Goal: Task Accomplishment & Management: Manage account settings

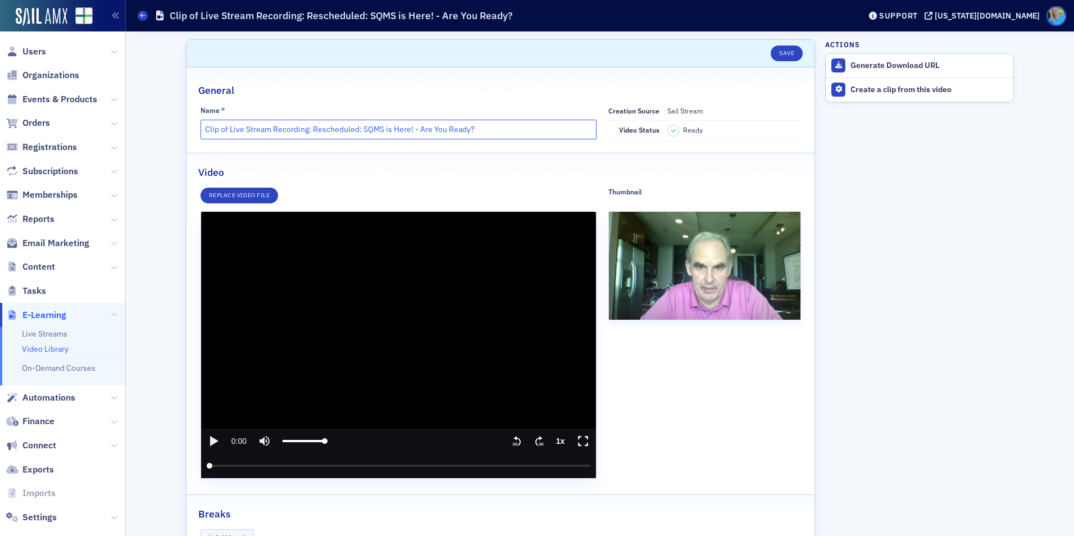
drag, startPoint x: 199, startPoint y: 129, endPoint x: 222, endPoint y: 128, distance: 23.1
click at [222, 128] on input "Clip of Live Stream Recording: Rescheduled: SQMS is Here! - Are You Ready?" at bounding box center [399, 130] width 397 height 20
type input "For [PERSON_NAME]: Live Stream Recording: Rescheduled: SQMS is Here! - Are You …"
click at [784, 49] on button "Save" at bounding box center [787, 53] width 32 height 16
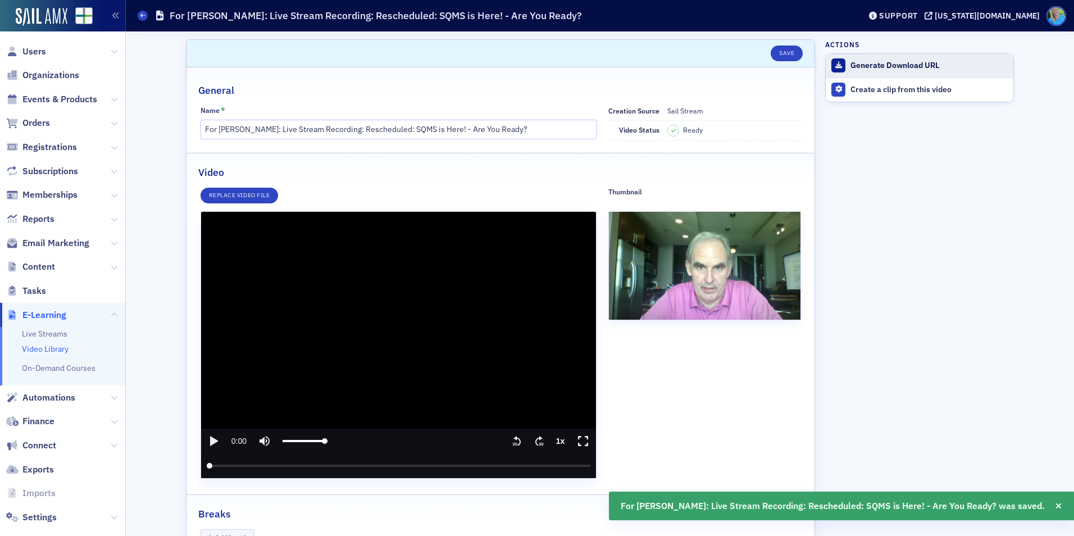
click at [858, 62] on div "Generate Download URL" at bounding box center [928, 66] width 157 height 10
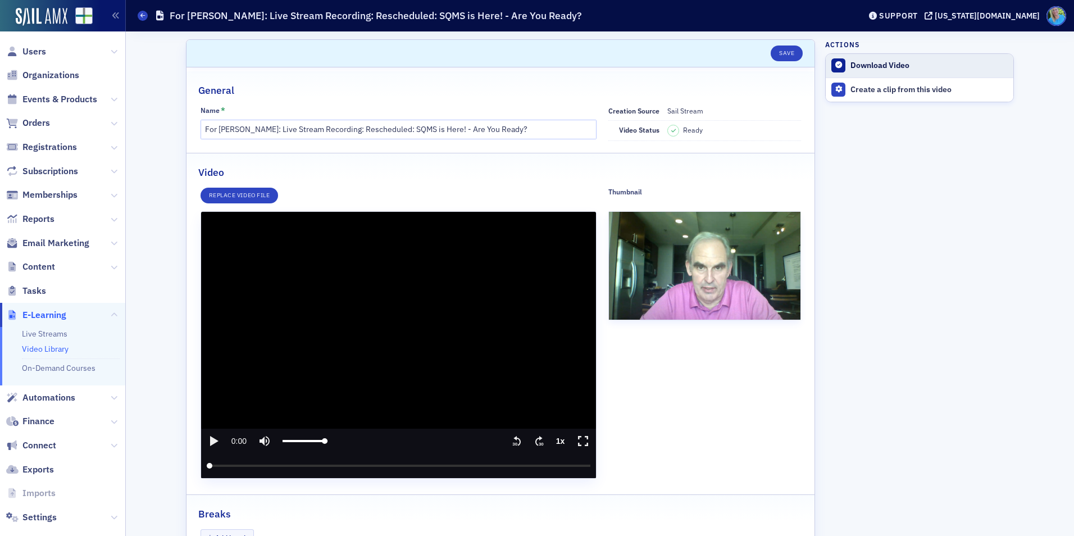
click at [877, 63] on div "Download Video" at bounding box center [928, 66] width 157 height 10
click at [52, 352] on link "Video Library" at bounding box center [45, 349] width 47 height 10
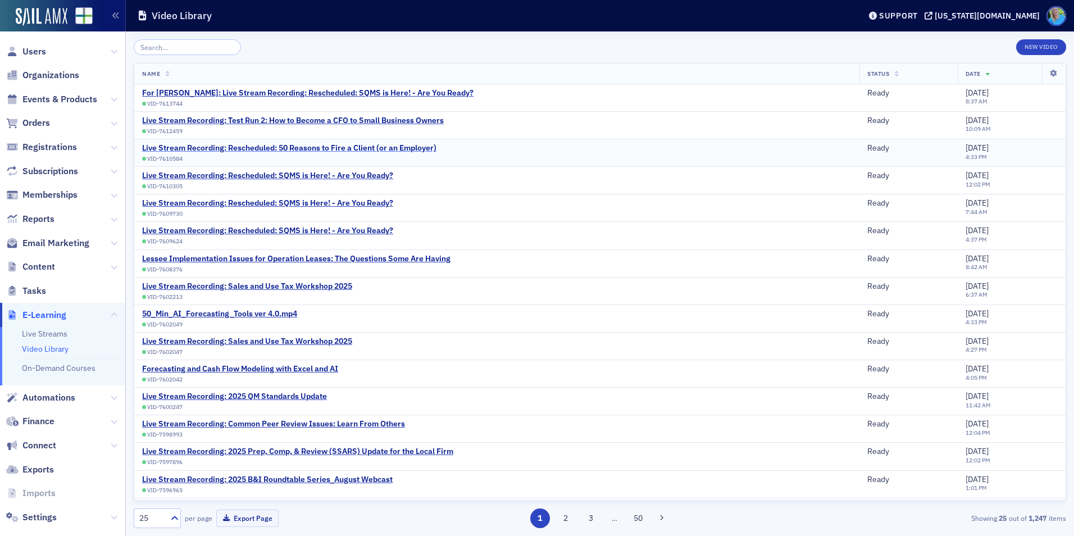
click at [374, 146] on div "Live Stream Recording: Rescheduled: 50 Reasons to Fire a Client (or an Employer)" at bounding box center [289, 148] width 294 height 10
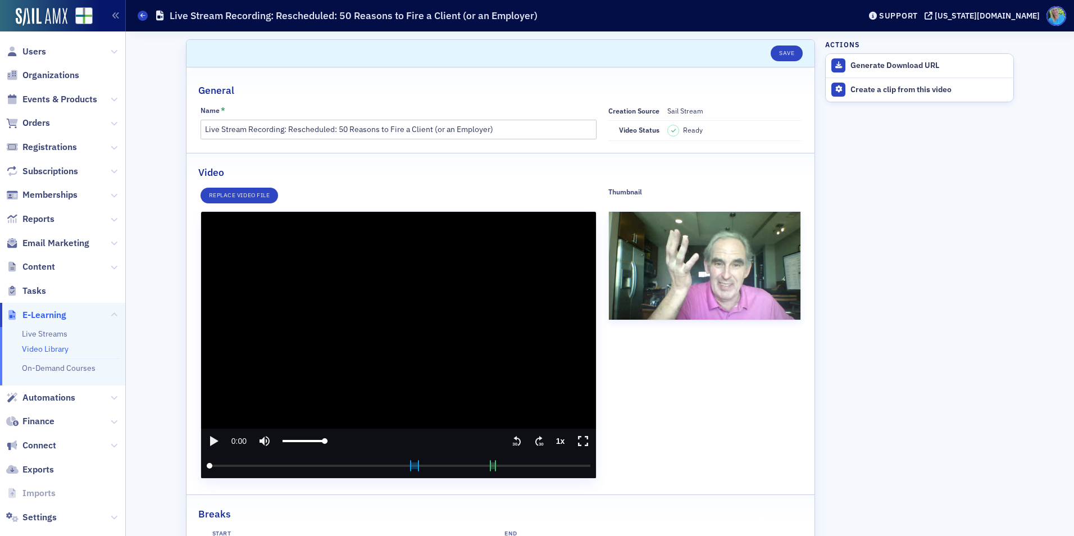
click at [60, 349] on link "Video Library" at bounding box center [45, 349] width 47 height 10
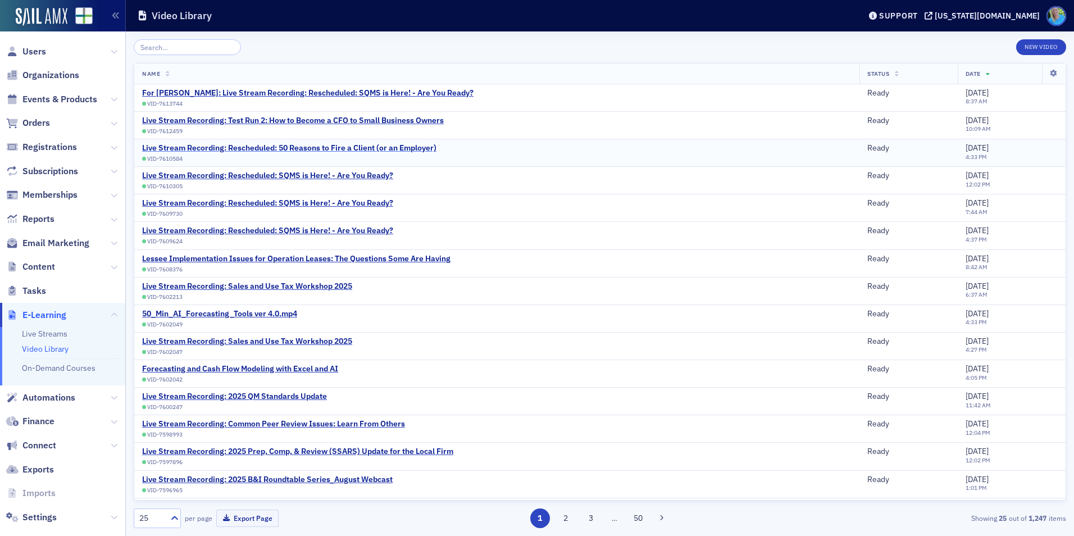
click at [348, 147] on div "Live Stream Recording: Rescheduled: 50 Reasons to Fire a Client (or an Employer)" at bounding box center [289, 148] width 294 height 10
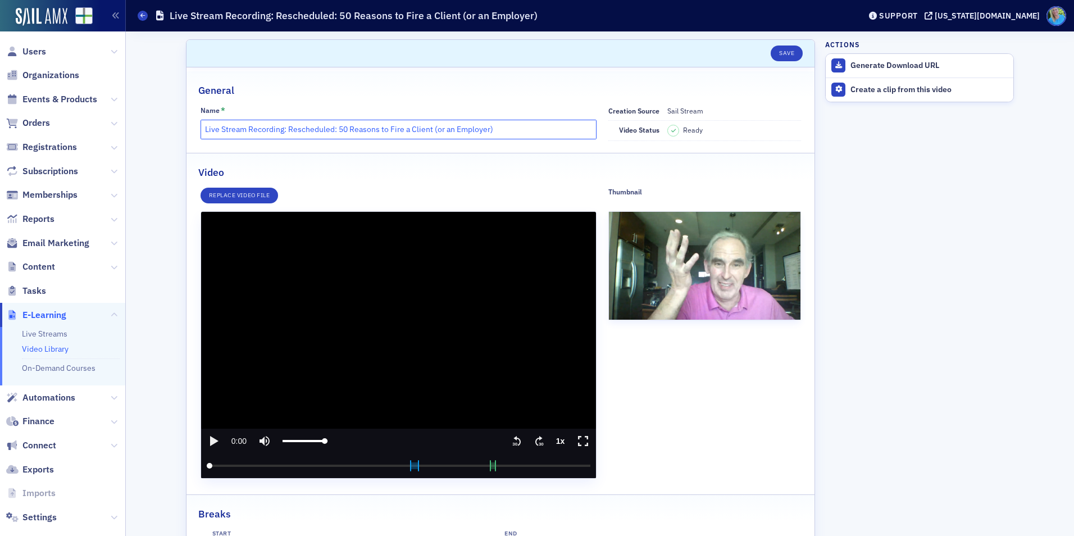
click at [202, 126] on input "Live Stream Recording: Rescheduled: 50 Reasons to Fire a Client (or an Employer)" at bounding box center [399, 130] width 397 height 20
click at [210, 438] on icon "play" at bounding box center [214, 441] width 8 height 10
click at [258, 465] on input "seek" at bounding box center [399, 465] width 384 height 25
click at [275, 466] on input "seek" at bounding box center [399, 465] width 384 height 25
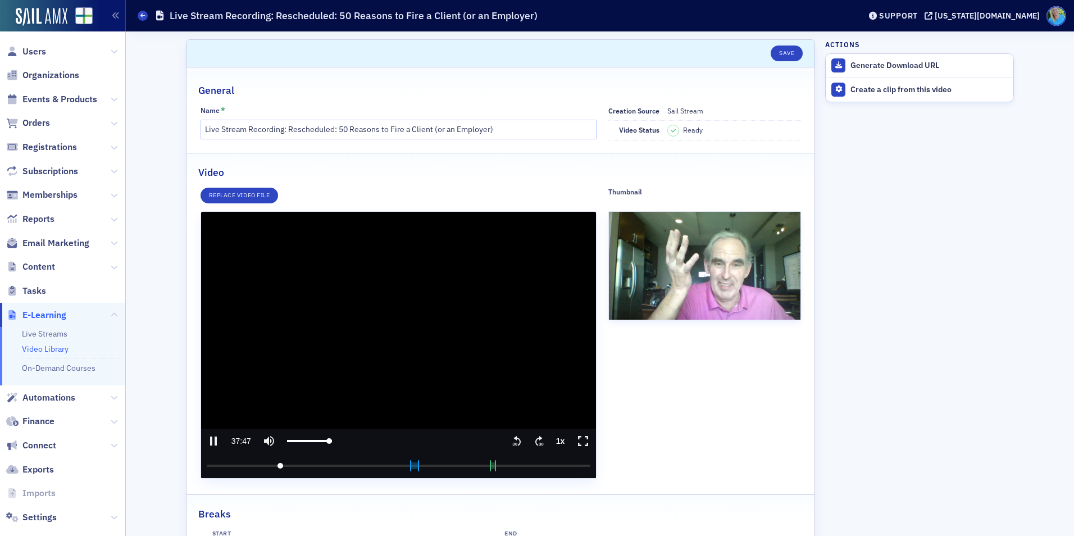
click at [276, 464] on input "seek" at bounding box center [399, 465] width 384 height 25
click at [539, 443] on text "30" at bounding box center [541, 443] width 5 height 5
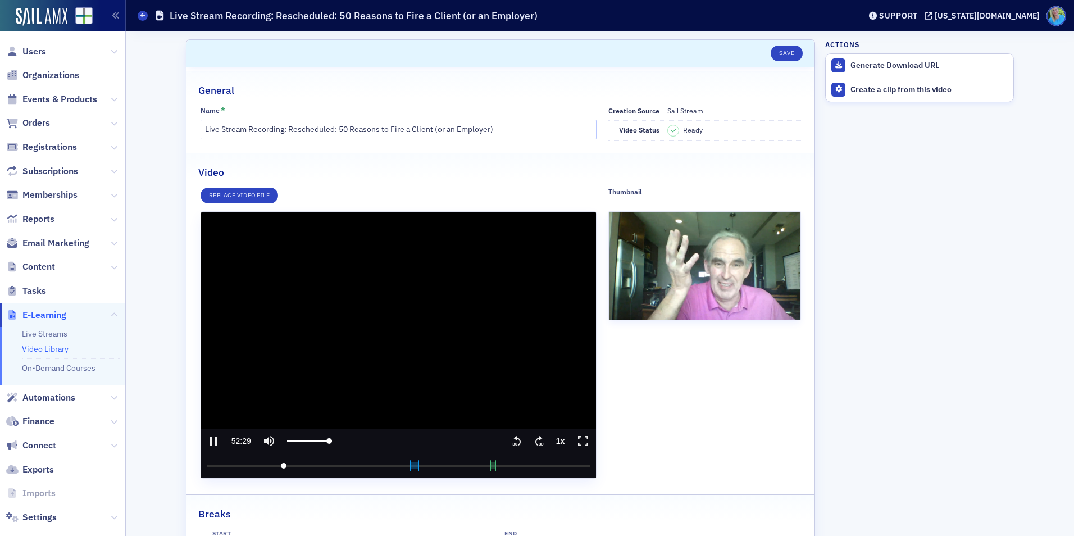
click at [539, 443] on text "30" at bounding box center [541, 443] width 5 height 5
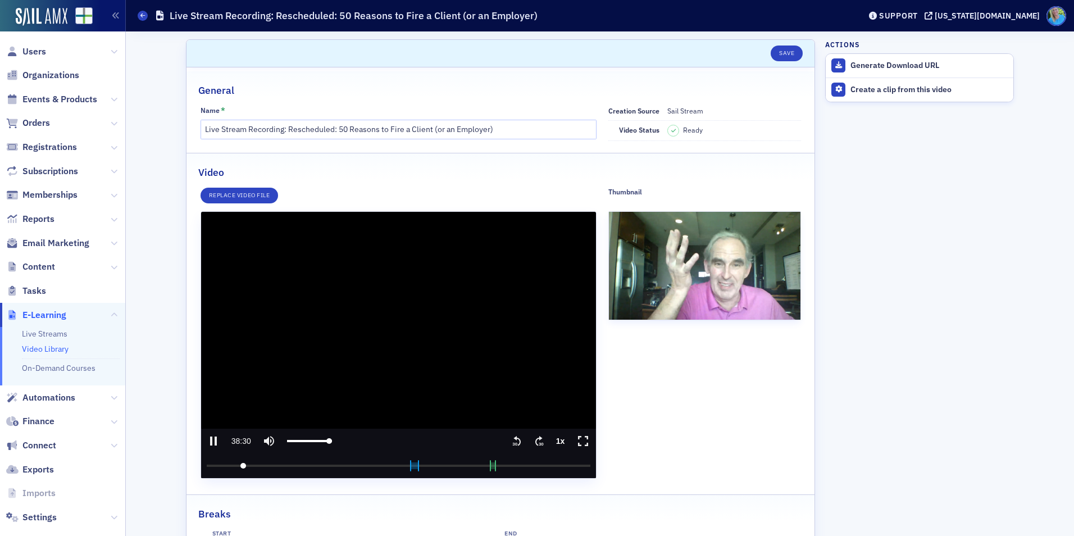
drag, startPoint x: 285, startPoint y: 465, endPoint x: 239, endPoint y: 466, distance: 46.6
click at [239, 466] on input "seek" at bounding box center [399, 465] width 384 height 25
drag, startPoint x: 239, startPoint y: 465, endPoint x: 288, endPoint y: 463, distance: 48.9
click at [288, 463] on input "seek" at bounding box center [399, 465] width 384 height 25
click at [511, 444] on icon ".text{font-size:8px;font-family:Arial-BoldMT, Arial;font-weight:700;} 30" at bounding box center [516, 440] width 11 height 13
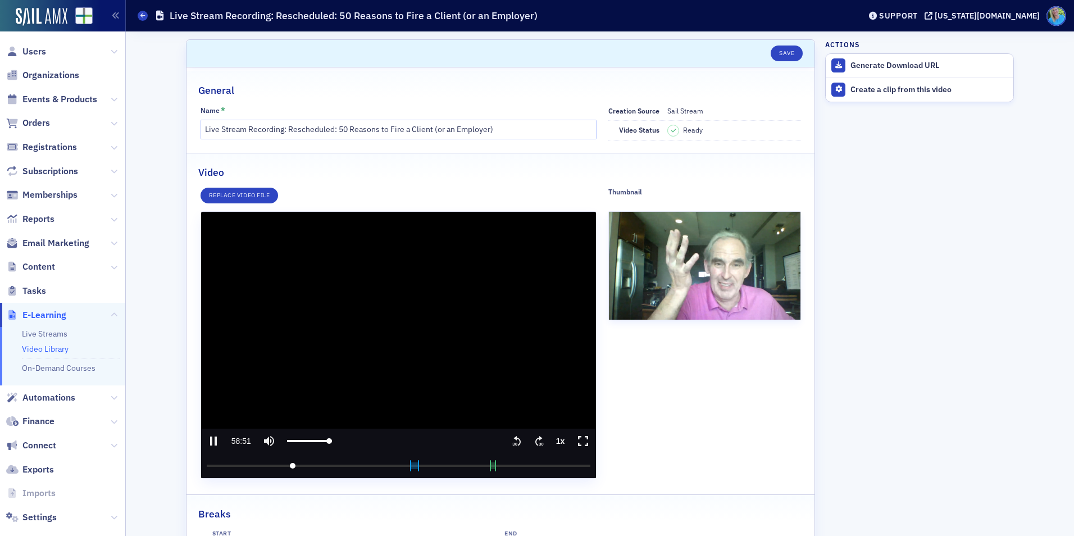
click at [511, 444] on icon ".text{font-size:8px;font-family:Arial-BoldMT, Arial;font-weight:700;} 30" at bounding box center [516, 440] width 11 height 13
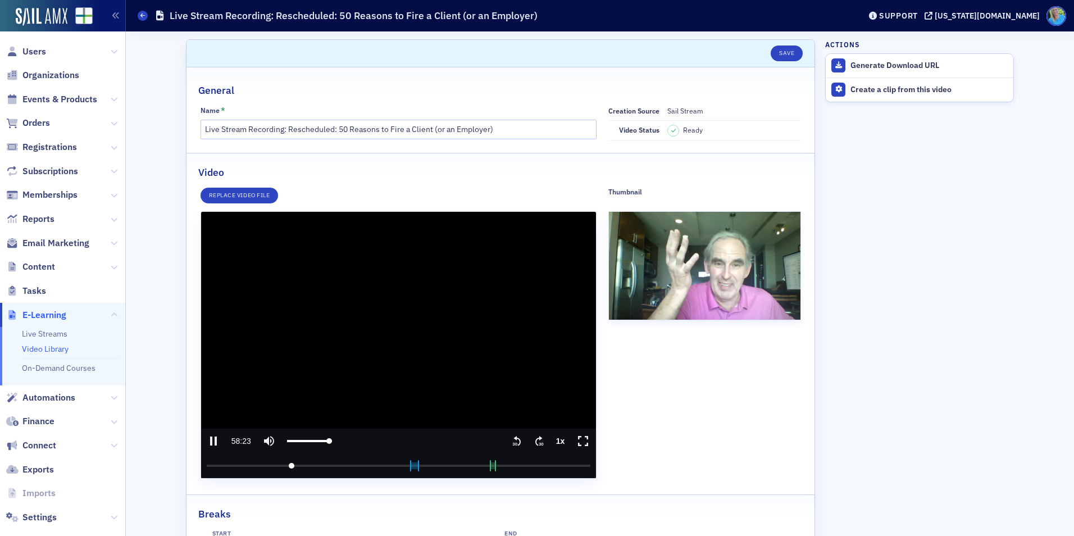
click at [511, 444] on icon ".text{font-size:8px;font-family:Arial-BoldMT, Arial;font-weight:700;} 30" at bounding box center [516, 440] width 11 height 13
click at [515, 440] on icon "seek back 30 seconds" at bounding box center [516, 441] width 7 height 10
click at [580, 465] on input "seek" at bounding box center [399, 465] width 384 height 25
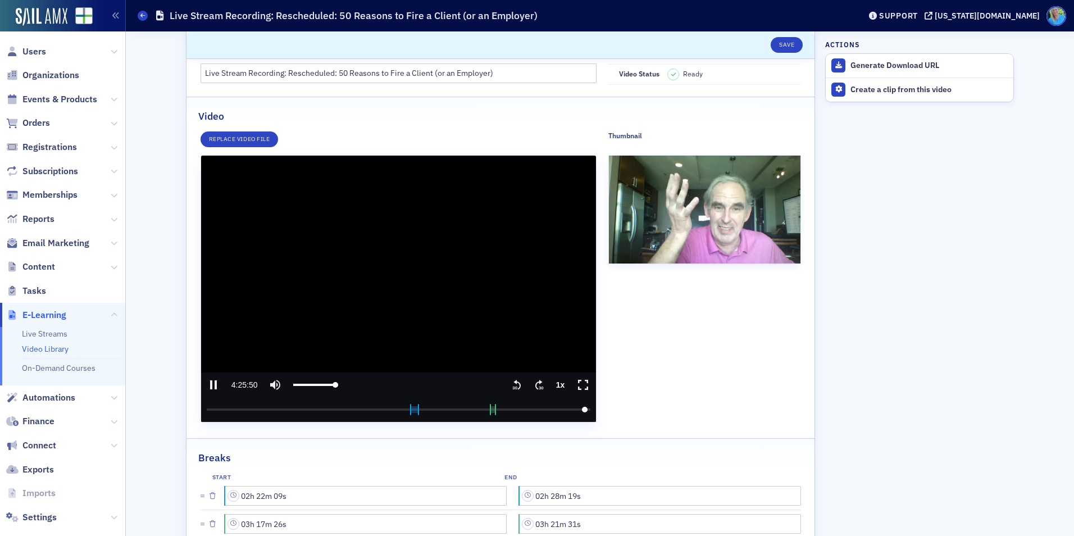
scroll to position [112, 0]
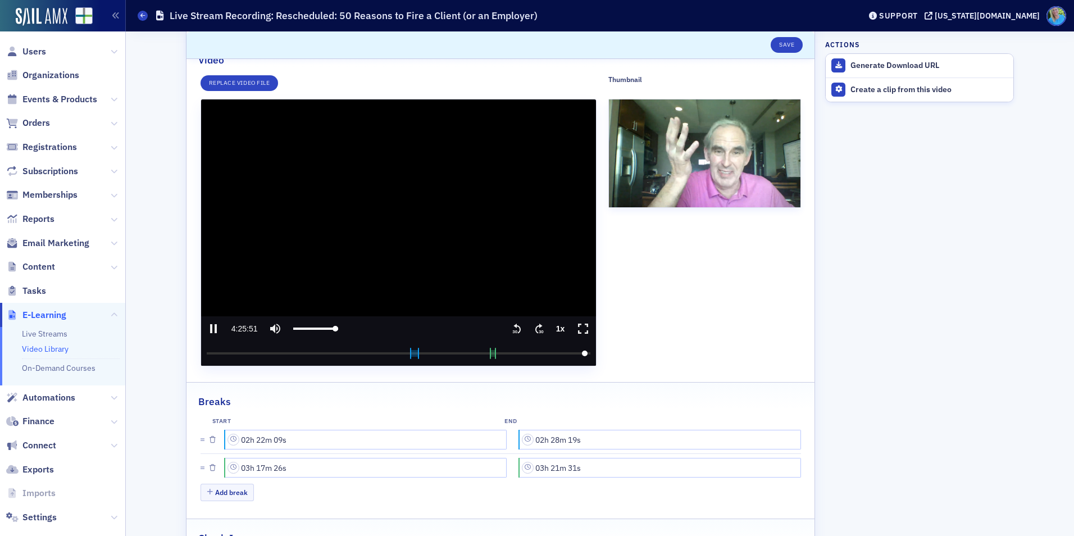
click at [534, 326] on icon ".text{font-size:8px;font-family:Arial-BoldMT, Arial;font-weight:700;} 30" at bounding box center [539, 328] width 11 height 13
click at [529, 332] on media-seek-forward-button "Seek forward" at bounding box center [539, 328] width 22 height 25
click at [513, 327] on icon ".text{font-size:8px;font-family:Arial-BoldMT, Arial;font-weight:700;} 30" at bounding box center [516, 328] width 11 height 13
click at [213, 325] on icon "pause" at bounding box center [213, 328] width 13 height 13
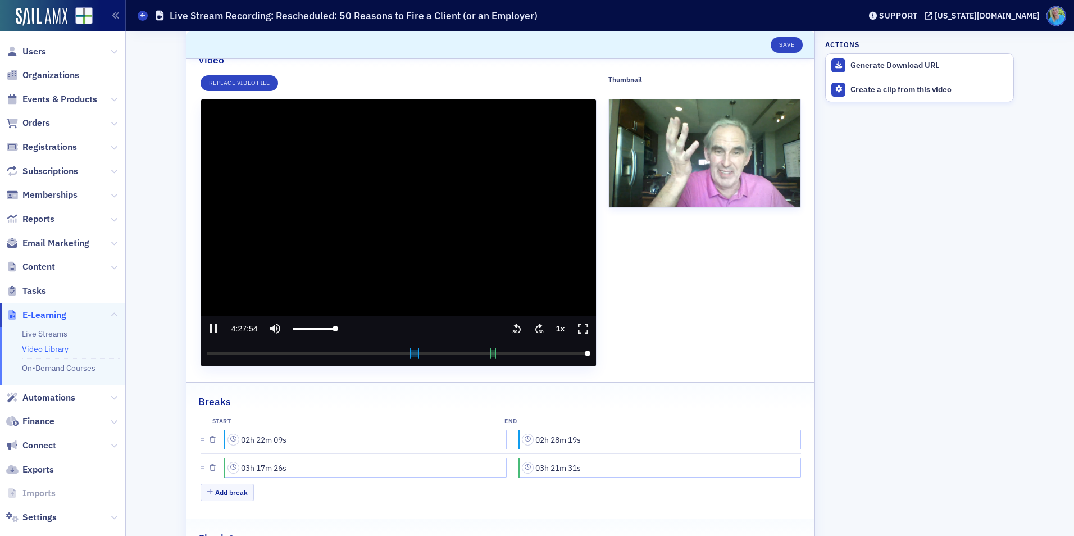
type input "16074.96224"
click at [877, 88] on div "Create a clip from this video" at bounding box center [928, 90] width 157 height 10
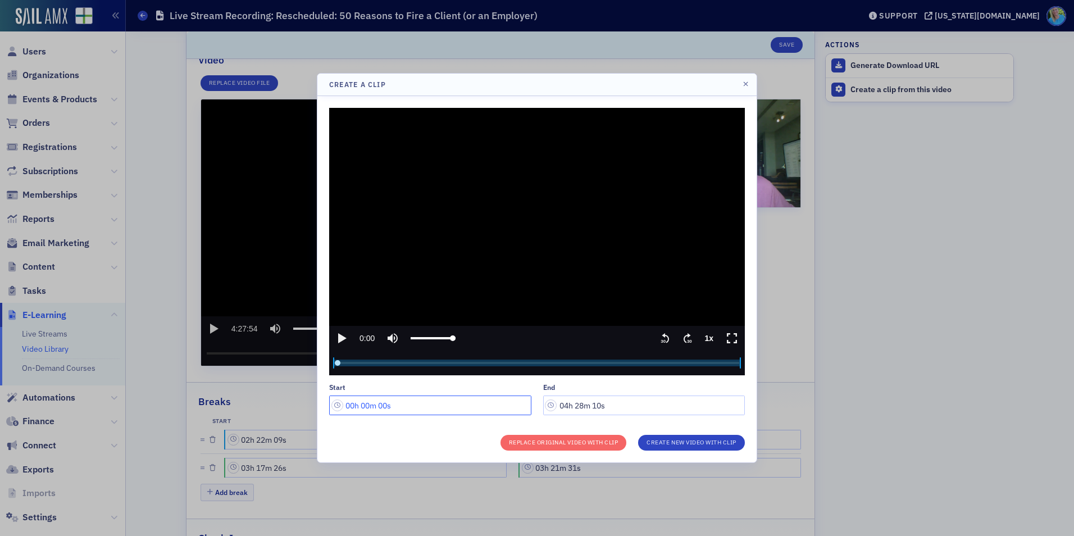
drag, startPoint x: 371, startPoint y: 406, endPoint x: 363, endPoint y: 405, distance: 7.3
click at [363, 405] on input "00h 00m 00s" at bounding box center [430, 405] width 202 height 20
drag, startPoint x: 387, startPoint y: 403, endPoint x: 381, endPoint y: 403, distance: 6.2
click at [381, 403] on input "00h 59m 00s" at bounding box center [430, 405] width 202 height 20
drag, startPoint x: 386, startPoint y: 404, endPoint x: 380, endPoint y: 403, distance: 5.9
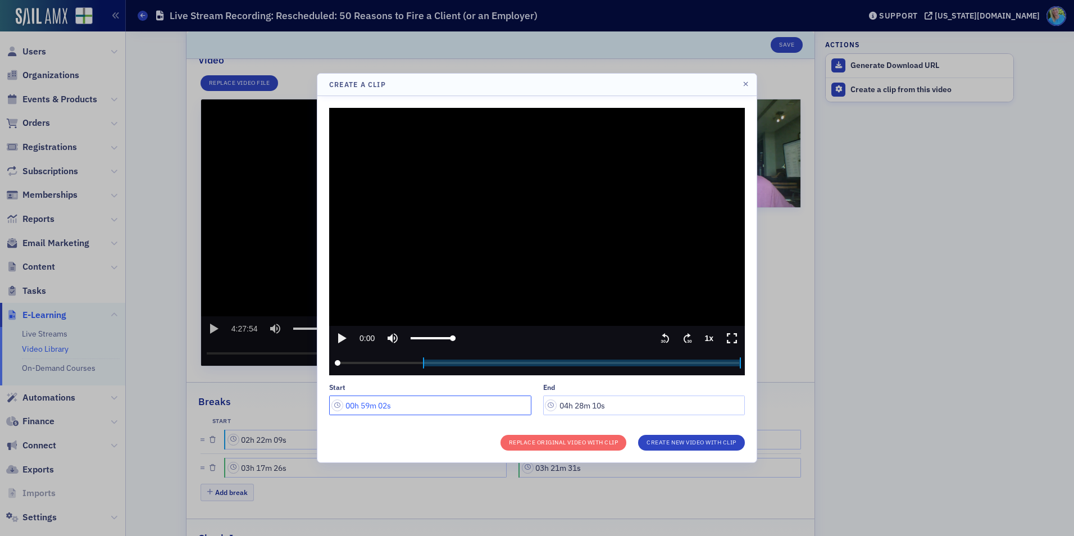
click at [380, 403] on input "00h 59m 02s" at bounding box center [430, 405] width 202 height 20
type input "00h 59m 21s"
click at [582, 404] on input "04h 28m 10s" at bounding box center [644, 405] width 202 height 20
drag, startPoint x: 604, startPoint y: 404, endPoint x: 593, endPoint y: 403, distance: 11.2
click at [593, 403] on input "04h 27m 10s" at bounding box center [644, 405] width 202 height 20
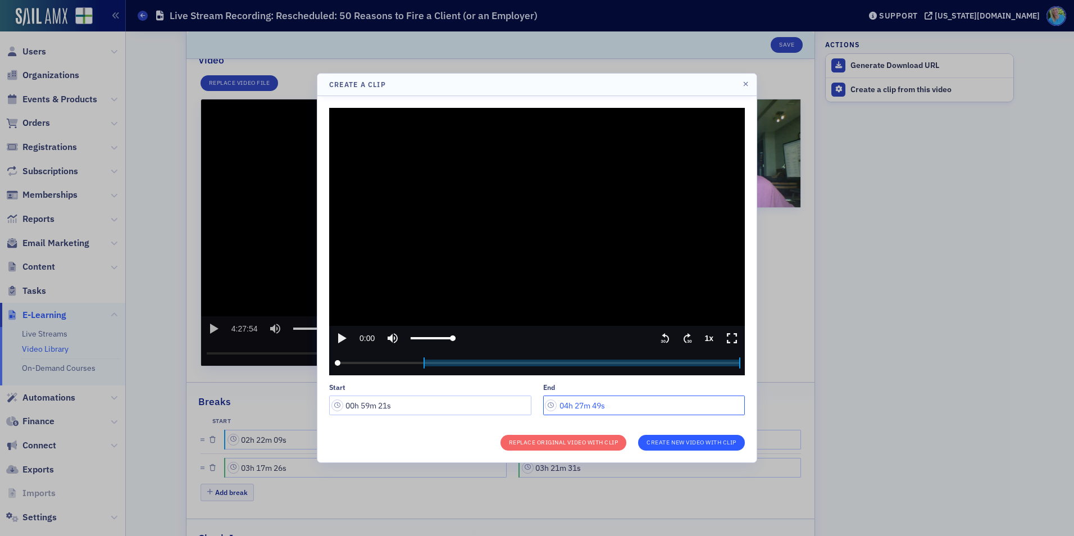
type input "04h 27m 49s"
click at [647, 446] on button "Create New Video With Clip" at bounding box center [691, 443] width 107 height 16
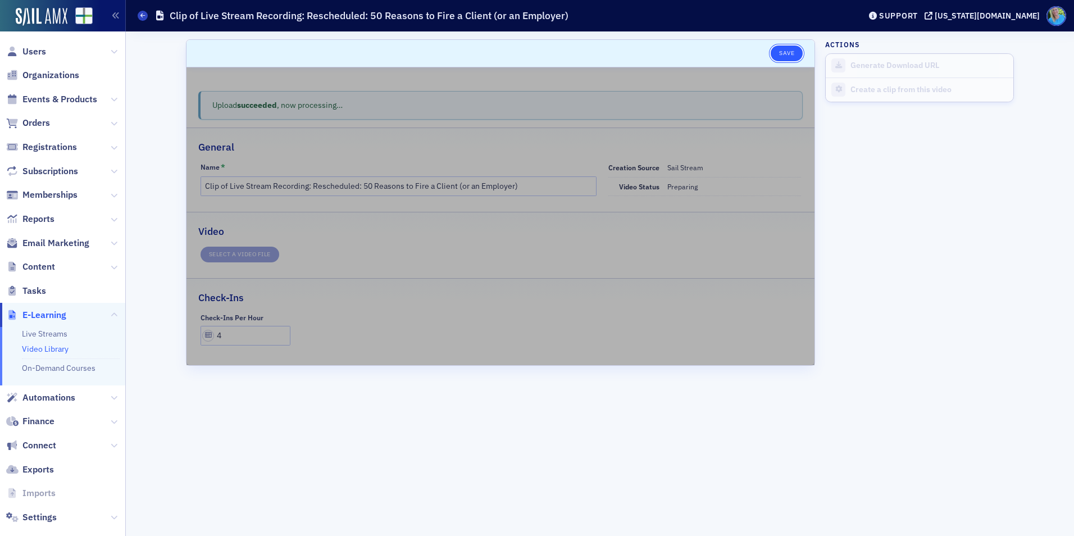
click at [792, 49] on button "Save" at bounding box center [787, 53] width 32 height 16
click at [792, 53] on button "Save" at bounding box center [787, 53] width 32 height 16
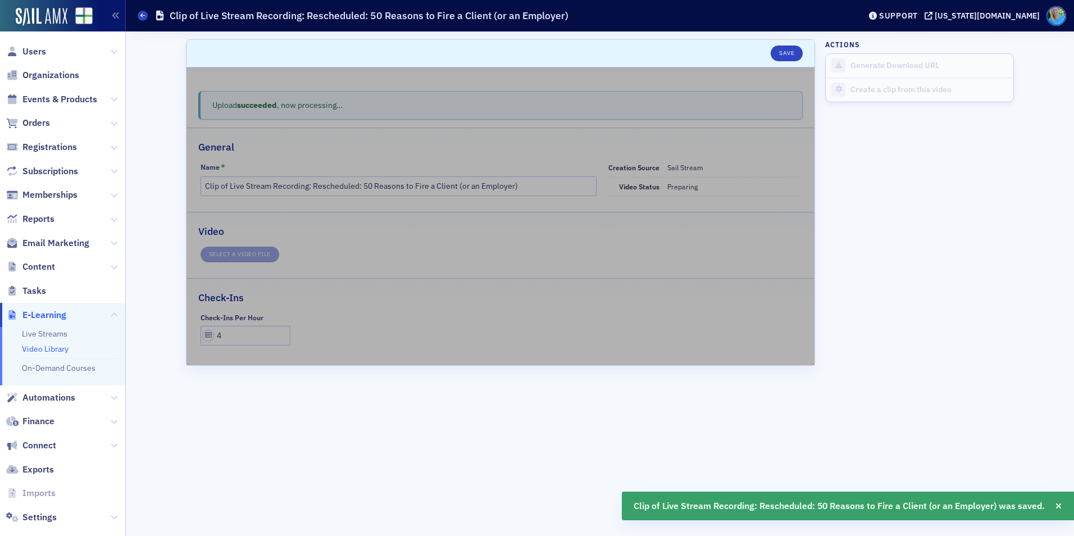
click at [53, 350] on link "Video Library" at bounding box center [45, 349] width 47 height 10
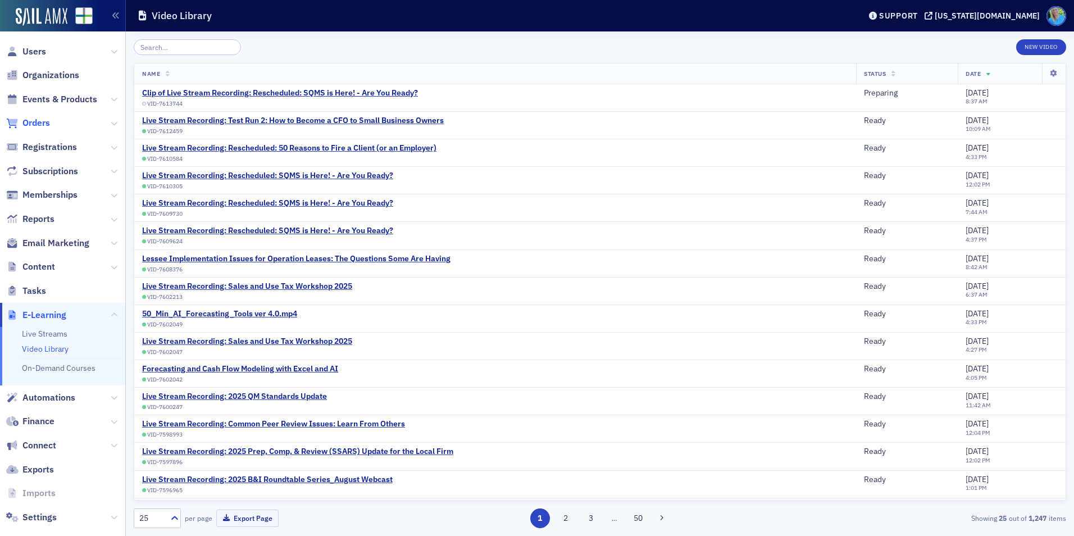
click at [40, 117] on span "Orders" at bounding box center [36, 123] width 28 height 12
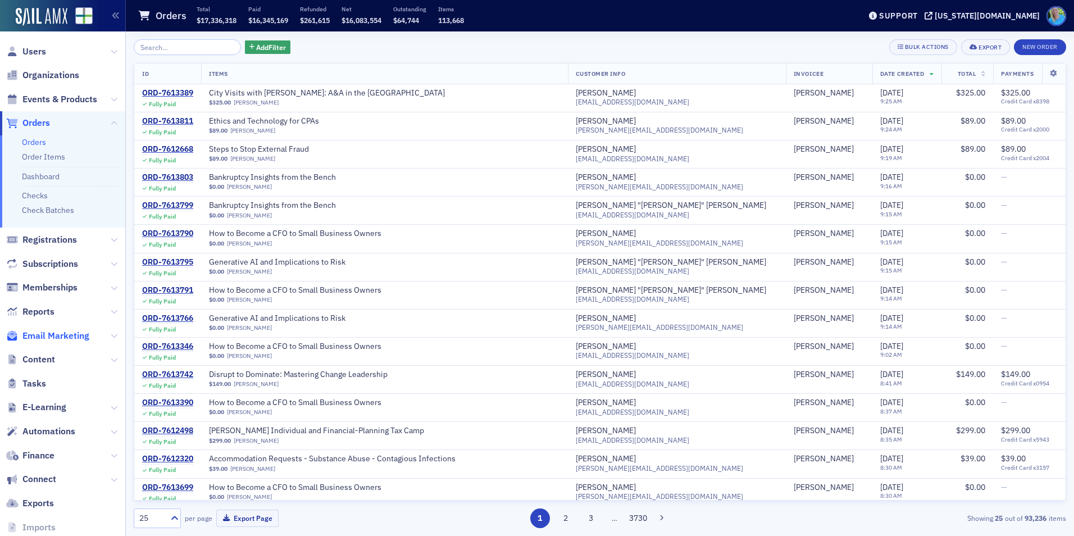
click at [71, 338] on span "Email Marketing" at bounding box center [55, 336] width 67 height 12
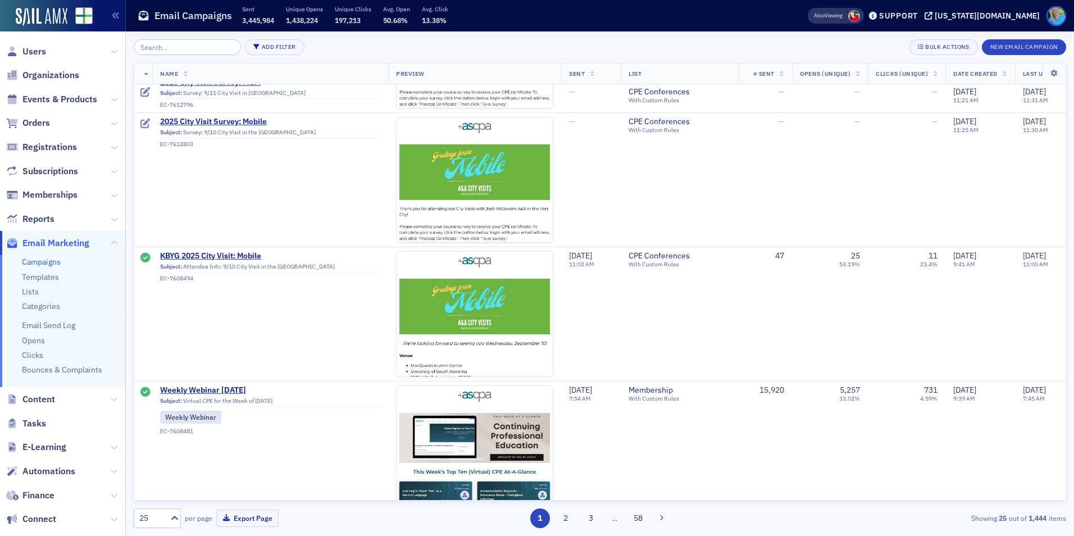
scroll to position [1011, 0]
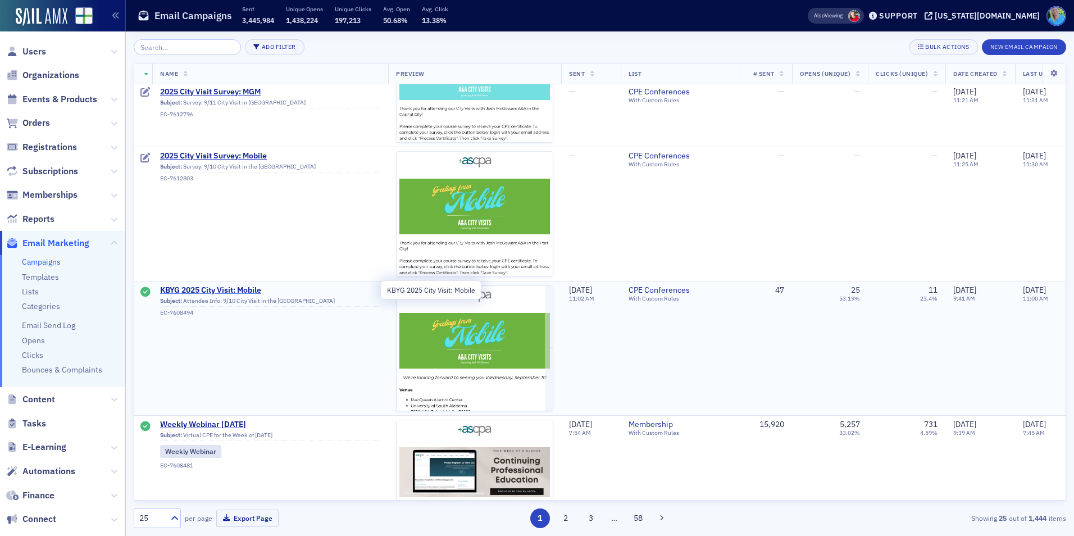
click at [212, 285] on span "KBYG 2025 City Visit: Mobile" at bounding box center [270, 290] width 220 height 10
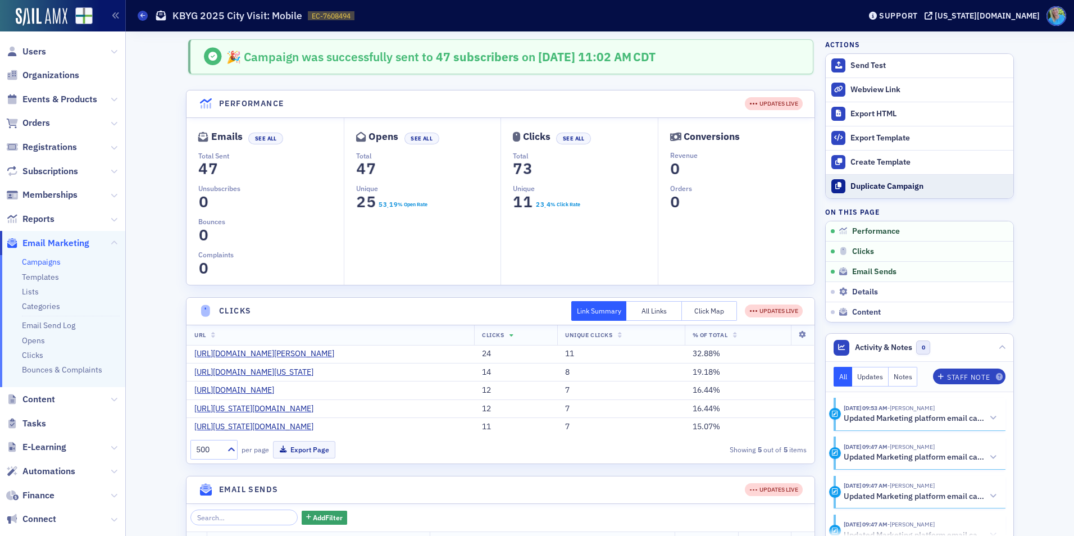
click at [904, 186] on div "Duplicate Campaign" at bounding box center [928, 186] width 157 height 10
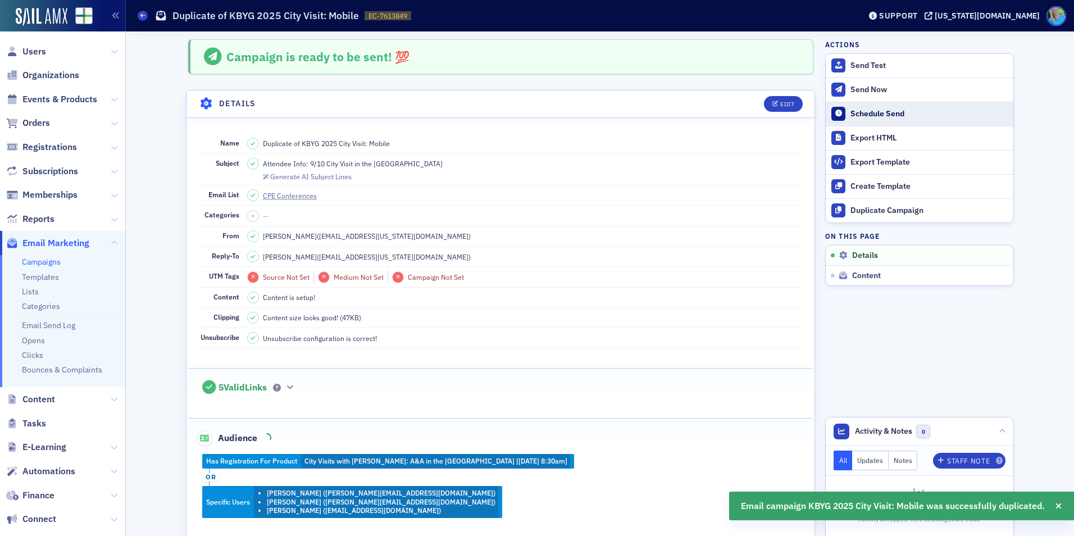
click at [860, 121] on button "Schedule Send" at bounding box center [920, 114] width 188 height 24
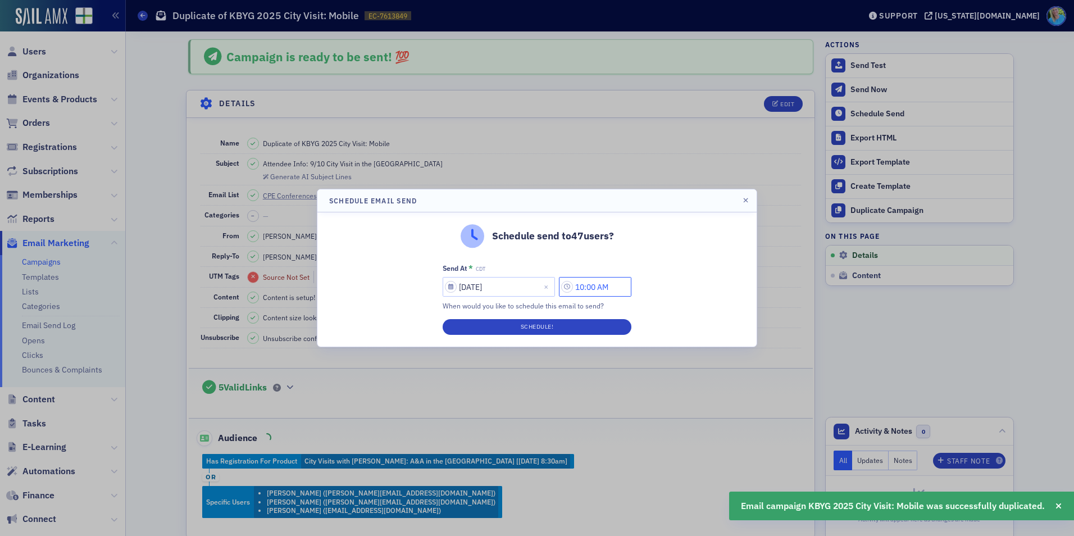
click at [592, 285] on input "10:00 AM" at bounding box center [595, 287] width 72 height 20
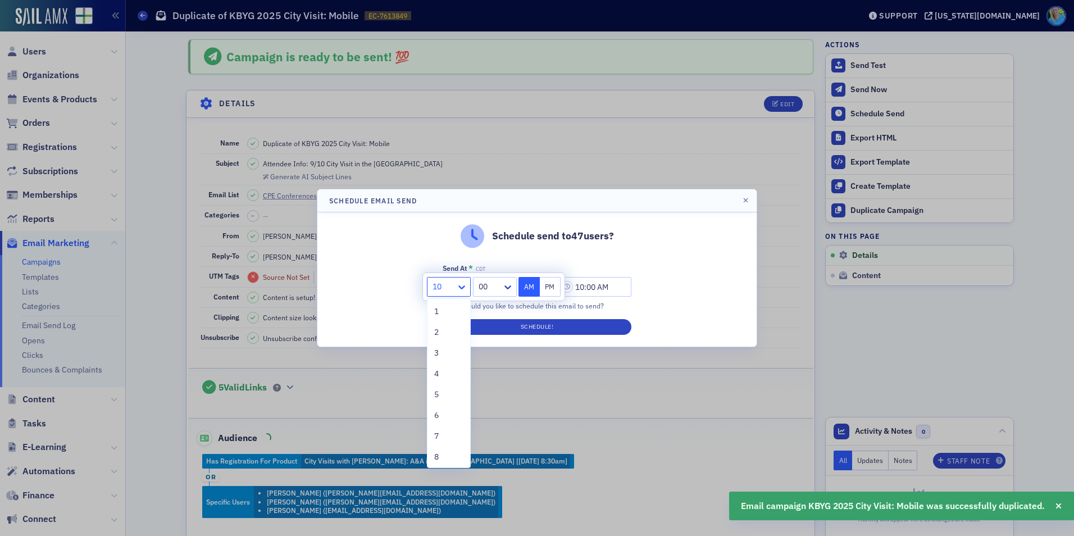
click at [466, 285] on icon at bounding box center [461, 286] width 11 height 11
click at [446, 331] on div "2" at bounding box center [448, 332] width 29 height 12
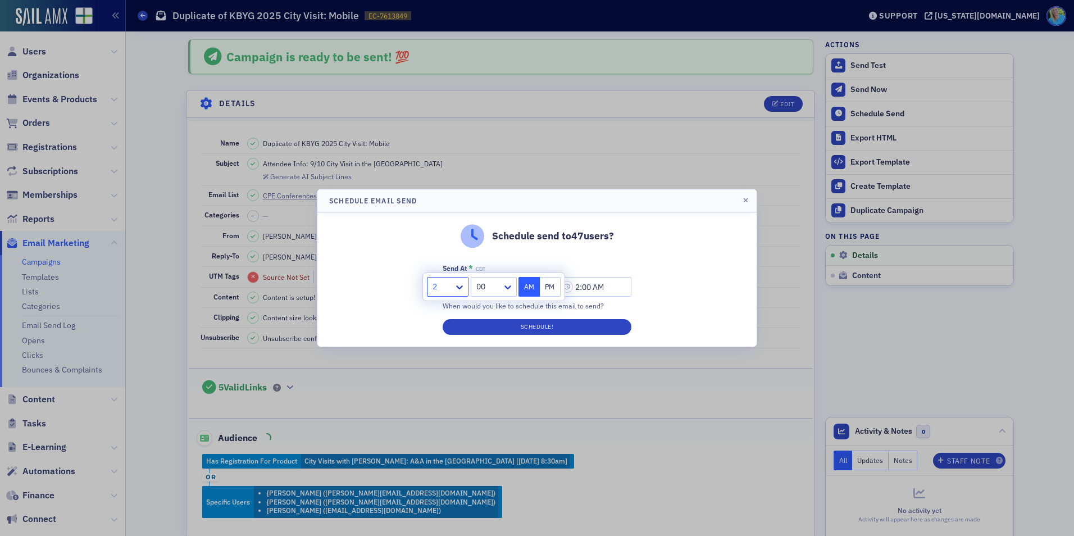
click at [557, 285] on button "PM" at bounding box center [550, 287] width 21 height 20
type input "2:00 PM"
click at [554, 331] on button "Schedule!" at bounding box center [537, 327] width 189 height 16
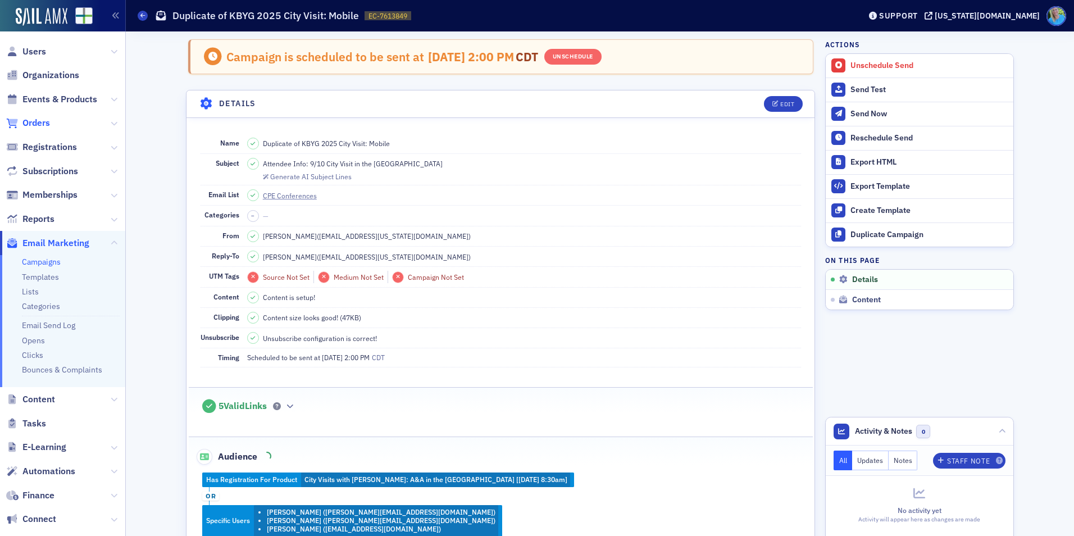
click at [47, 124] on span "Orders" at bounding box center [36, 123] width 28 height 12
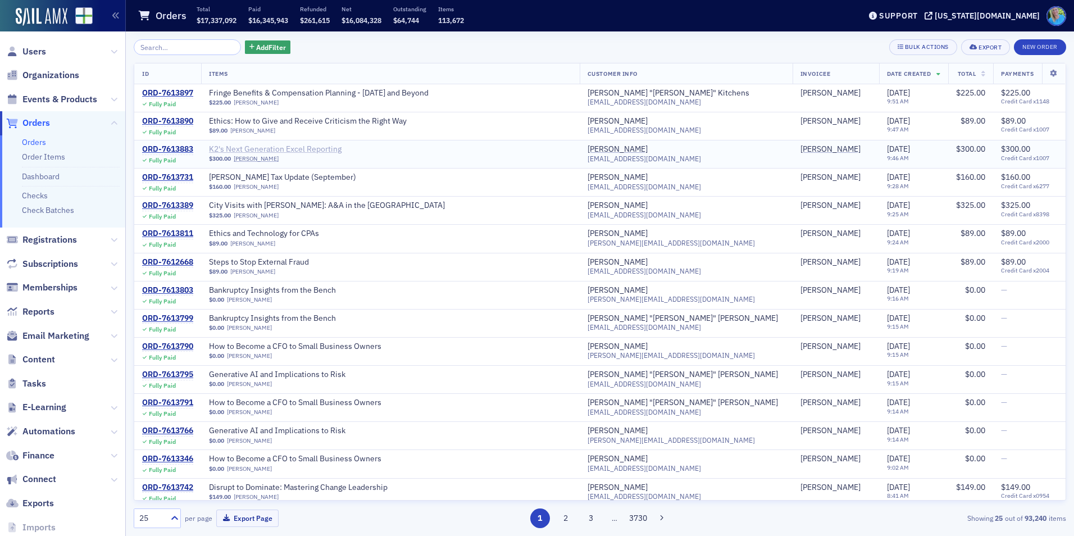
click at [317, 147] on span "K2's Next Generation Excel Reporting" at bounding box center [280, 149] width 142 height 10
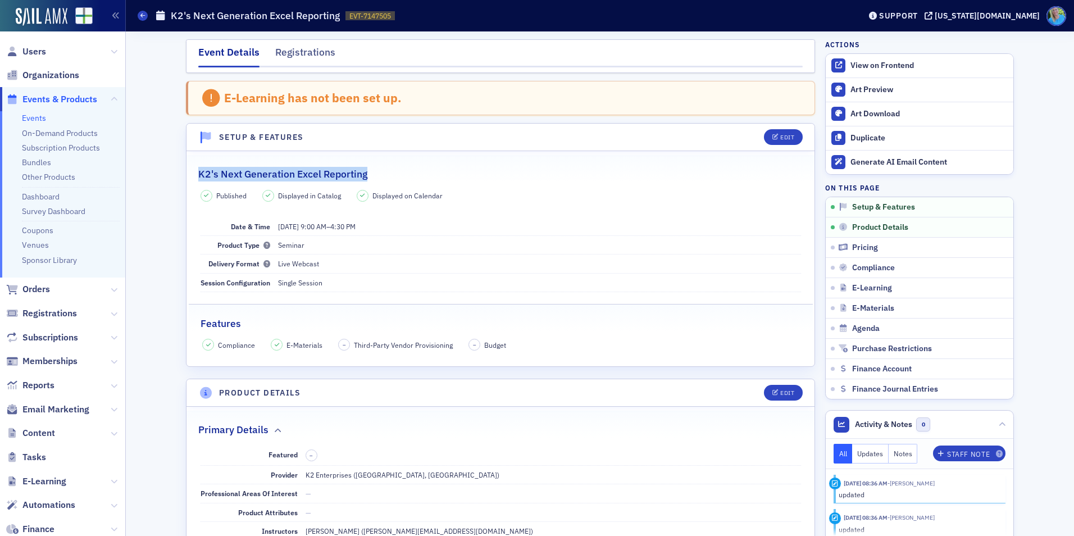
drag, startPoint x: 376, startPoint y: 172, endPoint x: 192, endPoint y: 173, distance: 184.8
click at [192, 173] on legend "K2's Next Generation Excel Reporting" at bounding box center [500, 168] width 628 height 26
copy h2 "K2's Next Generation Excel Reporting"
click at [37, 117] on link "Events" at bounding box center [34, 118] width 24 height 10
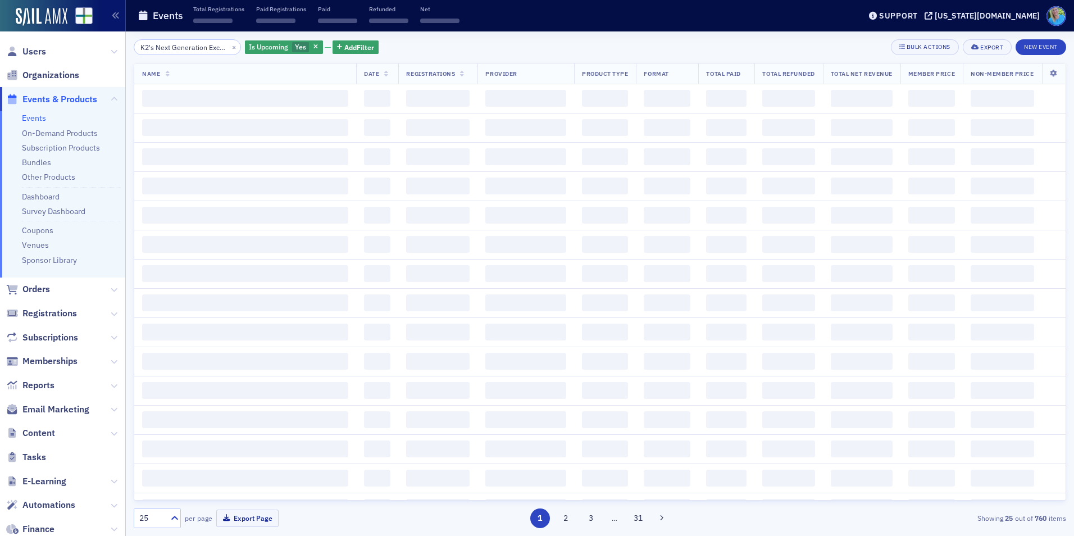
scroll to position [0, 40]
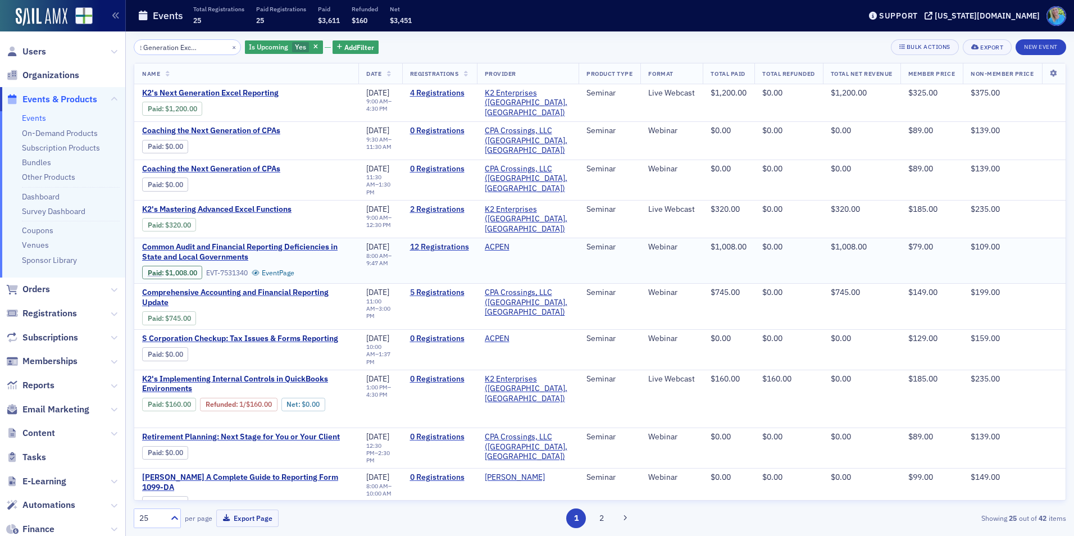
type input "K2's Next Generation Excel Reporting"
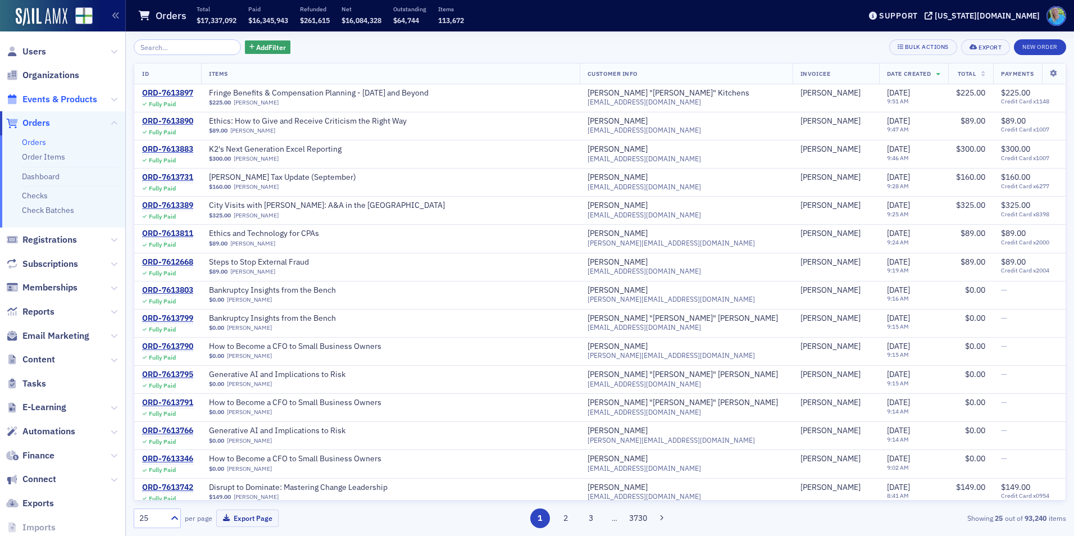
click at [65, 98] on span "Events & Products" at bounding box center [59, 99] width 75 height 12
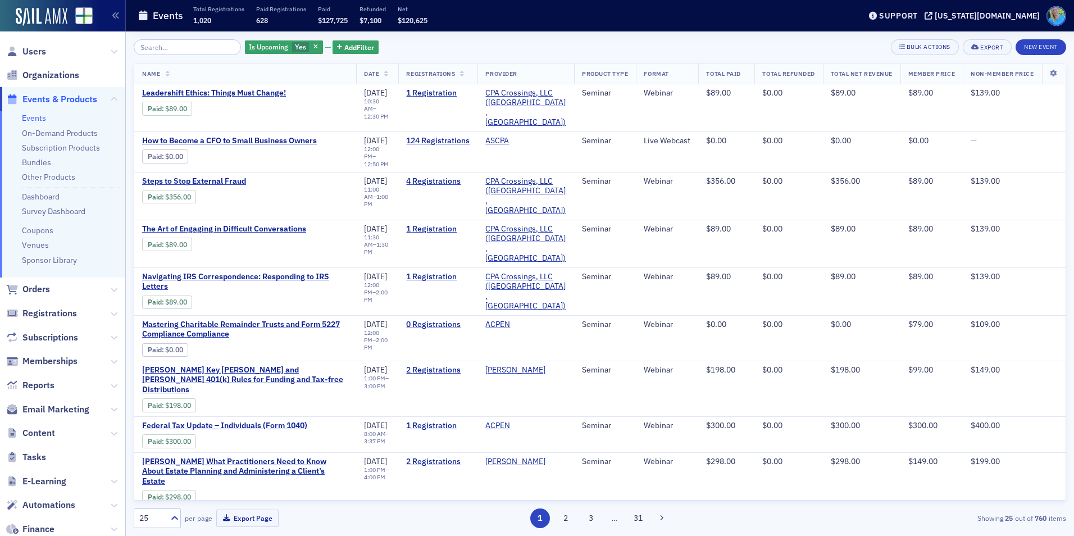
click at [170, 43] on input "search" at bounding box center [187, 47] width 107 height 16
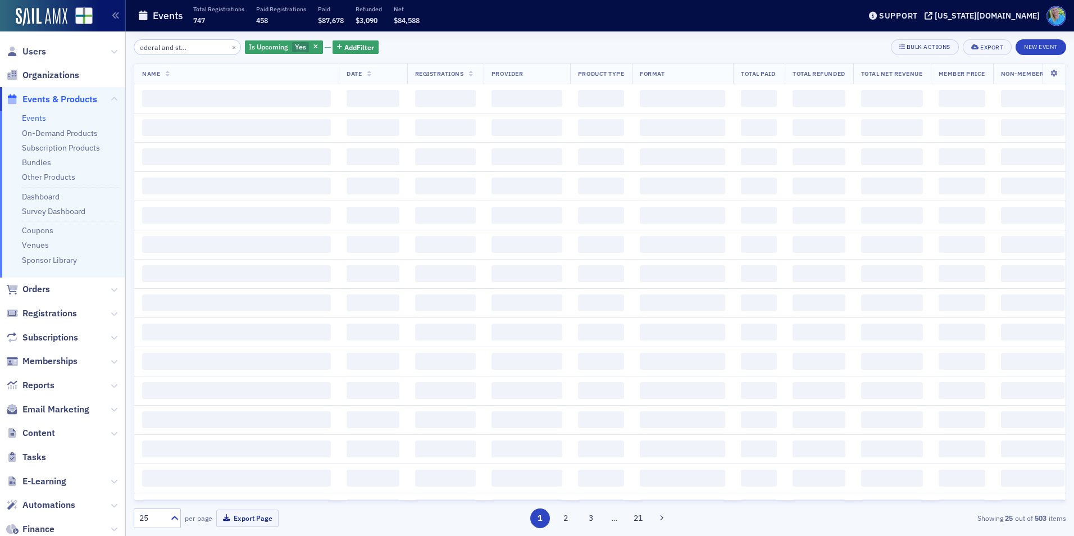
scroll to position [0, 45]
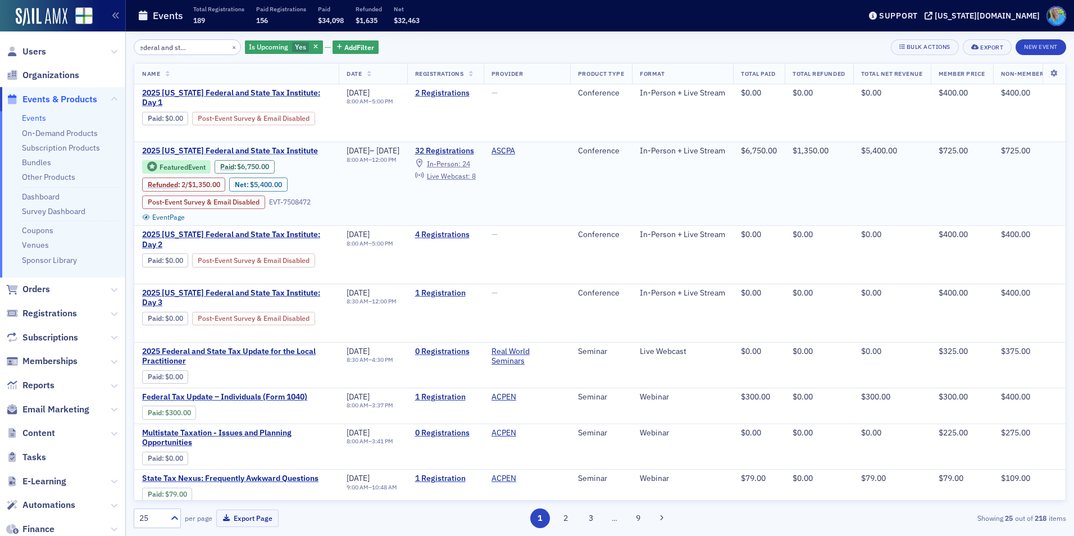
type input "[US_STATE] Federal and state tax institute"
click at [245, 149] on span "2025 [US_STATE] Federal and State Tax Institute" at bounding box center [236, 151] width 189 height 10
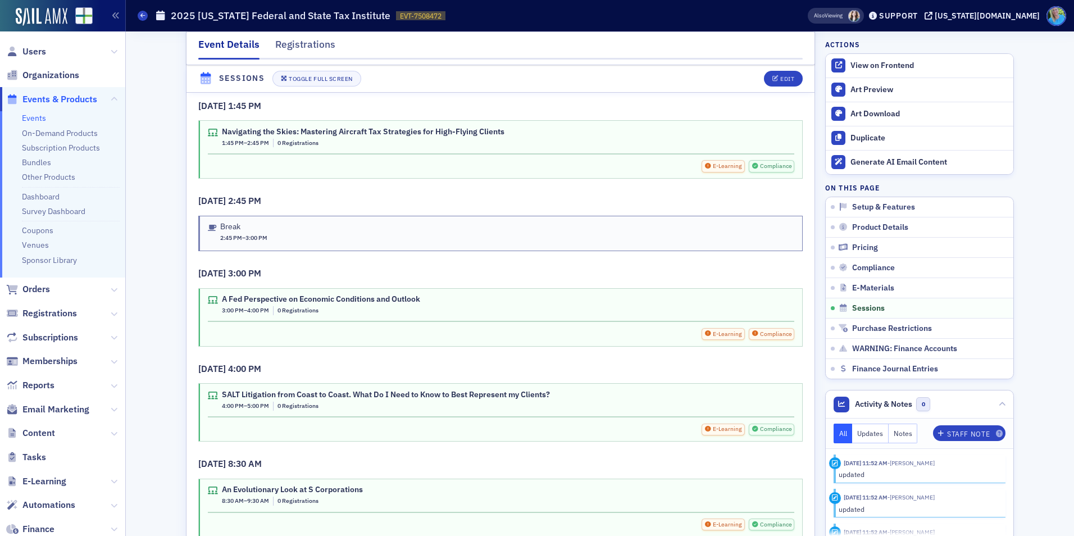
scroll to position [3089, 0]
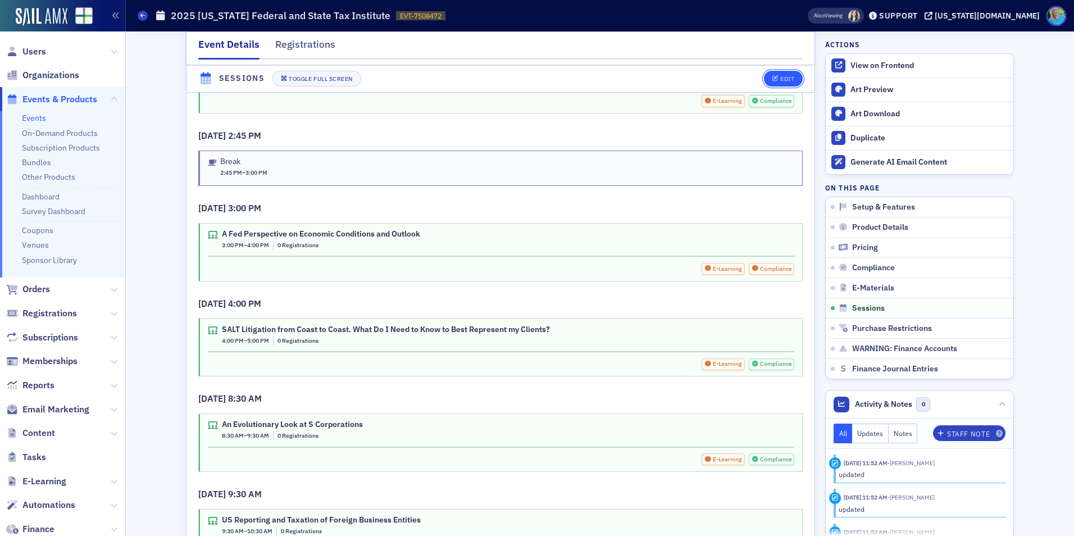
click at [782, 81] on div "Edit" at bounding box center [787, 79] width 14 height 6
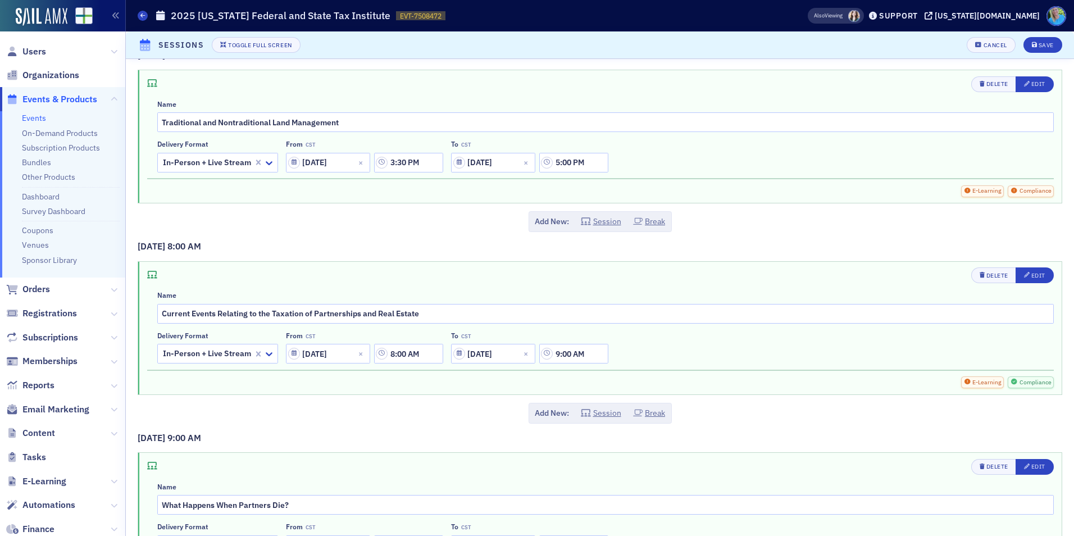
scroll to position [1854, 0]
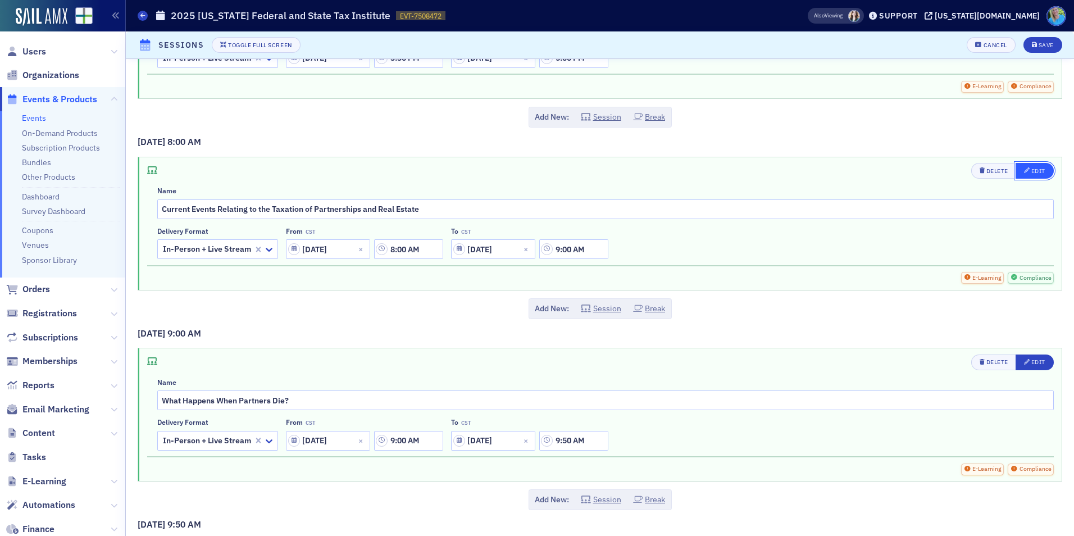
click at [1024, 170] on div "button" at bounding box center [1027, 171] width 7 height 9
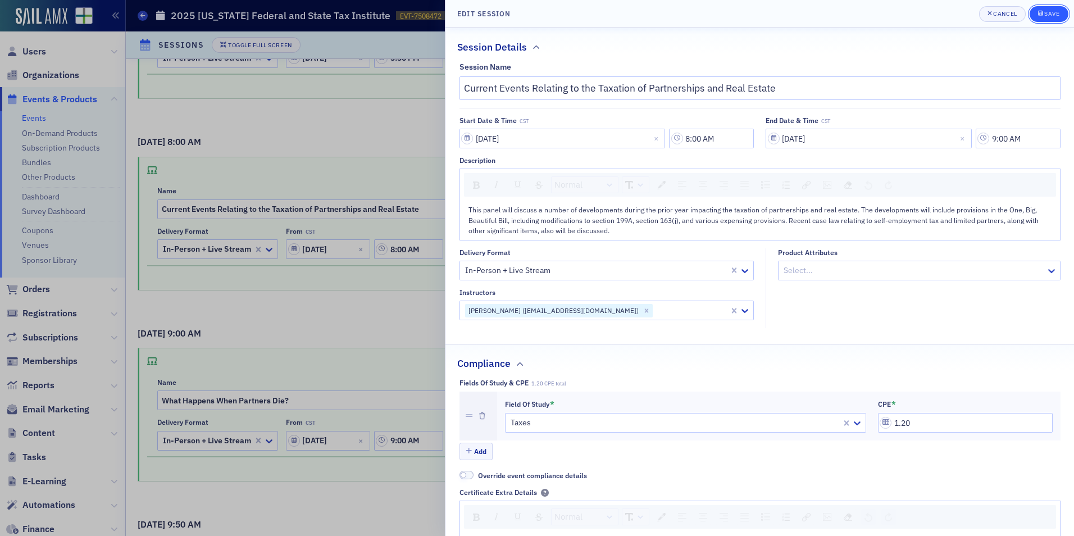
click at [1040, 10] on div "submit" at bounding box center [1041, 14] width 7 height 9
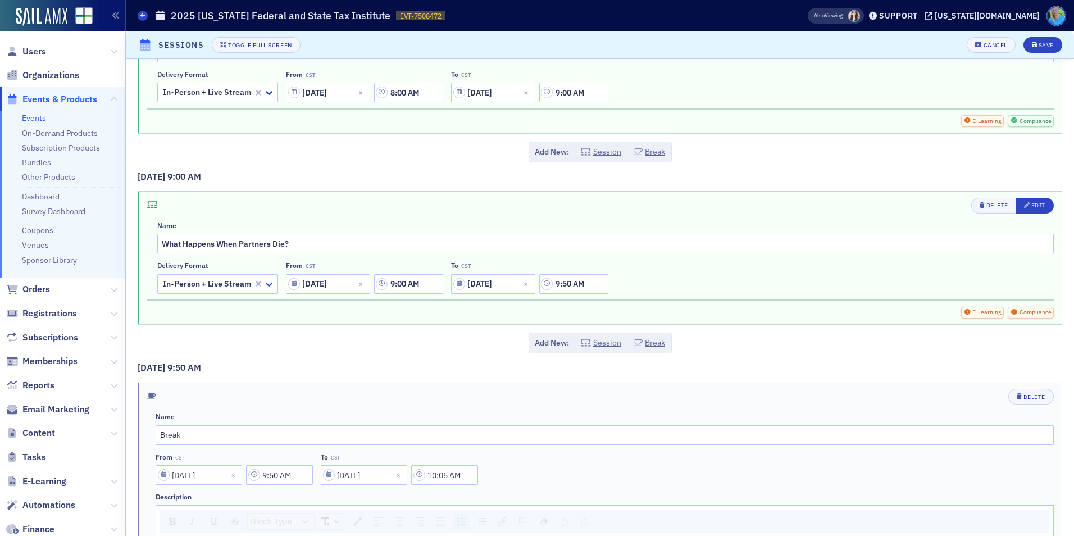
scroll to position [2022, 0]
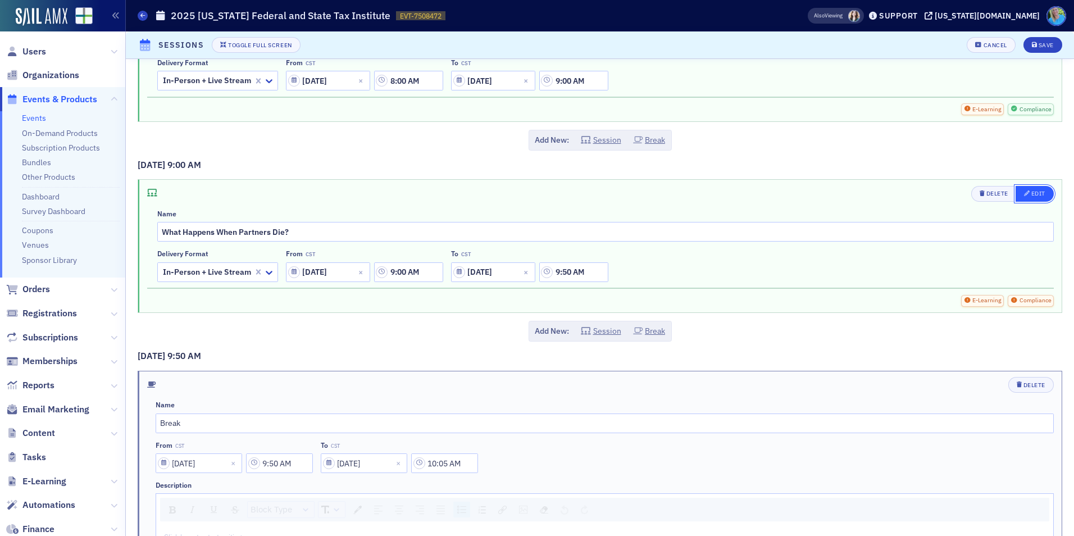
click at [1031, 190] on div "Edit" at bounding box center [1038, 193] width 14 height 6
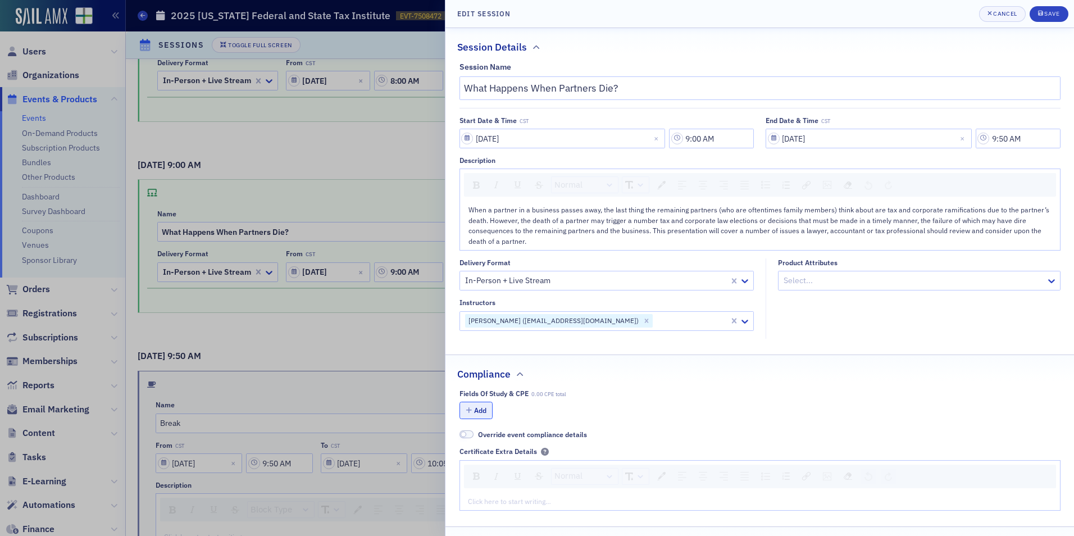
click at [481, 404] on button "Add" at bounding box center [476, 410] width 34 height 17
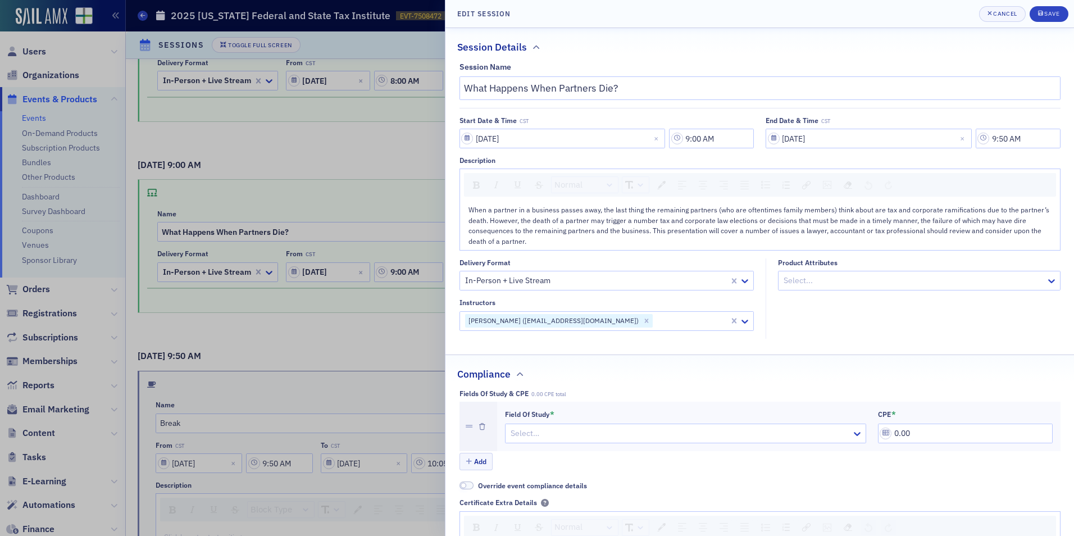
click at [552, 430] on div at bounding box center [679, 433] width 341 height 14
click at [575, 506] on div "Taxes" at bounding box center [682, 512] width 341 height 12
drag, startPoint x: 916, startPoint y: 432, endPoint x: 876, endPoint y: 431, distance: 40.5
click at [878, 431] on input "0.00" at bounding box center [965, 434] width 175 height 20
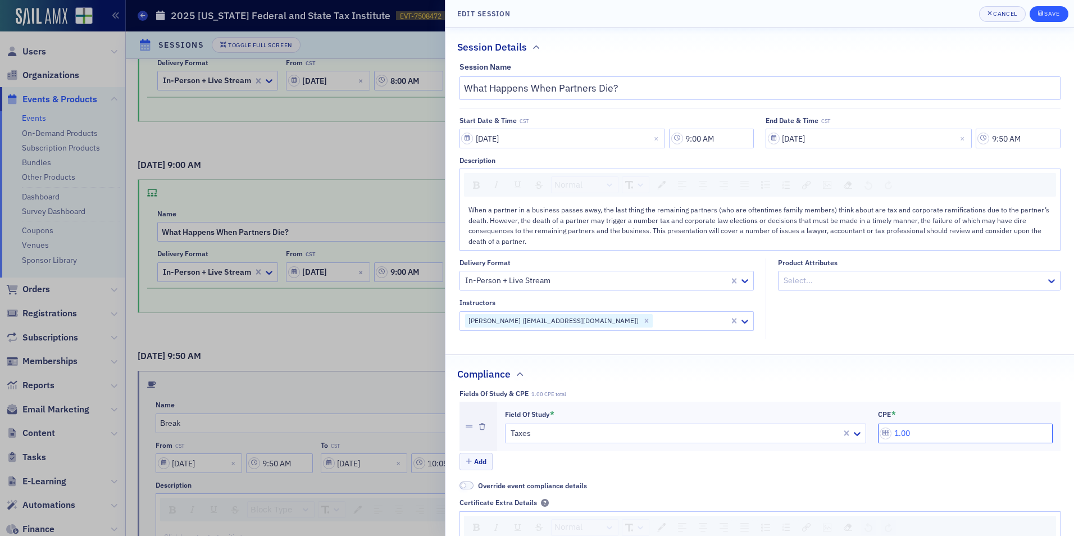
type input "1.00"
click at [1037, 17] on button "Save" at bounding box center [1049, 14] width 39 height 16
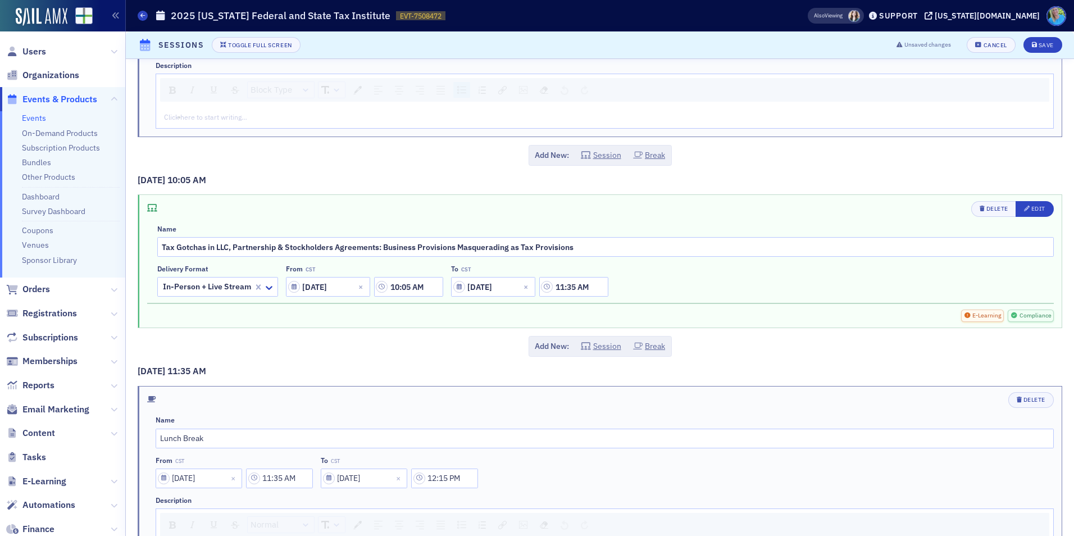
scroll to position [2471, 0]
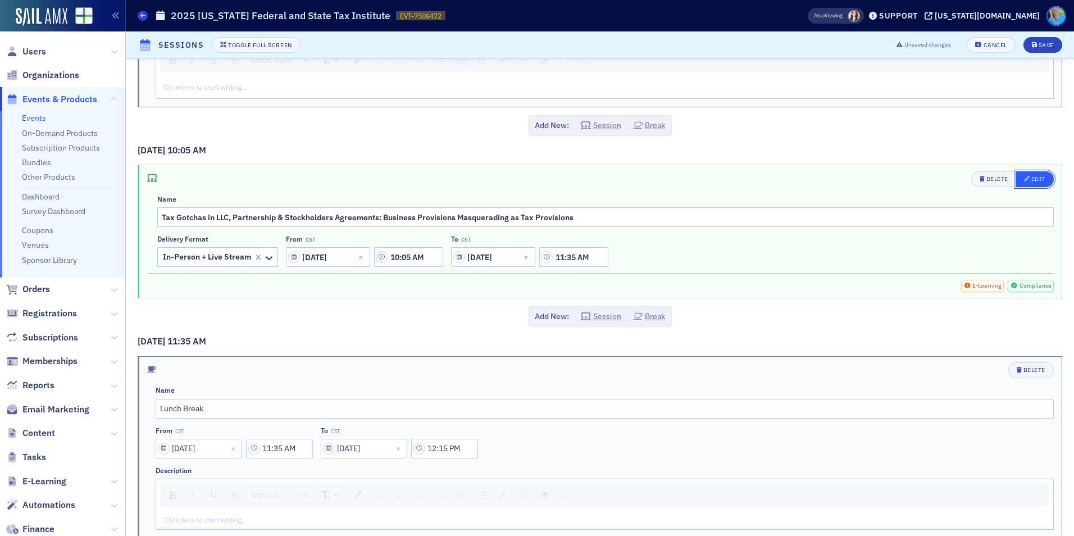
click at [1039, 179] on button "Edit" at bounding box center [1035, 179] width 38 height 16
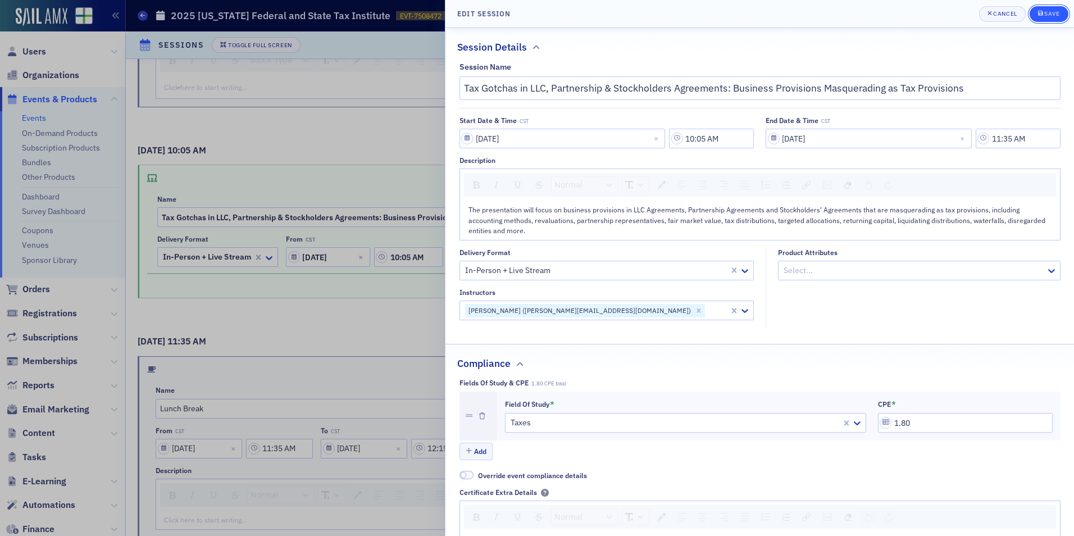
click at [1040, 12] on icon "submit" at bounding box center [1040, 13] width 5 height 6
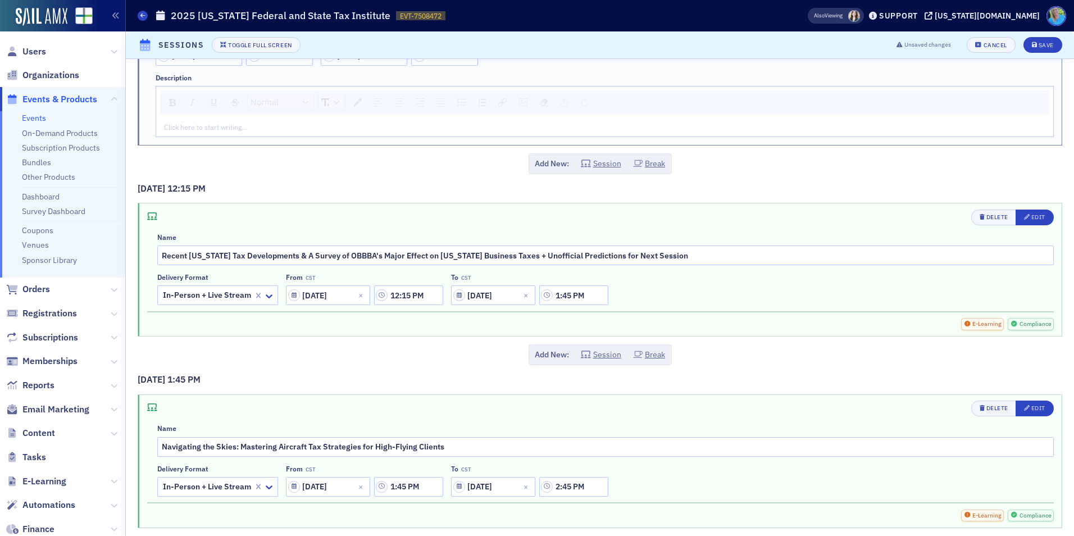
scroll to position [2865, 0]
click at [1024, 220] on div "button" at bounding box center [1027, 216] width 7 height 9
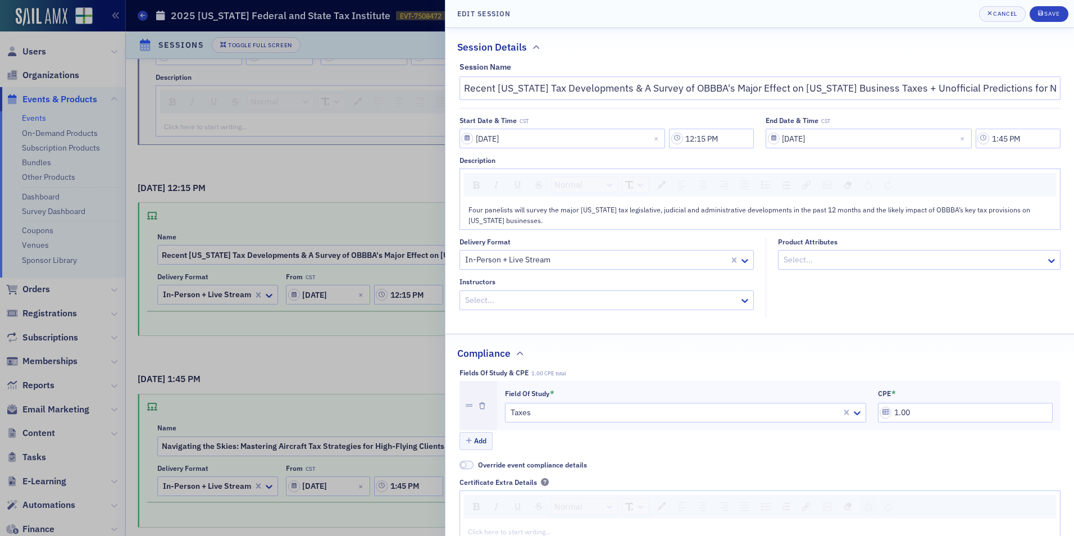
drag, startPoint x: 899, startPoint y: 410, endPoint x: 895, endPoint y: 406, distance: 6.0
click at [1045, 11] on div "Save" at bounding box center [1051, 14] width 15 height 6
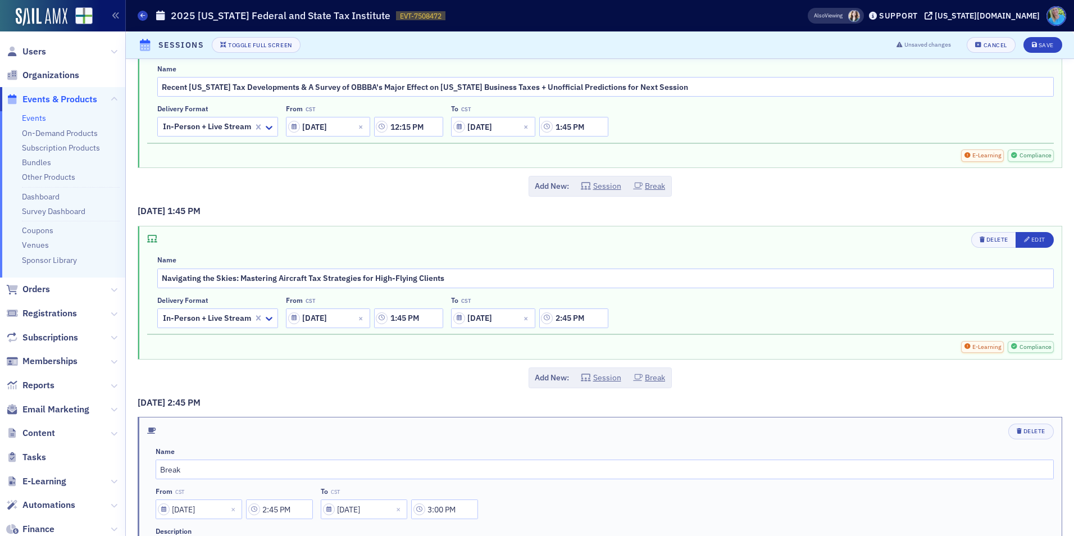
scroll to position [3033, 0]
click at [1024, 239] on div "button" at bounding box center [1027, 239] width 7 height 9
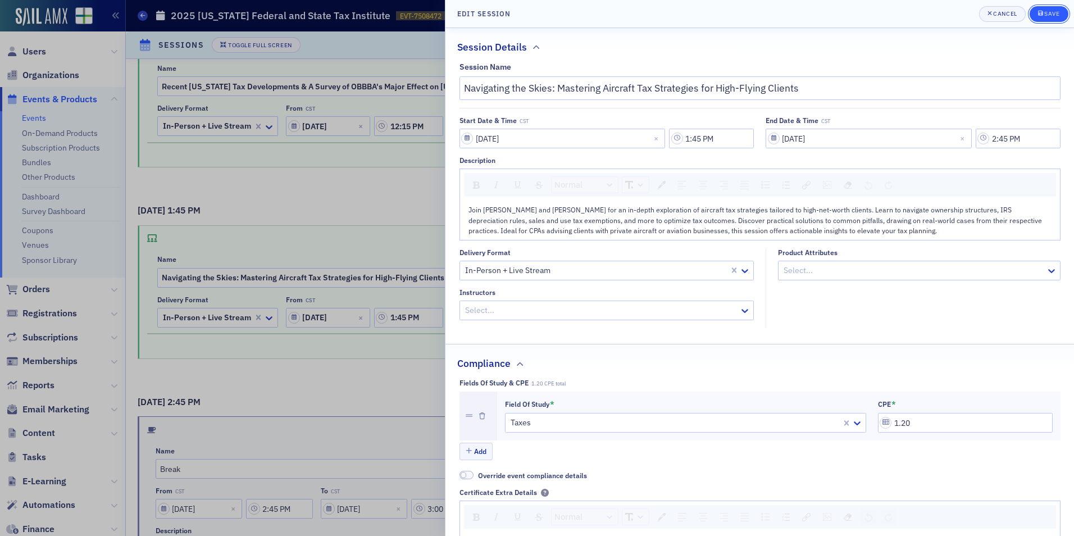
click at [1040, 14] on icon "submit" at bounding box center [1040, 13] width 5 height 5
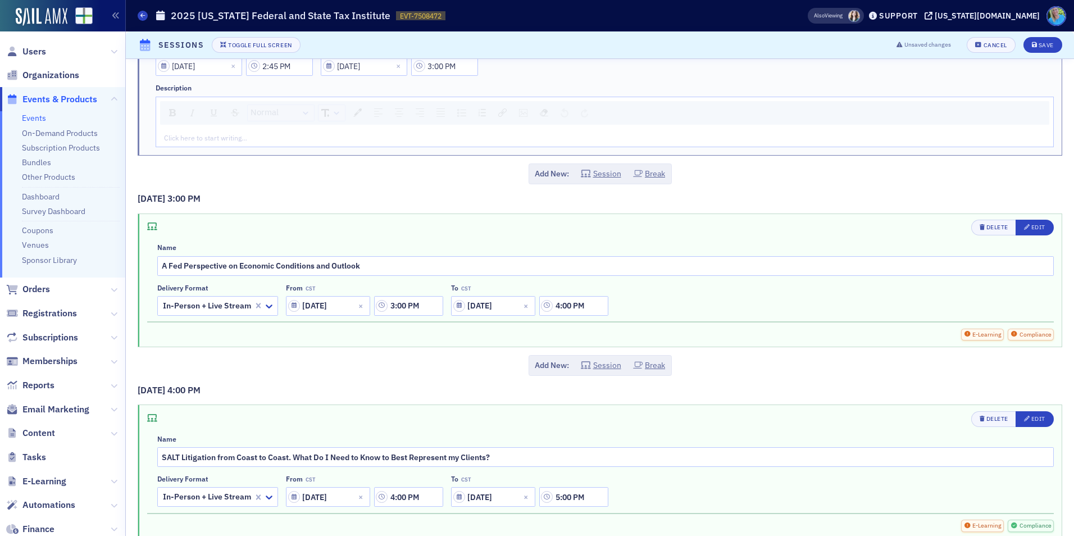
scroll to position [3483, 0]
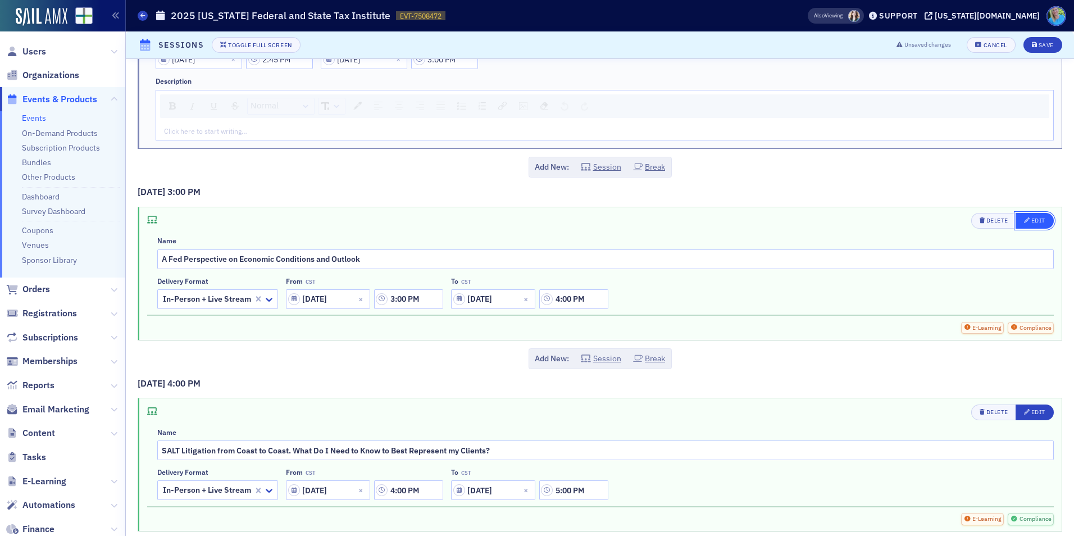
click at [1031, 221] on div "Edit" at bounding box center [1038, 220] width 14 height 6
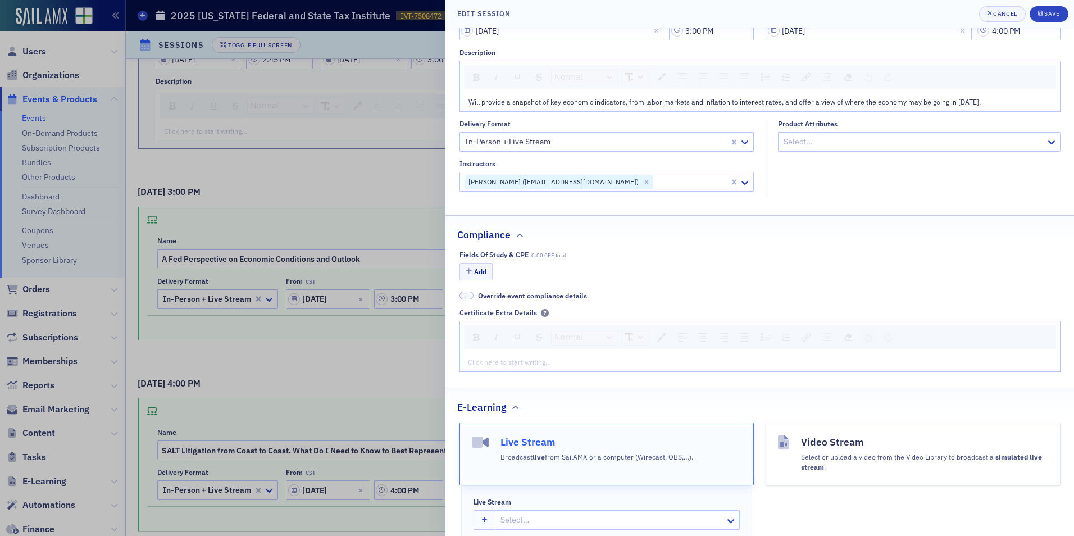
scroll to position [112, 0]
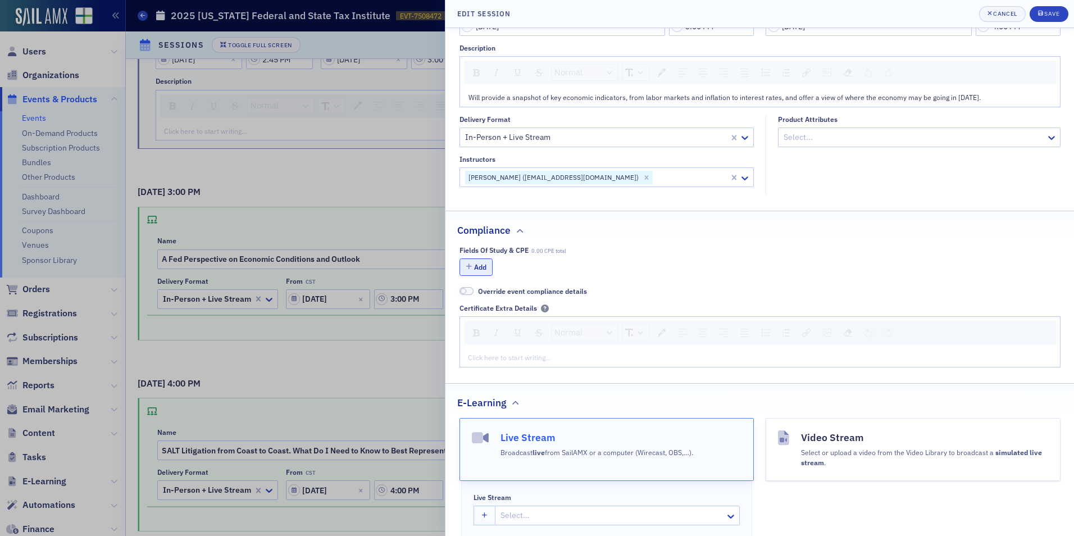
click at [480, 270] on button "Add" at bounding box center [476, 266] width 34 height 17
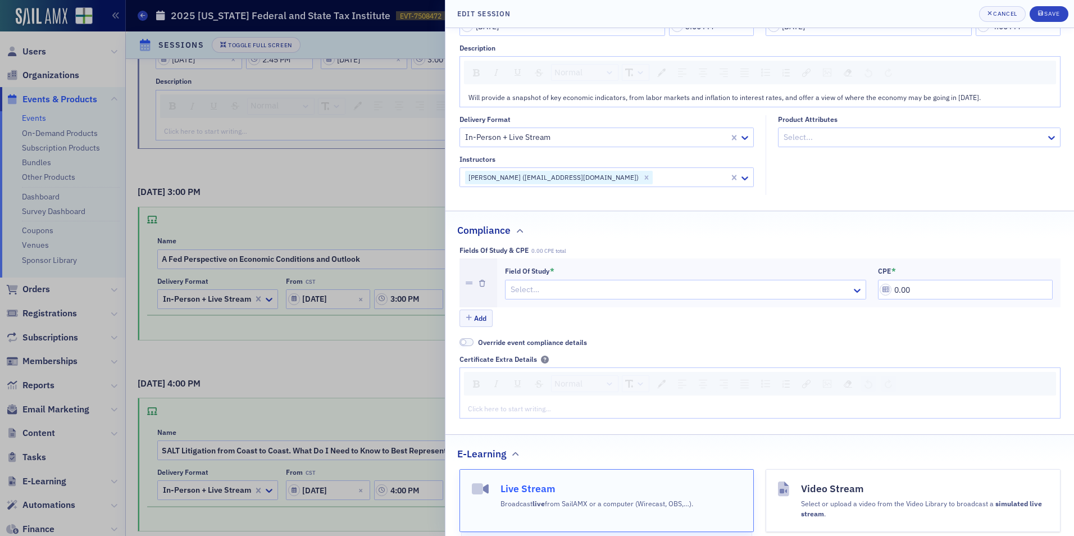
click at [716, 284] on div at bounding box center [679, 290] width 341 height 14
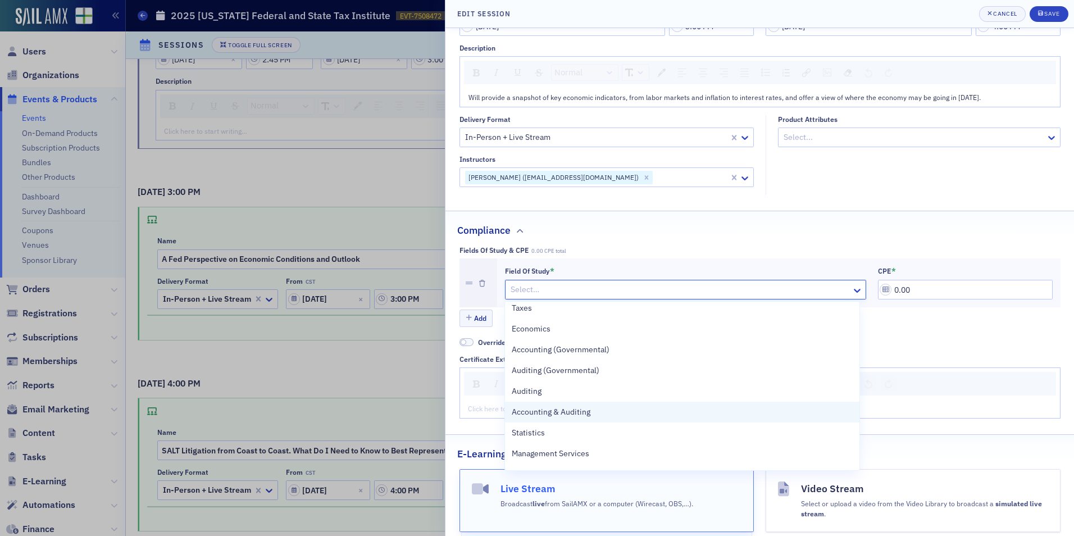
scroll to position [169, 0]
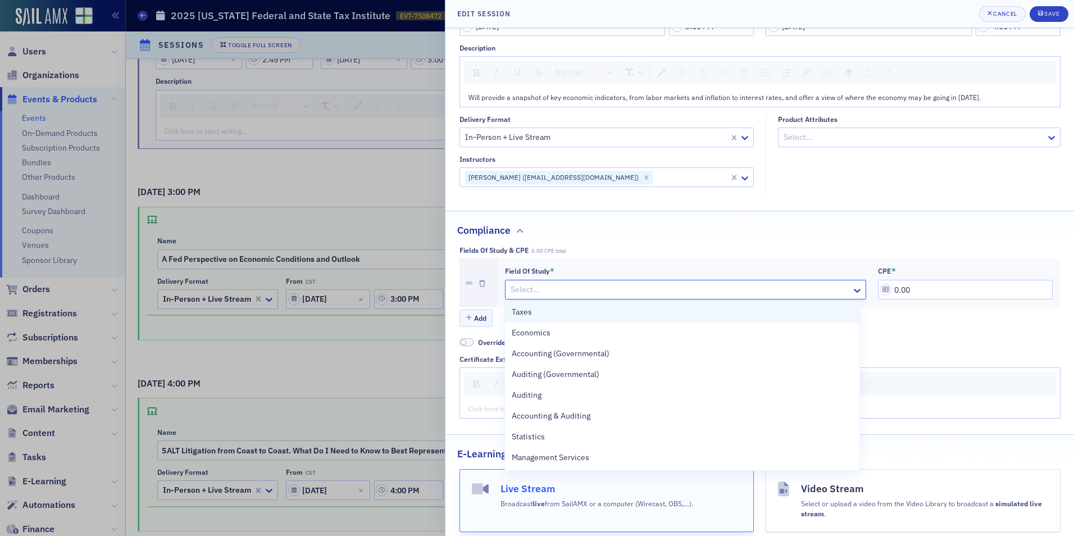
click at [718, 316] on div "Taxes" at bounding box center [682, 312] width 341 height 12
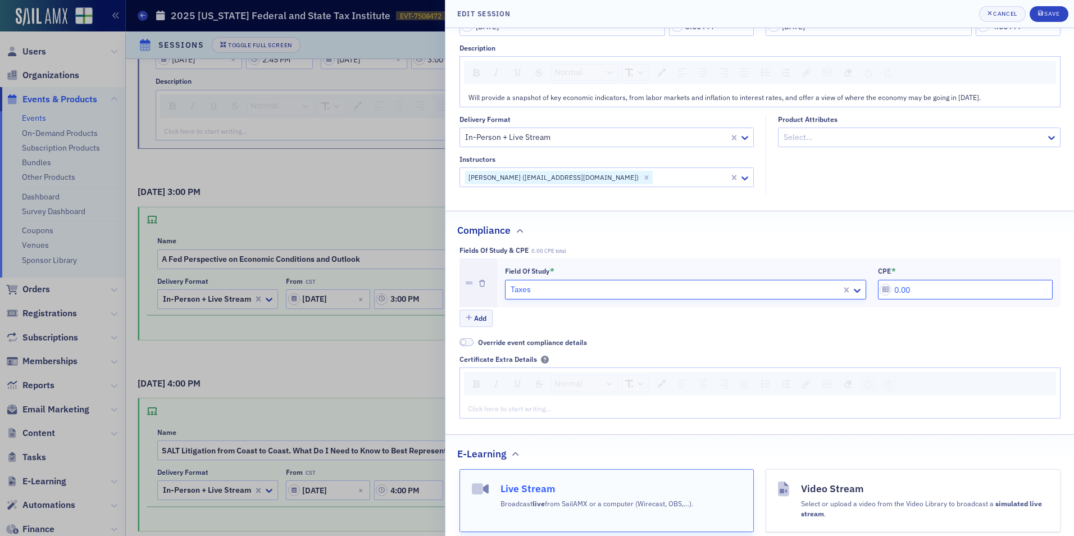
drag, startPoint x: 914, startPoint y: 288, endPoint x: 871, endPoint y: 291, distance: 43.4
click at [871, 291] on div "Field of Study * option Taxes, selected. Taxes CPE * 0.00" at bounding box center [779, 283] width 548 height 34
type input "1.20"
click at [1046, 15] on div "Save" at bounding box center [1051, 14] width 15 height 6
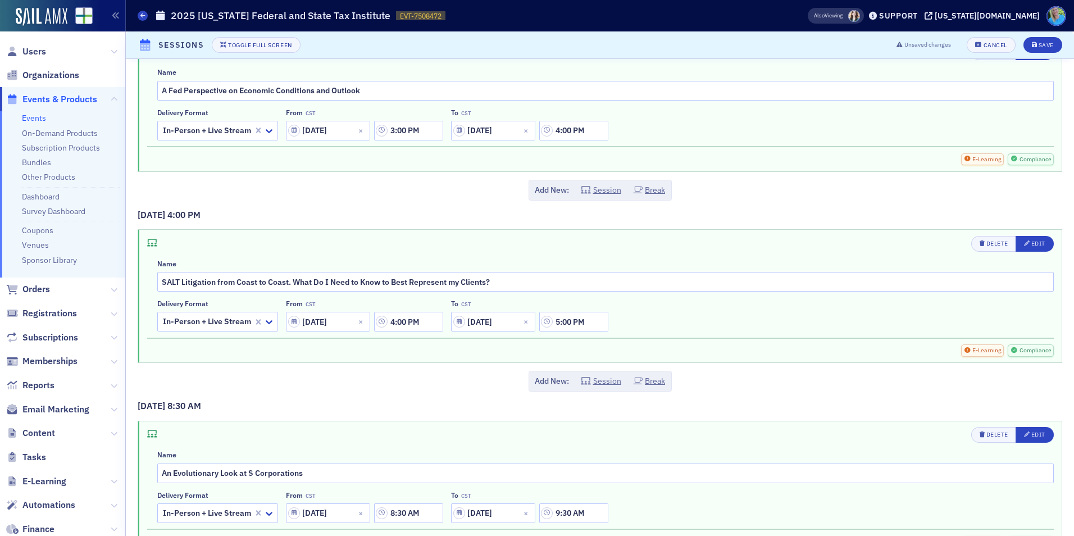
scroll to position [3707, 0]
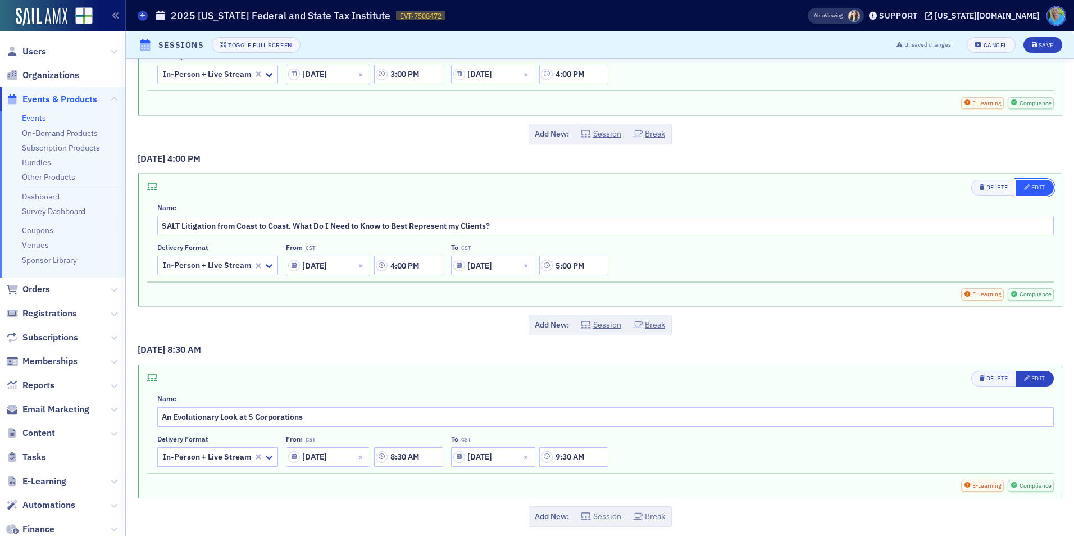
click at [1024, 191] on div "button" at bounding box center [1027, 187] width 7 height 9
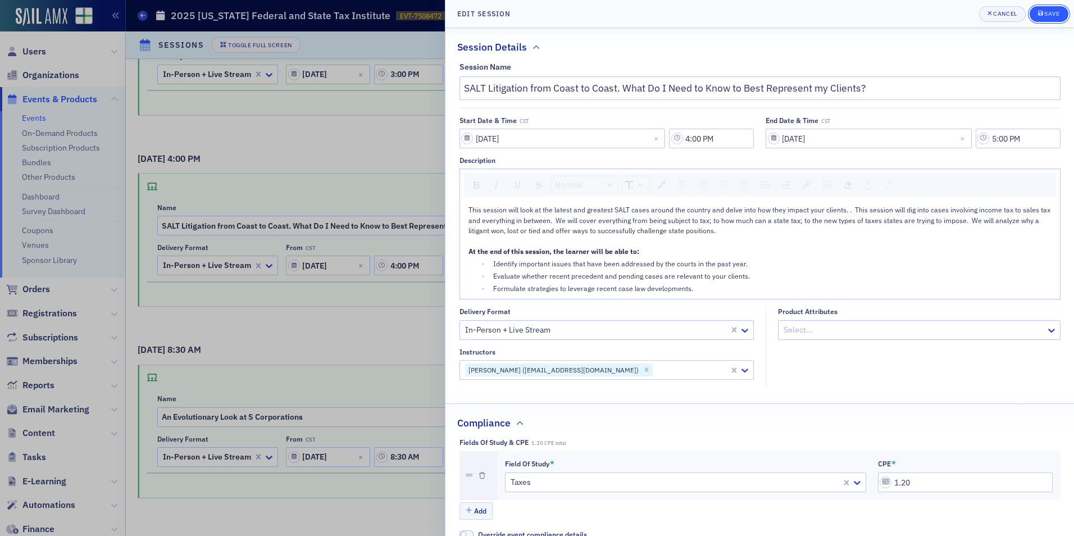
click at [1047, 14] on div "Save" at bounding box center [1051, 14] width 15 height 6
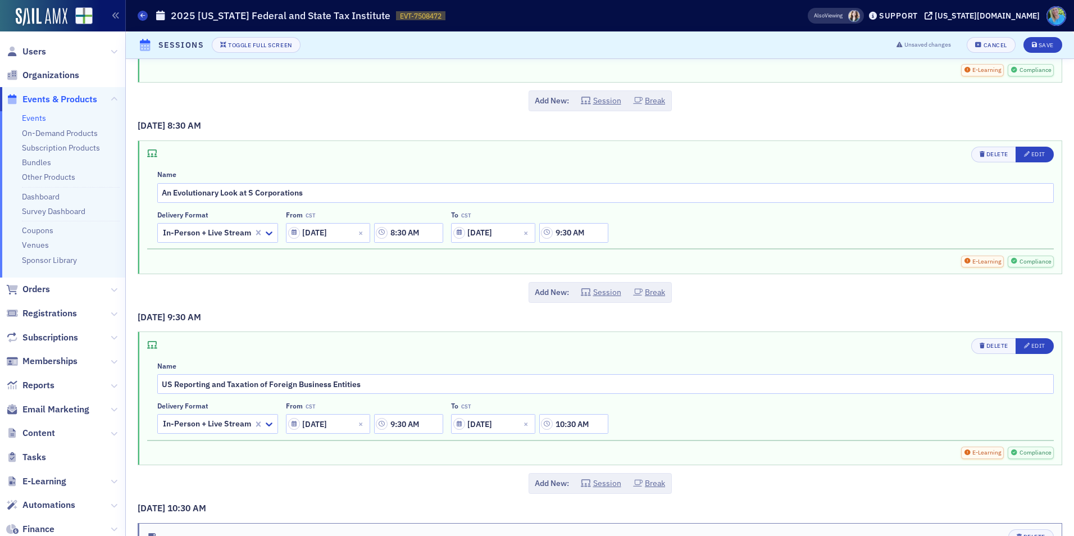
scroll to position [3932, 0]
click at [1026, 158] on span "Edit" at bounding box center [1034, 153] width 21 height 9
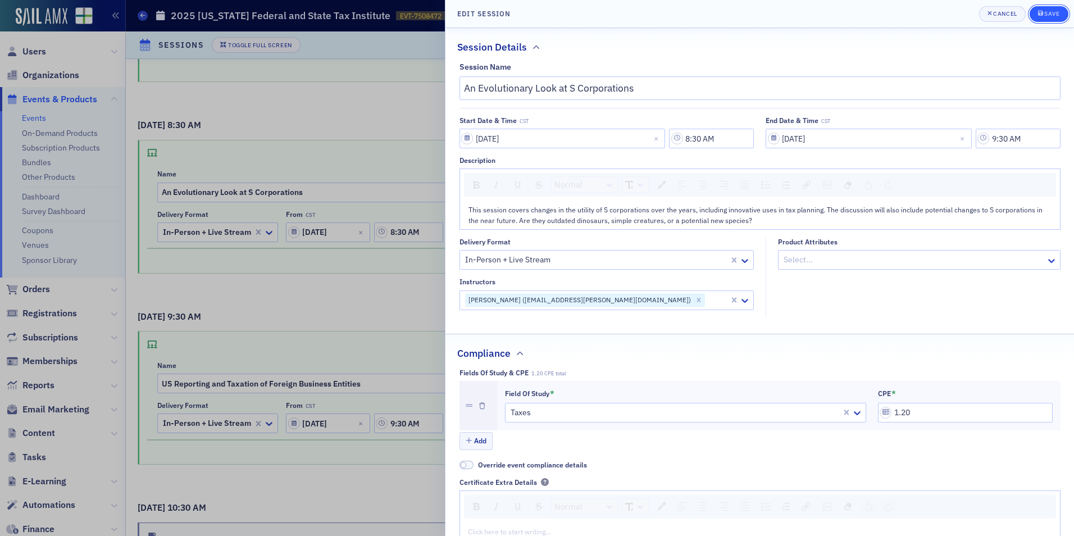
click at [1037, 7] on button "Save" at bounding box center [1049, 14] width 39 height 16
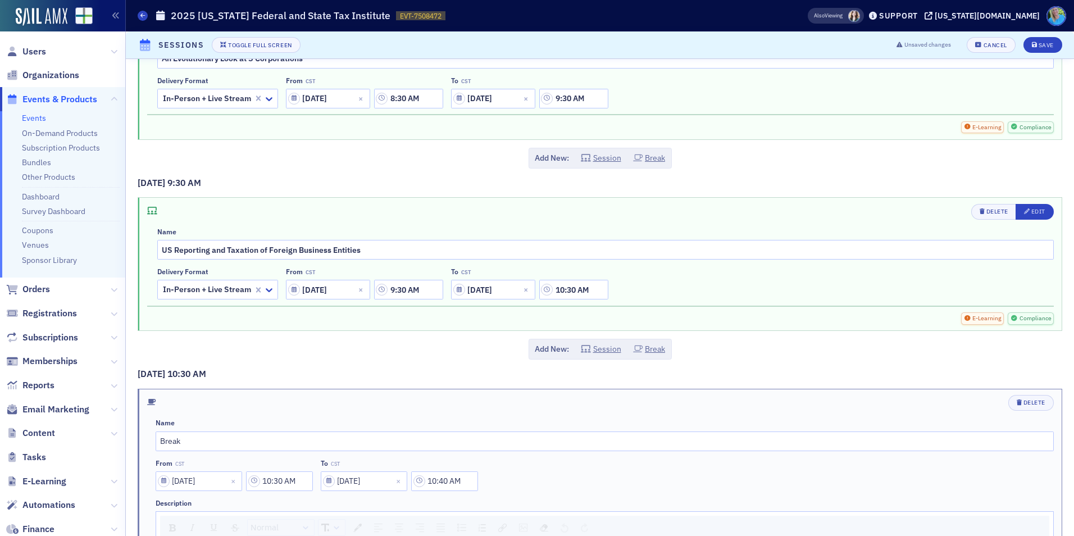
scroll to position [4100, 0]
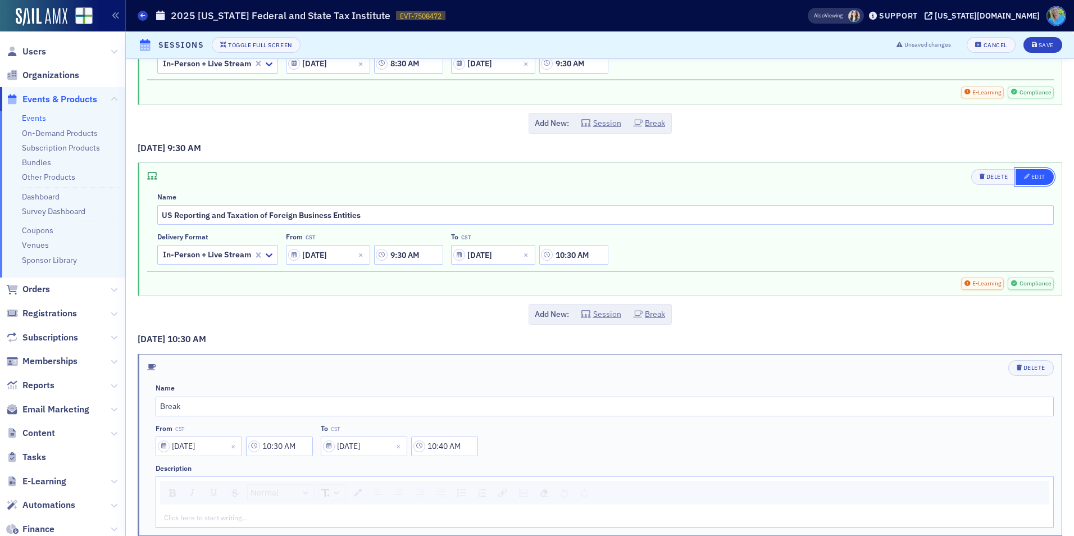
click at [1031, 179] on div "Edit" at bounding box center [1038, 177] width 14 height 6
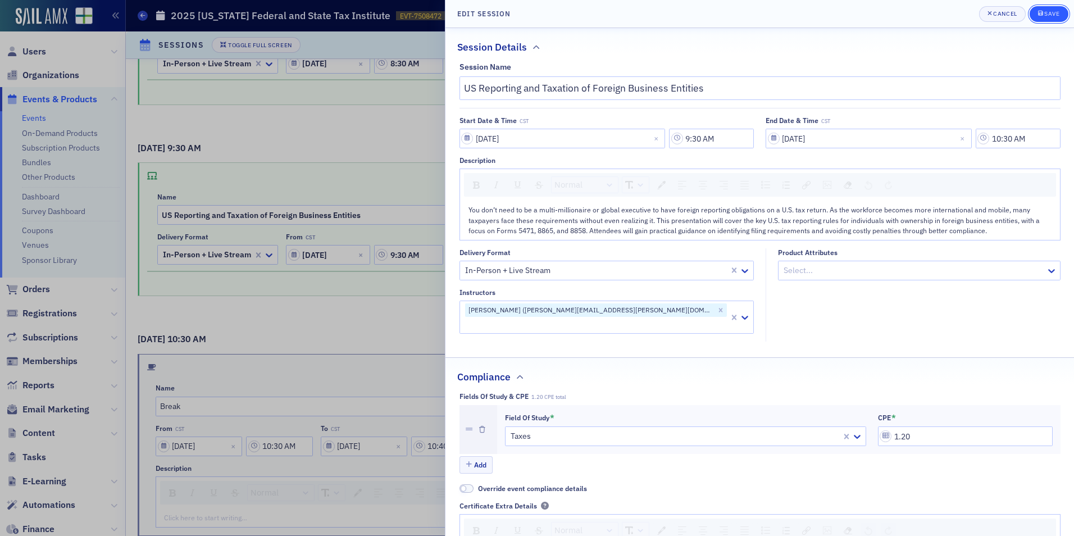
click at [1052, 15] on div "Save" at bounding box center [1051, 14] width 15 height 6
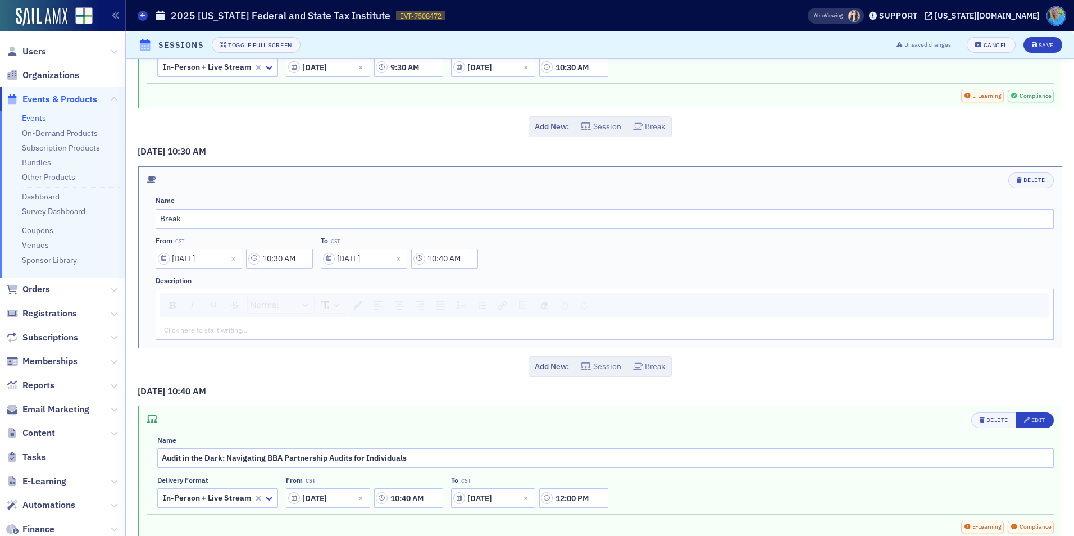
scroll to position [4336, 0]
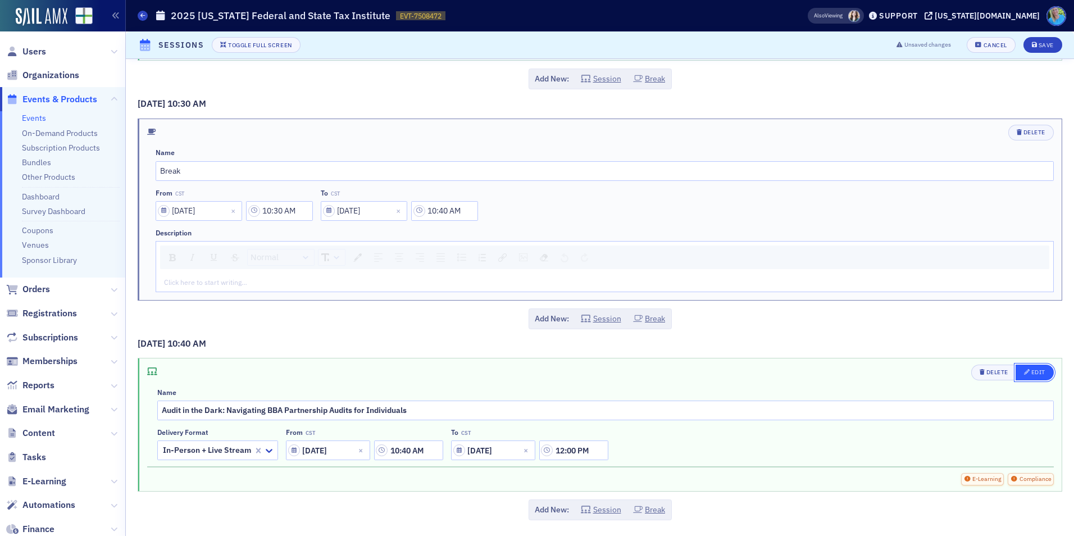
click at [1034, 370] on div "Edit" at bounding box center [1038, 372] width 14 height 6
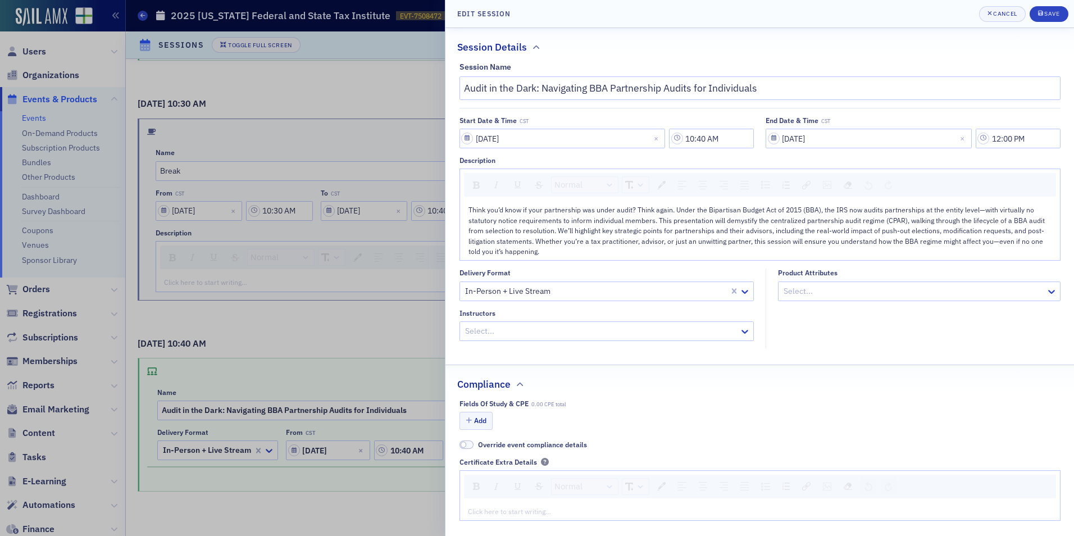
click at [650, 332] on div at bounding box center [601, 331] width 275 height 14
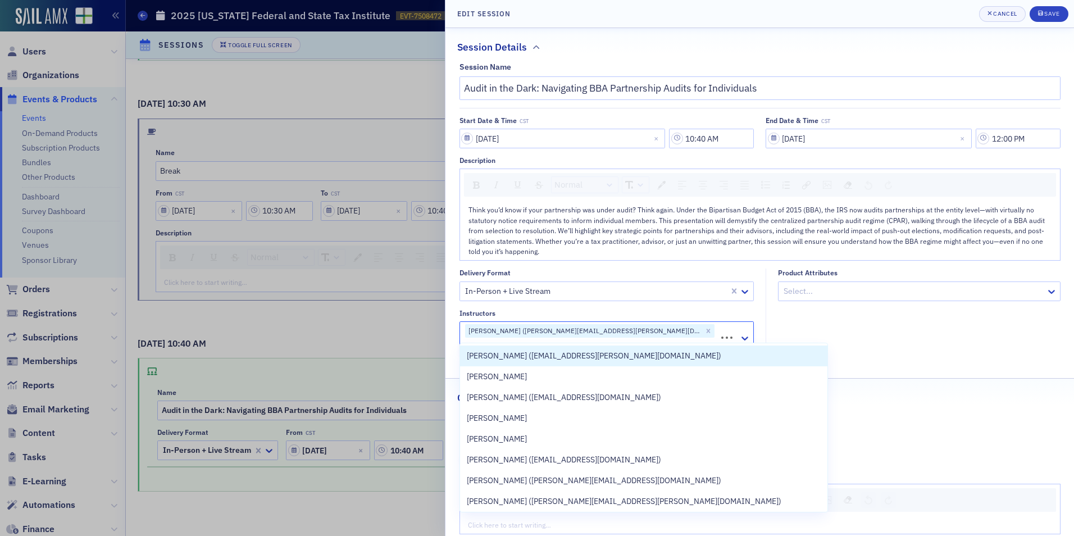
type input "g"
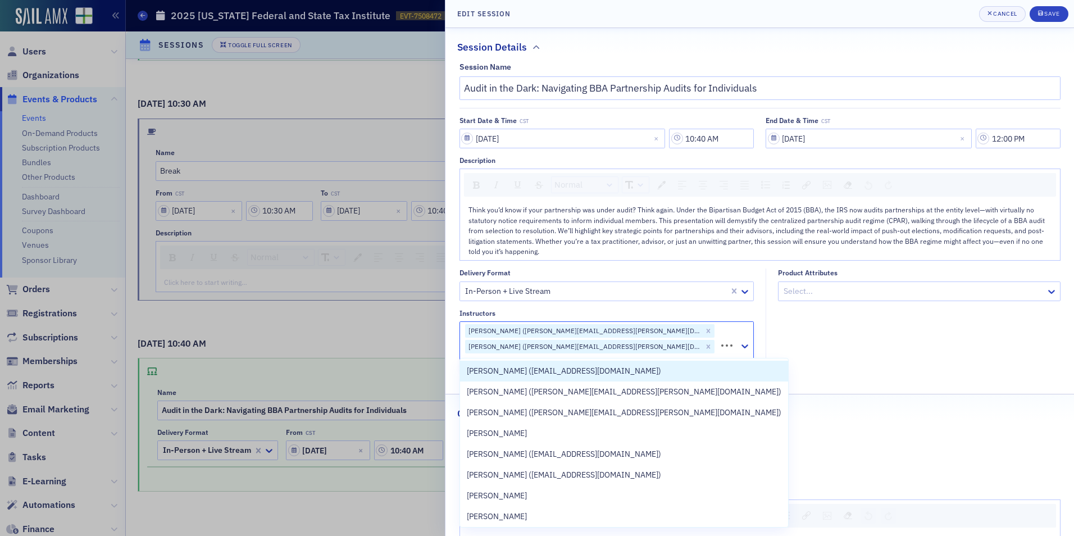
type input "s"
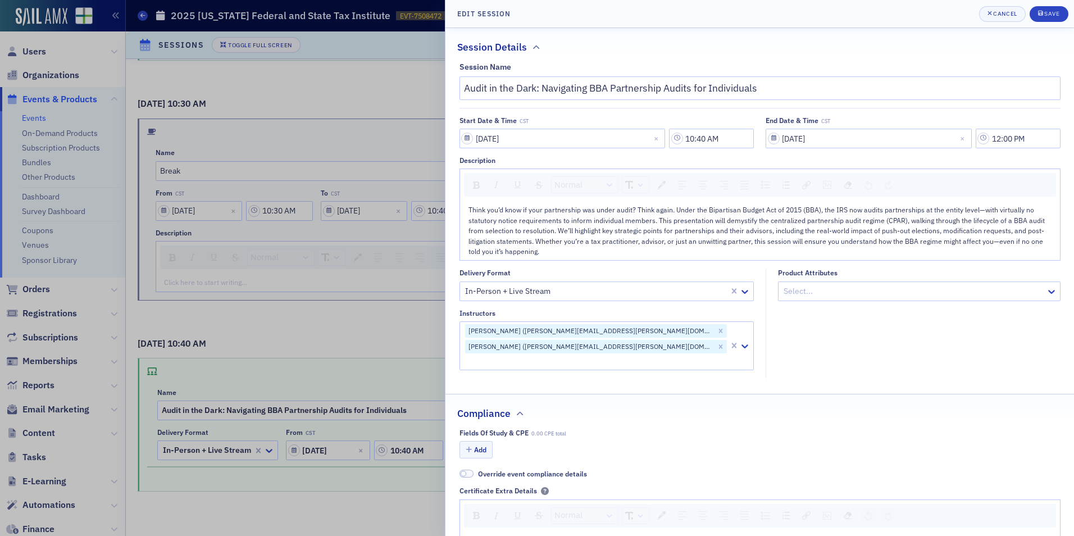
click at [835, 326] on fieldset "Product Attributes Select..." at bounding box center [916, 322] width 301 height 109
click at [479, 441] on button "Add" at bounding box center [476, 449] width 34 height 17
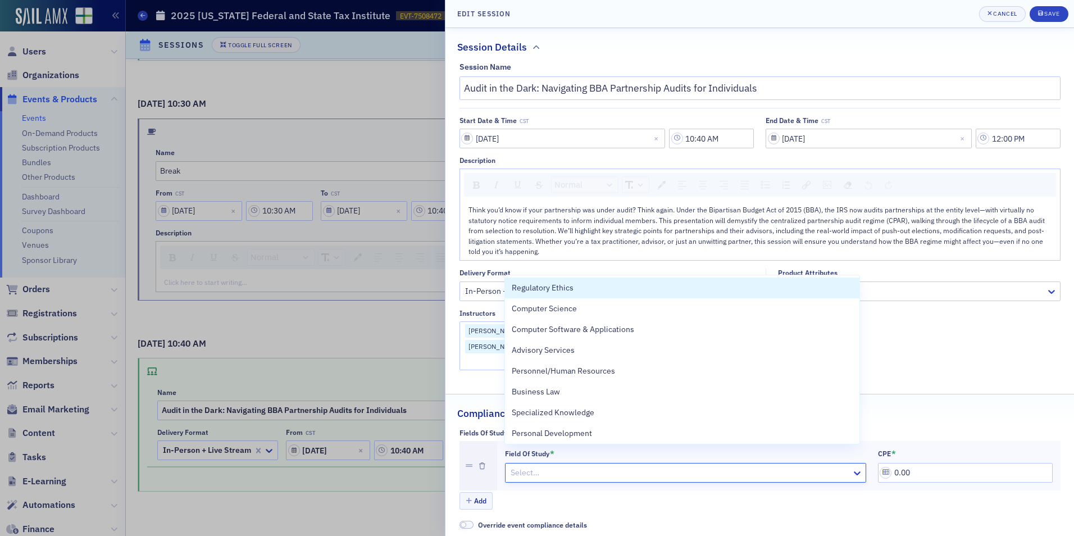
click at [645, 466] on div at bounding box center [679, 473] width 341 height 14
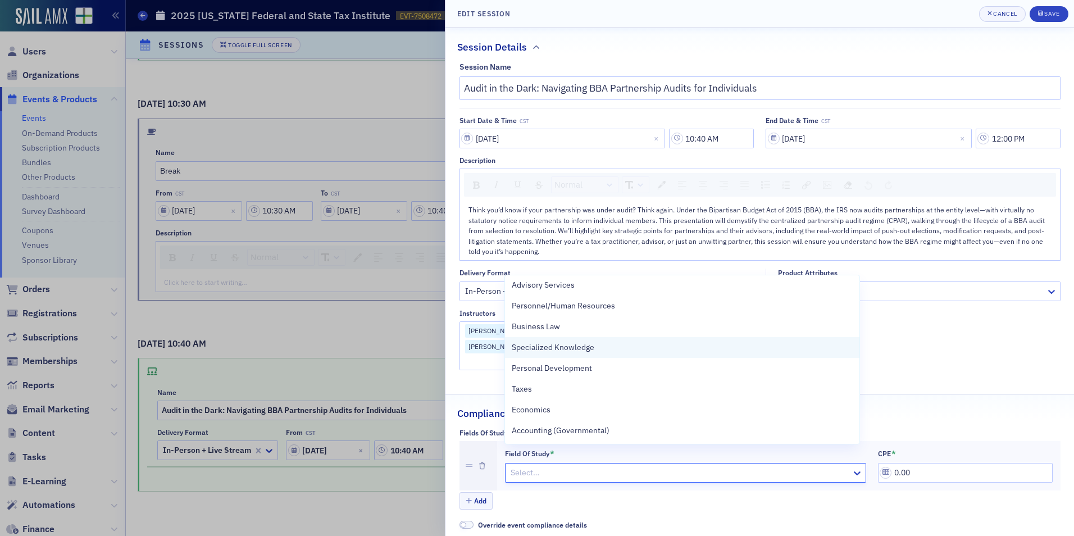
scroll to position [119, 0]
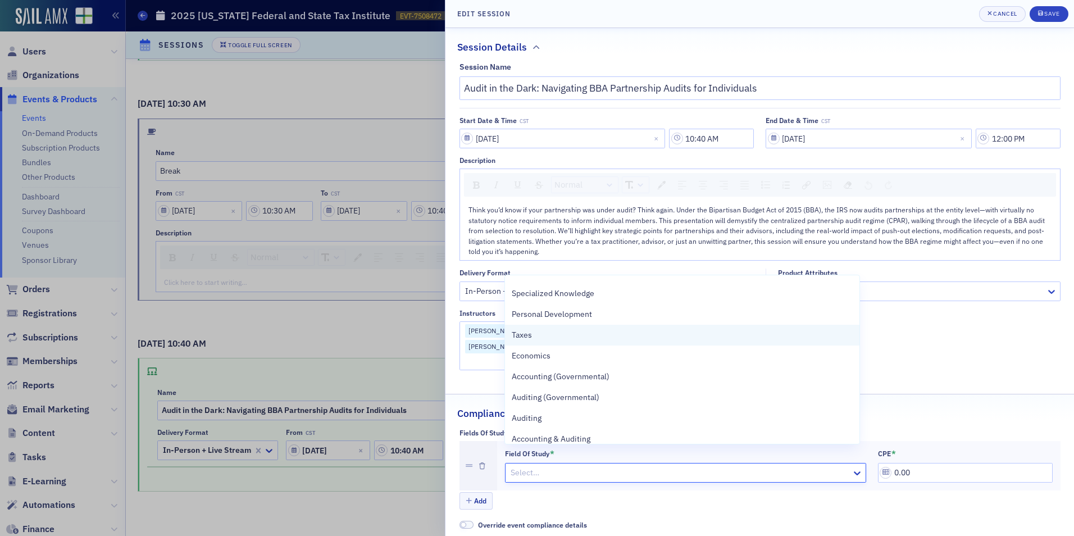
click at [634, 335] on div "Taxes" at bounding box center [682, 335] width 341 height 12
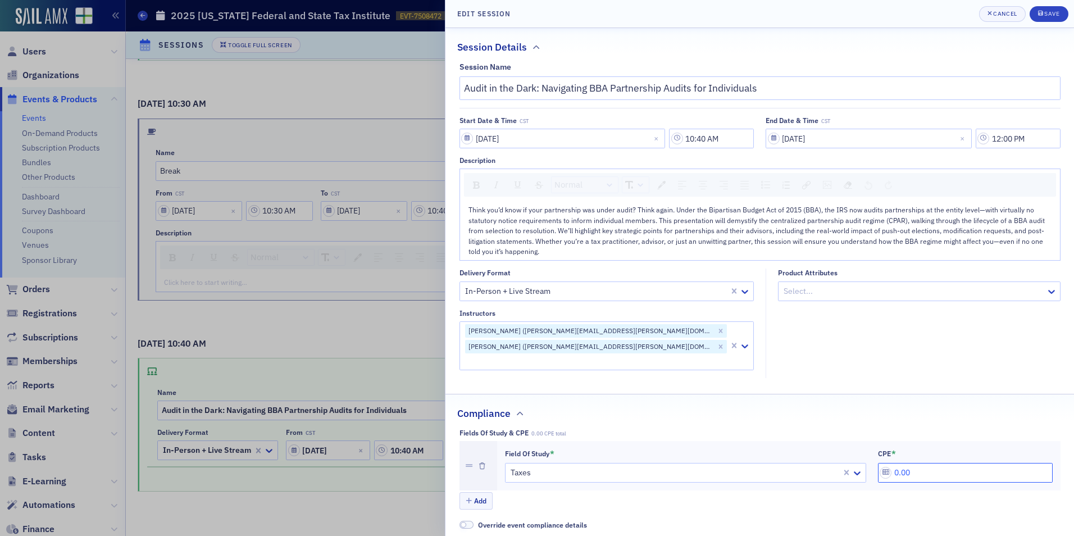
drag, startPoint x: 892, startPoint y: 459, endPoint x: 868, endPoint y: 458, distance: 24.2
click at [868, 458] on div "Field of Study * Taxes CPE * 0.00" at bounding box center [779, 466] width 548 height 34
type input "1.60"
click at [1039, 17] on div "submit" at bounding box center [1041, 14] width 7 height 9
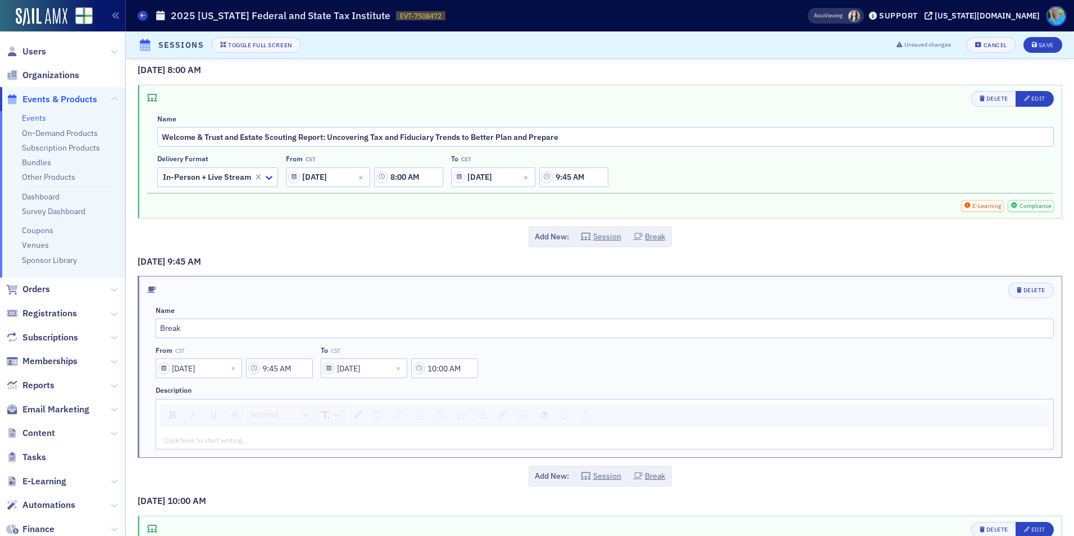
scroll to position [11, 0]
click at [1039, 45] on div "Save" at bounding box center [1046, 45] width 15 height 6
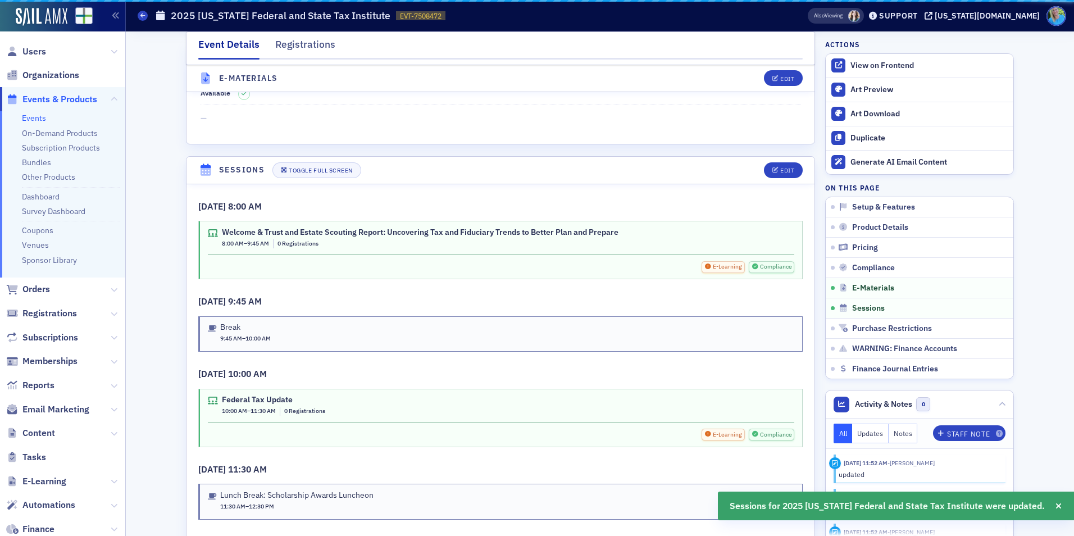
scroll to position [1723, 0]
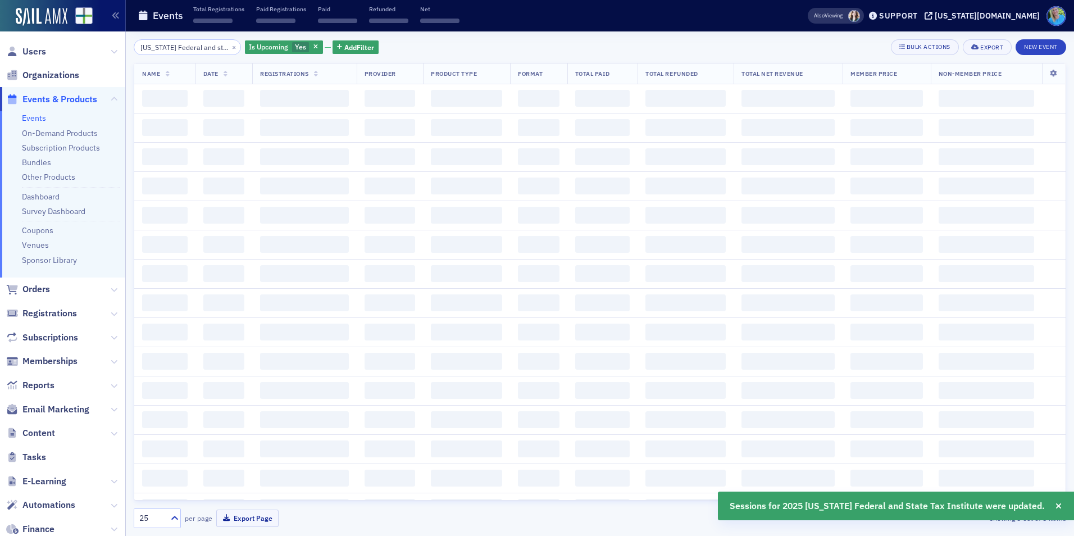
scroll to position [0, 45]
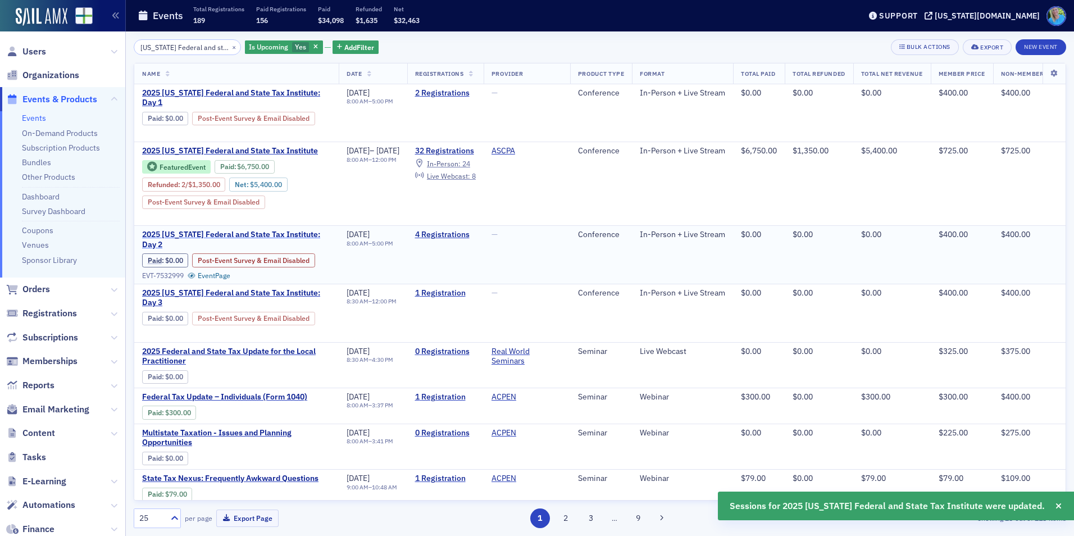
click at [299, 235] on span "2025 Alabama Federal and State Tax Institute: Day 2" at bounding box center [236, 240] width 189 height 20
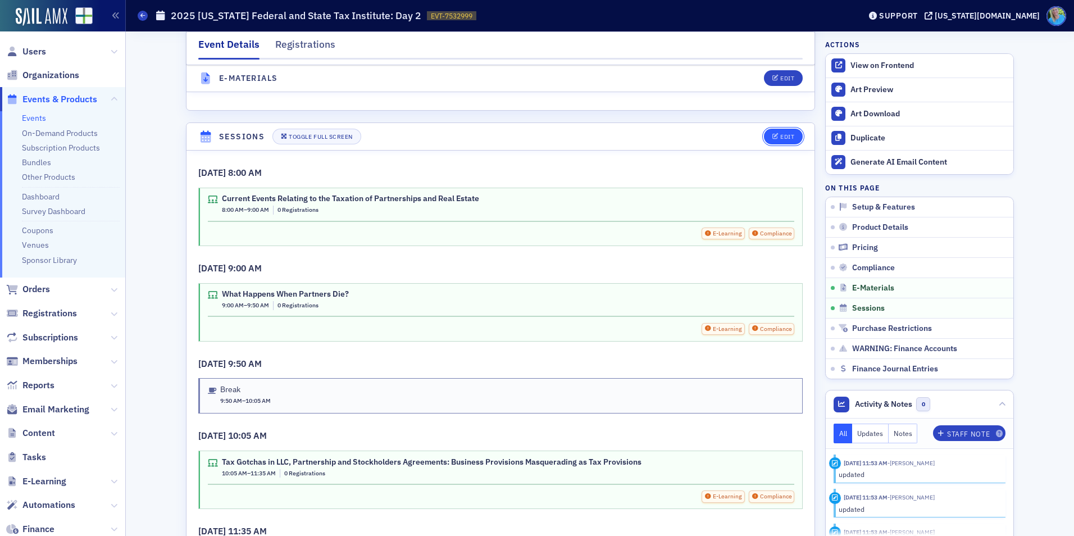
click at [780, 138] on div "Edit" at bounding box center [787, 137] width 14 height 6
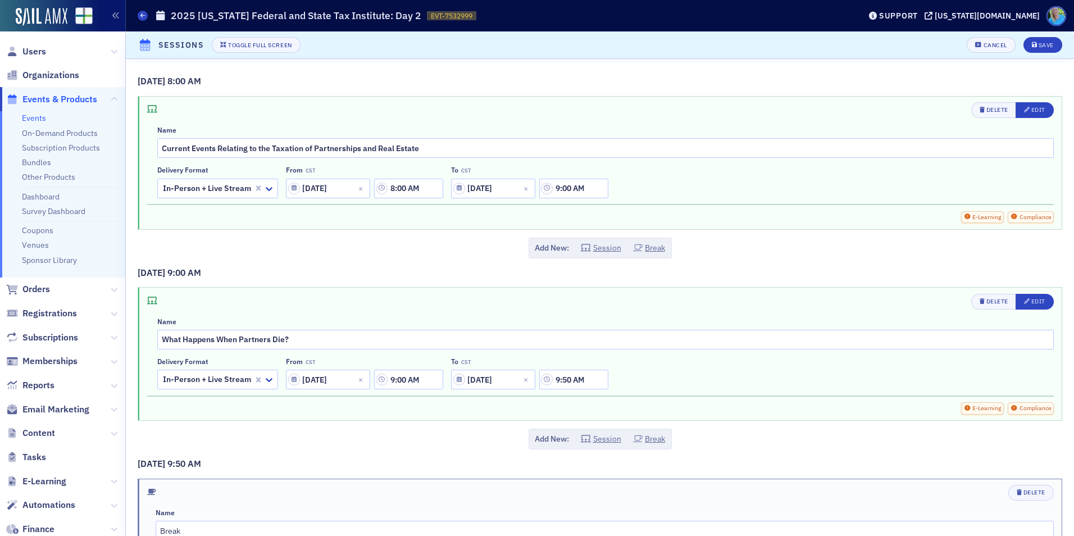
scroll to position [1595, 0]
click at [1031, 109] on div "Edit" at bounding box center [1038, 110] width 14 height 6
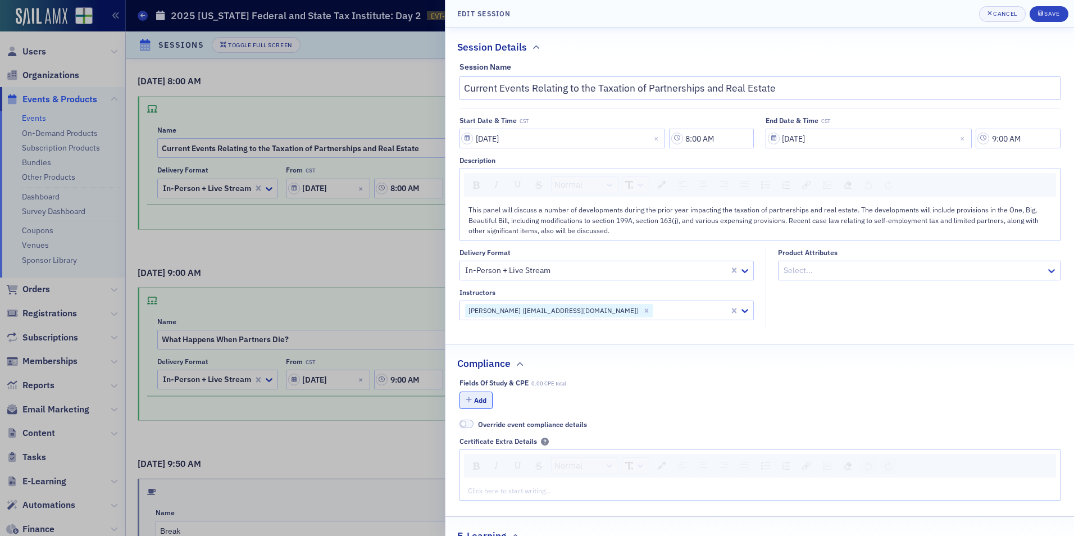
click at [482, 404] on button "Add" at bounding box center [476, 400] width 34 height 17
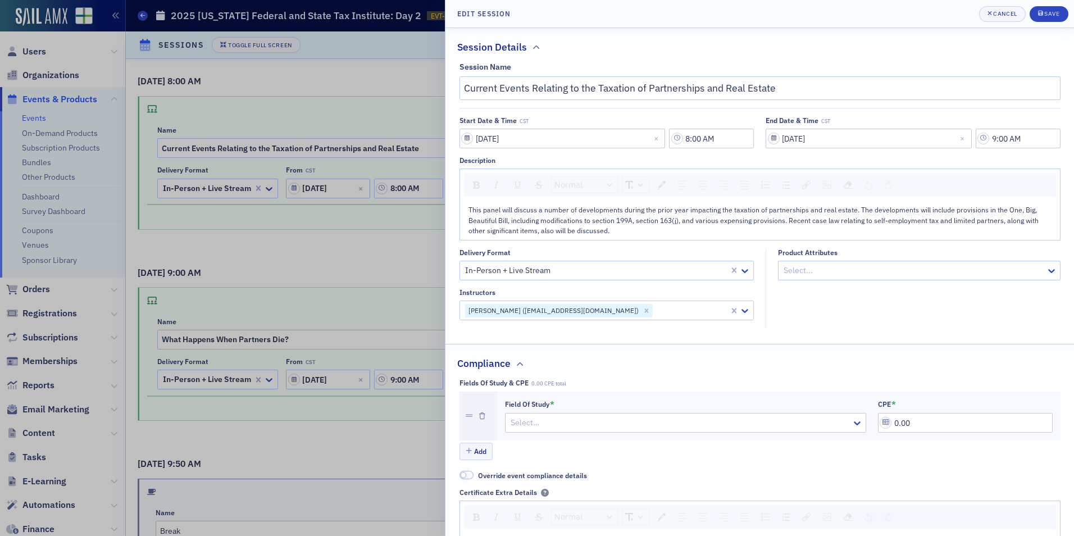
click at [527, 418] on div at bounding box center [679, 423] width 341 height 14
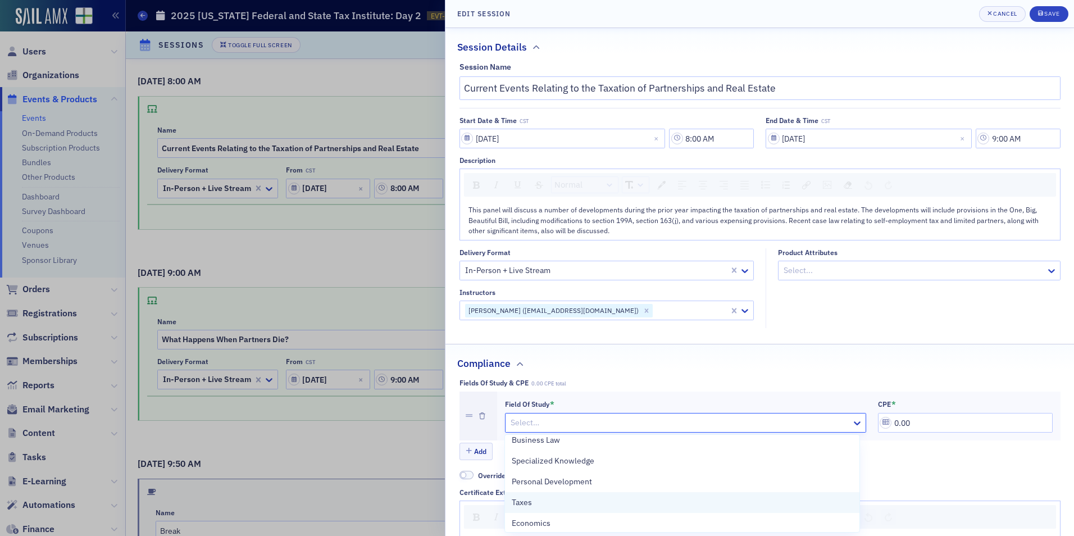
scroll to position [169, 0]
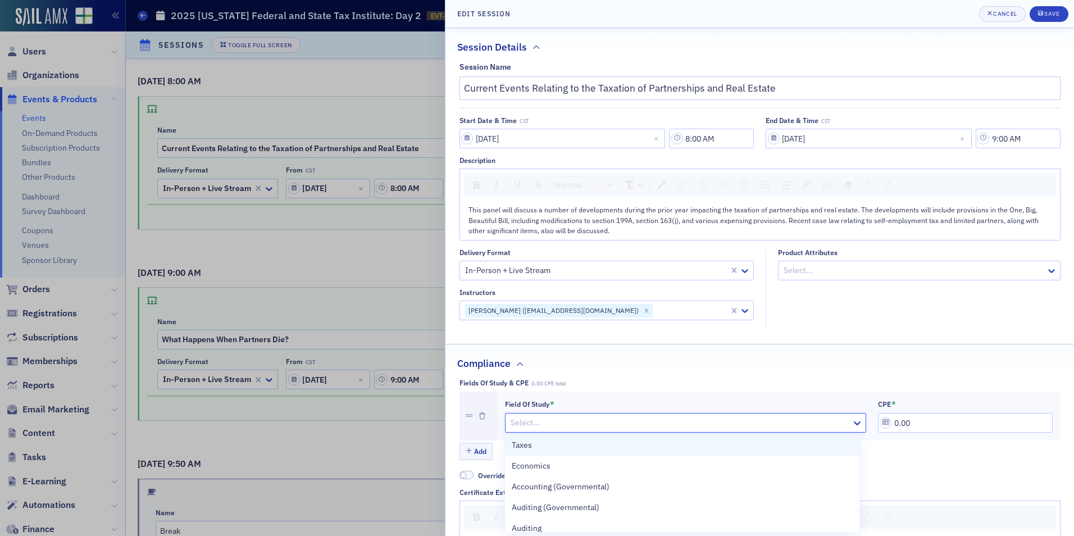
click at [581, 452] on div "Taxes" at bounding box center [682, 445] width 354 height 21
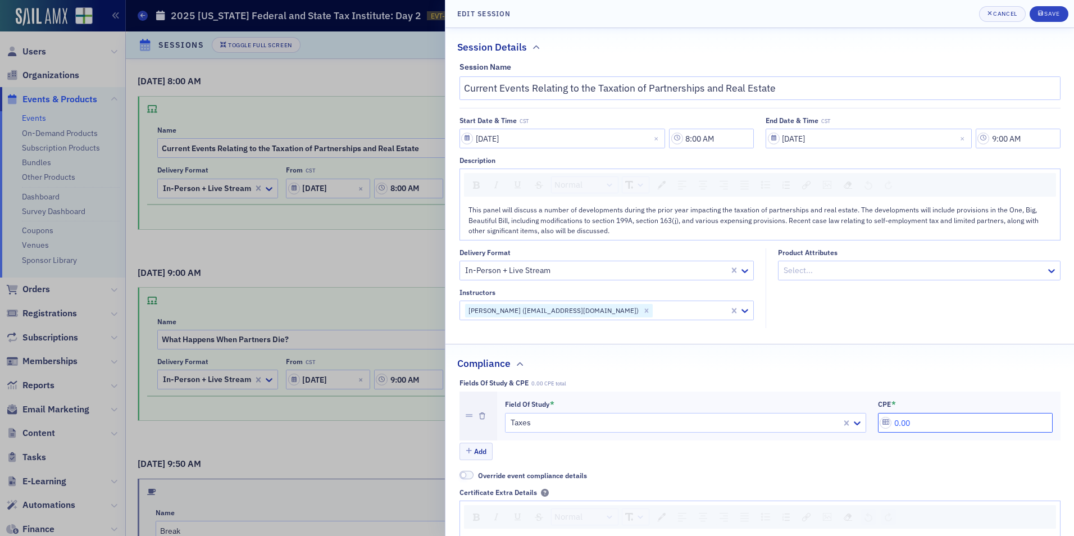
drag, startPoint x: 916, startPoint y: 425, endPoint x: 870, endPoint y: 424, distance: 46.1
click at [870, 424] on div "Field of Study * Taxes CPE * 0.00" at bounding box center [779, 416] width 548 height 34
type input "1.20"
click at [1050, 11] on div "Save" at bounding box center [1051, 14] width 15 height 6
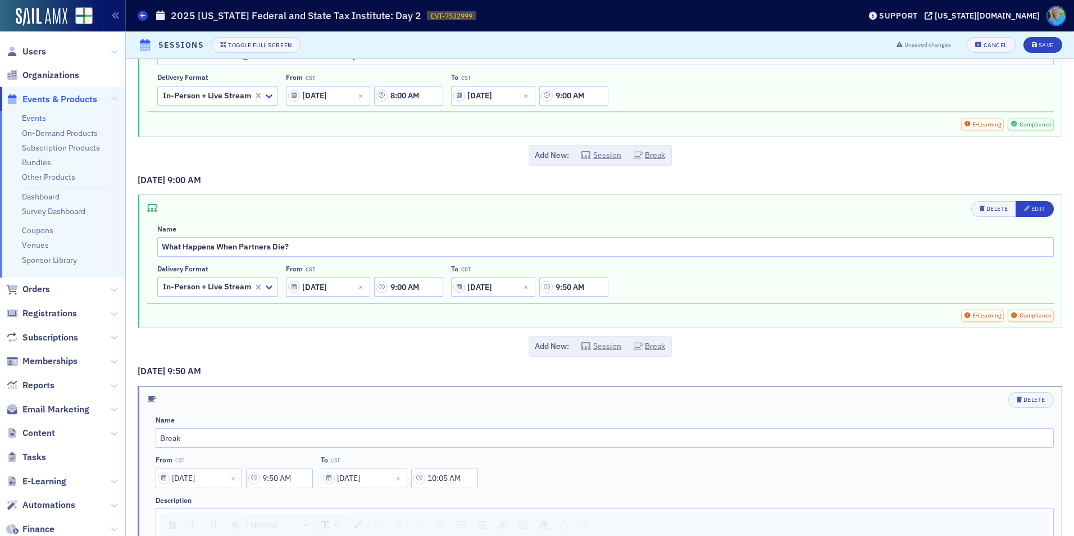
scroll to position [112, 0]
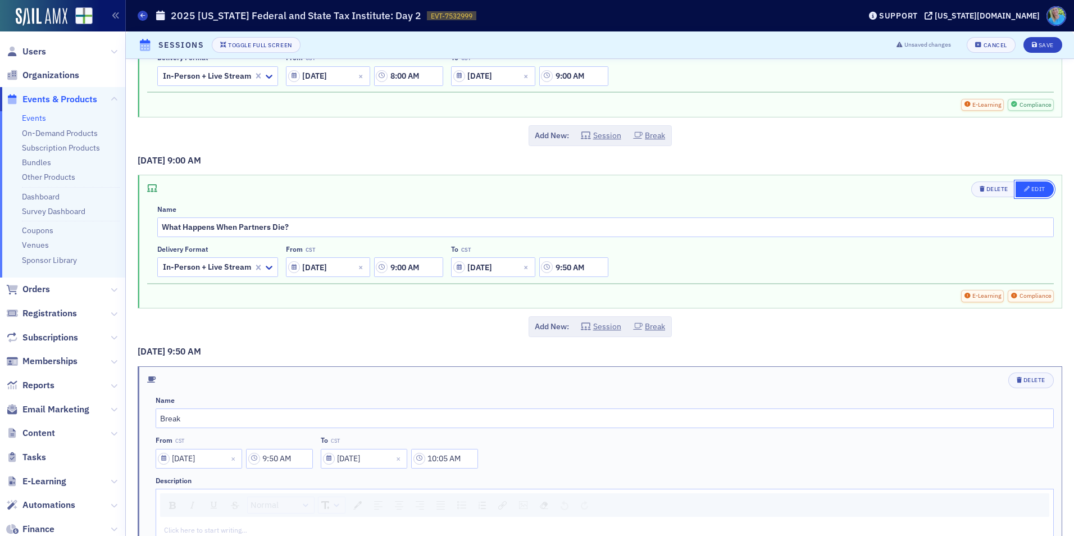
click at [1031, 182] on button "Edit" at bounding box center [1035, 189] width 38 height 16
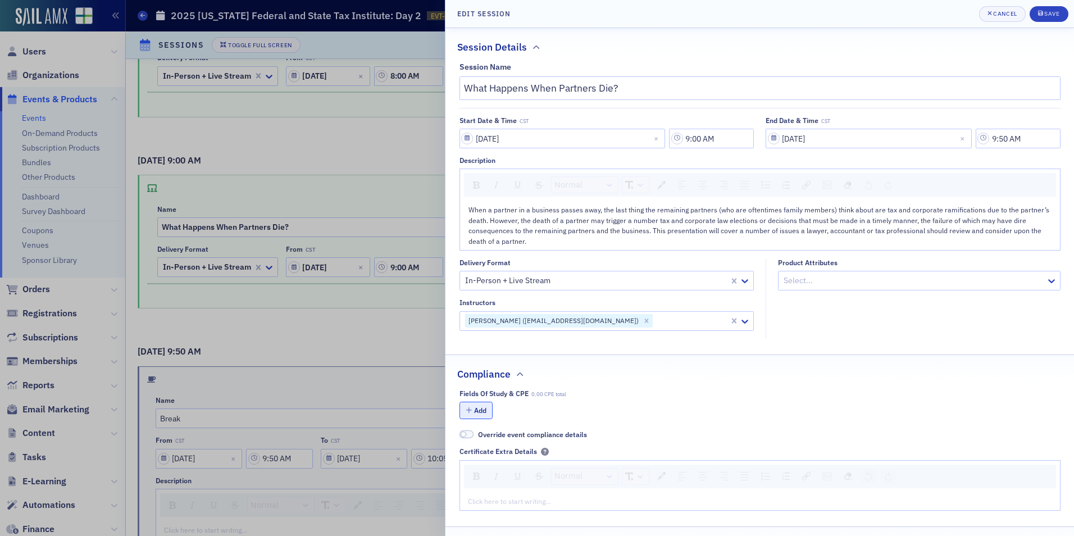
click at [475, 412] on button "Add" at bounding box center [476, 410] width 34 height 17
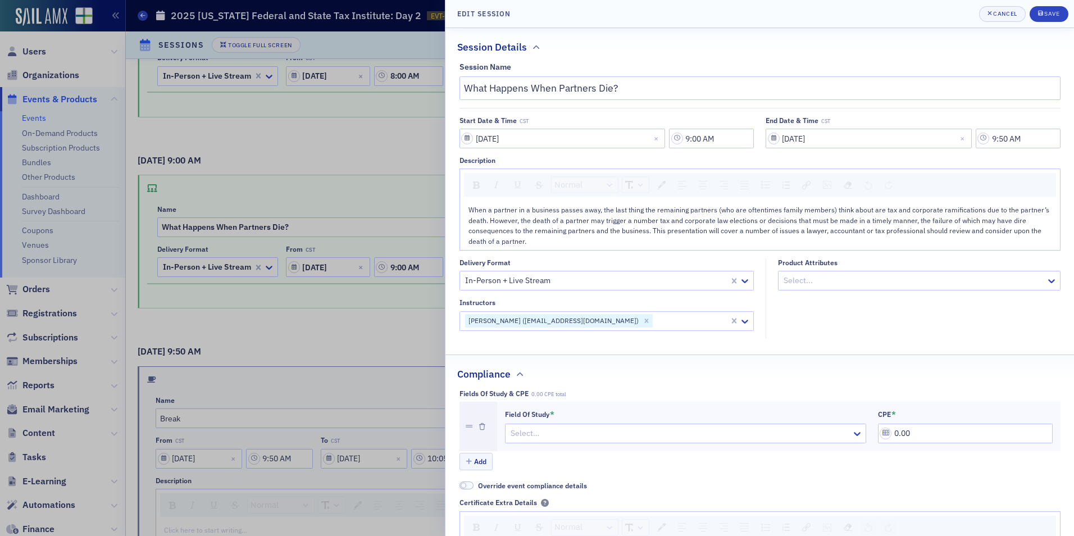
click at [575, 430] on div at bounding box center [679, 433] width 341 height 14
click at [612, 504] on div "Taxes" at bounding box center [682, 512] width 354 height 21
click at [869, 429] on div "Field of Study * option Taxes, selected. Taxes CPE * 0.00" at bounding box center [779, 426] width 548 height 34
type input "1.00"
click at [1049, 17] on span "Save" at bounding box center [1049, 14] width 22 height 9
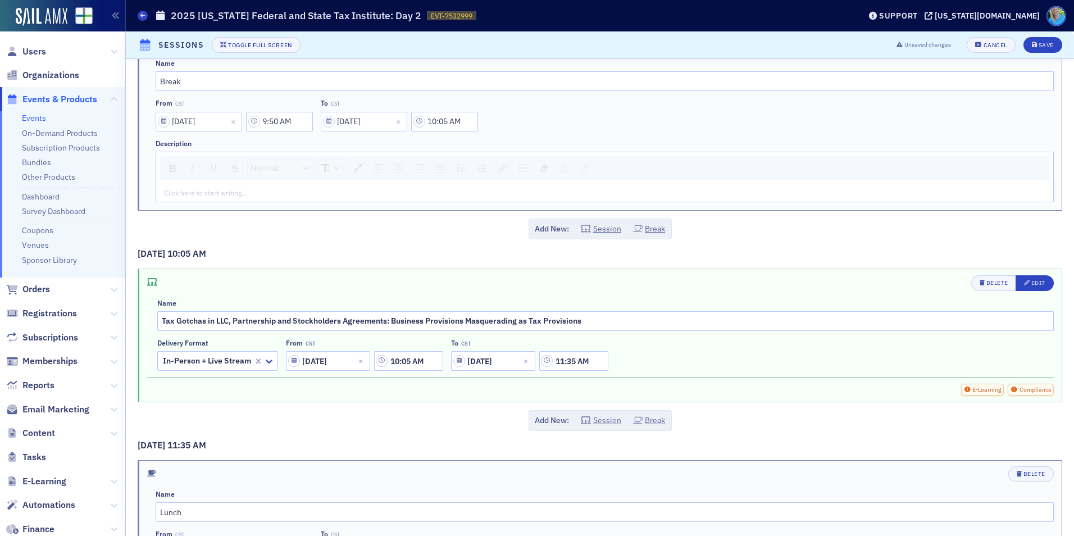
scroll to position [506, 0]
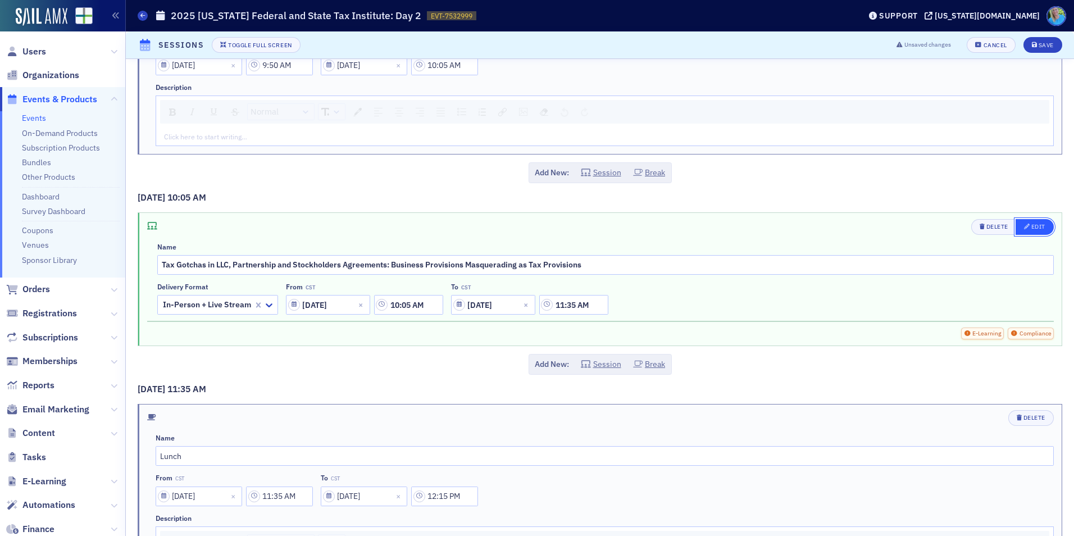
click at [1031, 227] on div "Edit" at bounding box center [1038, 227] width 14 height 6
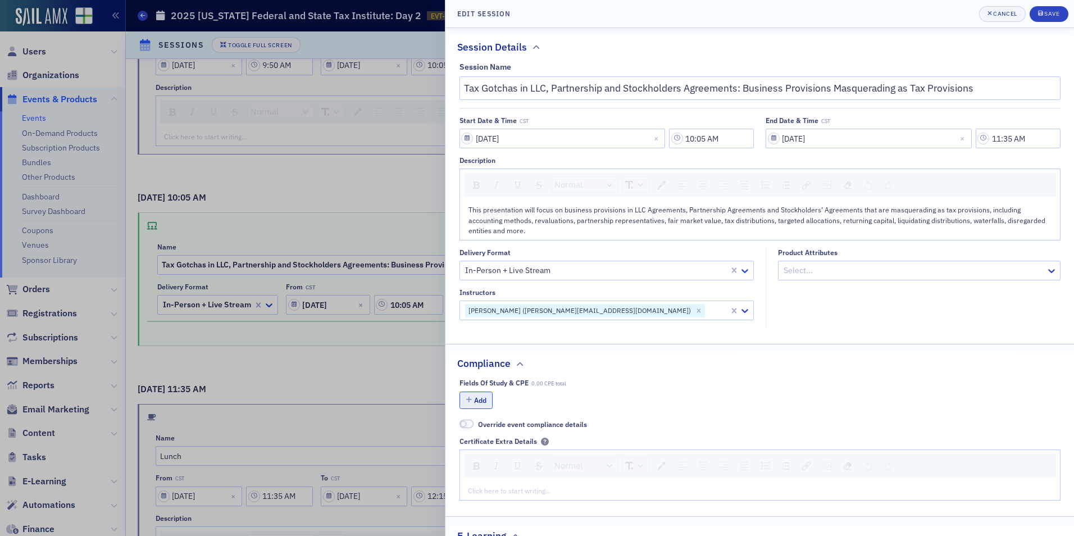
click at [469, 403] on icon "button" at bounding box center [469, 400] width 6 height 7
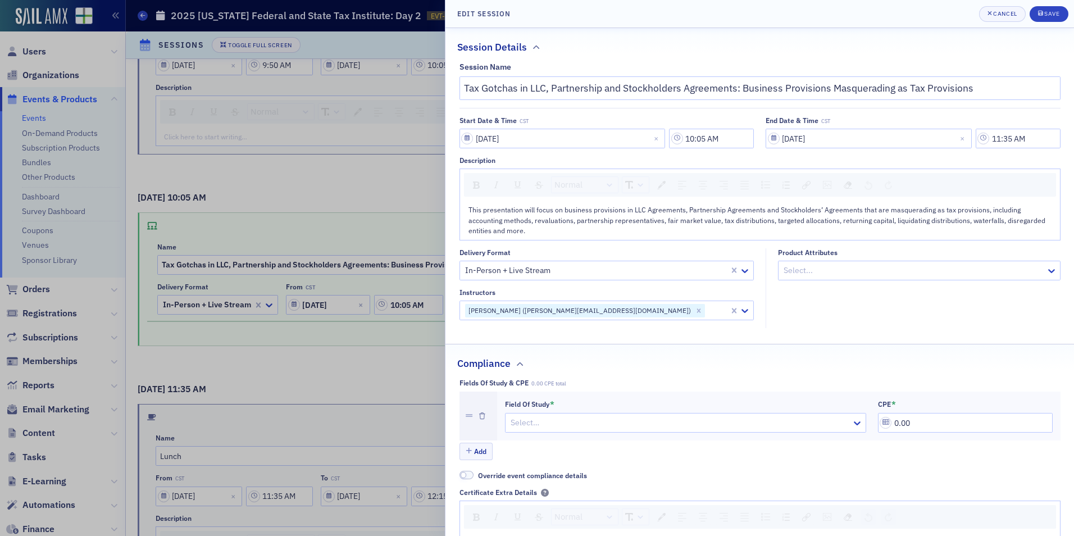
click at [575, 420] on div at bounding box center [679, 423] width 341 height 14
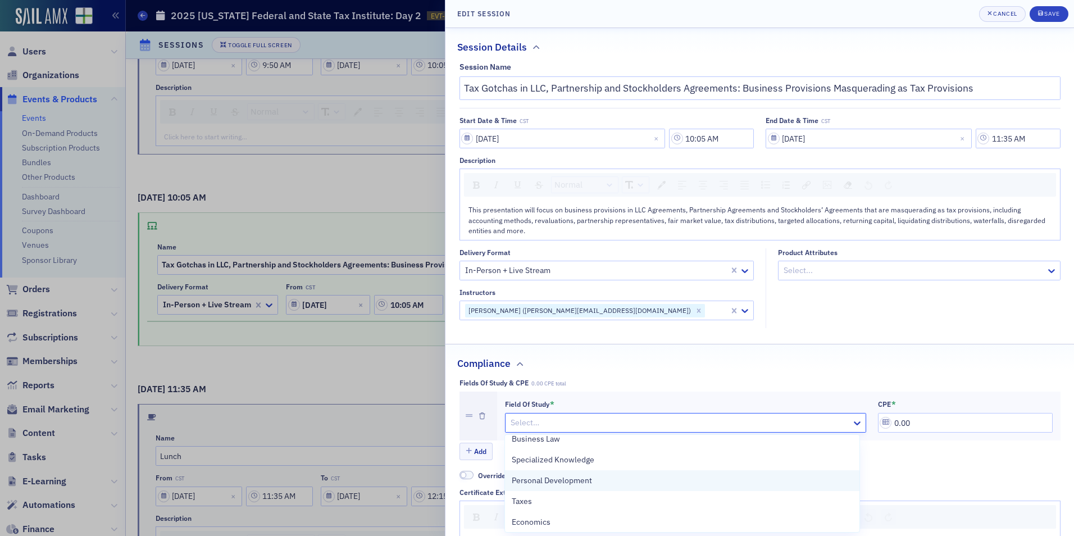
scroll to position [169, 0]
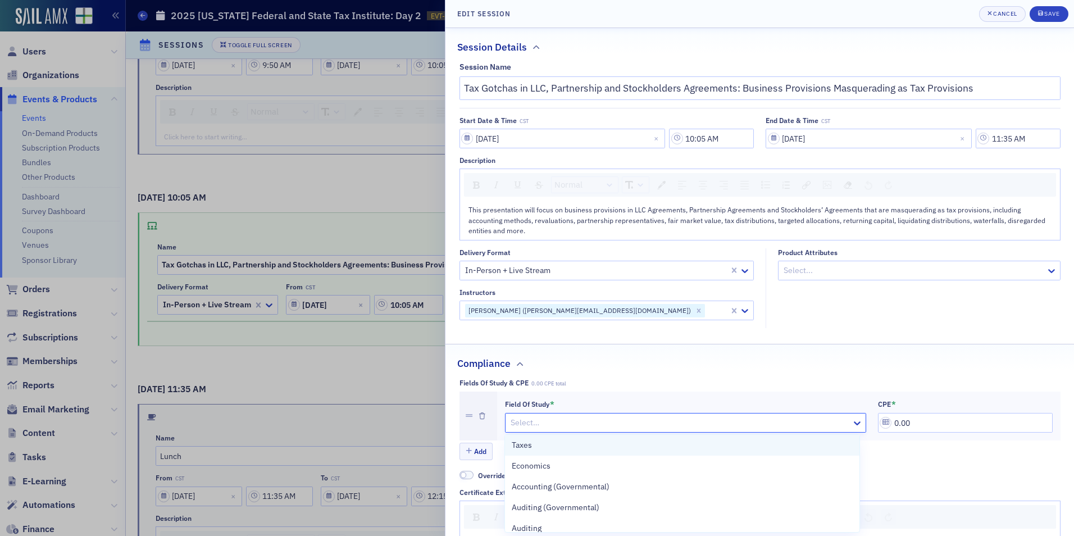
click at [598, 452] on div "Taxes" at bounding box center [682, 445] width 354 height 21
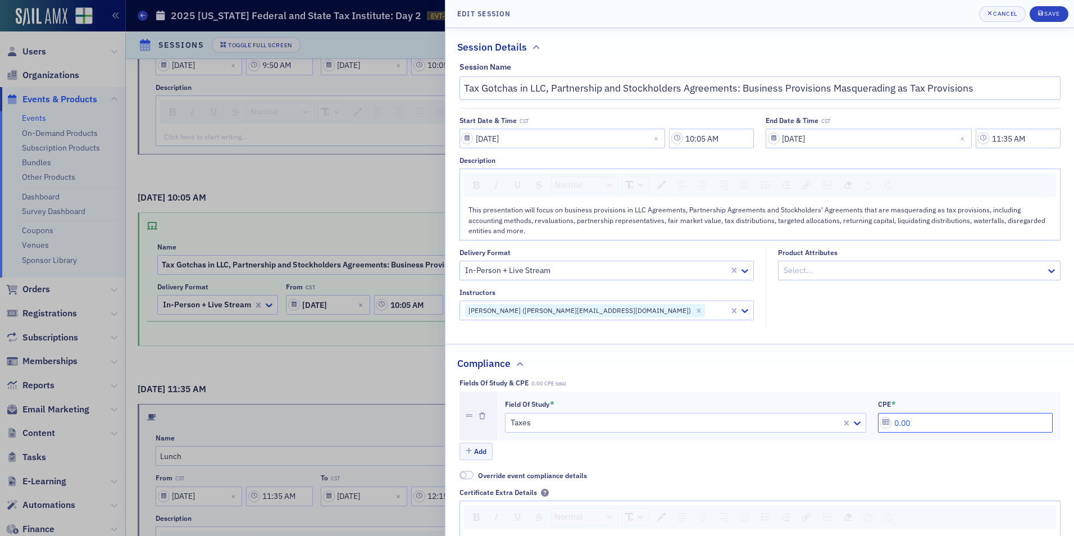
drag, startPoint x: 931, startPoint y: 421, endPoint x: 886, endPoint y: 422, distance: 45.5
click at [886, 422] on input "0.00" at bounding box center [965, 423] width 175 height 20
type input "1.80"
click at [1043, 13] on div "submit" at bounding box center [1041, 14] width 7 height 9
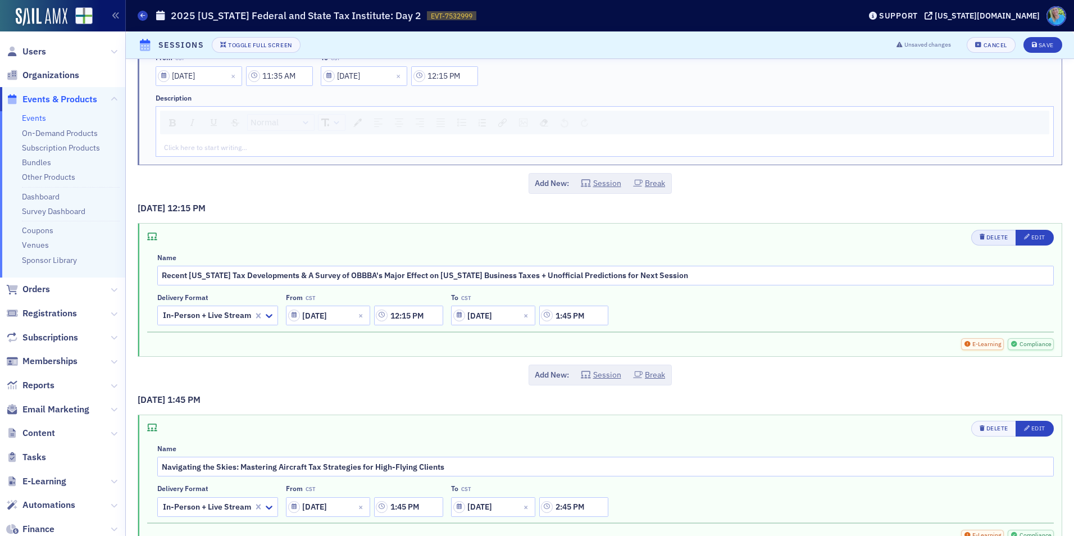
scroll to position [955, 0]
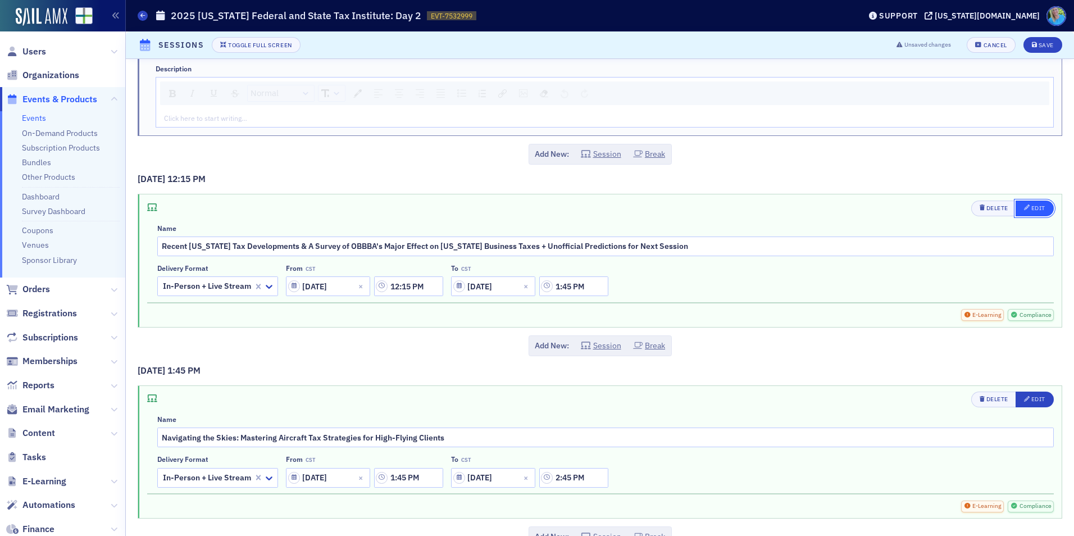
click at [1031, 209] on div "Edit" at bounding box center [1038, 208] width 14 height 6
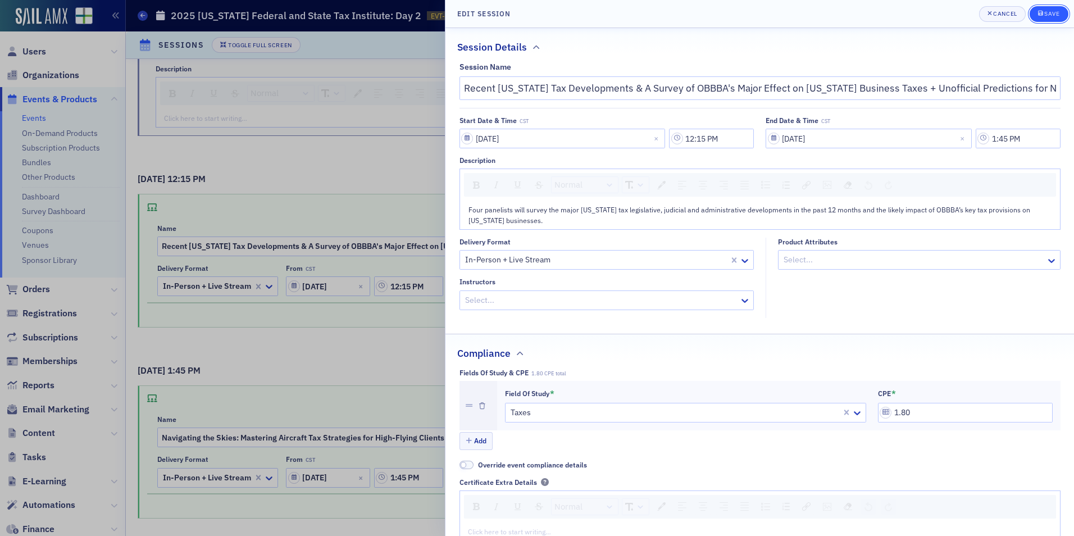
click at [1058, 21] on button "Save" at bounding box center [1049, 14] width 39 height 16
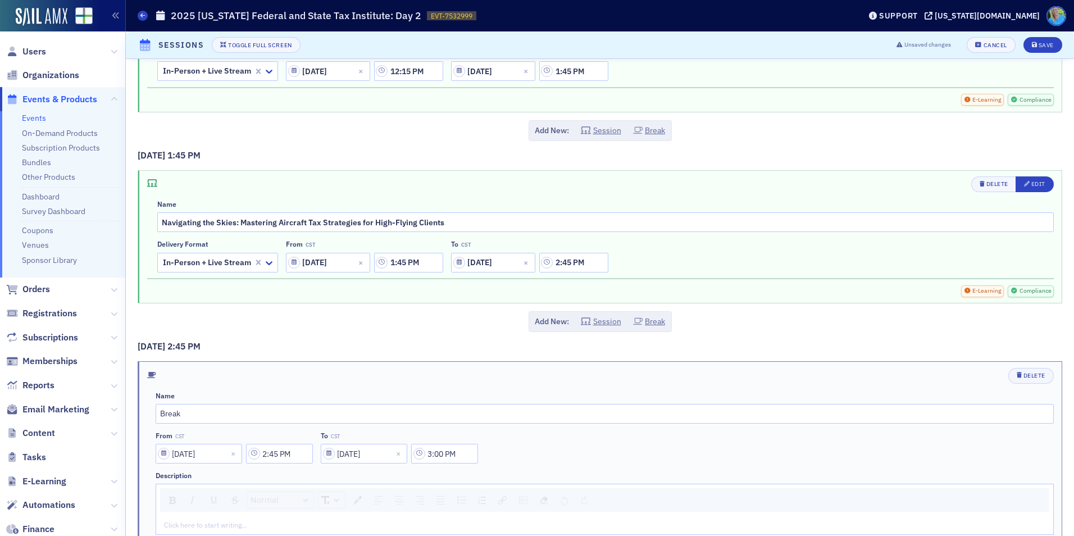
scroll to position [1180, 0]
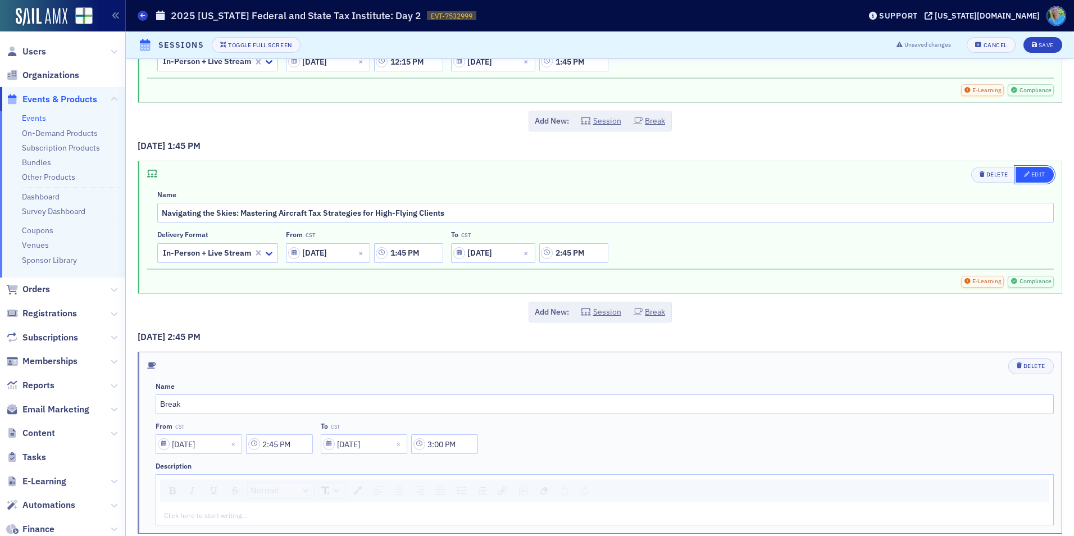
click at [1031, 176] on div "Edit" at bounding box center [1038, 174] width 14 height 6
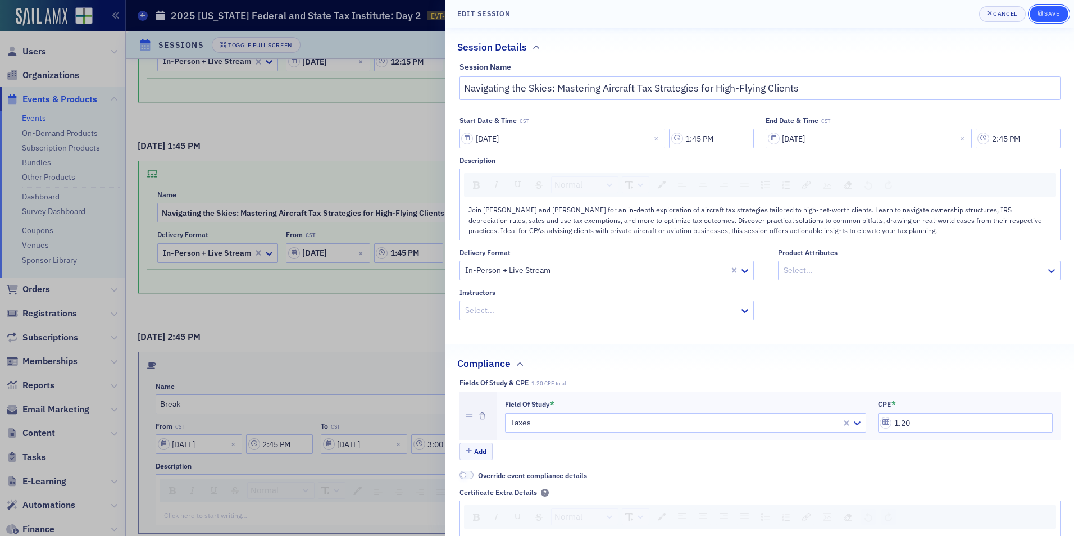
click at [1037, 17] on button "Save" at bounding box center [1049, 14] width 39 height 16
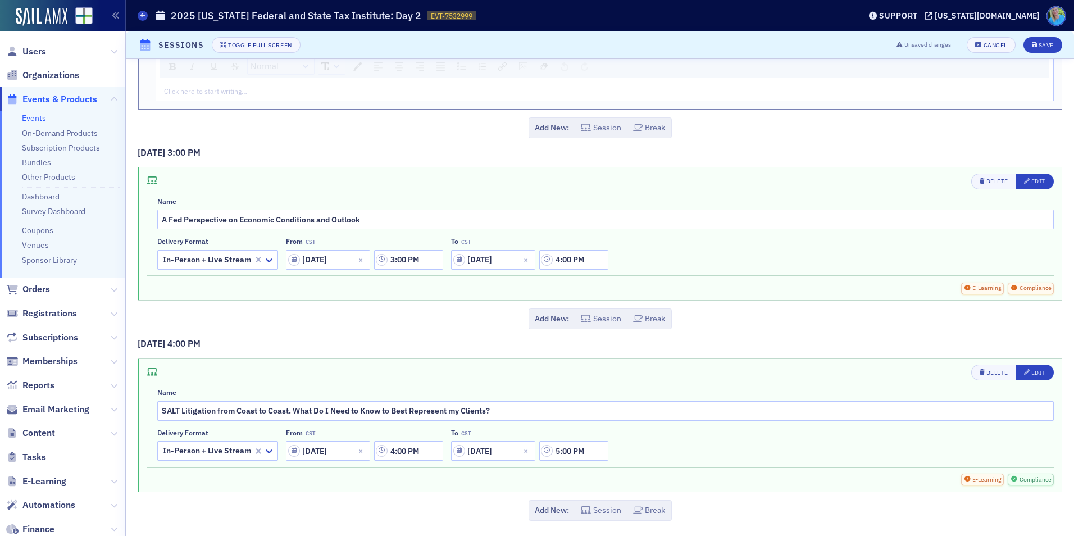
scroll to position [1604, 0]
click at [1031, 182] on div "Edit" at bounding box center [1038, 180] width 14 height 6
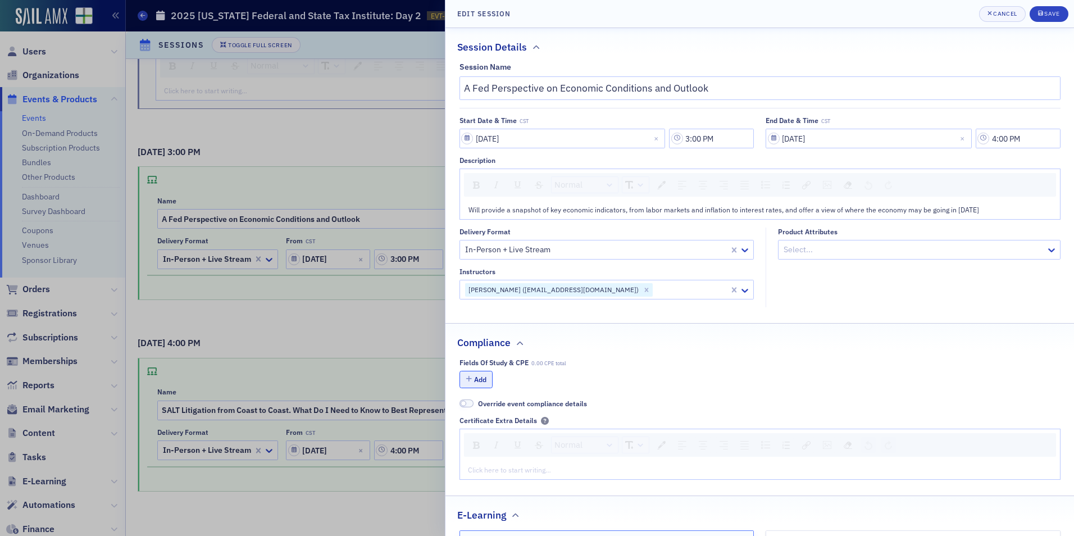
click at [488, 379] on button "Add" at bounding box center [476, 379] width 34 height 17
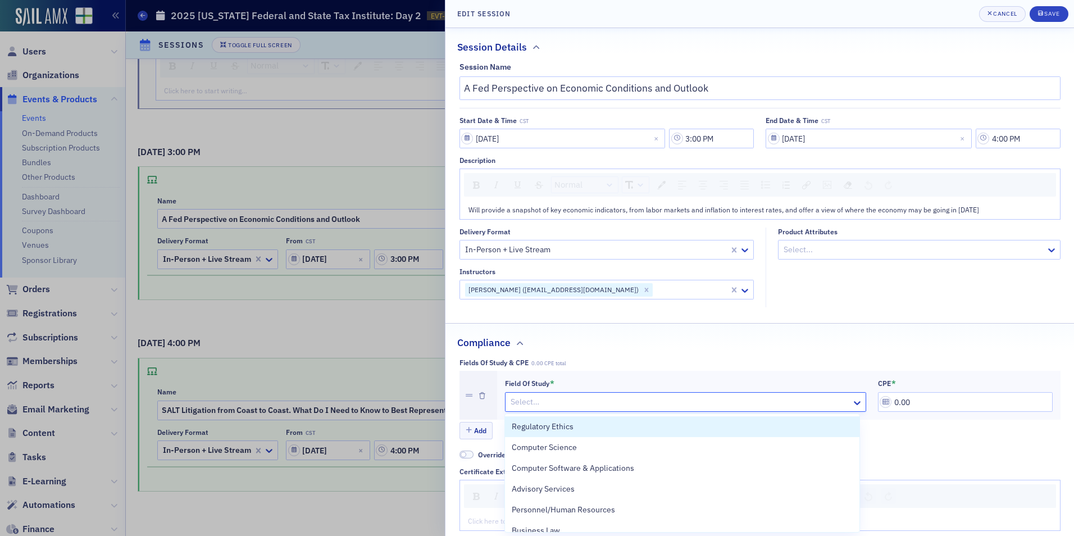
click at [586, 403] on div at bounding box center [679, 402] width 341 height 14
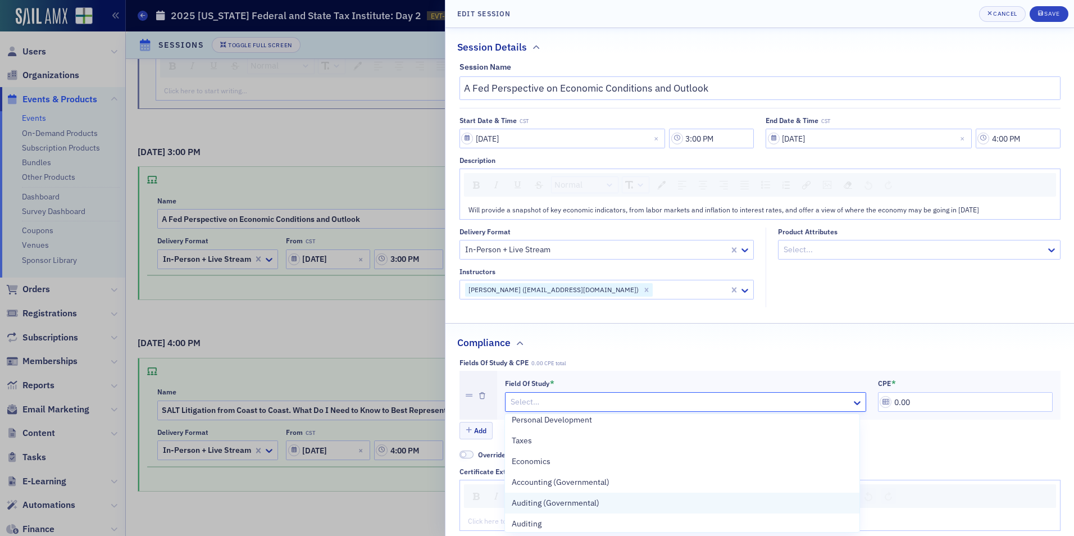
scroll to position [169, 0]
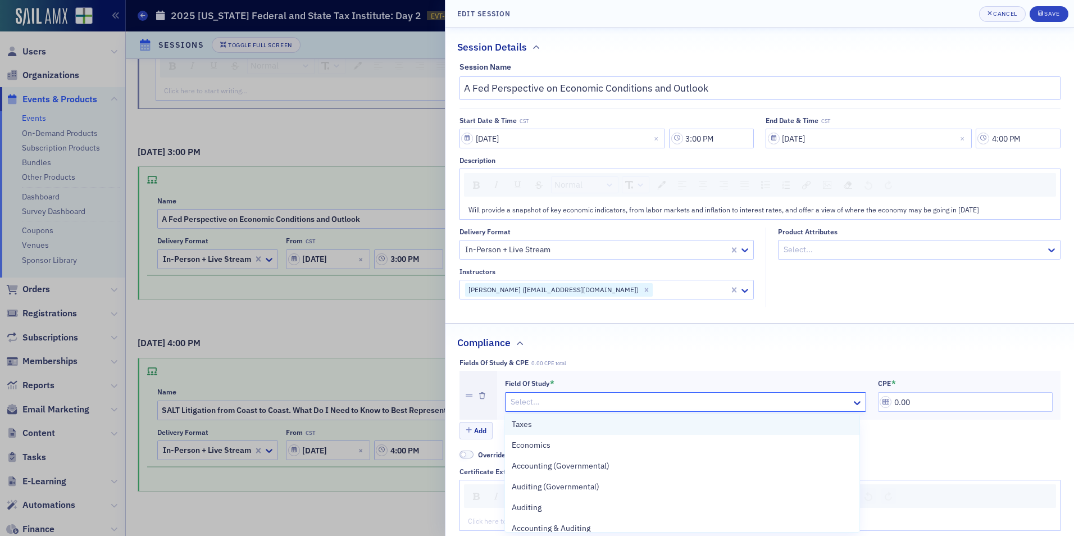
click at [565, 430] on div "Taxes" at bounding box center [682, 424] width 341 height 12
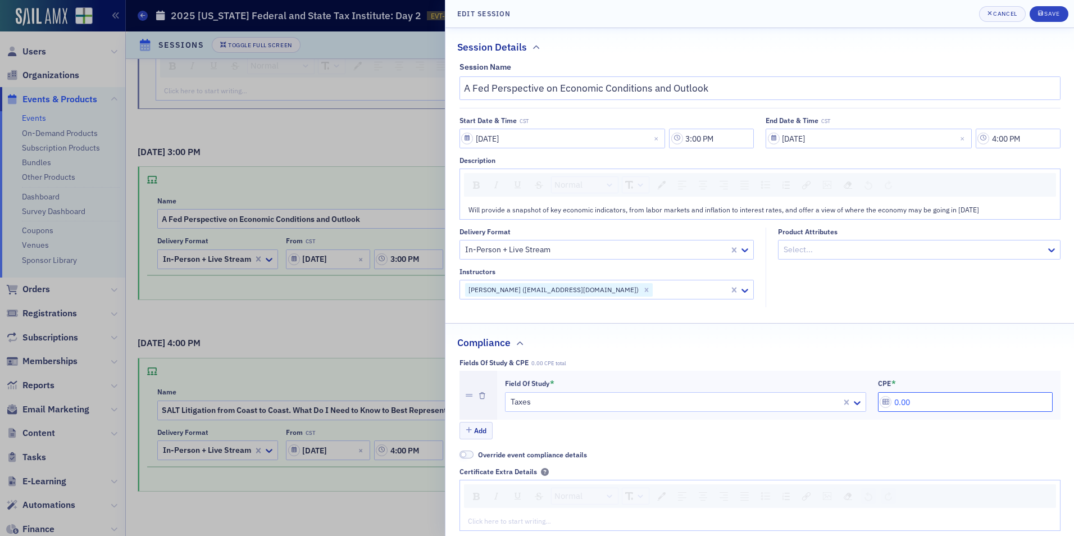
drag, startPoint x: 919, startPoint y: 397, endPoint x: 862, endPoint y: 397, distance: 57.3
click at [862, 397] on div "Field of Study * Taxes CPE * 0.00" at bounding box center [779, 396] width 548 height 34
type input "1.20"
click at [1050, 16] on div "Save" at bounding box center [1051, 14] width 15 height 6
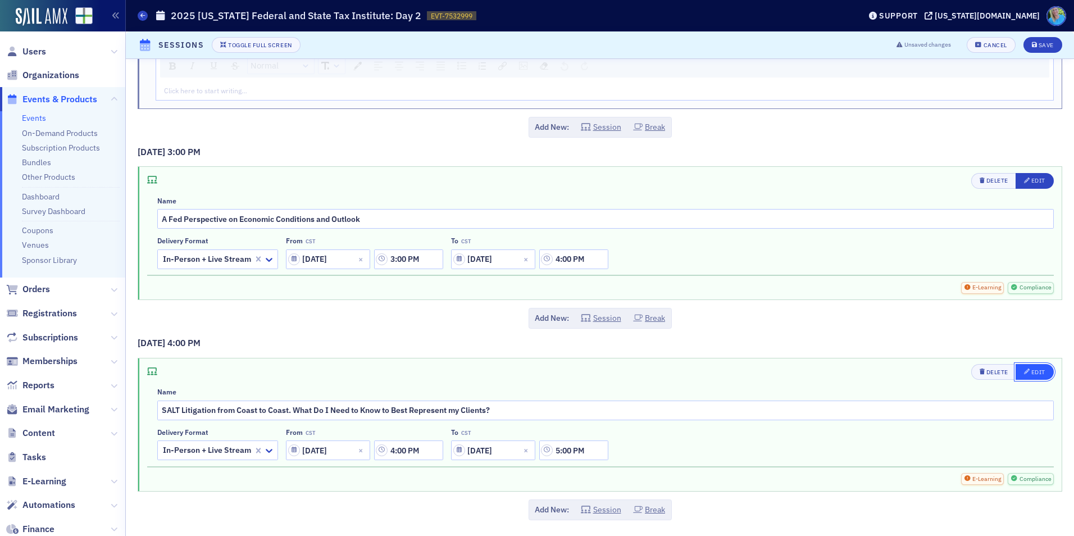
click at [1031, 369] on div "Edit" at bounding box center [1038, 372] width 14 height 6
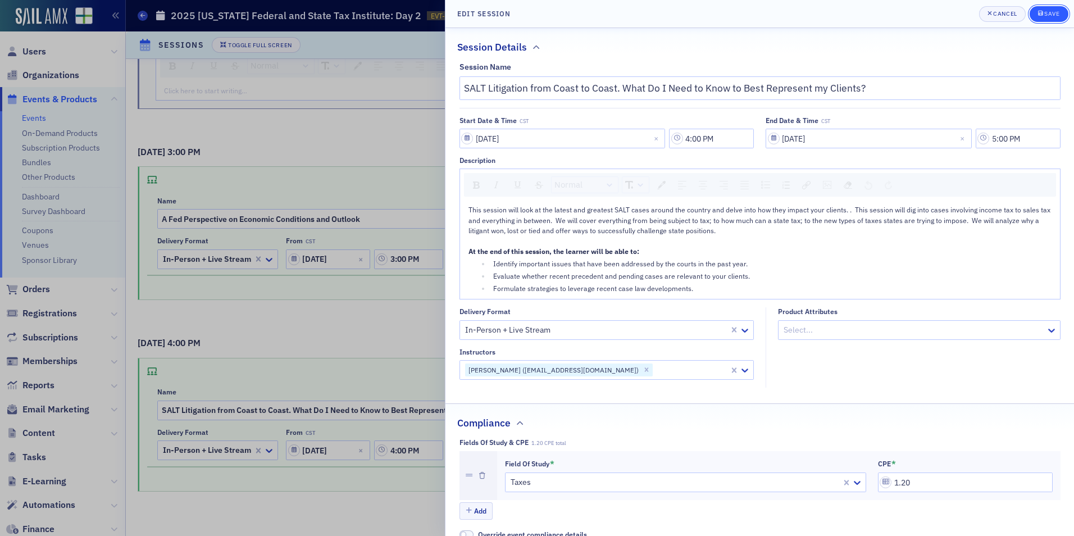
click at [1049, 16] on div "Save" at bounding box center [1051, 14] width 15 height 6
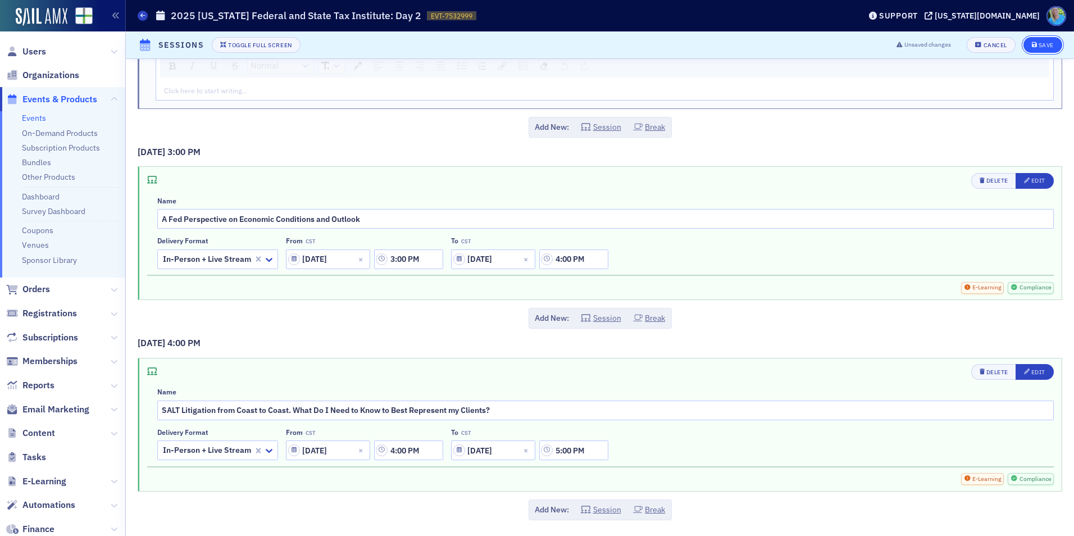
click at [1026, 42] on button "Save" at bounding box center [1042, 45] width 39 height 16
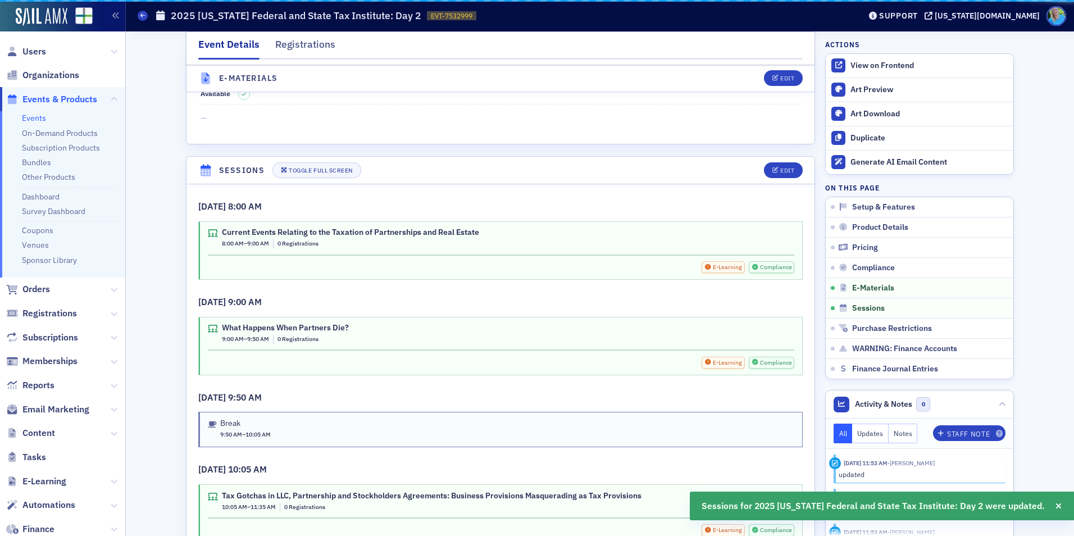
scroll to position [1686, 0]
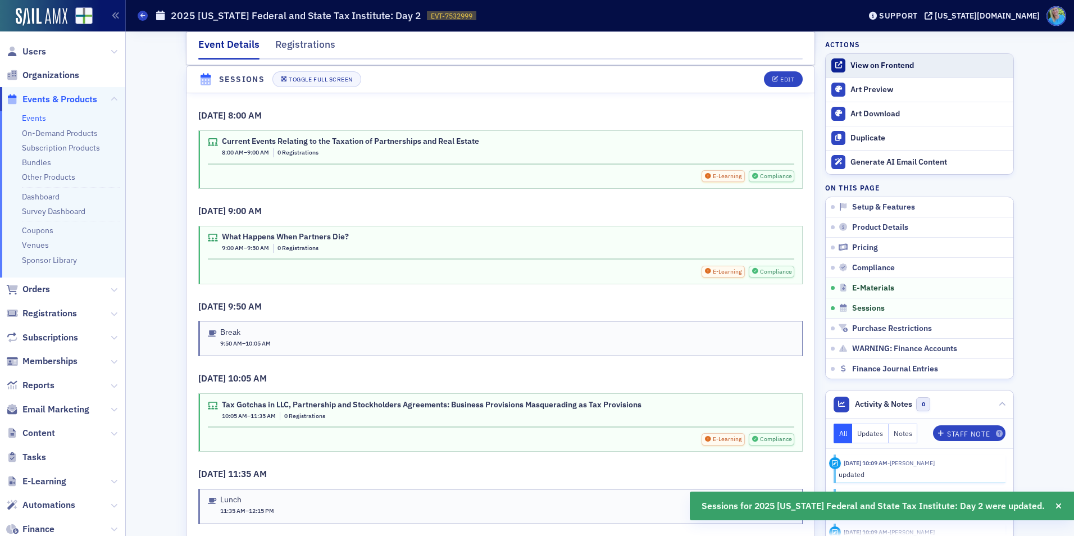
click at [884, 65] on div "View on Frontend" at bounding box center [928, 66] width 157 height 10
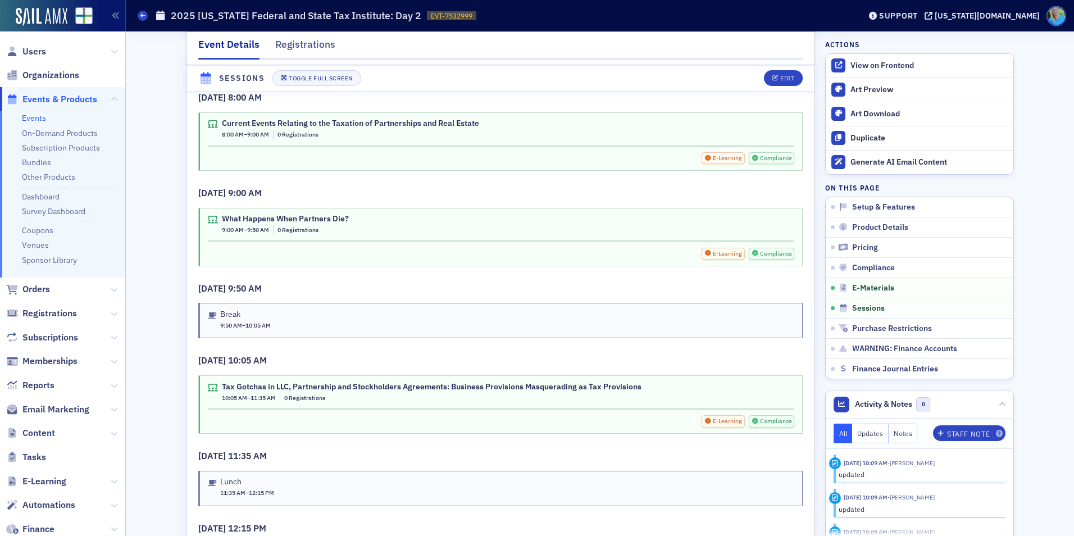
scroll to position [1630, 0]
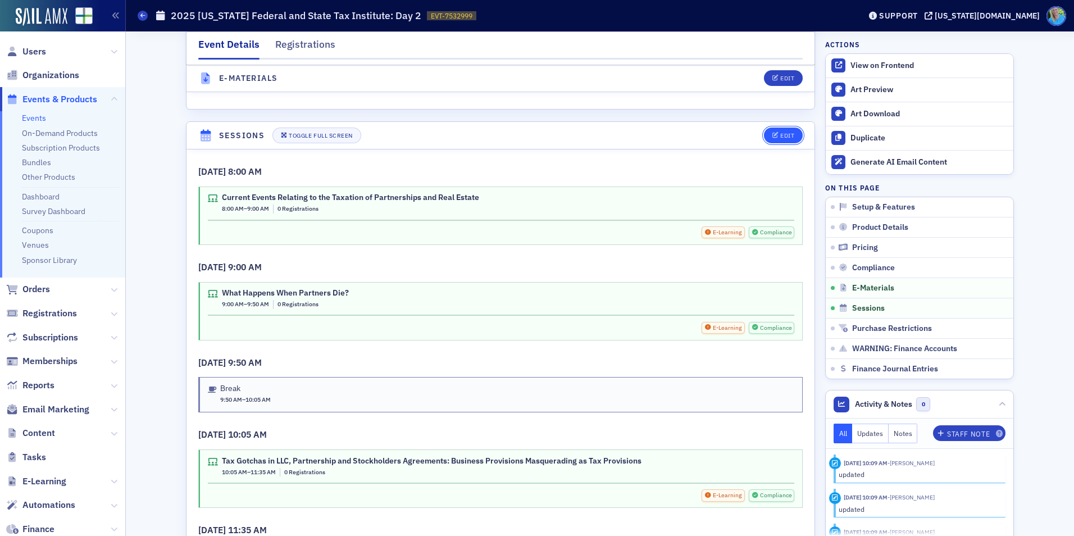
click at [780, 136] on div "Edit" at bounding box center [787, 136] width 14 height 6
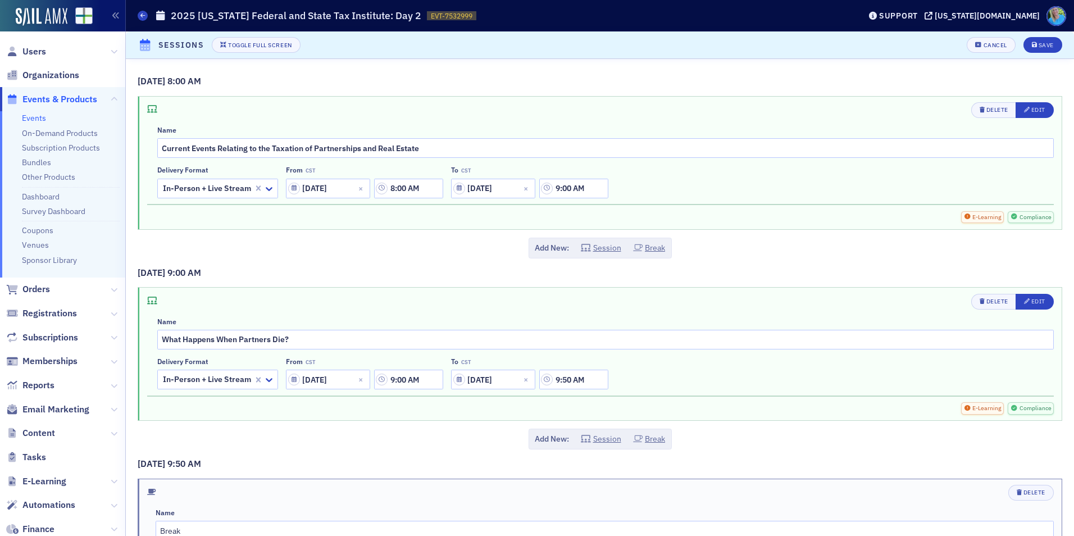
scroll to position [1595, 0]
click at [1026, 113] on span "Edit" at bounding box center [1034, 110] width 21 height 9
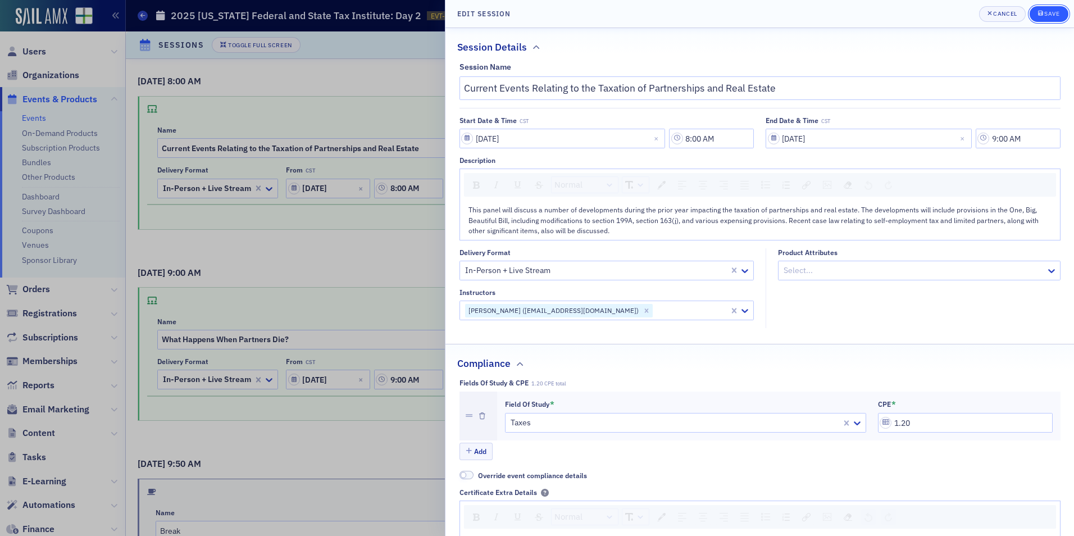
click at [1046, 13] on div "Save" at bounding box center [1051, 14] width 15 height 6
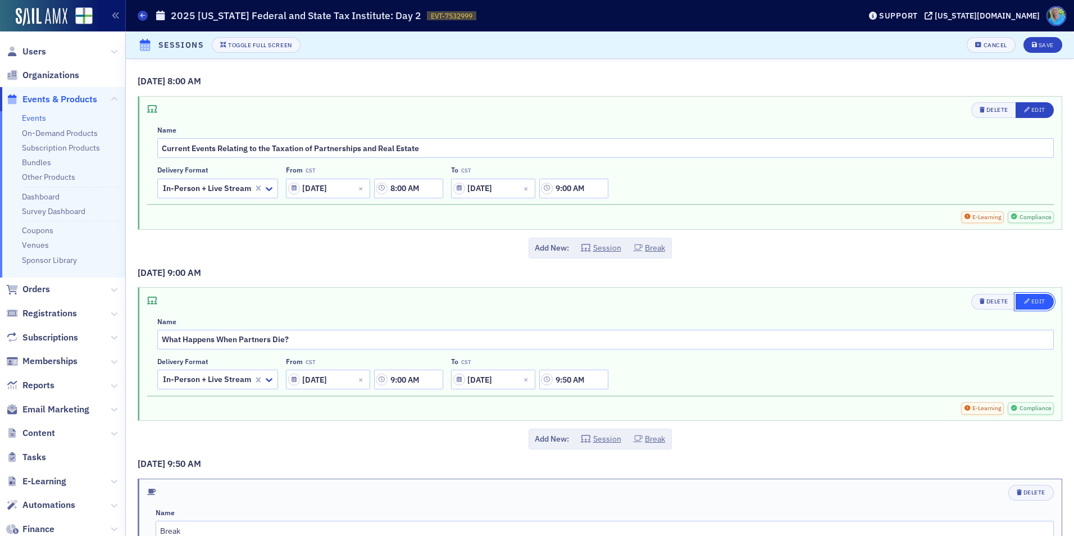
click at [1032, 297] on button "Edit" at bounding box center [1035, 302] width 38 height 16
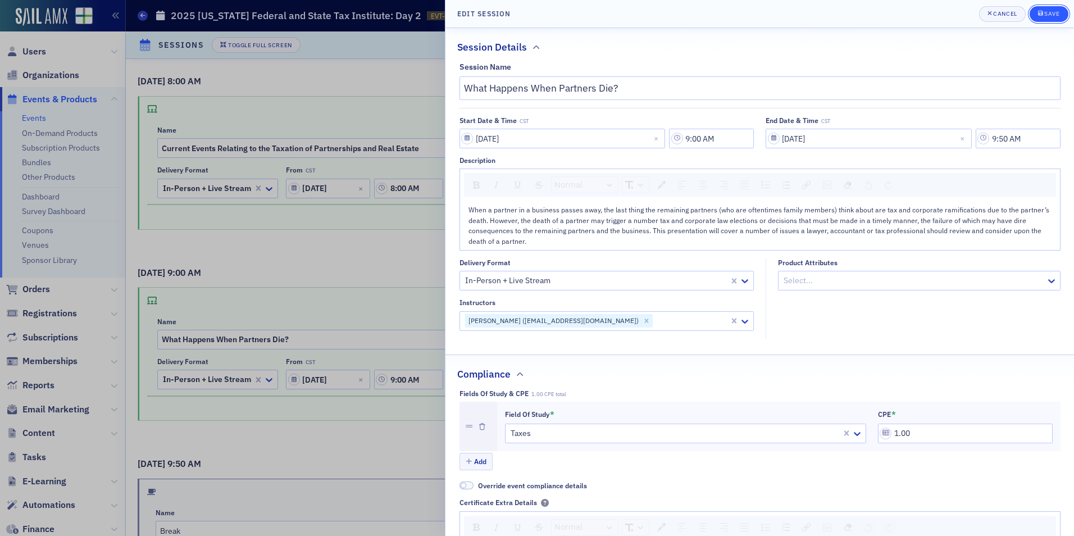
click at [1050, 13] on div "Save" at bounding box center [1051, 14] width 15 height 6
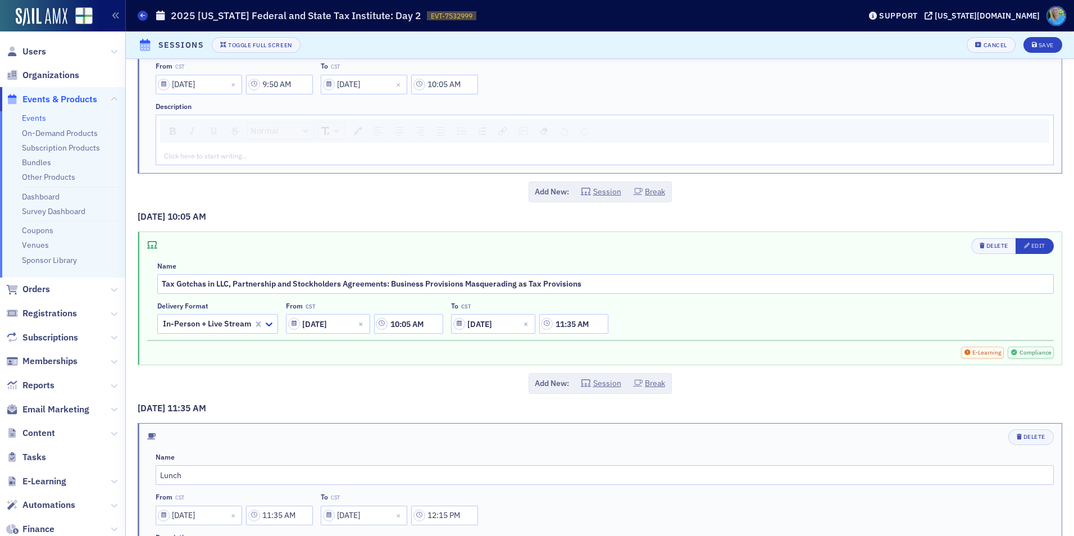
scroll to position [506, 0]
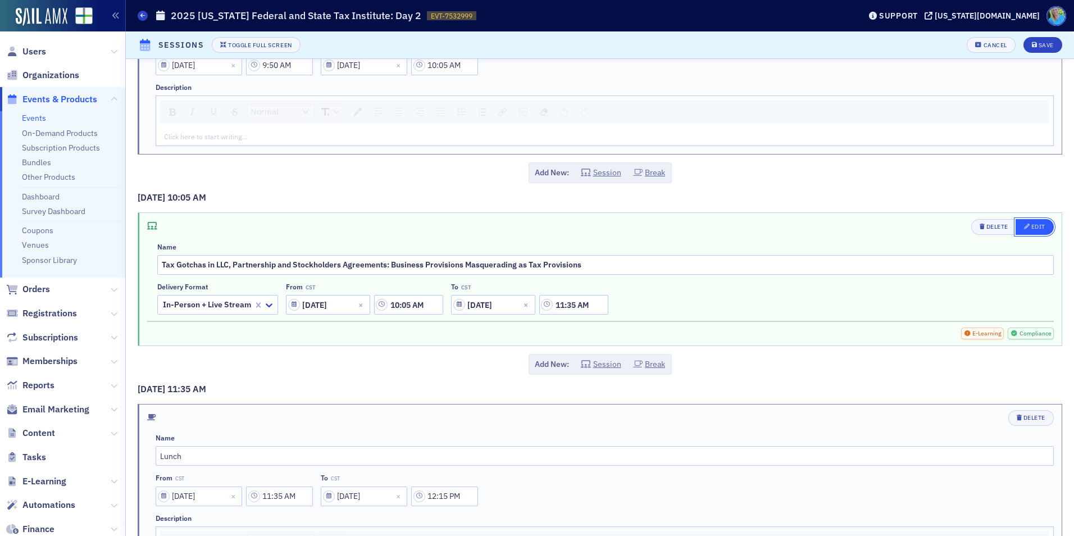
click at [1036, 229] on div "Edit" at bounding box center [1038, 227] width 14 height 6
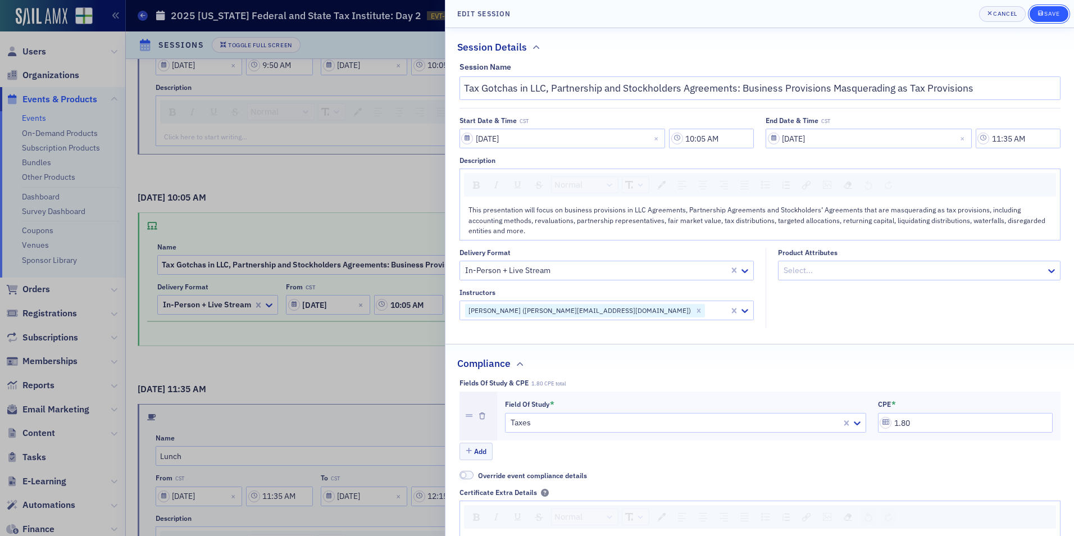
click at [1048, 15] on div "Save" at bounding box center [1051, 14] width 15 height 6
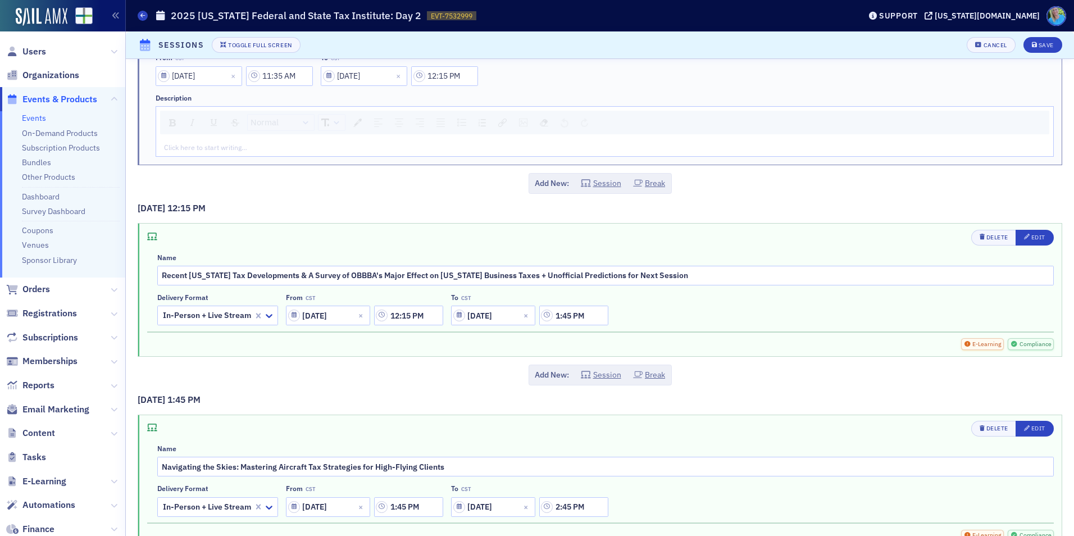
scroll to position [955, 0]
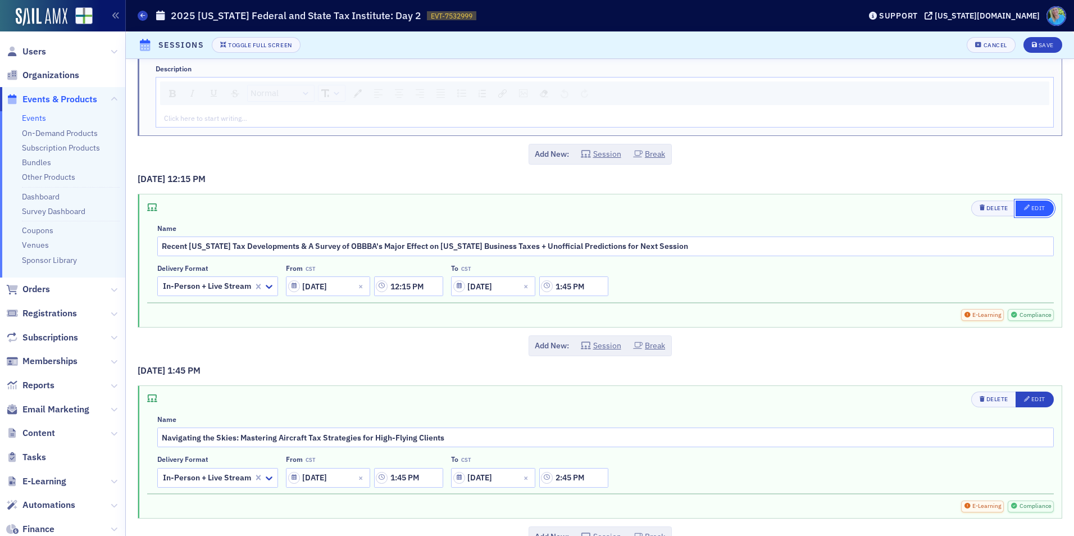
click at [1024, 210] on icon "button" at bounding box center [1027, 207] width 6 height 6
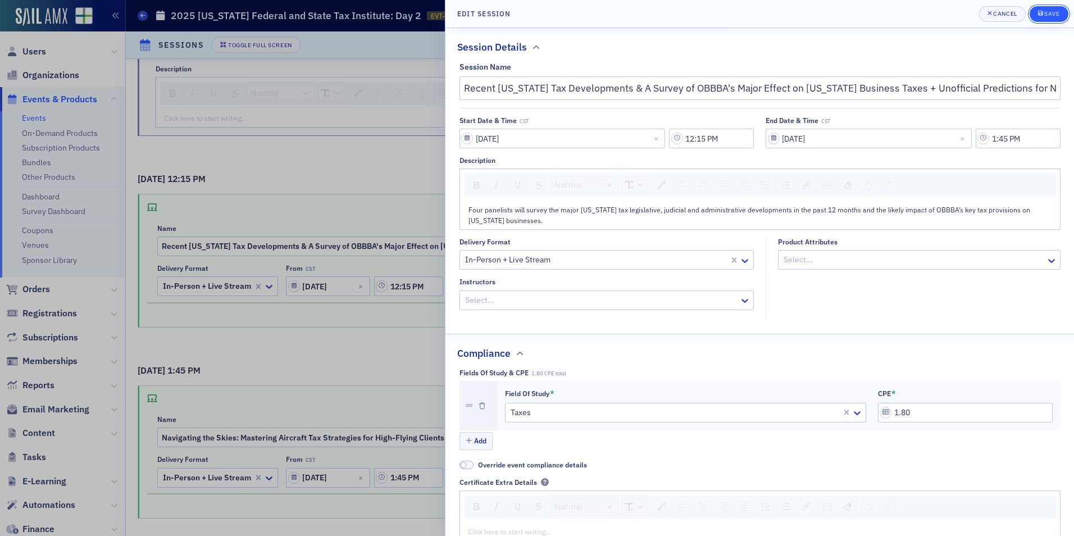
click at [1036, 19] on button "Save" at bounding box center [1049, 14] width 39 height 16
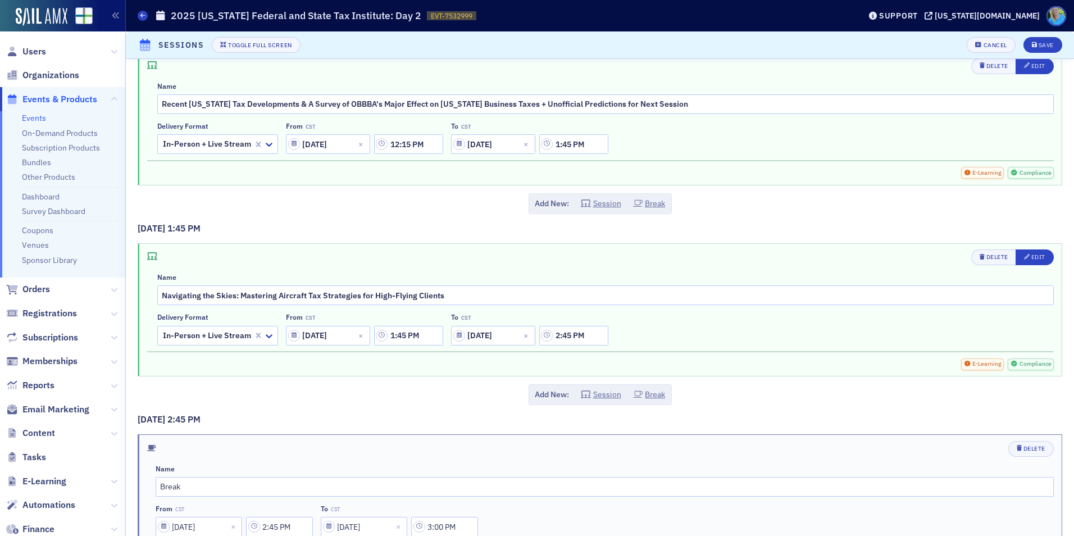
scroll to position [1123, 0]
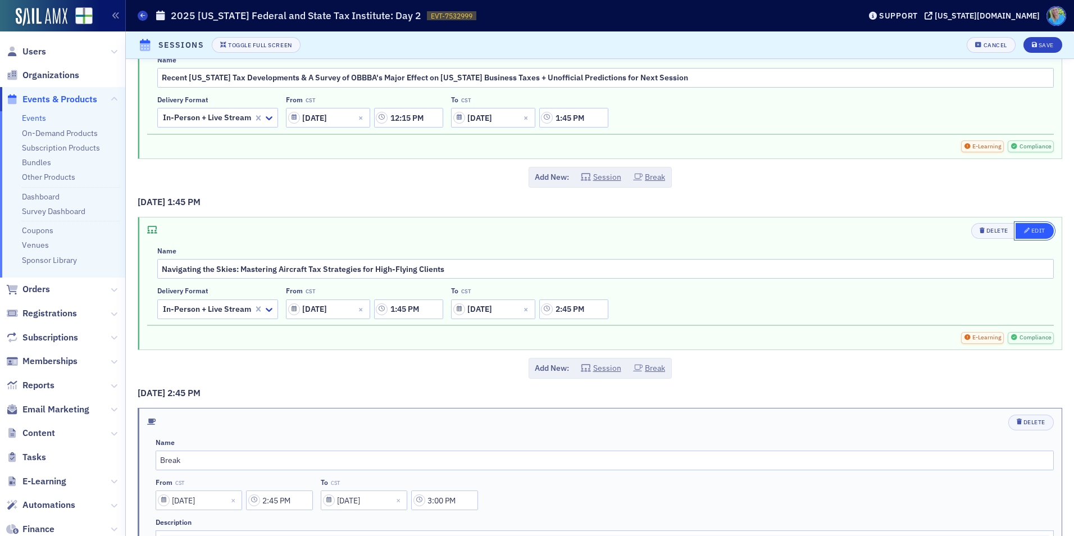
click at [1031, 227] on div "Edit" at bounding box center [1038, 230] width 14 height 6
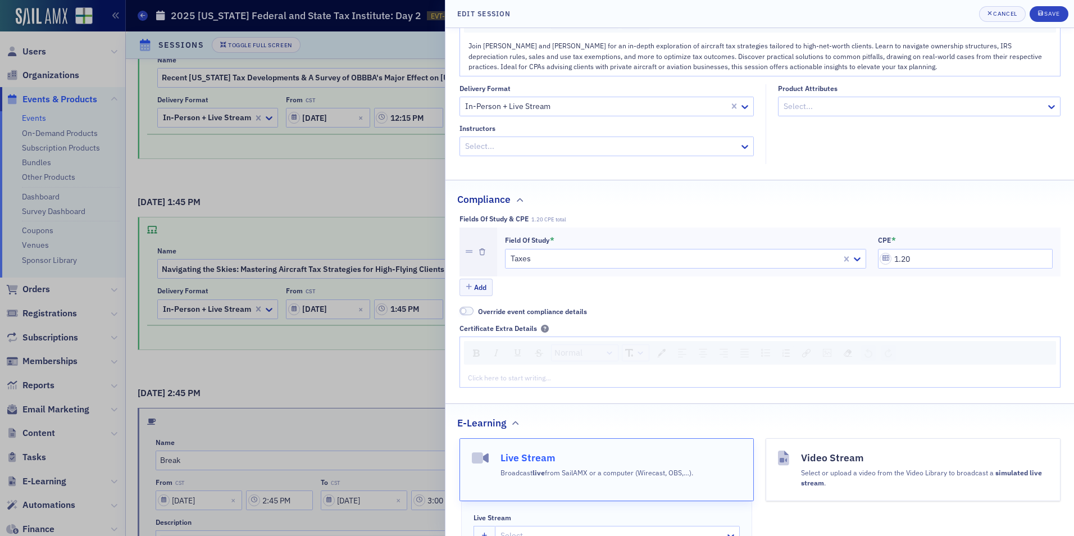
scroll to position [169, 0]
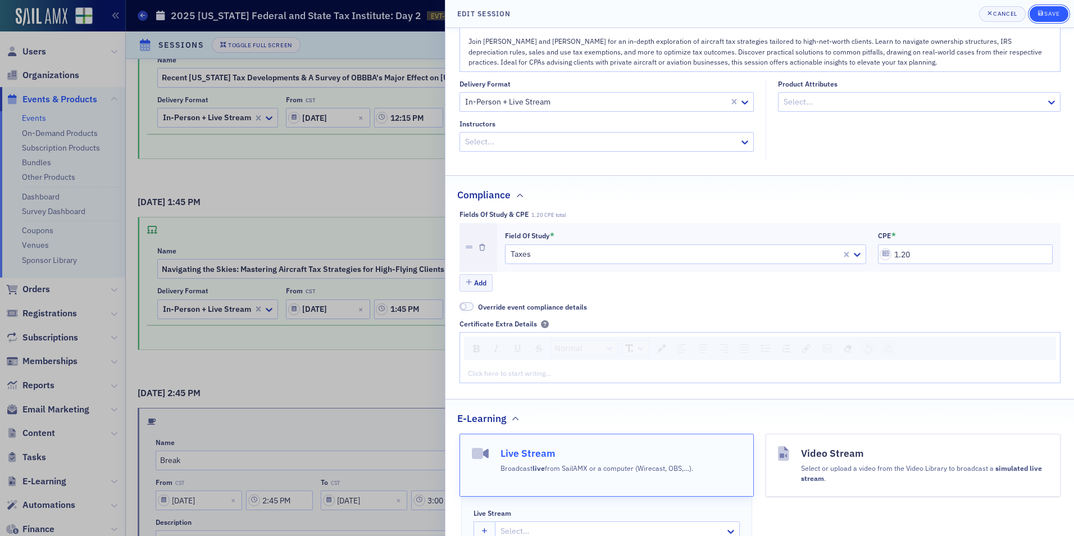
click at [1051, 16] on div "Save" at bounding box center [1051, 14] width 15 height 6
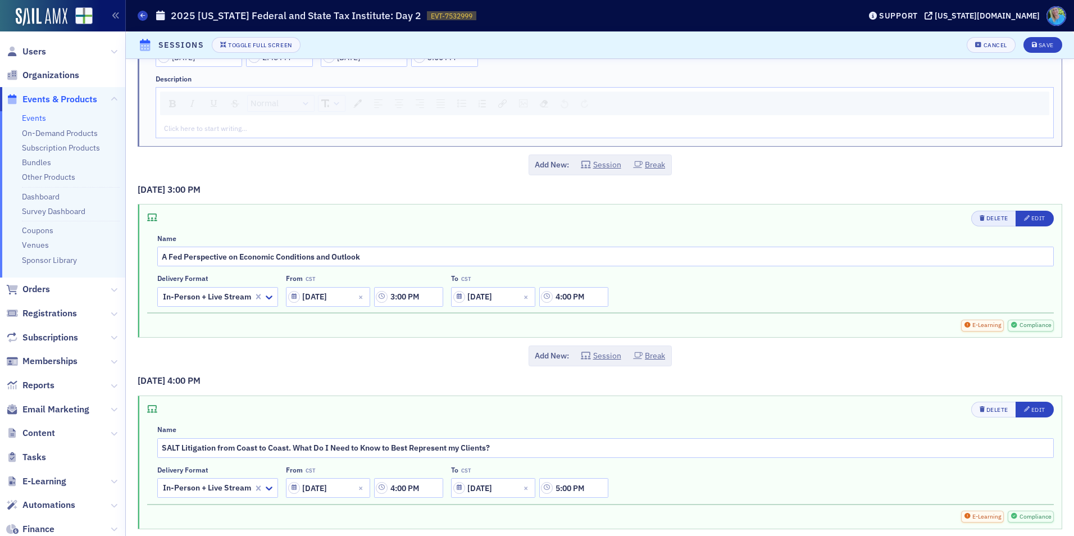
scroll to position [1573, 0]
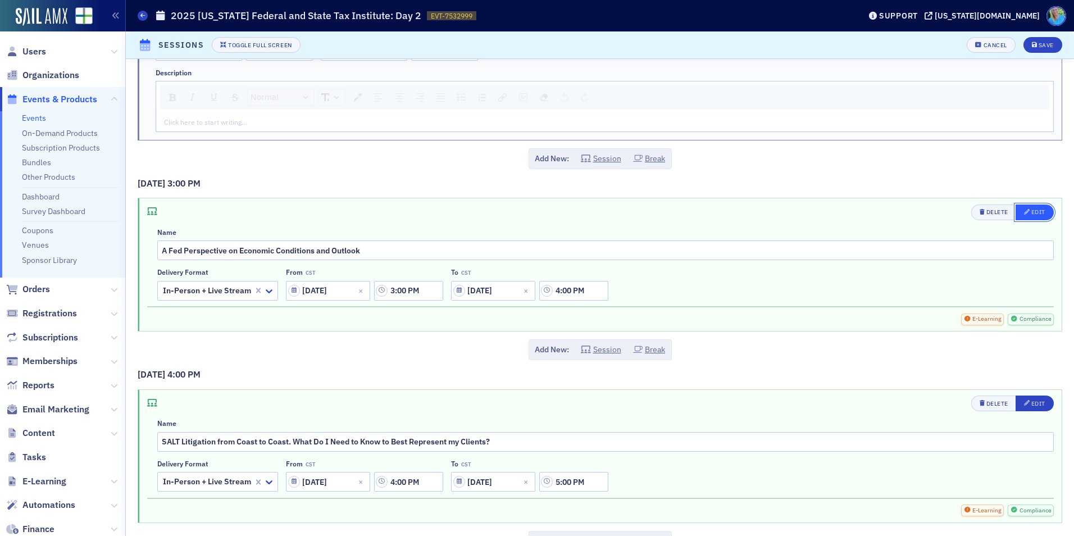
click at [1031, 213] on div "Edit" at bounding box center [1038, 212] width 14 height 6
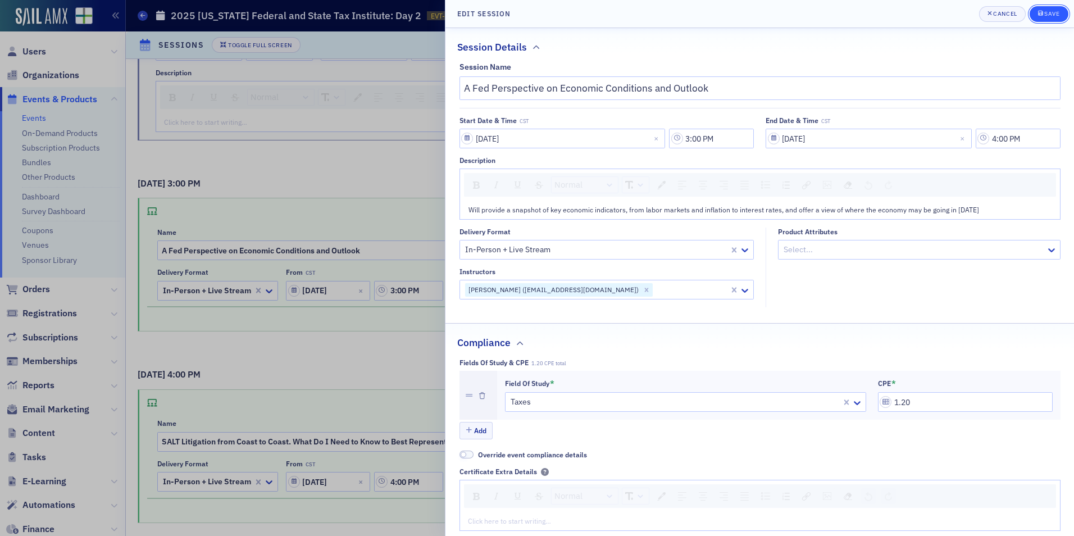
click at [1039, 8] on button "Save" at bounding box center [1049, 14] width 39 height 16
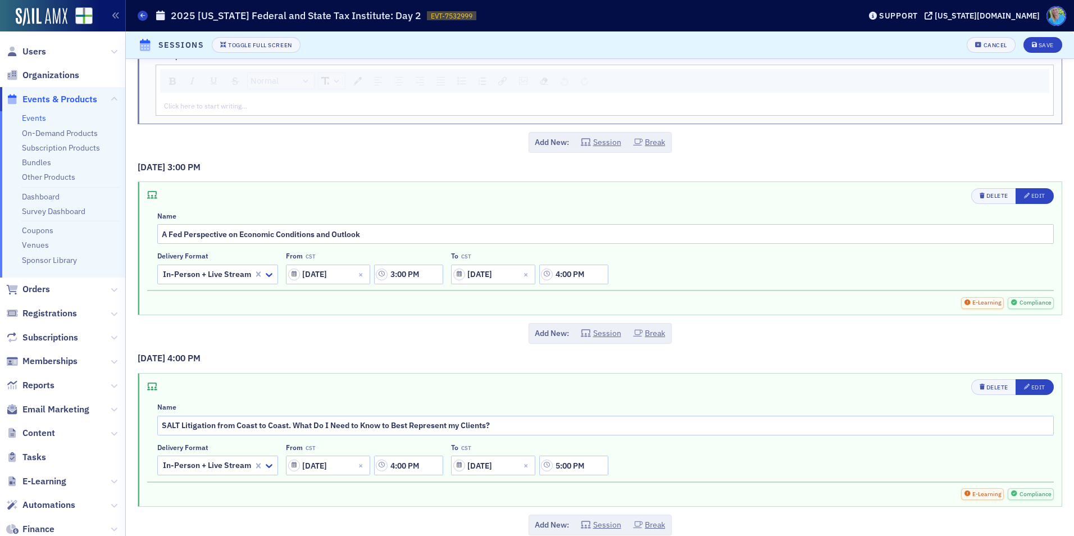
scroll to position [1604, 0]
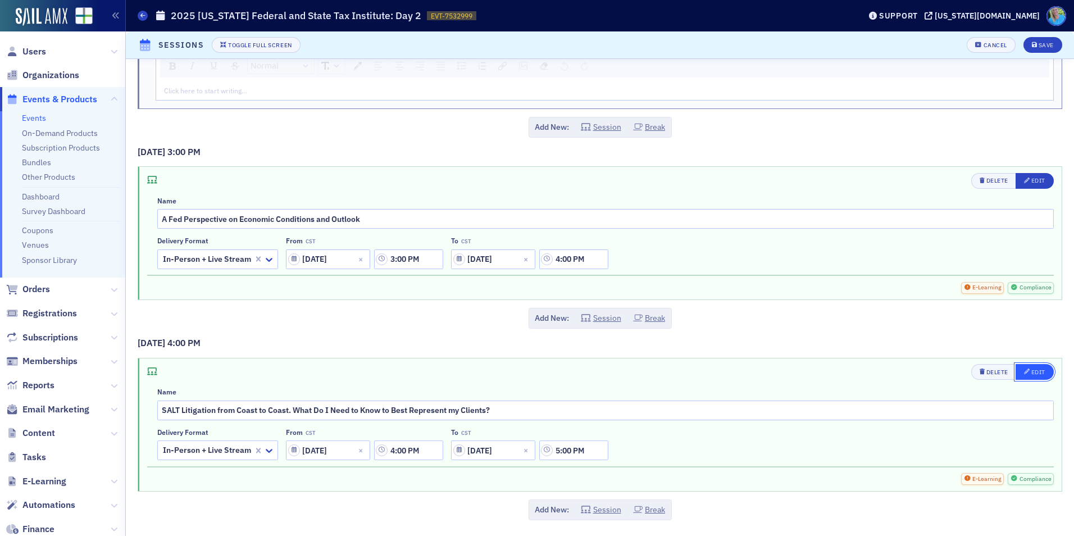
click at [1016, 367] on button "Edit" at bounding box center [1035, 372] width 38 height 16
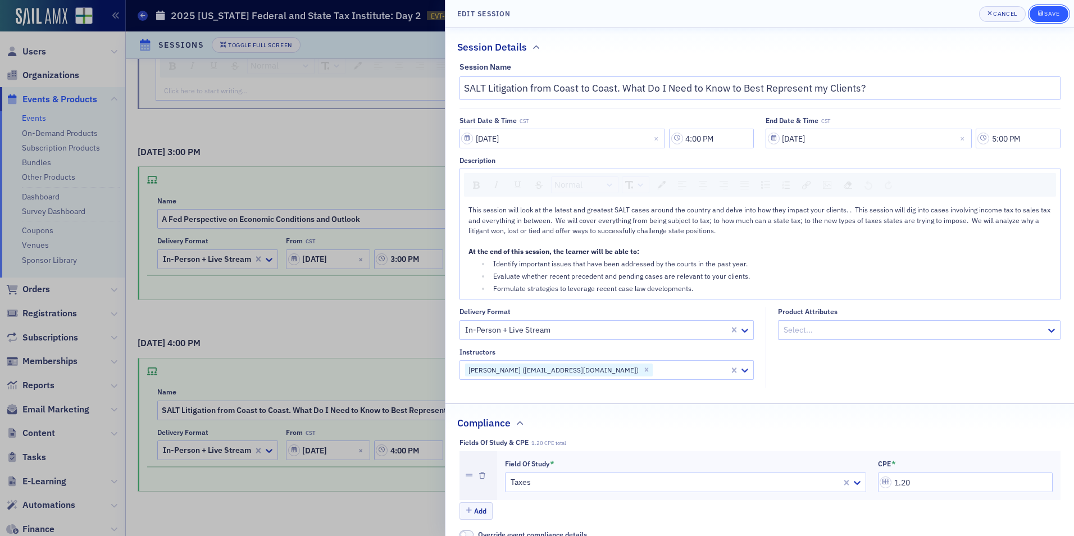
click at [1041, 15] on icon "submit" at bounding box center [1040, 13] width 5 height 6
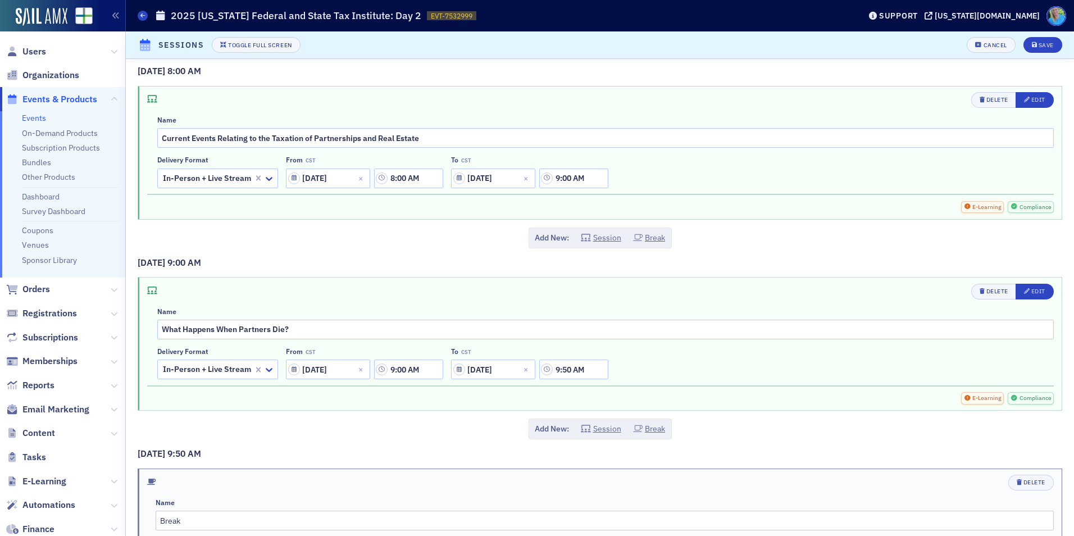
scroll to position [0, 0]
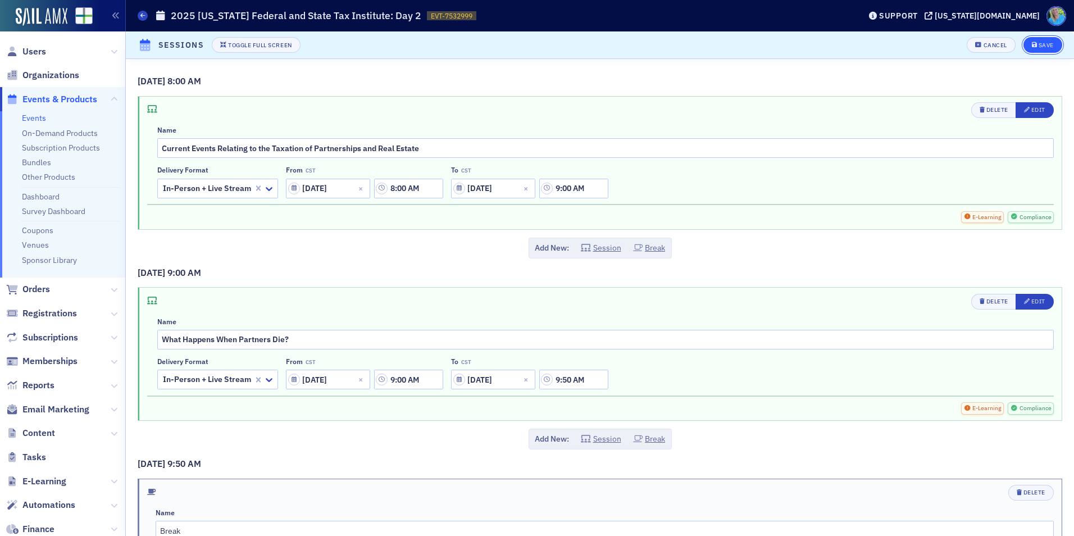
click at [1040, 46] on div "Save" at bounding box center [1046, 45] width 15 height 6
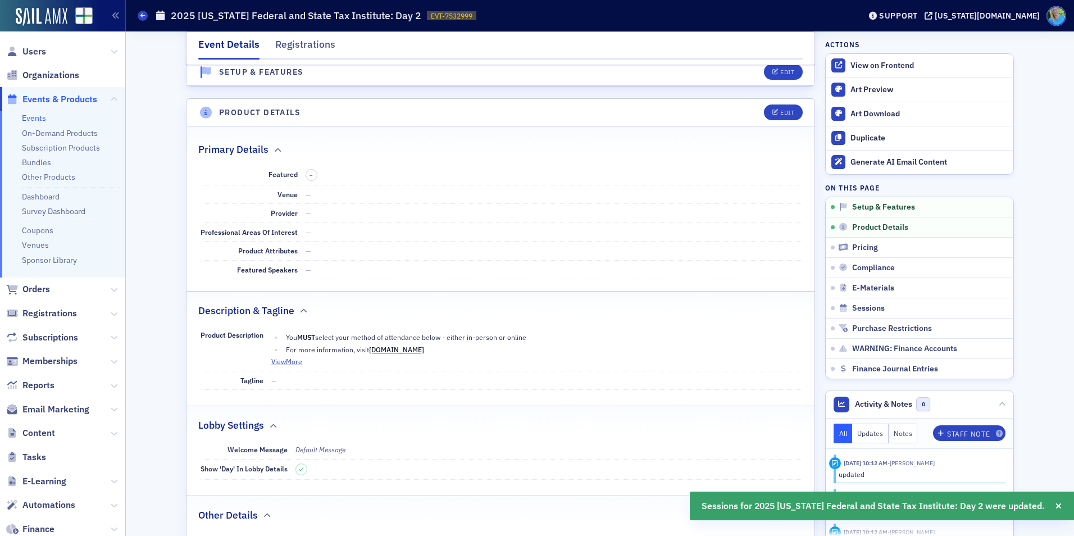
scroll to position [281, 0]
click at [780, 113] on div "Edit" at bounding box center [787, 112] width 14 height 6
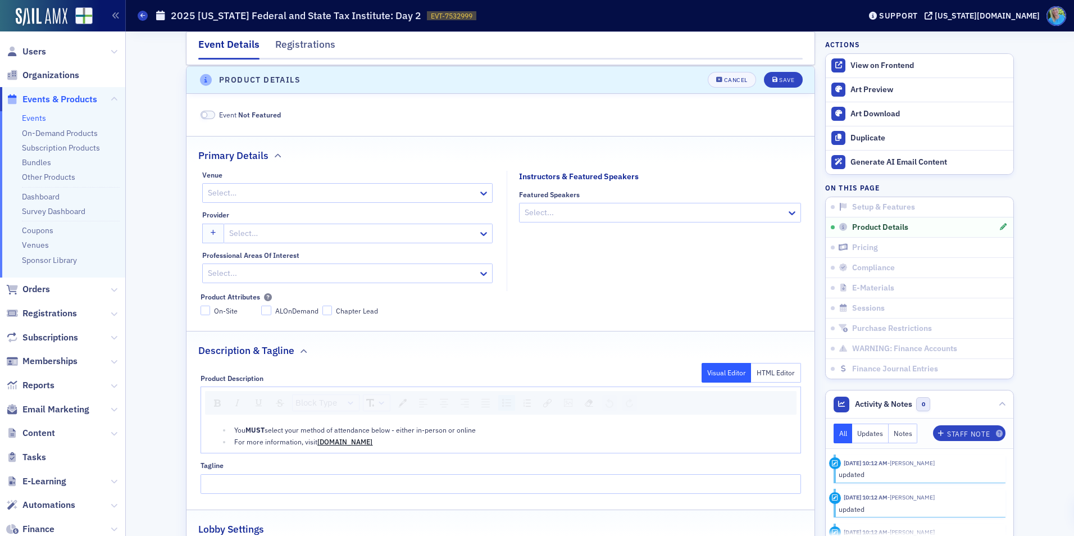
scroll to position [313, 0]
click at [400, 438] on div "For more information, visit www.afsti-conf.com" at bounding box center [513, 441] width 558 height 10
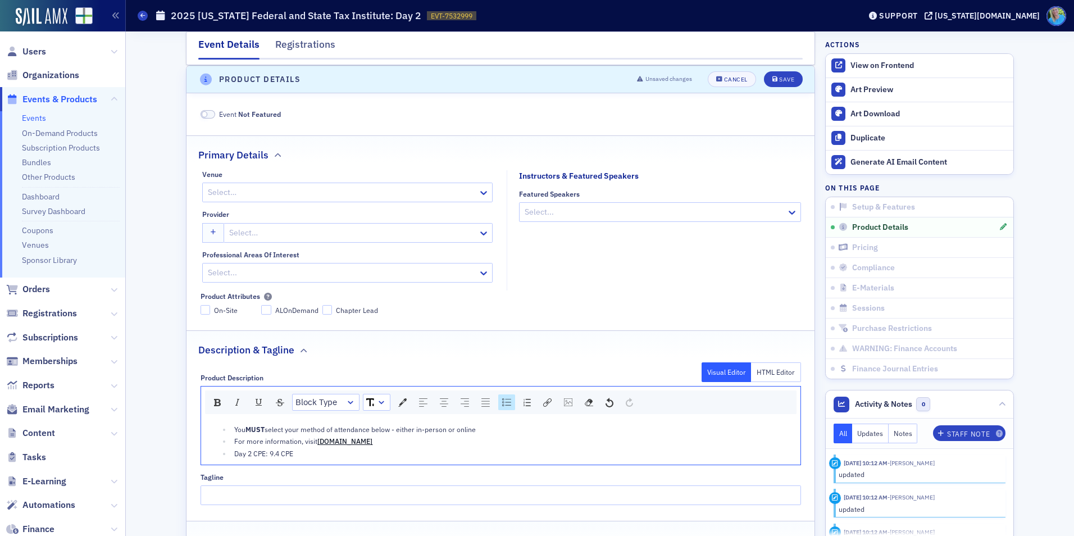
click at [247, 456] on span "Day 2 CPE: 9.4 CPE" at bounding box center [263, 453] width 59 height 9
click at [779, 78] on div "Save" at bounding box center [786, 79] width 15 height 6
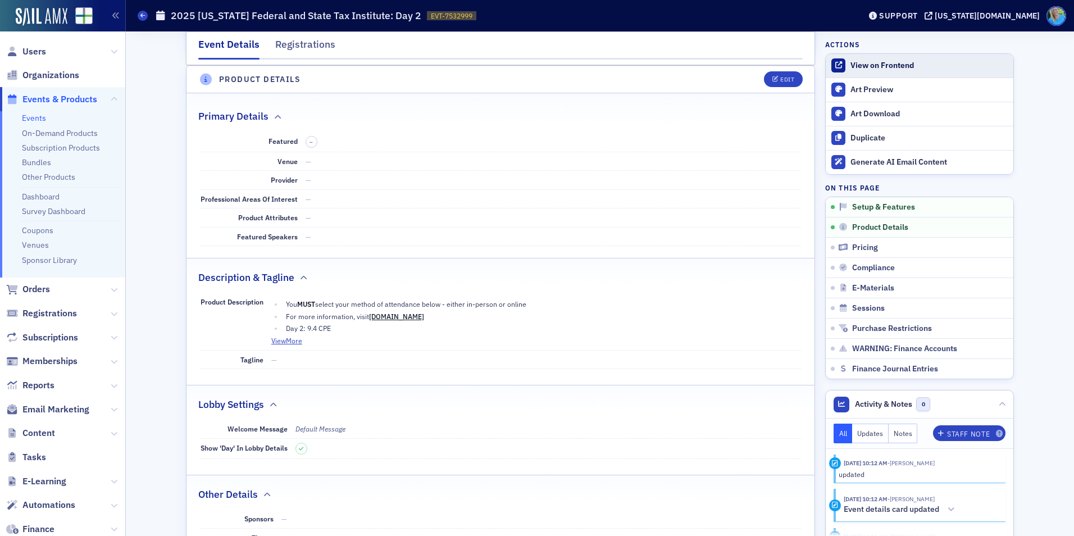
click at [887, 67] on div "View on Frontend" at bounding box center [928, 66] width 157 height 10
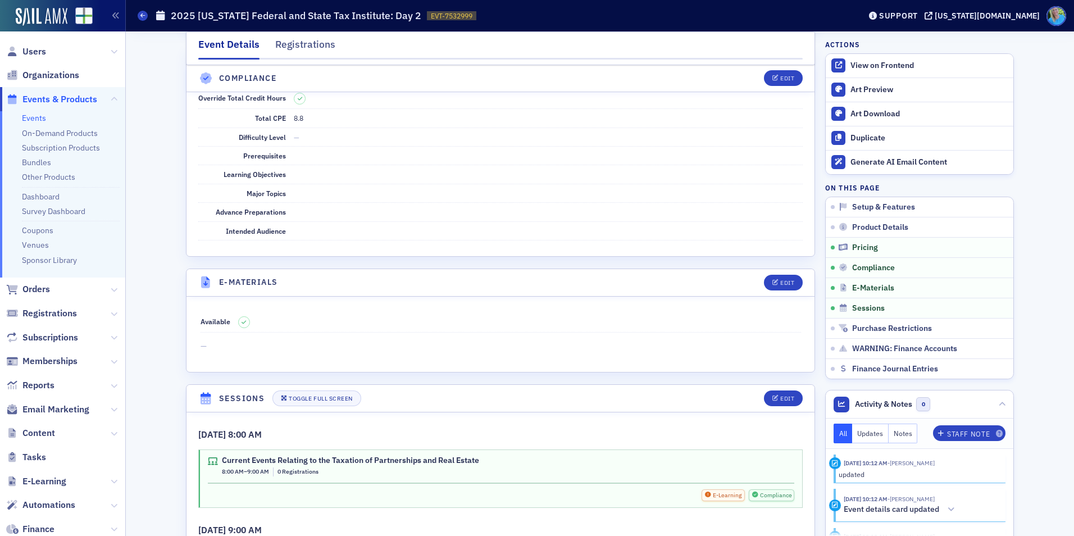
scroll to position [1324, 0]
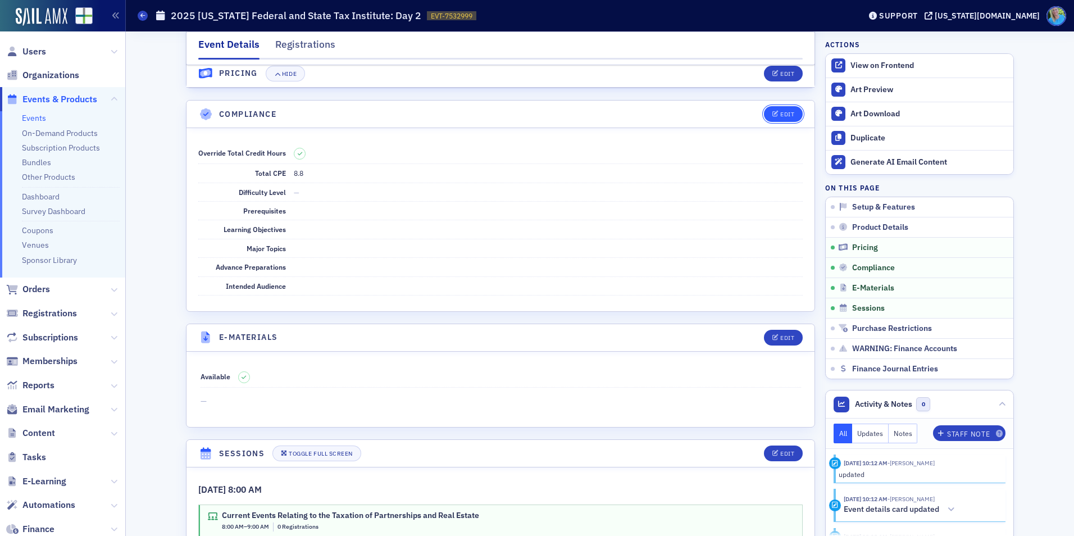
click at [787, 111] on div "Edit" at bounding box center [787, 114] width 14 height 6
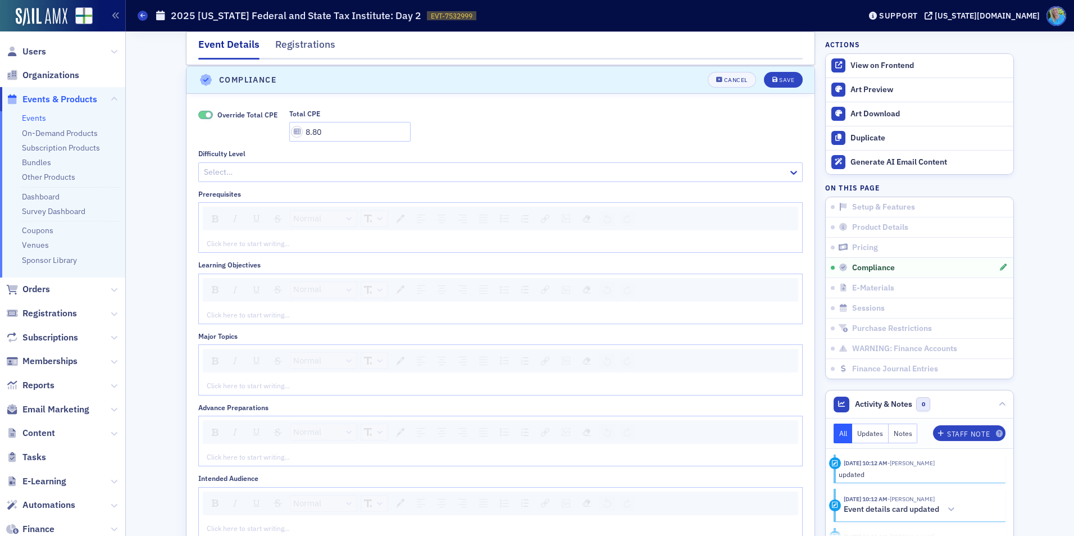
scroll to position [1359, 0]
drag, startPoint x: 311, startPoint y: 128, endPoint x: 303, endPoint y: 125, distance: 8.4
click at [303, 125] on input "8.80" at bounding box center [349, 131] width 121 height 20
click at [302, 125] on input "8.80" at bounding box center [349, 131] width 121 height 20
drag, startPoint x: 316, startPoint y: 133, endPoint x: 299, endPoint y: 131, distance: 16.9
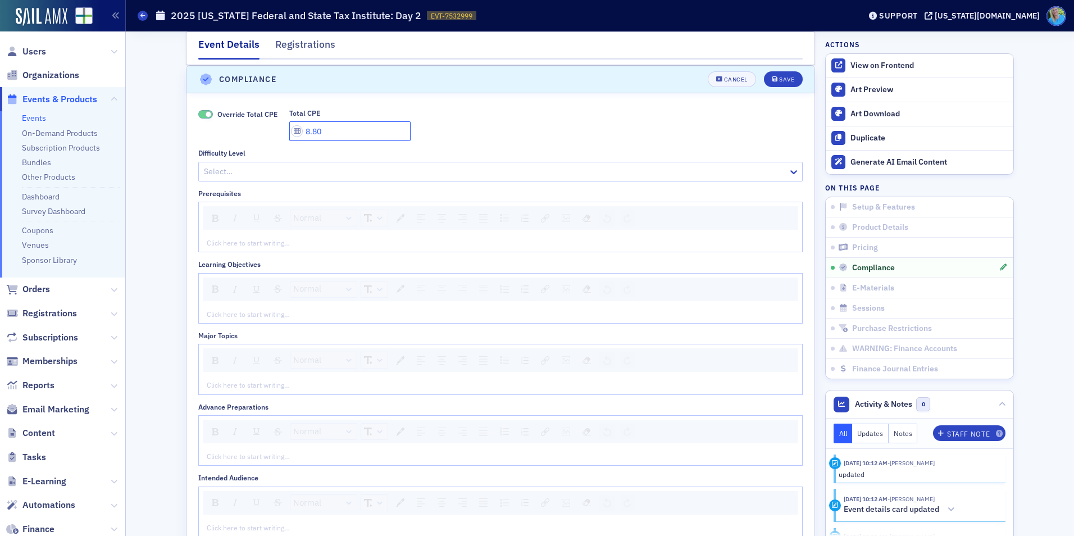
click at [299, 131] on input "8.80" at bounding box center [349, 131] width 121 height 20
type input "9.40"
click at [732, 79] on div "Cancel" at bounding box center [736, 79] width 24 height 6
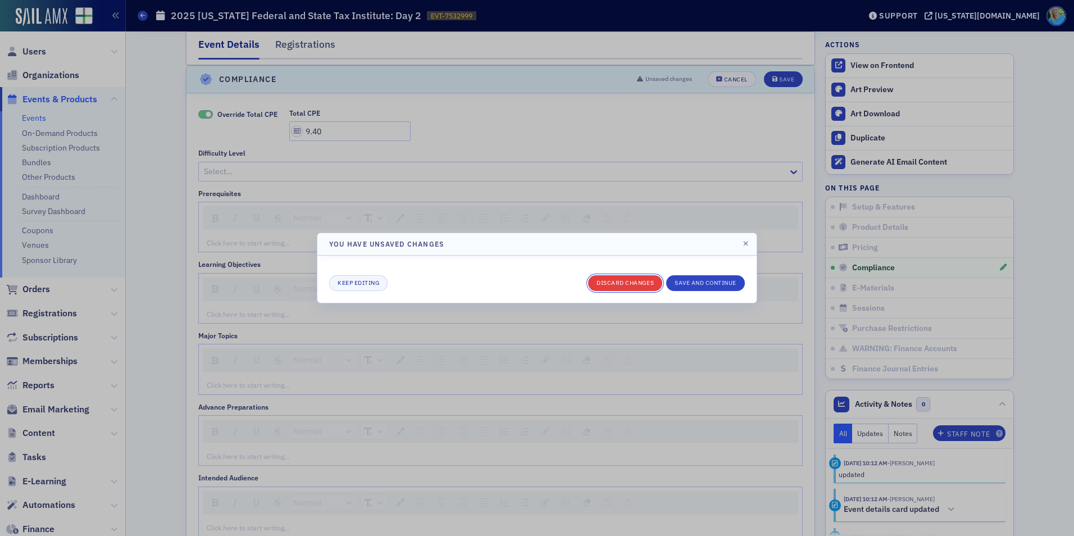
click at [609, 284] on button "Discard changes" at bounding box center [625, 283] width 74 height 16
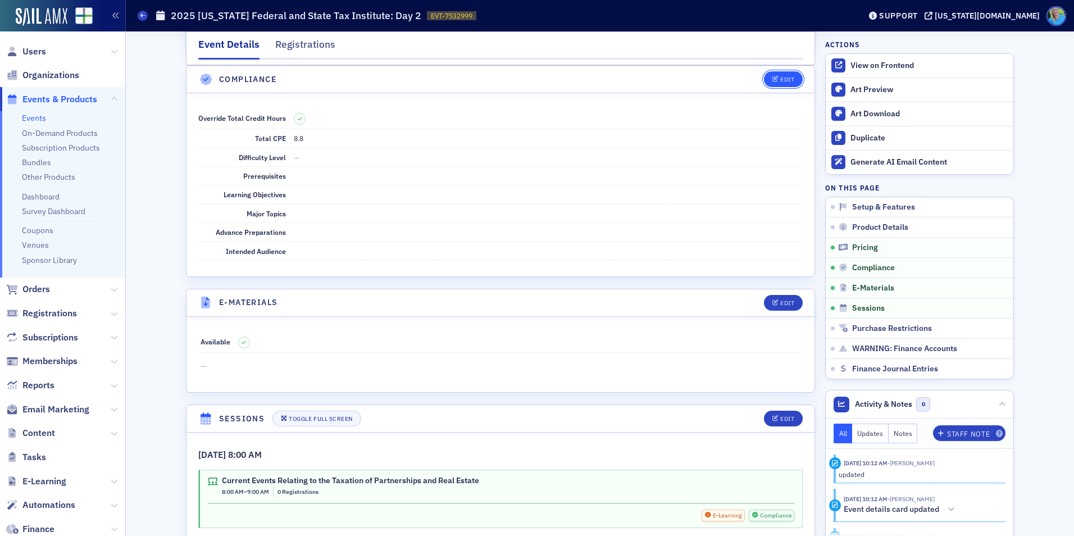
click at [788, 83] on div "Edit" at bounding box center [787, 79] width 14 height 6
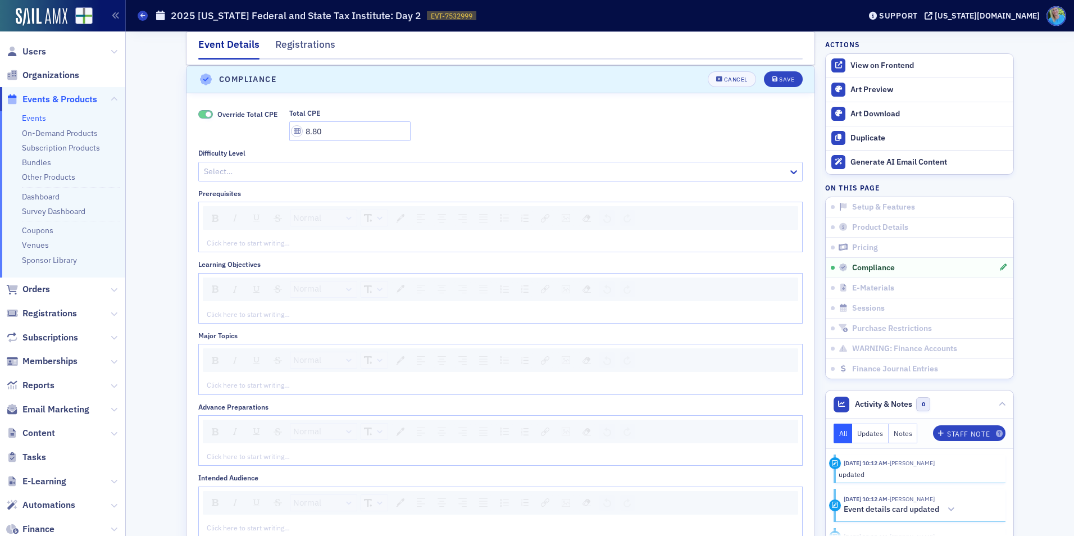
click at [193, 114] on div "Override Total CPE Total CPE 8.80 Difficulty Level Select… Prerequisites Normal…" at bounding box center [500, 322] width 628 height 459
click at [206, 115] on span at bounding box center [209, 114] width 6 height 6
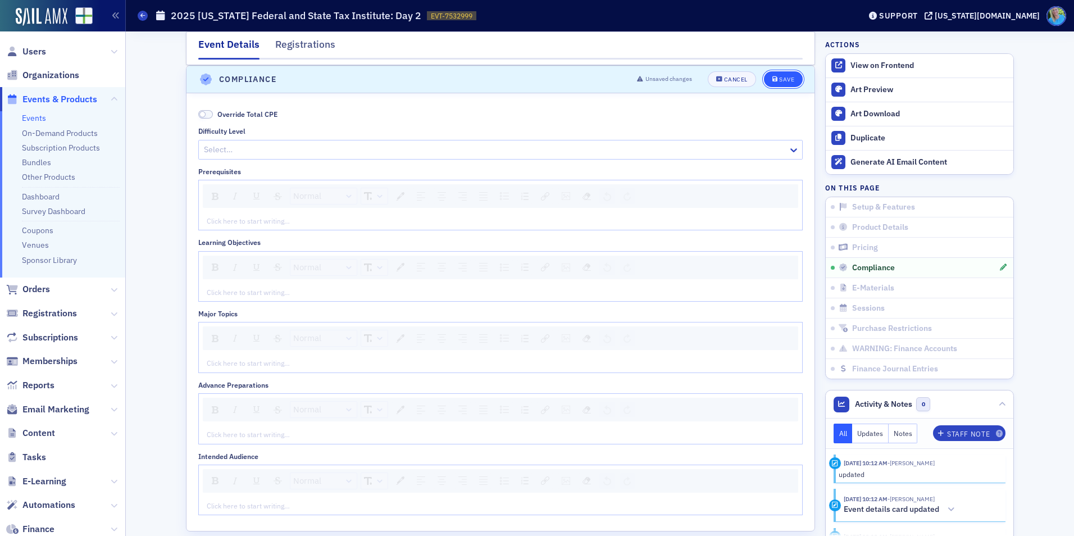
click at [773, 75] on button "Save" at bounding box center [783, 79] width 39 height 16
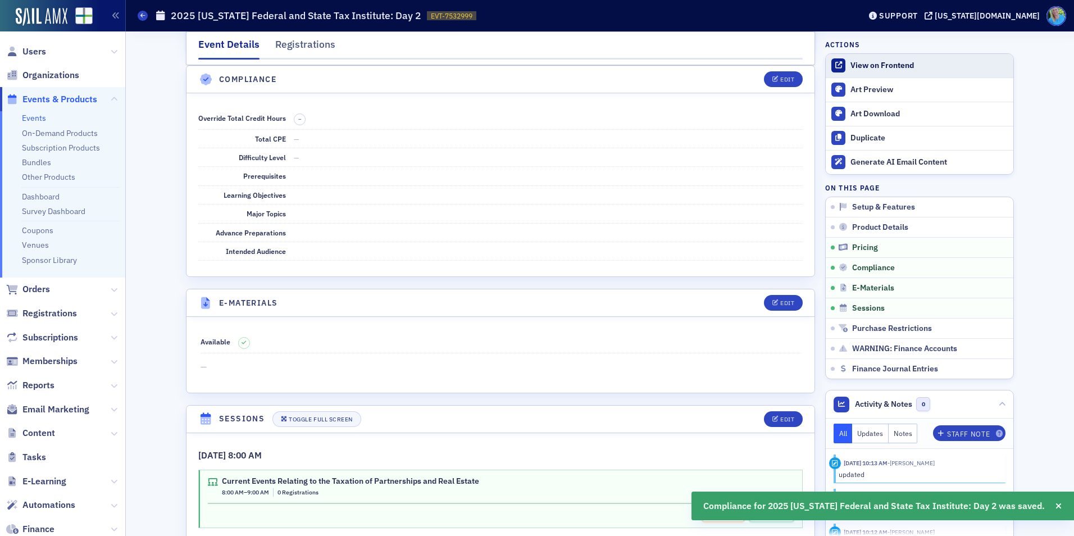
click at [889, 68] on div "View on Frontend" at bounding box center [928, 66] width 157 height 10
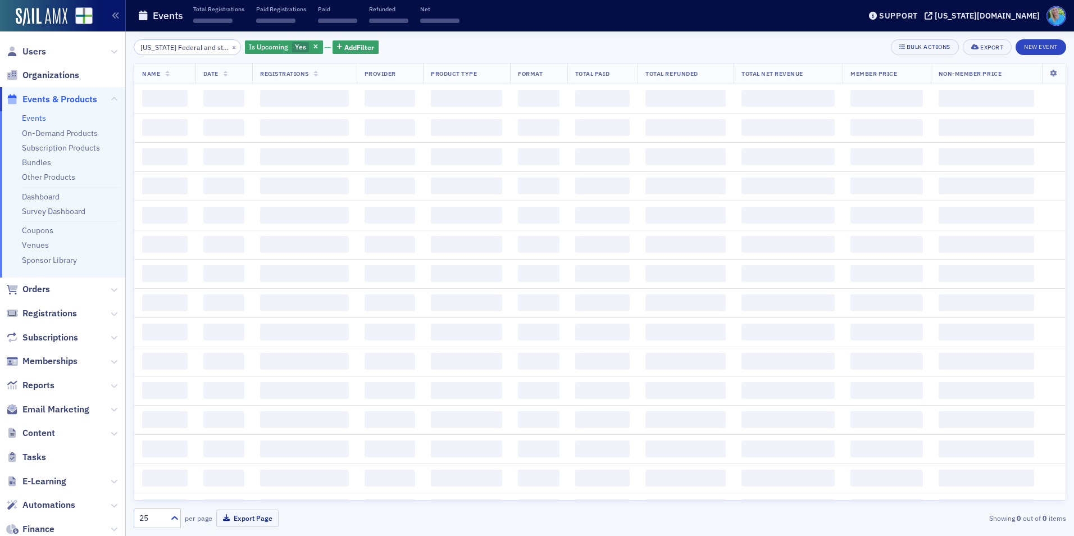
scroll to position [0, 45]
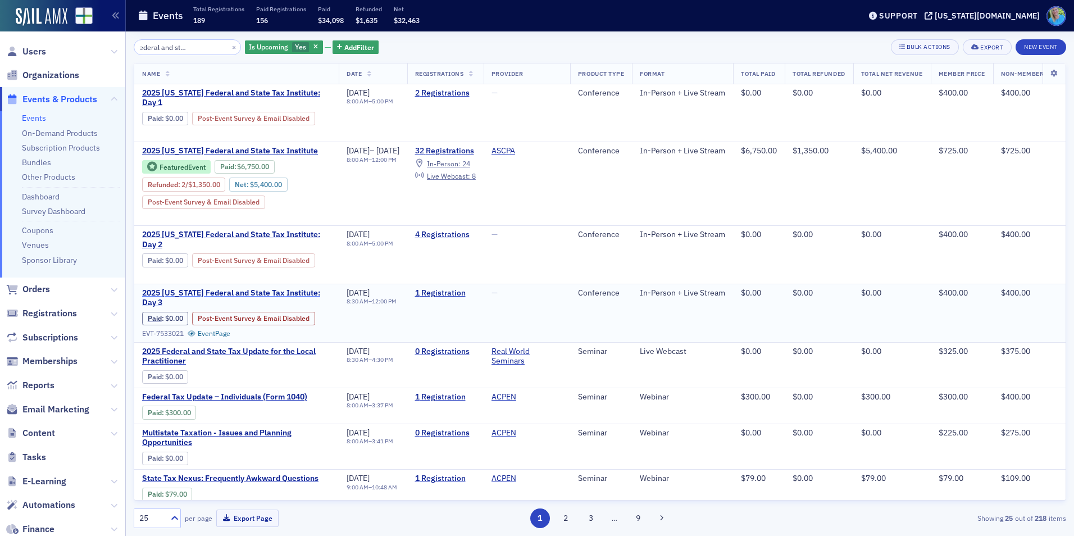
click at [269, 289] on span "2025 Alabama Federal and State Tax Institute: Day 3" at bounding box center [236, 298] width 189 height 20
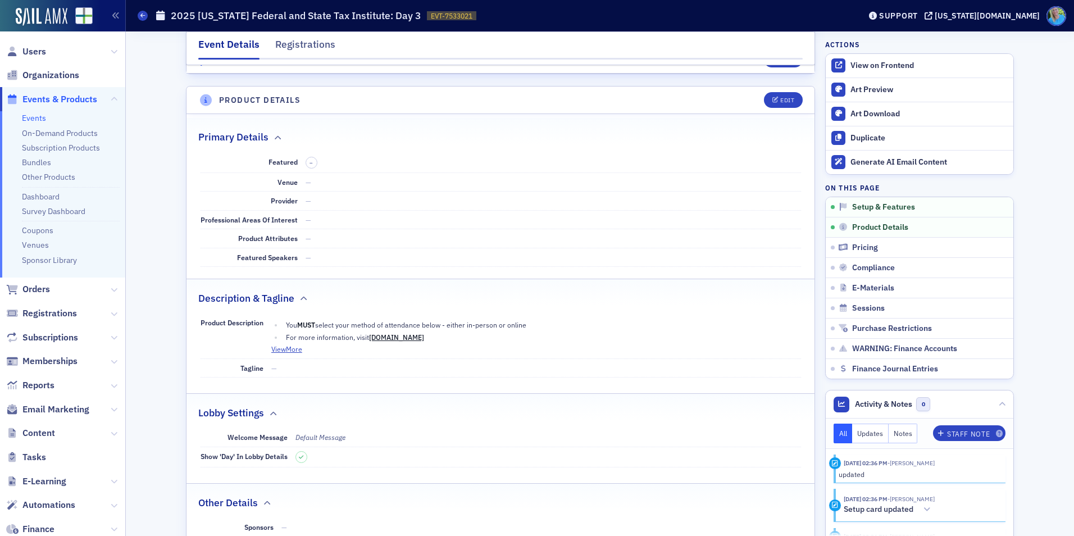
scroll to position [337, 0]
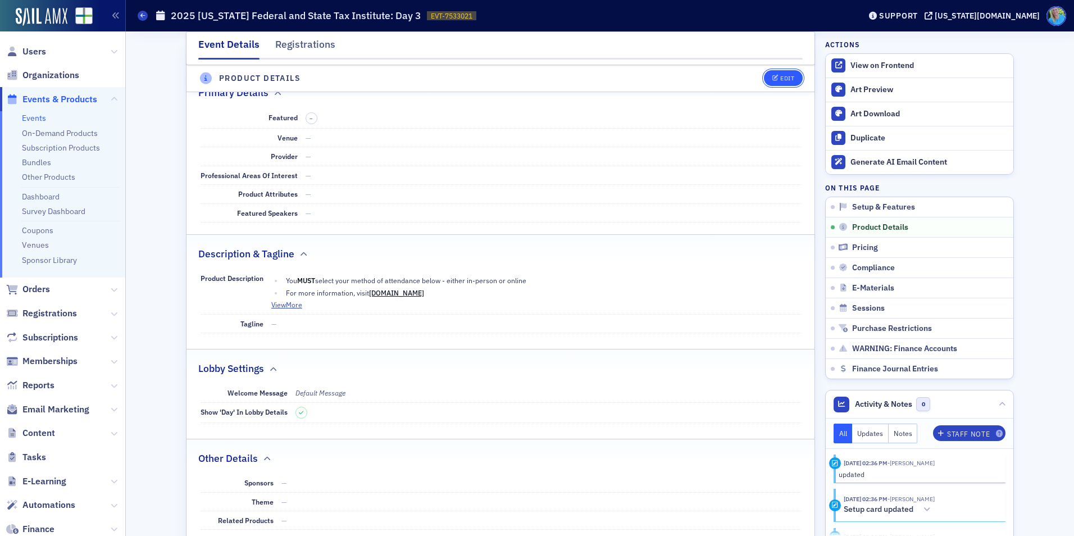
click at [773, 76] on icon "button" at bounding box center [775, 79] width 7 height 6
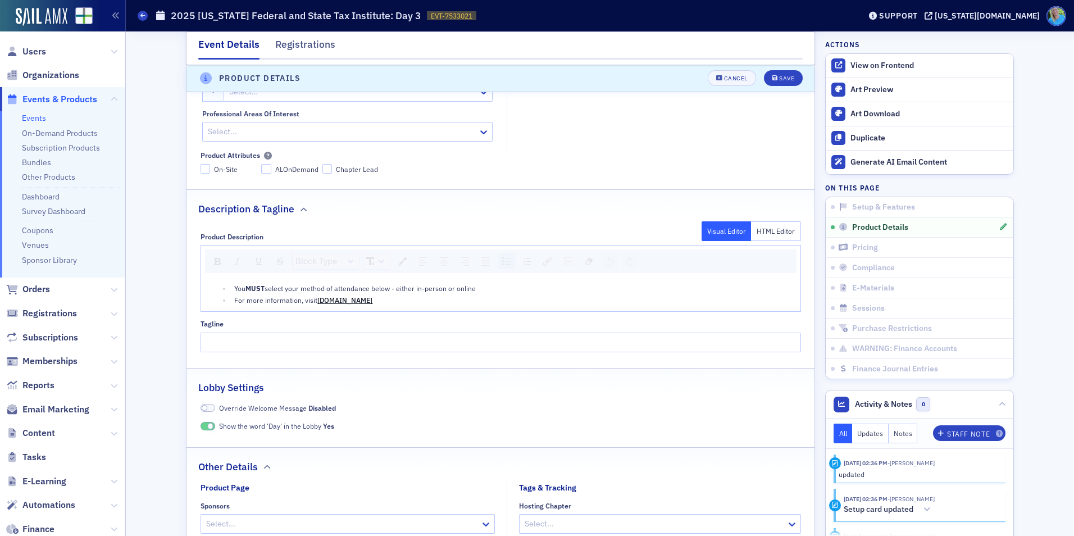
scroll to position [538, 0]
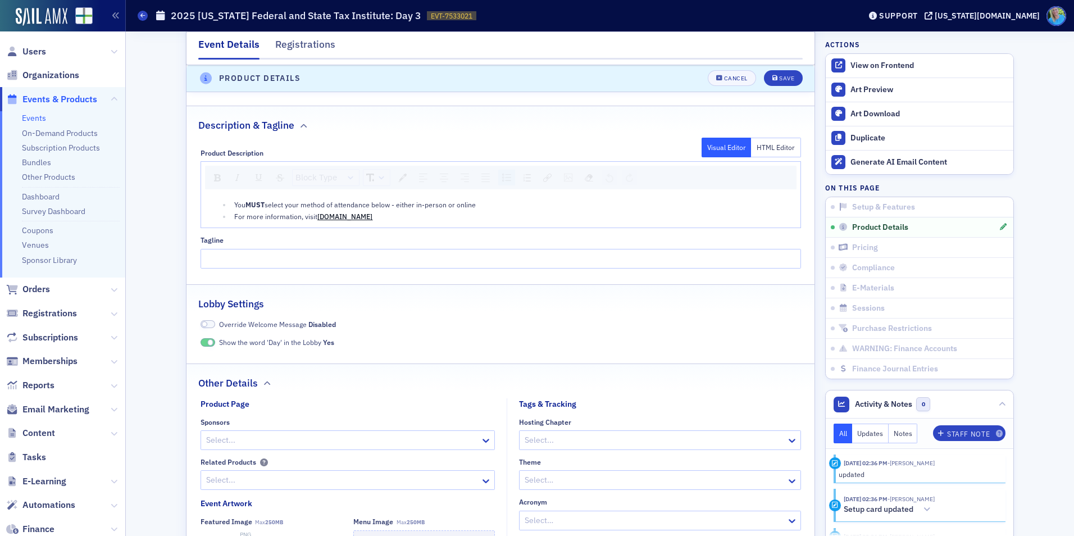
click at [392, 215] on div "For more information, visit www.afsti-conf.com" at bounding box center [513, 216] width 558 height 10
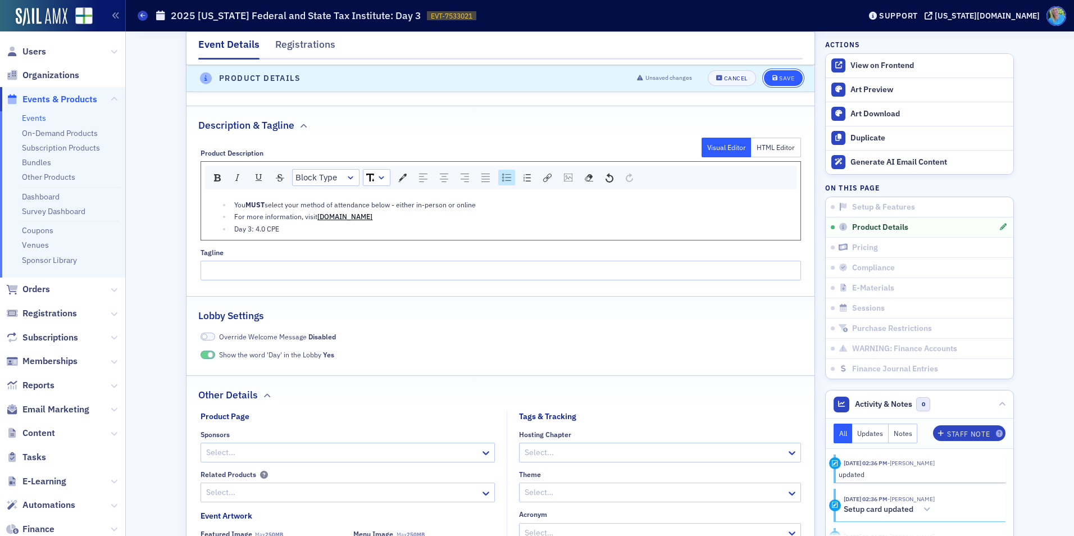
click at [772, 79] on icon "submit" at bounding box center [775, 79] width 6 height 6
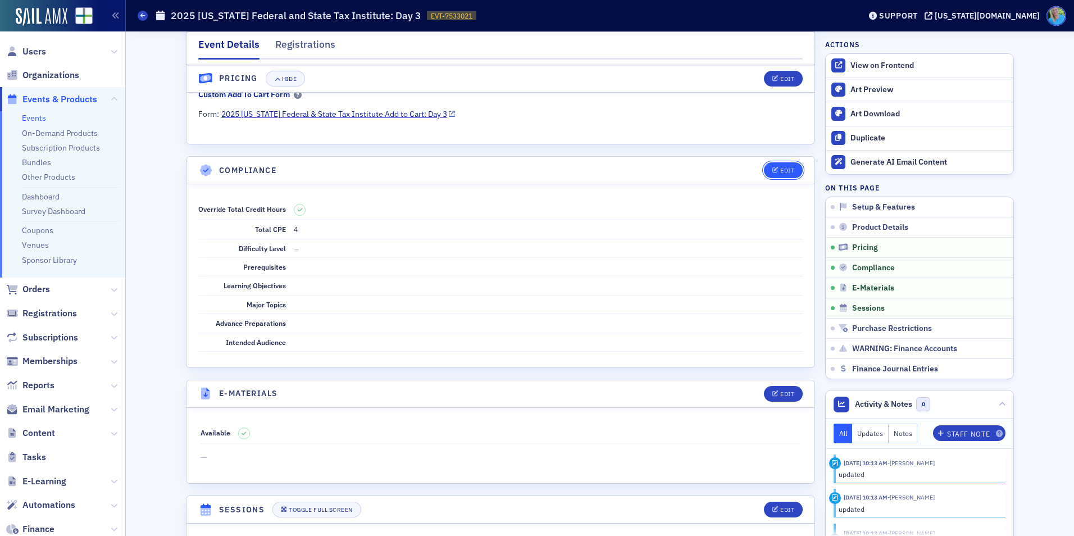
click at [781, 172] on div "Edit" at bounding box center [787, 170] width 14 height 6
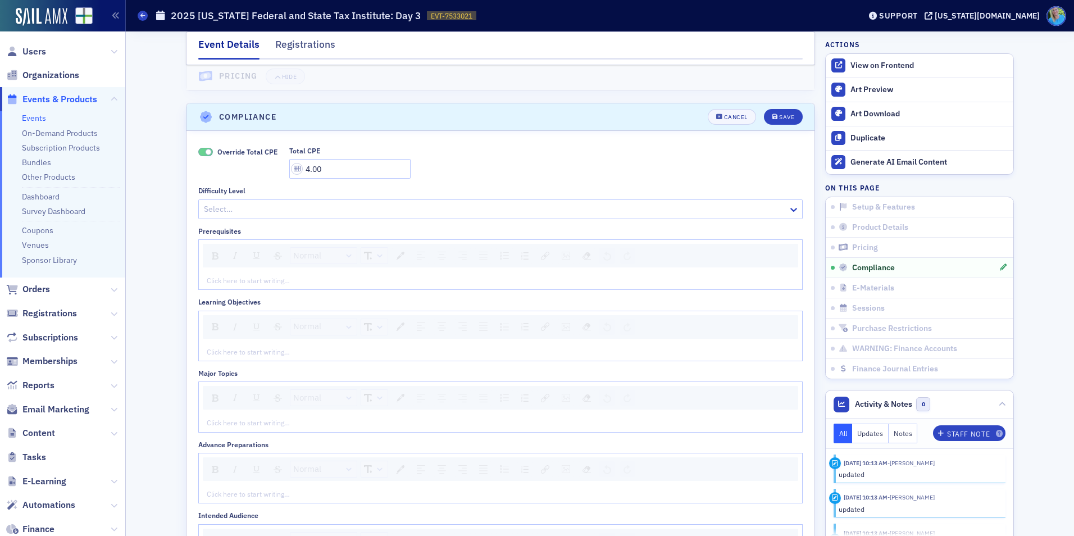
scroll to position [1359, 0]
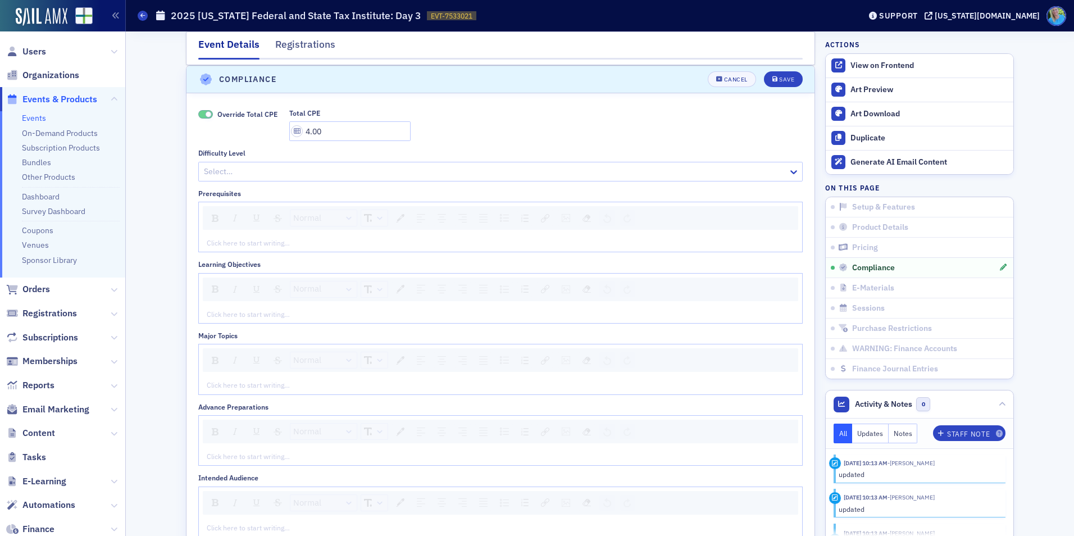
click at [198, 115] on span at bounding box center [205, 114] width 15 height 8
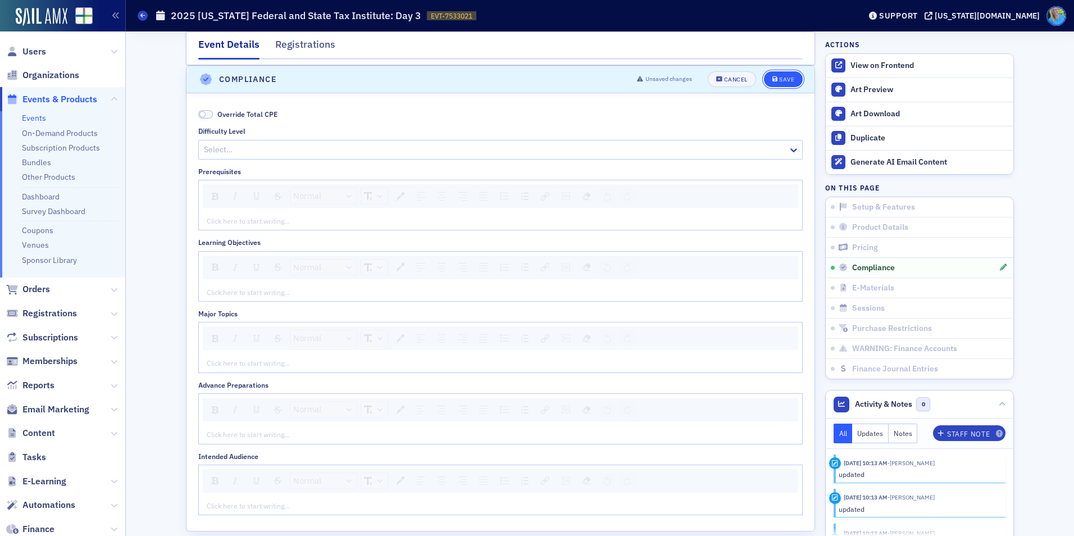
click at [772, 78] on icon "submit" at bounding box center [775, 79] width 6 height 6
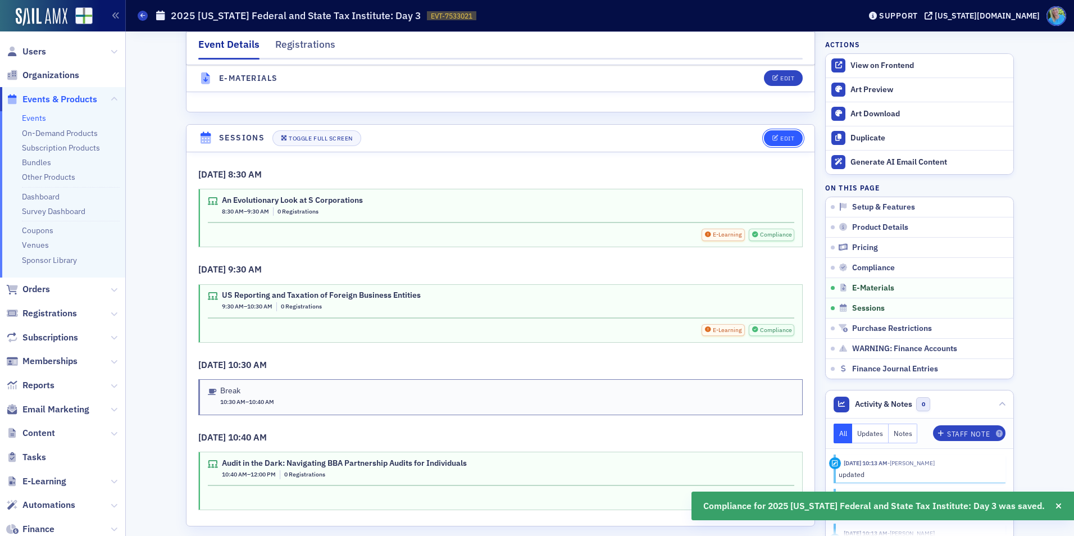
click at [787, 142] on div "Edit" at bounding box center [787, 138] width 14 height 6
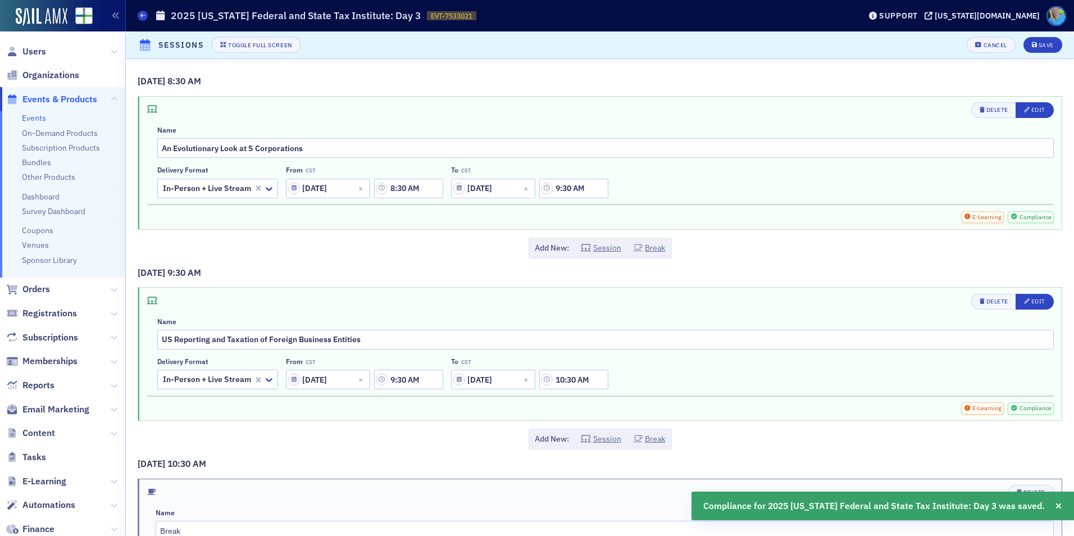
scroll to position [1608, 0]
click at [1018, 116] on button "Edit" at bounding box center [1035, 110] width 38 height 16
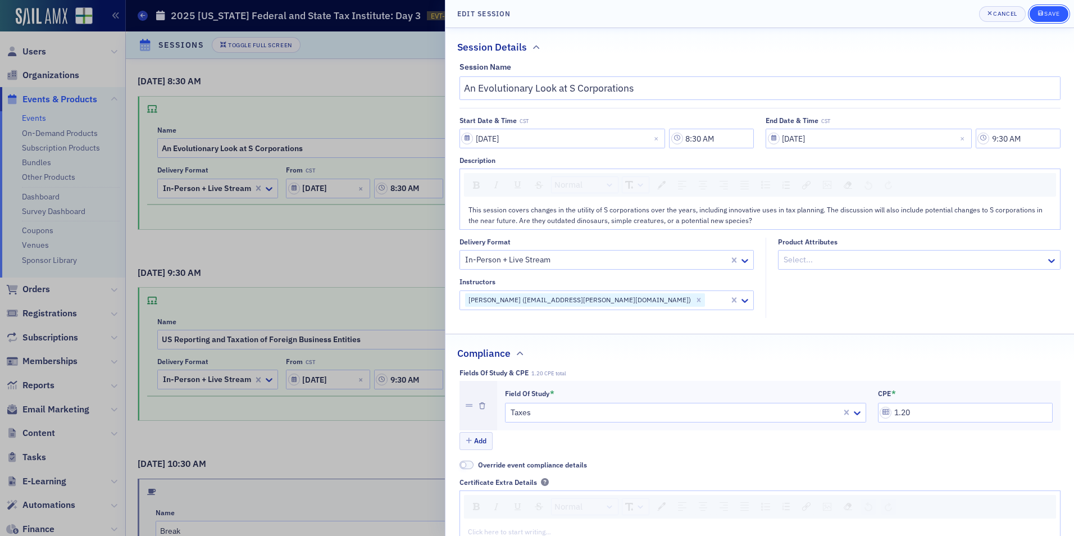
click at [1044, 14] on div "Save" at bounding box center [1051, 14] width 15 height 6
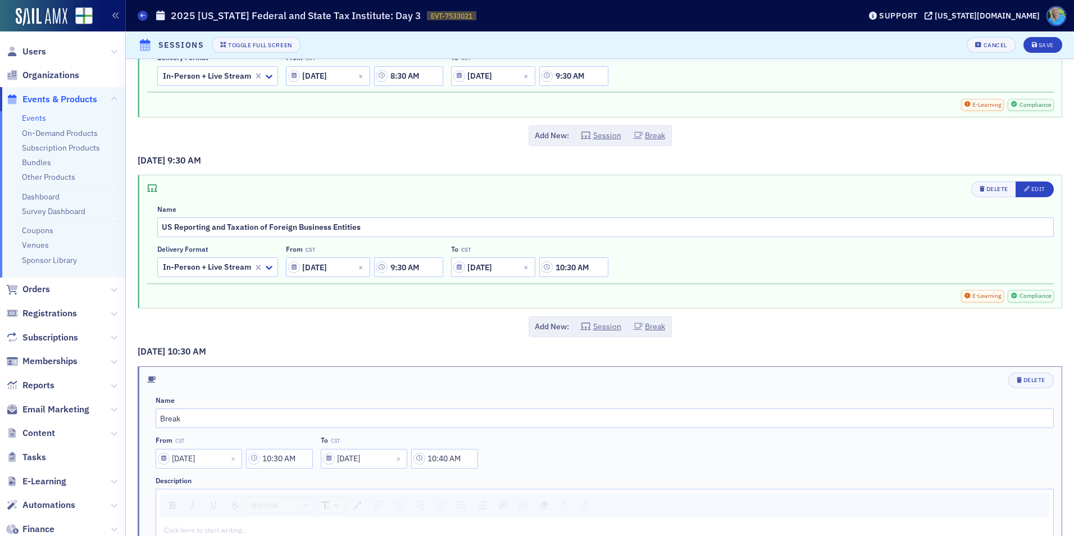
scroll to position [169, 0]
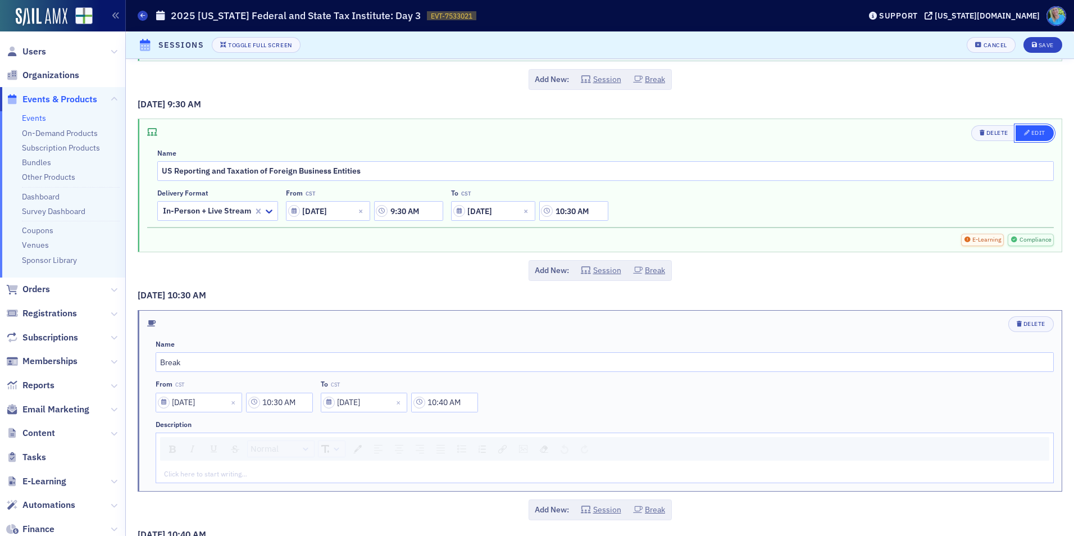
click at [1031, 134] on div "Edit" at bounding box center [1038, 133] width 14 height 6
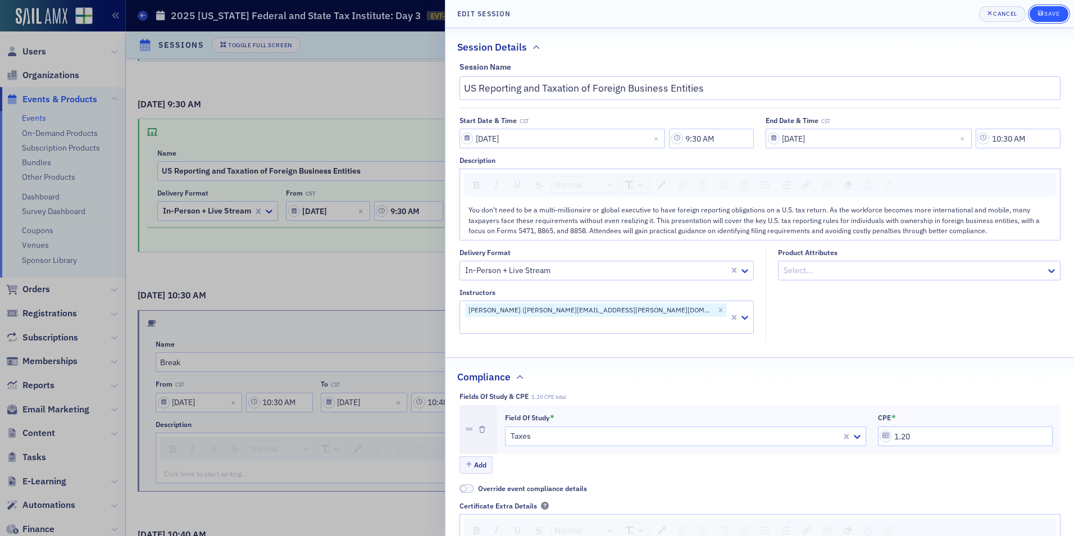
click at [1040, 17] on div "submit" at bounding box center [1041, 14] width 7 height 9
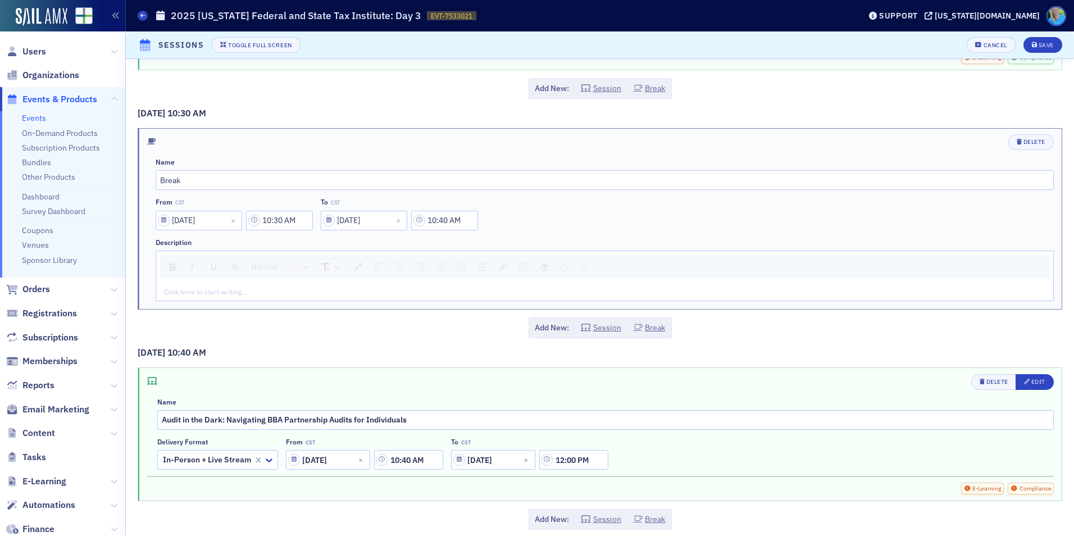
scroll to position [360, 0]
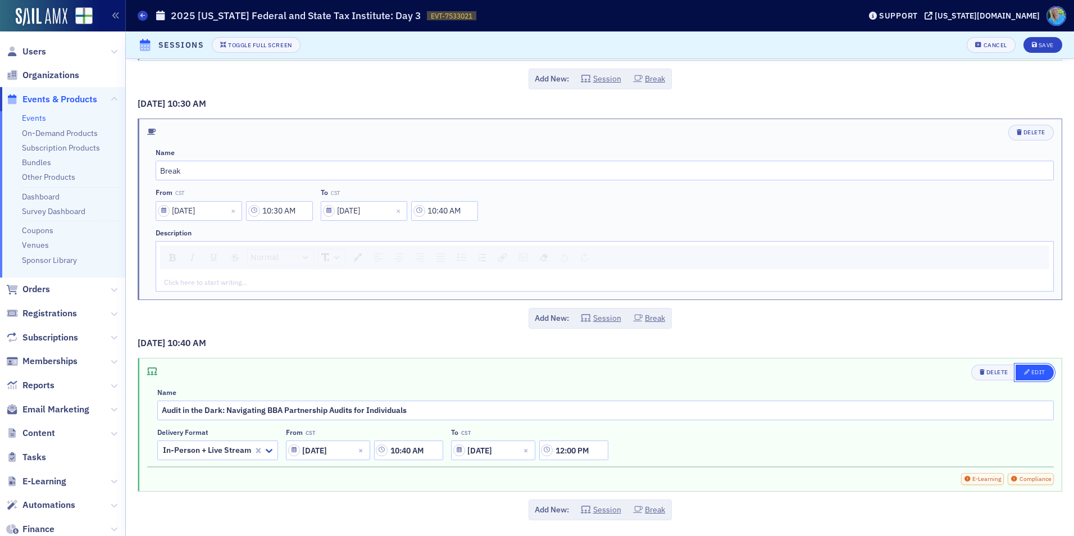
click at [1030, 376] on span "Edit" at bounding box center [1034, 372] width 21 height 9
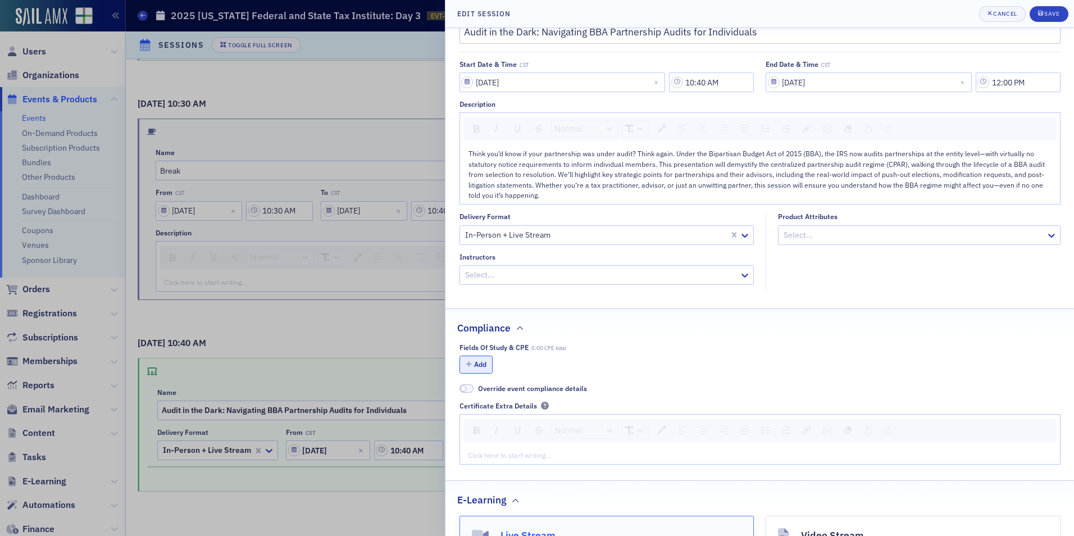
click at [481, 365] on button "Add" at bounding box center [476, 364] width 34 height 17
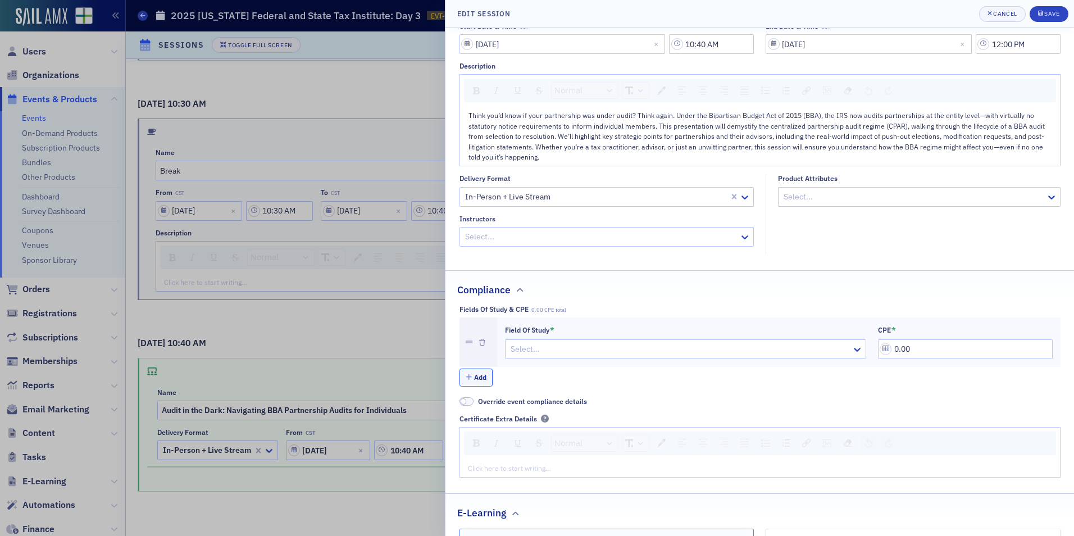
scroll to position [112, 0]
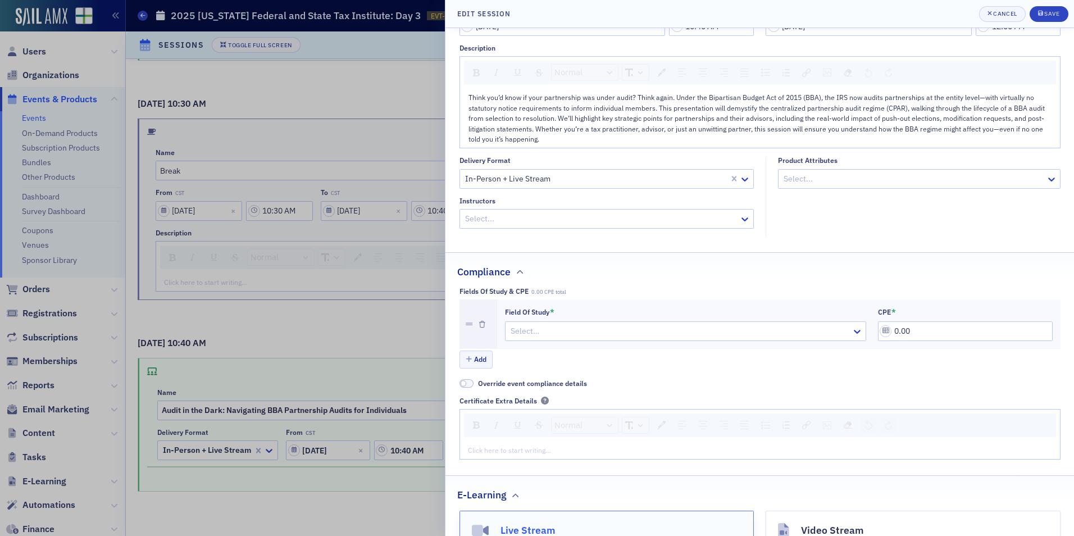
click at [581, 331] on div at bounding box center [679, 331] width 341 height 14
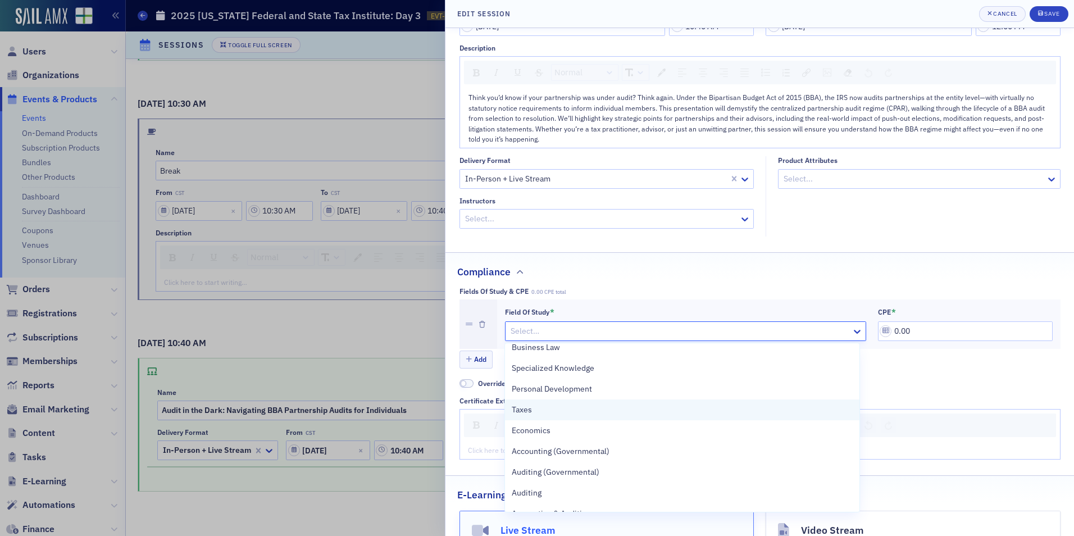
click at [558, 405] on div "Taxes" at bounding box center [682, 410] width 341 height 12
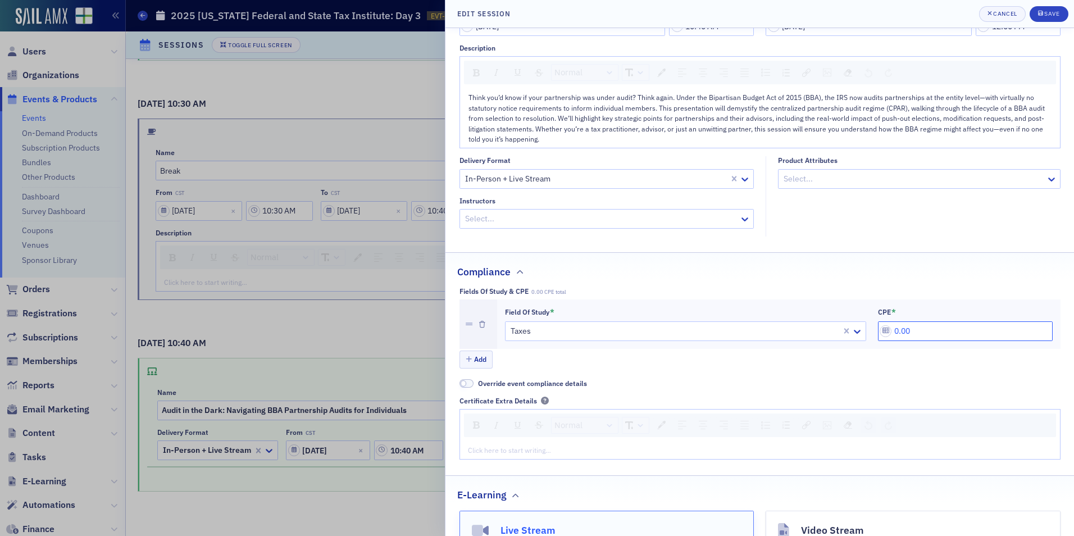
drag, startPoint x: 904, startPoint y: 334, endPoint x: 874, endPoint y: 331, distance: 30.5
click at [878, 331] on input "0.00" at bounding box center [965, 331] width 175 height 20
type input "1.60"
click at [1048, 15] on div "Save" at bounding box center [1051, 14] width 15 height 6
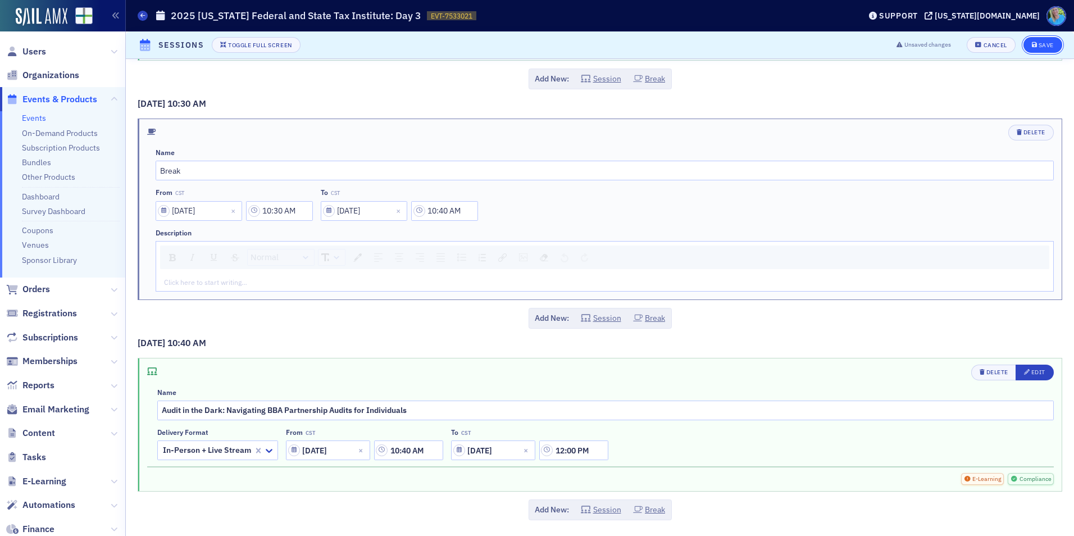
click at [1035, 49] on button "Save" at bounding box center [1042, 45] width 39 height 16
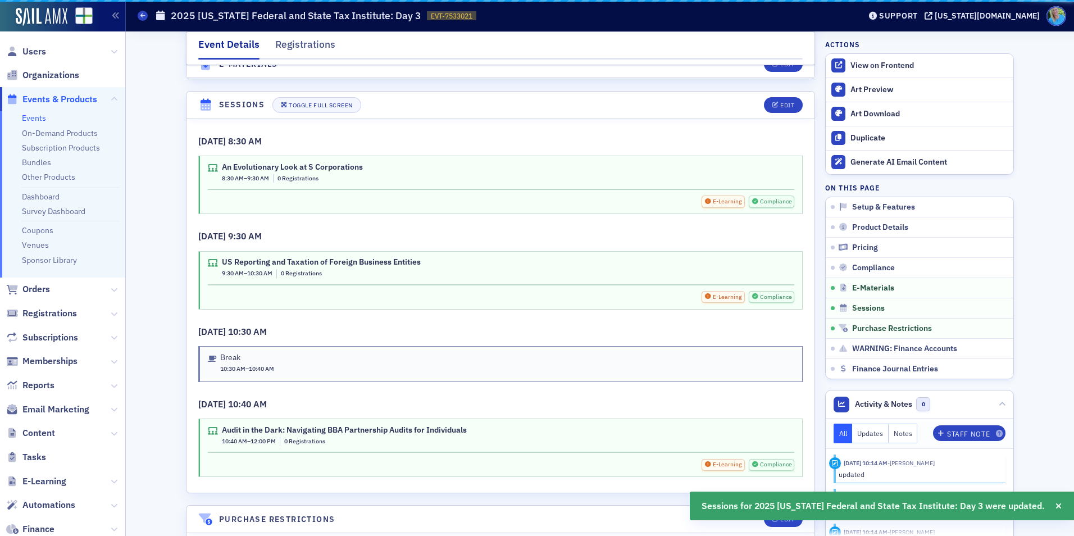
scroll to position [1699, 0]
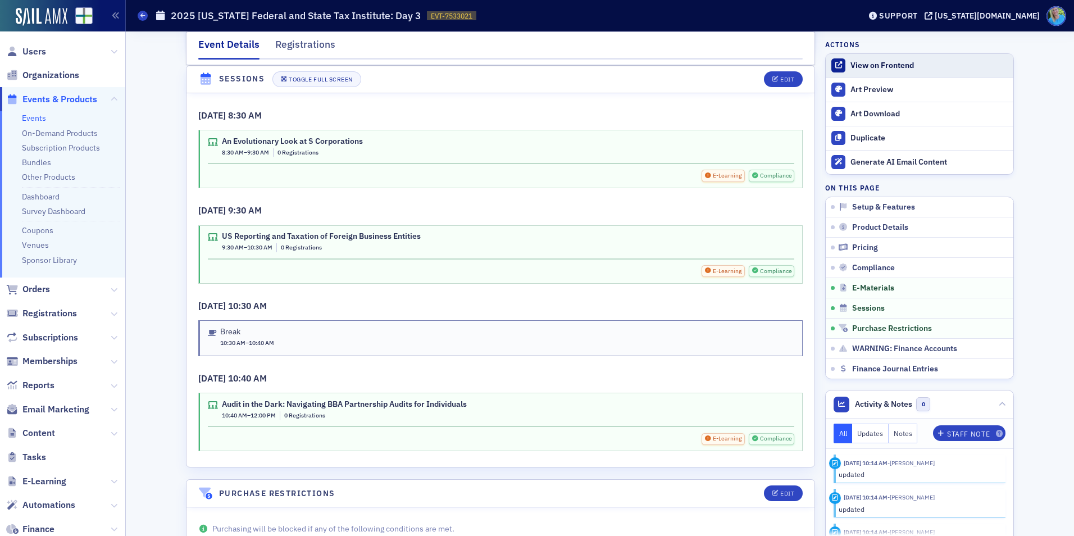
click at [881, 71] on link "View on Frontend" at bounding box center [920, 66] width 188 height 24
click at [44, 290] on span "Orders" at bounding box center [36, 289] width 28 height 12
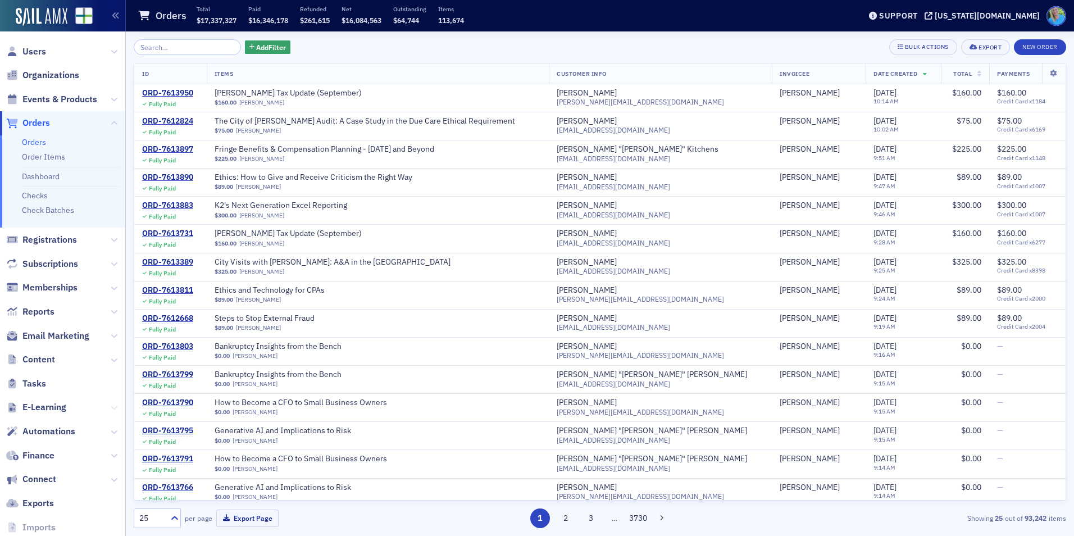
click at [111, 407] on icon at bounding box center [114, 407] width 7 height 7
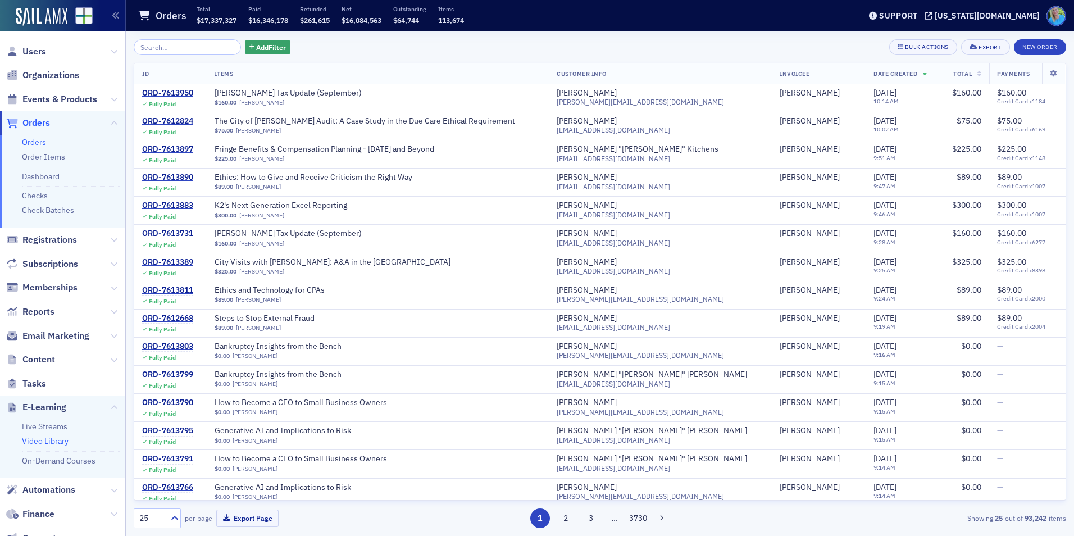
click at [48, 442] on link "Video Library" at bounding box center [45, 441] width 47 height 10
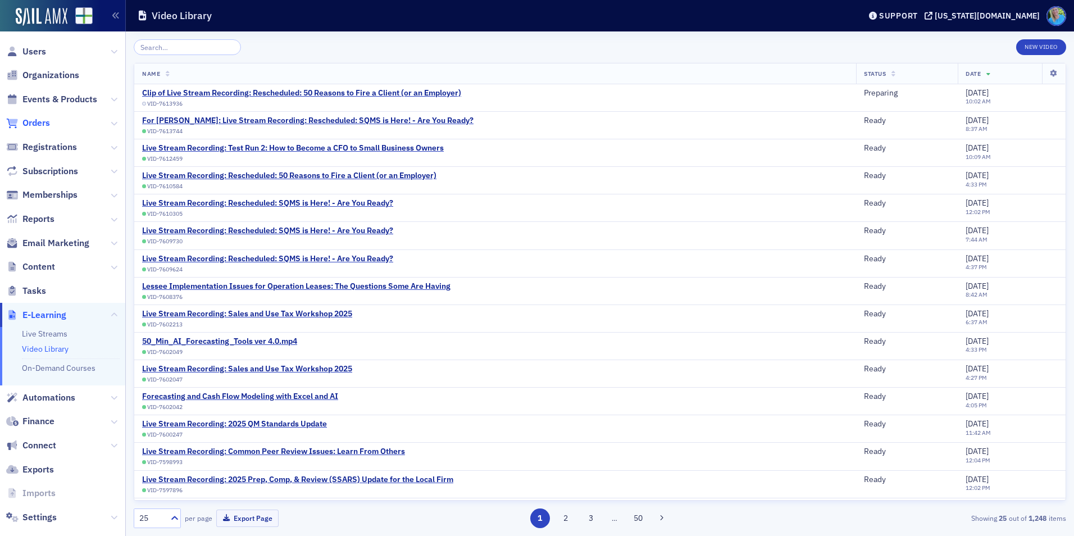
click at [36, 125] on span "Orders" at bounding box center [36, 123] width 28 height 12
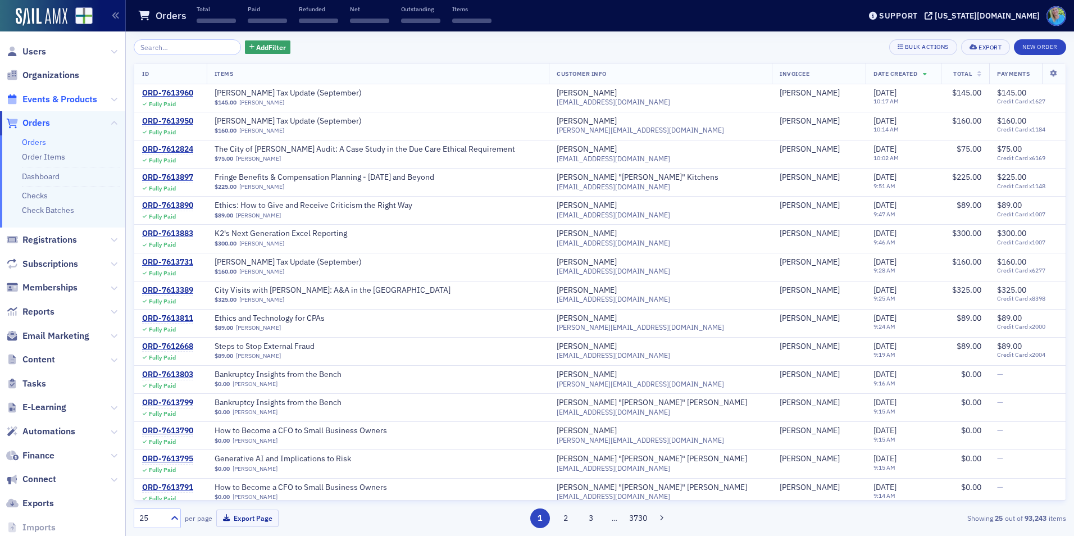
click at [44, 97] on span "Events & Products" at bounding box center [59, 99] width 75 height 12
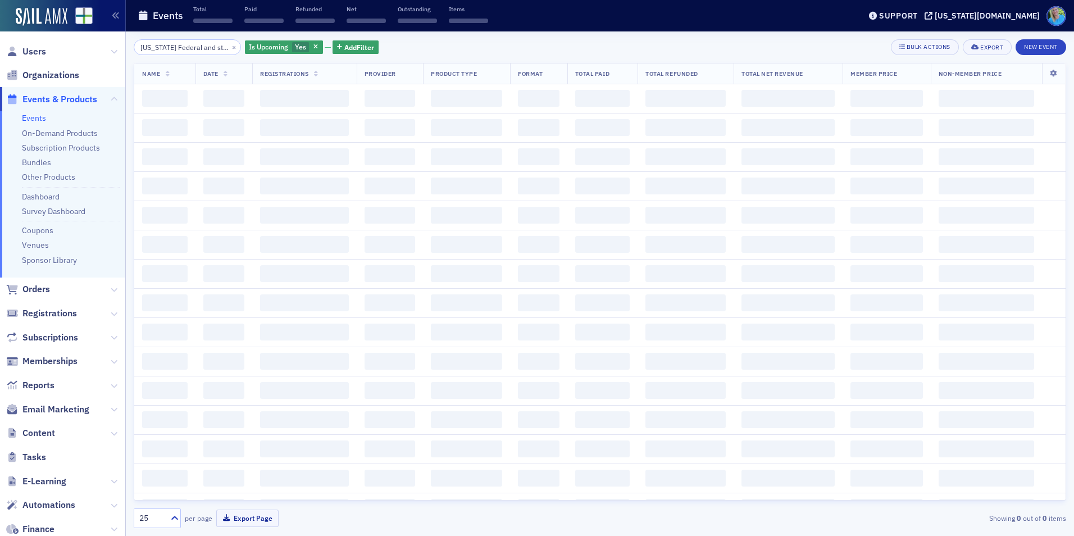
scroll to position [0, 45]
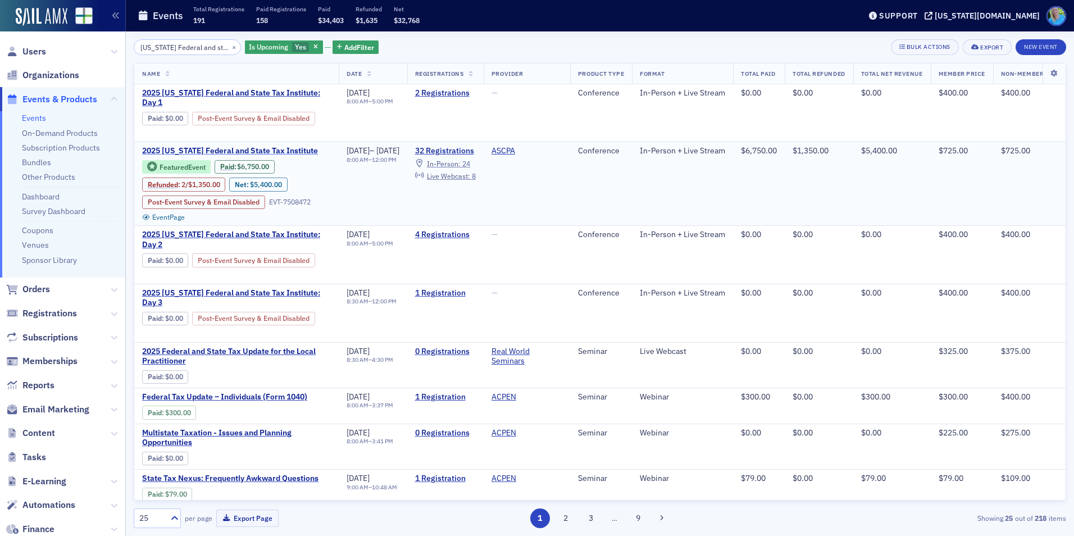
click at [248, 147] on span "2025 Alabama Federal and State Tax Institute" at bounding box center [236, 151] width 189 height 10
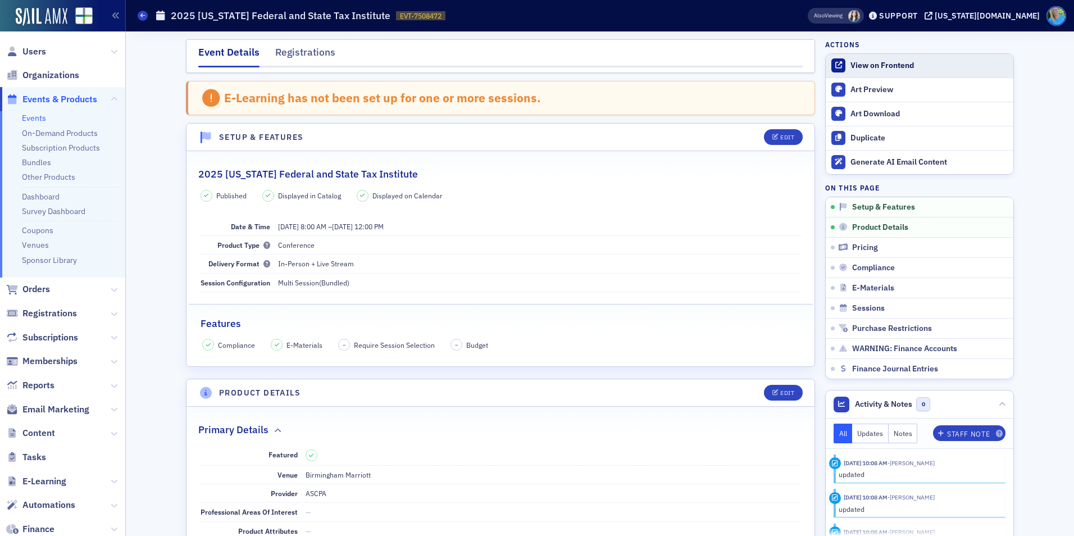
click at [897, 66] on div "View on Frontend" at bounding box center [928, 66] width 157 height 10
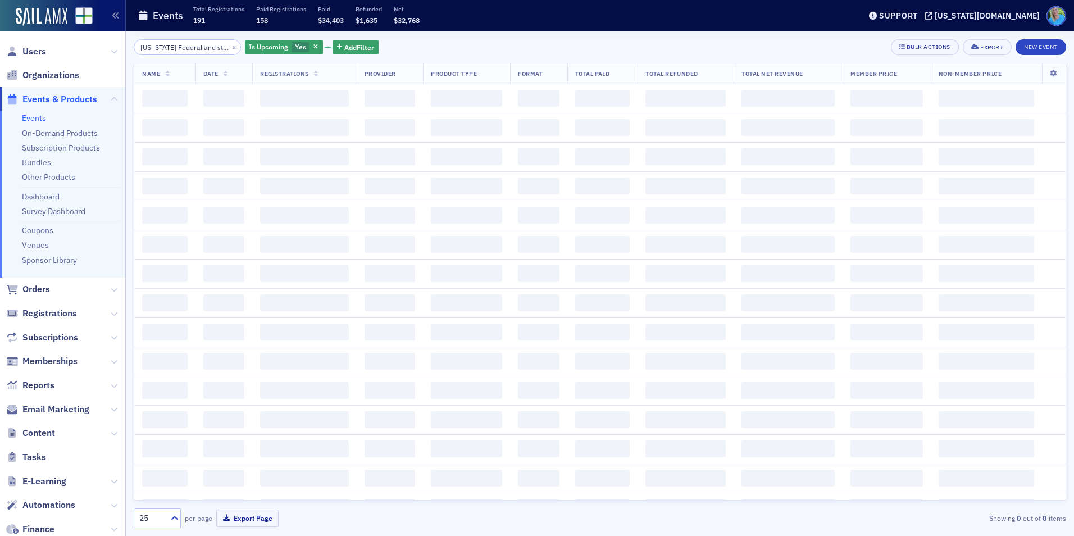
scroll to position [0, 45]
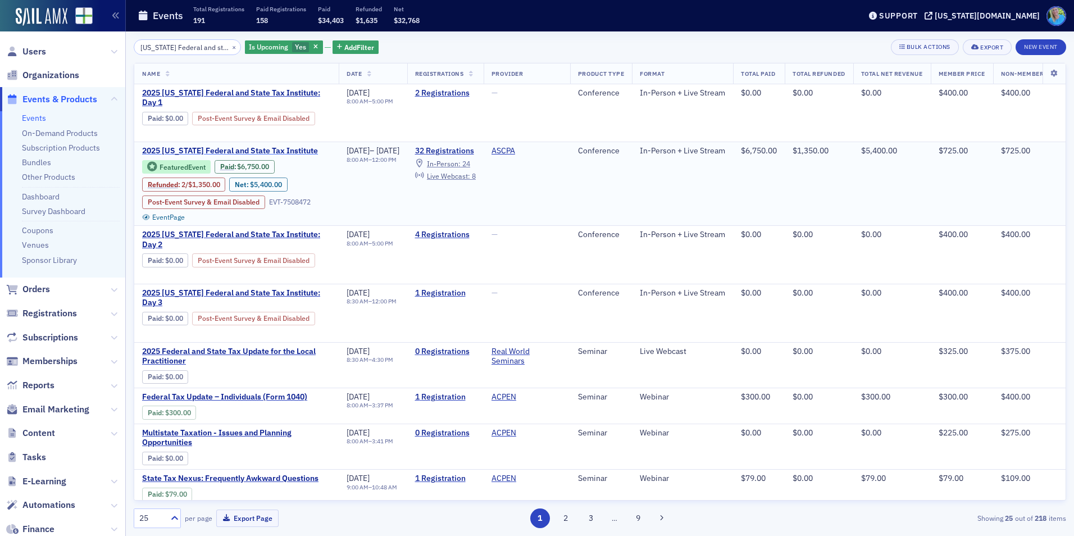
click at [255, 148] on span "2025 Alabama Federal and State Tax Institute" at bounding box center [236, 151] width 189 height 10
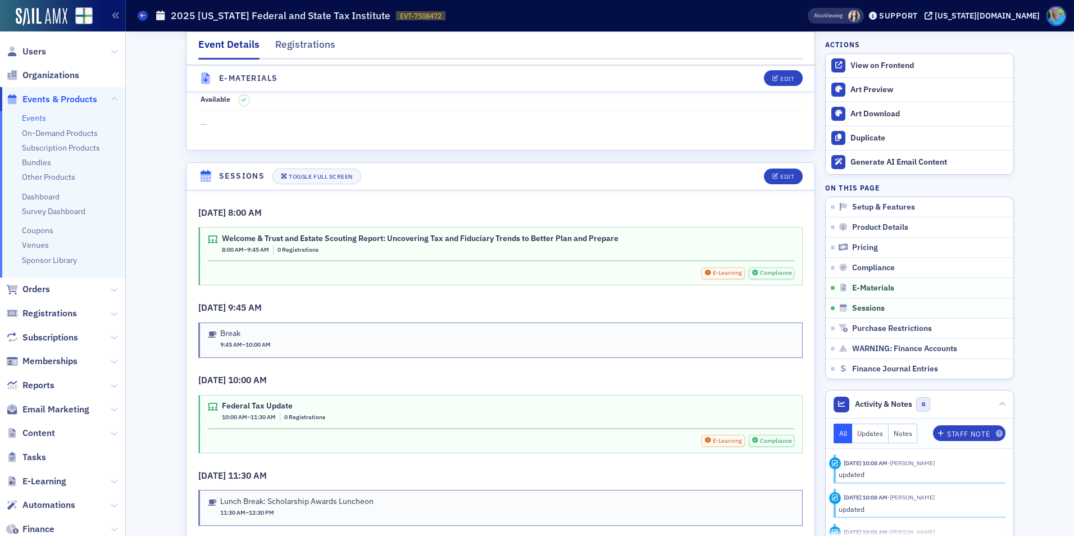
scroll to position [1685, 0]
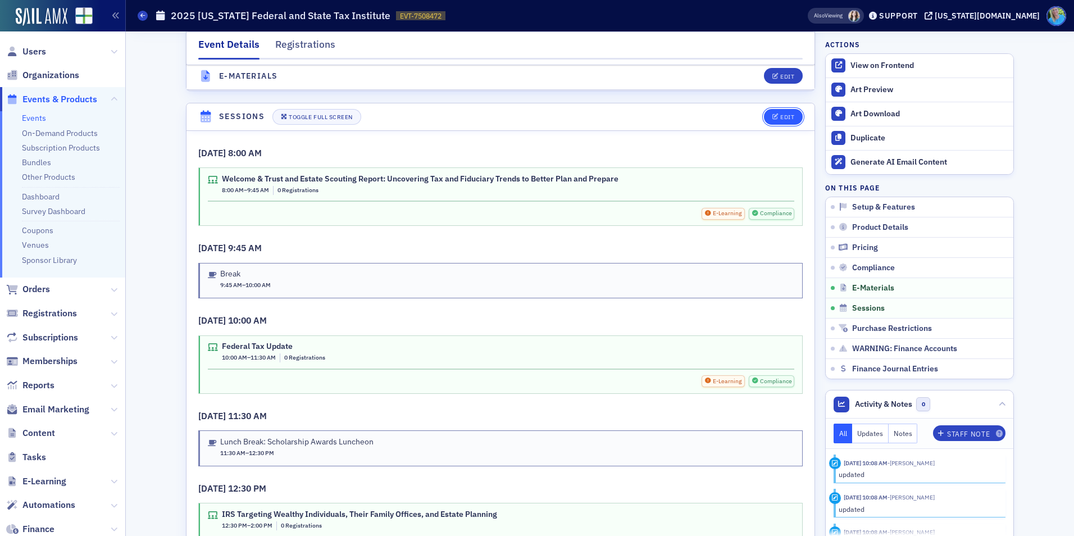
click at [768, 112] on button "Edit" at bounding box center [783, 117] width 39 height 16
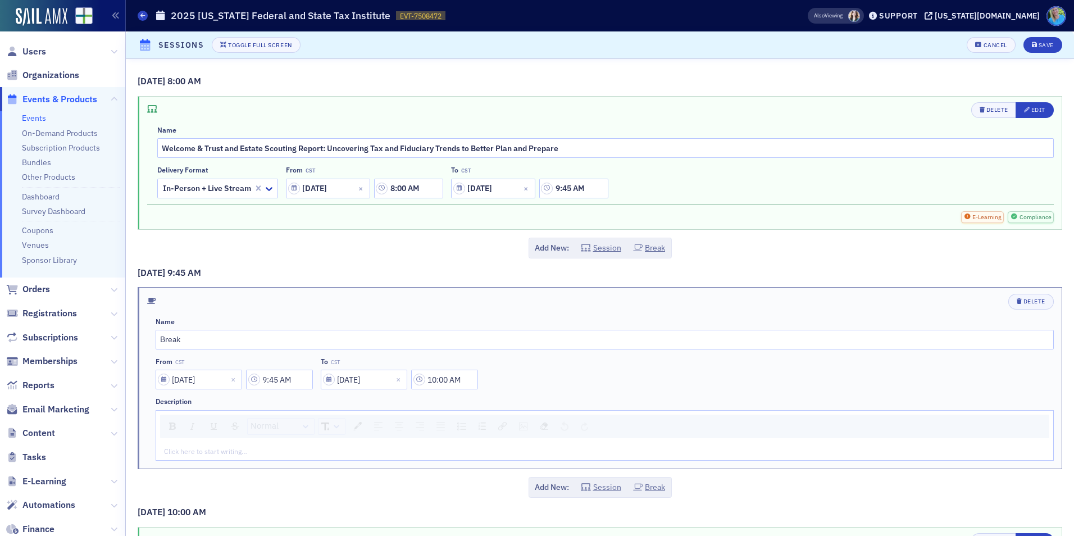
scroll to position [1632, 0]
click at [1031, 112] on div "Edit" at bounding box center [1038, 110] width 14 height 6
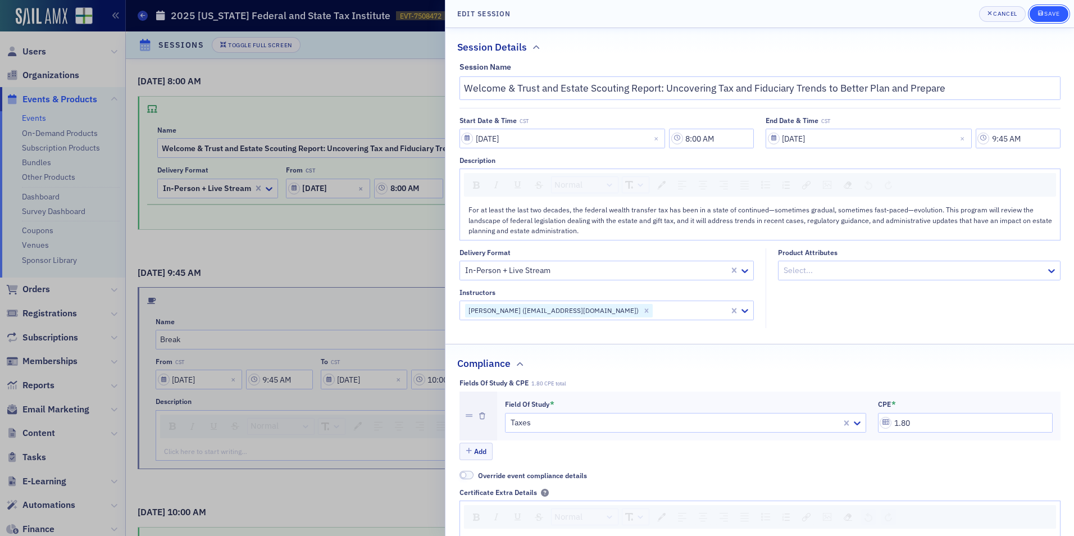
click at [1050, 19] on button "Save" at bounding box center [1049, 14] width 39 height 16
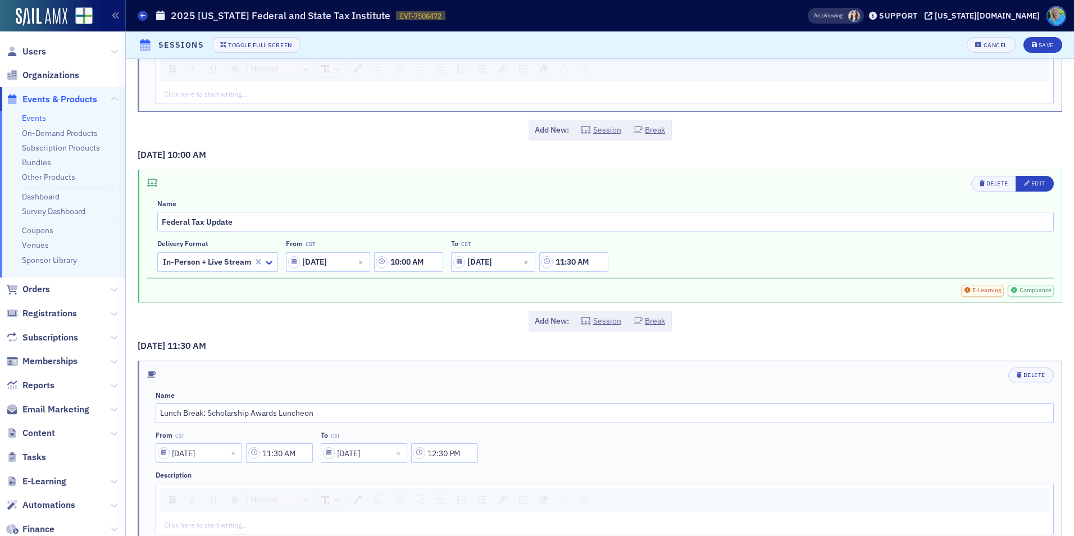
scroll to position [393, 0]
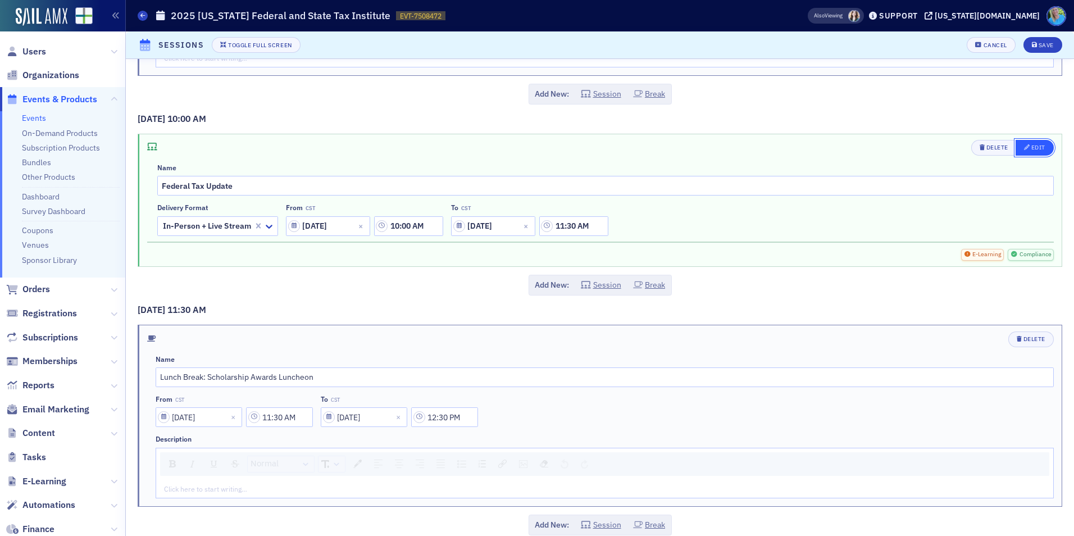
click at [1031, 148] on div "Edit" at bounding box center [1038, 147] width 14 height 6
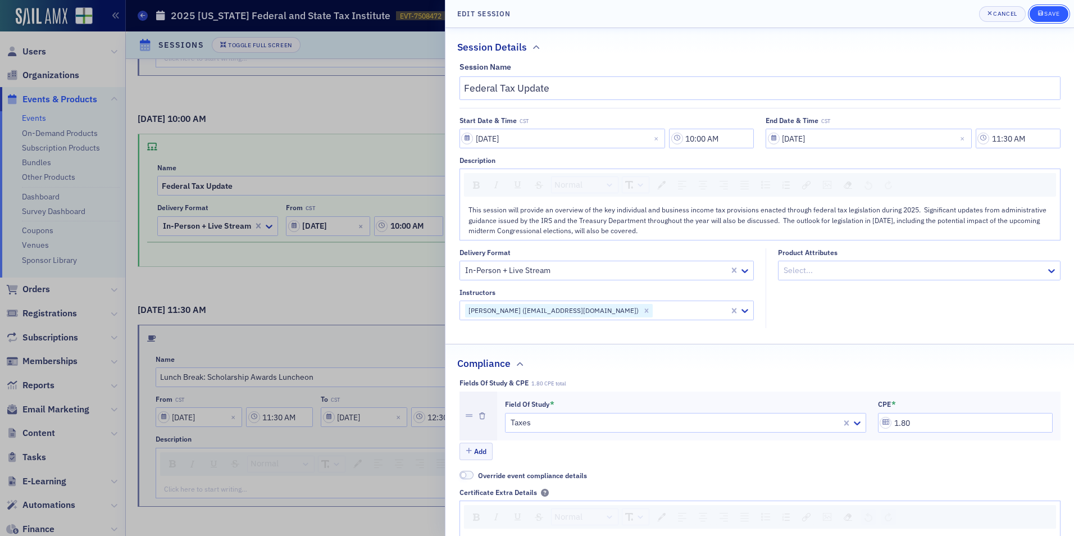
click at [1040, 15] on icon "submit" at bounding box center [1040, 13] width 5 height 6
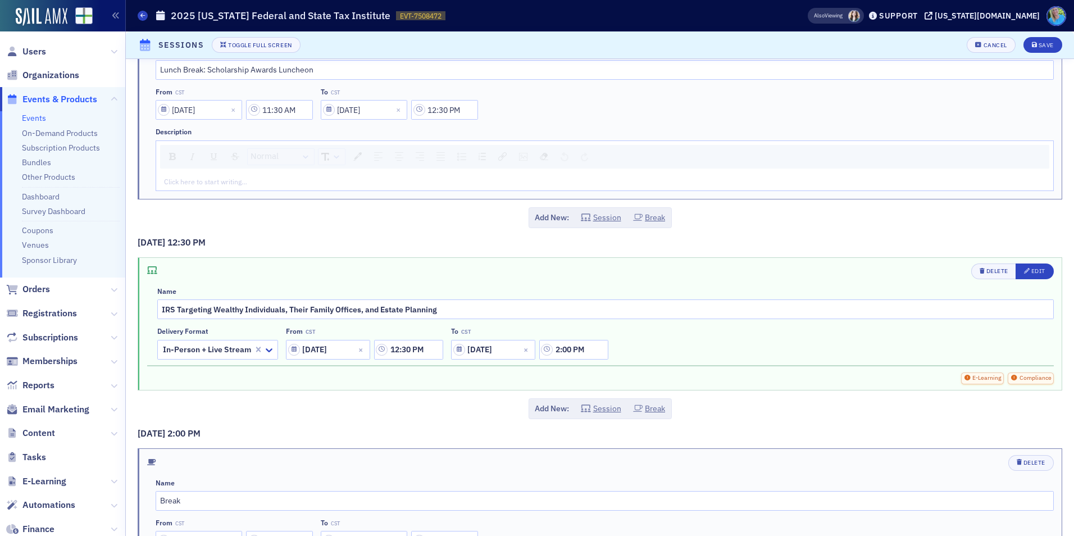
scroll to position [730, 0]
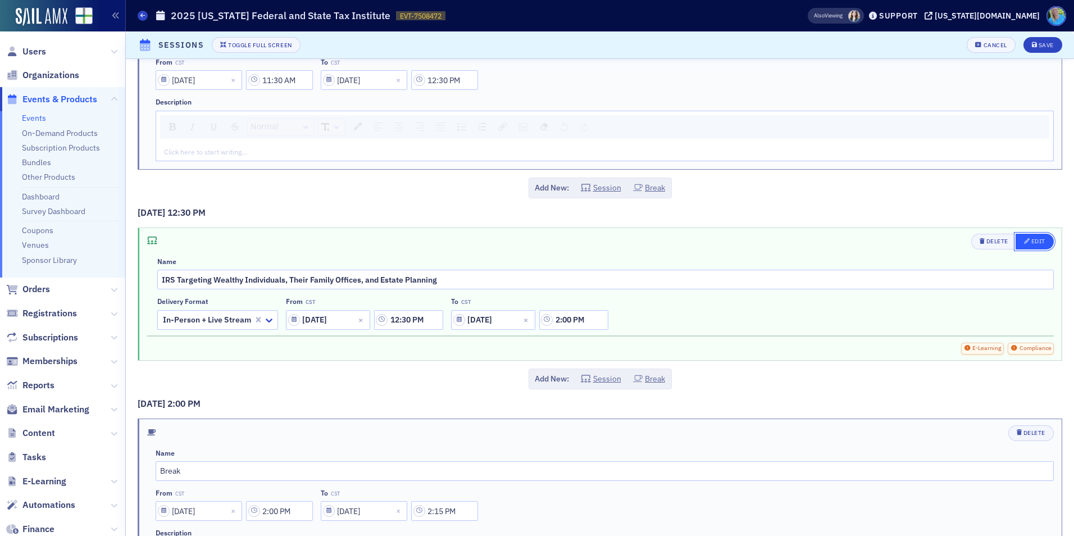
click at [1036, 242] on div "Edit" at bounding box center [1038, 241] width 14 height 6
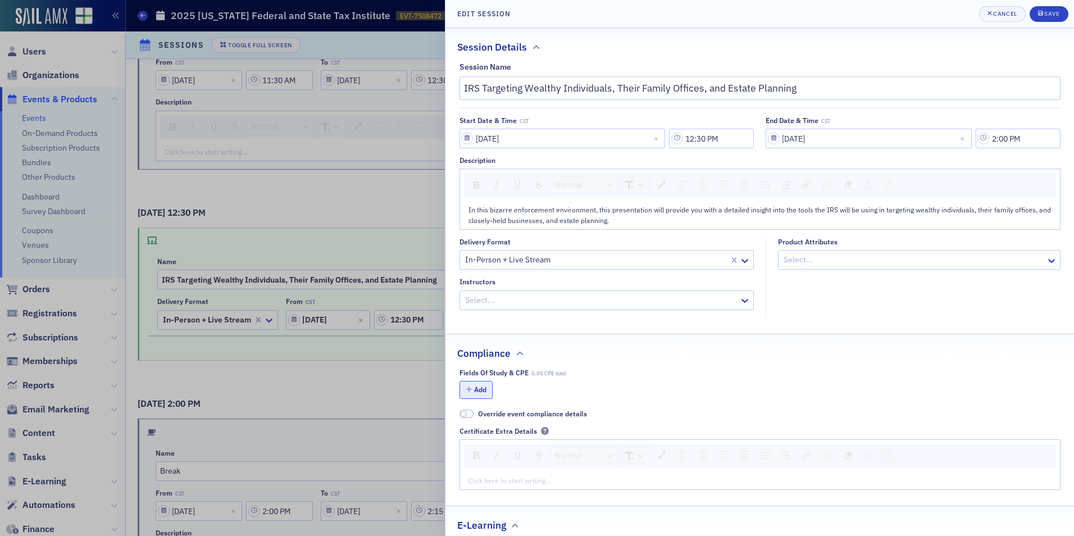
click at [487, 388] on button "Add" at bounding box center [476, 389] width 34 height 17
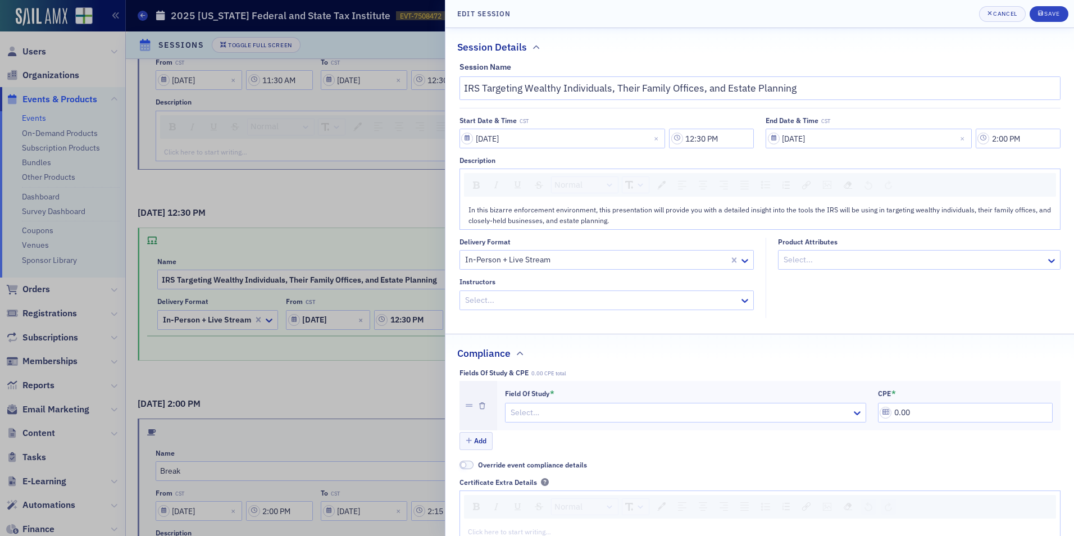
click at [538, 410] on div at bounding box center [679, 413] width 341 height 14
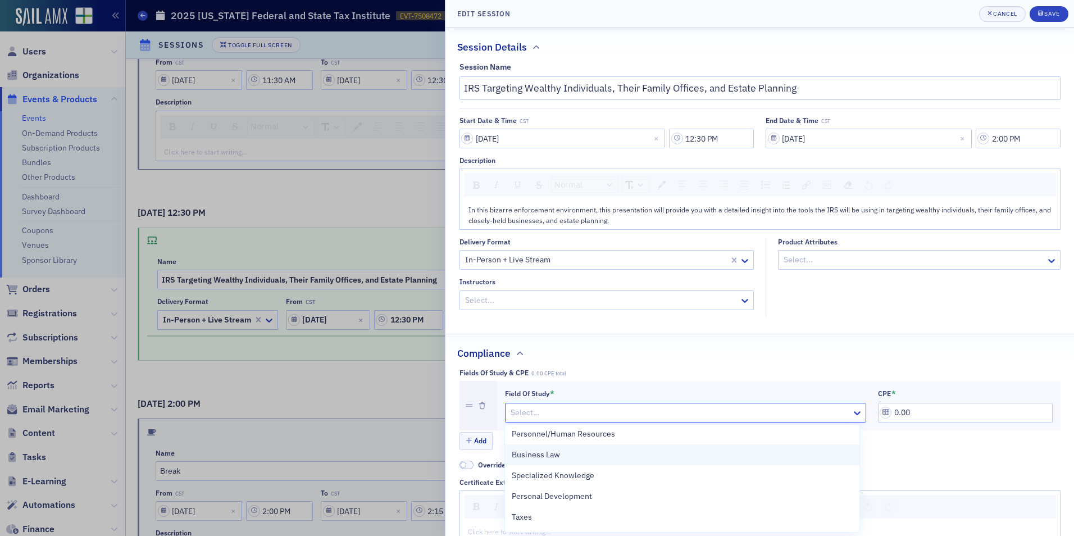
scroll to position [112, 0]
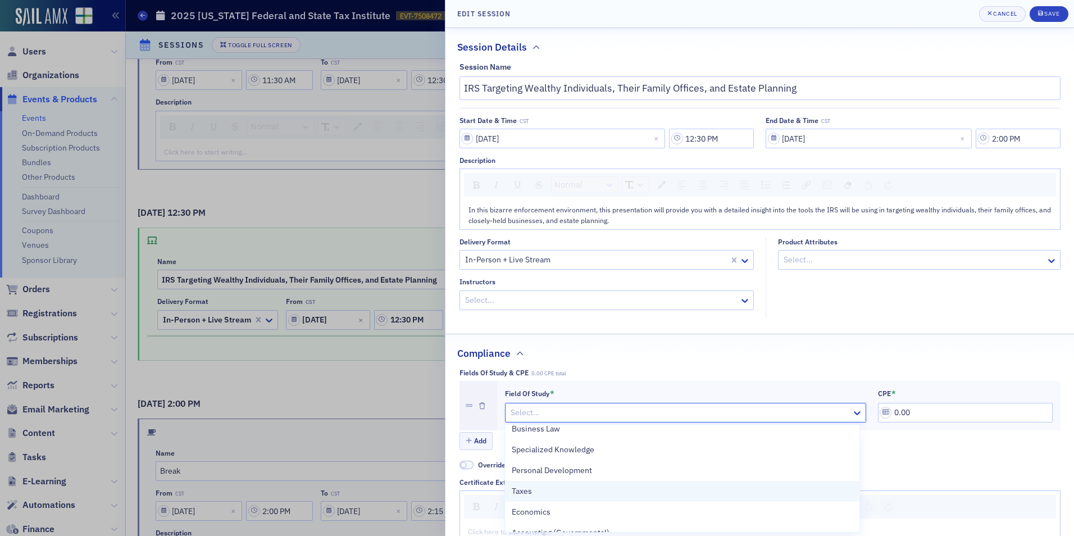
click at [600, 489] on div "Taxes" at bounding box center [682, 491] width 341 height 12
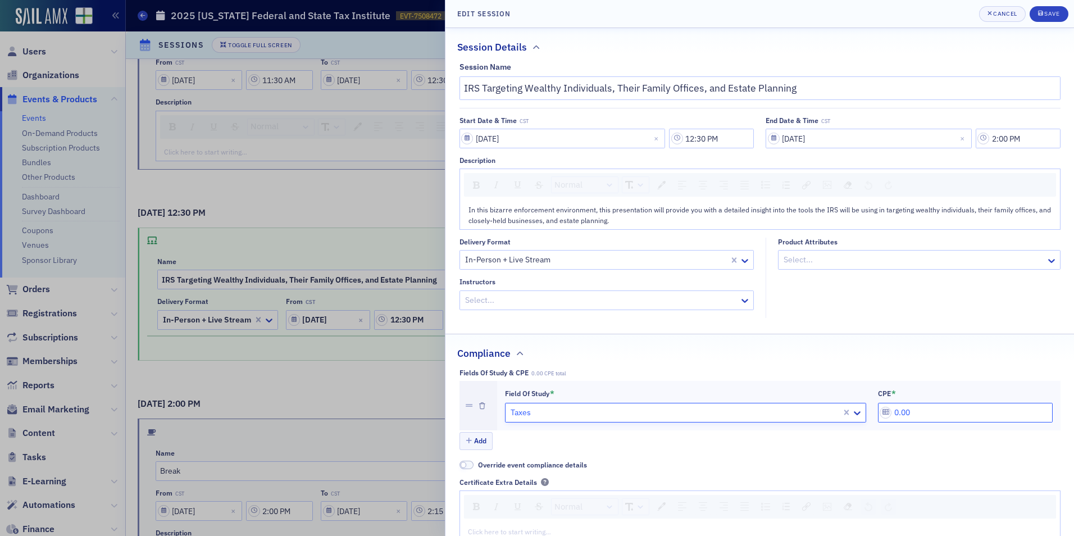
click at [898, 411] on input "0.00" at bounding box center [965, 413] width 175 height 20
drag, startPoint x: 919, startPoint y: 408, endPoint x: 858, endPoint y: 412, distance: 61.4
click at [858, 415] on div "Field of Study * Taxes CPE * 0.00" at bounding box center [779, 406] width 548 height 34
type input "1.80"
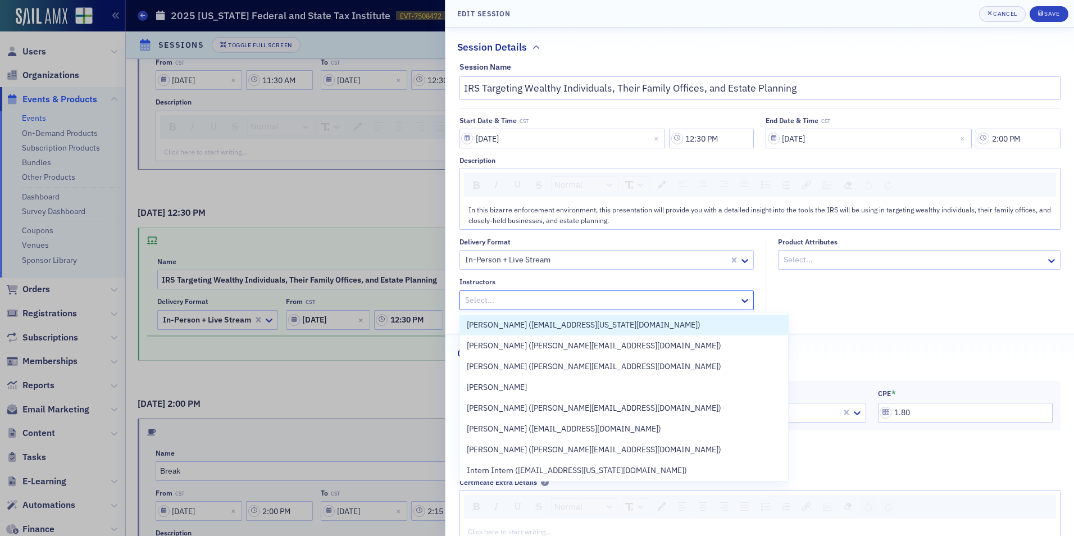
click at [509, 294] on div at bounding box center [601, 300] width 275 height 14
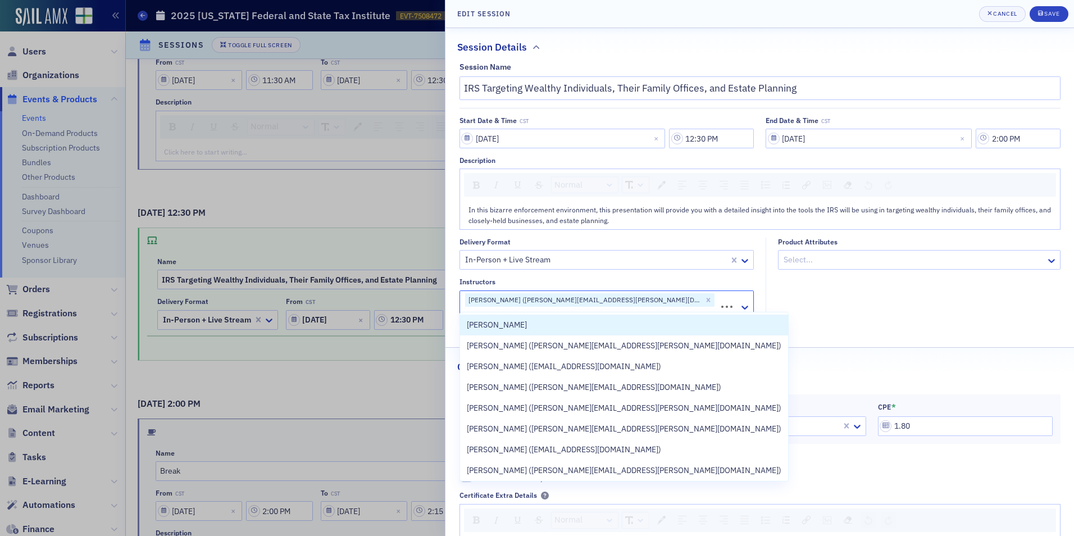
type input "d"
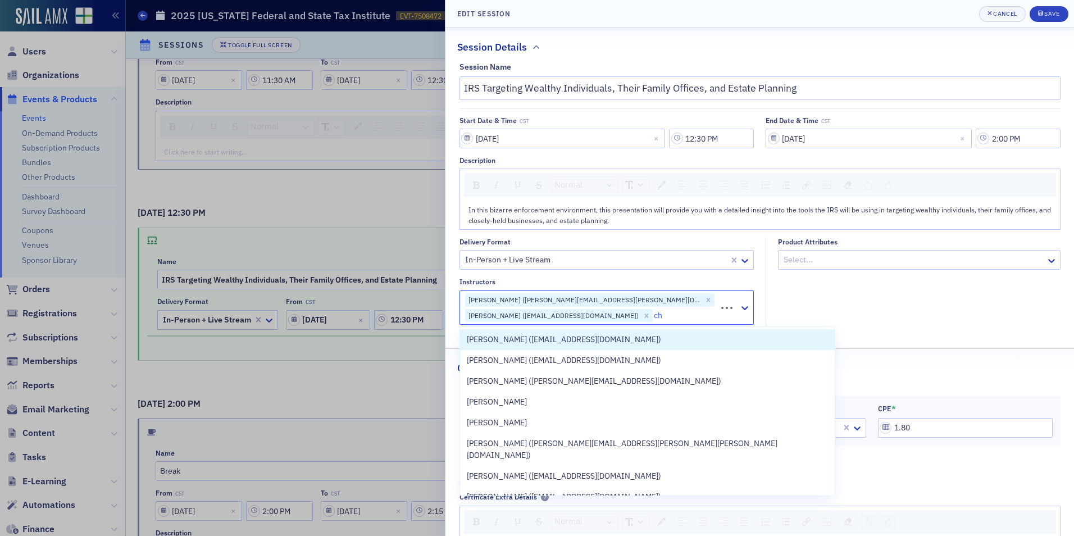
type input "c"
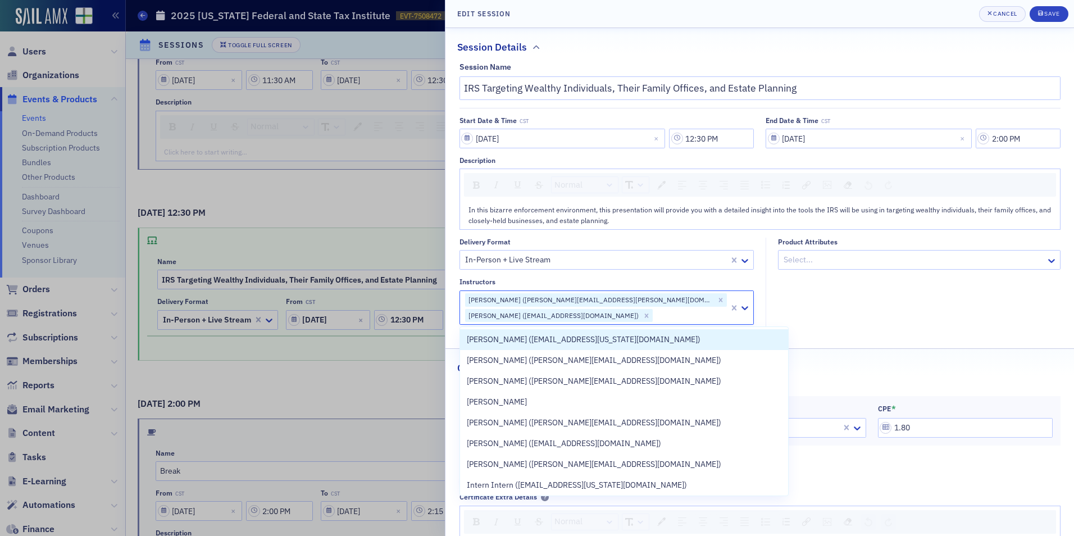
click at [856, 312] on fieldset "Product Attributes Select..." at bounding box center [916, 285] width 301 height 95
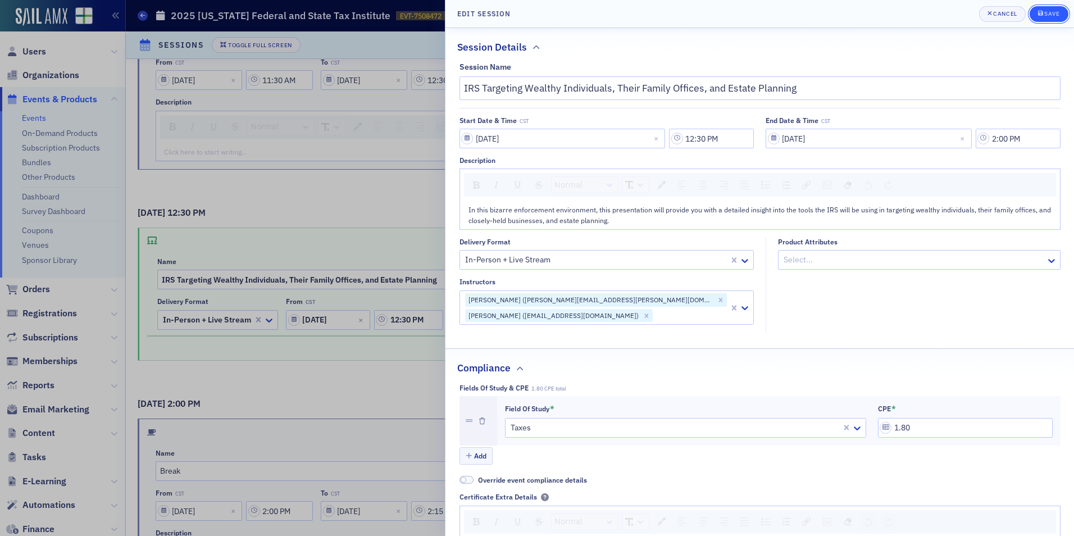
click at [1052, 12] on div "Save" at bounding box center [1051, 14] width 15 height 6
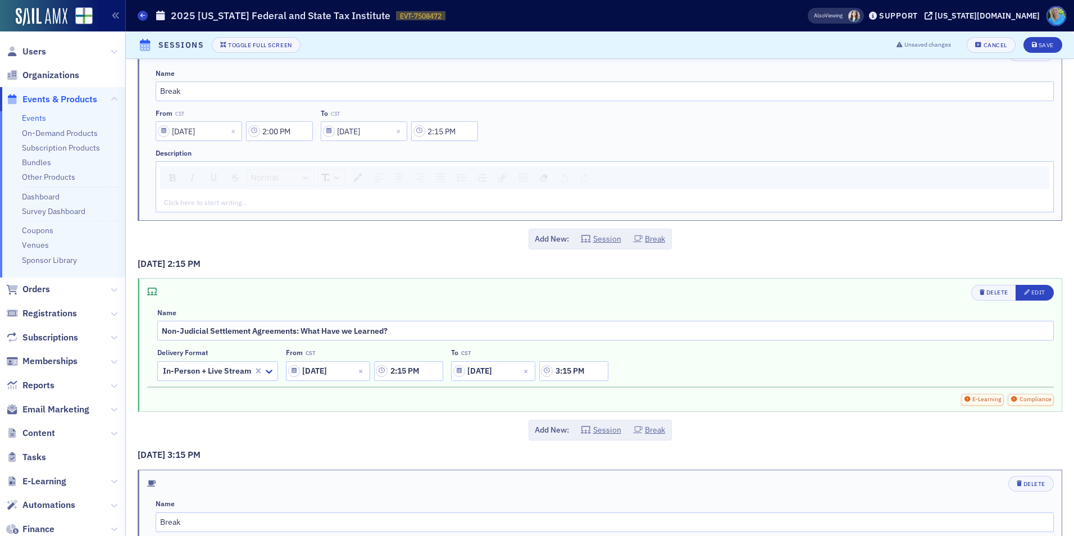
scroll to position [1123, 0]
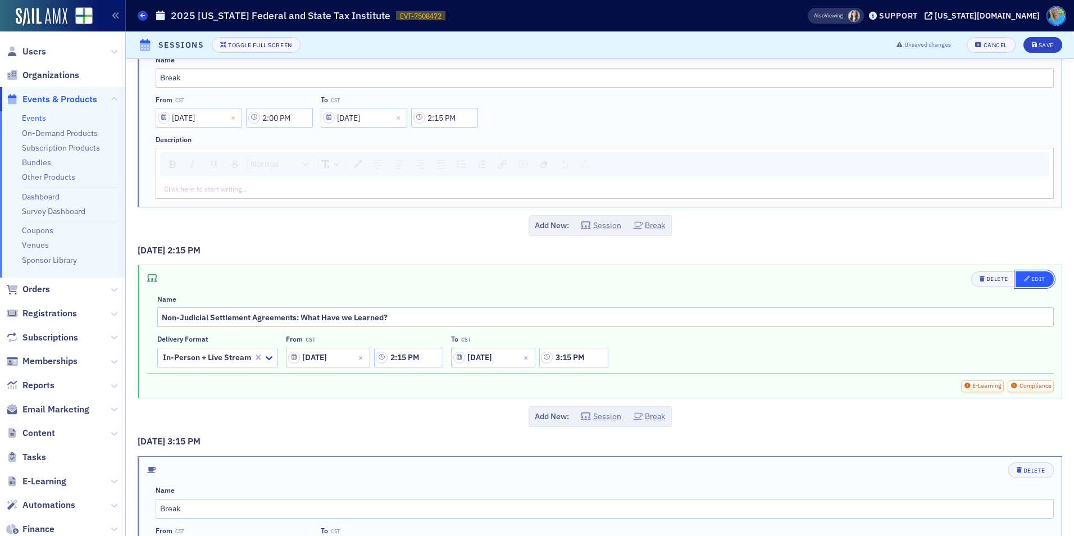
click at [1031, 277] on div "Edit" at bounding box center [1038, 279] width 14 height 6
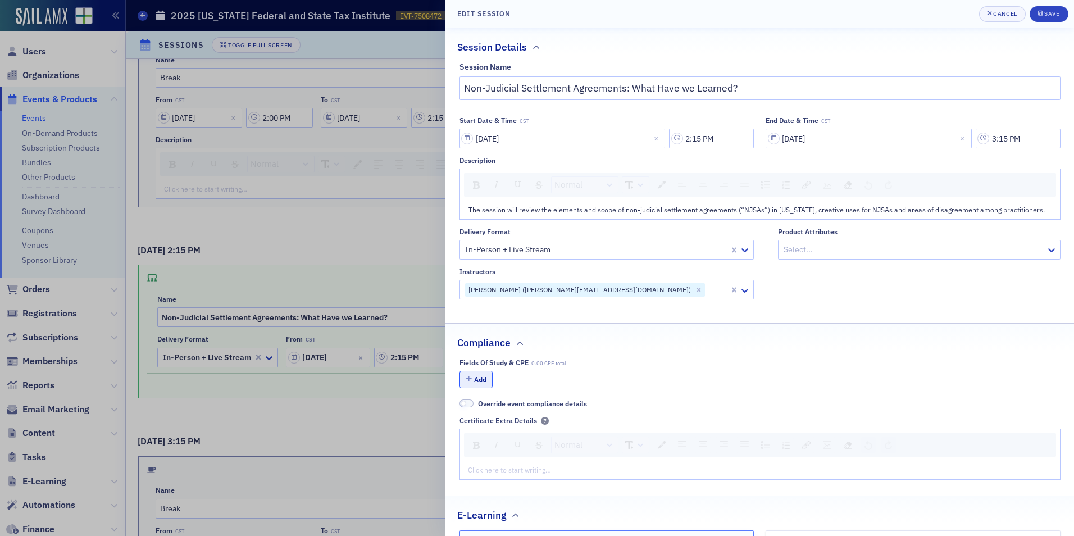
click at [479, 377] on button "Add" at bounding box center [476, 379] width 34 height 17
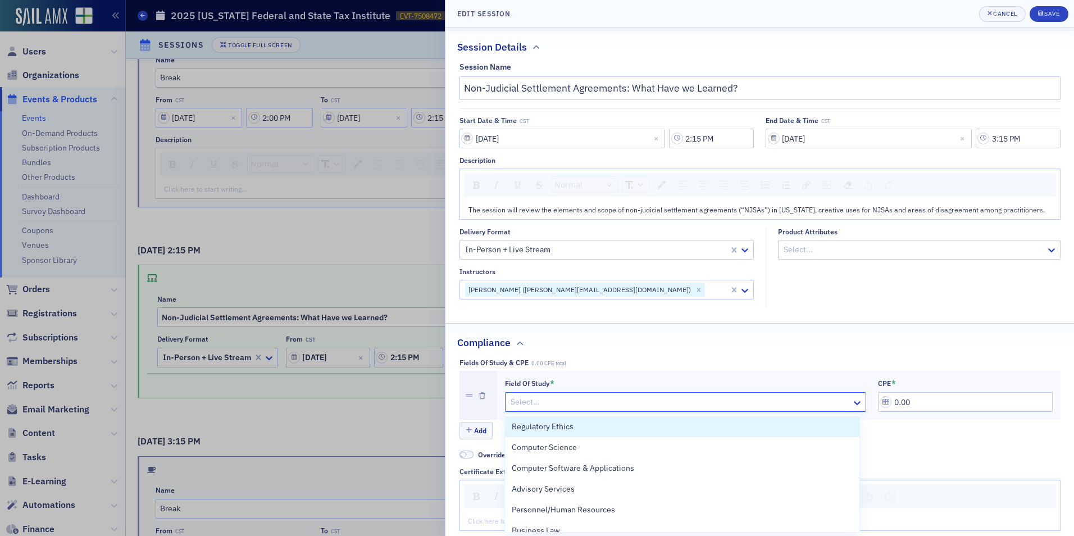
click at [576, 395] on div at bounding box center [679, 402] width 341 height 14
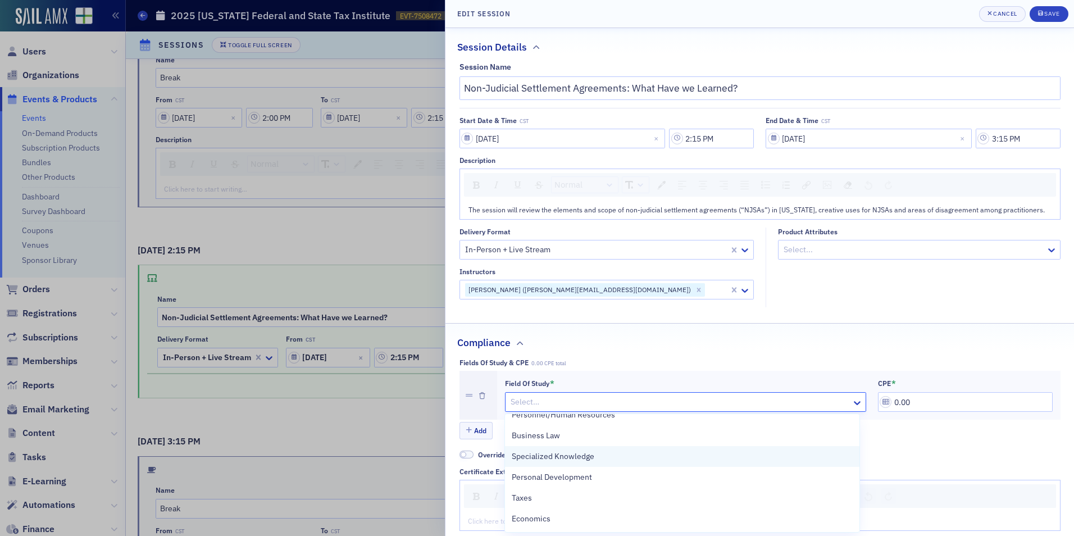
scroll to position [112, 0]
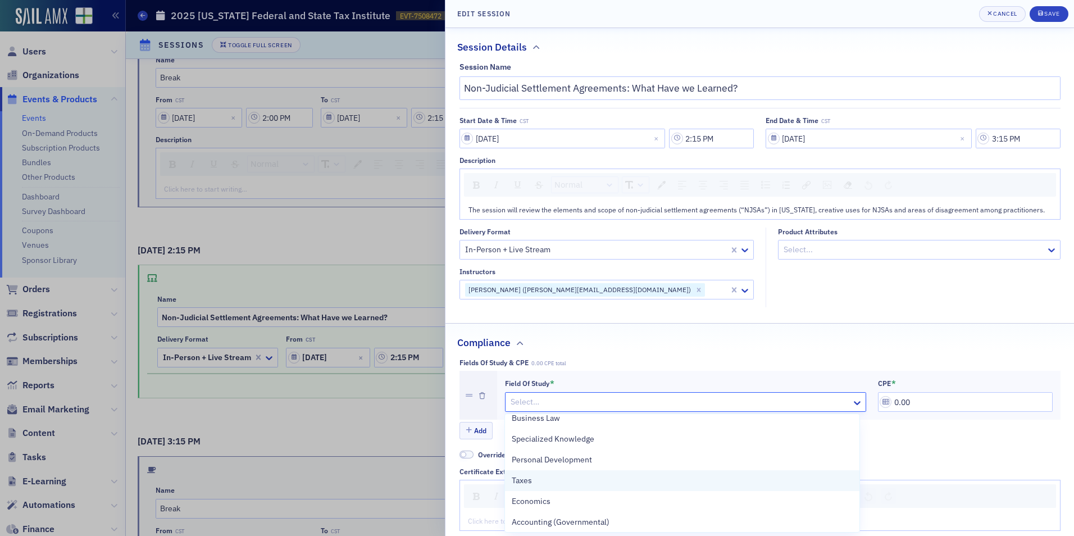
click at [605, 481] on div "Taxes" at bounding box center [682, 481] width 341 height 12
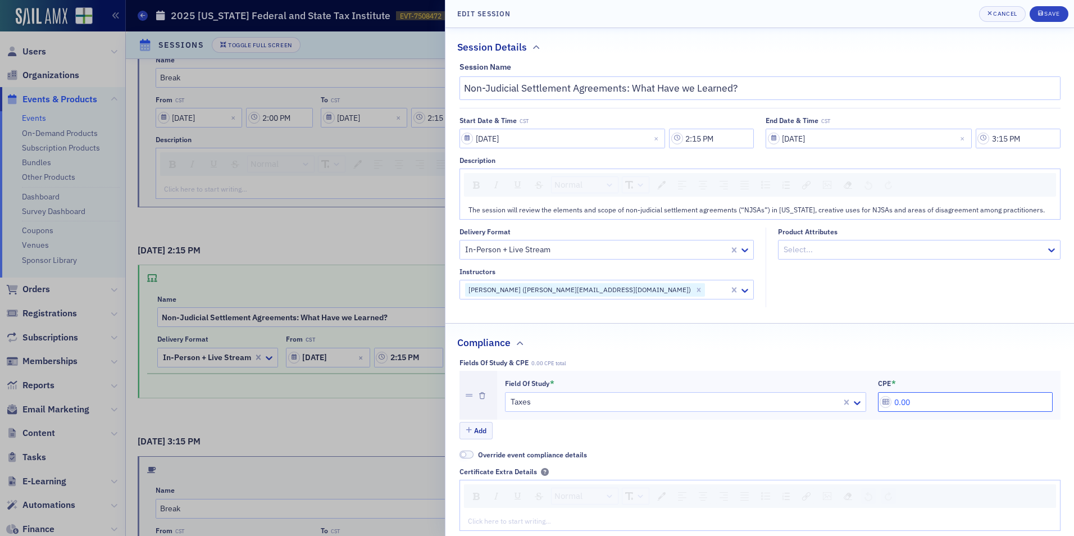
drag, startPoint x: 876, startPoint y: 407, endPoint x: 860, endPoint y: 409, distance: 15.9
click at [860, 409] on div "Field of Study * Taxes CPE * 0.00" at bounding box center [779, 396] width 548 height 34
type input "1.20"
click at [1048, 11] on div "Save" at bounding box center [1051, 14] width 15 height 6
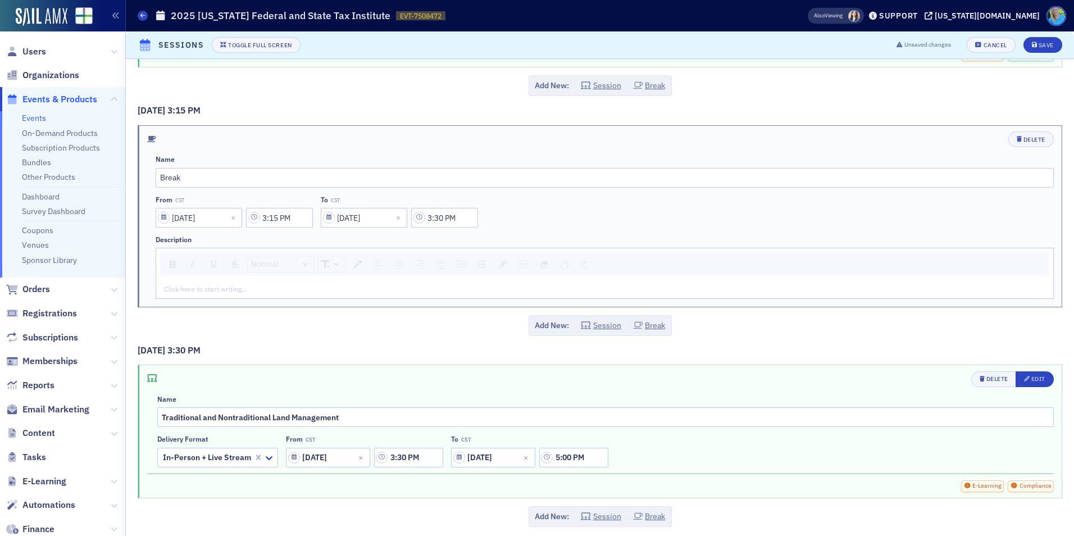
scroll to position [1629, 0]
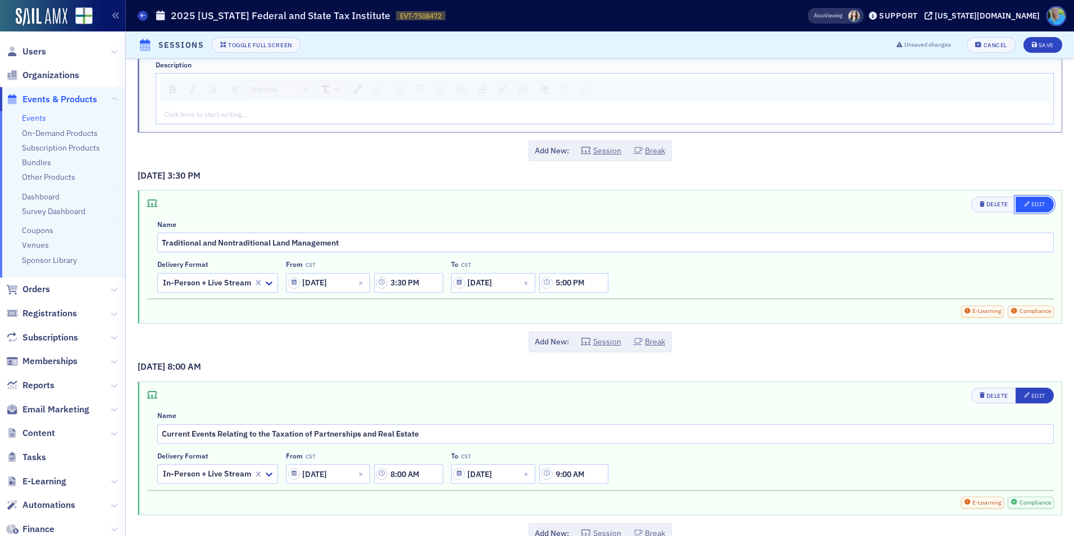
click at [1024, 206] on icon "button" at bounding box center [1027, 204] width 6 height 6
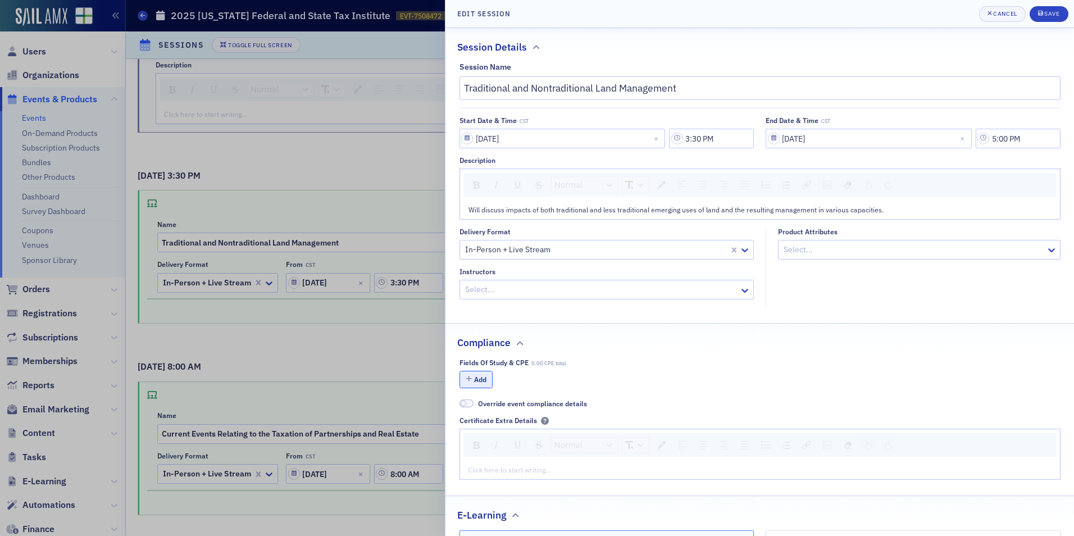
click at [474, 375] on button "Add" at bounding box center [476, 379] width 34 height 17
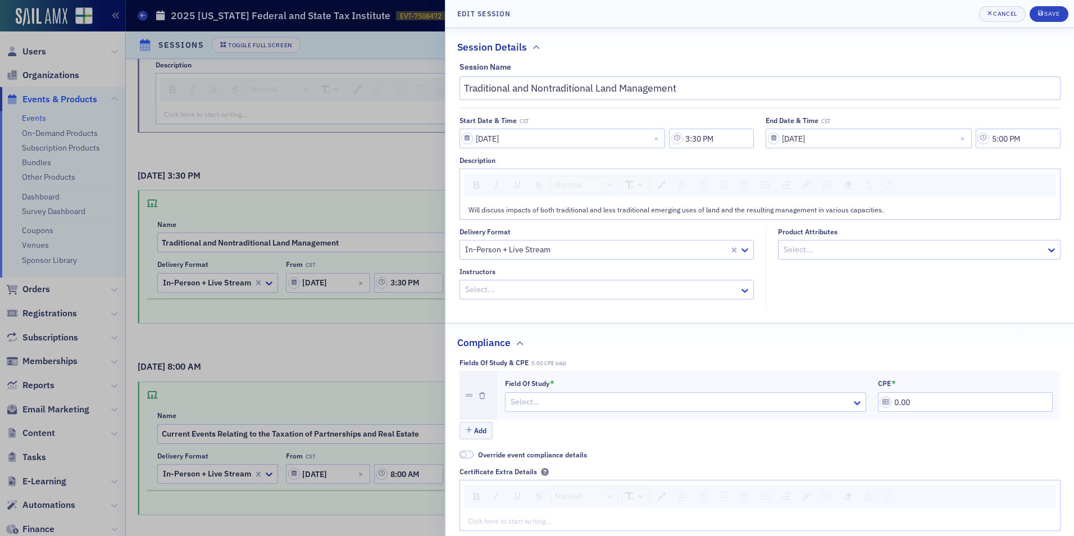
click at [568, 398] on div at bounding box center [679, 402] width 341 height 14
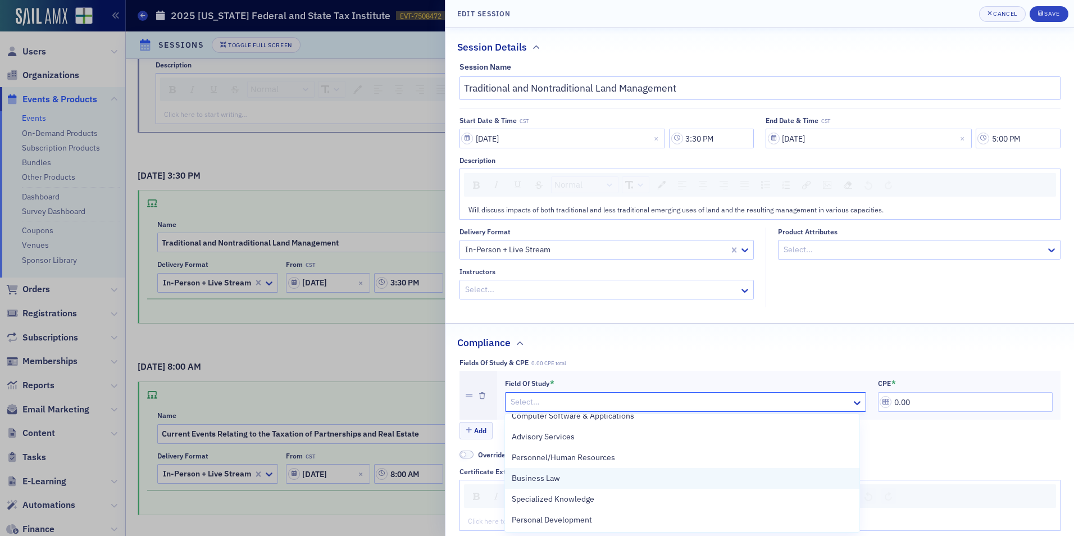
scroll to position [112, 0]
click at [598, 484] on div "Taxes" at bounding box center [682, 481] width 341 height 12
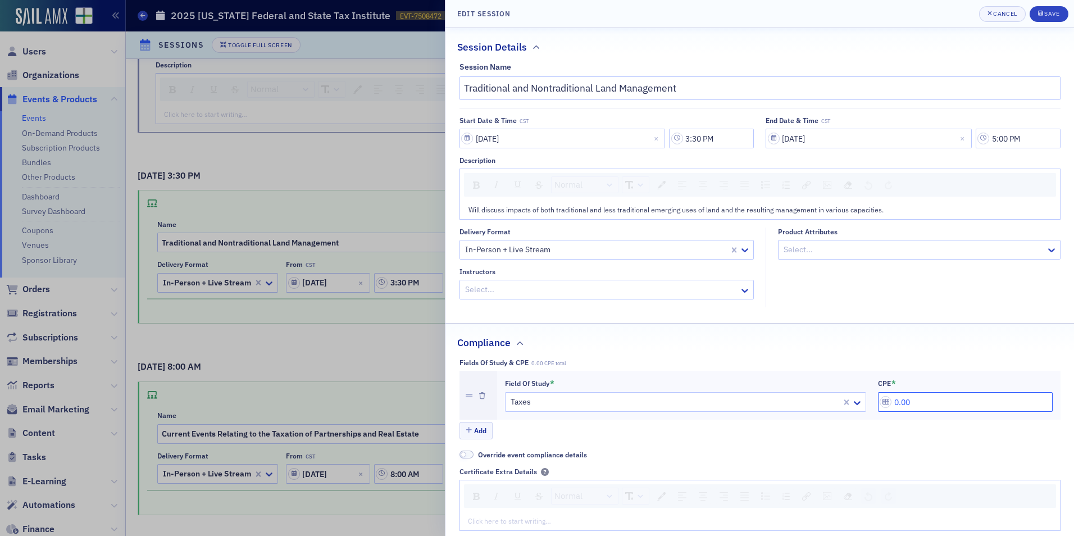
click at [878, 400] on input "0.00" at bounding box center [965, 402] width 175 height 20
type input "1.80"
click at [556, 291] on div at bounding box center [601, 290] width 275 height 14
type input "ben whita"
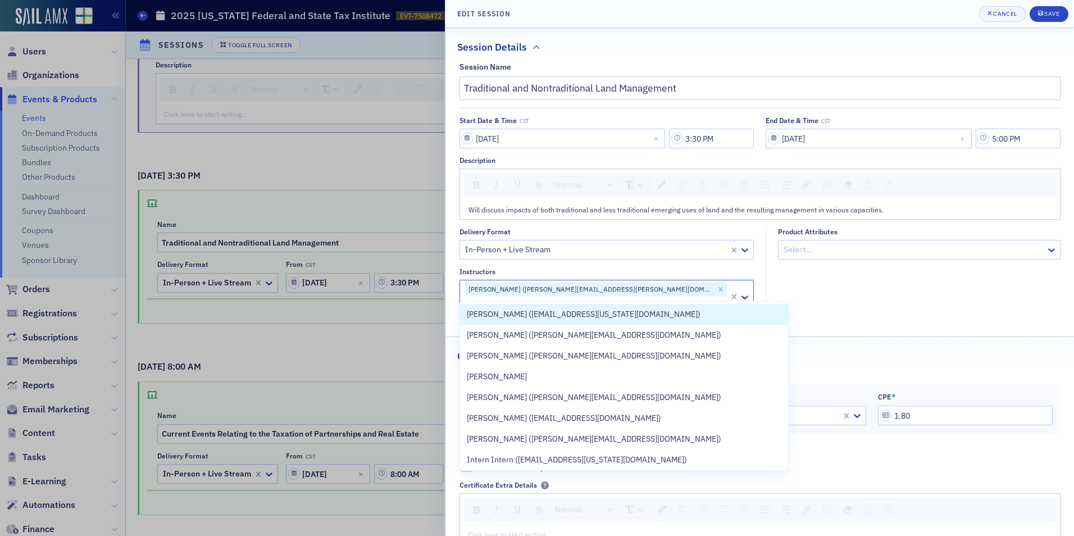
click at [820, 292] on fieldset "Product Attributes Select..." at bounding box center [916, 273] width 301 height 93
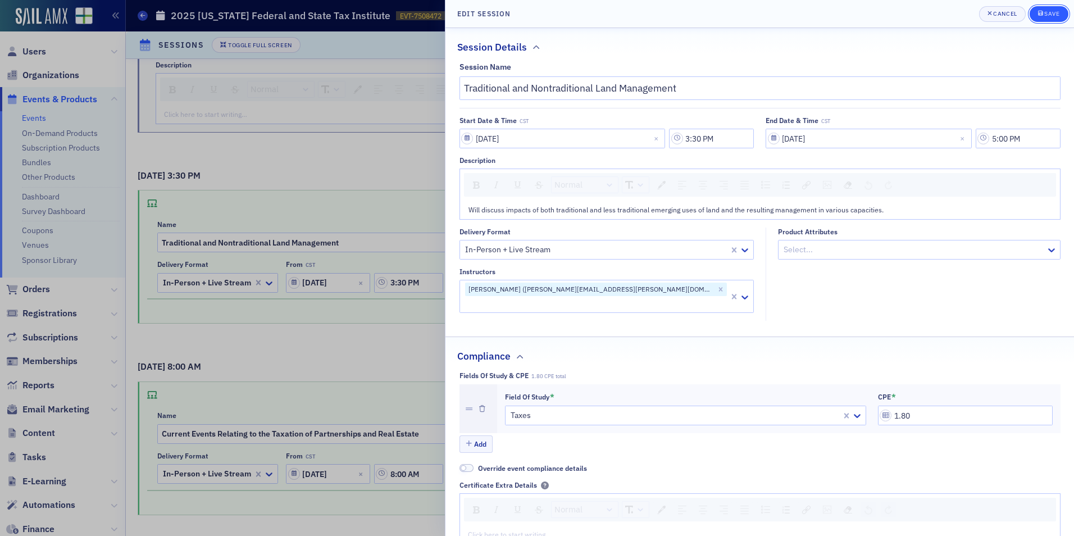
click at [1056, 15] on div "Save" at bounding box center [1051, 14] width 15 height 6
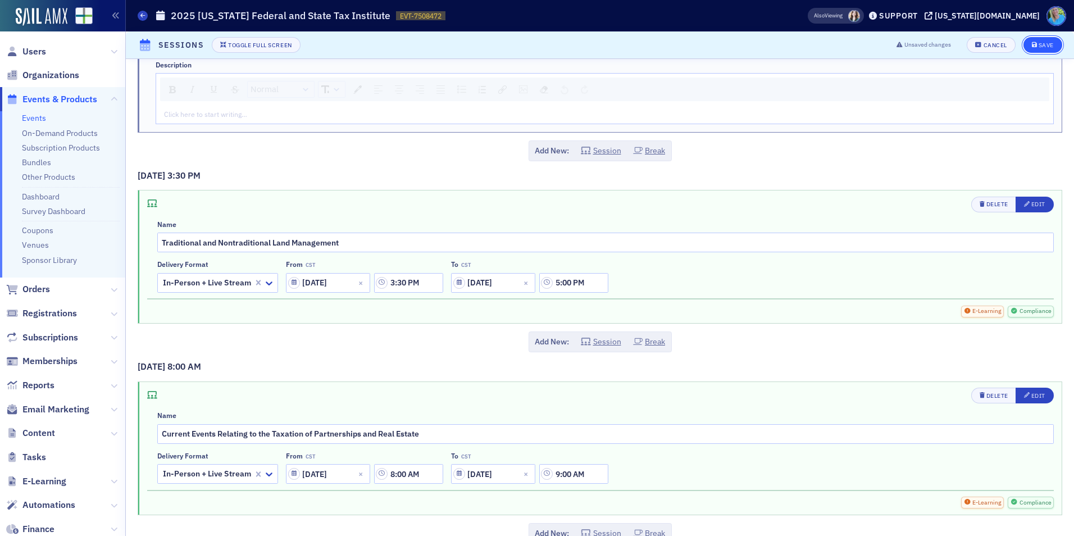
click at [1039, 44] on div "Save" at bounding box center [1046, 45] width 15 height 6
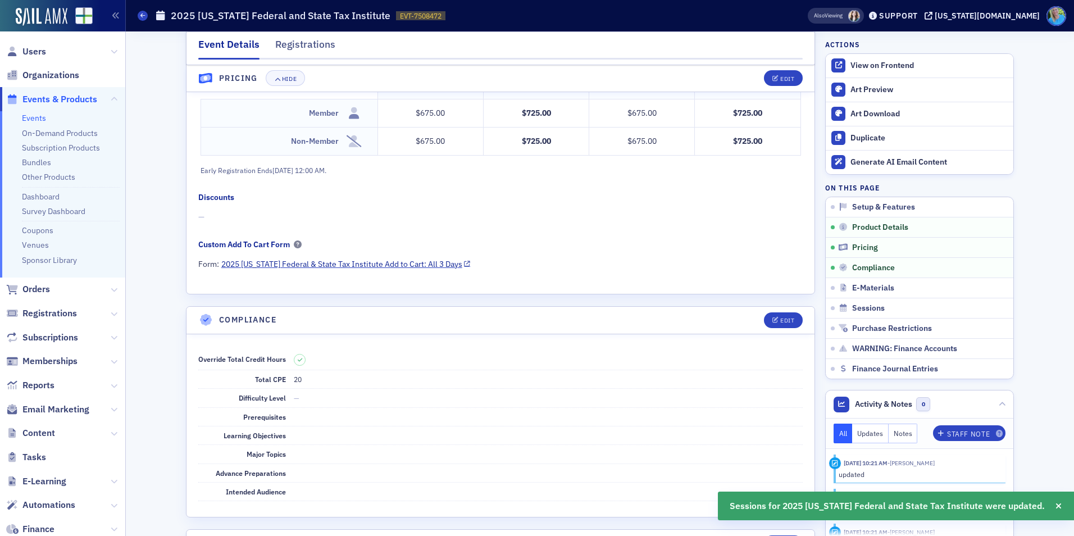
scroll to position [1105, 0]
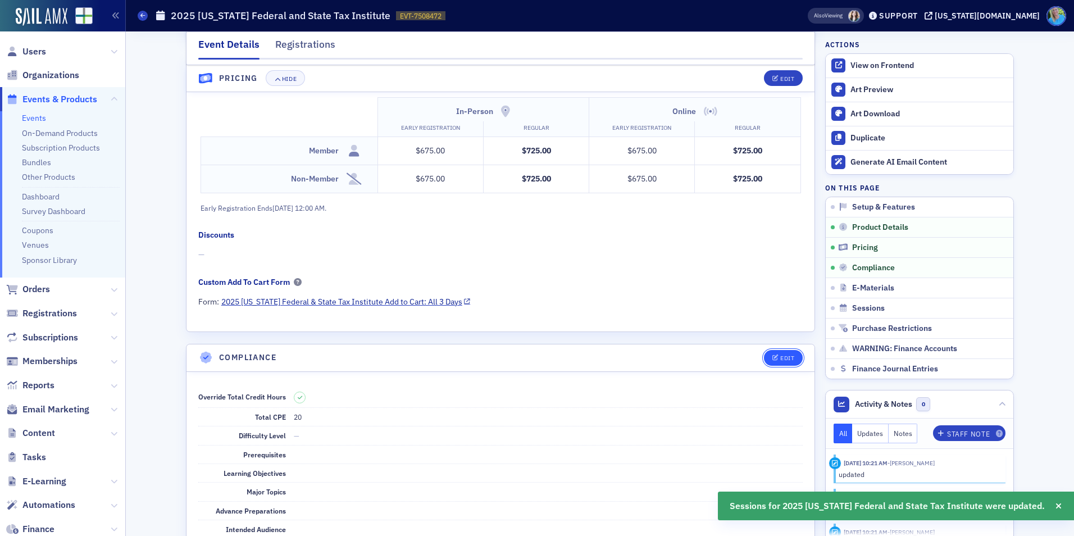
click at [774, 357] on icon "button" at bounding box center [775, 358] width 7 height 6
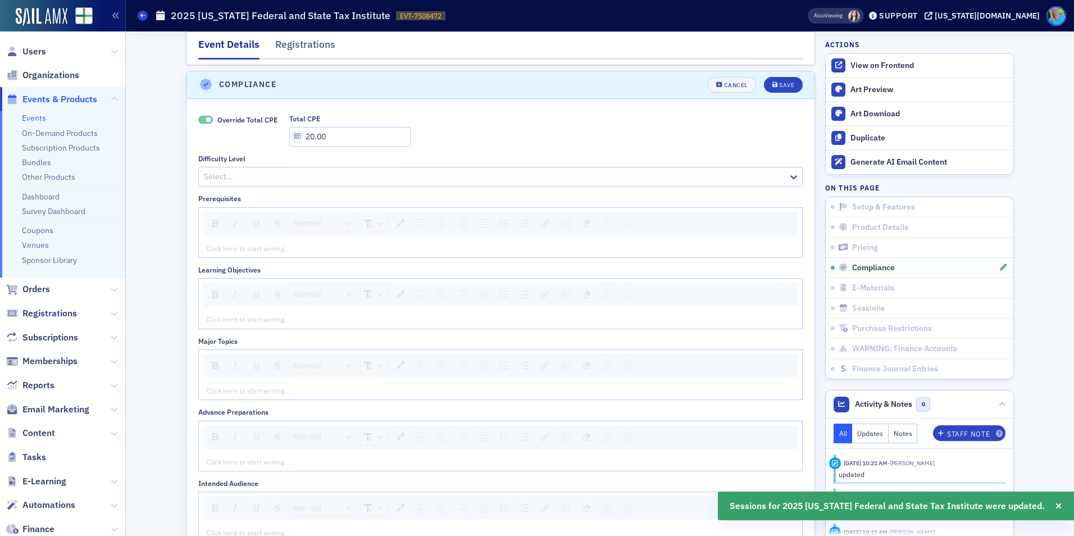
scroll to position [1383, 0]
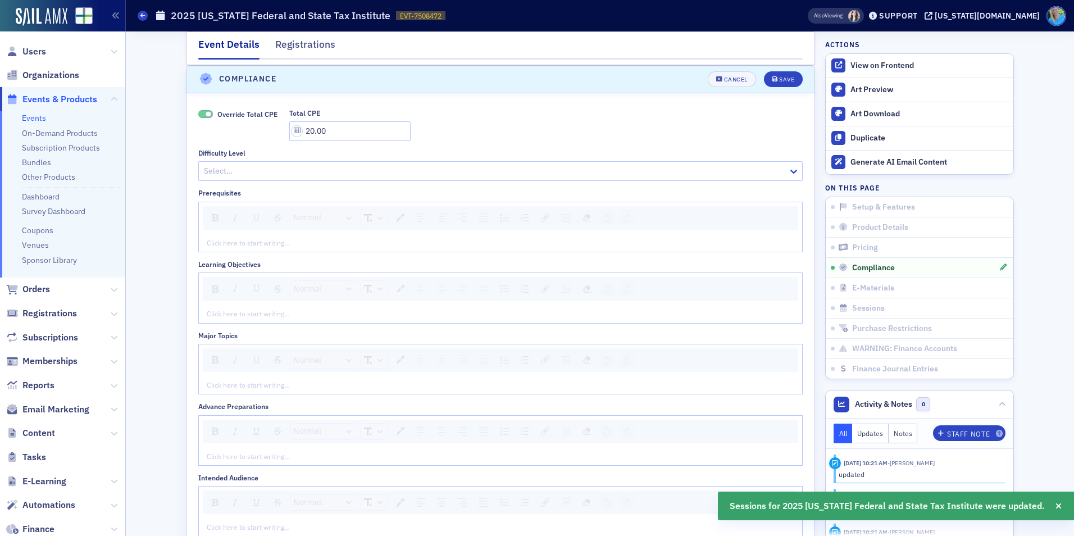
click at [198, 112] on span at bounding box center [205, 114] width 15 height 8
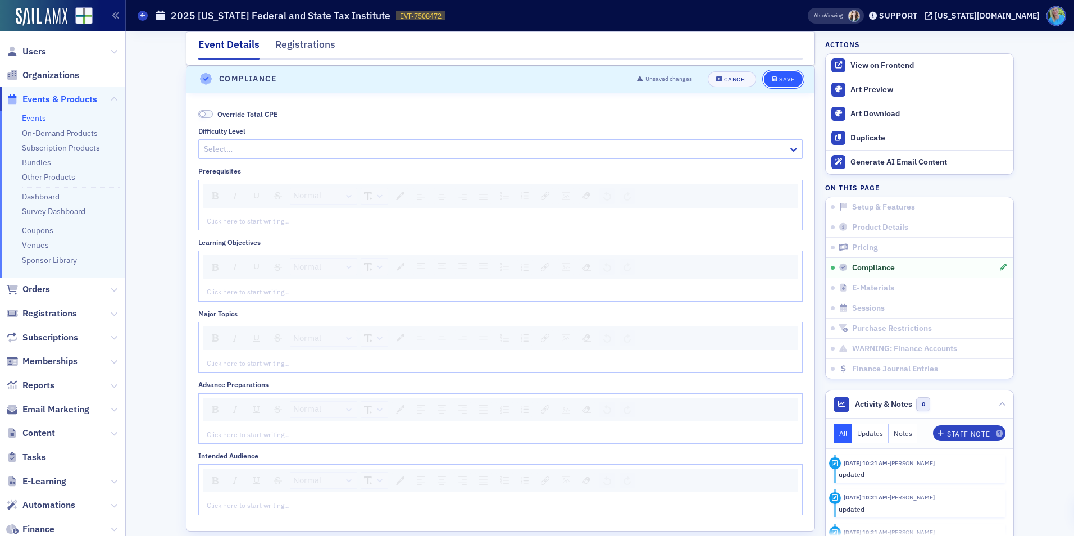
click at [786, 81] on div "Save" at bounding box center [786, 79] width 15 height 6
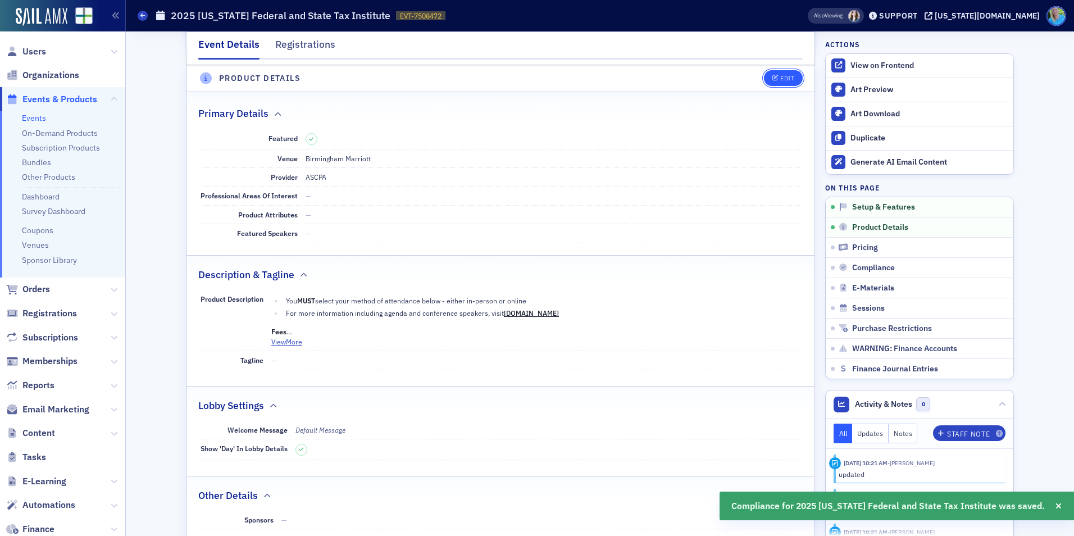
click at [773, 78] on icon "button" at bounding box center [775, 79] width 7 height 6
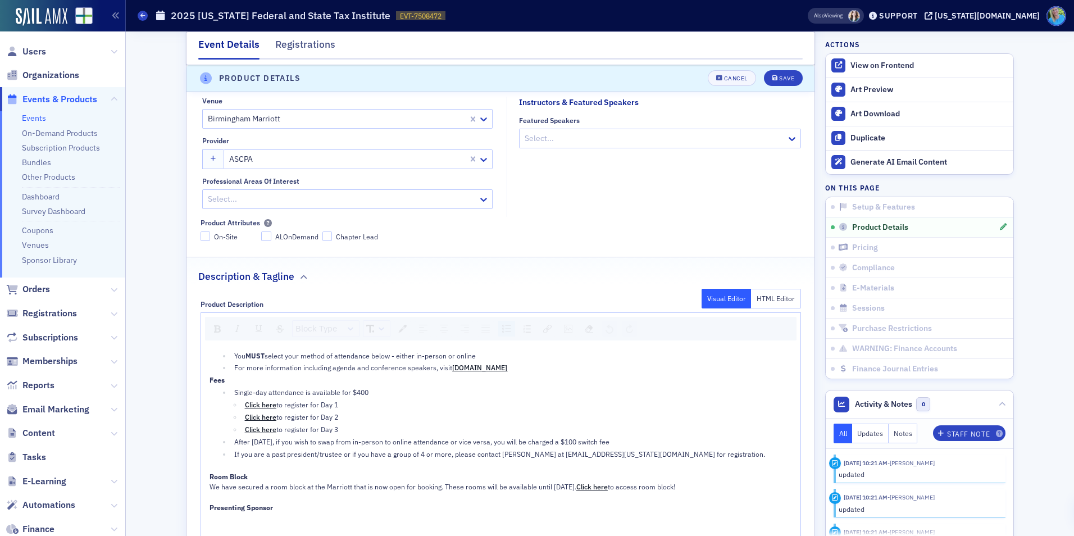
scroll to position [370, 0]
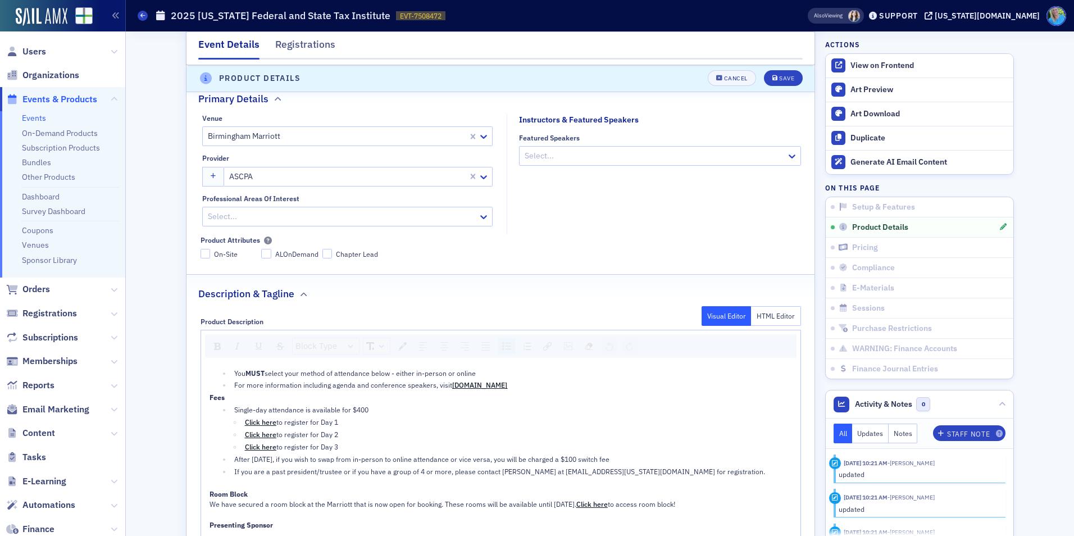
click at [231, 372] on li "You MUST select your method of attendance below - either in-person or online" at bounding box center [511, 373] width 561 height 10
click at [225, 376] on ul "You MUST select your method of attendance below - either in-person or online Fo…" at bounding box center [501, 379] width 583 height 22
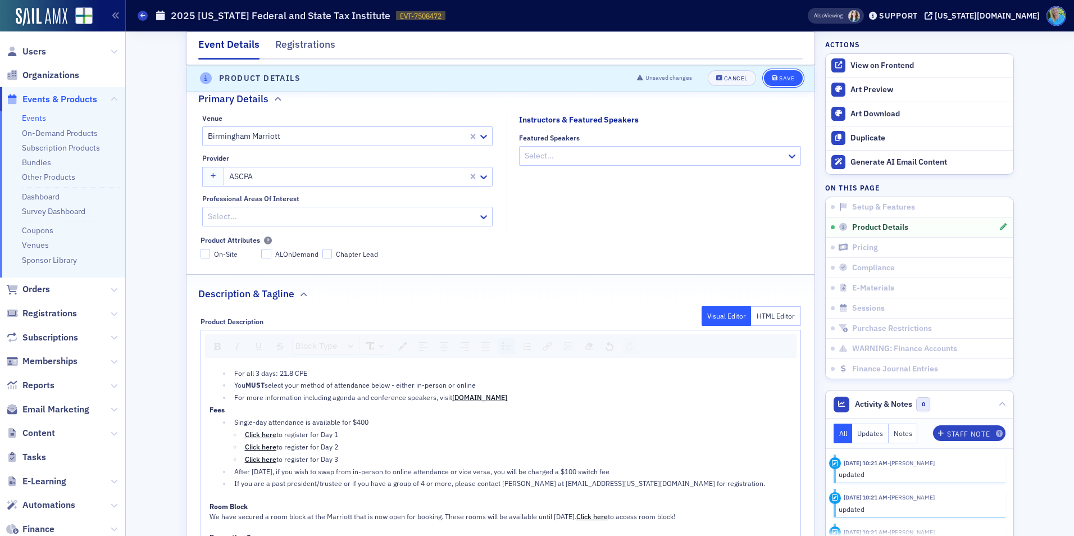
click at [781, 79] on div "Save" at bounding box center [786, 79] width 15 height 6
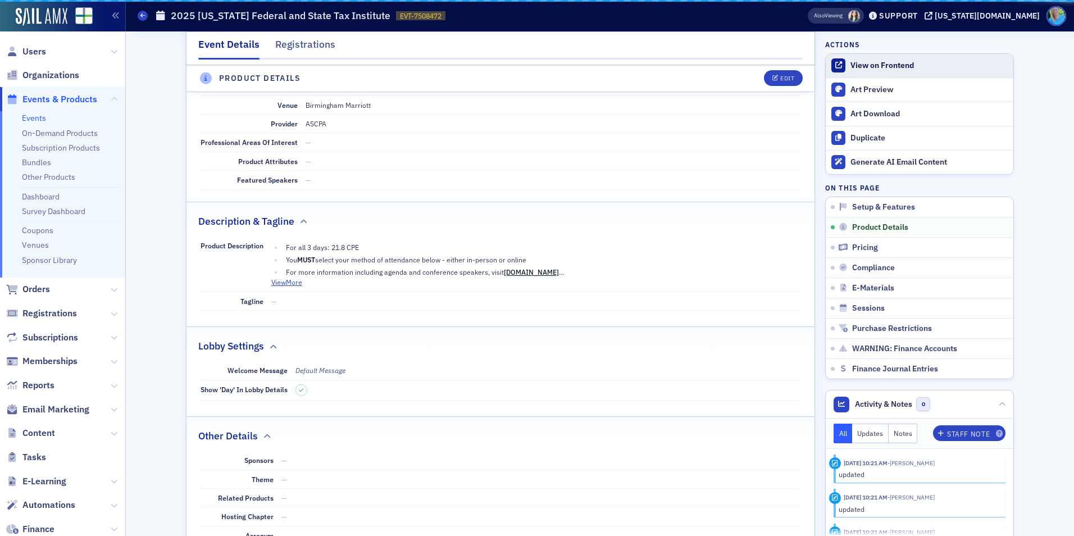
scroll to position [313, 0]
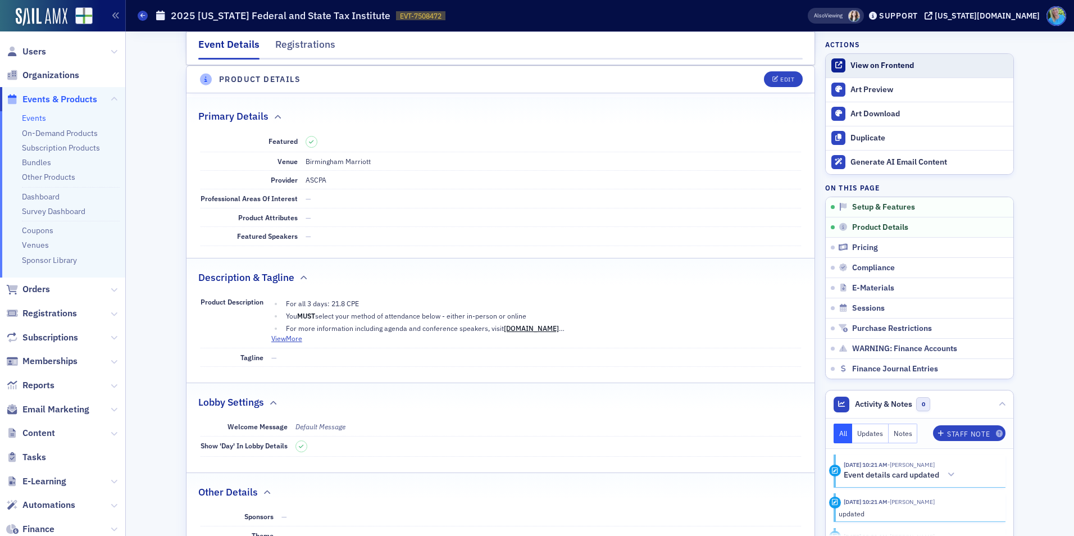
click at [914, 70] on div "View on Frontend" at bounding box center [928, 66] width 157 height 10
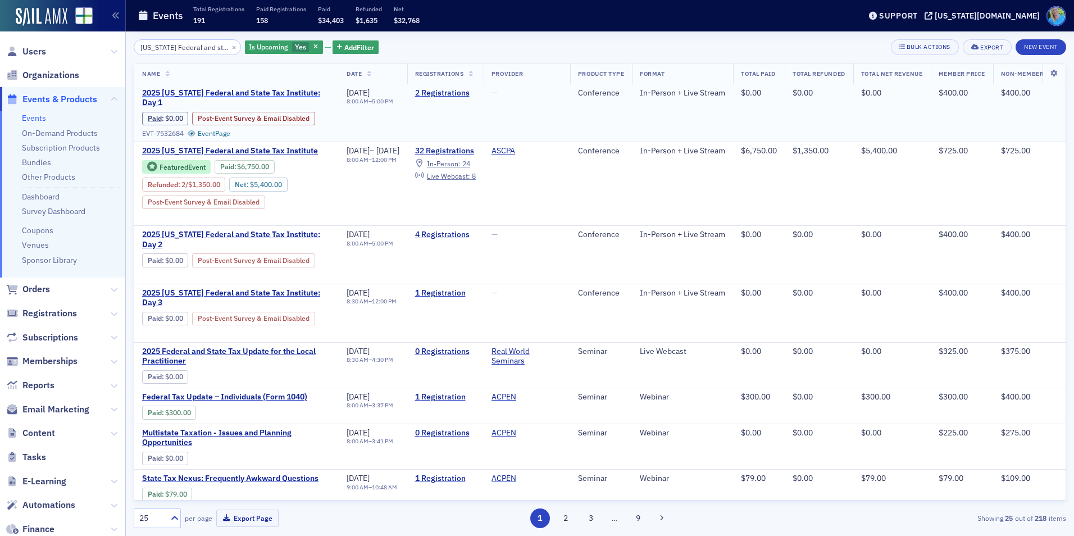
click at [263, 92] on span "2025 Alabama Federal and State Tax Institute: Day 1" at bounding box center [236, 98] width 189 height 20
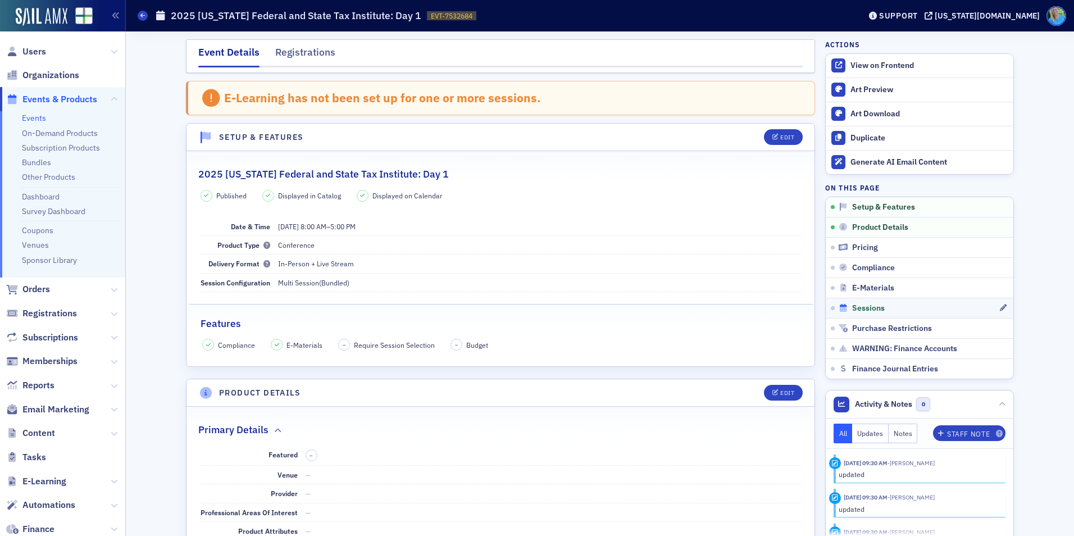
click at [855, 309] on span "Sessions" at bounding box center [868, 308] width 33 height 10
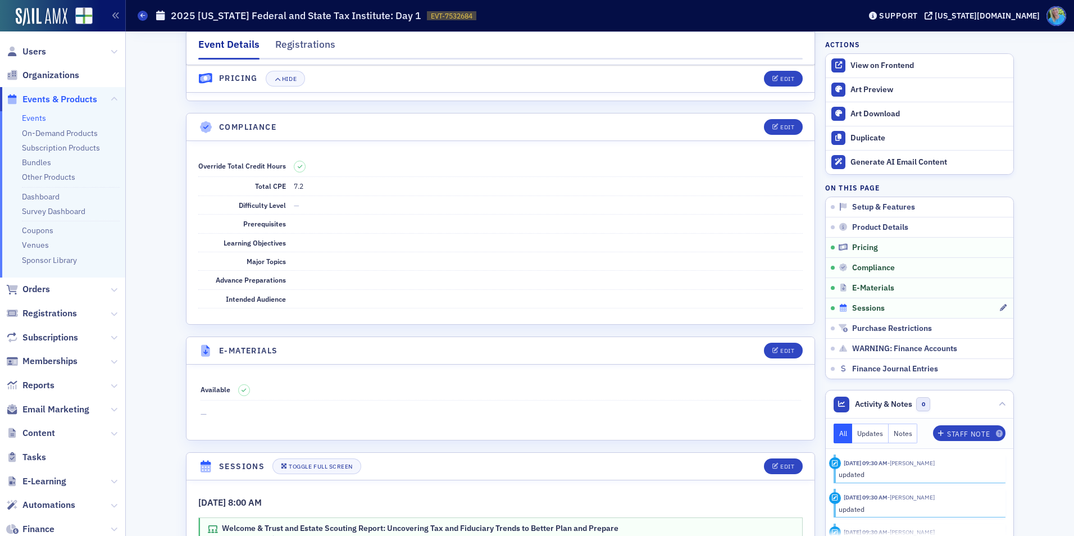
scroll to position [1686, 0]
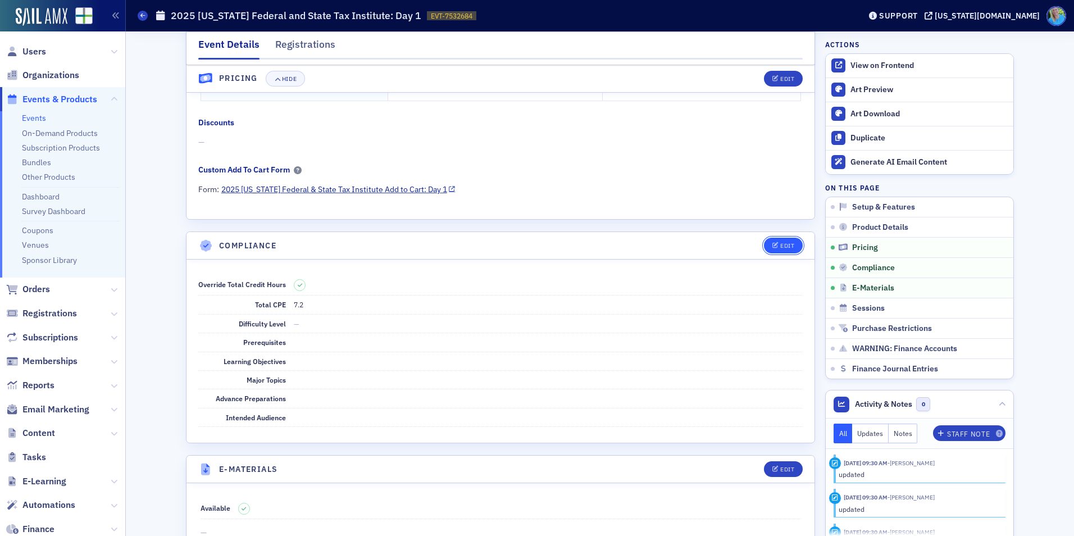
click at [772, 247] on icon "button" at bounding box center [775, 246] width 7 height 6
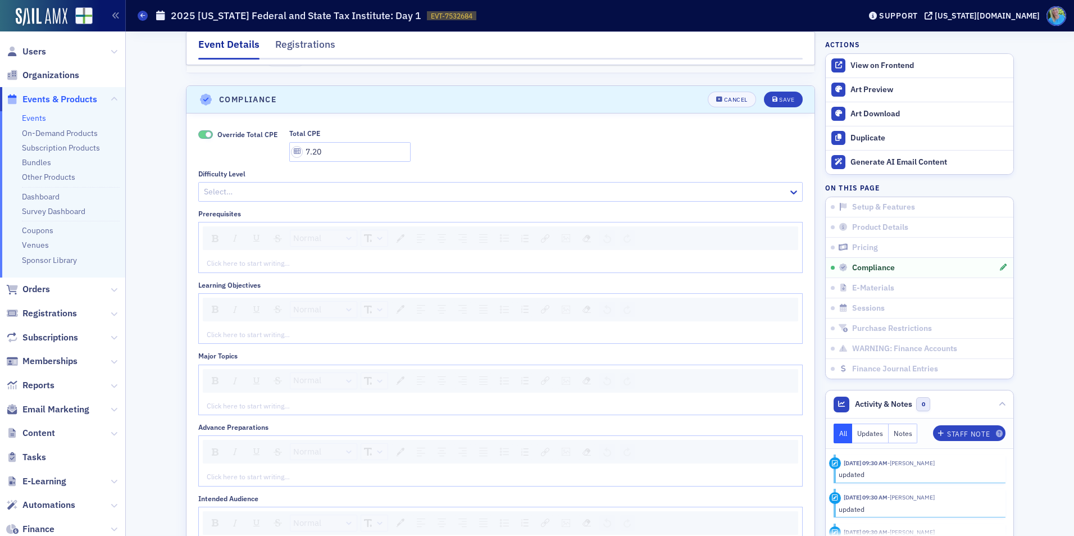
scroll to position [1347, 0]
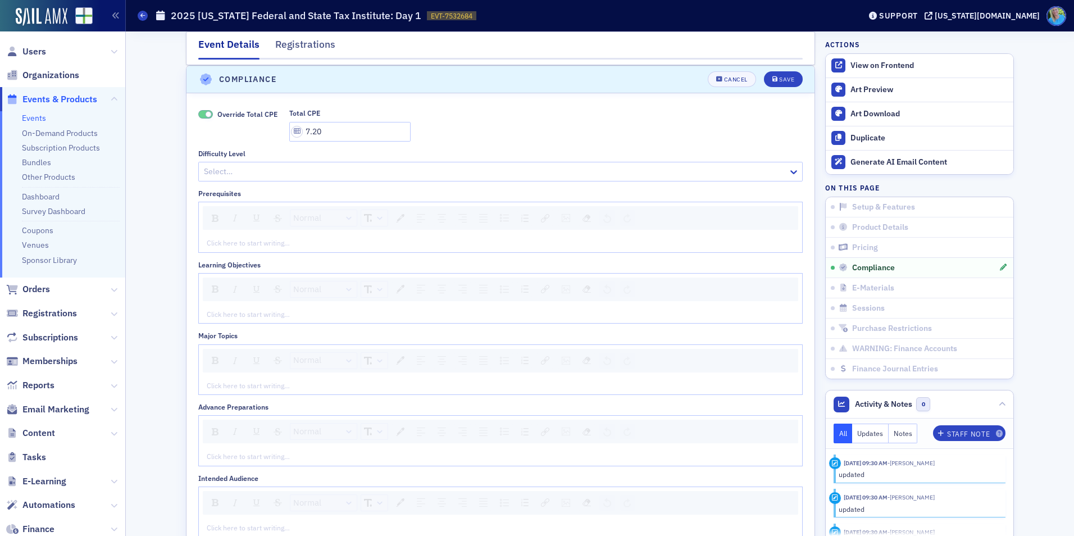
click at [200, 113] on span at bounding box center [205, 114] width 15 height 8
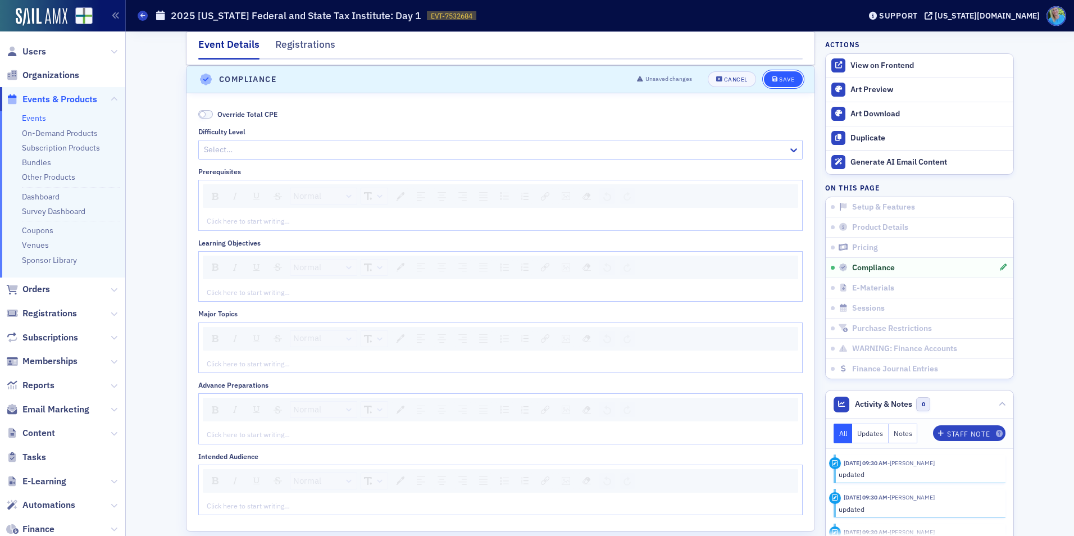
click at [771, 83] on button "Save" at bounding box center [783, 79] width 39 height 16
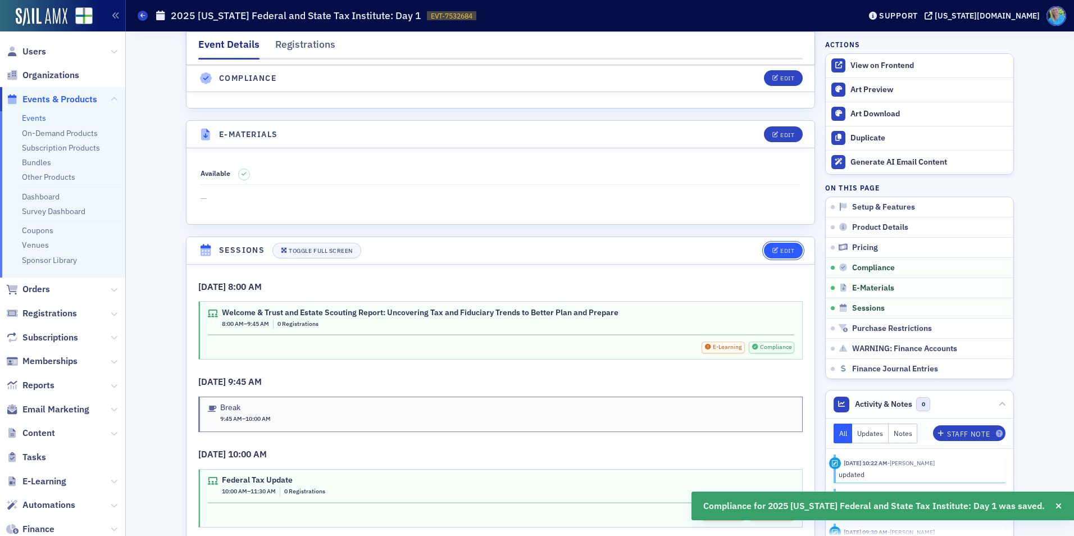
click at [791, 251] on button "Edit" at bounding box center [783, 251] width 39 height 16
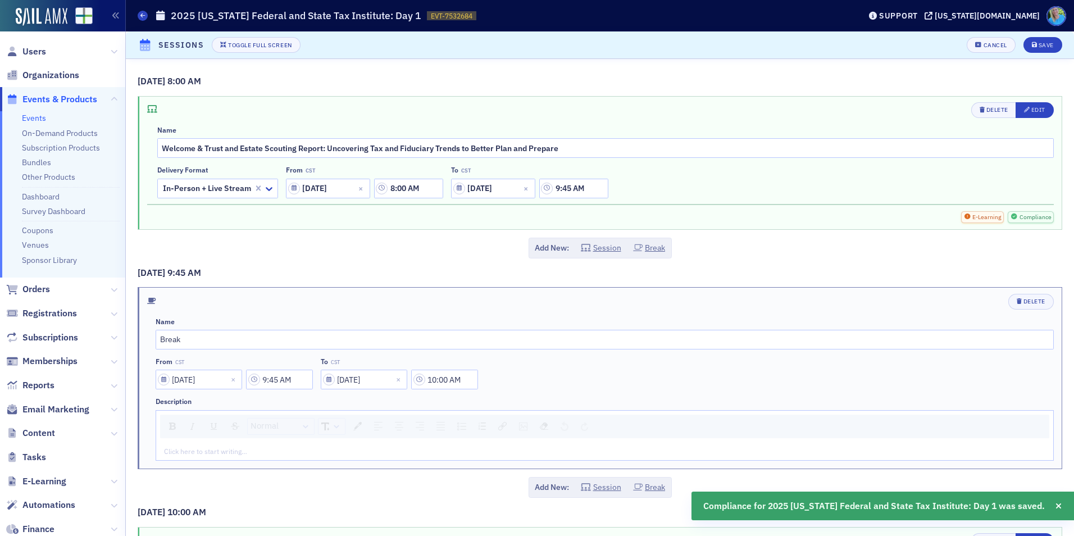
scroll to position [1596, 0]
click at [1024, 111] on icon "button" at bounding box center [1027, 110] width 6 height 6
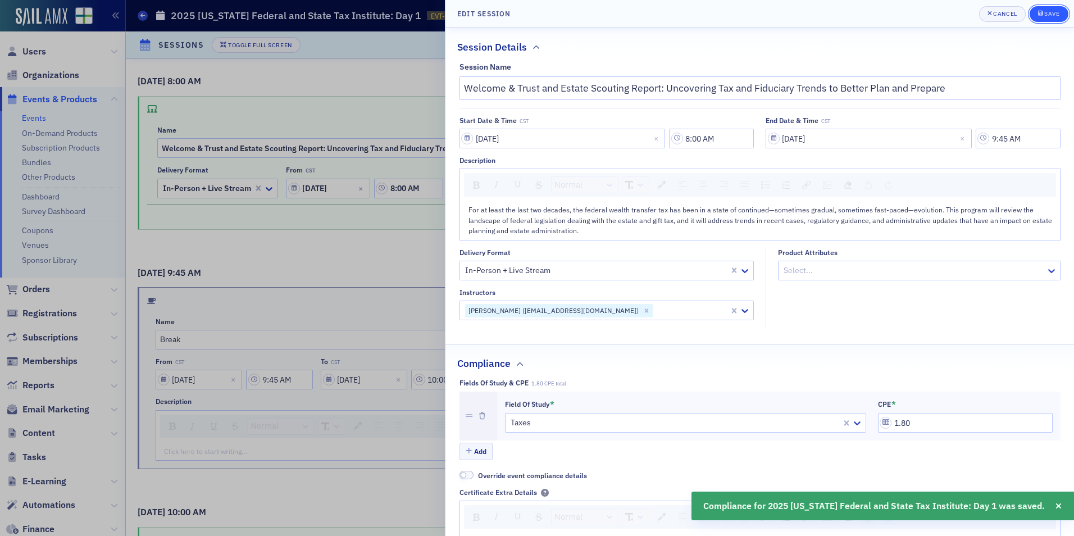
click at [1050, 17] on span "Save" at bounding box center [1049, 14] width 22 height 9
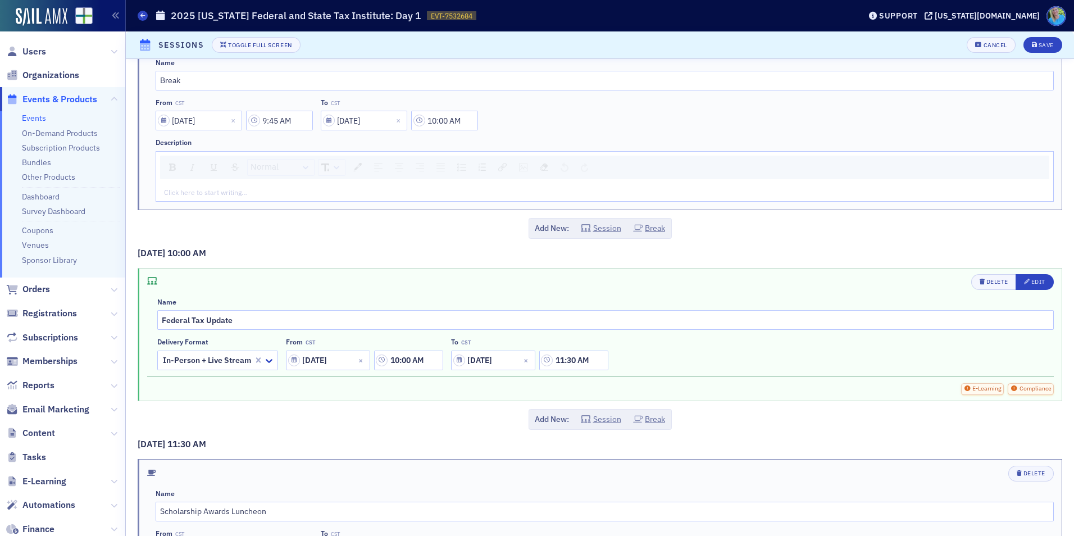
scroll to position [281, 0]
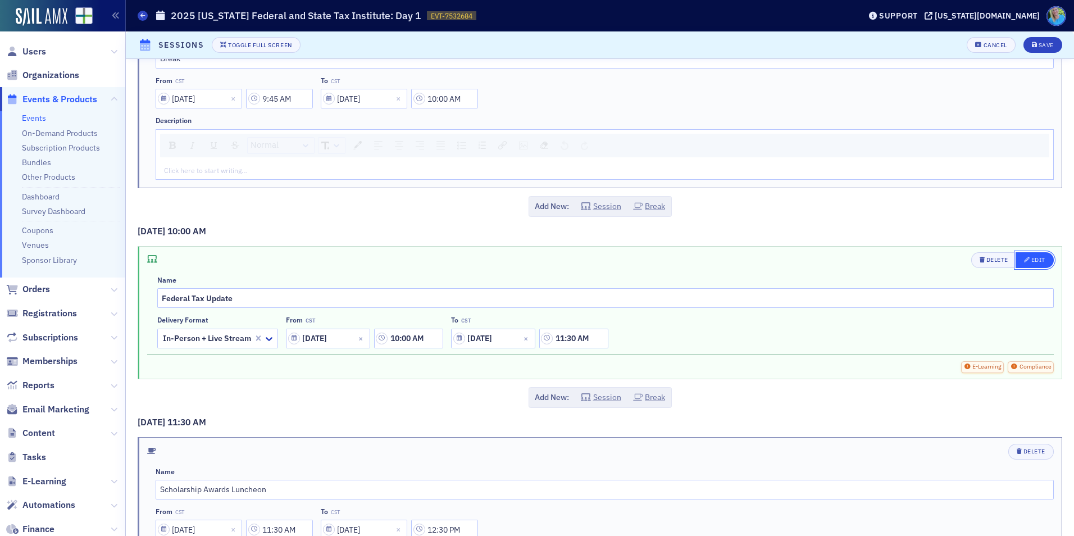
click at [1024, 260] on icon "button" at bounding box center [1027, 260] width 6 height 6
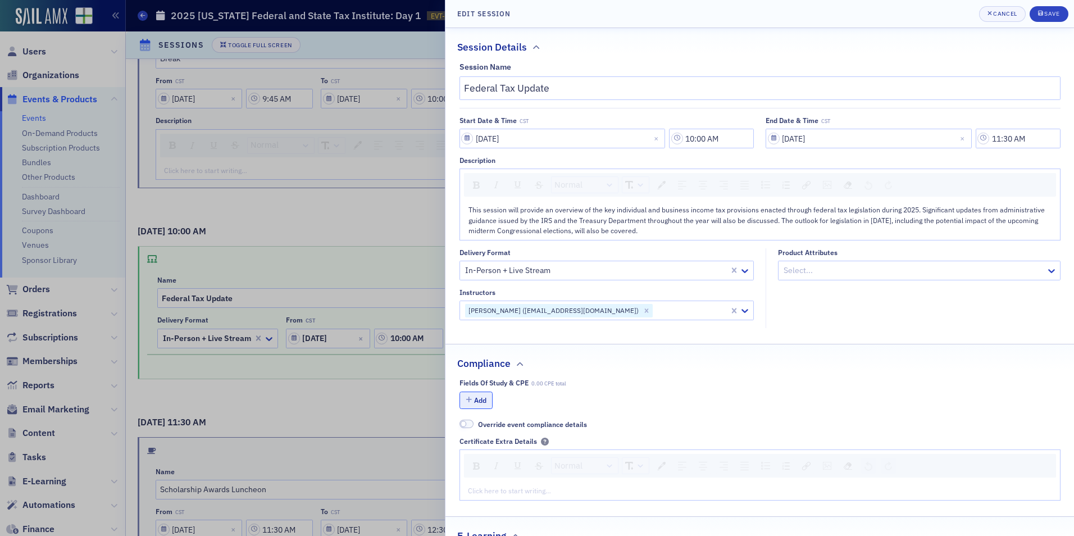
click at [470, 400] on icon "button" at bounding box center [469, 400] width 6 height 7
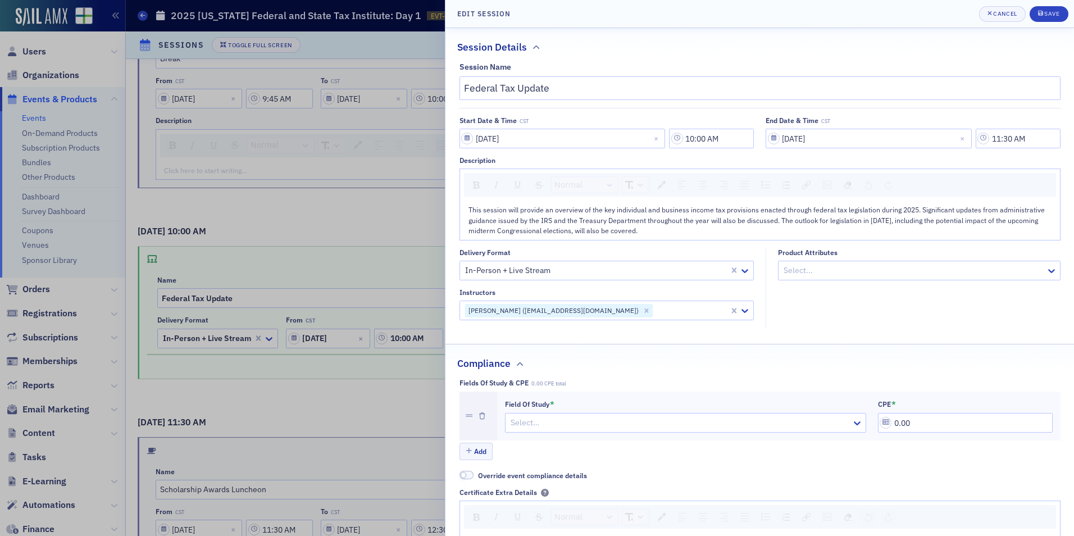
click at [583, 429] on div at bounding box center [679, 423] width 341 height 14
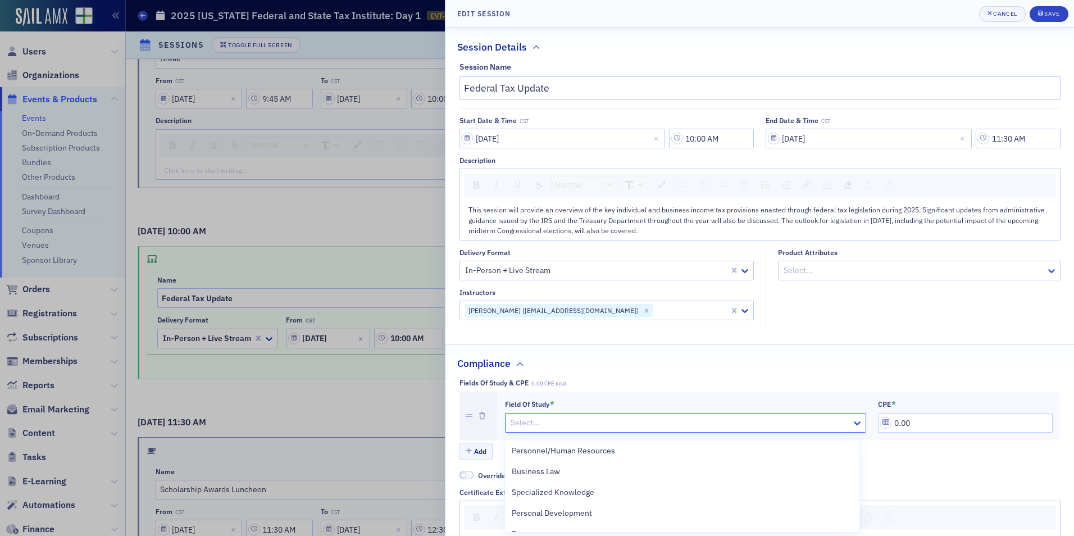
scroll to position [112, 0]
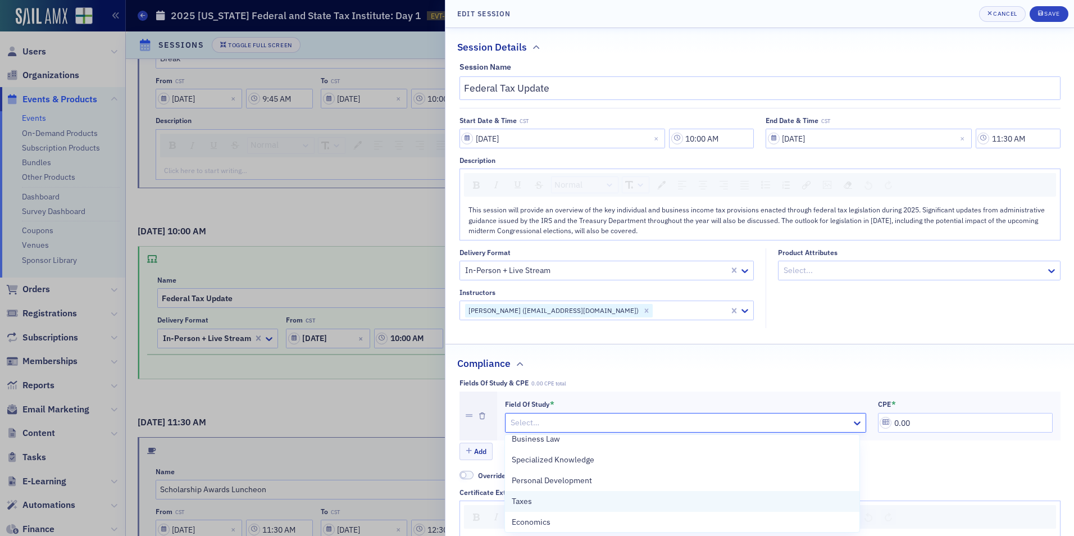
click at [632, 496] on div "Taxes" at bounding box center [682, 501] width 341 height 12
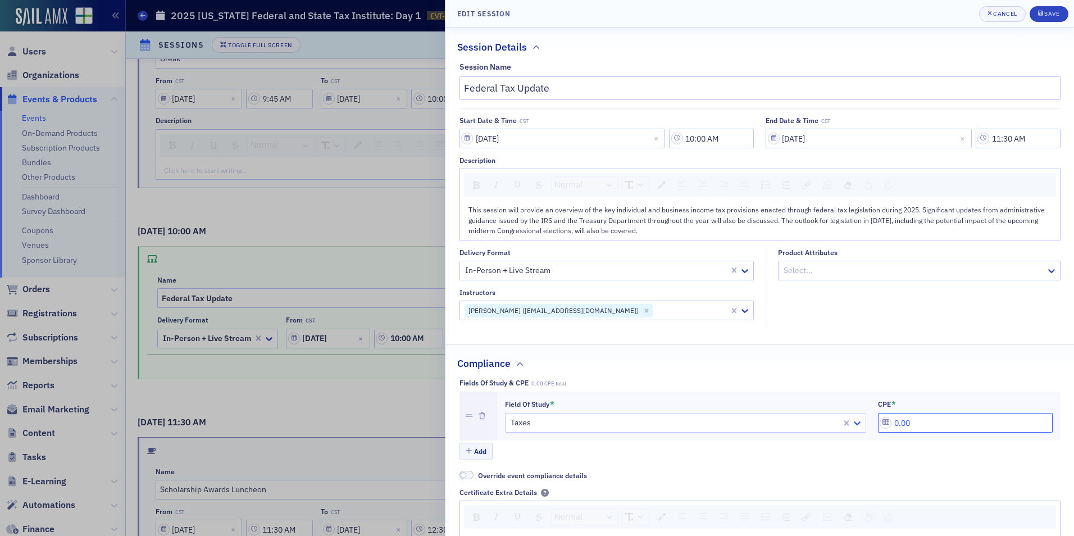
drag, startPoint x: 890, startPoint y: 426, endPoint x: 855, endPoint y: 426, distance: 35.4
click at [855, 426] on div "Field of Study * Taxes CPE * 0.00" at bounding box center [779, 416] width 548 height 34
type input "1.80"
click at [1041, 8] on button "Save" at bounding box center [1049, 14] width 39 height 16
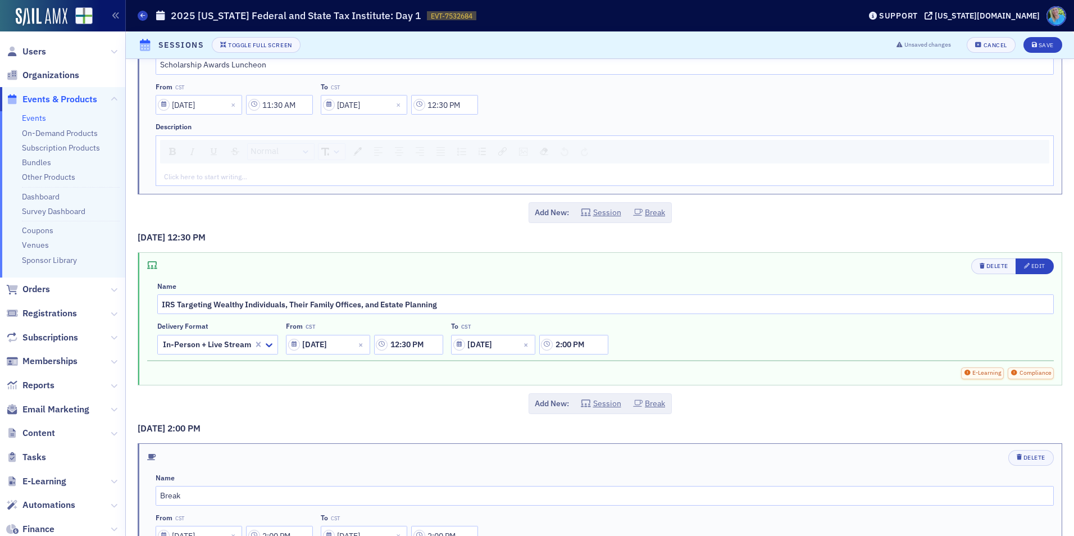
scroll to position [730, 0]
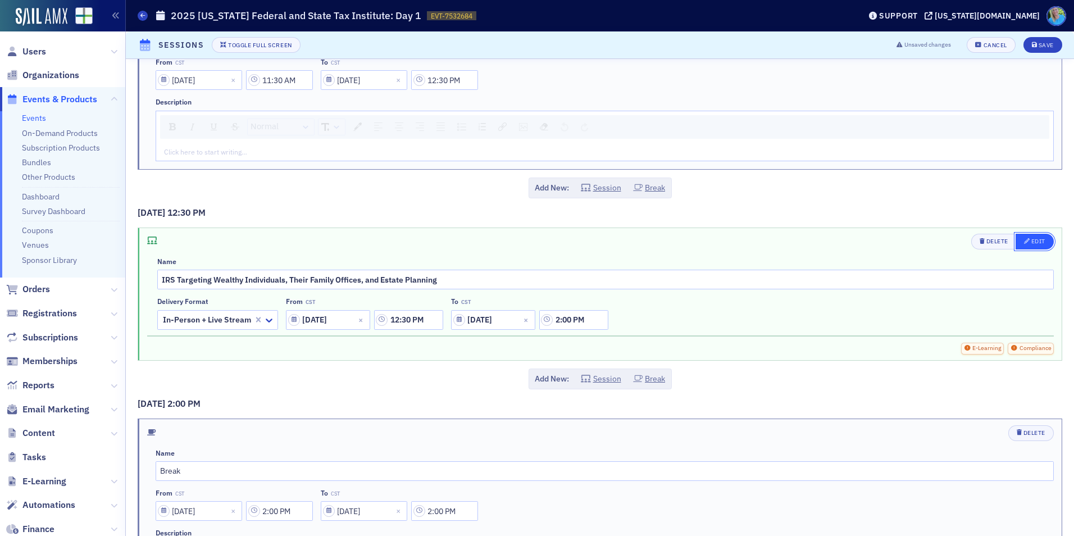
click at [1032, 241] on div "Edit" at bounding box center [1038, 241] width 14 height 6
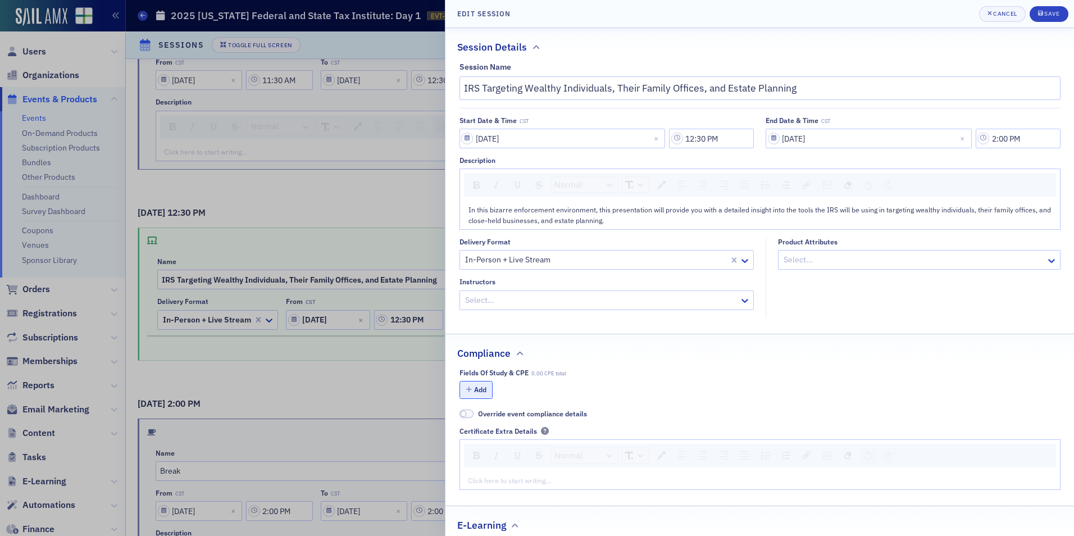
click at [477, 391] on button "Add" at bounding box center [476, 389] width 34 height 17
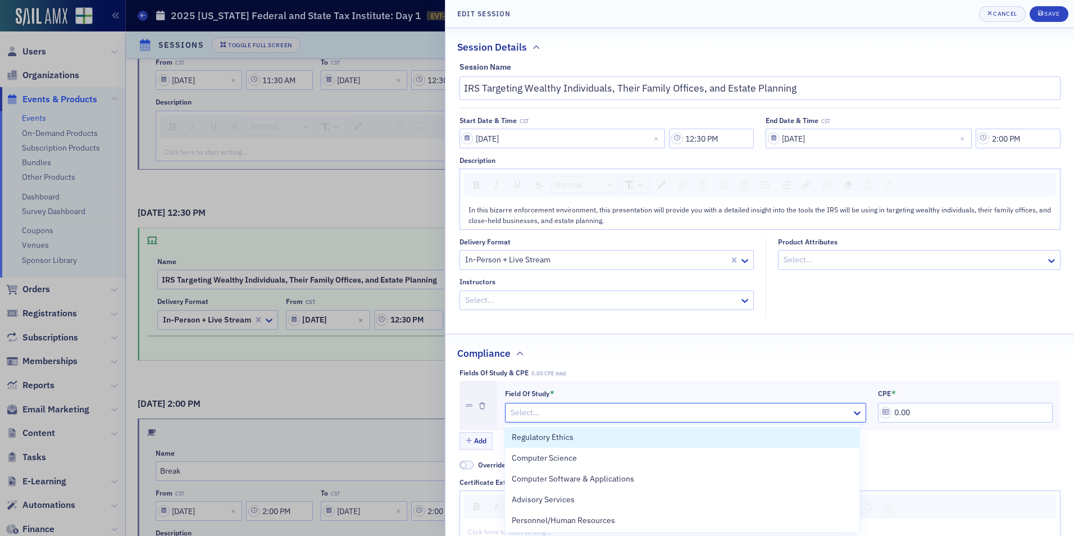
click at [581, 412] on div at bounding box center [679, 413] width 341 height 14
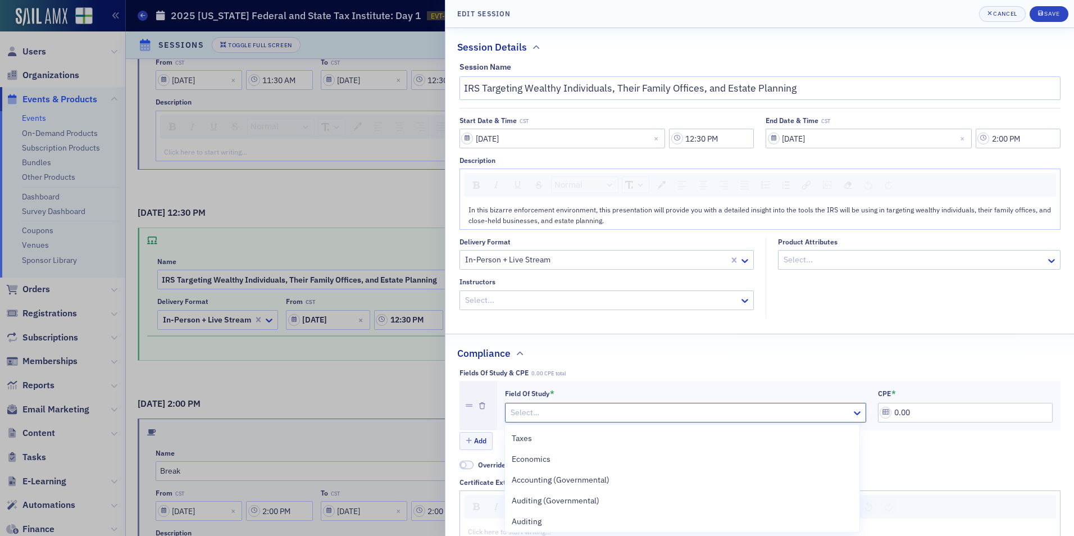
scroll to position [169, 0]
click at [594, 436] on div "Taxes" at bounding box center [682, 435] width 341 height 12
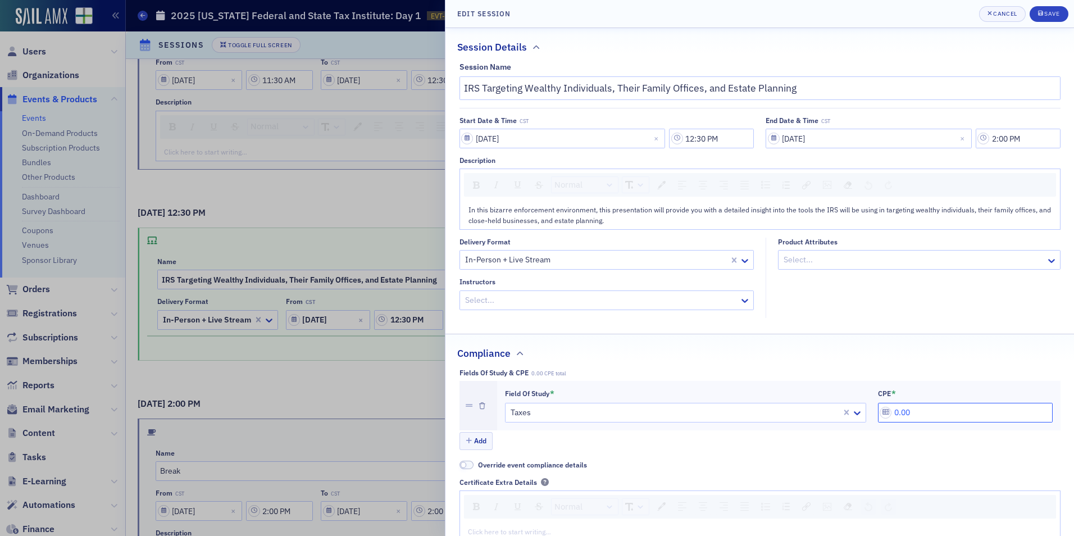
drag, startPoint x: 916, startPoint y: 415, endPoint x: 872, endPoint y: 413, distance: 43.8
click at [878, 413] on input "0.00" at bounding box center [965, 413] width 175 height 20
type input "1.80"
click at [1046, 10] on button "Save" at bounding box center [1049, 14] width 39 height 16
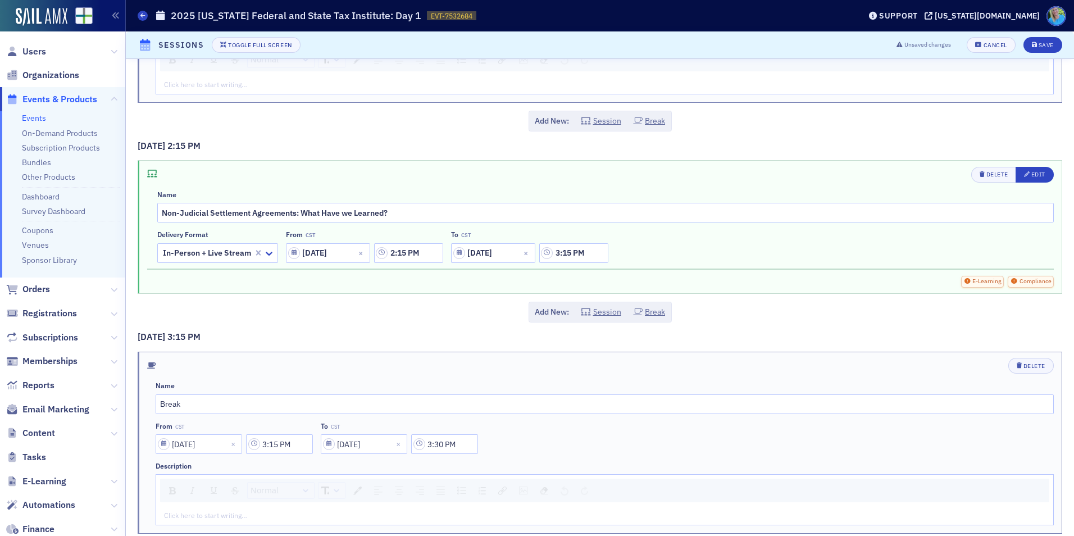
scroll to position [1236, 0]
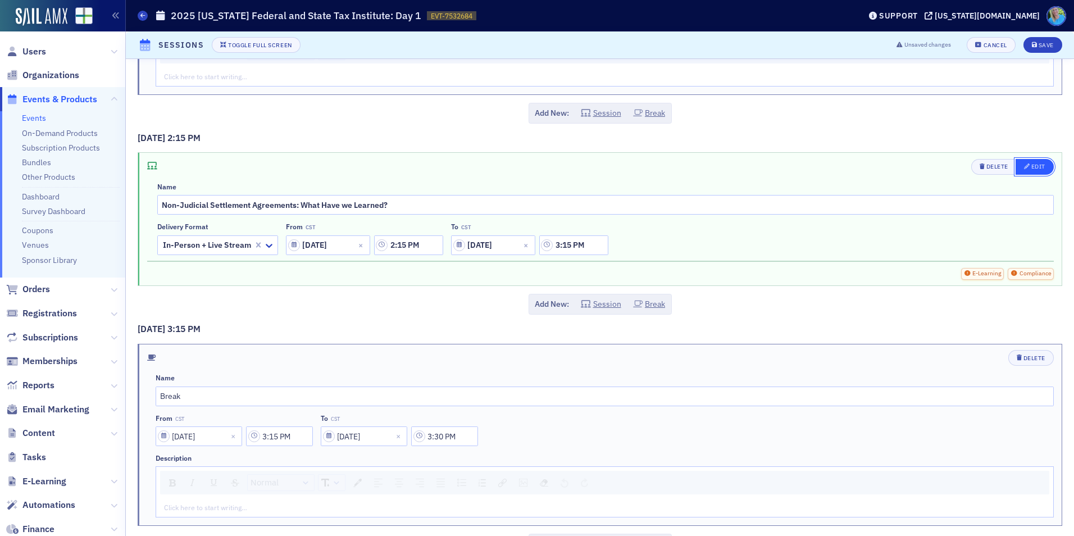
click at [1031, 165] on div "Edit" at bounding box center [1038, 166] width 14 height 6
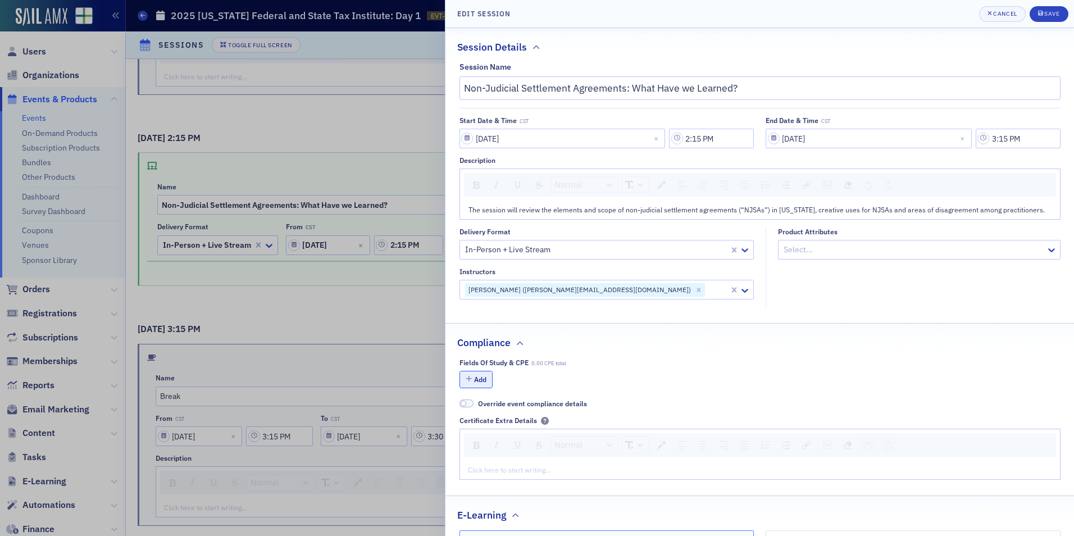
click at [477, 384] on button "Add" at bounding box center [476, 379] width 34 height 17
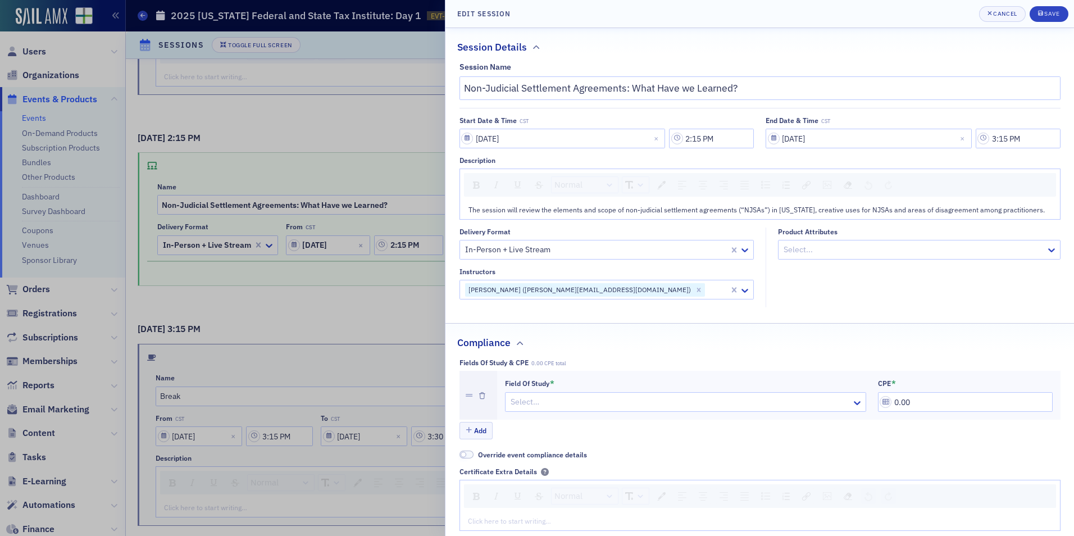
click at [586, 402] on div at bounding box center [679, 402] width 341 height 14
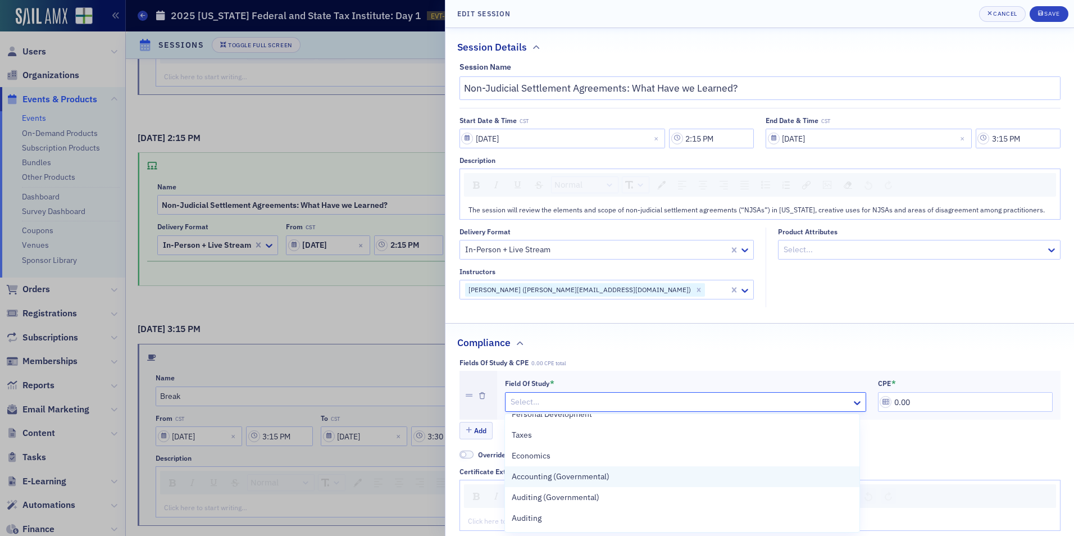
scroll to position [169, 0]
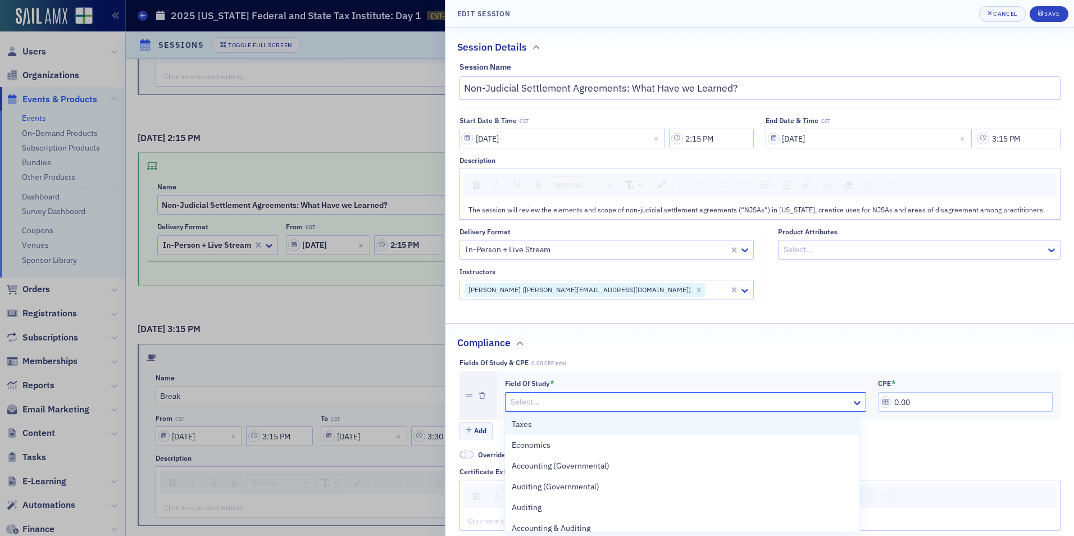
click at [584, 431] on div "Taxes" at bounding box center [682, 424] width 354 height 21
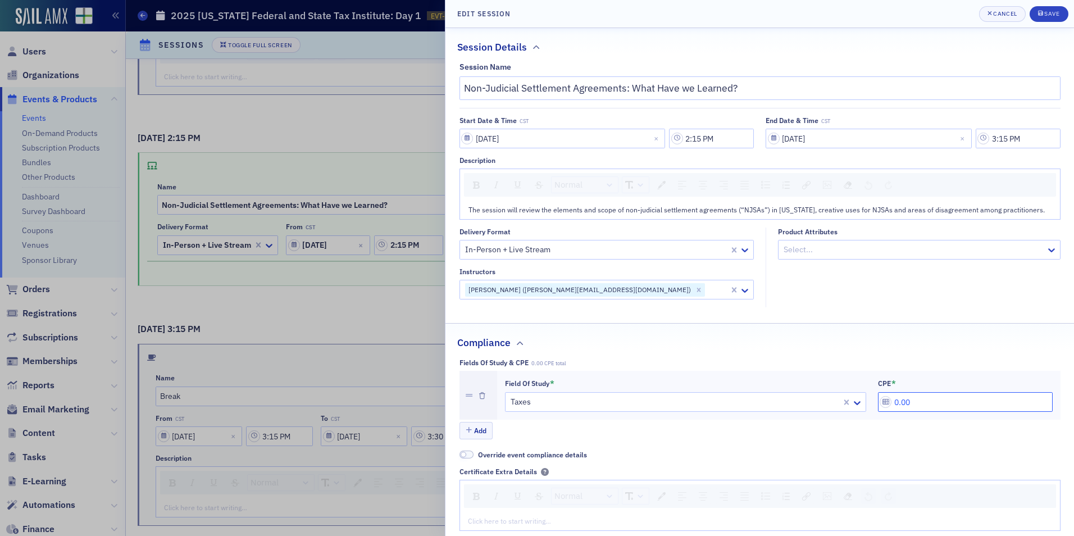
drag, startPoint x: 941, startPoint y: 402, endPoint x: 870, endPoint y: 403, distance: 70.8
click at [870, 403] on div "Field of Study * Taxes CPE * 0.00" at bounding box center [779, 396] width 548 height 34
type input "1.20"
click at [1036, 15] on button "Save" at bounding box center [1049, 14] width 39 height 16
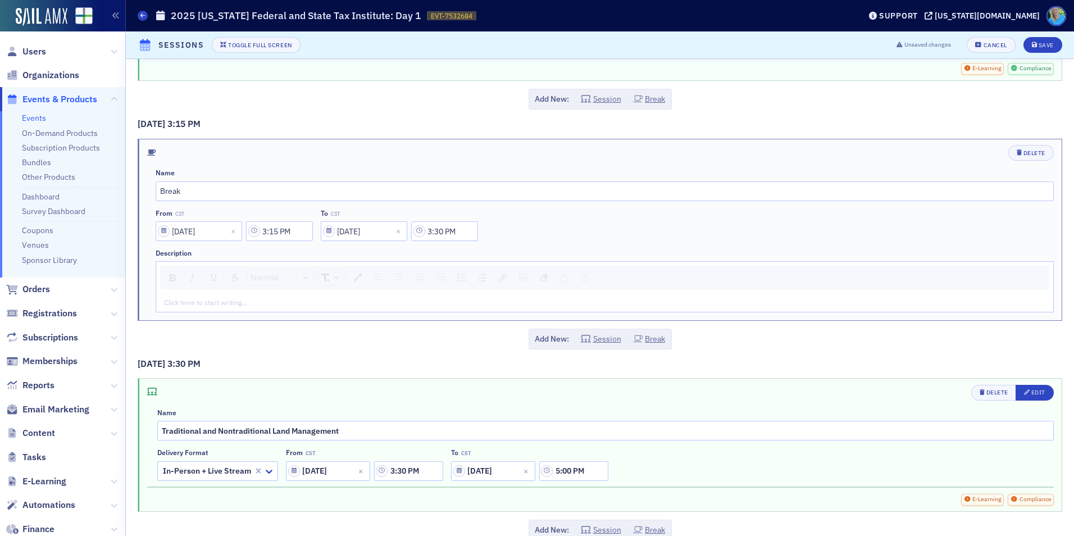
scroll to position [1461, 0]
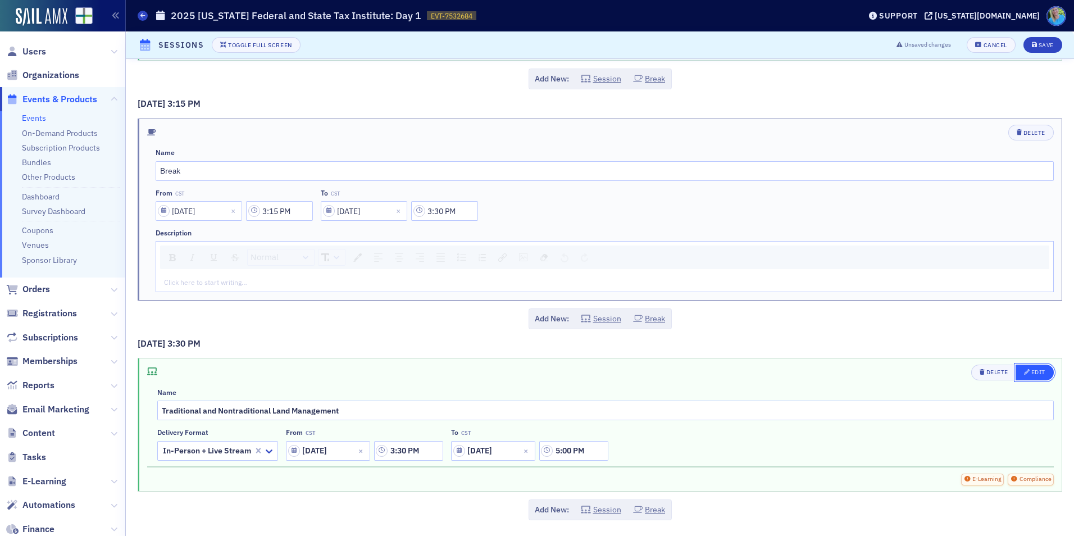
click at [1031, 375] on div "Edit" at bounding box center [1038, 372] width 14 height 6
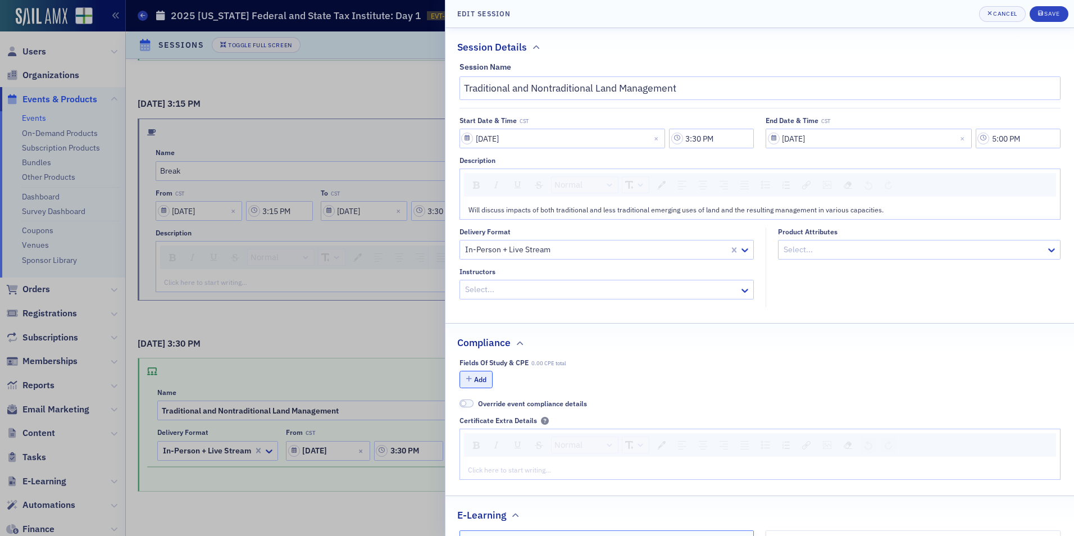
click at [467, 381] on icon "button" at bounding box center [469, 379] width 6 height 7
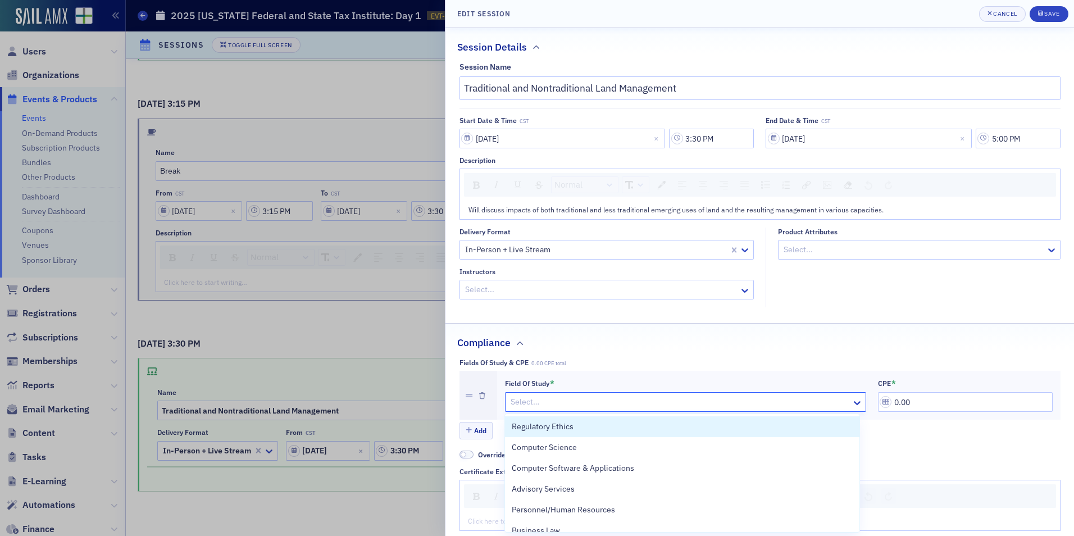
click at [526, 403] on div at bounding box center [679, 402] width 341 height 14
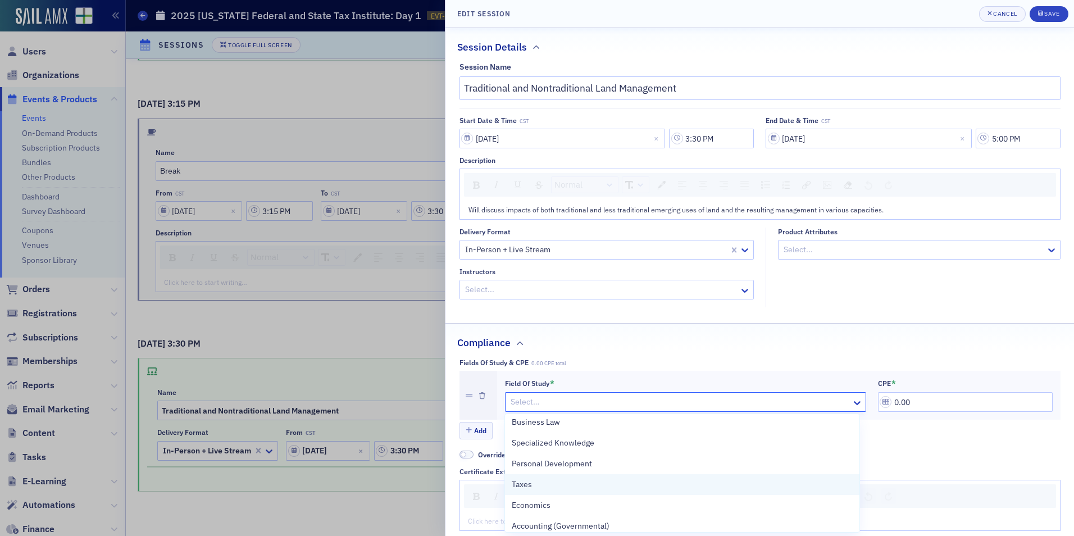
scroll to position [112, 0]
click at [575, 481] on div "Taxes" at bounding box center [682, 481] width 341 height 12
drag, startPoint x: 921, startPoint y: 403, endPoint x: 852, endPoint y: 404, distance: 69.7
click at [852, 404] on div "Field of Study * Taxes CPE * 0.00" at bounding box center [779, 396] width 548 height 34
type input "1.80"
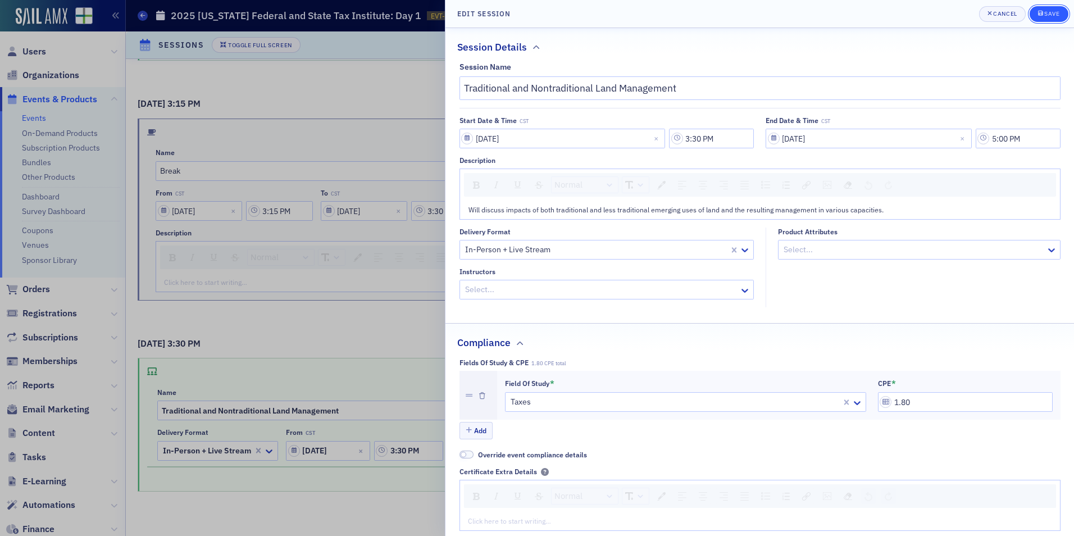
click at [1046, 13] on div "Save" at bounding box center [1051, 14] width 15 height 6
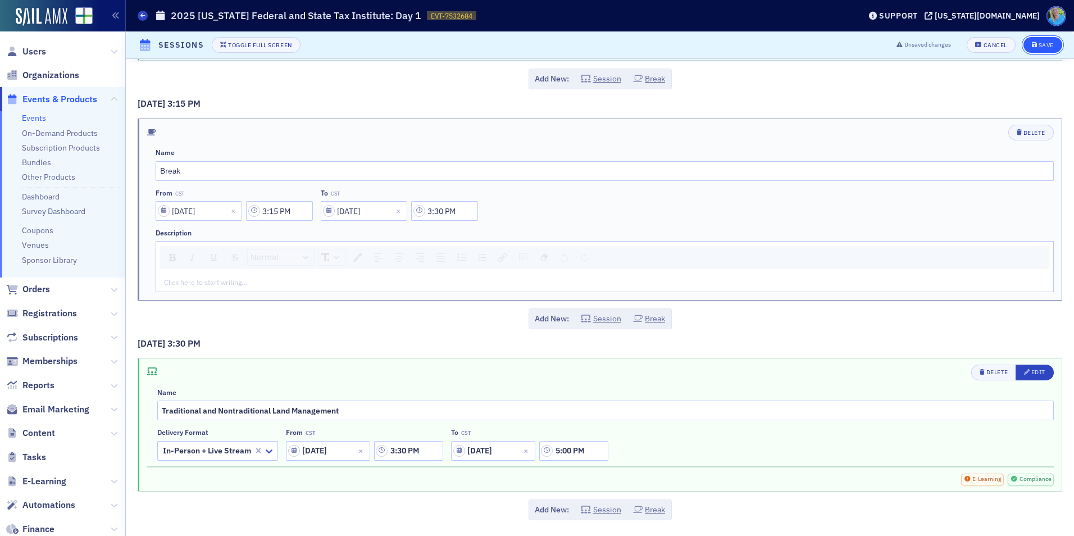
click at [1044, 39] on button "Save" at bounding box center [1042, 45] width 39 height 16
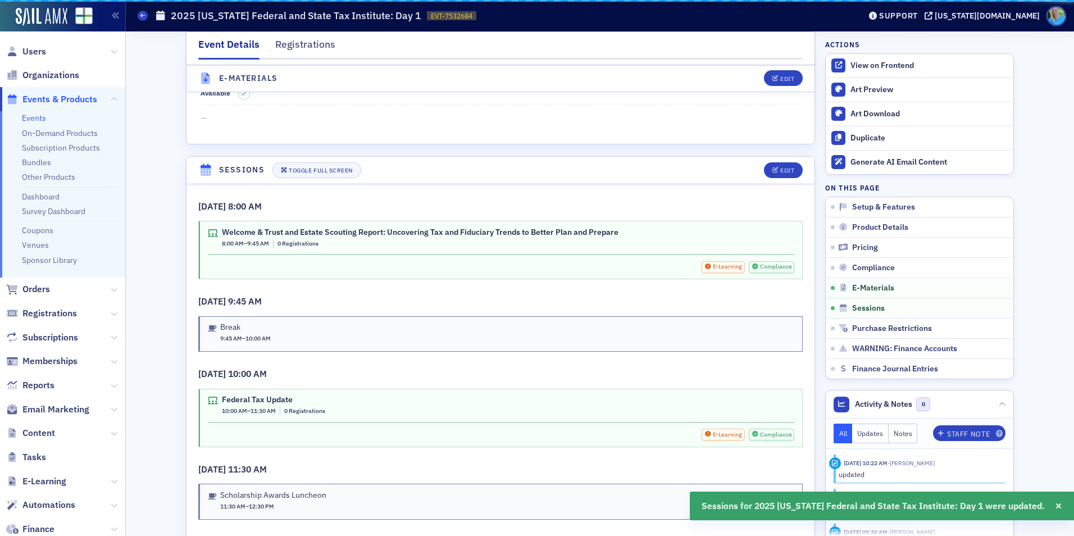
scroll to position [1687, 0]
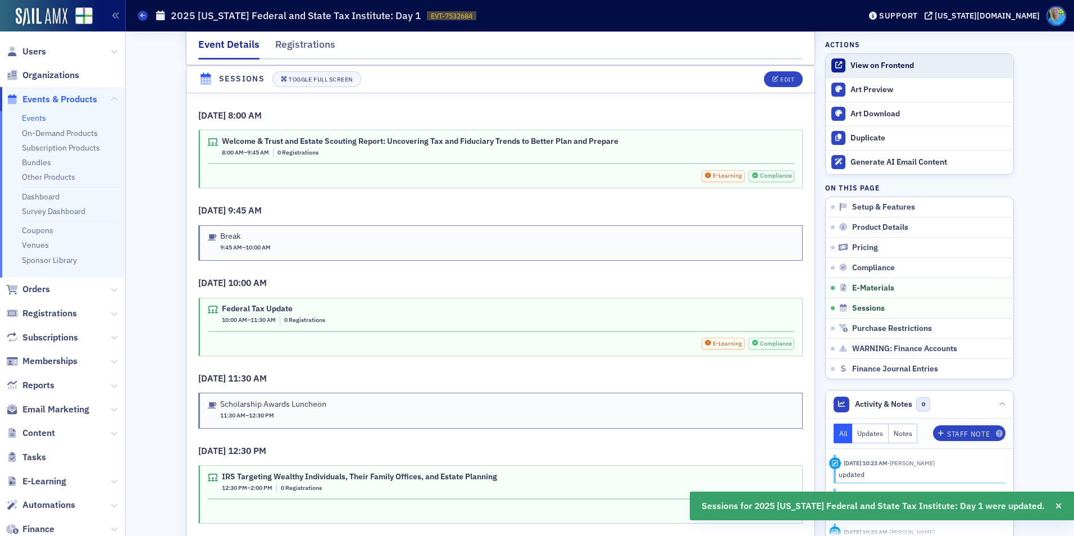
click at [875, 65] on div "View on Frontend" at bounding box center [928, 66] width 157 height 10
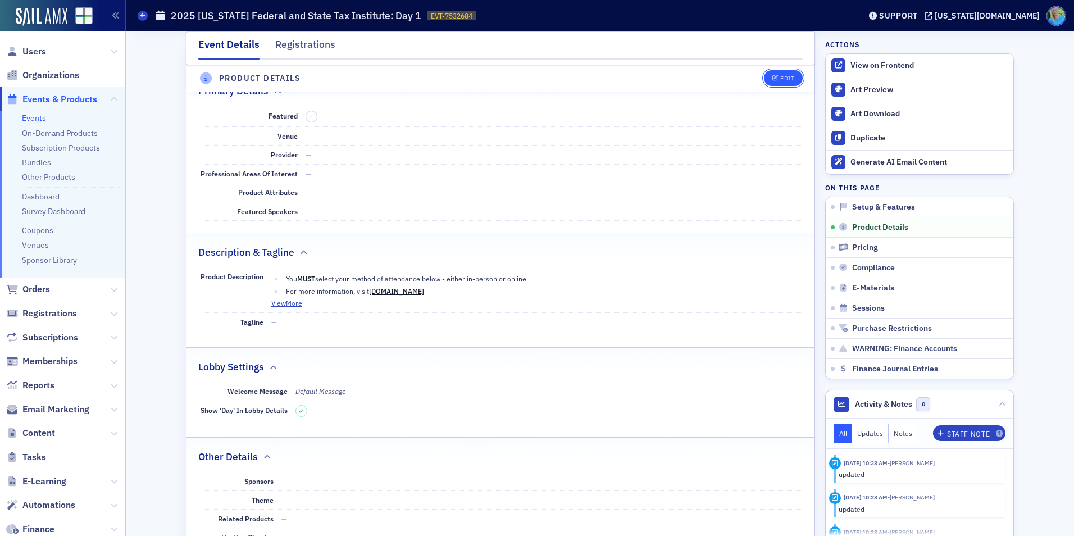
click at [766, 80] on button "Edit" at bounding box center [783, 79] width 39 height 16
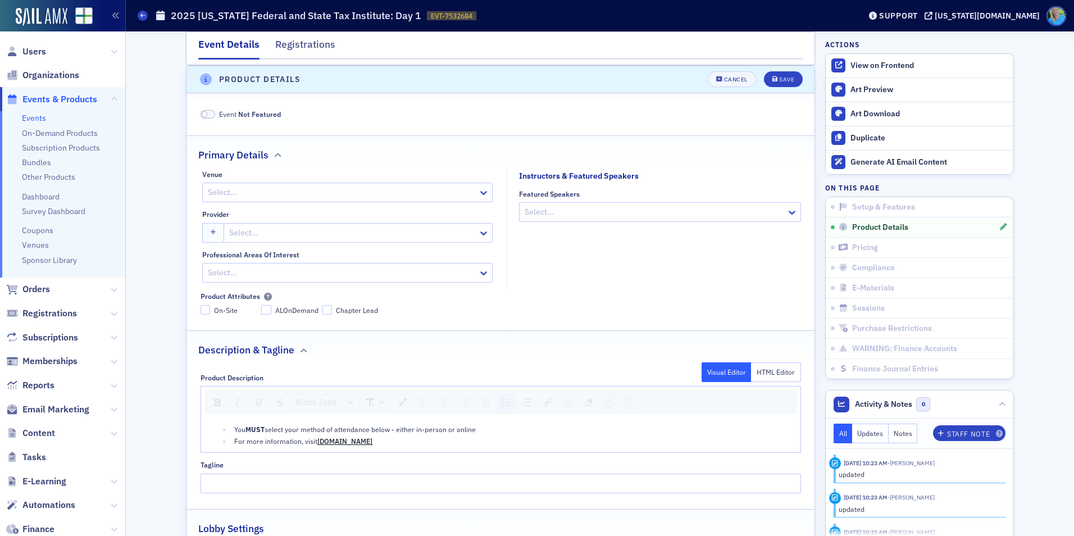
click at [234, 425] on span "You" at bounding box center [239, 429] width 11 height 9
click at [416, 444] on div "For more information, visit www.afsti-conf.com" at bounding box center [513, 441] width 558 height 10
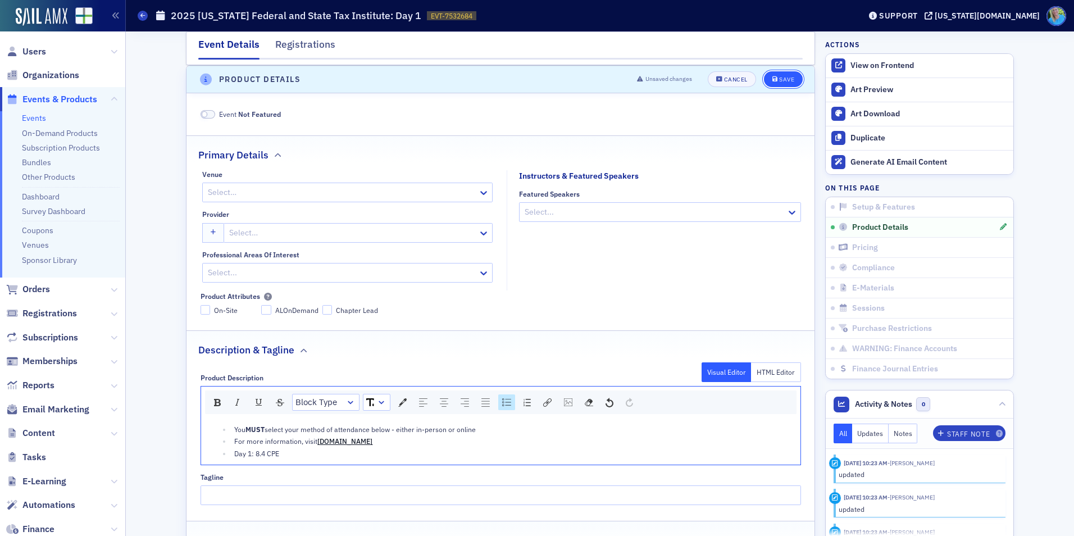
click at [788, 76] on div "Save" at bounding box center [786, 79] width 15 height 6
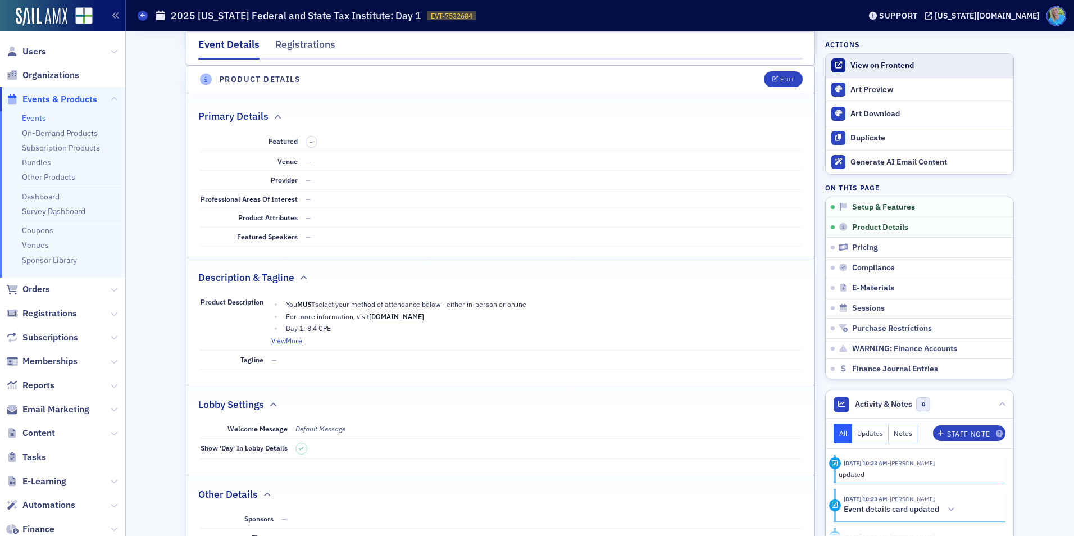
click at [908, 68] on div "View on Frontend" at bounding box center [928, 66] width 157 height 10
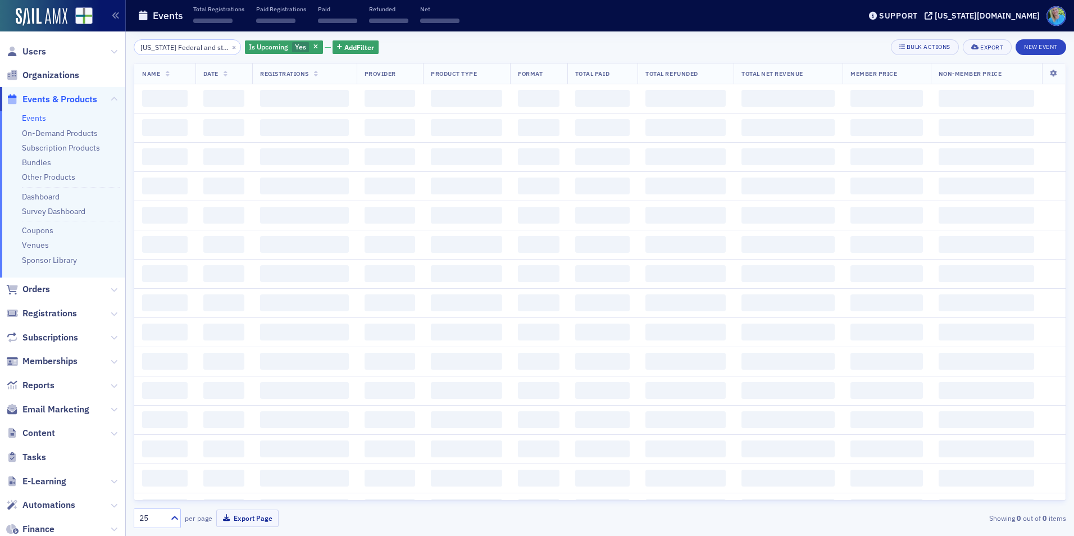
scroll to position [0, 45]
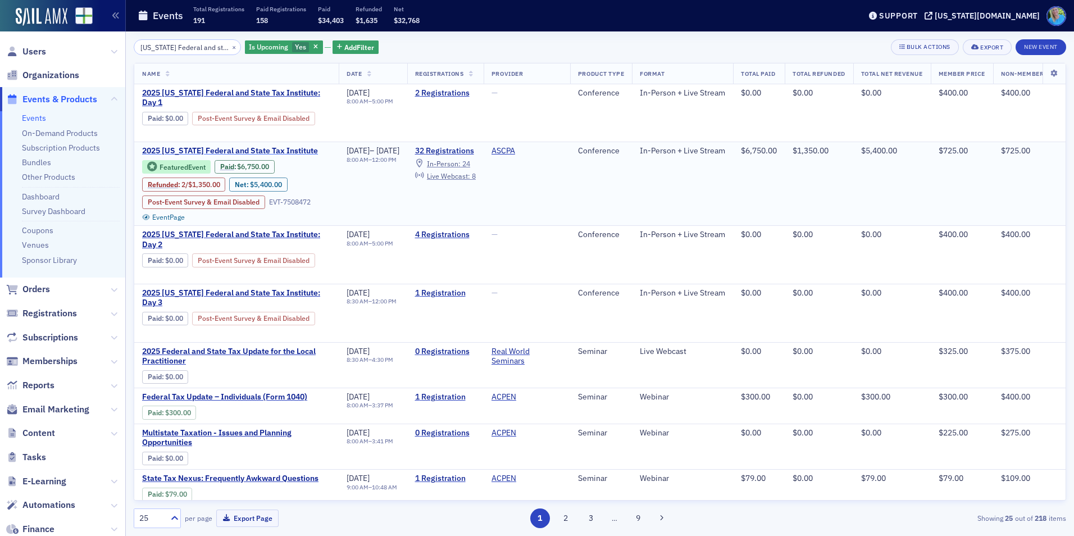
click at [243, 148] on span "2025 Alabama Federal and State Tax Institute" at bounding box center [236, 151] width 189 height 10
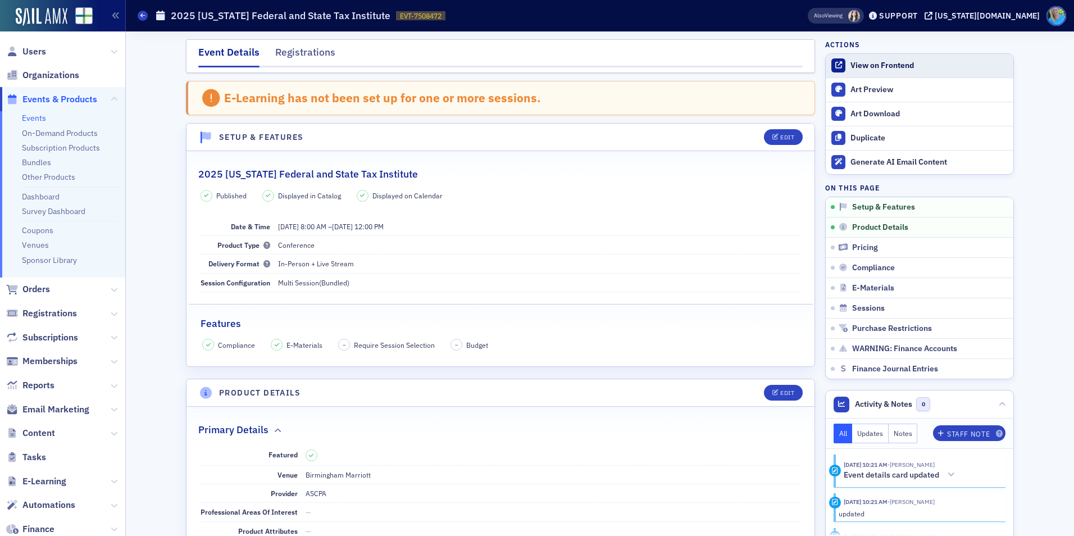
click at [882, 67] on div "View on Frontend" at bounding box center [928, 66] width 157 height 10
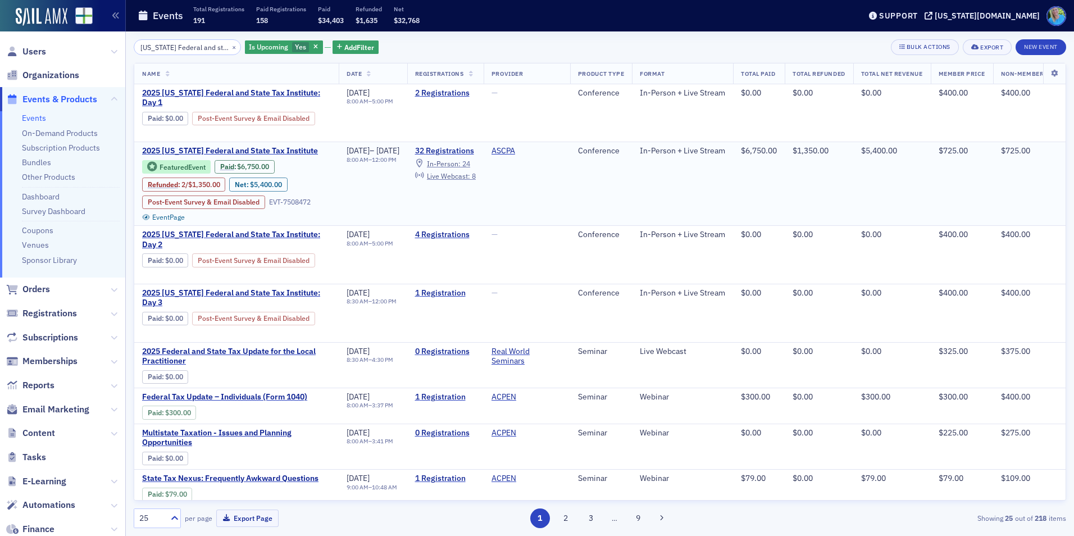
scroll to position [0, 45]
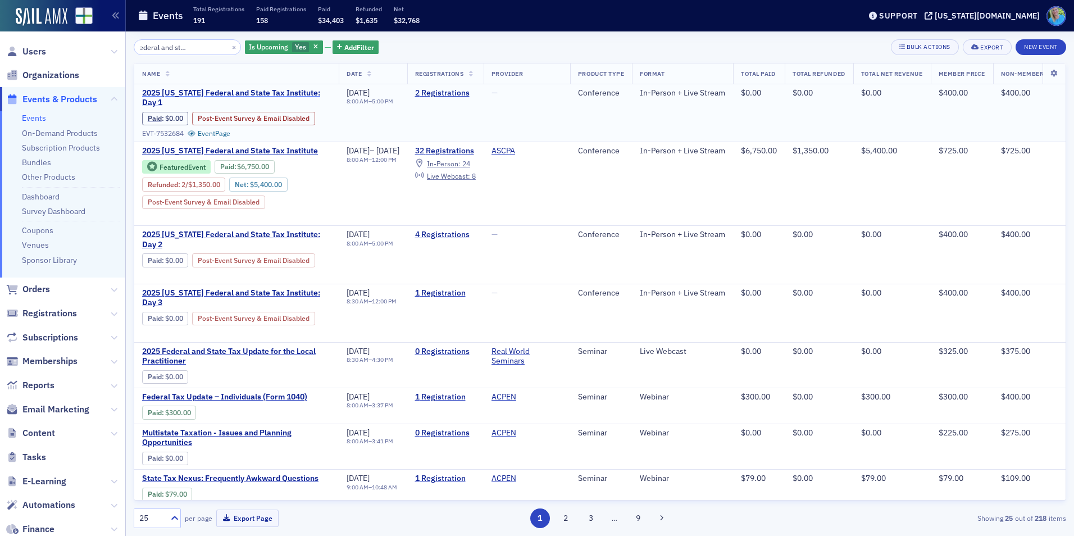
click at [244, 98] on span "2025 Alabama Federal and State Tax Institute: Day 1" at bounding box center [236, 98] width 189 height 20
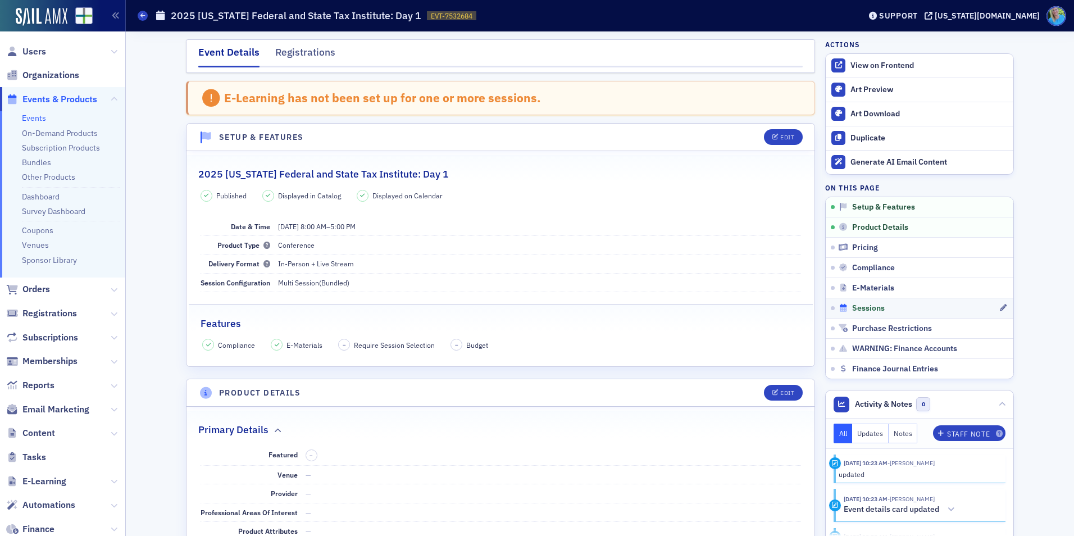
click at [863, 307] on span "Sessions" at bounding box center [868, 308] width 33 height 10
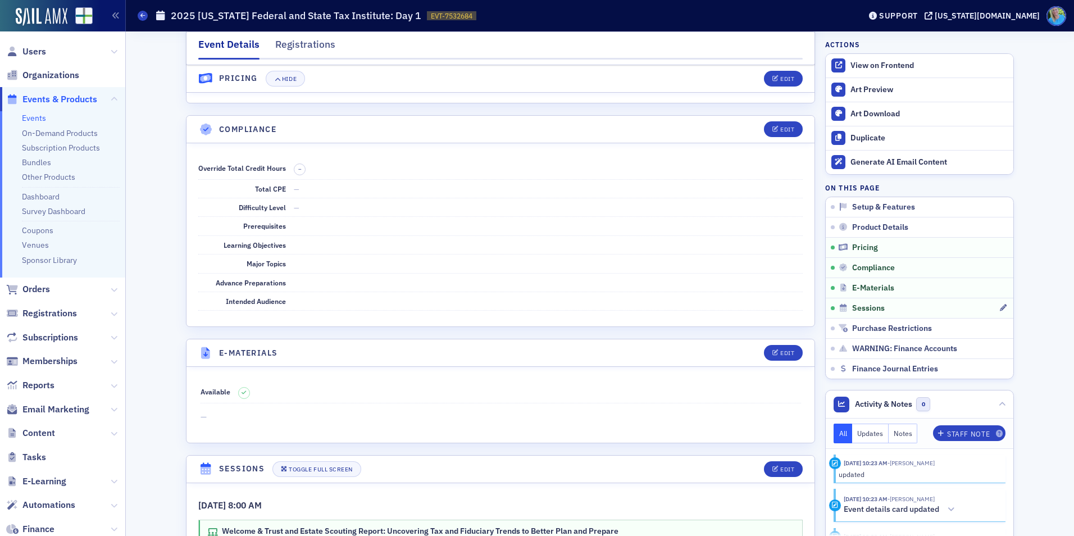
scroll to position [1699, 0]
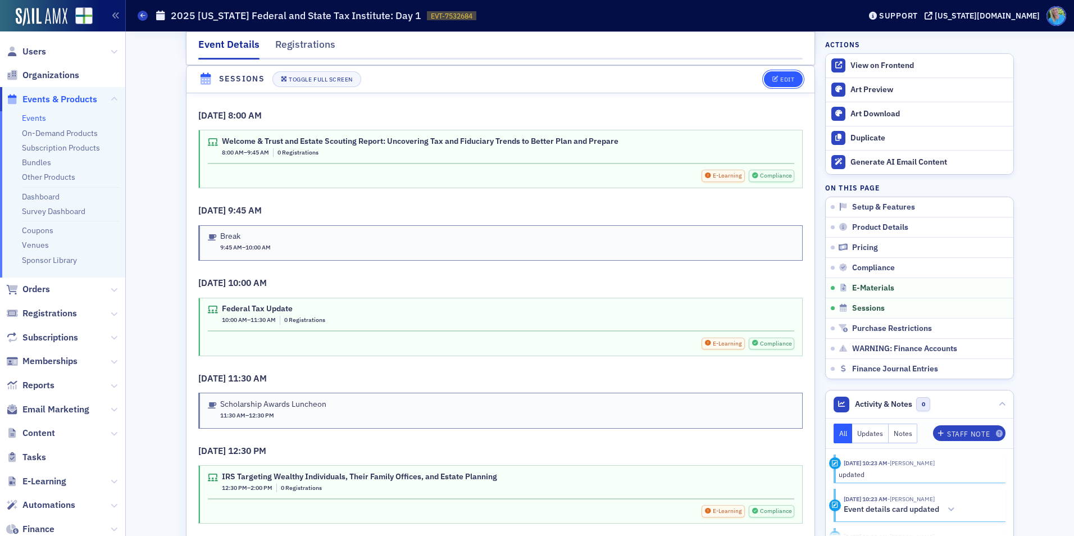
click at [772, 80] on icon "button" at bounding box center [775, 79] width 7 height 6
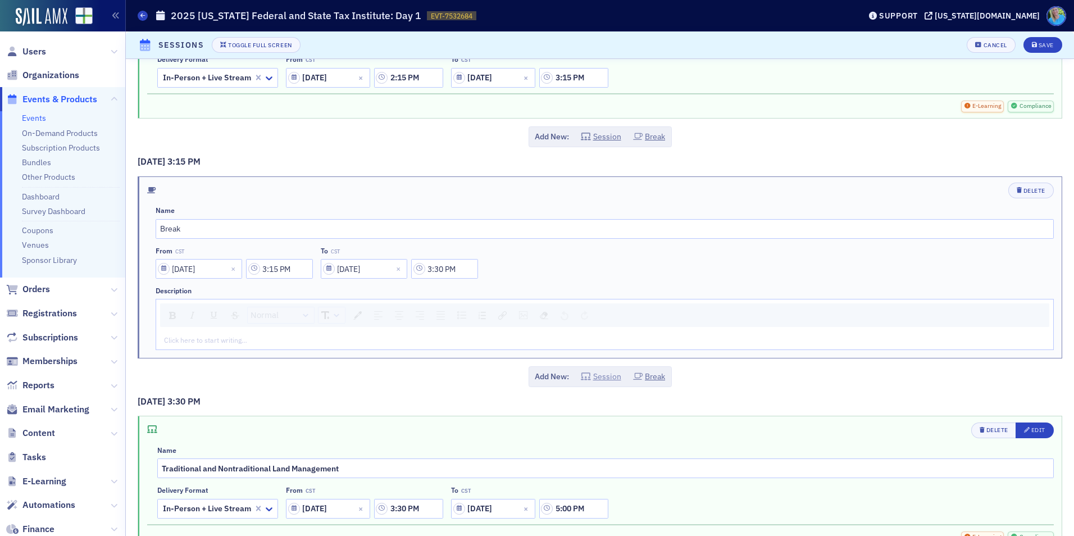
scroll to position [1461, 0]
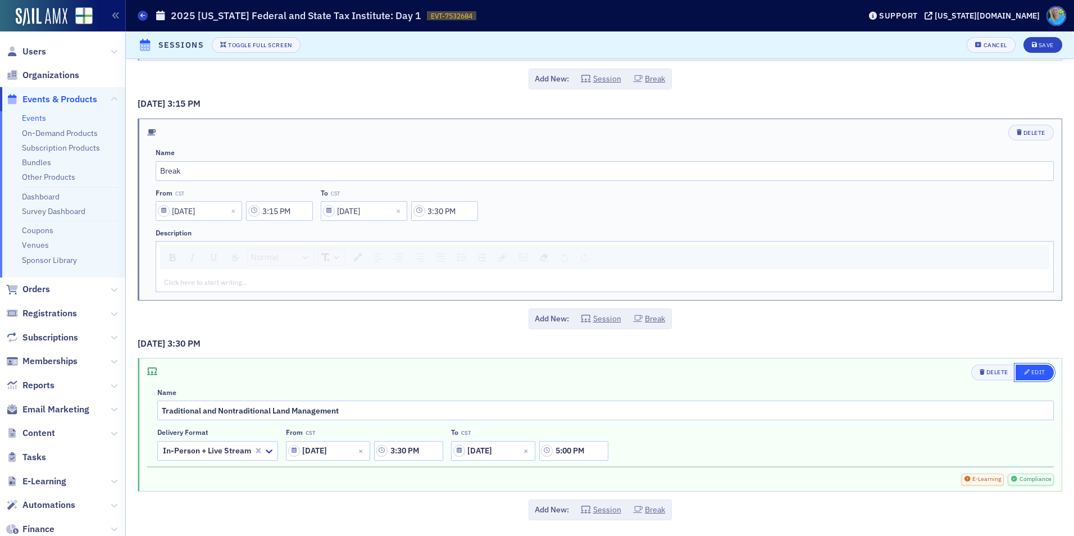
click at [1016, 367] on button "Edit" at bounding box center [1035, 373] width 38 height 16
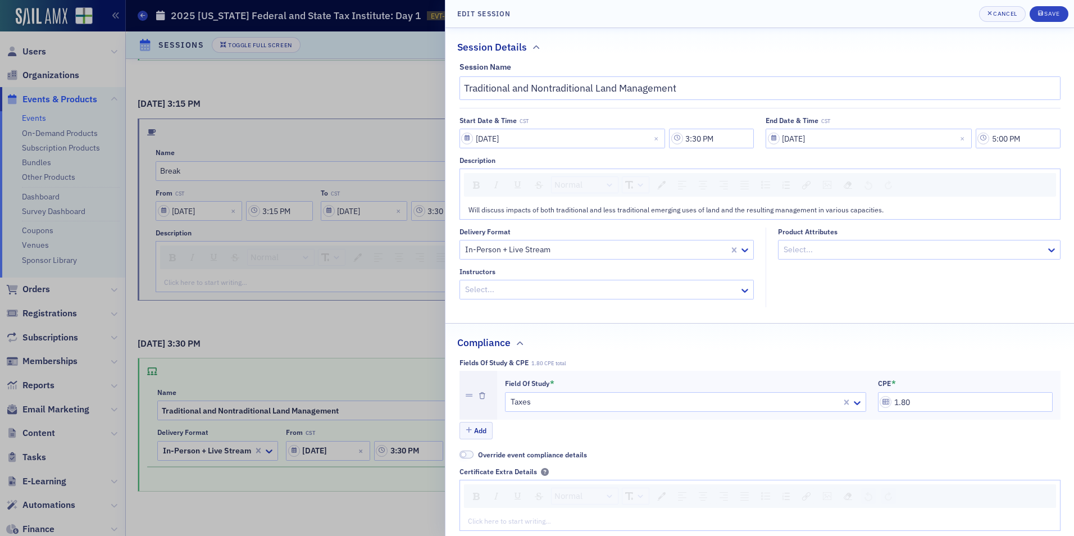
click at [531, 290] on div at bounding box center [601, 290] width 275 height 14
type input "ben whitaker"
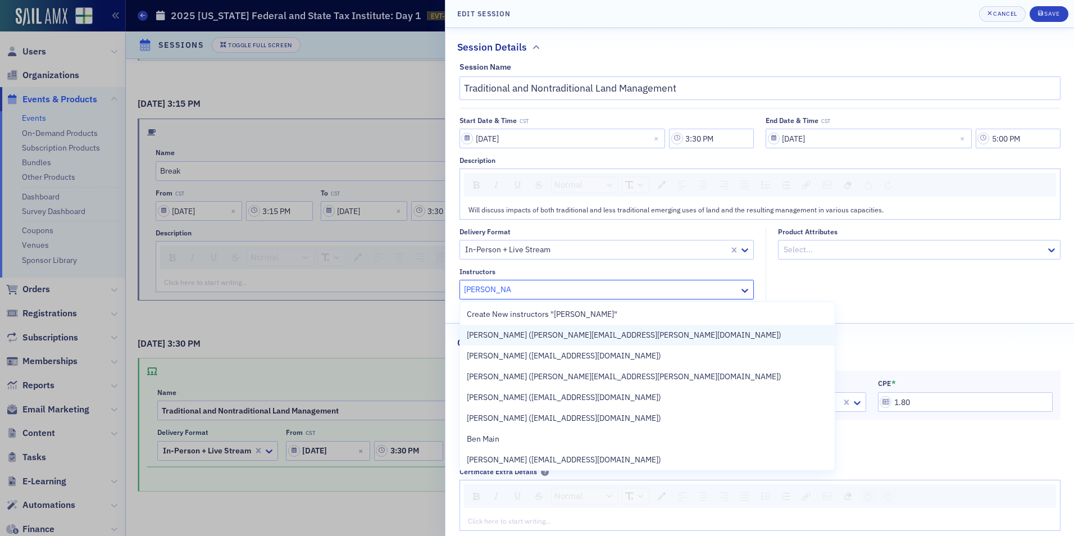
click at [534, 338] on span "Ben Whitaker (ben.whitaker@regions.com)" at bounding box center [624, 335] width 315 height 12
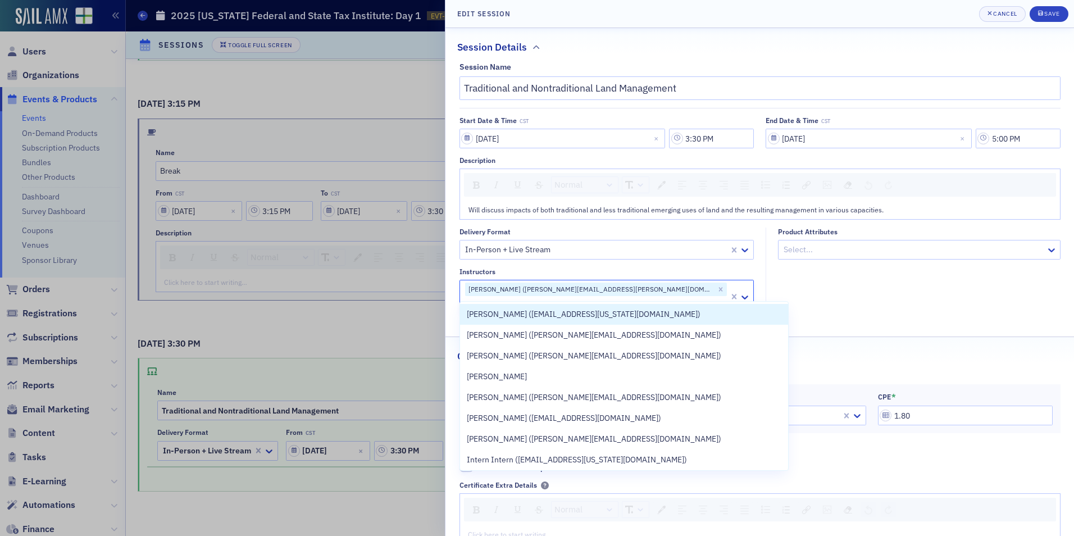
click at [823, 285] on fieldset "Product Attributes Select..." at bounding box center [916, 273] width 301 height 93
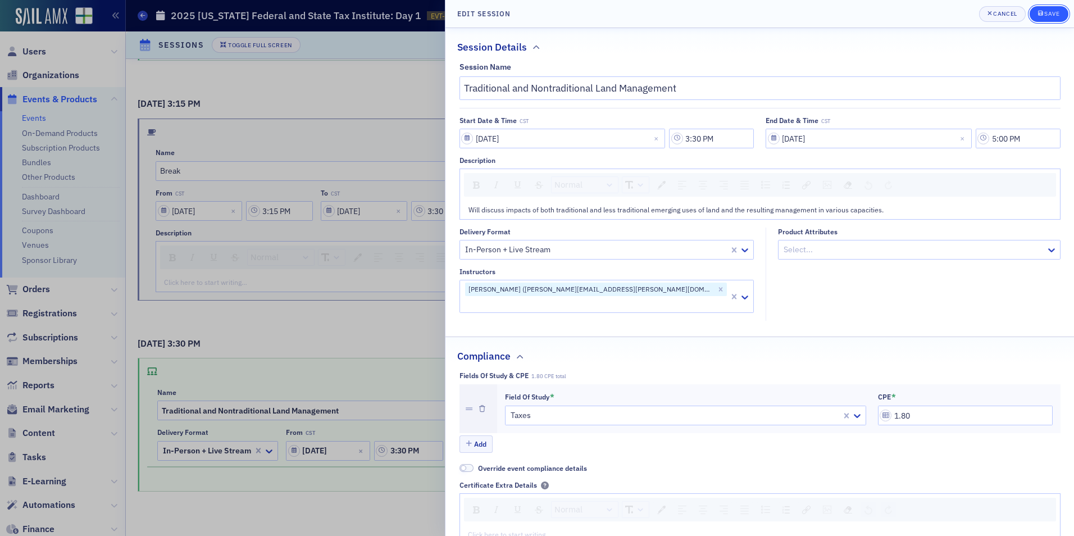
click at [1054, 18] on span "Save" at bounding box center [1049, 14] width 22 height 9
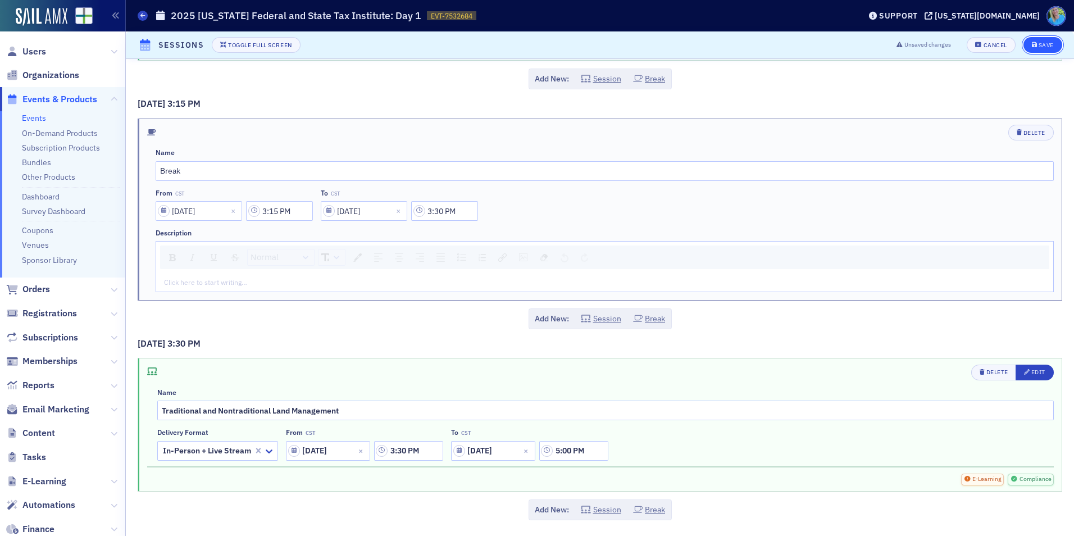
click at [1039, 47] on div "Save" at bounding box center [1046, 45] width 15 height 6
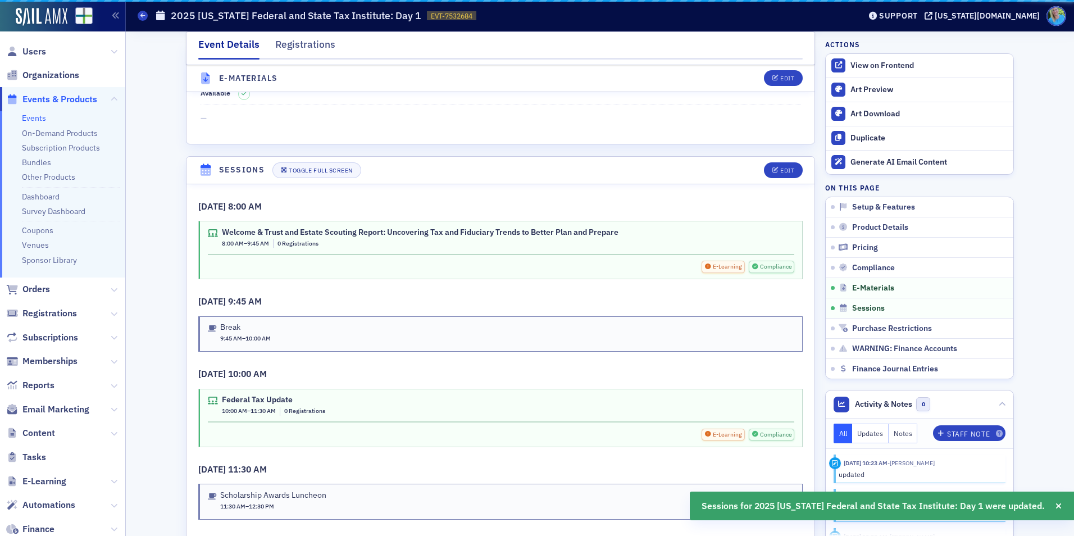
scroll to position [1699, 0]
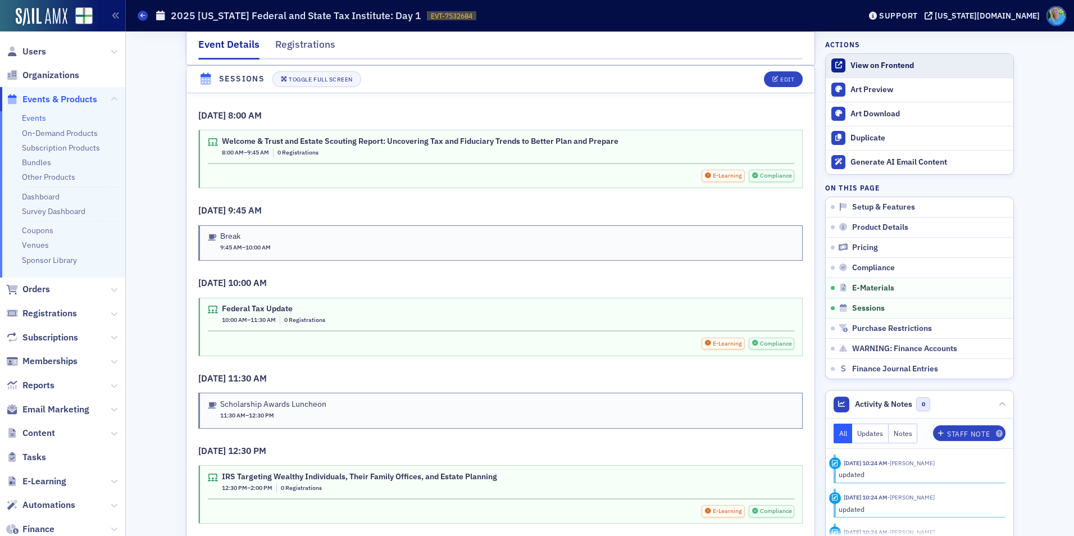
click at [865, 66] on div "View on Frontend" at bounding box center [928, 66] width 157 height 10
click at [32, 288] on span "Orders" at bounding box center [36, 289] width 28 height 12
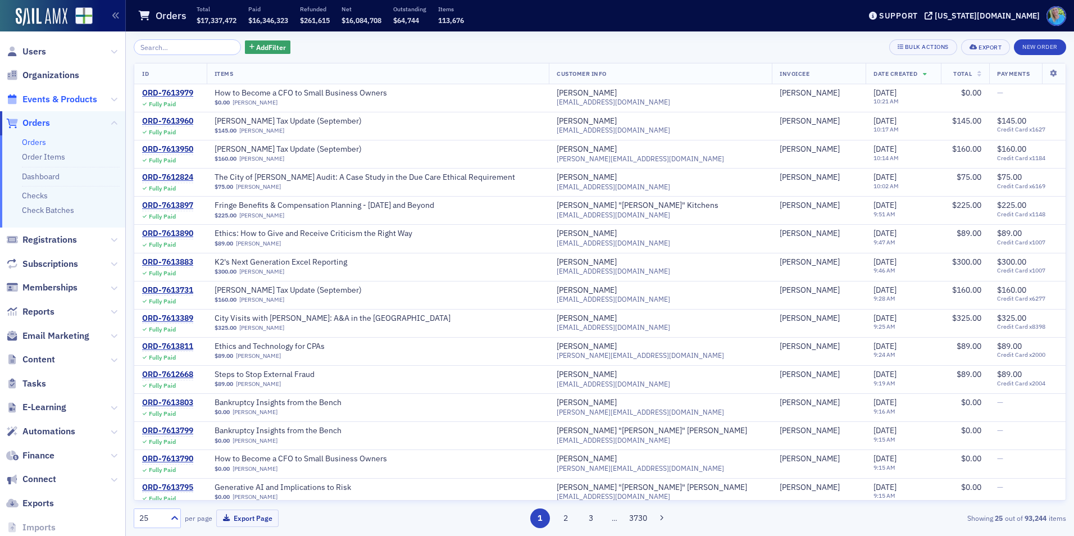
click at [60, 101] on span "Events & Products" at bounding box center [59, 99] width 75 height 12
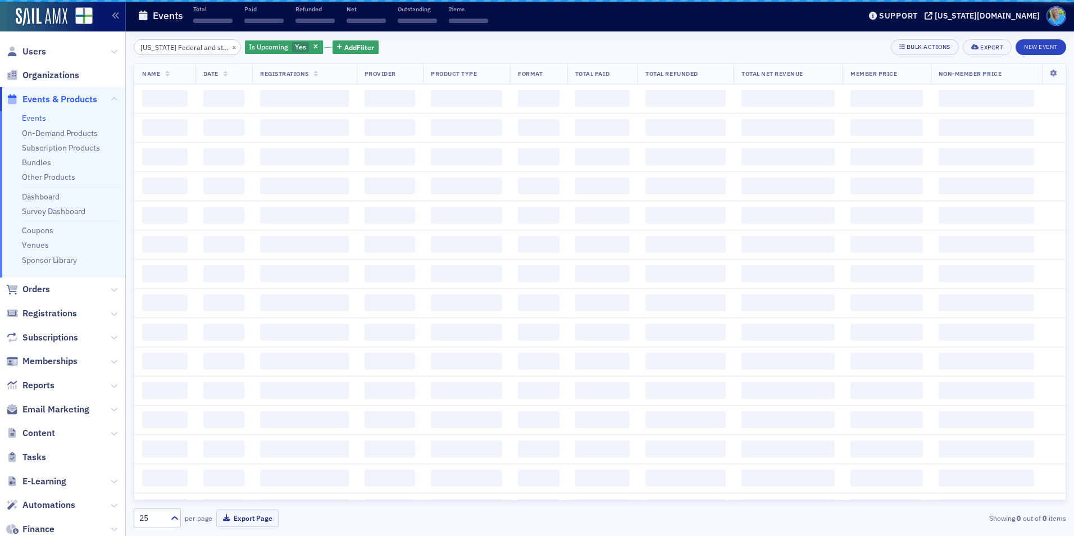
click at [171, 49] on input "Alabama Federal and state tax institute" at bounding box center [187, 47] width 107 height 16
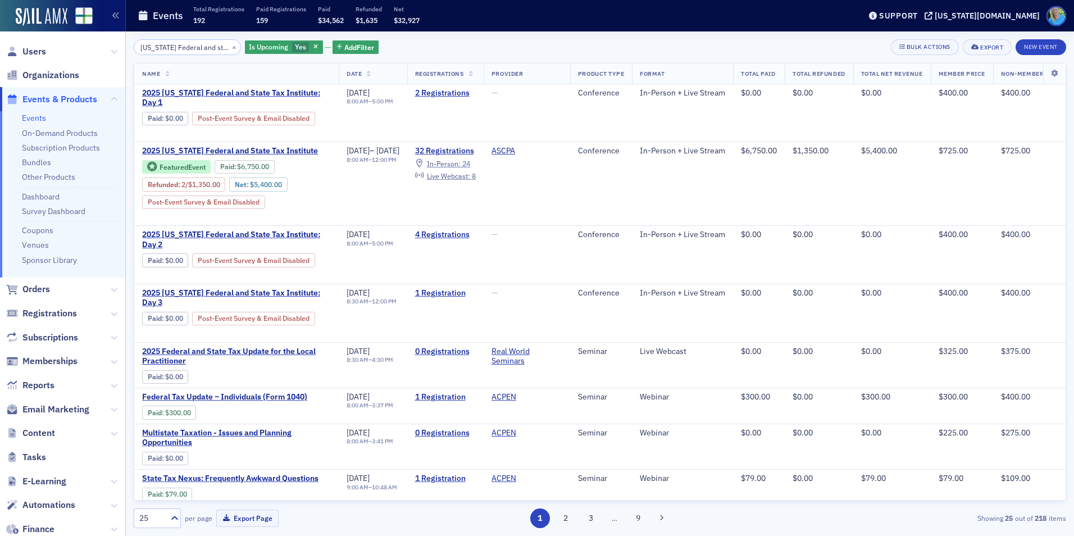
scroll to position [0, 45]
click at [229, 48] on button "×" at bounding box center [234, 47] width 10 height 10
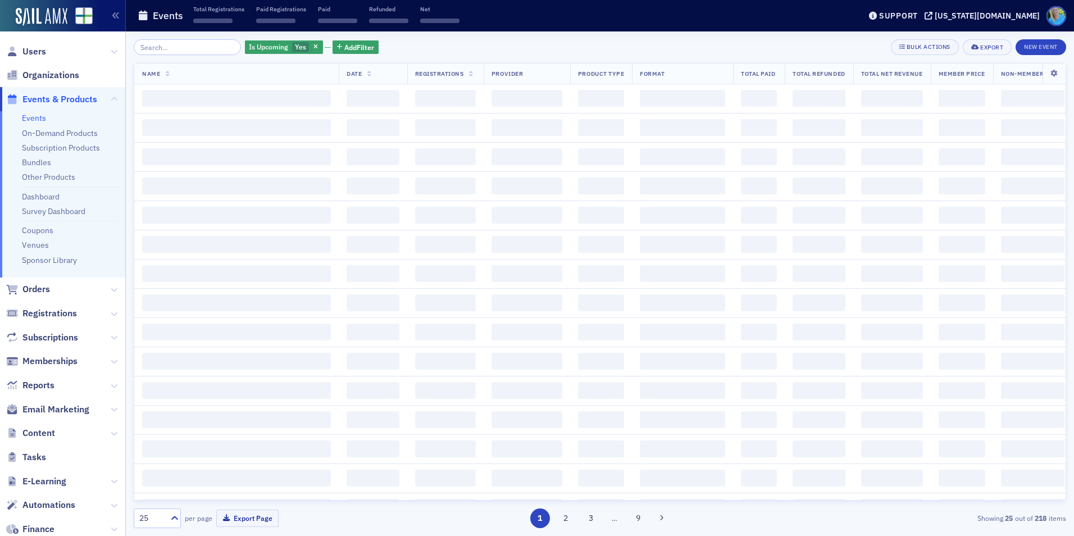
scroll to position [0, 0]
click at [213, 47] on input "search" at bounding box center [187, 47] width 107 height 16
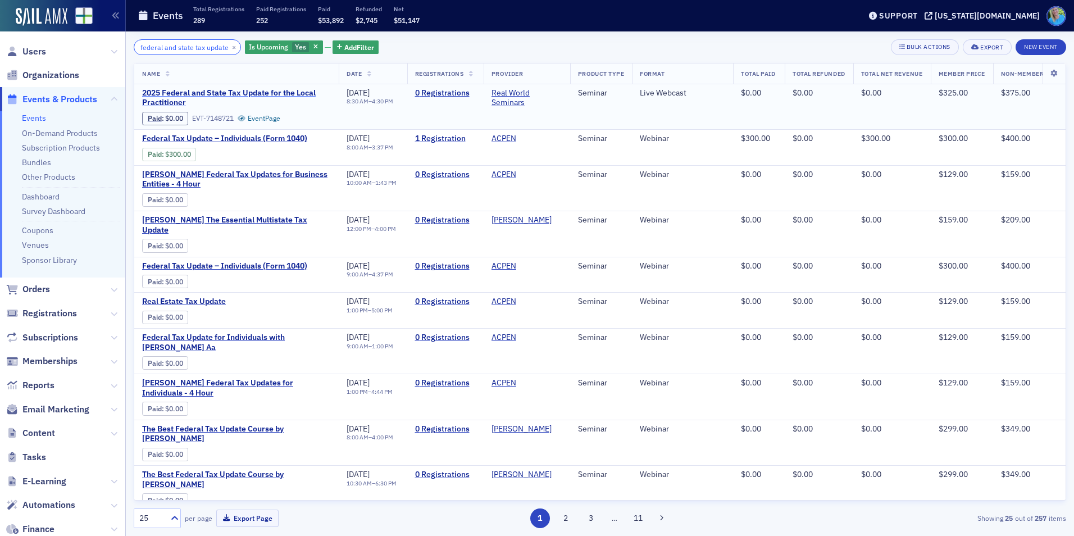
type input "federal and state tax update"
click at [280, 94] on span "2025 Federal and State Tax Update for the Local Practitioner" at bounding box center [236, 98] width 189 height 20
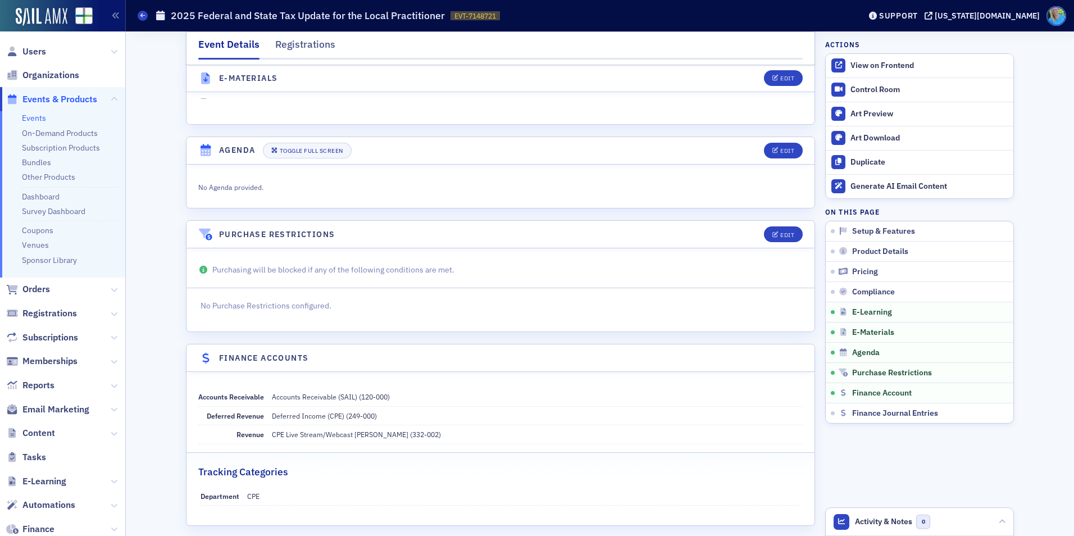
scroll to position [1763, 0]
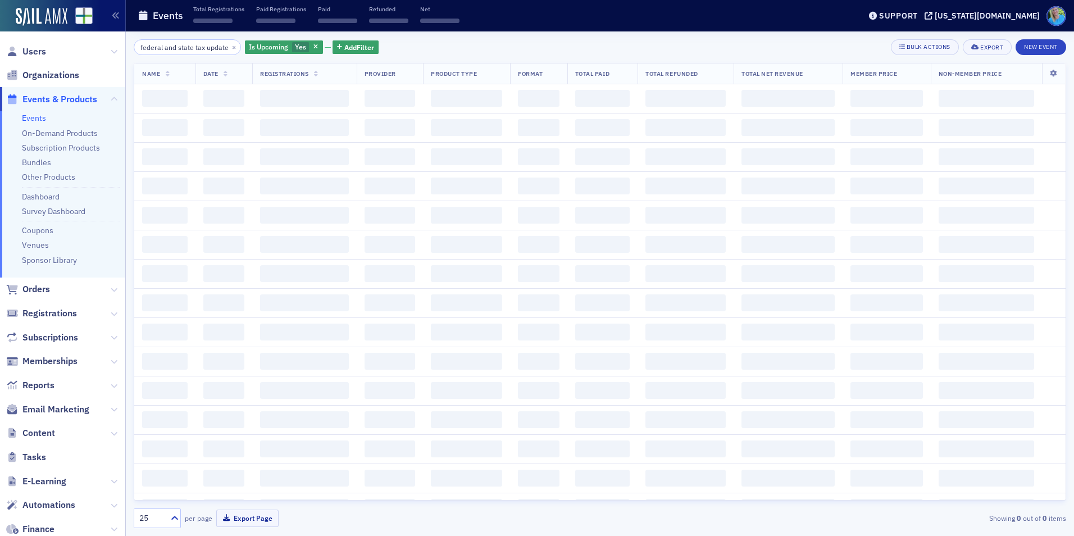
scroll to position [0, 11]
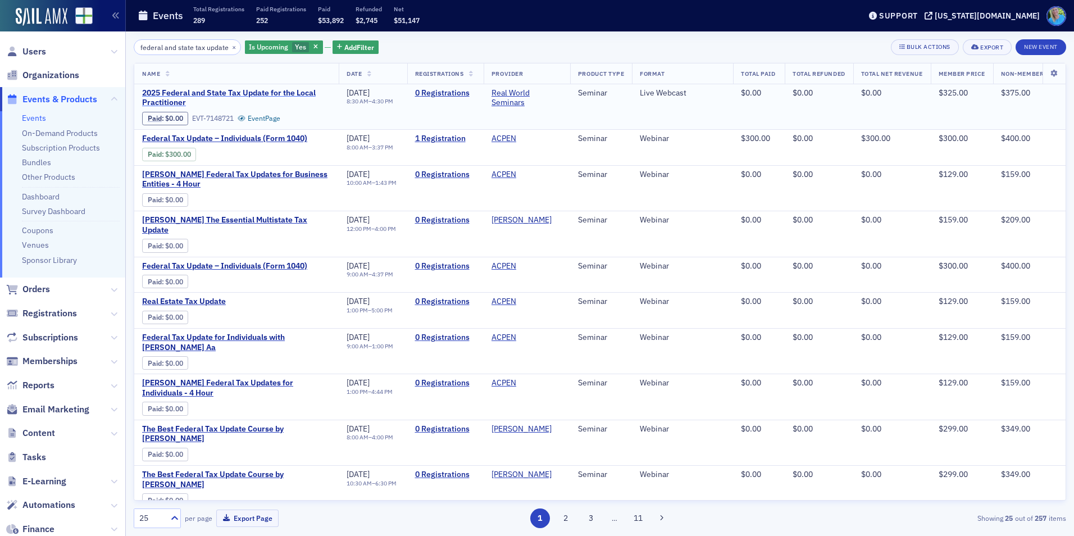
click at [305, 90] on span "2025 Federal and State Tax Update for the Local Practitioner" at bounding box center [236, 98] width 189 height 20
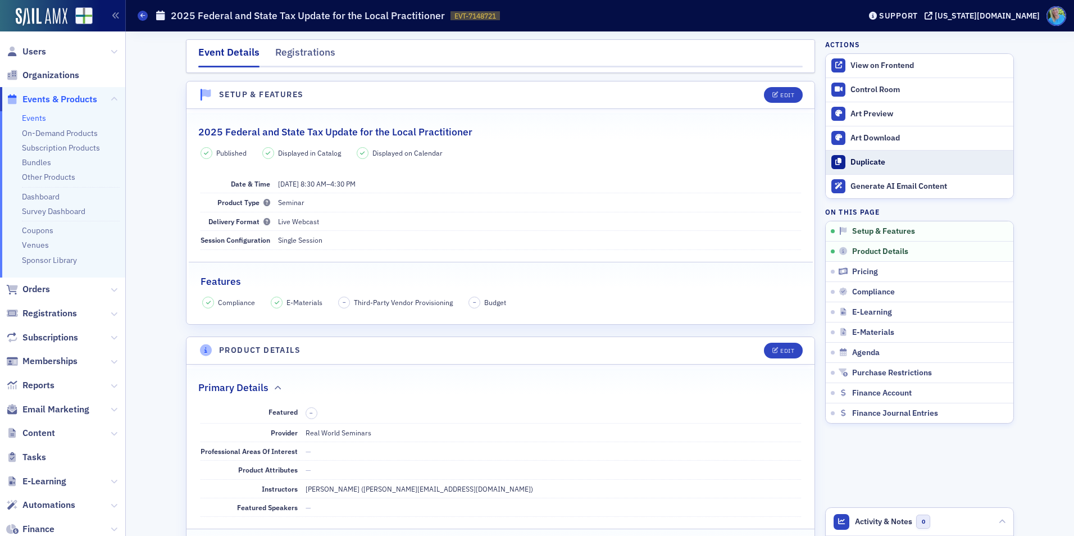
click at [878, 166] on div "Duplicate" at bounding box center [928, 162] width 157 height 10
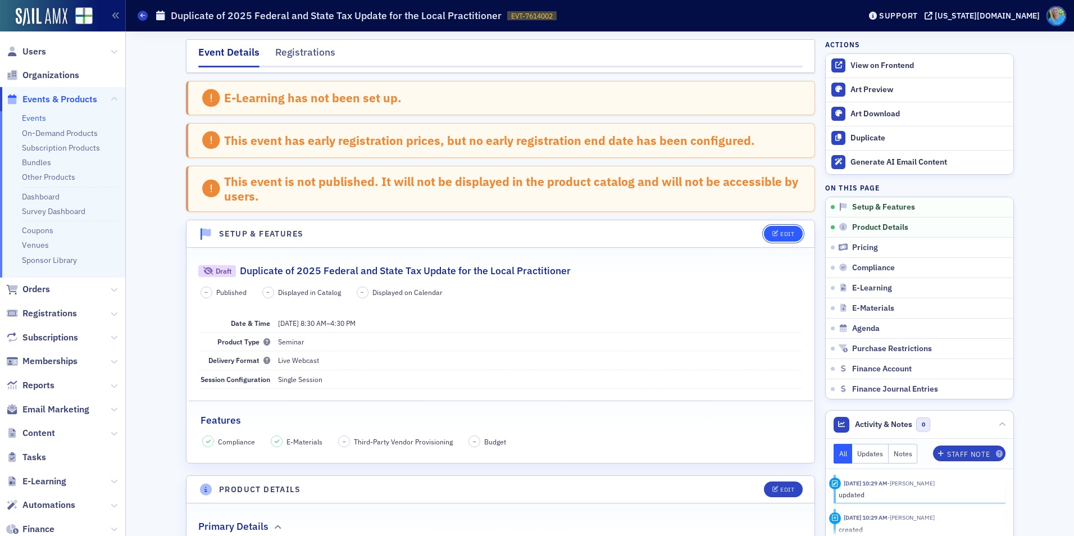
click at [772, 232] on icon "button" at bounding box center [775, 234] width 7 height 6
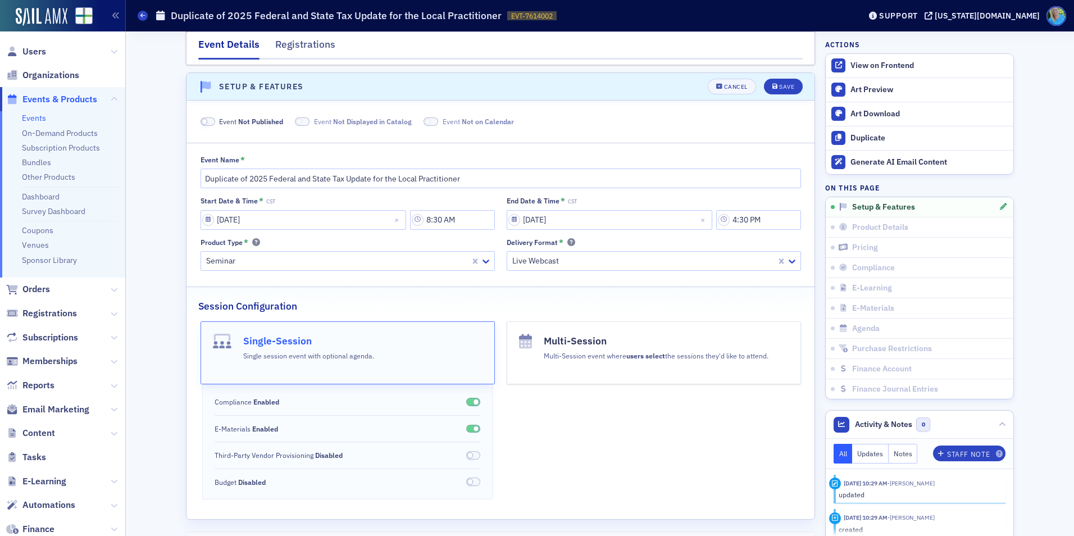
scroll to position [154, 0]
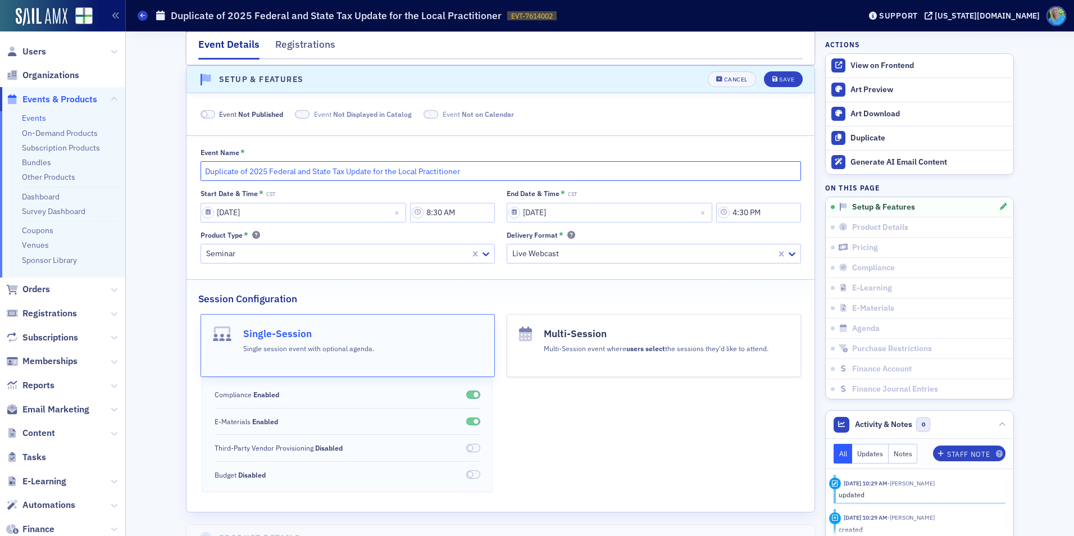
drag, startPoint x: 245, startPoint y: 168, endPoint x: 204, endPoint y: 170, distance: 41.1
click at [204, 170] on input "Duplicate of 2025 Federal and State Tax Update for the Local Practitioner" at bounding box center [501, 171] width 600 height 20
click at [439, 170] on input "2025 Federal and State Tax Update for the Local Practitioner" at bounding box center [501, 171] width 600 height 20
type input "2025 Federal and State Tax Update for the Local Practitioner_Jan. 2026"
select select "10"
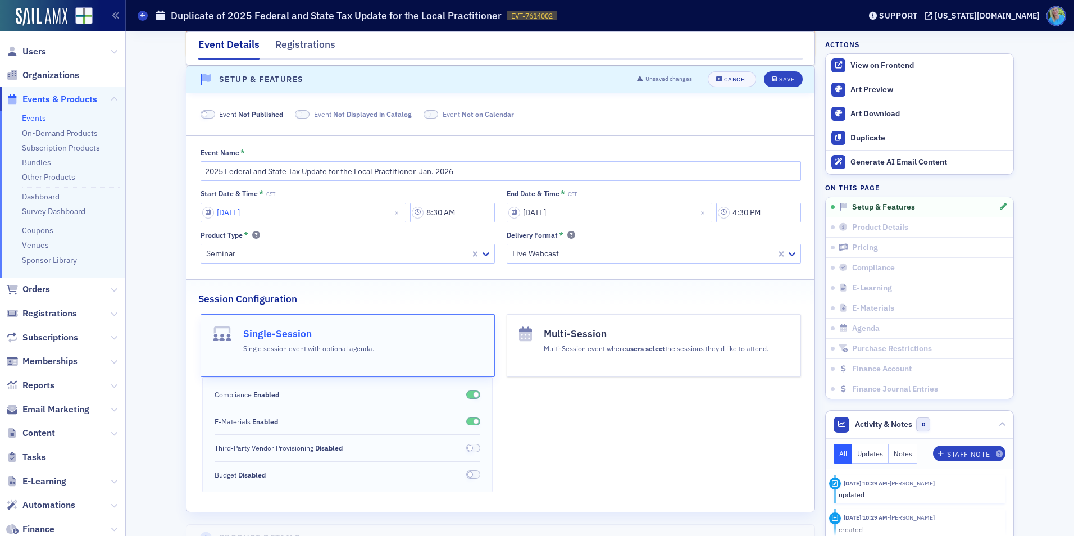
select select "2025"
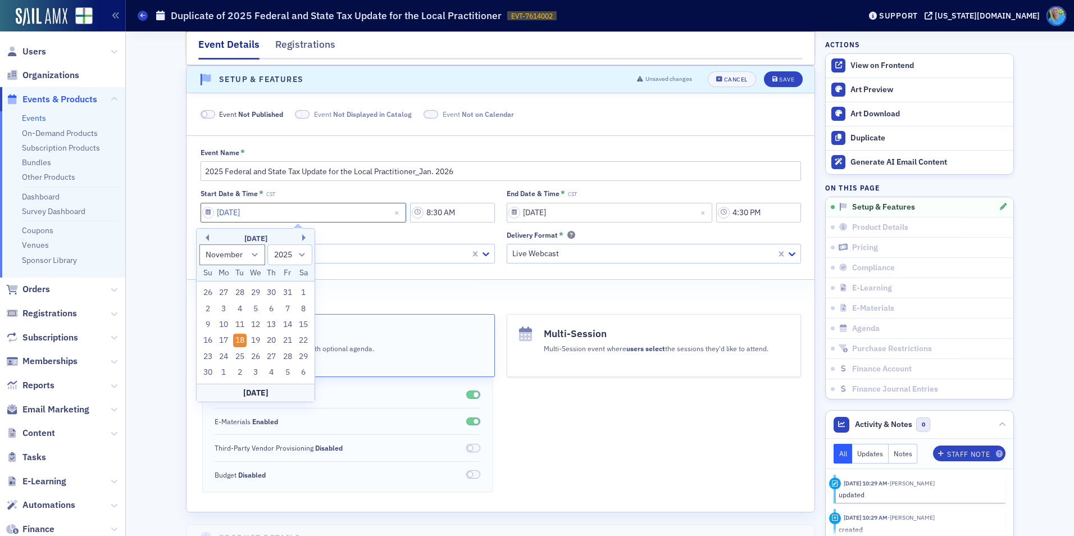
click at [305, 211] on input "11/18/2025" at bounding box center [304, 213] width 206 height 20
click at [300, 239] on div "November 2025" at bounding box center [256, 238] width 118 height 11
click at [302, 239] on div "November 2025" at bounding box center [256, 238] width 118 height 11
click at [303, 236] on button "Next Month" at bounding box center [305, 237] width 7 height 7
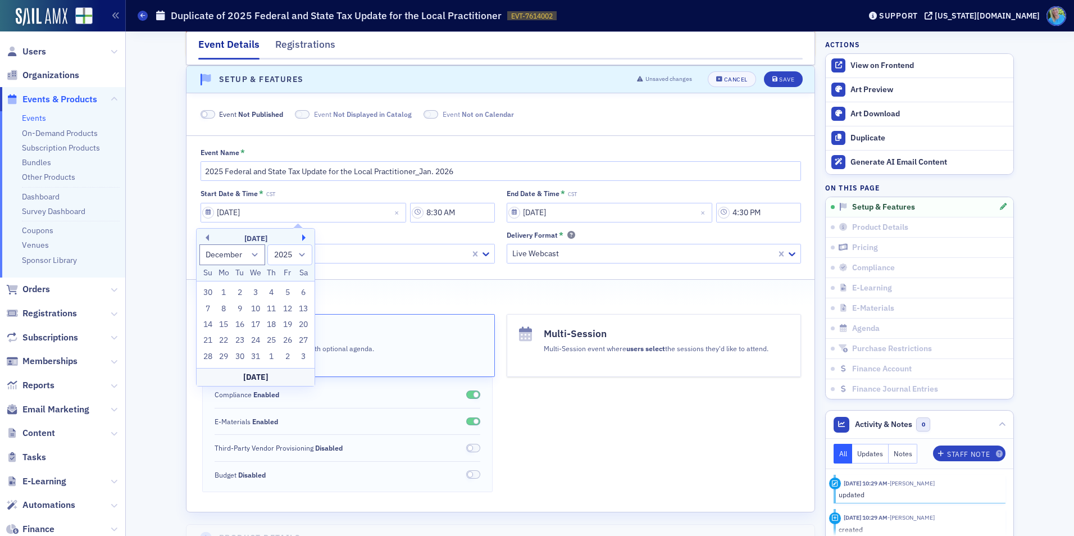
select select "0"
select select "2026"
click at [303, 236] on button "Next Month" at bounding box center [305, 237] width 7 height 7
click at [209, 236] on div "February 2026" at bounding box center [256, 238] width 118 height 11
click at [208, 236] on button "Previous Month" at bounding box center [205, 237] width 7 height 7
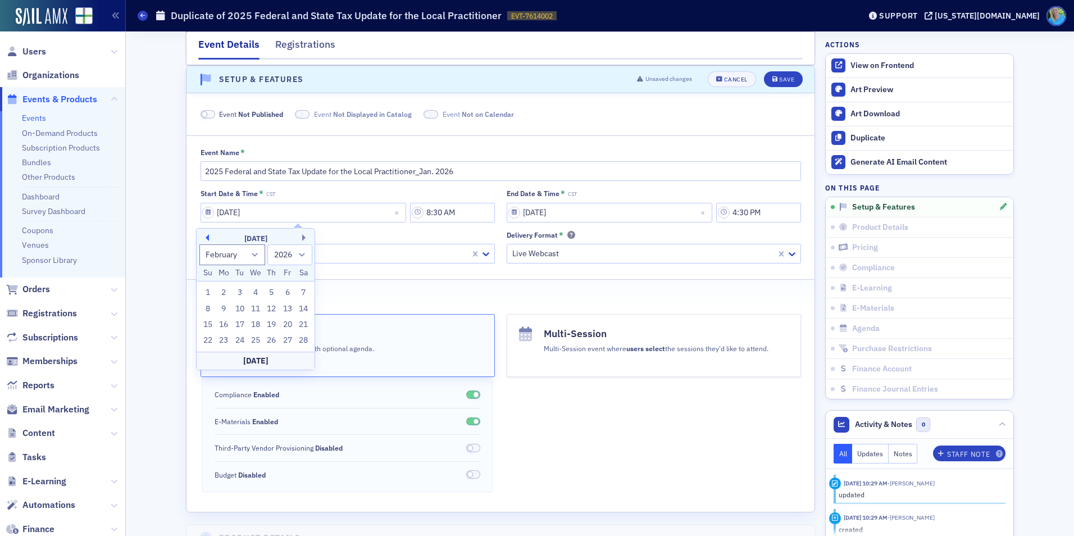
select select "0"
click at [289, 306] on div "9" at bounding box center [287, 308] width 13 height 13
type input "01/09/2026"
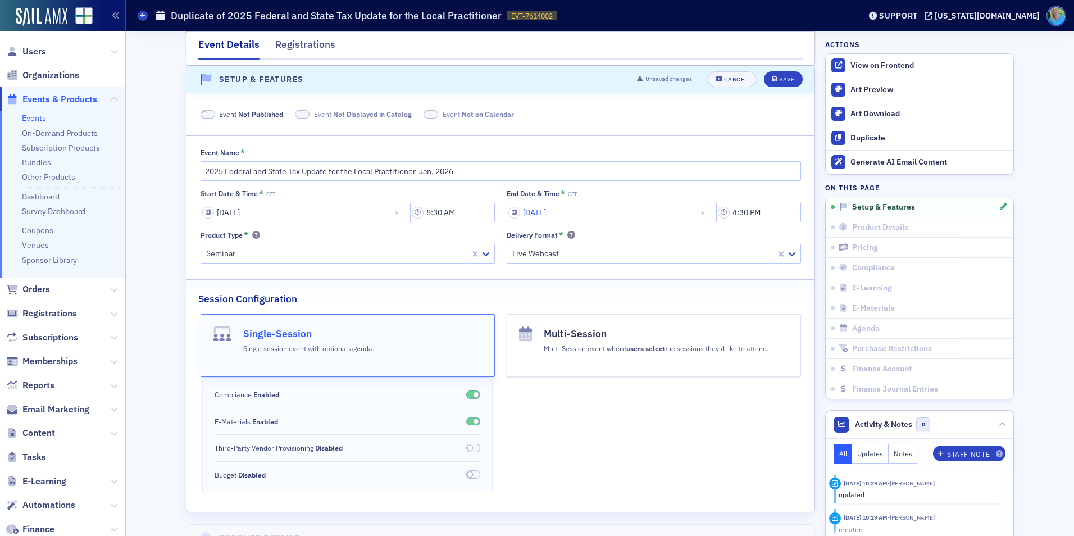
click at [604, 210] on input "11/18/2025" at bounding box center [610, 213] width 206 height 20
select select "10"
select select "2025"
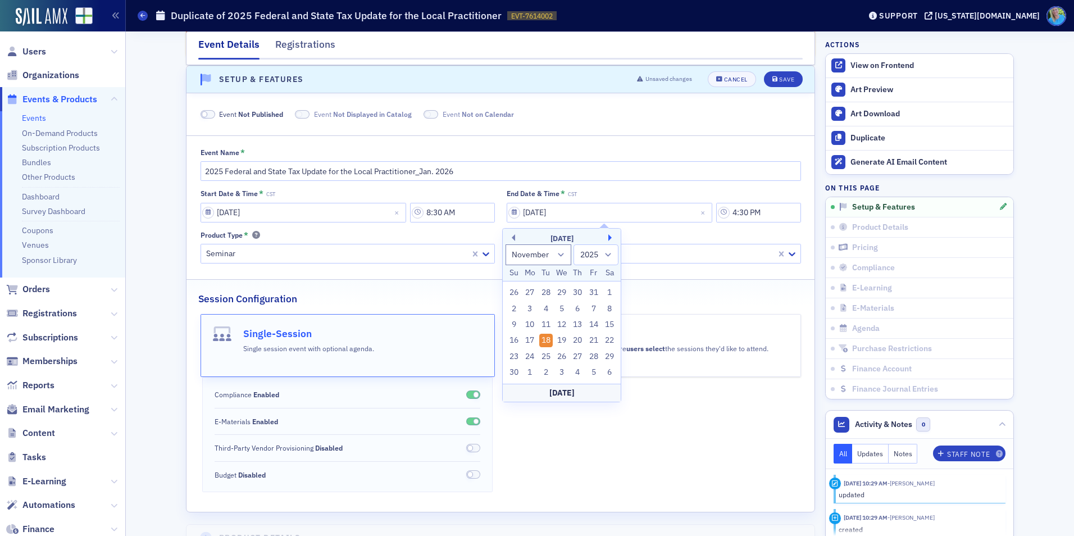
click at [611, 238] on button "Next Month" at bounding box center [611, 237] width 7 height 7
select select "0"
select select "2026"
click at [590, 308] on div "9" at bounding box center [593, 308] width 13 height 13
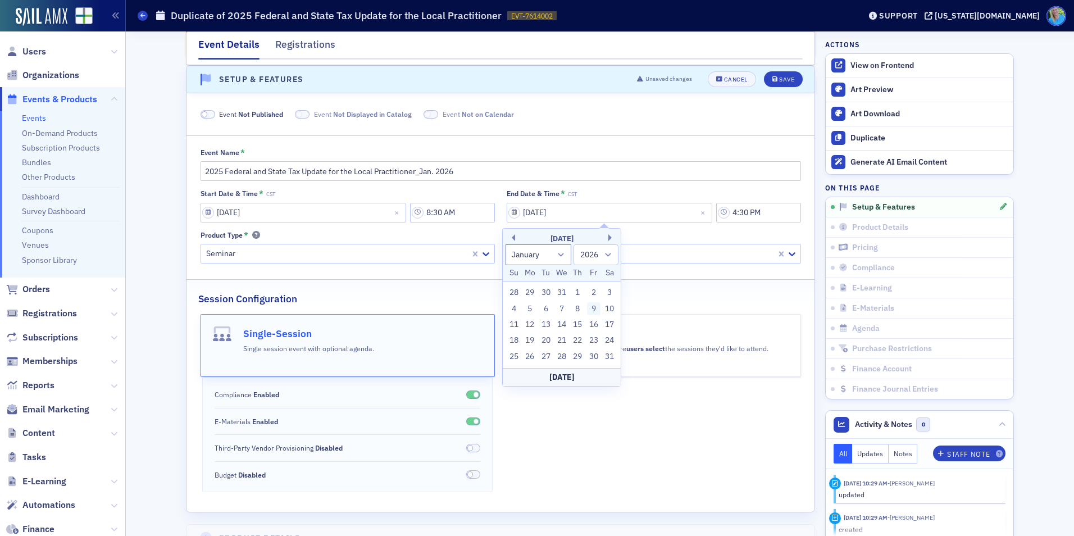
type input "01/09/2026"
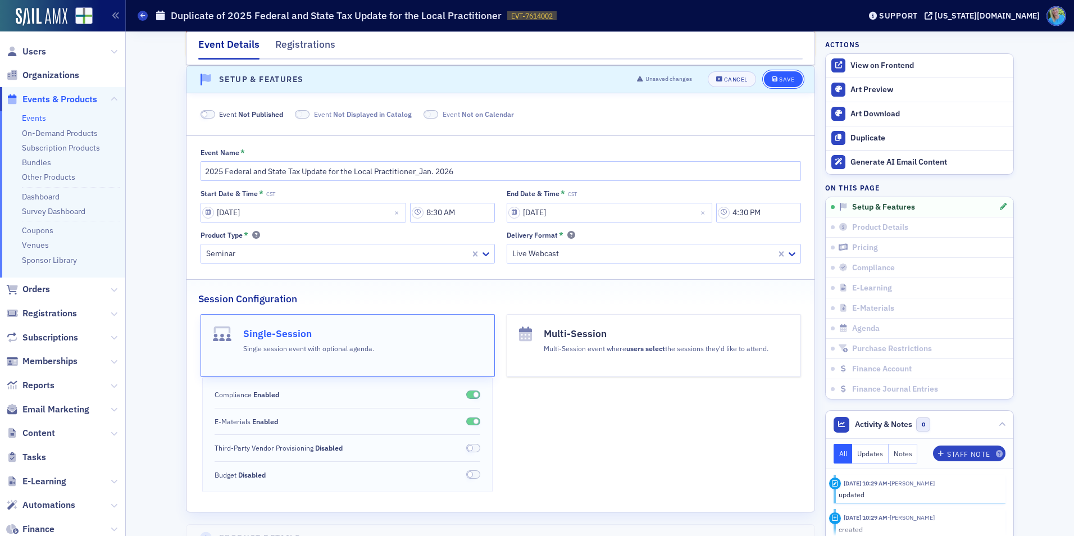
click at [780, 79] on div "Save" at bounding box center [786, 79] width 15 height 6
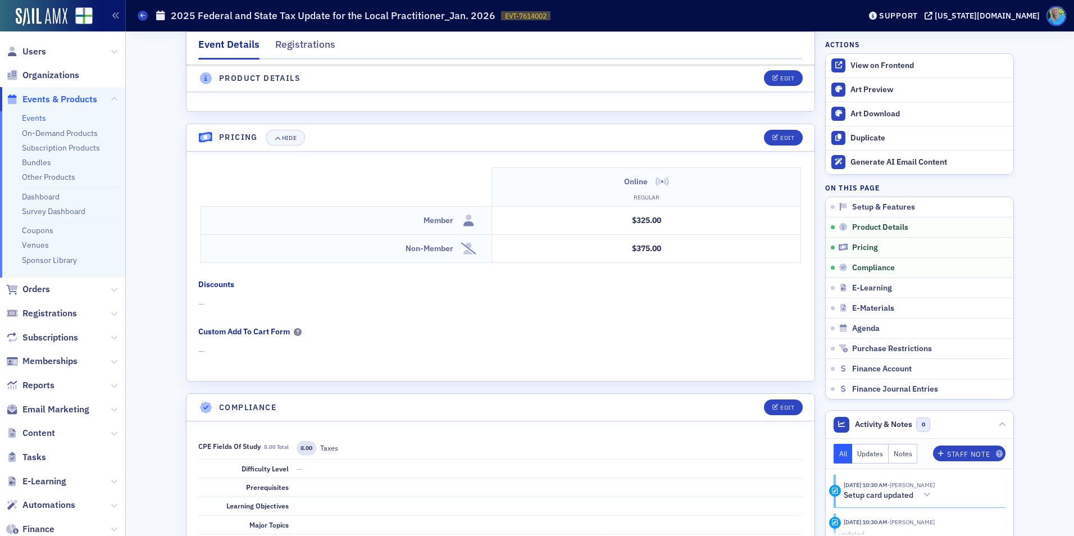
scroll to position [1067, 0]
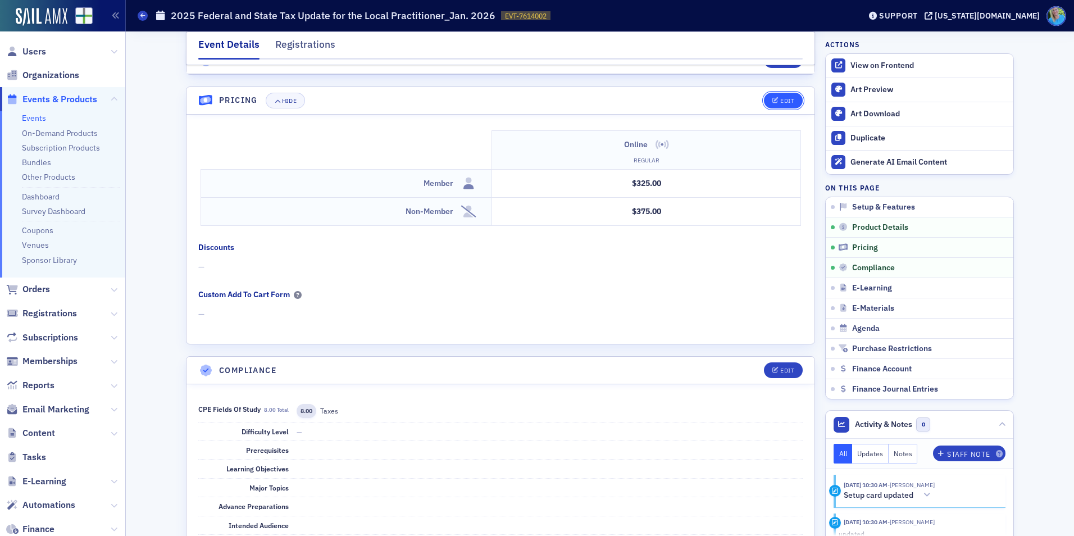
click at [773, 99] on icon "button" at bounding box center [775, 101] width 7 height 6
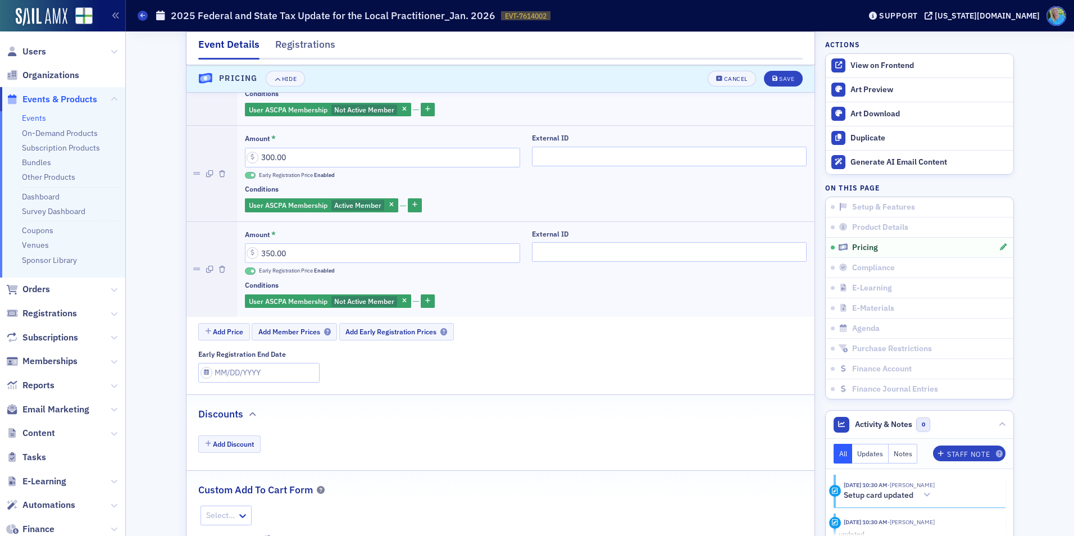
scroll to position [1313, 0]
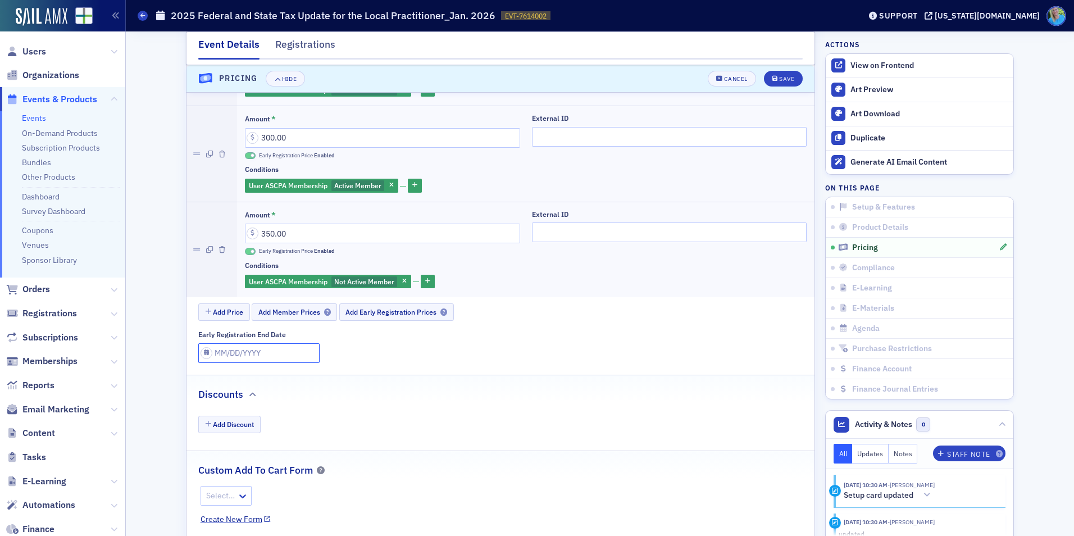
select select "8"
select select "2025"
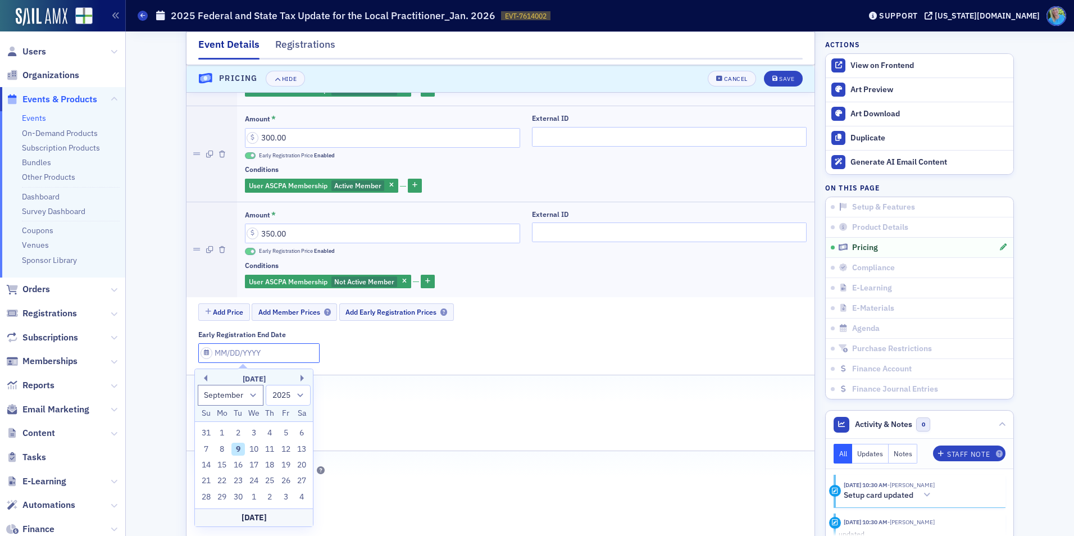
click at [257, 354] on input "Early Registration End Date" at bounding box center [258, 353] width 121 height 20
click at [304, 375] on button "Next Month" at bounding box center [304, 378] width 7 height 7
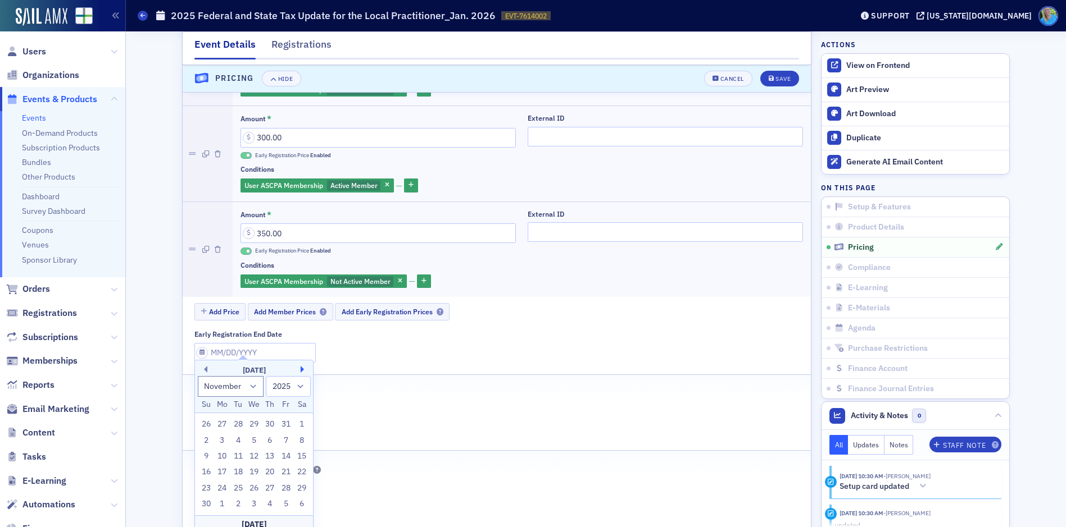
click at [304, 373] on button "Next Month" at bounding box center [304, 369] width 7 height 7
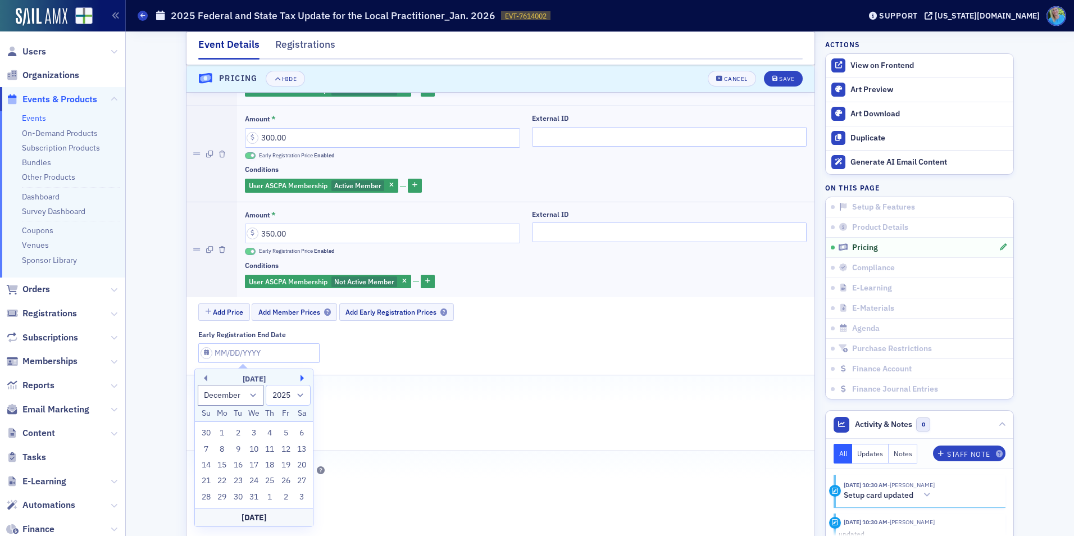
click at [304, 375] on button "Next Month" at bounding box center [304, 378] width 7 height 7
select select "0"
select select "2026"
click at [252, 432] on div "31" at bounding box center [253, 432] width 13 height 13
type input "12/31/2025"
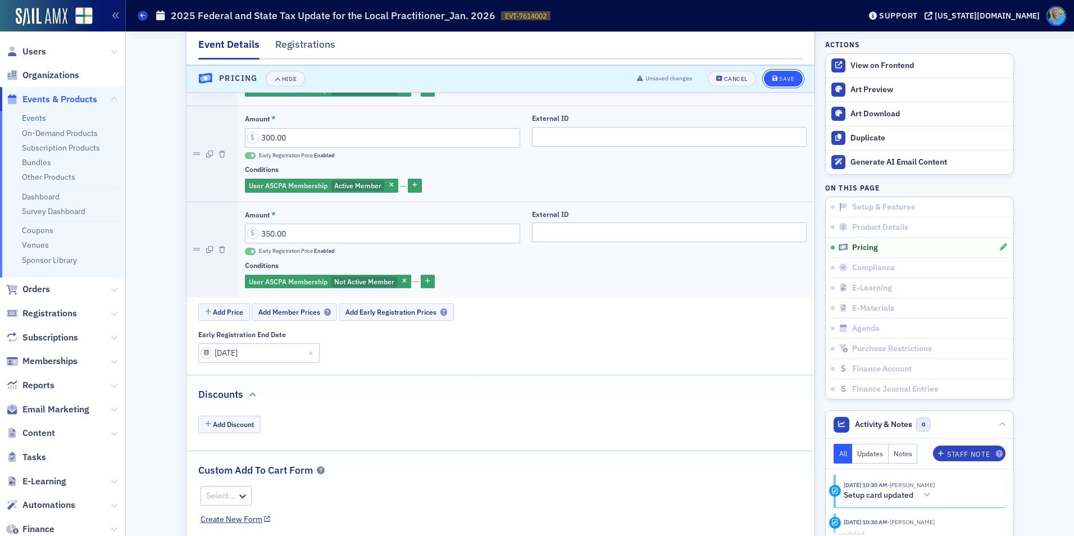
click at [773, 79] on icon "submit" at bounding box center [775, 79] width 6 height 6
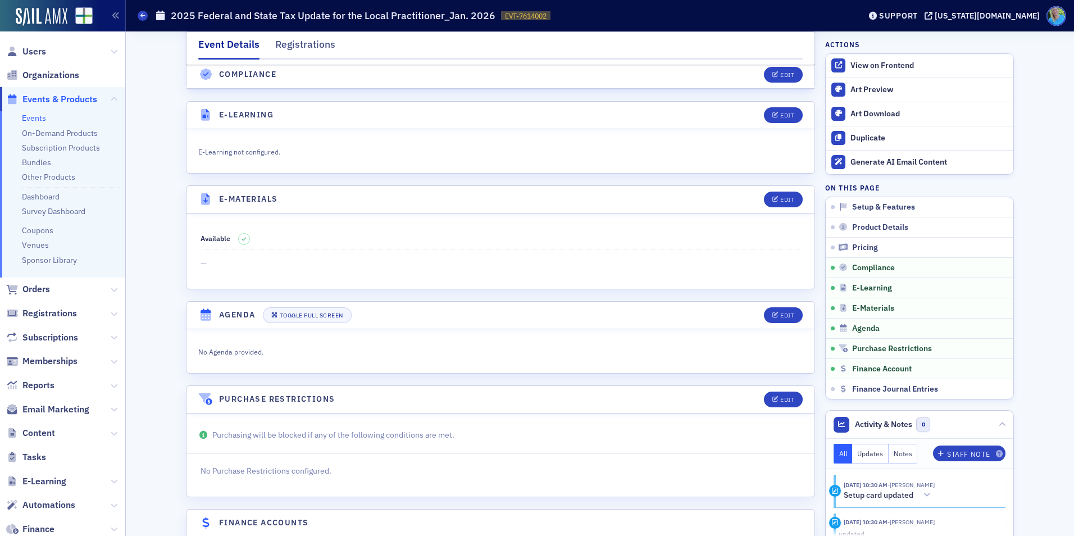
scroll to position [1551, 0]
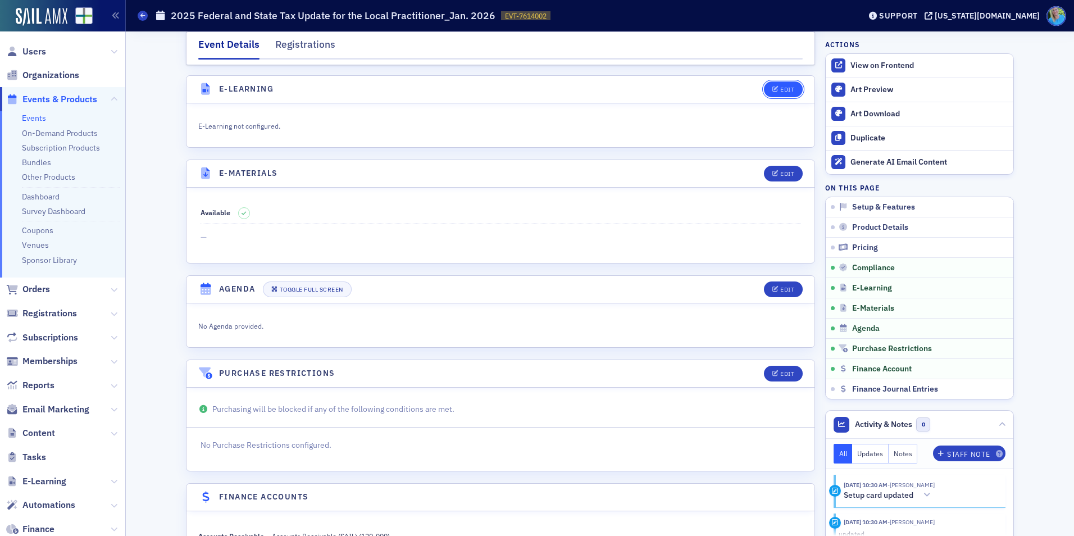
click at [780, 90] on div "Edit" at bounding box center [787, 90] width 14 height 6
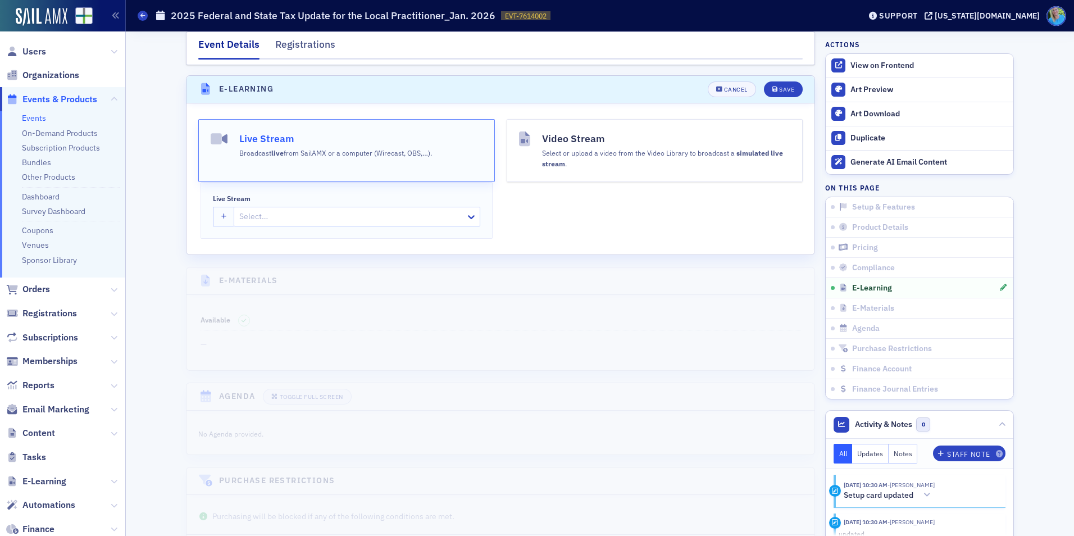
scroll to position [1562, 0]
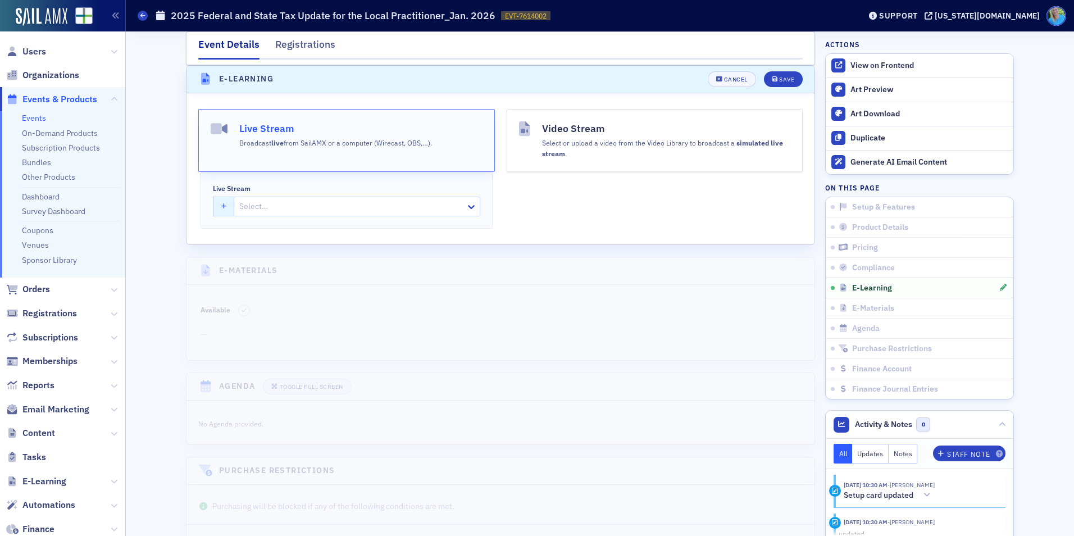
click at [222, 210] on icon "button" at bounding box center [224, 207] width 6 height 6
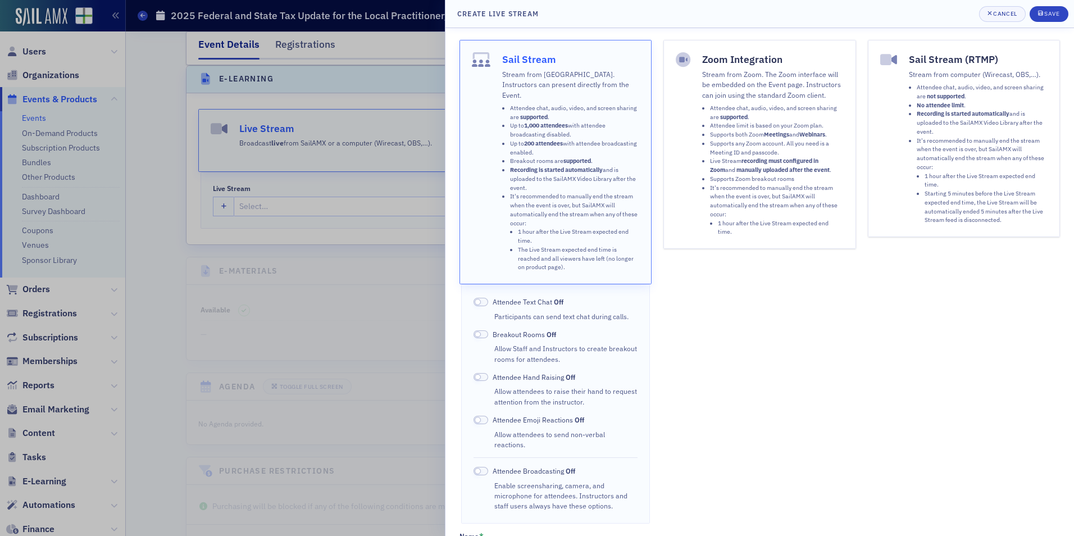
click at [485, 298] on span at bounding box center [481, 302] width 15 height 8
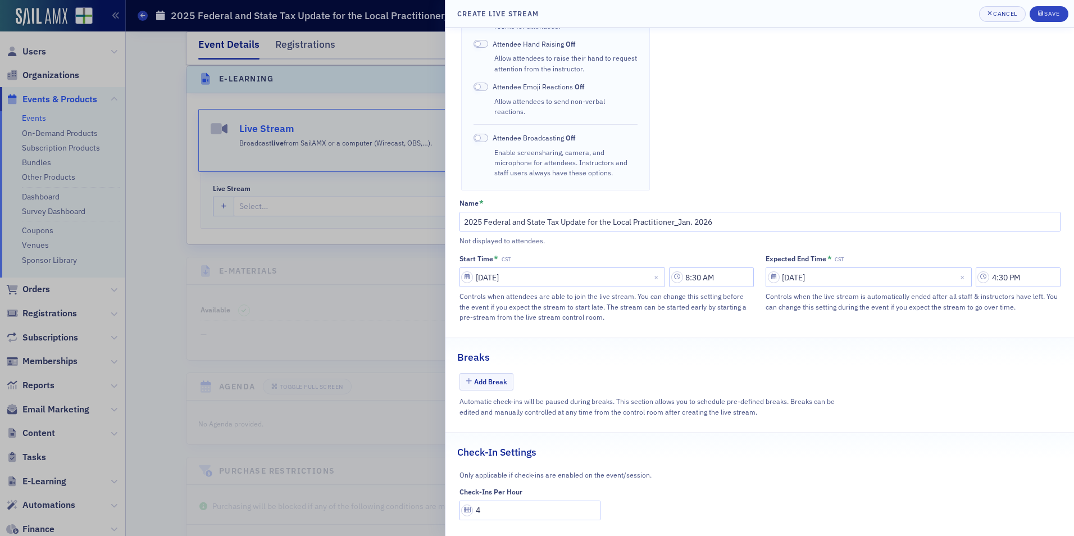
scroll to position [334, 0]
click at [1041, 11] on icon "submit" at bounding box center [1040, 13] width 5 height 6
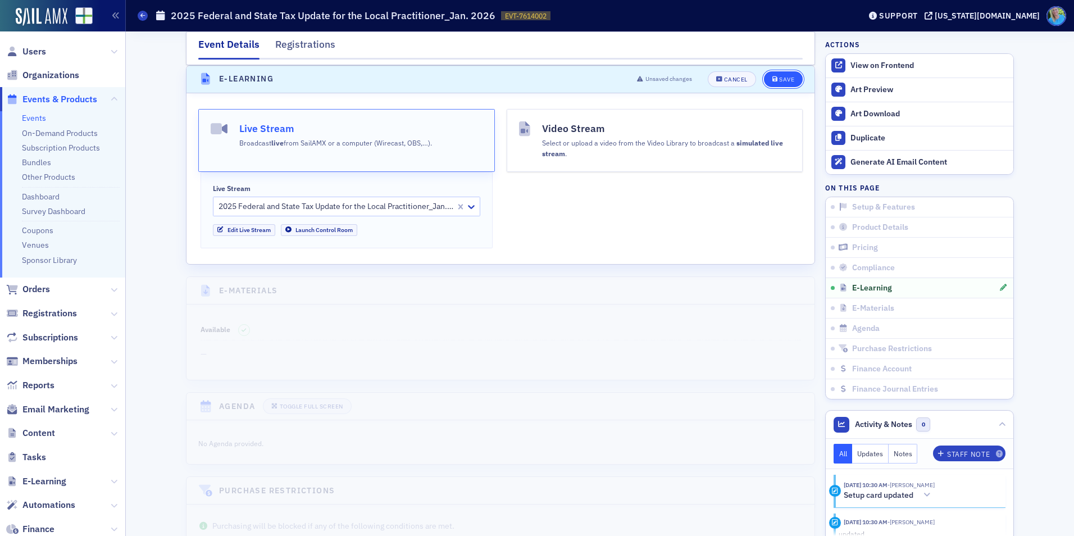
click at [789, 81] on div "Save" at bounding box center [786, 79] width 15 height 6
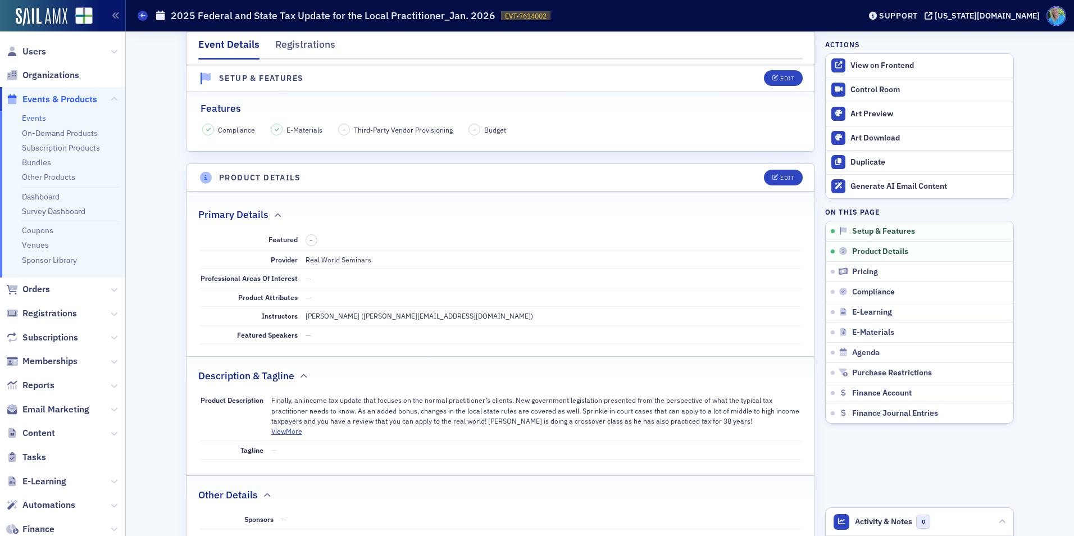
scroll to position [0, 0]
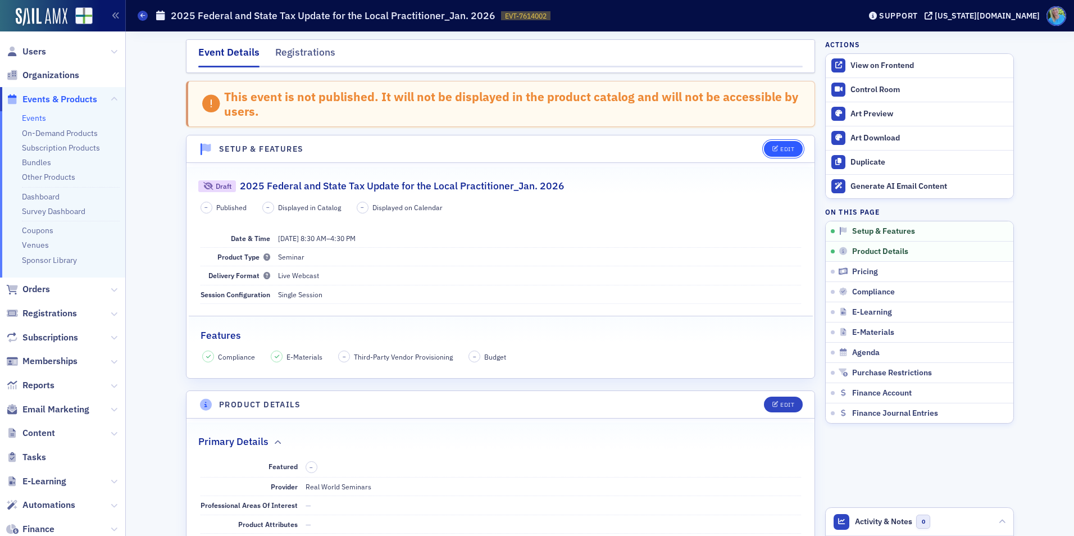
click at [772, 147] on icon "button" at bounding box center [775, 149] width 7 height 6
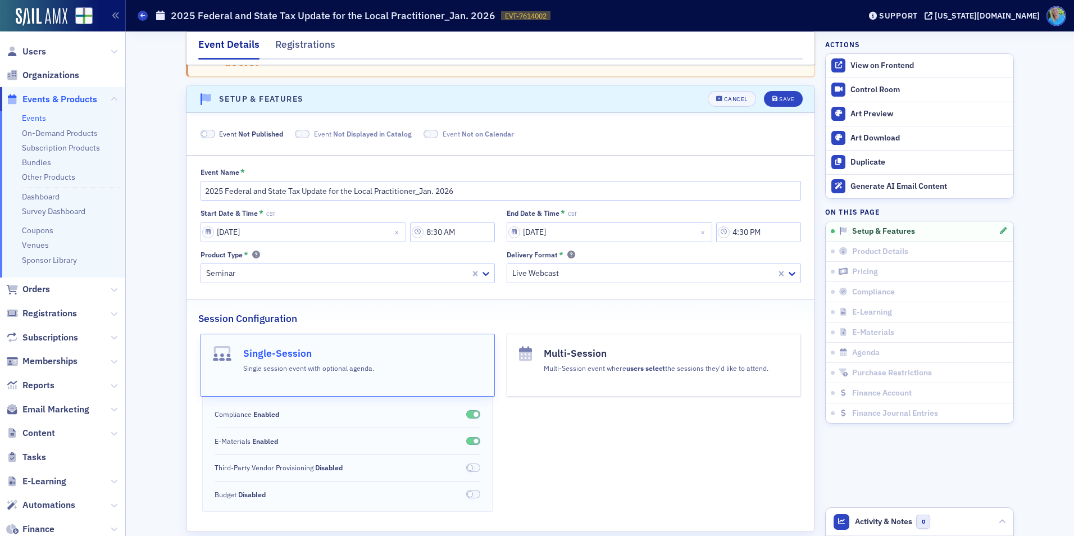
scroll to position [70, 0]
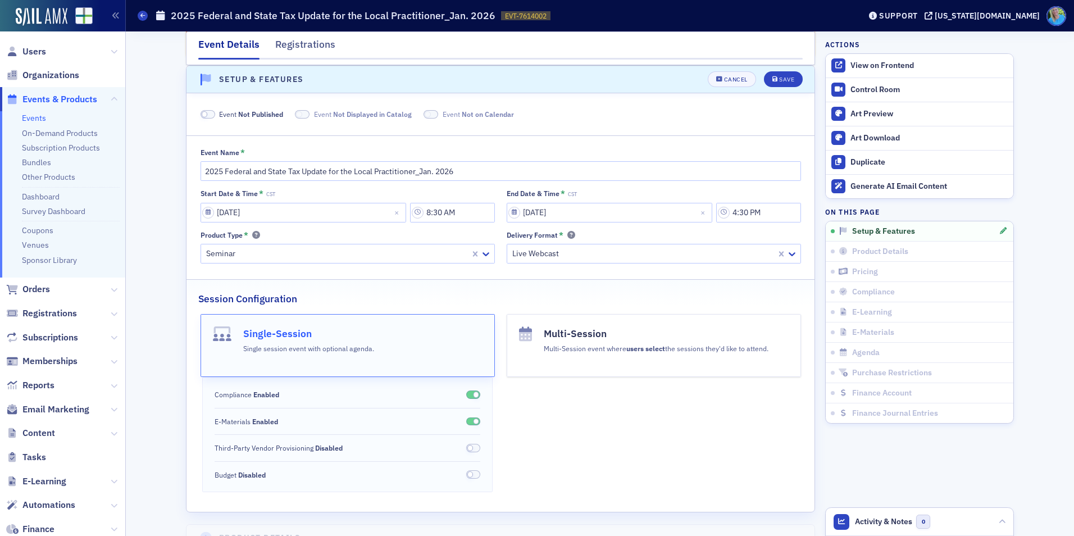
click at [203, 114] on span at bounding box center [208, 114] width 15 height 8
click at [782, 79] on div "Save" at bounding box center [786, 79] width 15 height 6
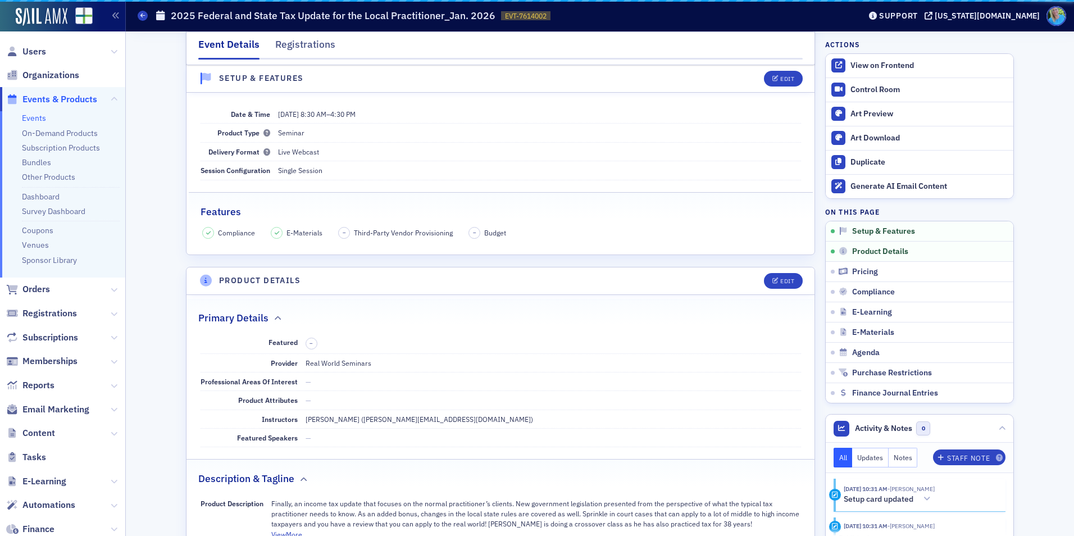
scroll to position [16, 0]
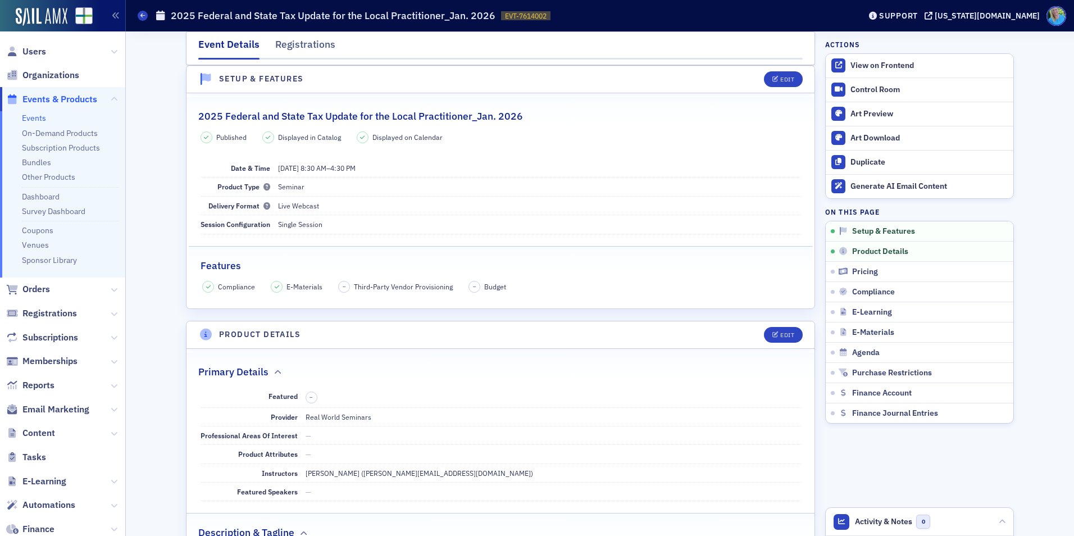
click at [41, 116] on link "Events" at bounding box center [34, 118] width 24 height 10
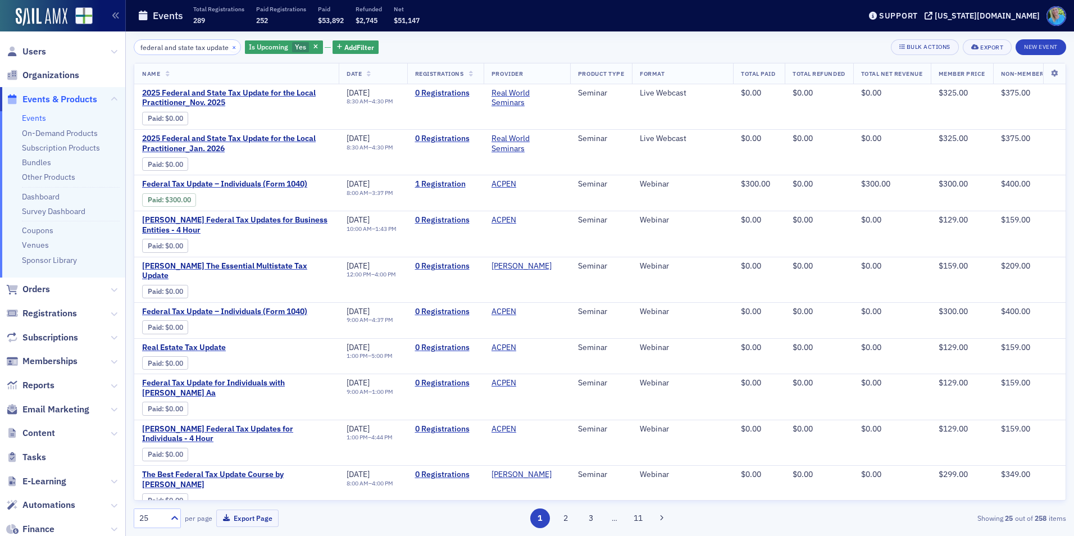
scroll to position [0, 11]
click at [229, 45] on button "×" at bounding box center [234, 47] width 10 height 10
click at [218, 47] on input "search" at bounding box center [187, 47] width 107 height 16
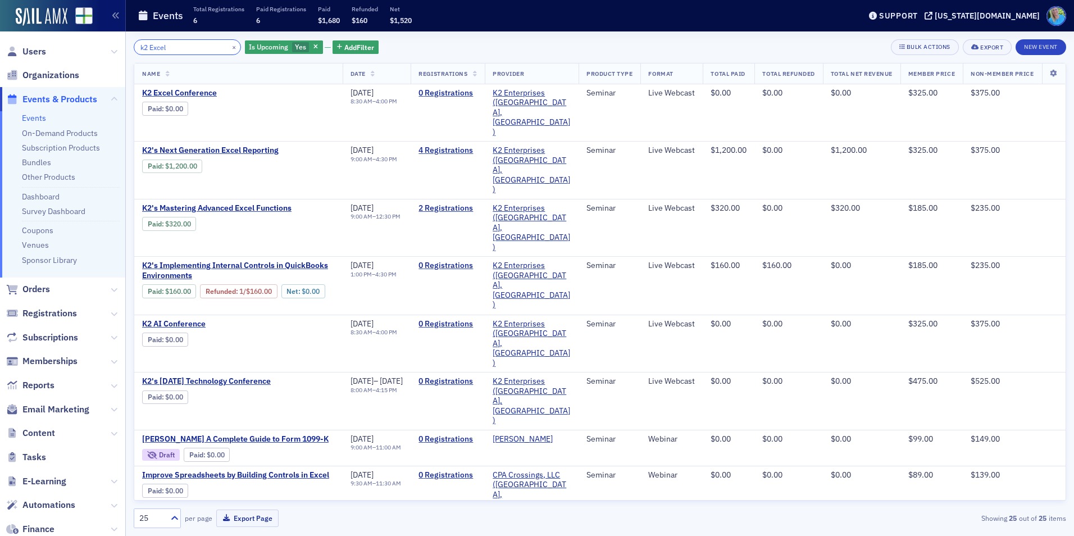
type input "k2 Excel"
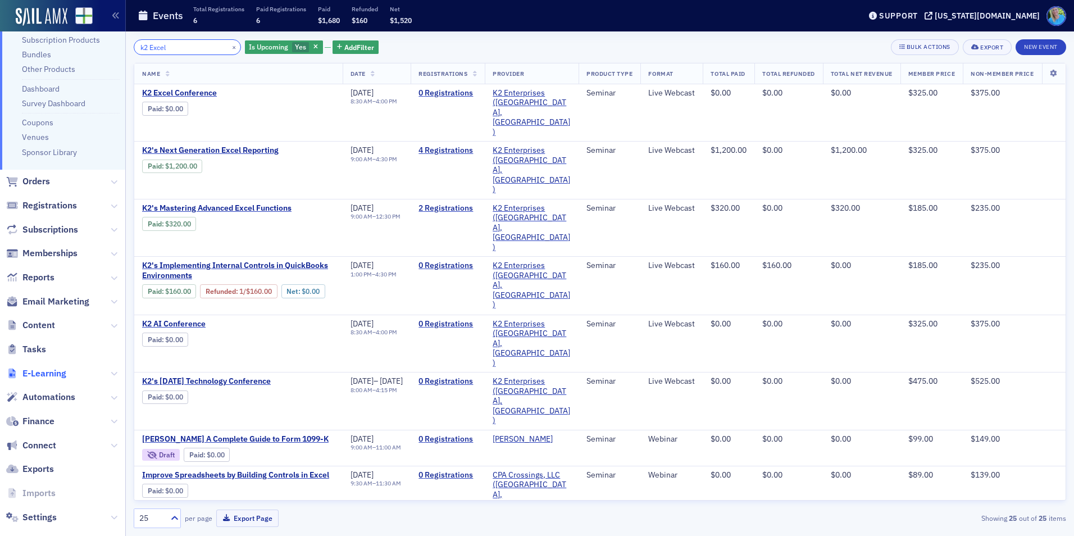
scroll to position [125, 0]
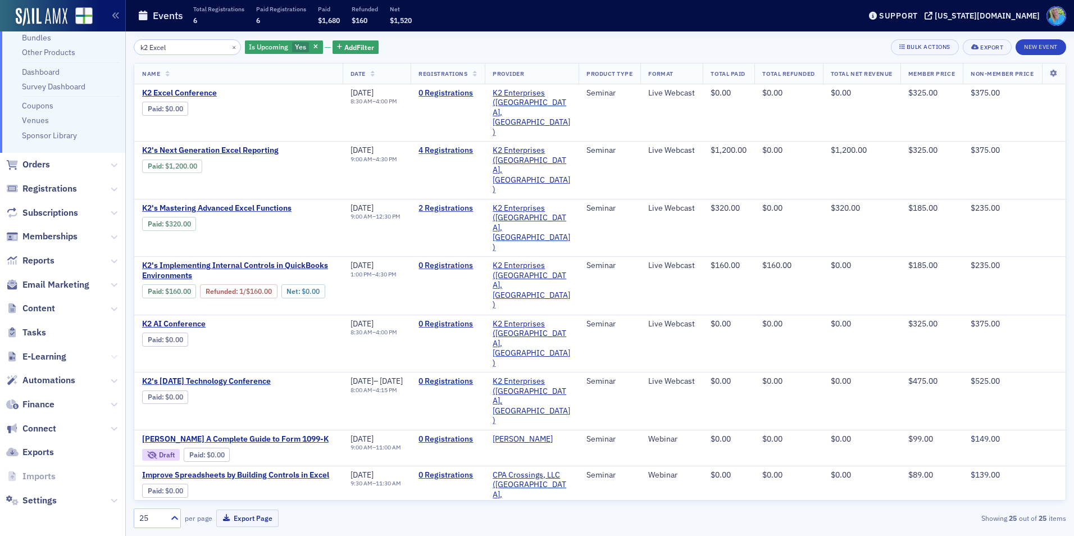
click at [111, 355] on icon at bounding box center [114, 356] width 7 height 7
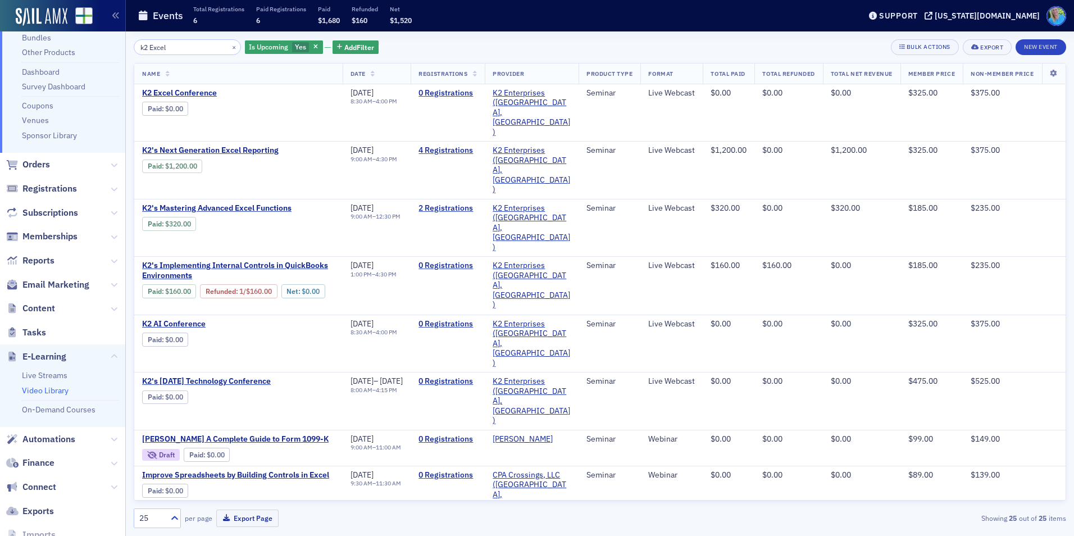
click at [51, 390] on link "Video Library" at bounding box center [45, 390] width 47 height 10
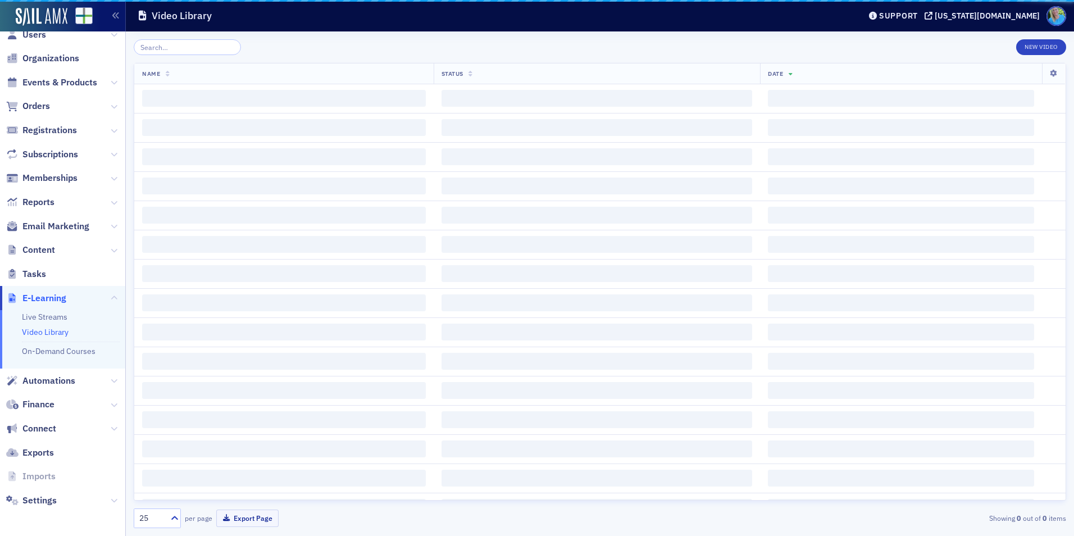
scroll to position [17, 0]
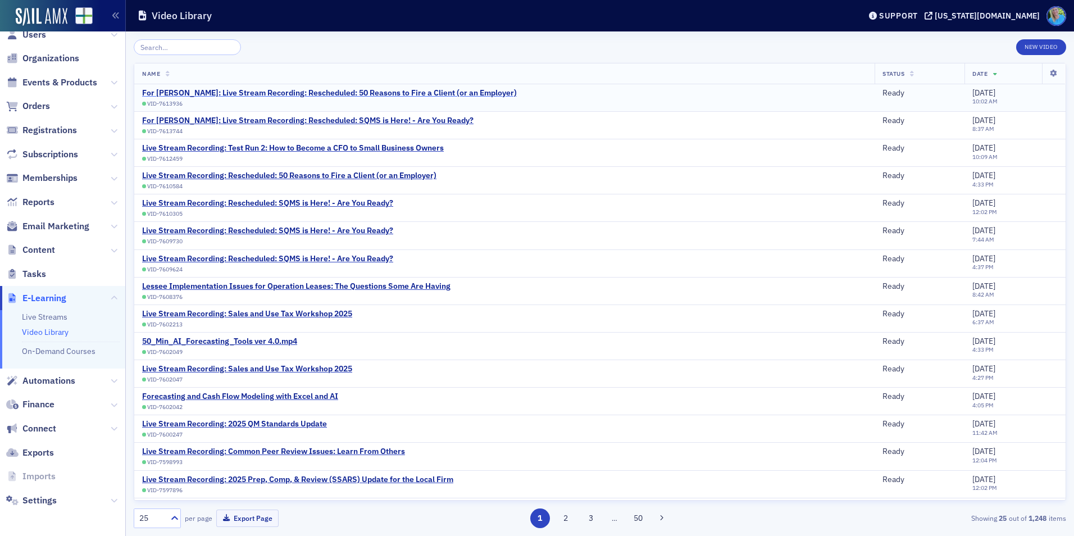
click at [447, 89] on div "For Jim Martin: Live Stream Recording: Rescheduled: 50 Reasons to Fire a Client…" at bounding box center [329, 93] width 375 height 10
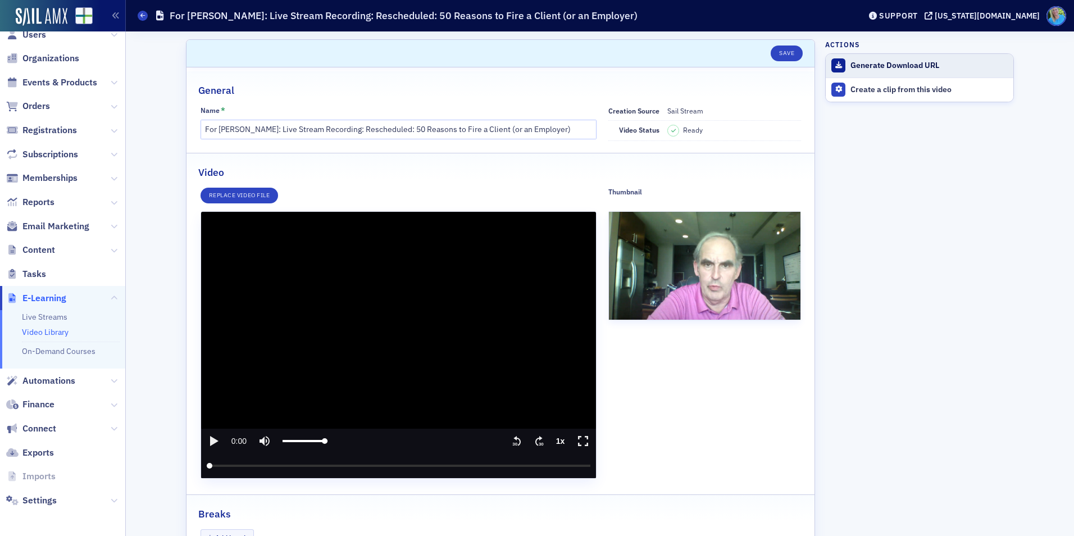
click at [885, 67] on div "Generate Download URL" at bounding box center [928, 66] width 157 height 10
click at [780, 49] on button "Save" at bounding box center [787, 53] width 32 height 16
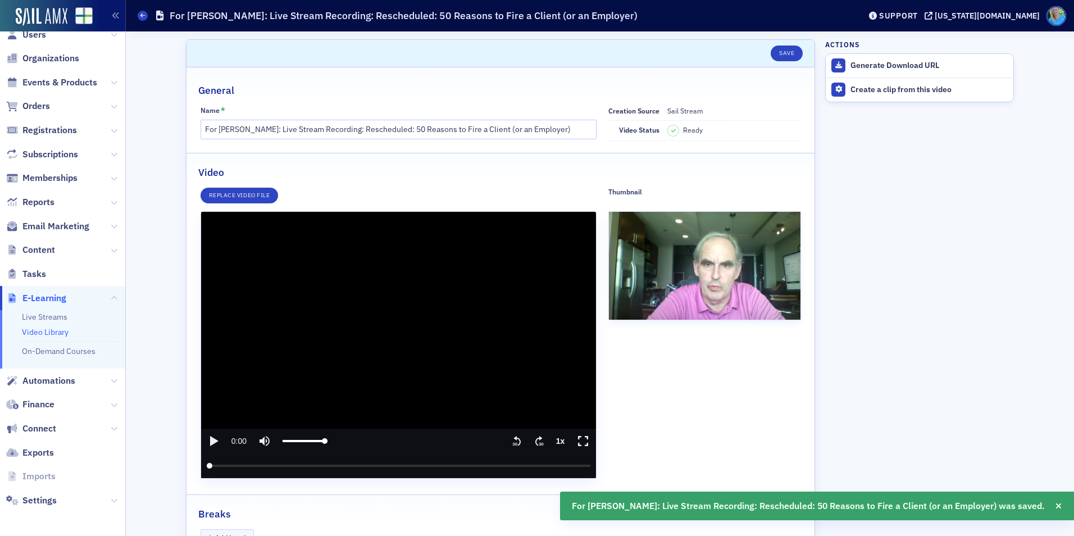
click at [45, 334] on link "Video Library" at bounding box center [45, 332] width 47 height 10
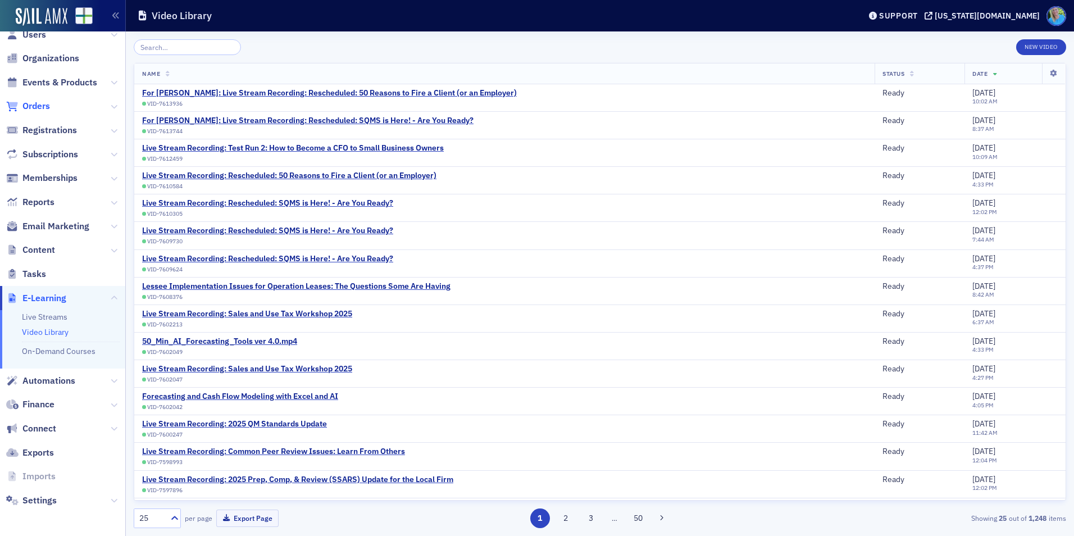
click at [40, 104] on span "Orders" at bounding box center [36, 106] width 28 height 12
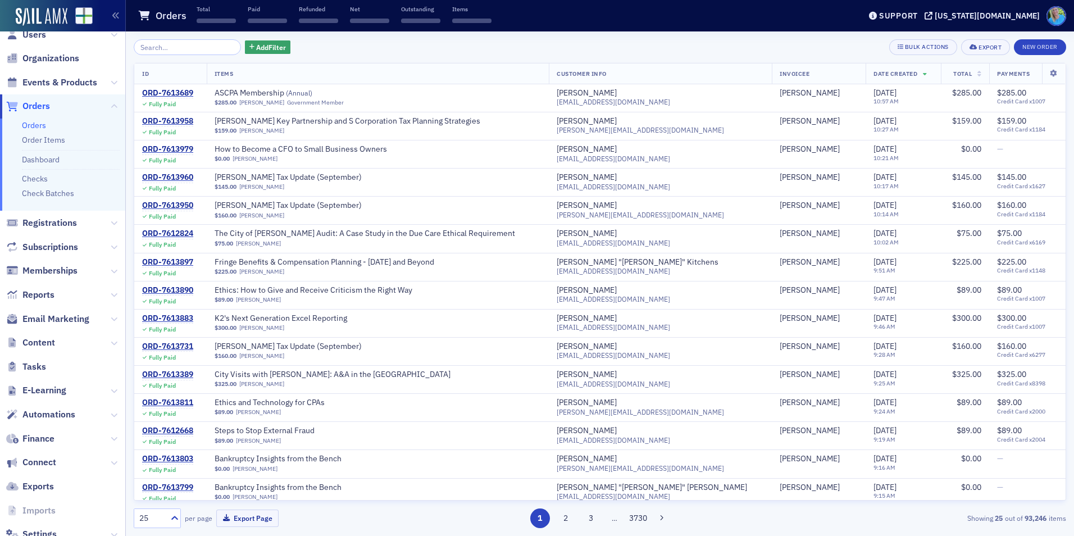
click at [168, 54] on input "search" at bounding box center [187, 47] width 107 height 16
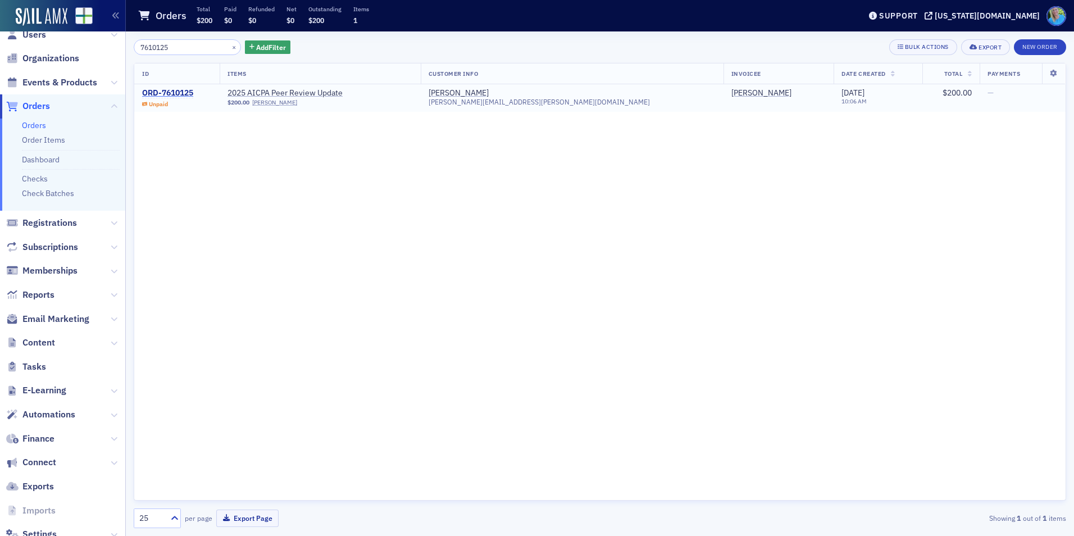
type input "7610125"
click at [175, 91] on div "ORD-7610125" at bounding box center [167, 93] width 51 height 10
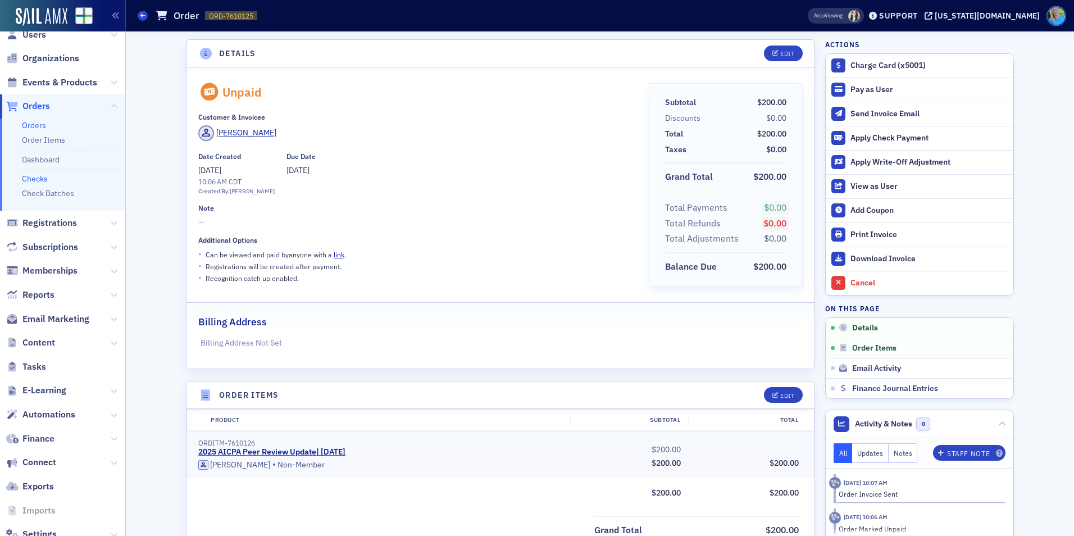
click at [40, 178] on link "Checks" at bounding box center [35, 179] width 26 height 10
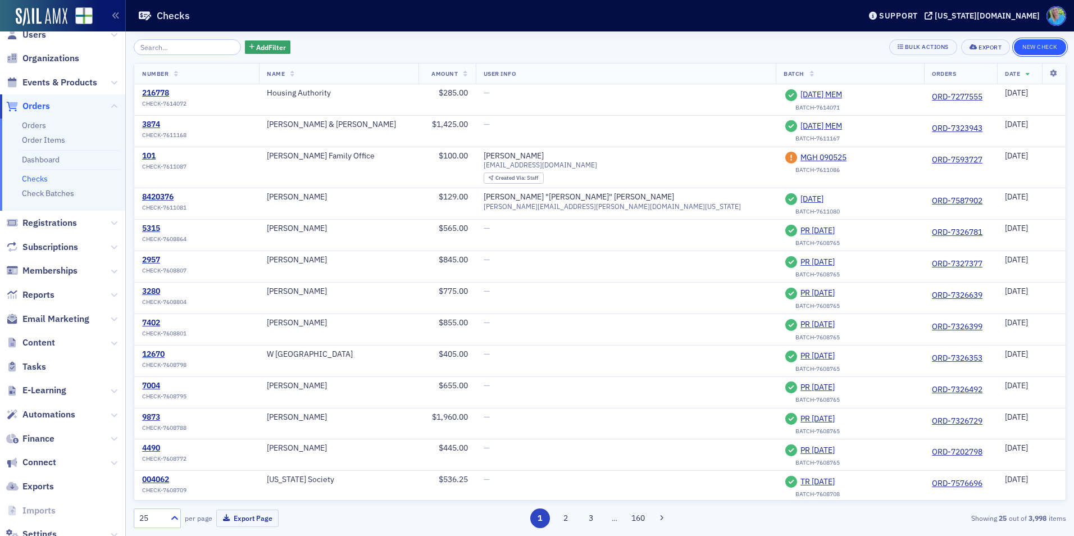
click at [1045, 44] on button "New Check" at bounding box center [1040, 47] width 52 height 16
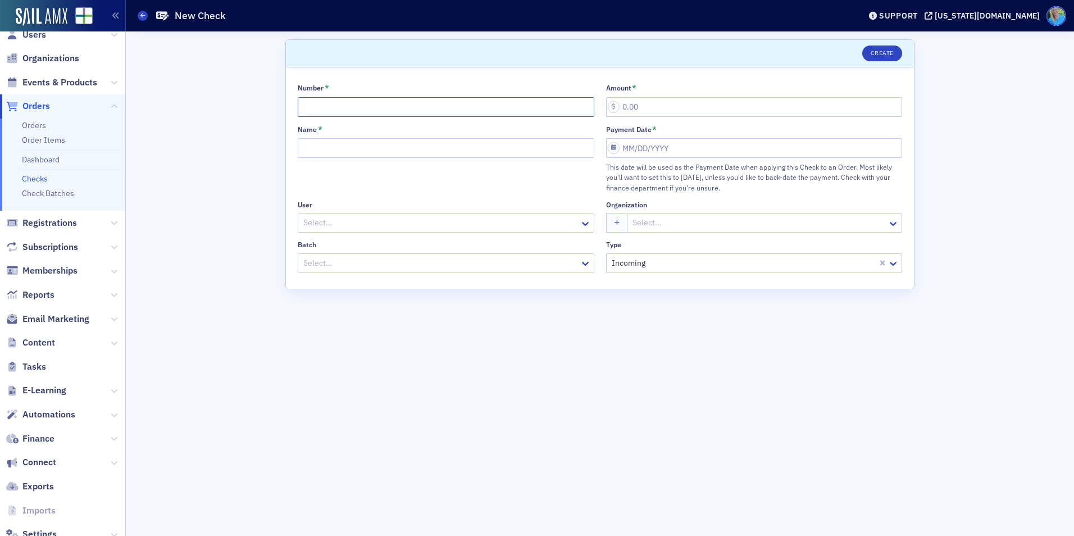
click at [332, 104] on input "Number *" at bounding box center [446, 107] width 297 height 20
type input "33949"
drag, startPoint x: 636, startPoint y: 107, endPoint x: 618, endPoint y: 106, distance: 17.4
click at [618, 106] on input "Amount *" at bounding box center [754, 107] width 297 height 20
type input "200.00"
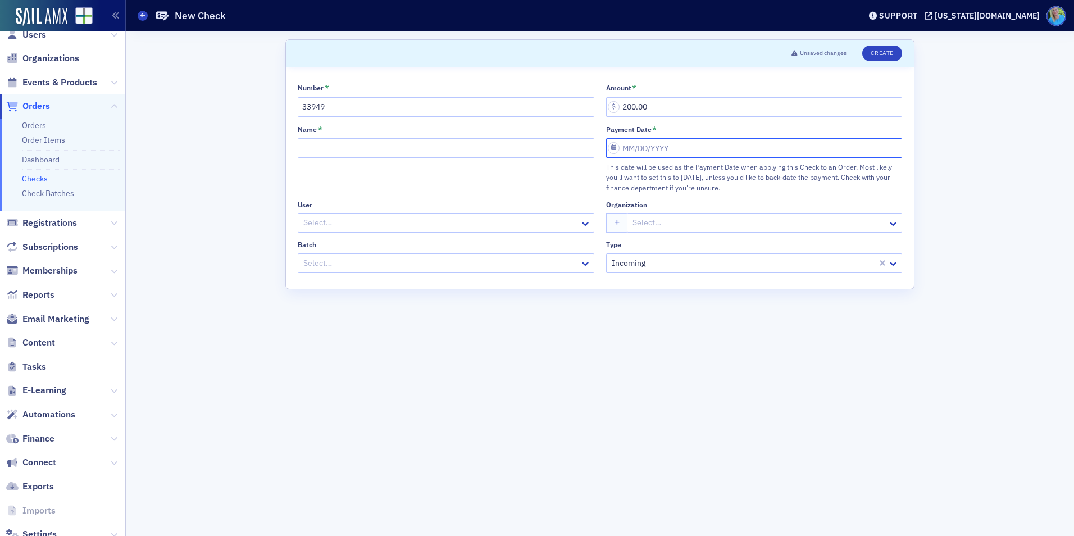
click at [634, 144] on input "Payment Date *" at bounding box center [754, 148] width 297 height 20
select select "8"
select select "2025"
click at [652, 241] on div "9" at bounding box center [649, 244] width 13 height 13
type input "09/09/2025"
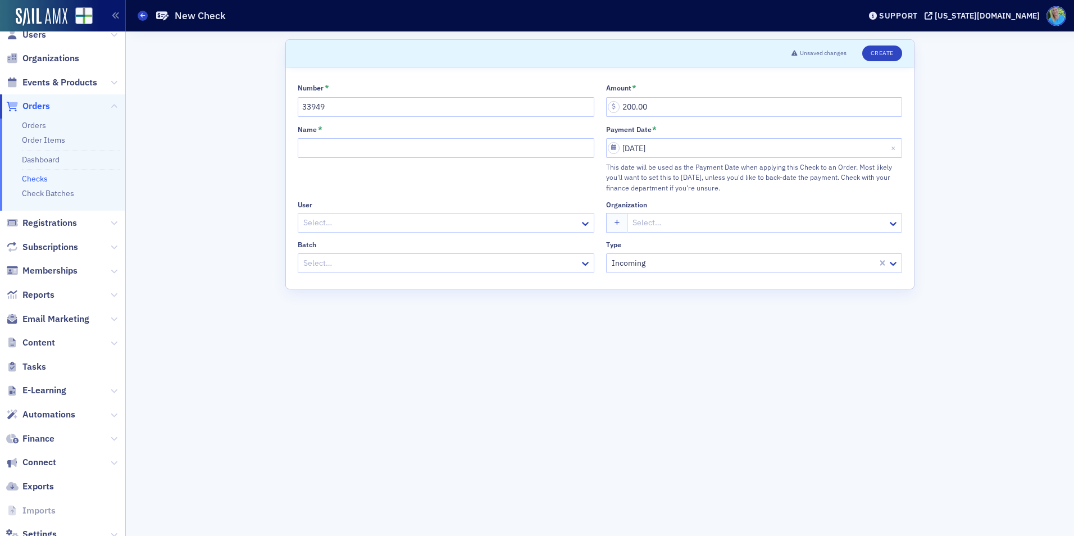
click at [639, 224] on div at bounding box center [758, 223] width 255 height 14
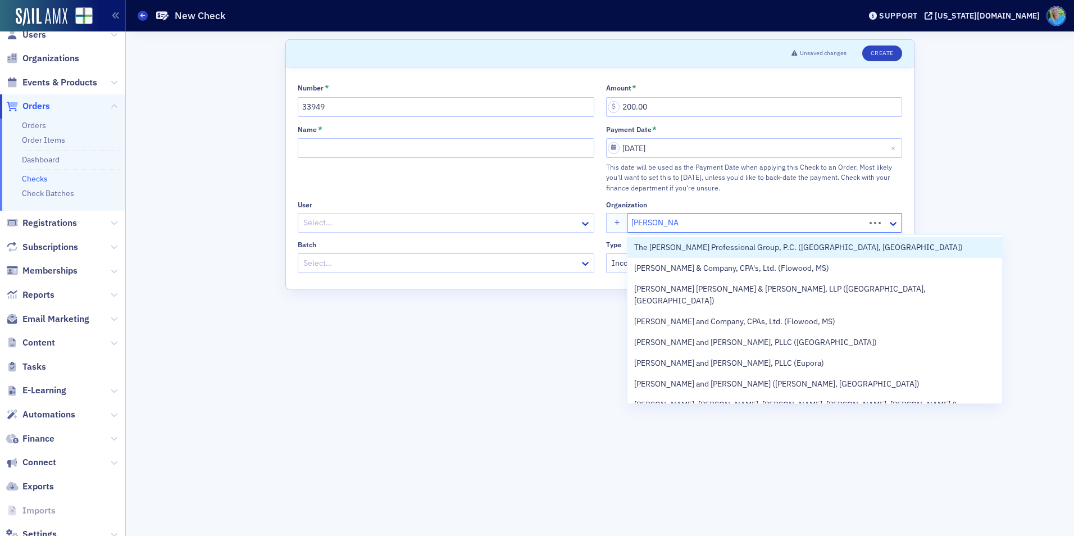
type input "Watkins, Ward"
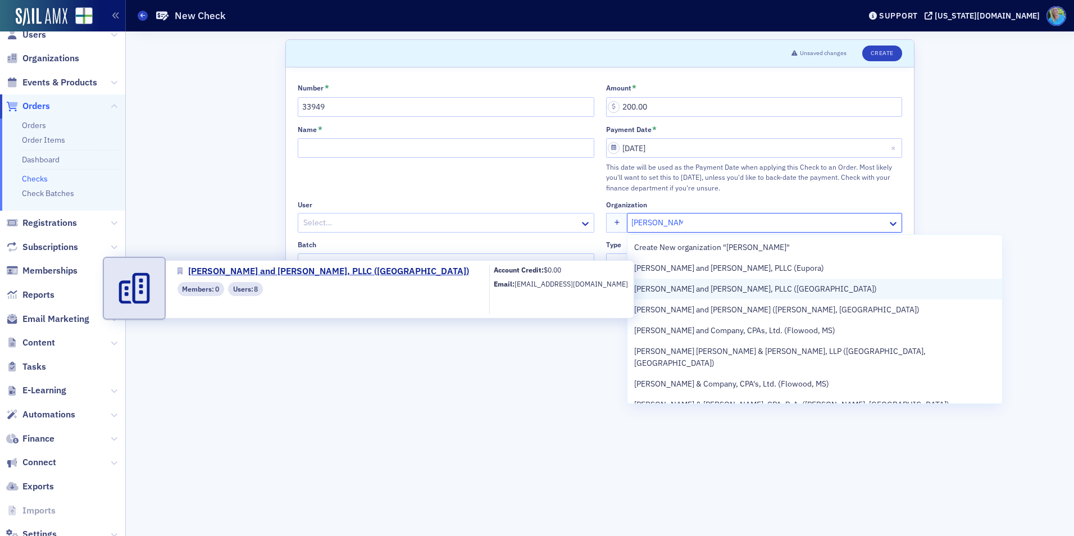
click at [696, 286] on span "Watkins, Ward and Stafford, PLLC (West Point)" at bounding box center [755, 289] width 243 height 12
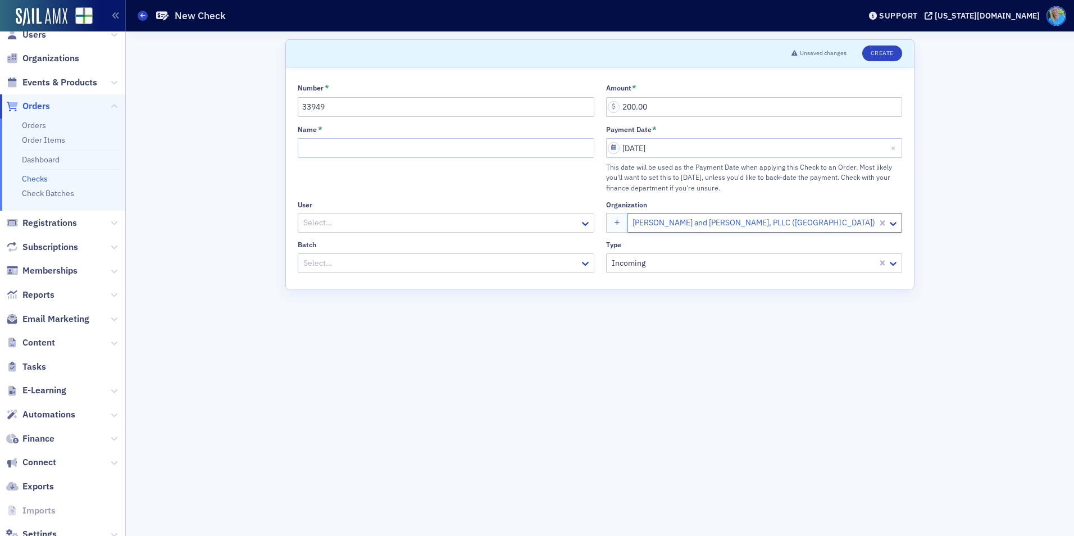
click at [440, 222] on div at bounding box center [440, 223] width 276 height 14
click at [327, 148] on input "Name *" at bounding box center [446, 148] width 297 height 20
type input "H"
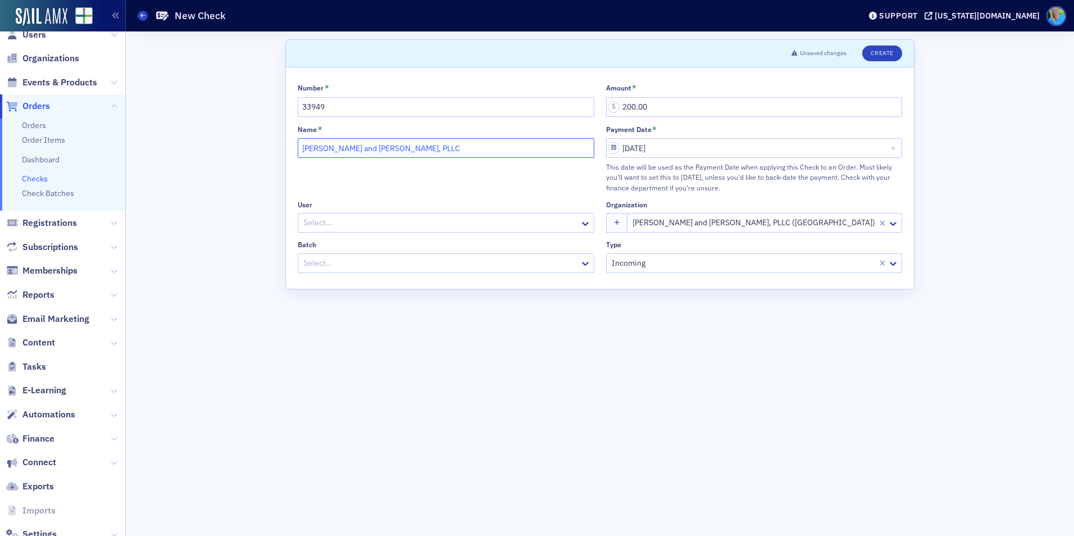
type input "Watkins, Ward and Stafford, PLLC"
select select "8"
select select "2025"
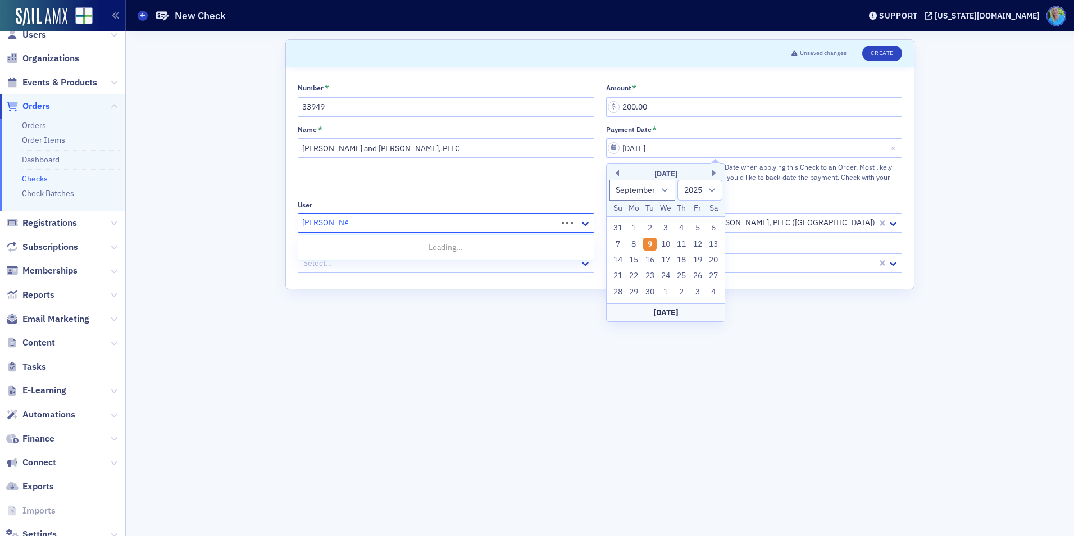
type input "harry stevens"
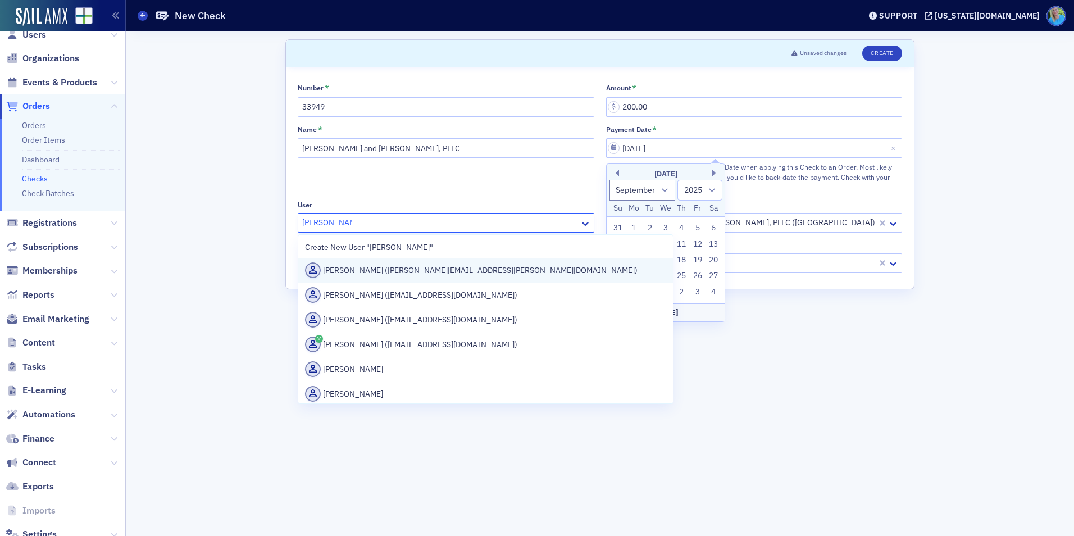
click at [388, 277] on div "Harry Stevens (harry.stevens@wws.cpa)" at bounding box center [485, 270] width 361 height 16
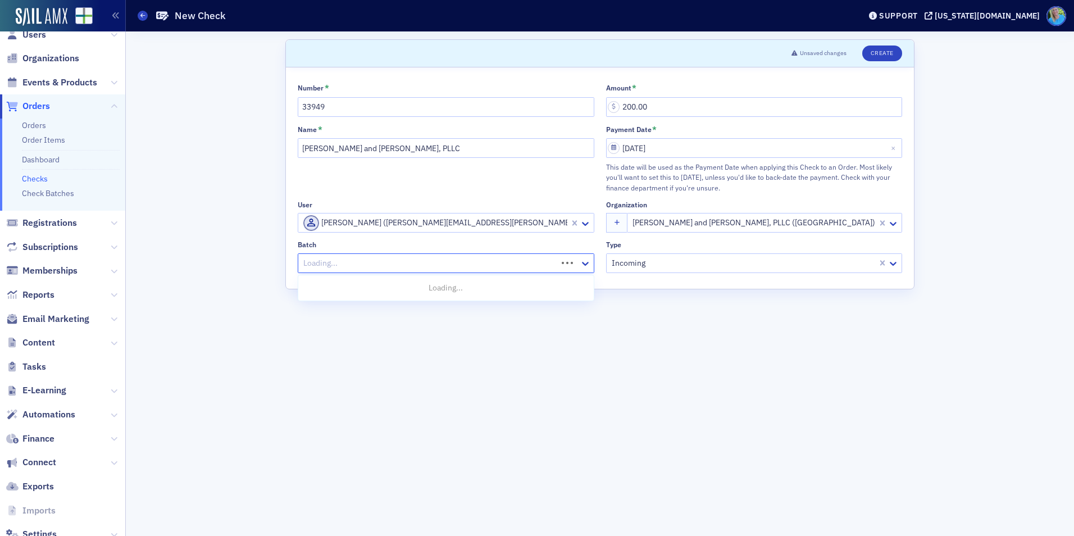
click at [379, 266] on div at bounding box center [429, 263] width 254 height 14
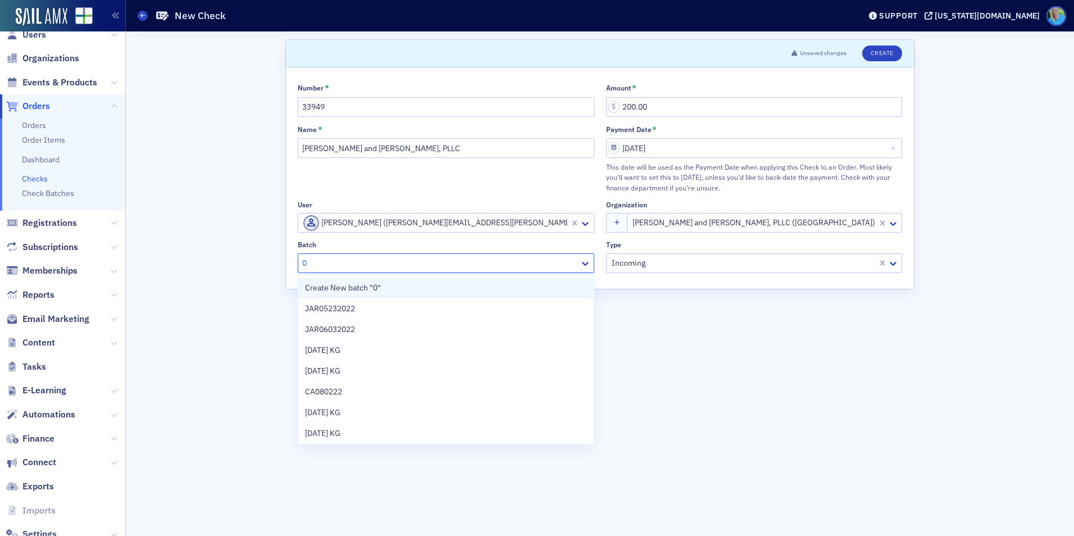
click at [378, 279] on div "Create New batch "0"" at bounding box center [445, 287] width 295 height 21
type input "0"
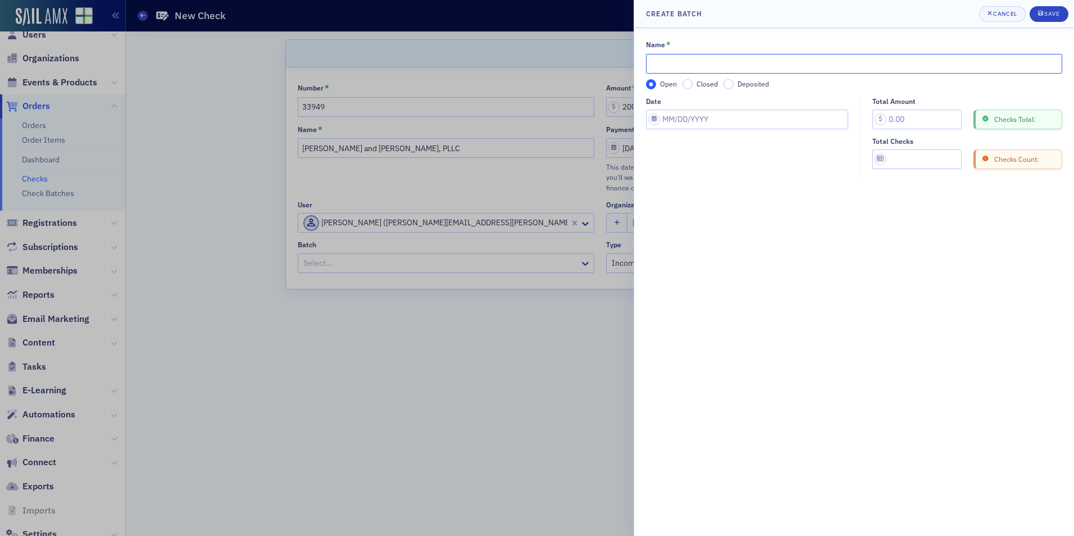
click at [695, 69] on input "Name *" at bounding box center [854, 64] width 416 height 20
type input "09/09/25 KMG"
click at [723, 86] on div "Open Closed Deposited" at bounding box center [854, 84] width 416 height 10
click at [727, 87] on input "Deposited" at bounding box center [728, 84] width 10 height 10
click at [727, 121] on input "Date" at bounding box center [747, 120] width 202 height 20
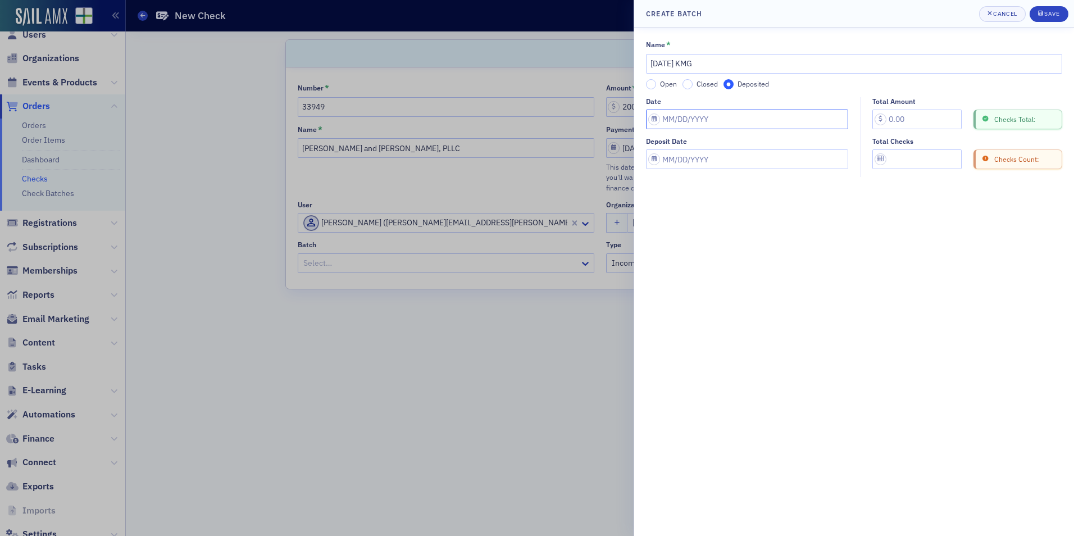
select select "8"
select select "2025"
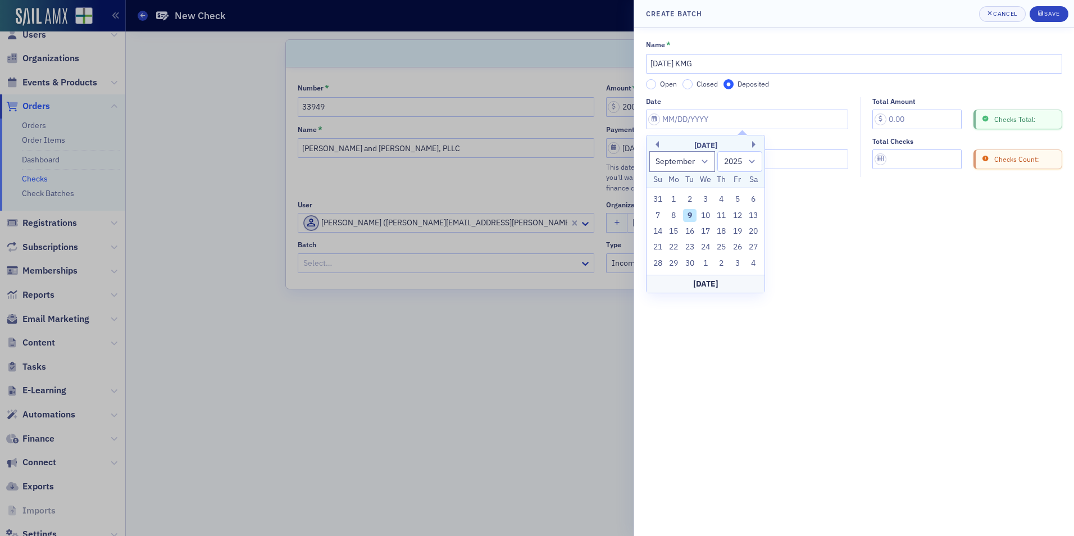
click at [691, 214] on div "9" at bounding box center [689, 215] width 13 height 13
type input "09/09/2025"
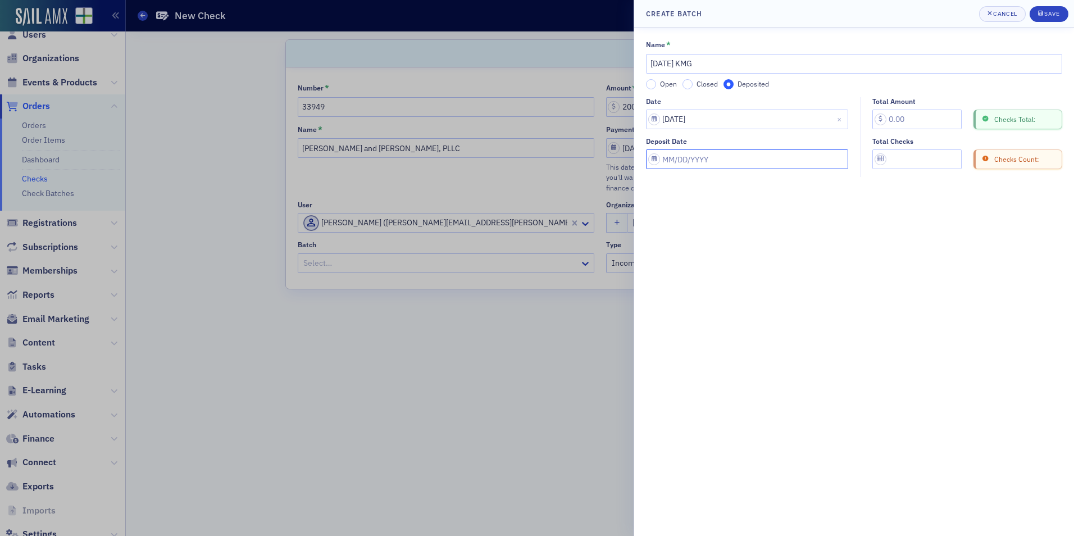
click at [693, 163] on input "Deposit Date" at bounding box center [747, 159] width 202 height 20
select select "8"
select select "2025"
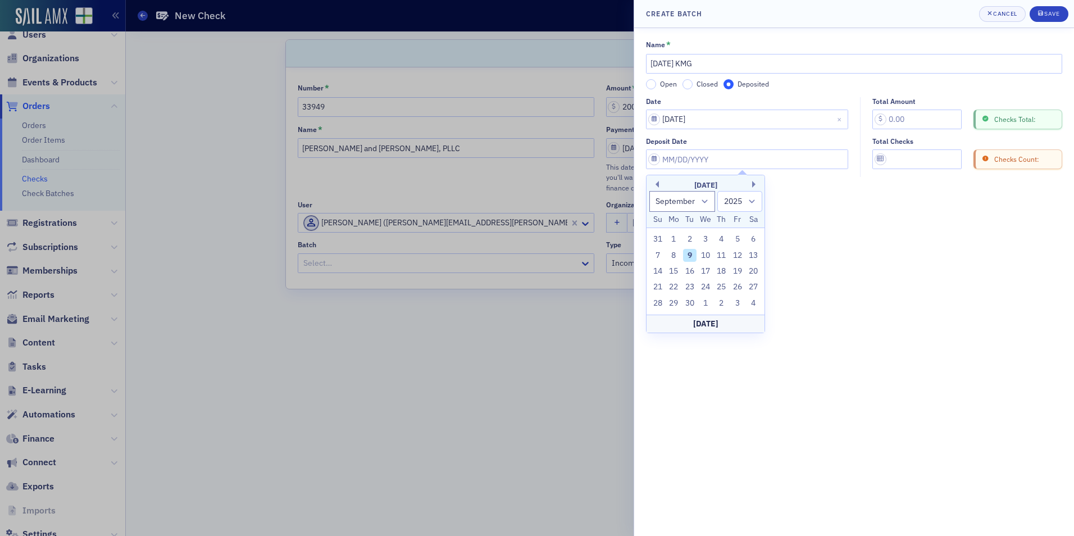
click at [690, 257] on div "9" at bounding box center [689, 255] width 13 height 13
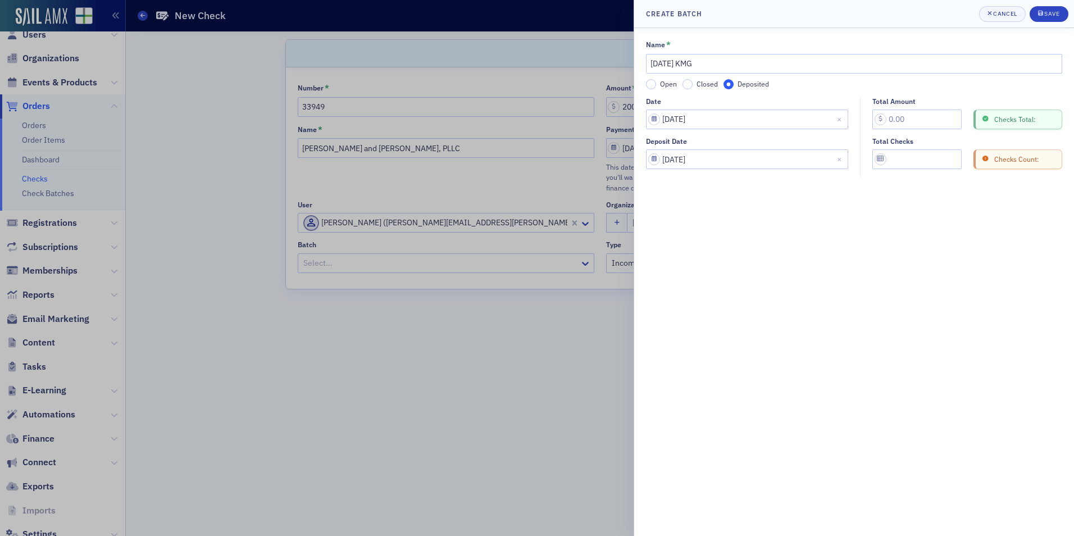
type input "09/09/2025"
drag, startPoint x: 881, startPoint y: 119, endPoint x: 869, endPoint y: 119, distance: 12.4
click at [869, 119] on div "Total Amount Checks Total: Total Checks Checks Count:" at bounding box center [965, 133] width 208 height 72
type input "200.00"
click at [917, 167] on input "Total Checks" at bounding box center [916, 159] width 89 height 20
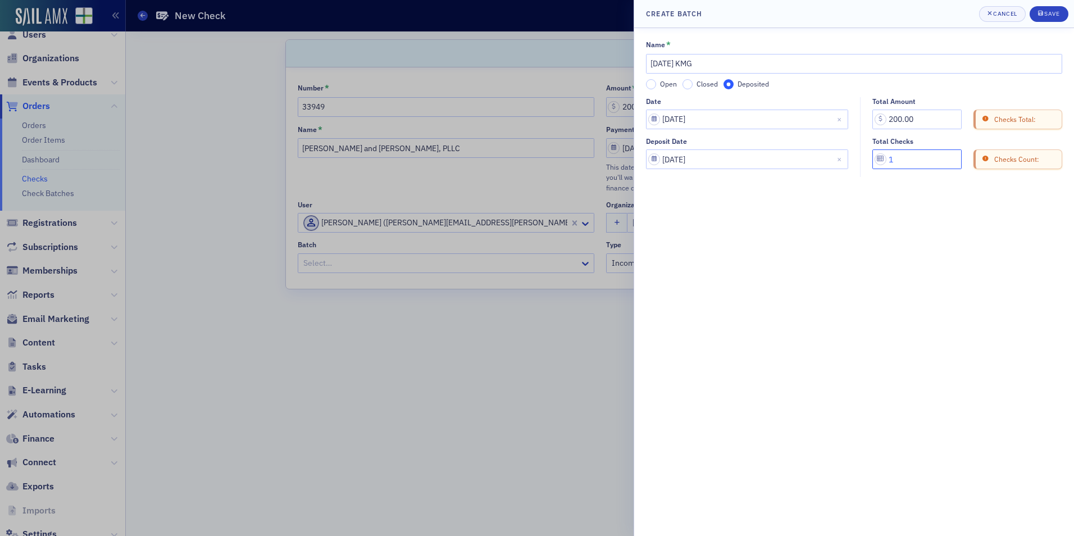
type input "1"
drag, startPoint x: 725, startPoint y: 61, endPoint x: 634, endPoint y: 62, distance: 91.6
click at [634, 62] on div "Create batch Cancel Save Name * 09/09/25 KMG Open Closed Deposited Date 09/09/2…" at bounding box center [854, 268] width 440 height 536
click at [1036, 16] on button "Save" at bounding box center [1049, 14] width 39 height 16
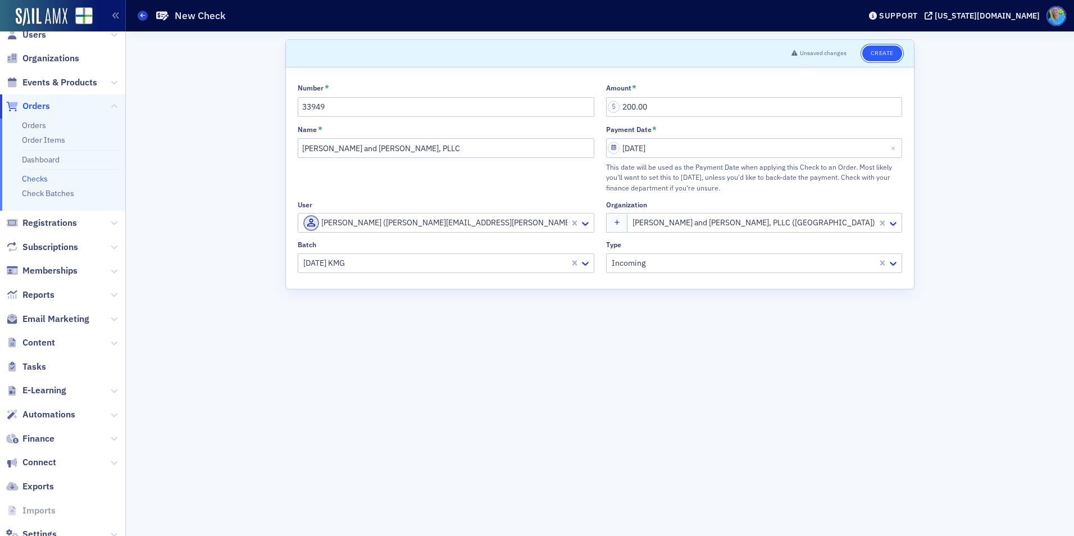
click at [890, 52] on button "Create" at bounding box center [882, 53] width 40 height 16
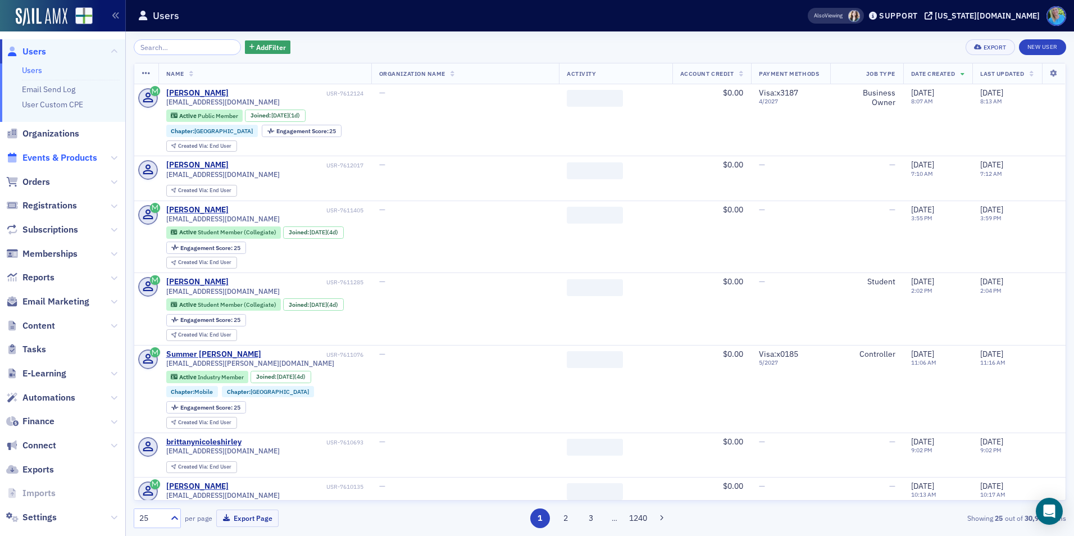
click at [70, 153] on span "Events & Products" at bounding box center [59, 158] width 75 height 12
click at [71, 155] on span "Events & Products" at bounding box center [59, 158] width 75 height 12
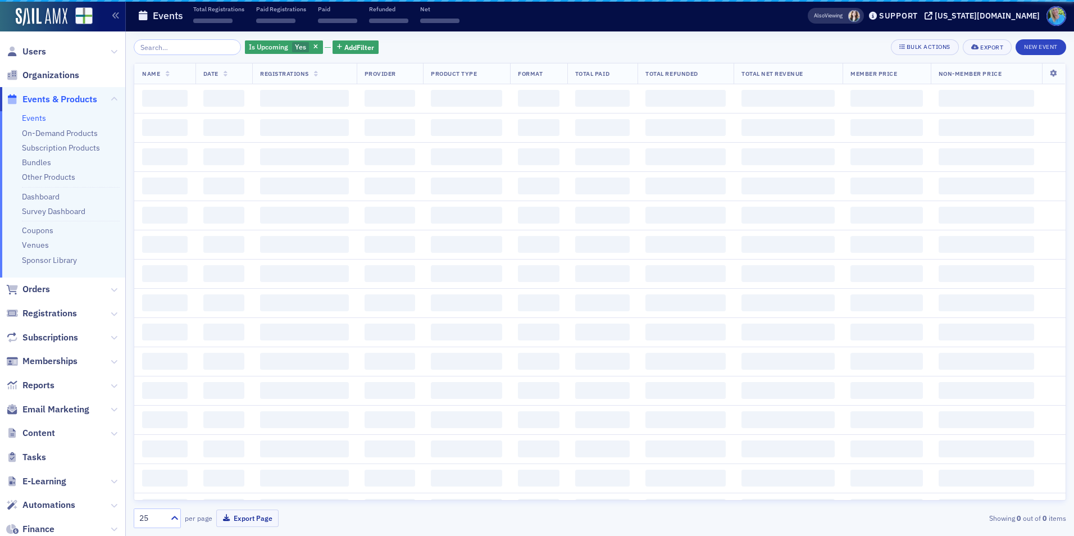
click at [174, 46] on input "search" at bounding box center [187, 47] width 107 height 16
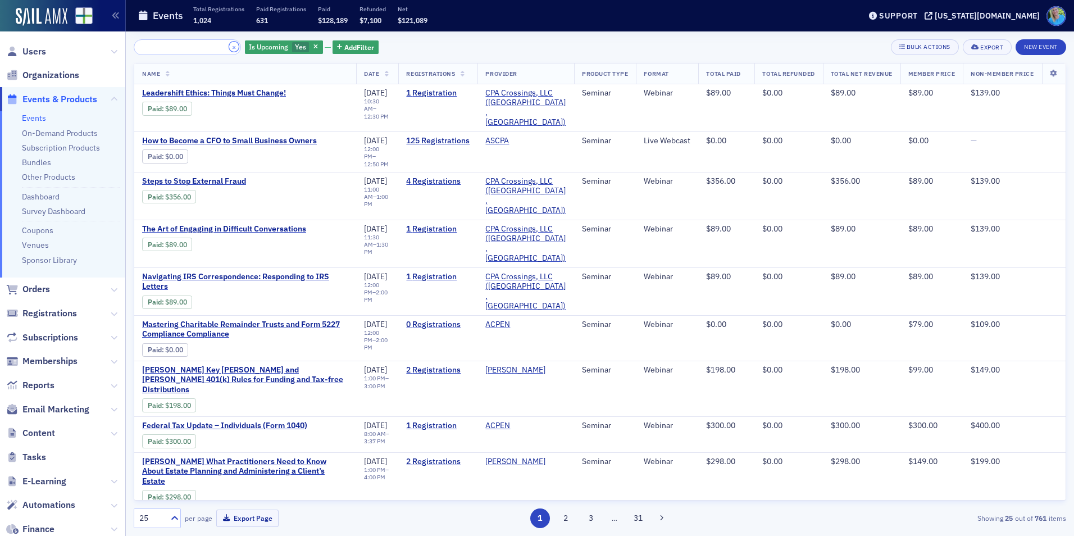
click at [229, 47] on button "×" at bounding box center [234, 47] width 10 height 10
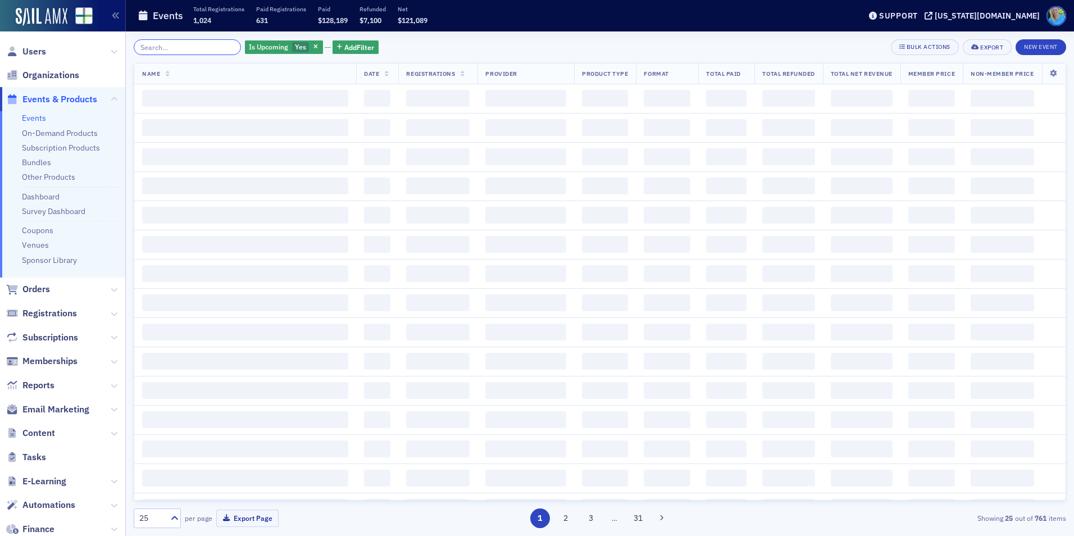
click at [220, 47] on input "search" at bounding box center [187, 47] width 107 height 16
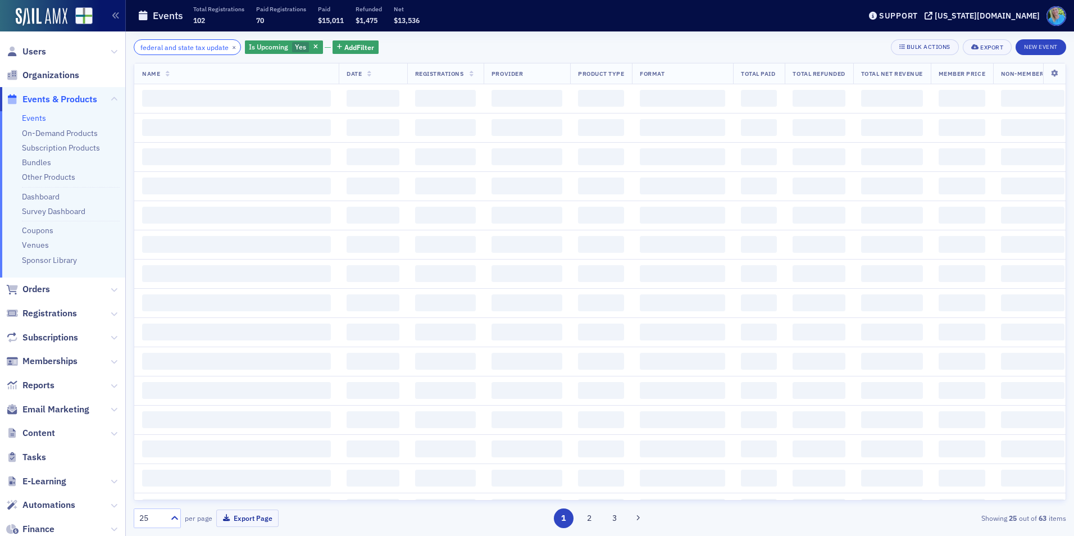
scroll to position [0, 11]
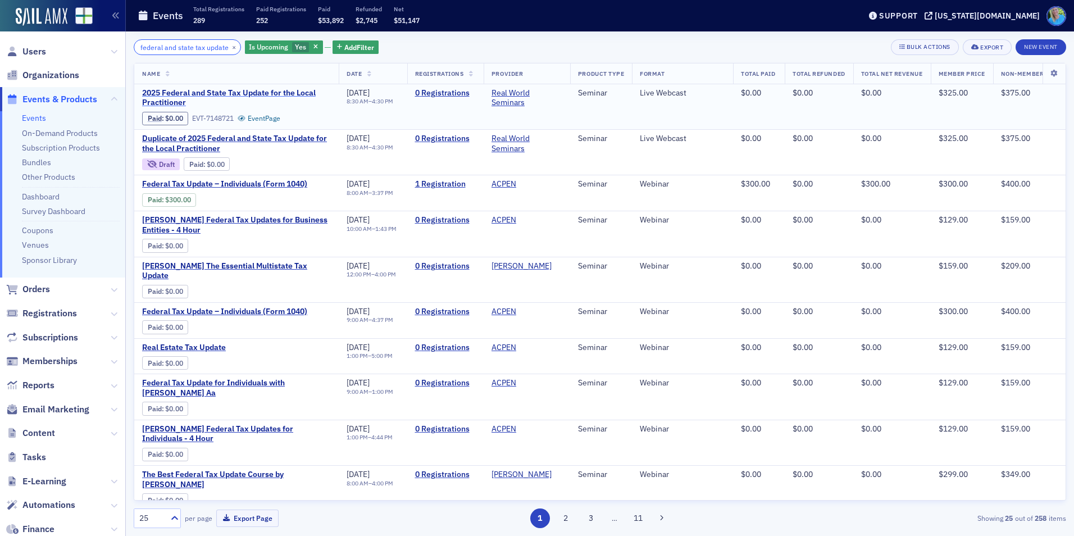
type input "federal and state tax update"
click at [278, 91] on span "2025 Federal and State Tax Update for the Local Practitioner" at bounding box center [236, 98] width 189 height 20
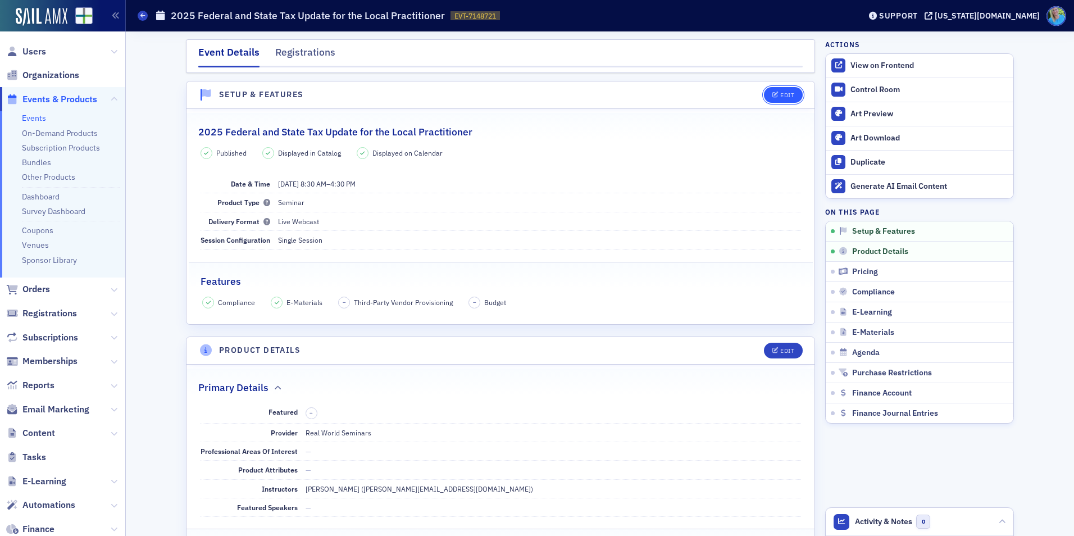
click at [777, 90] on button "Edit" at bounding box center [783, 95] width 39 height 16
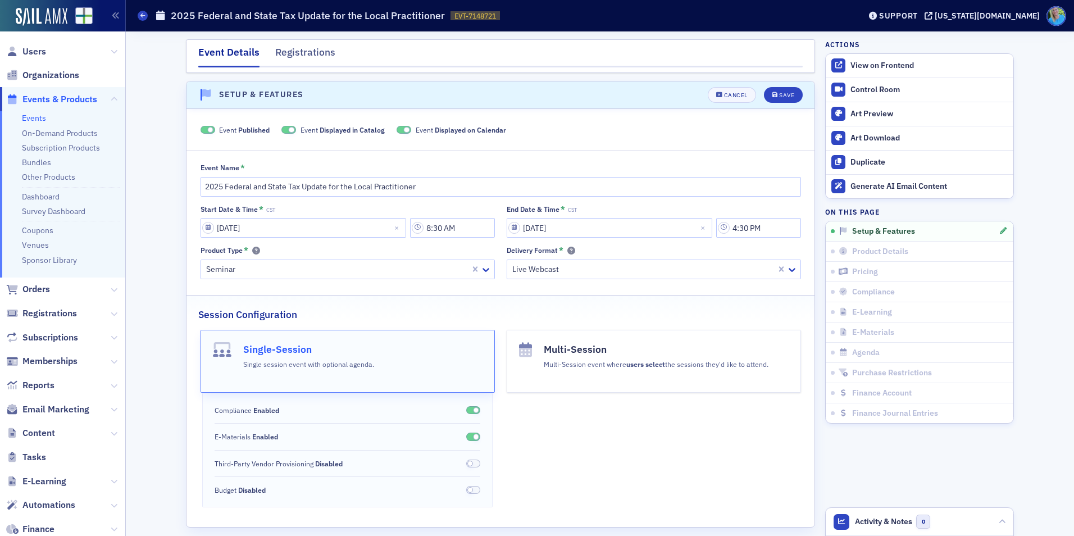
scroll to position [16, 0]
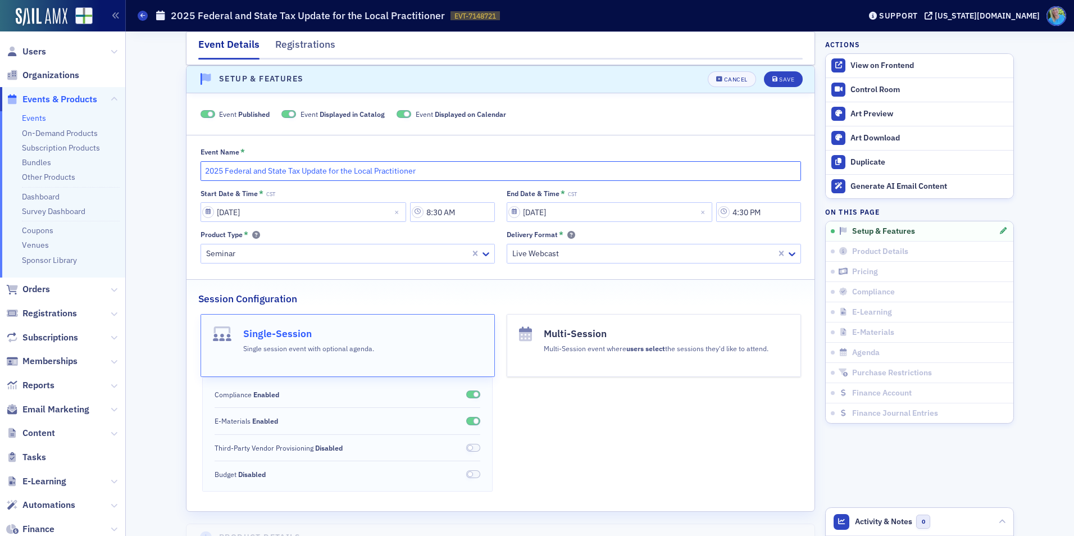
click at [436, 170] on input "2025 Federal and State Tax Update for the Local Practitioner" at bounding box center [501, 171] width 600 height 20
type input "2025 Federal and State Tax Update for the Local Practitioner_Nov. 2025"
click at [786, 78] on div "Save" at bounding box center [786, 79] width 15 height 6
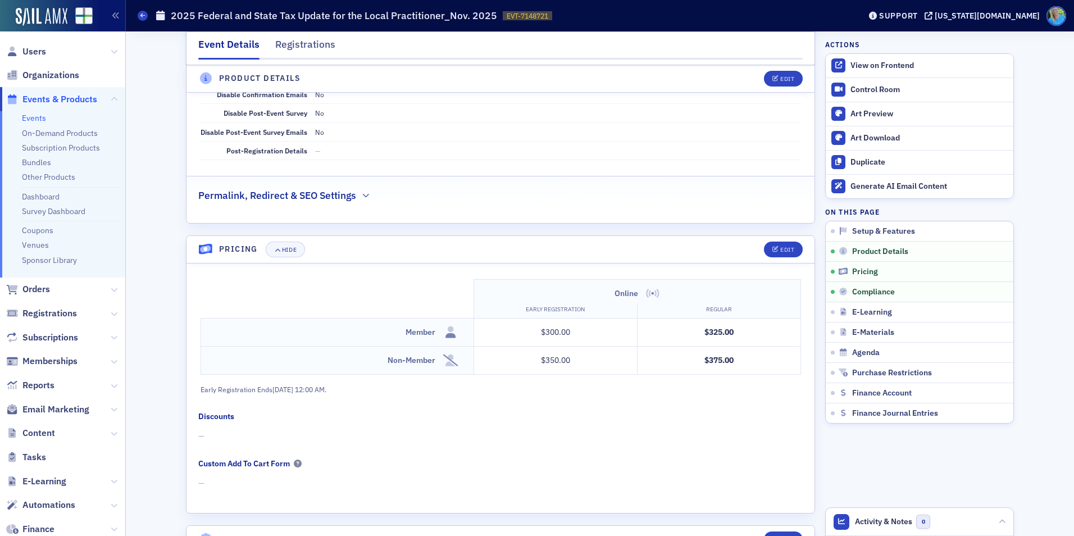
scroll to position [864, 0]
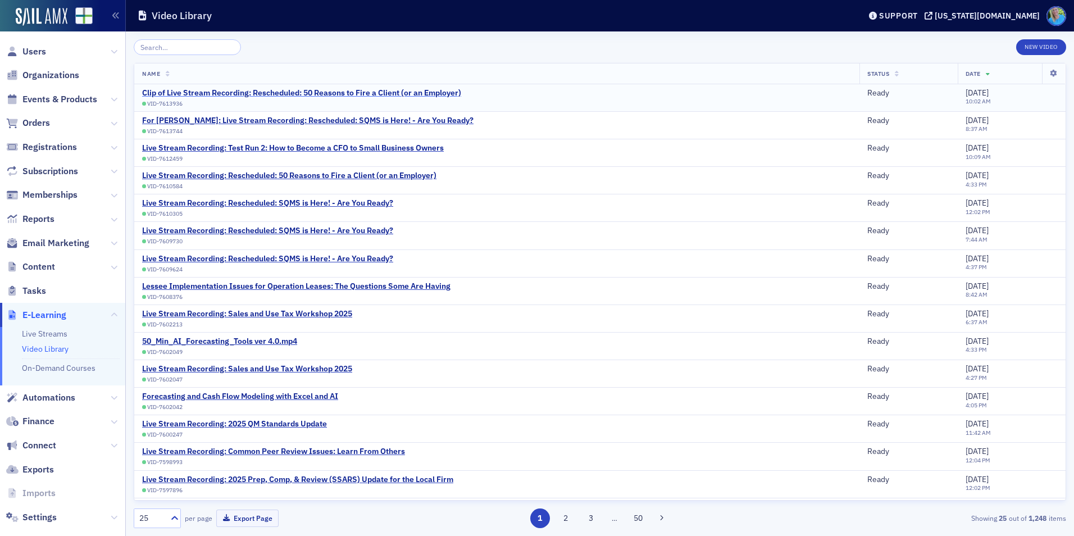
click at [388, 94] on div "Clip of Live Stream Recording: Rescheduled: 50 Reasons to Fire a Client (or an …" at bounding box center [301, 93] width 319 height 10
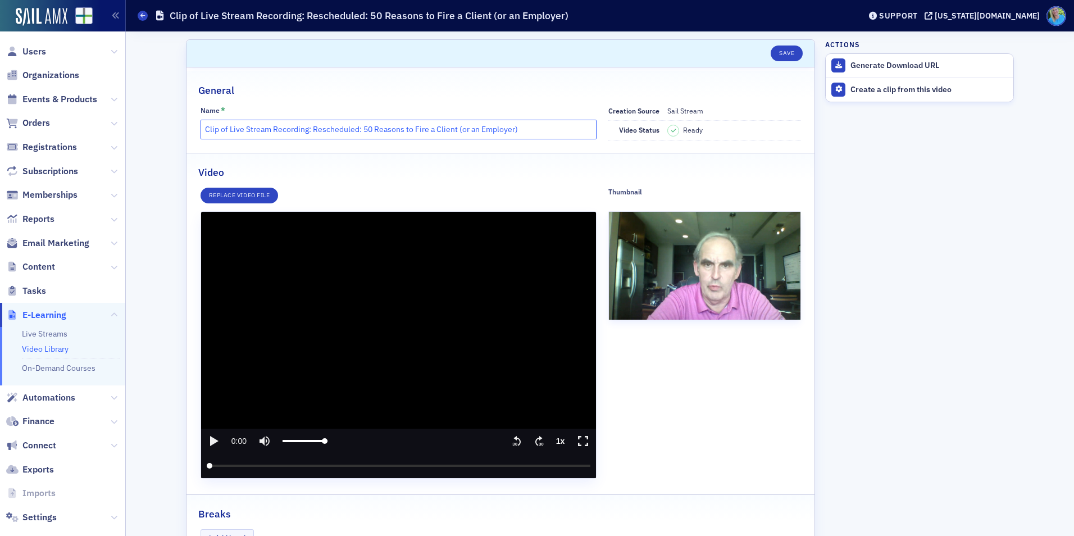
drag, startPoint x: 303, startPoint y: 129, endPoint x: 242, endPoint y: 128, distance: 61.2
click at [242, 128] on input "Clip of Live Stream Recording: Rescheduled: 50 Reasons to Fire a Client (or an …" at bounding box center [399, 130] width 397 height 20
drag, startPoint x: 226, startPoint y: 127, endPoint x: 194, endPoint y: 128, distance: 31.5
click at [194, 128] on div "Name * Clip of Live Stream Recording: Rescheduled: 50 Reasons to Fire a Client …" at bounding box center [500, 123] width 628 height 35
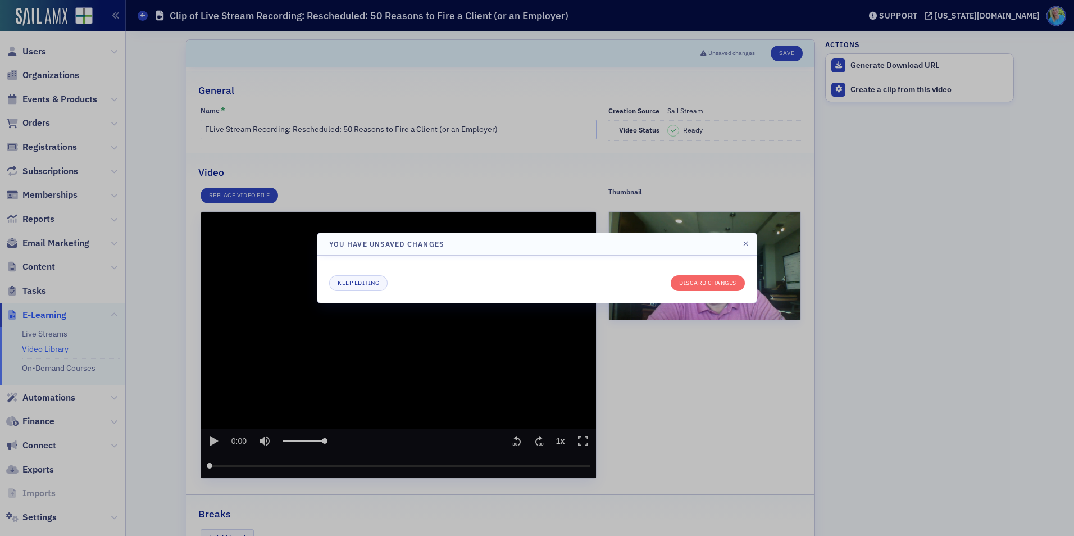
click at [745, 249] on header "You have unsaved changes" at bounding box center [536, 244] width 439 height 22
click at [745, 247] on icon "button" at bounding box center [745, 243] width 5 height 7
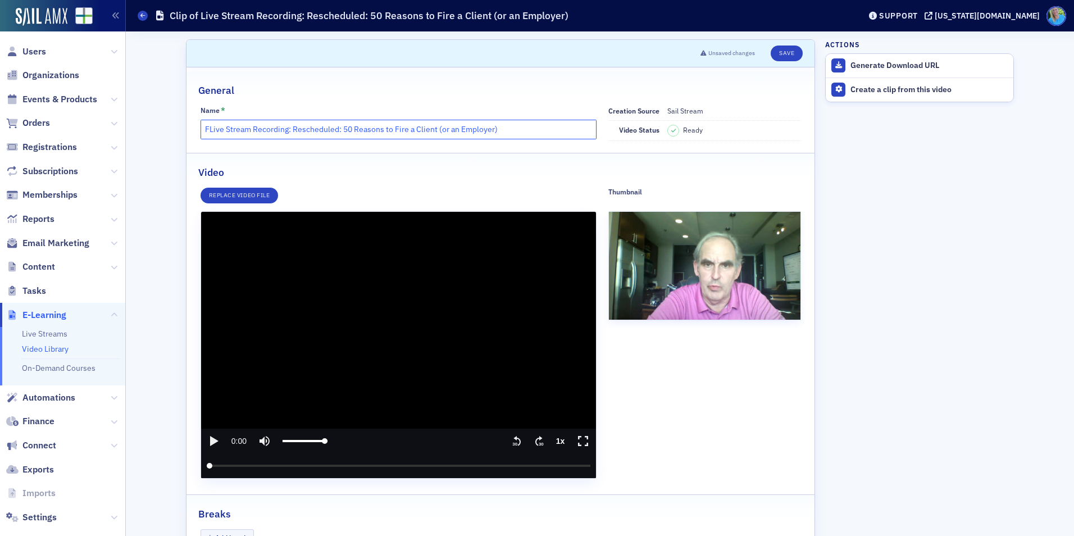
click at [206, 128] on input "FLive Stream Recording: Rescheduled: 50 Reasons to Fire a Client (or an Employe…" at bounding box center [399, 130] width 397 height 20
type input "For Jim Martin: Live Stream Recording: Rescheduled: 50 Reasons to Fire a Client…"
click at [532, 174] on div "Video" at bounding box center [500, 166] width 604 height 26
click at [785, 51] on button "Save" at bounding box center [787, 53] width 32 height 16
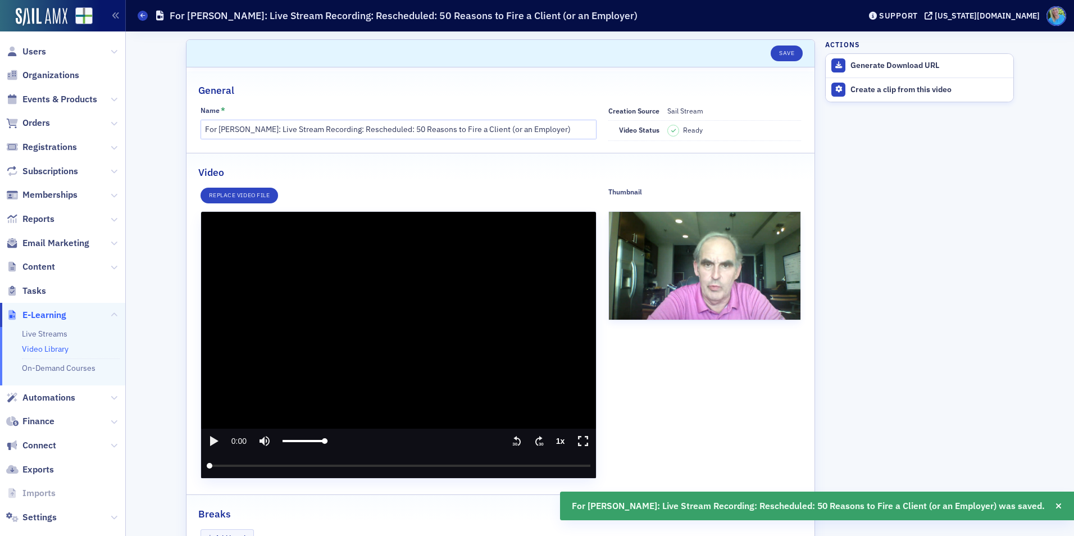
click at [211, 438] on icon "play" at bounding box center [213, 440] width 13 height 13
click at [211, 438] on icon "pause" at bounding box center [213, 440] width 7 height 9
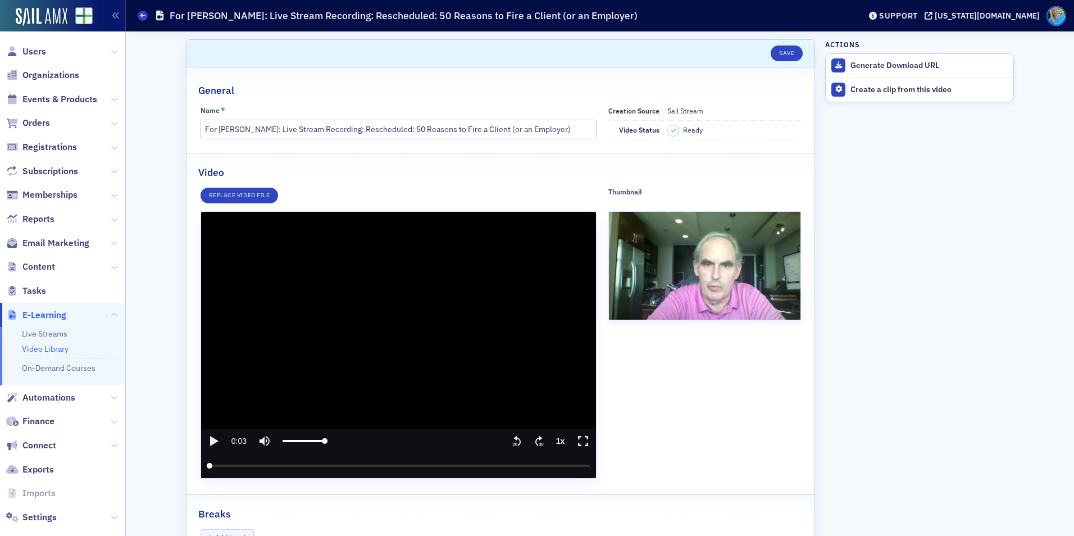
click at [210, 440] on icon "play" at bounding box center [214, 441] width 8 height 10
drag, startPoint x: 206, startPoint y: 466, endPoint x: 591, endPoint y: 465, distance: 384.8
click at [591, 465] on input "seek" at bounding box center [399, 465] width 384 height 25
type input "12508"
click at [34, 123] on span "Orders" at bounding box center [36, 123] width 28 height 12
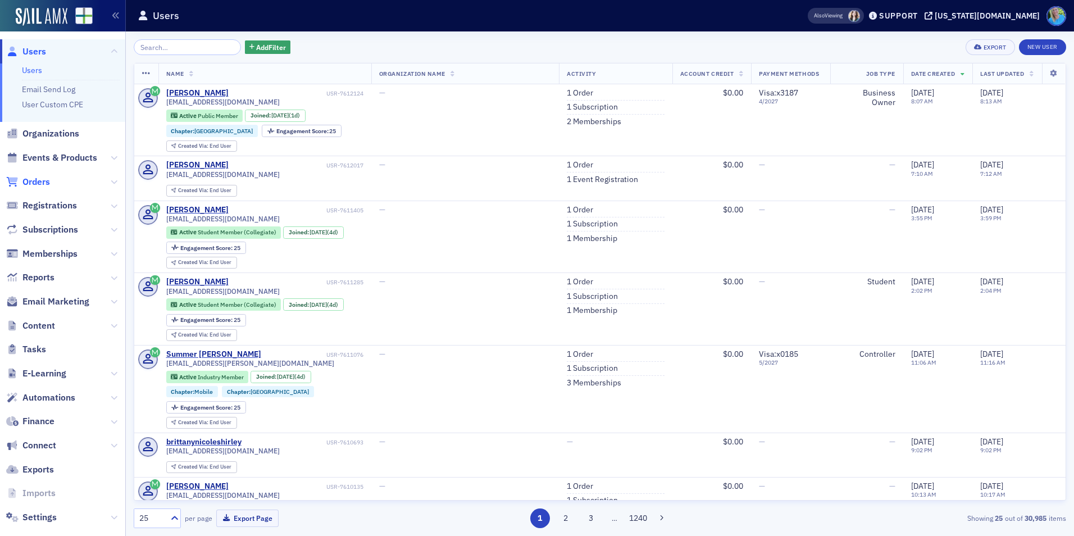
click at [35, 183] on span "Orders" at bounding box center [36, 182] width 28 height 12
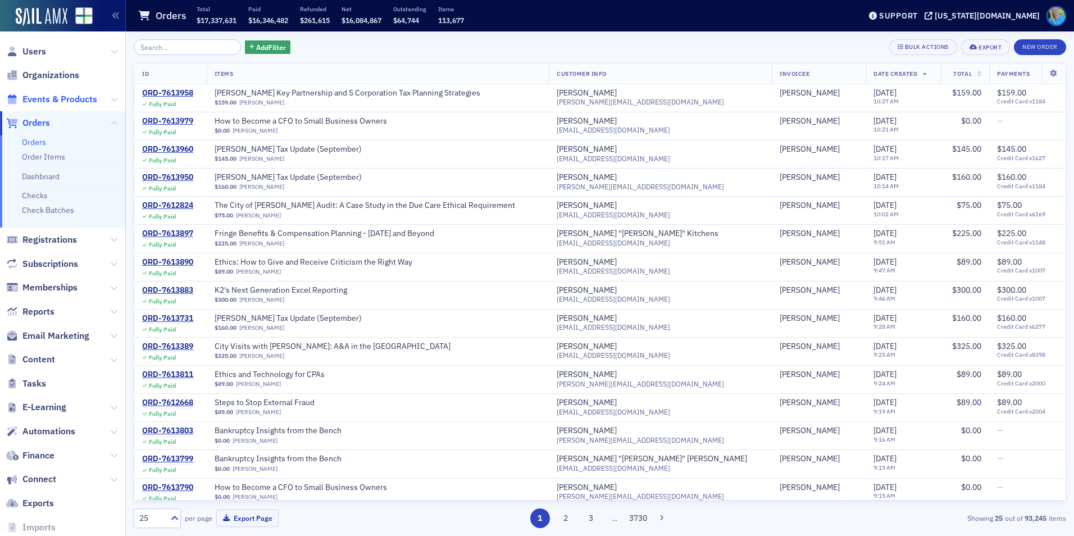
click at [50, 102] on span "Events & Products" at bounding box center [59, 99] width 75 height 12
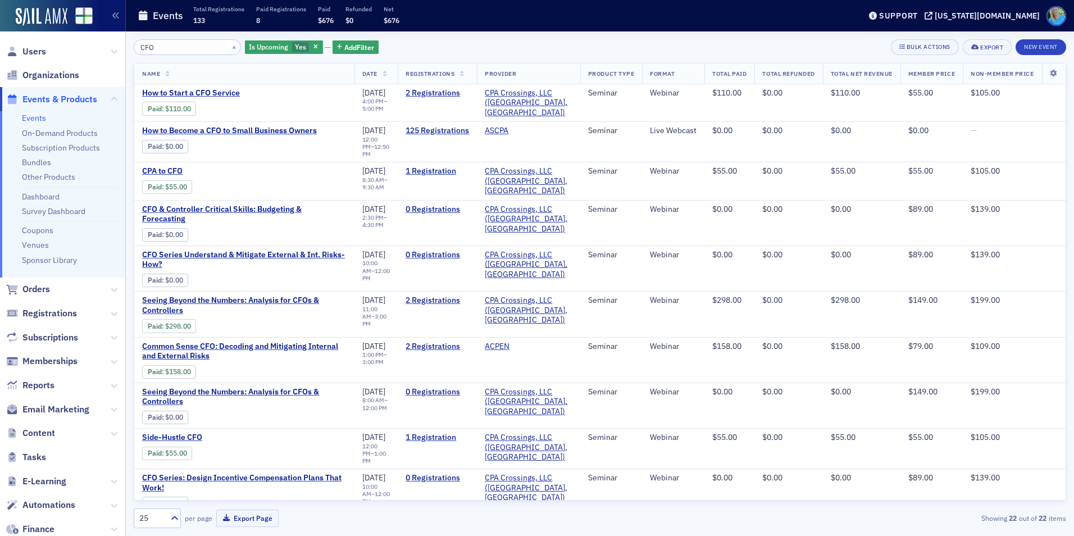
type input "CFO"
click at [229, 47] on button "×" at bounding box center [234, 47] width 10 height 10
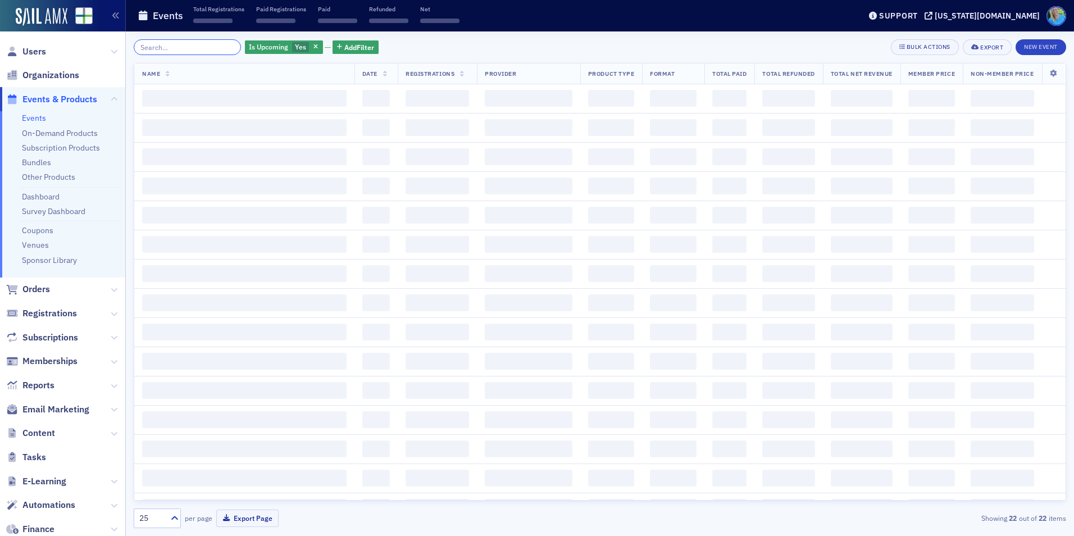
click at [180, 48] on input "search" at bounding box center [187, 47] width 107 height 16
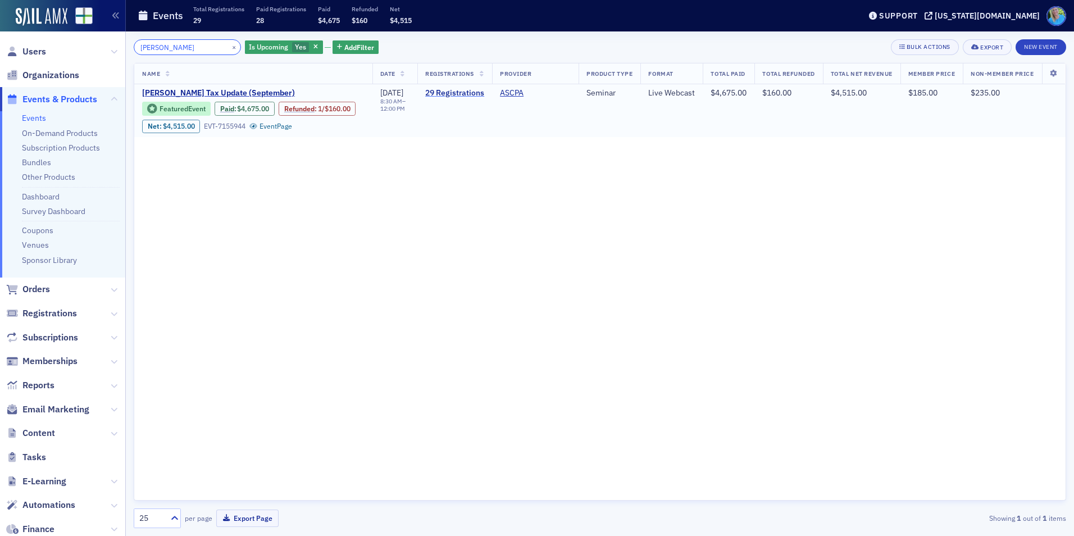
type input "[PERSON_NAME]"
click at [434, 95] on link "29 Registrations" at bounding box center [454, 93] width 59 height 10
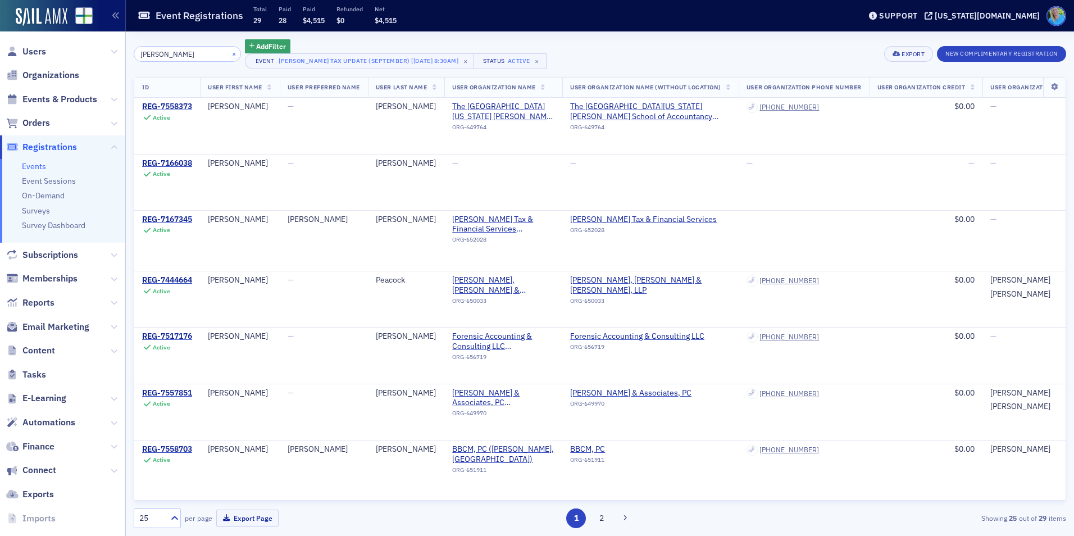
type input "[PERSON_NAME]"
click at [229, 56] on button "×" at bounding box center [234, 53] width 10 height 10
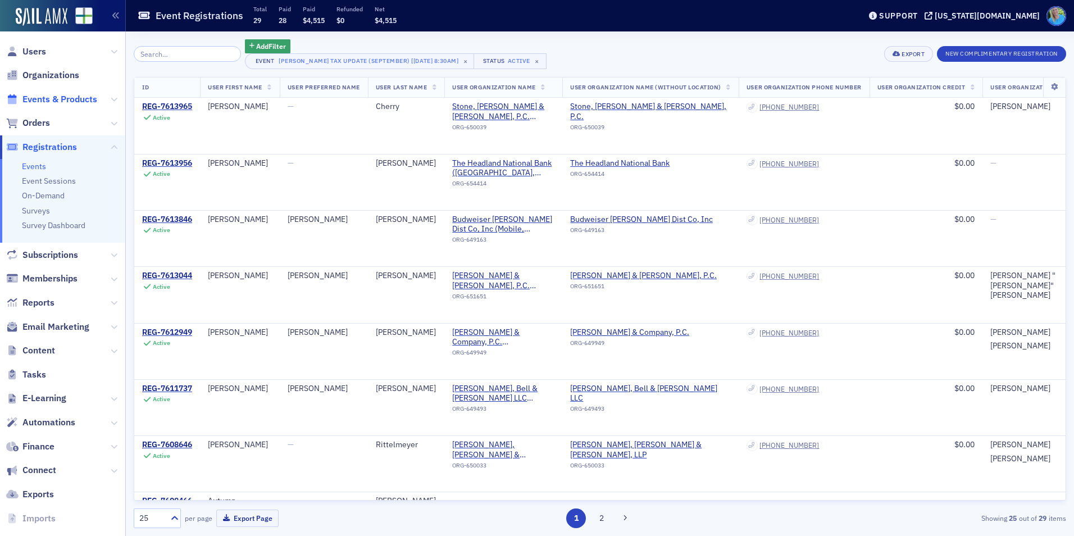
click at [48, 99] on span "Events & Products" at bounding box center [59, 99] width 75 height 12
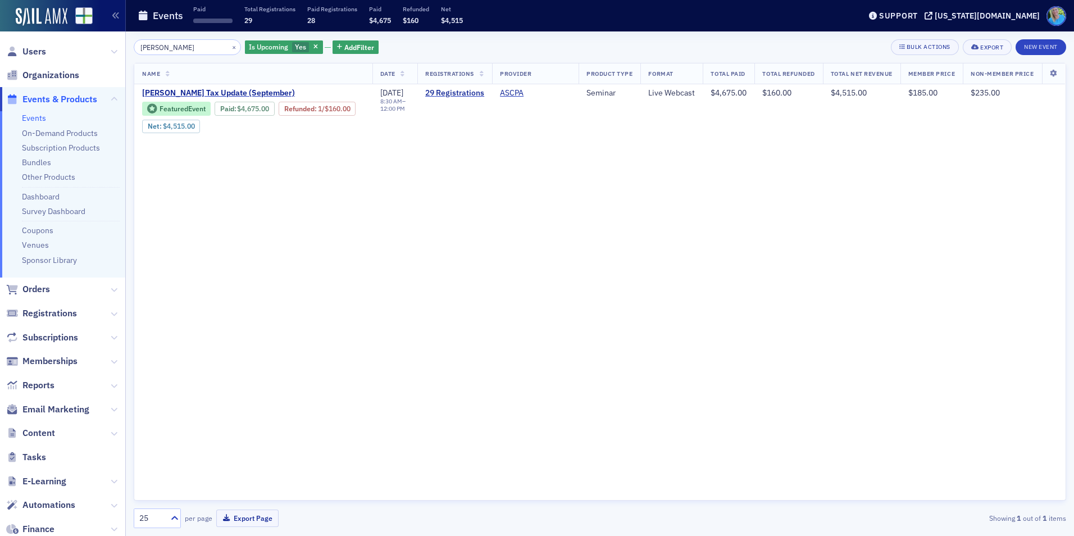
drag, startPoint x: 159, startPoint y: 57, endPoint x: 173, endPoint y: 49, distance: 16.1
click at [159, 57] on div "[PERSON_NAME] × Is Upcoming Yes Add Filter Bulk Actions Export New Event Name D…" at bounding box center [600, 283] width 932 height 489
click at [229, 49] on button "×" at bounding box center [234, 47] width 10 height 10
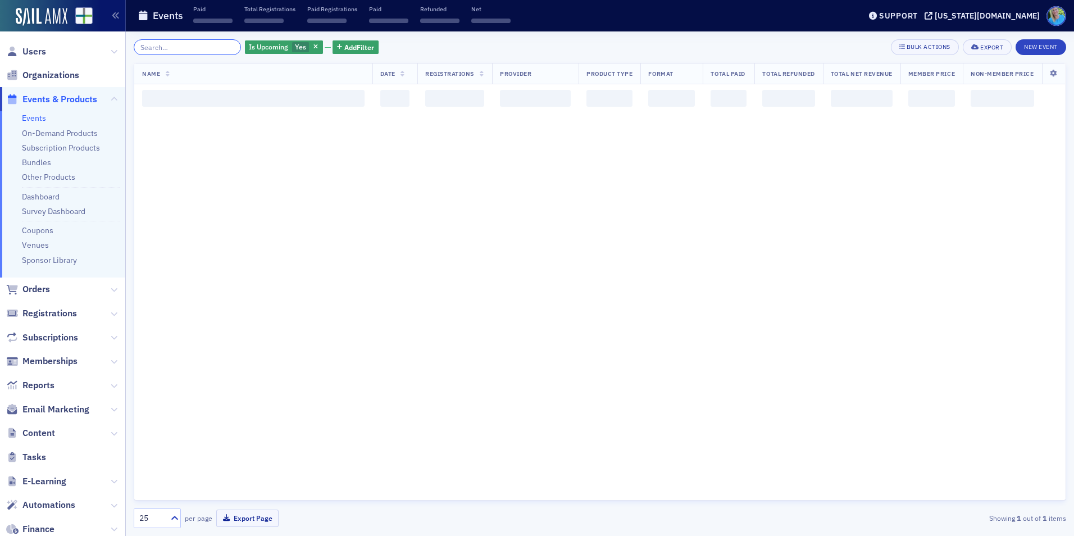
click at [224, 48] on input "search" at bounding box center [187, 47] width 107 height 16
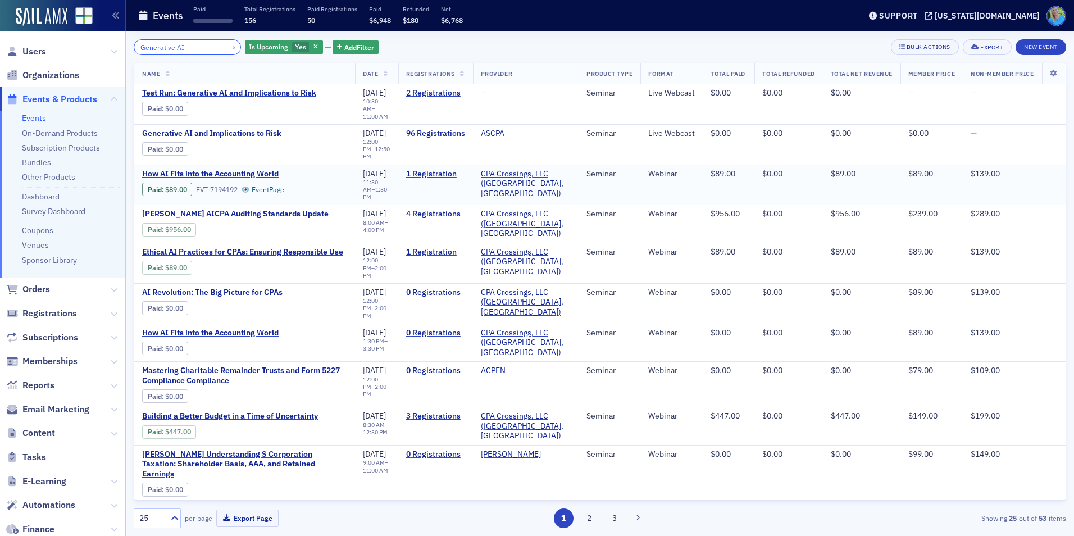
type input "Generative AI"
click at [229, 48] on button "×" at bounding box center [234, 47] width 10 height 10
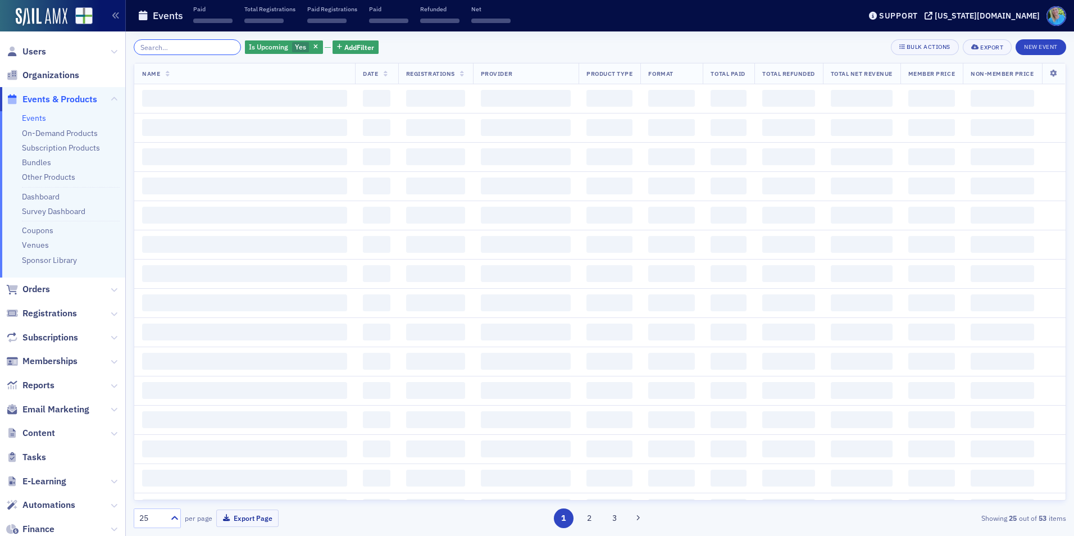
click at [216, 47] on input "search" at bounding box center [187, 47] width 107 height 16
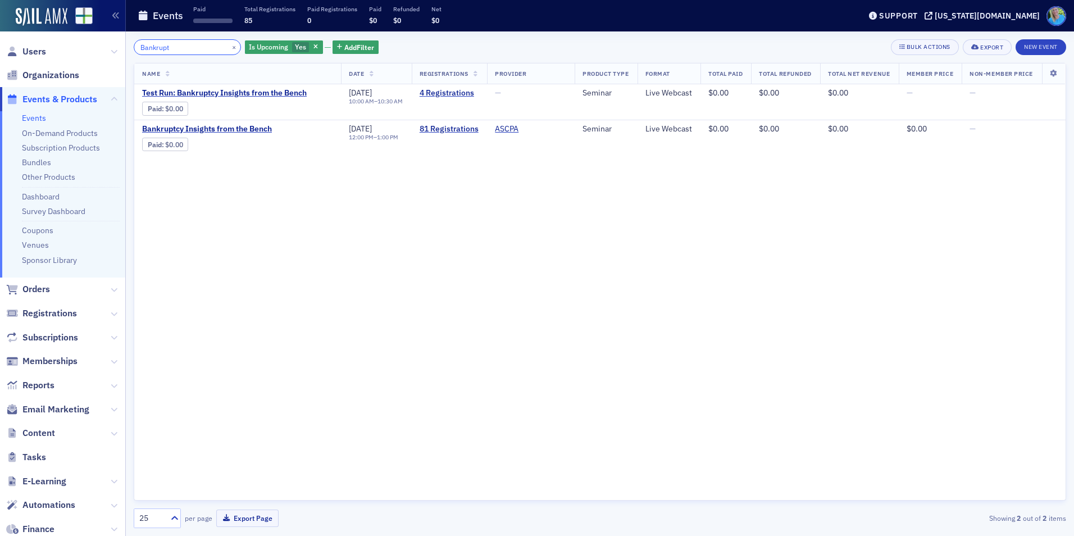
type input "Bankrupt"
click at [229, 49] on button "×" at bounding box center [234, 47] width 10 height 10
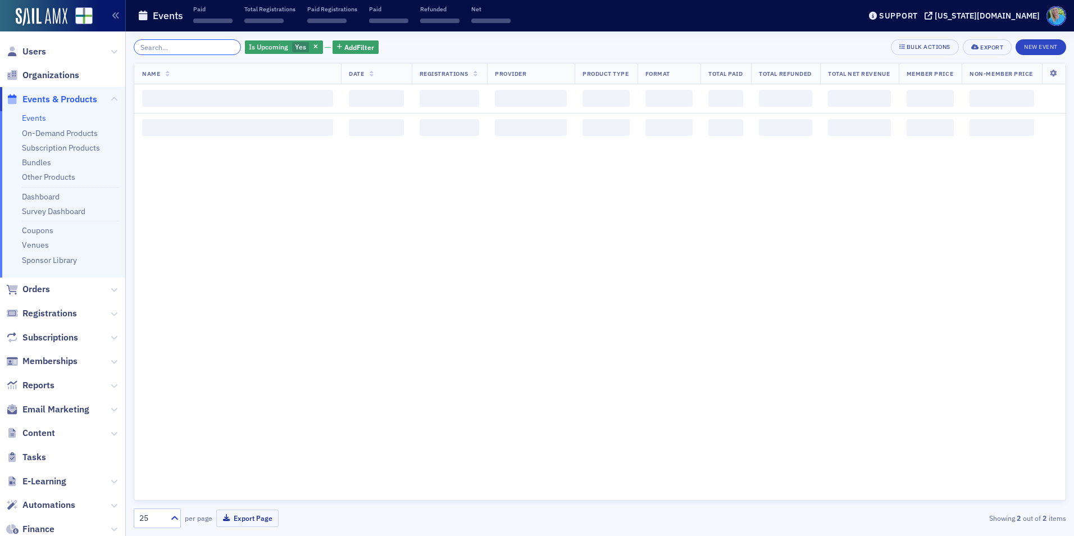
click at [212, 49] on input "search" at bounding box center [187, 47] width 107 height 16
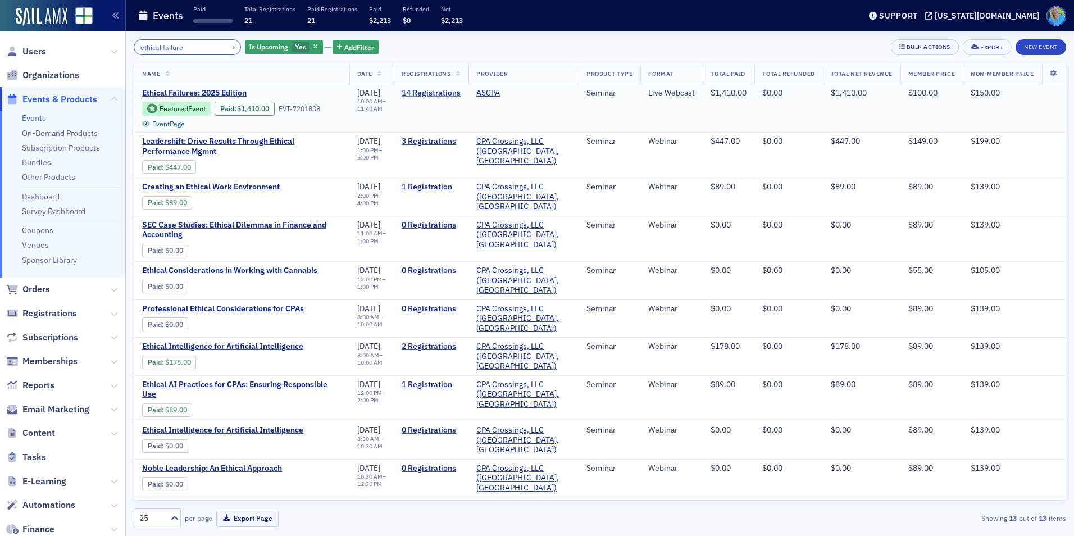
type input "ethical failure"
click at [436, 91] on link "14 Registrations" at bounding box center [431, 93] width 59 height 10
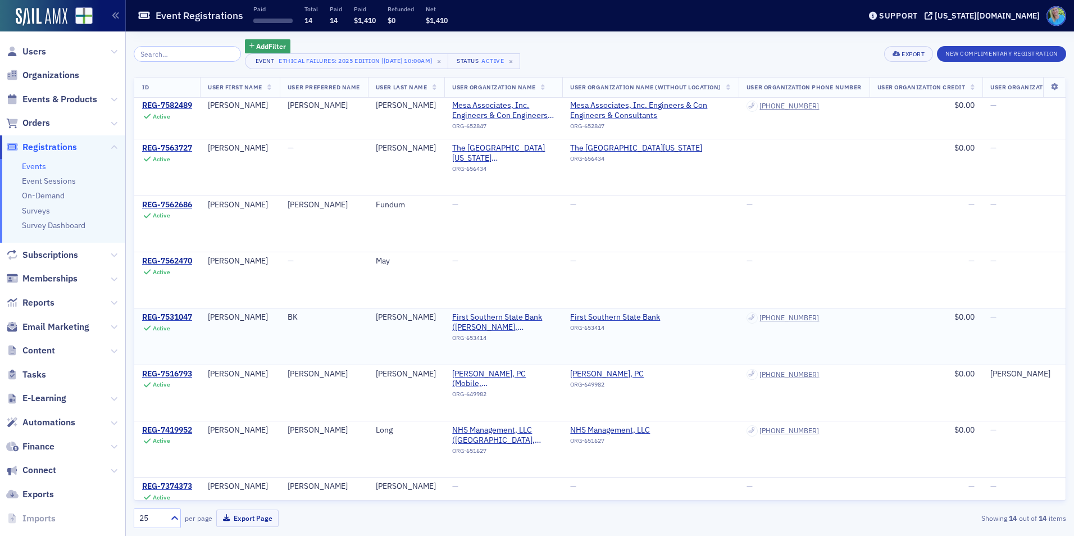
scroll to position [394, 0]
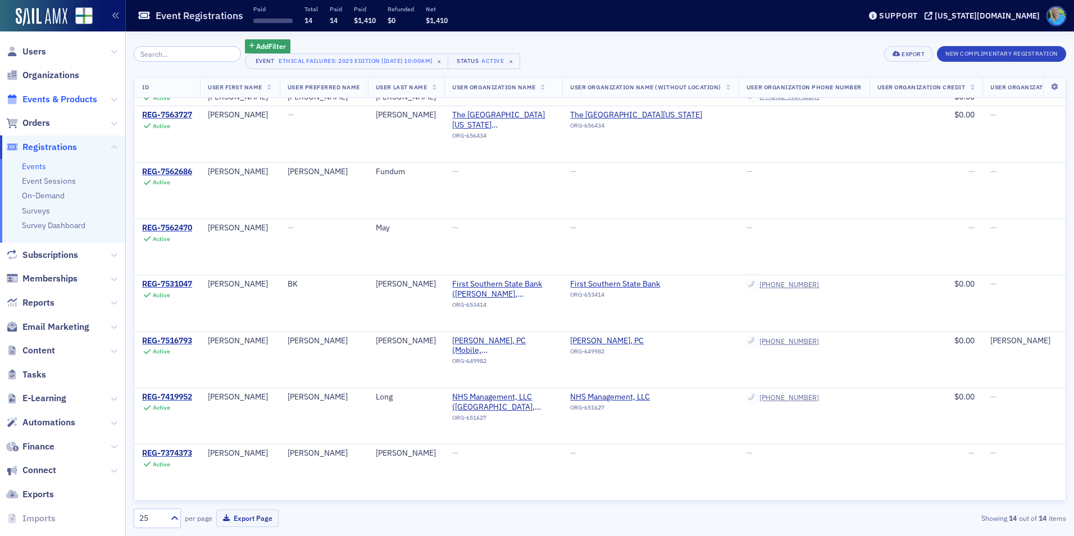
click at [52, 102] on span "Events & Products" at bounding box center [59, 99] width 75 height 12
click at [168, 57] on input "search" at bounding box center [187, 54] width 107 height 16
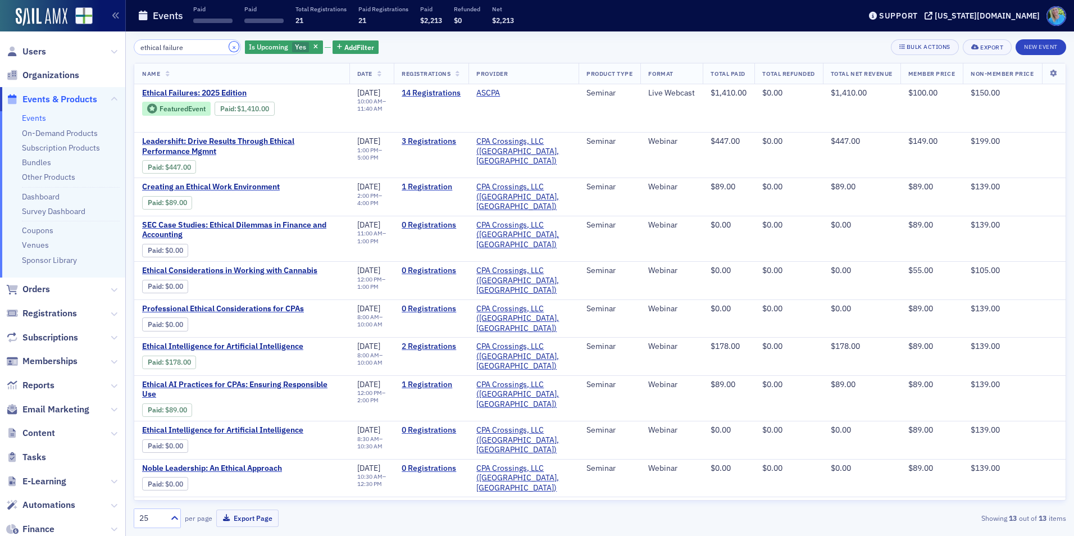
click at [229, 48] on button "×" at bounding box center [234, 47] width 10 height 10
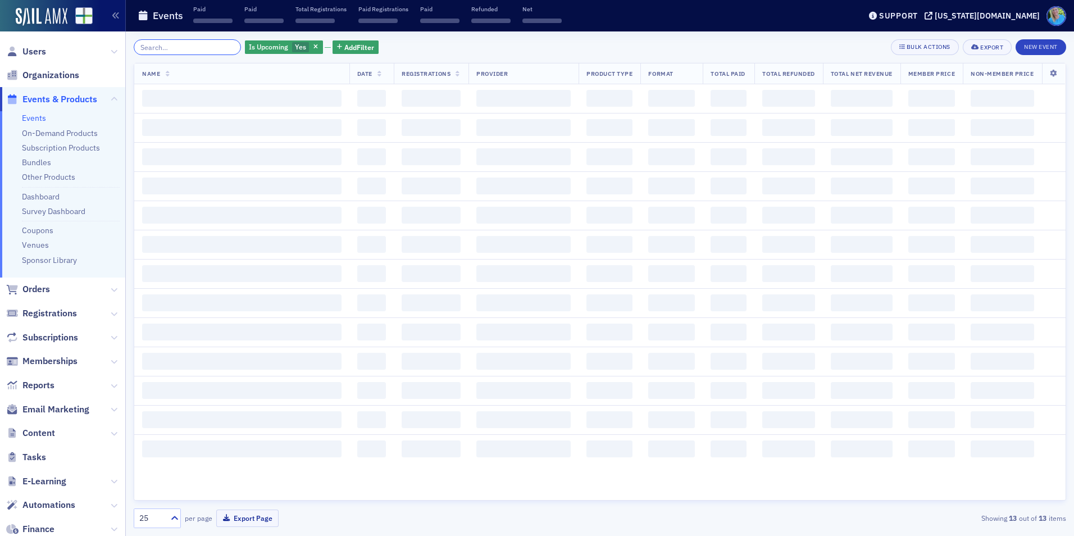
click at [222, 48] on input "search" at bounding box center [187, 47] width 107 height 16
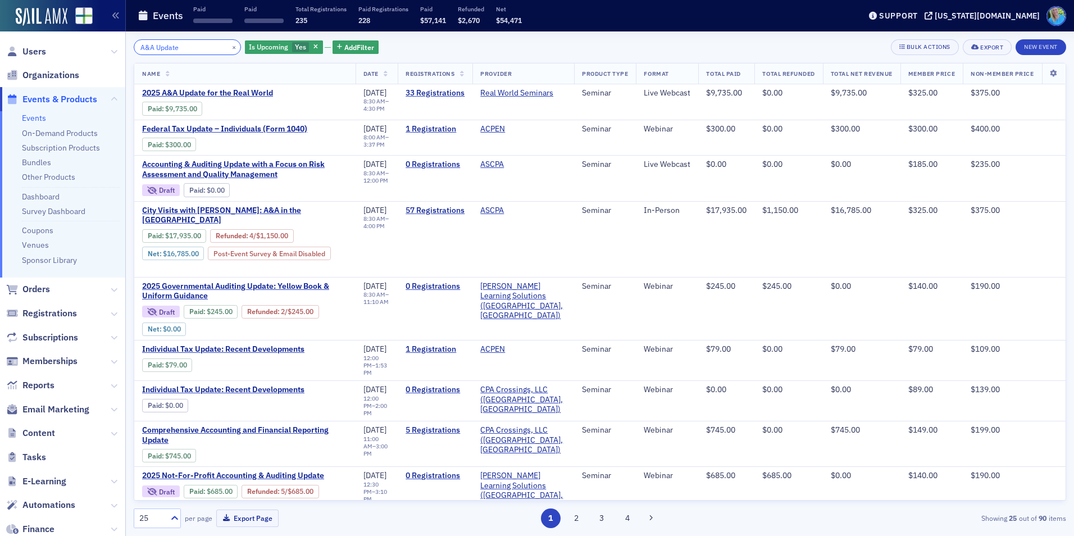
type input "A&A Update"
click at [229, 45] on button "×" at bounding box center [234, 47] width 10 height 10
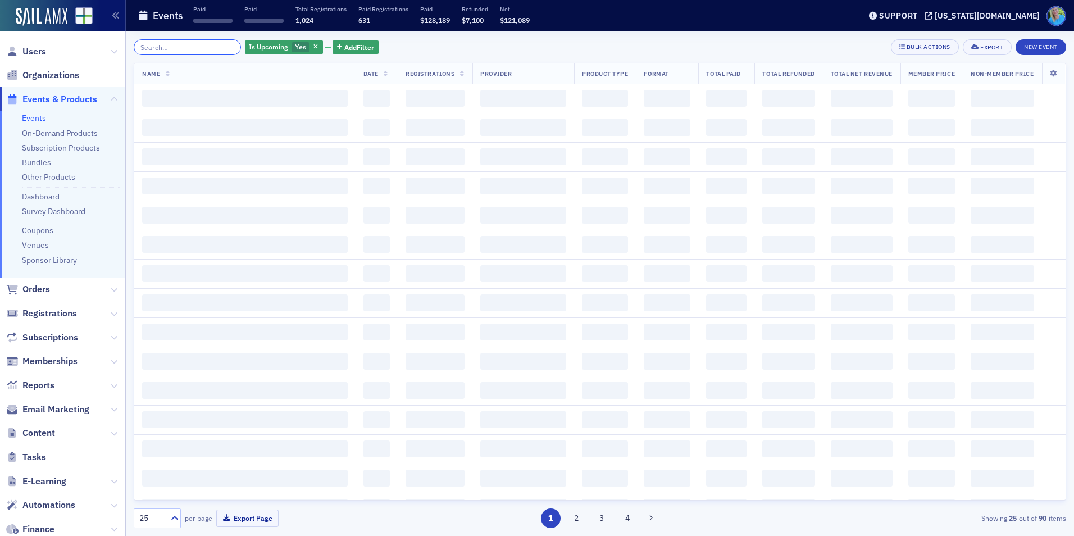
click at [219, 45] on input "search" at bounding box center [187, 47] width 107 height 16
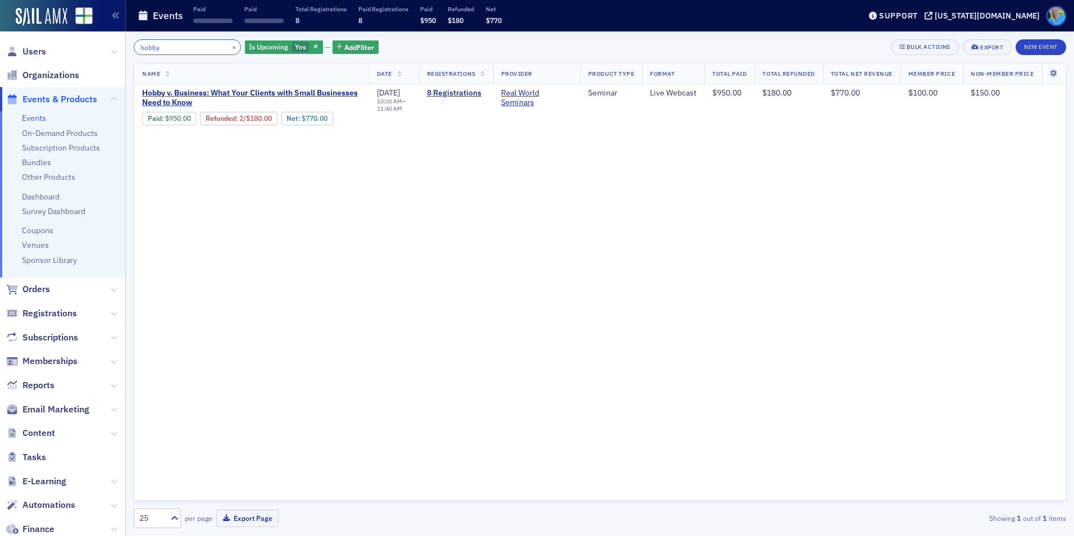
type input "hobby"
click at [229, 47] on button "×" at bounding box center [234, 47] width 10 height 10
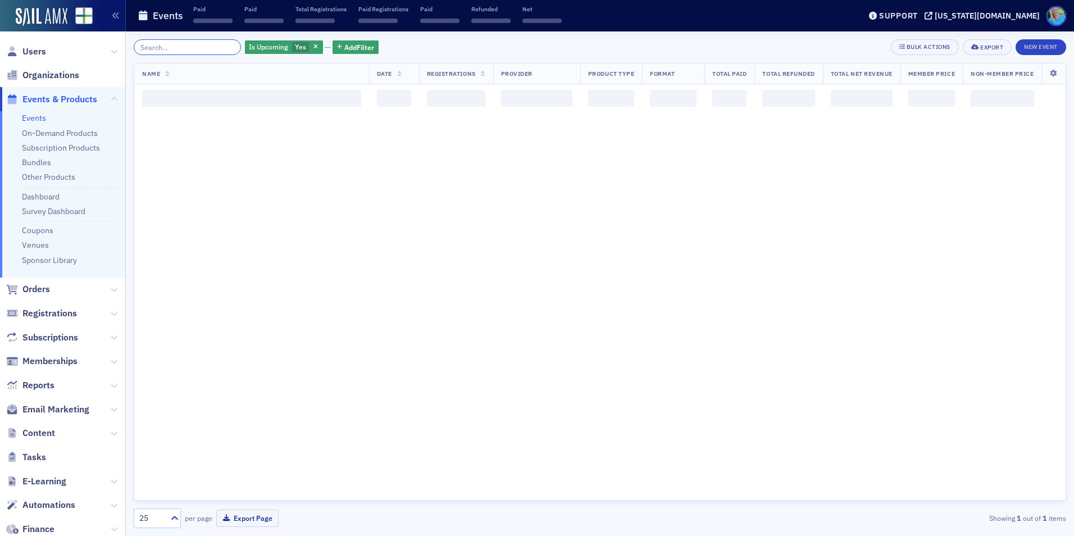
click at [213, 47] on input "search" at bounding box center [187, 47] width 107 height 16
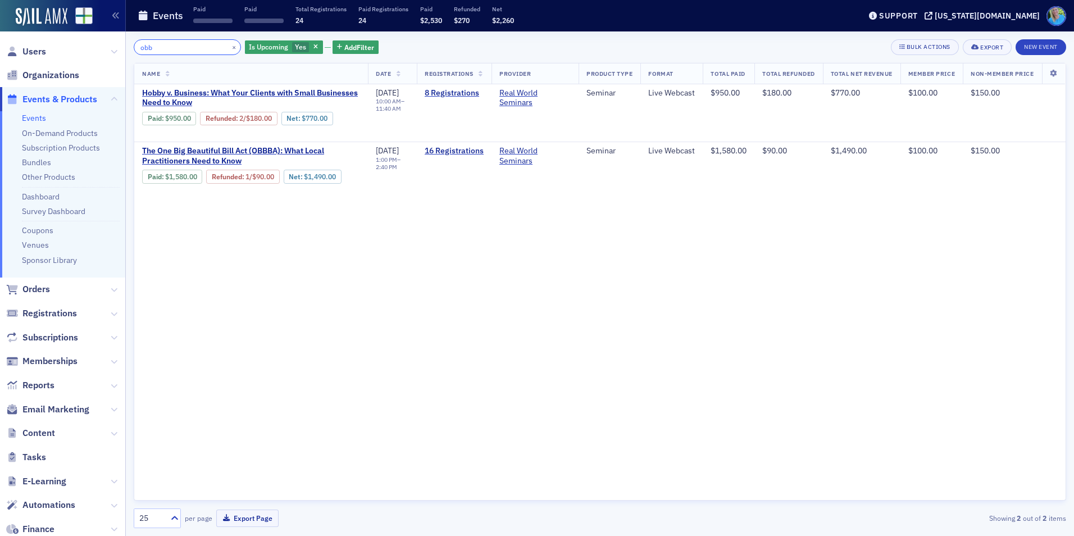
type input "obb"
click at [42, 285] on span "Orders" at bounding box center [36, 289] width 28 height 12
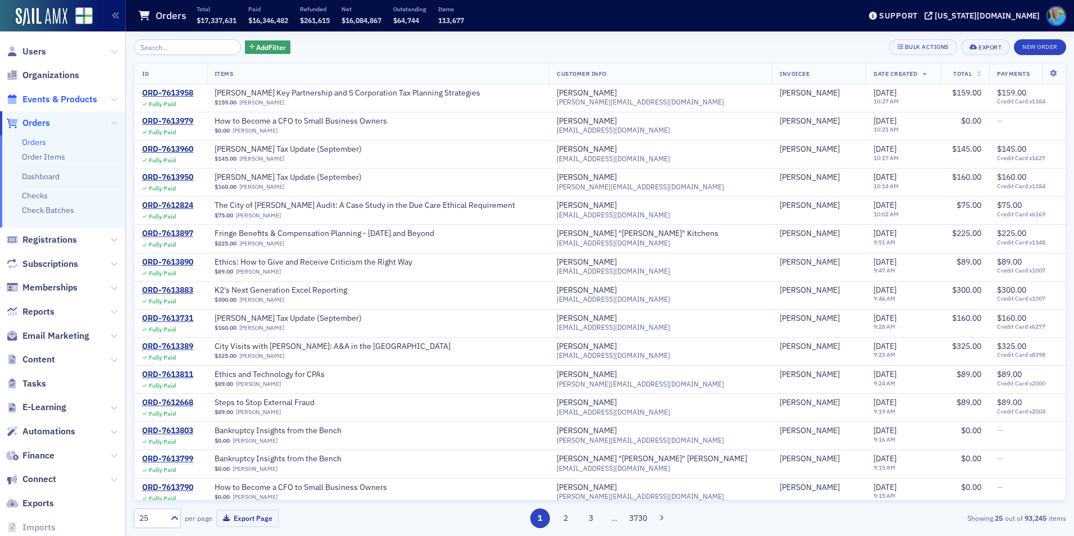
click at [76, 101] on span "Events & Products" at bounding box center [59, 99] width 75 height 12
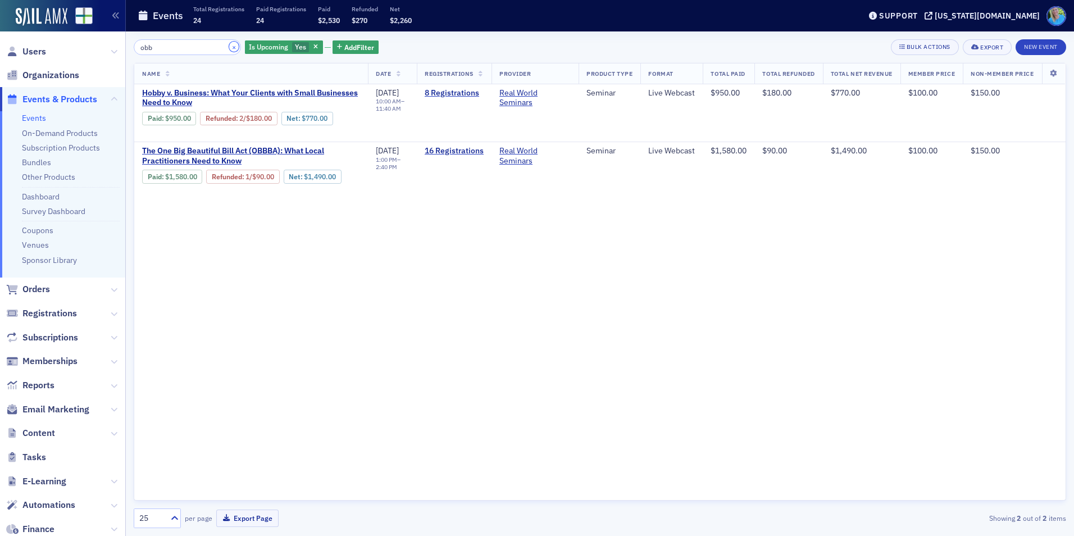
click at [229, 48] on button "×" at bounding box center [234, 47] width 10 height 10
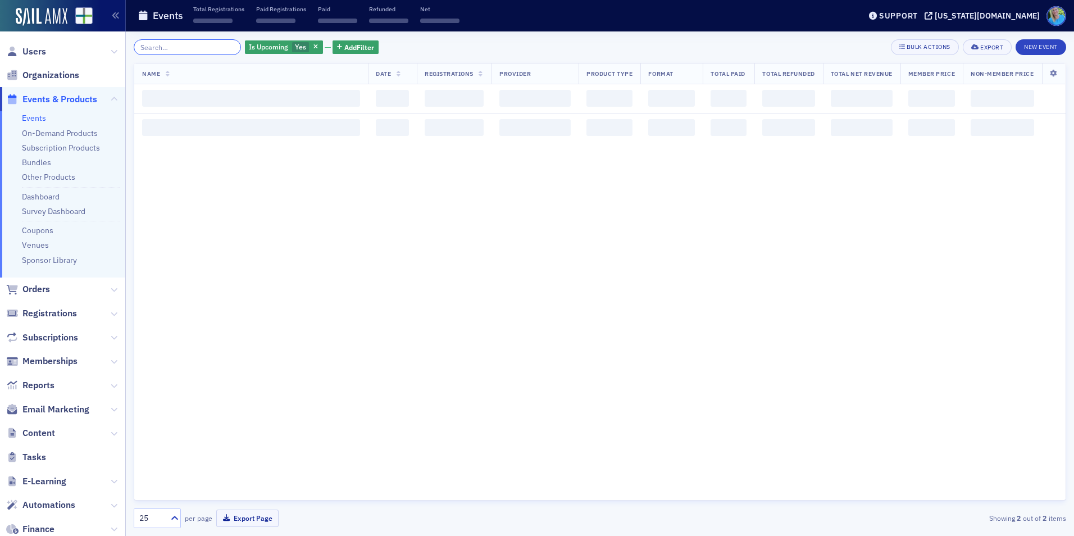
click at [221, 48] on input "search" at bounding box center [187, 47] width 107 height 16
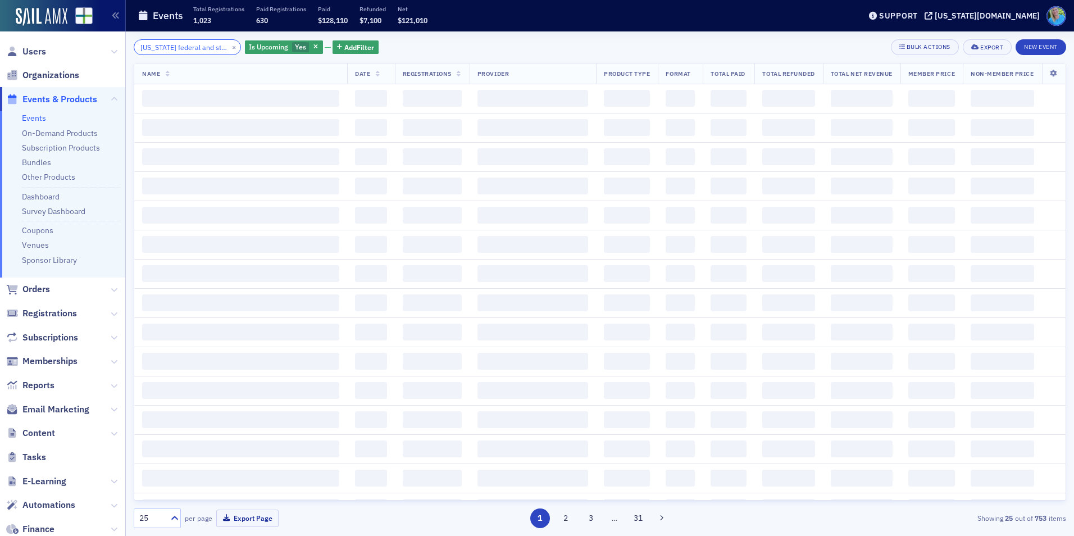
scroll to position [0, 6]
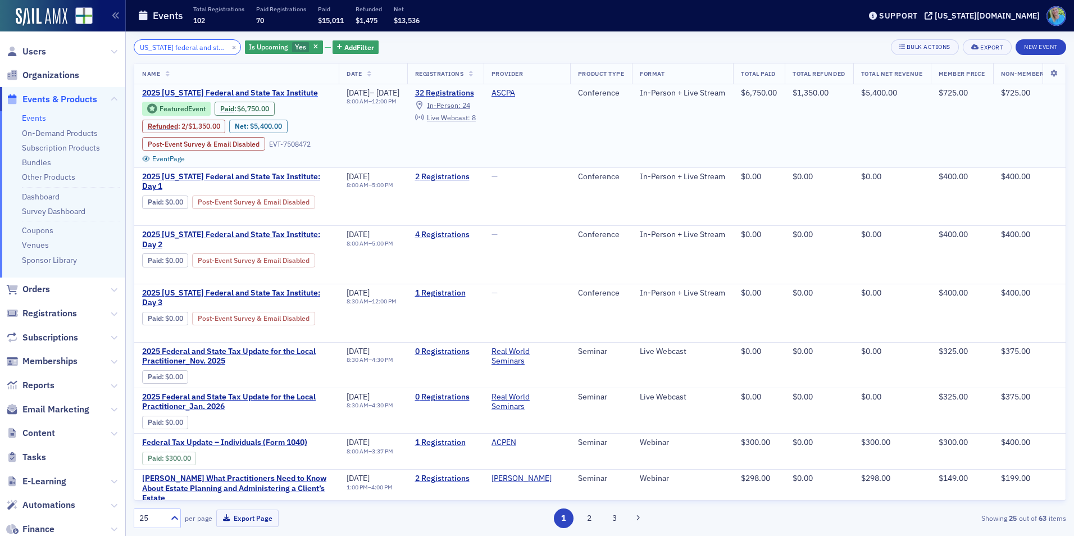
type input "Alabama federal and state"
click at [276, 89] on span "2025 Alabama Federal and State Tax Institute" at bounding box center [236, 93] width 189 height 10
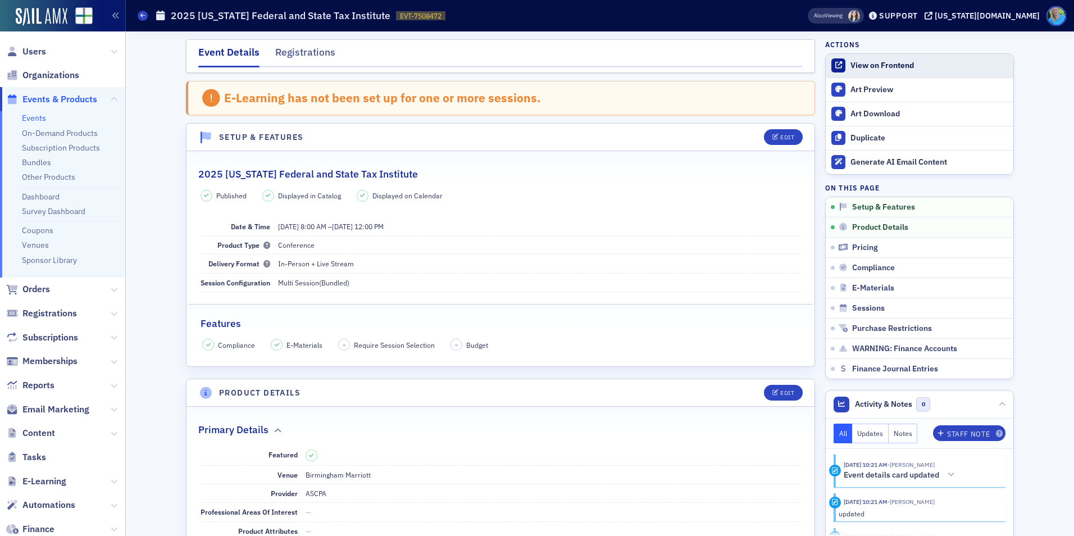
click at [902, 66] on div "View on Frontend" at bounding box center [928, 66] width 157 height 10
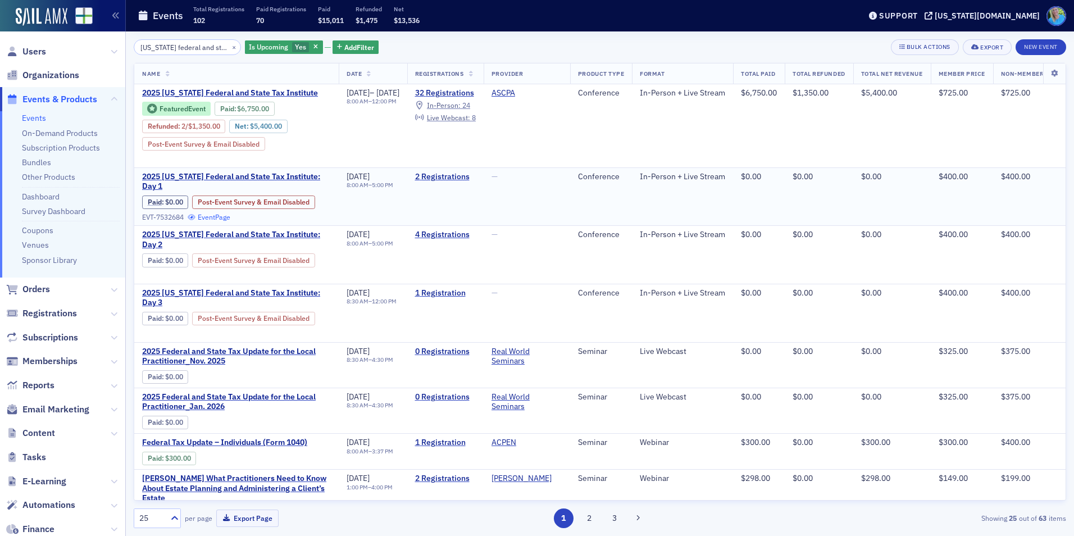
scroll to position [0, 6]
click at [213, 230] on span "2025 Alabama Federal and State Tax Institute: Day 2" at bounding box center [236, 240] width 189 height 20
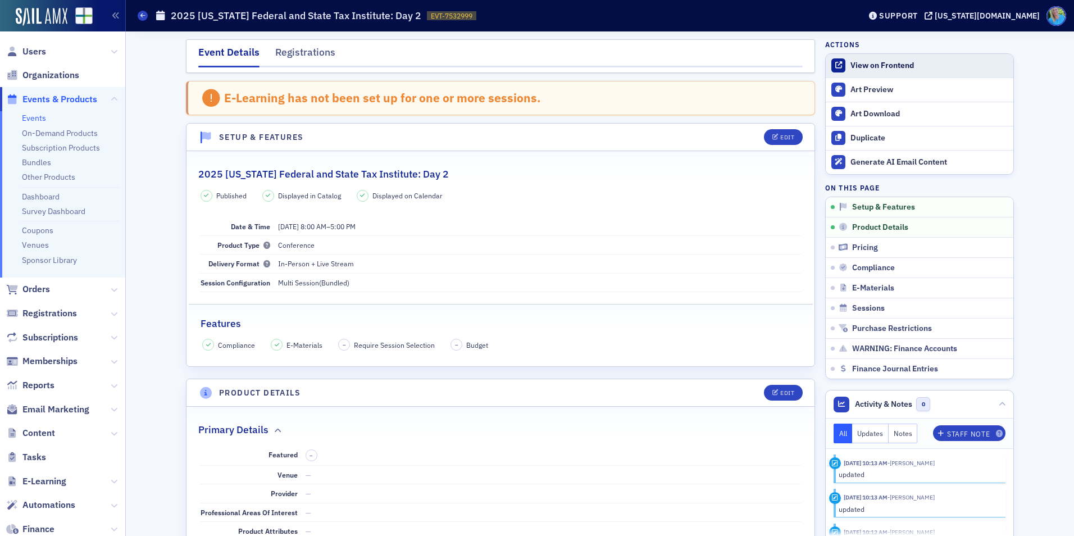
click at [878, 68] on div "View on Frontend" at bounding box center [928, 66] width 157 height 10
click at [36, 21] on img at bounding box center [42, 17] width 52 height 18
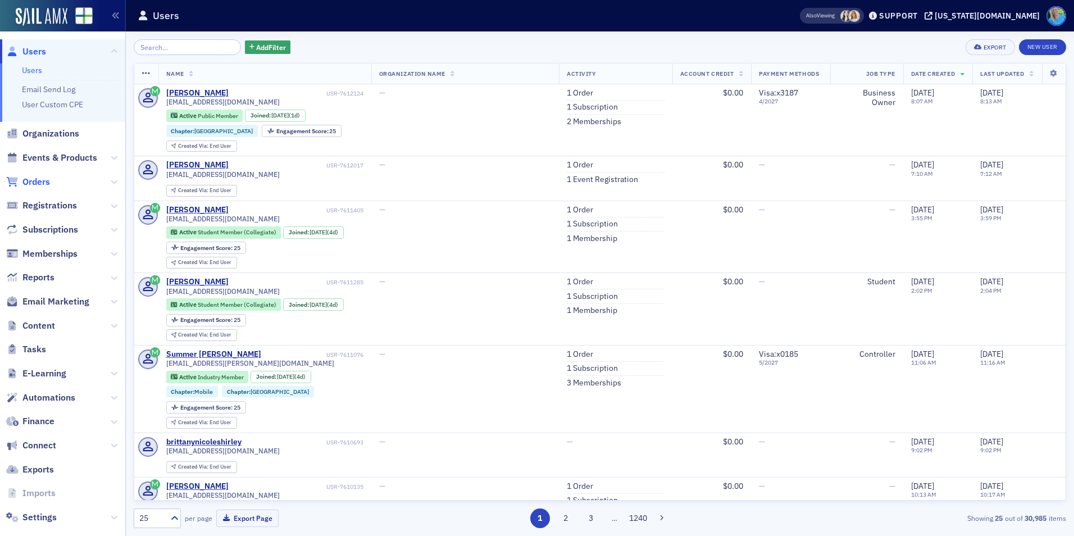
click at [49, 183] on span "Orders" at bounding box center [36, 182] width 28 height 12
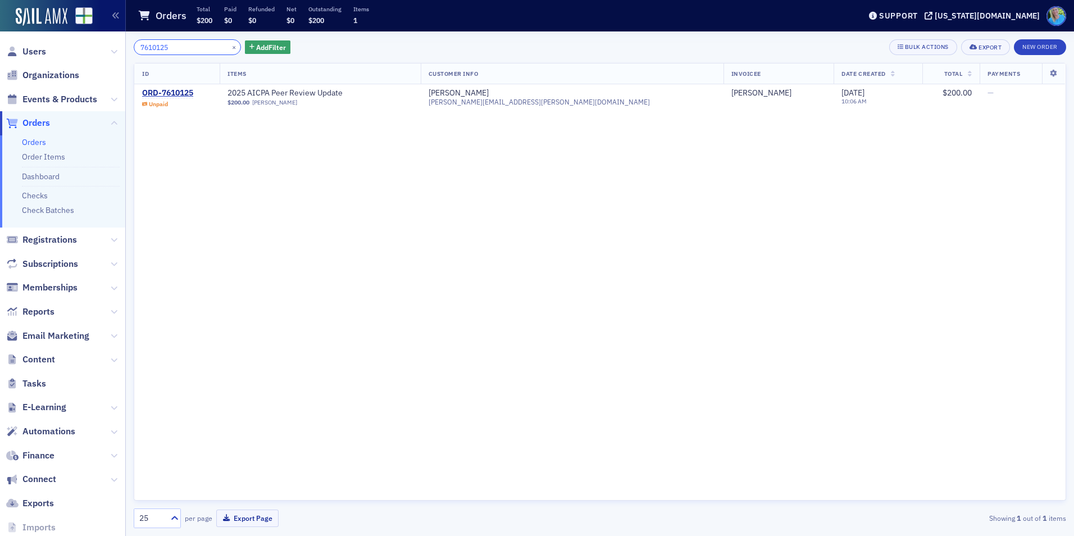
type input "7610125"
click at [167, 94] on div "ORD-7610125" at bounding box center [167, 93] width 51 height 10
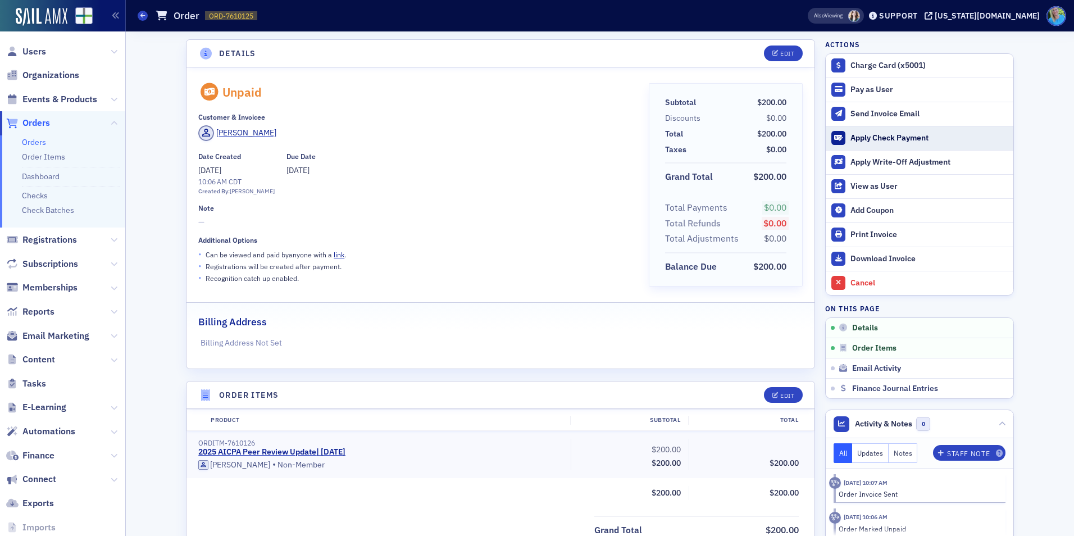
click at [884, 136] on div "Apply Check Payment" at bounding box center [928, 138] width 157 height 10
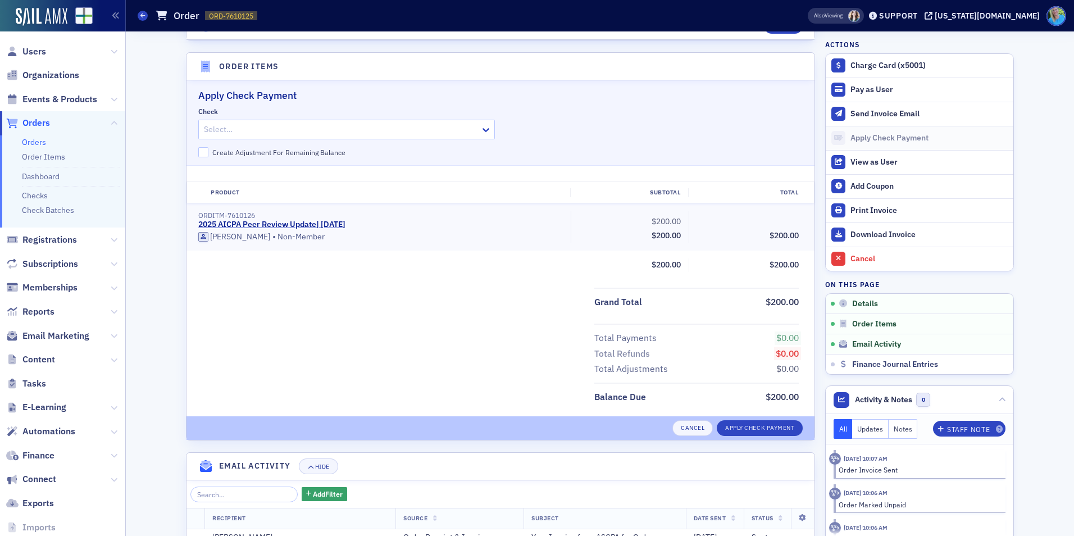
scroll to position [344, 0]
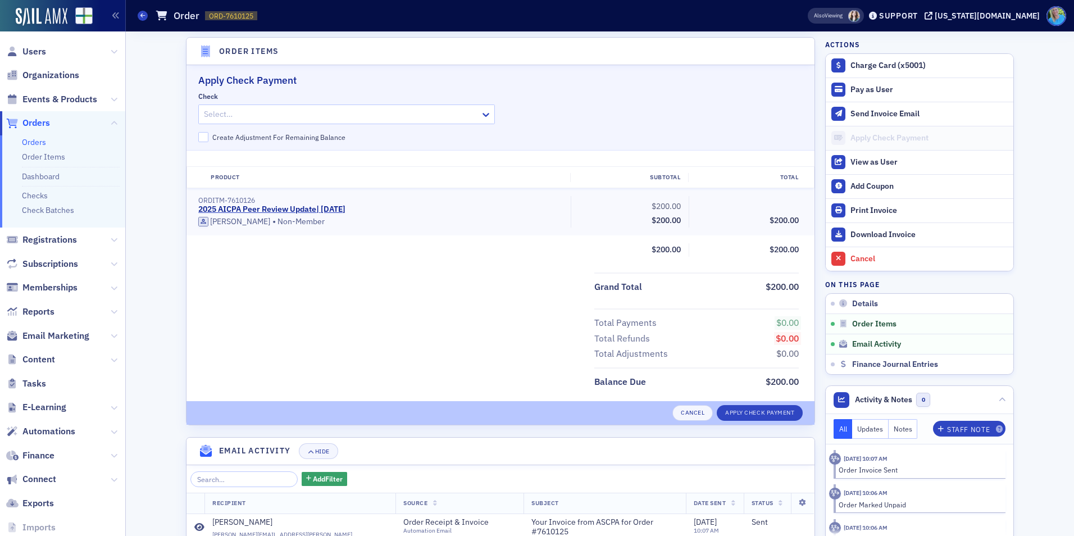
click at [338, 119] on div at bounding box center [341, 114] width 276 height 14
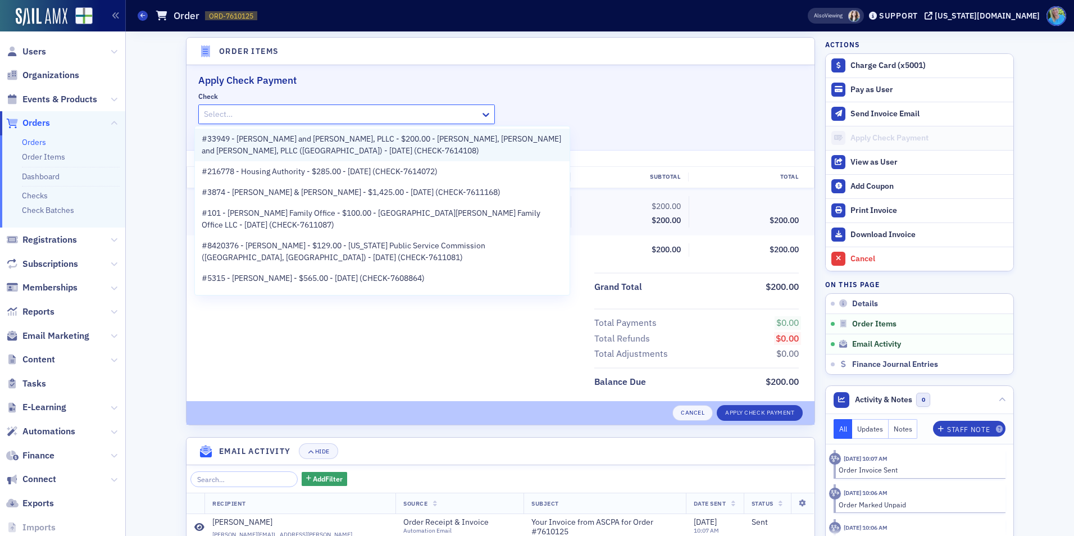
click at [339, 142] on span "#33949 - Watkins, Ward and Stafford, PLLC - $200.00 - Harry Stevens - Watkins, …" at bounding box center [382, 145] width 361 height 24
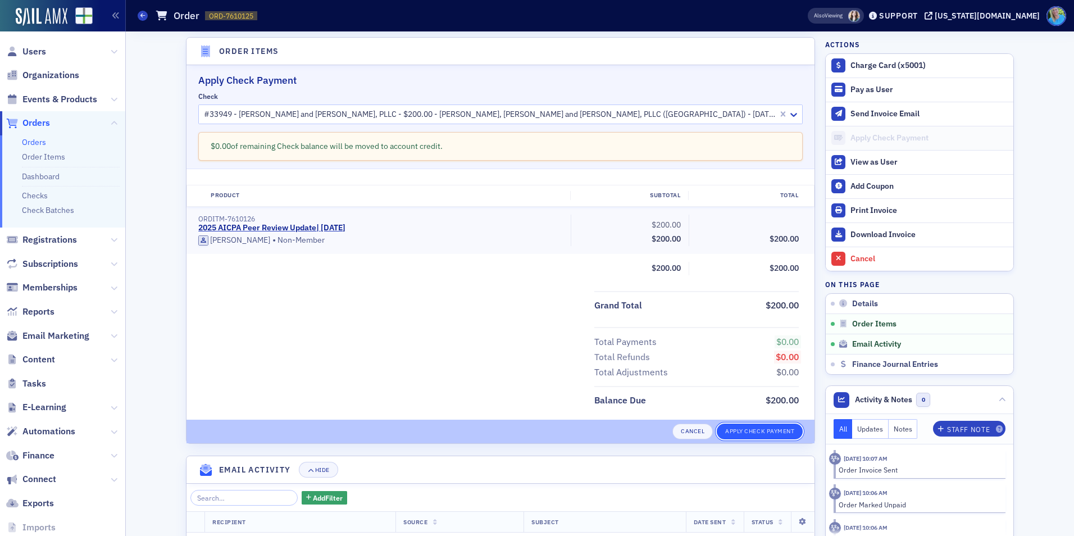
click at [733, 430] on button "Apply Check Payment" at bounding box center [760, 432] width 86 height 16
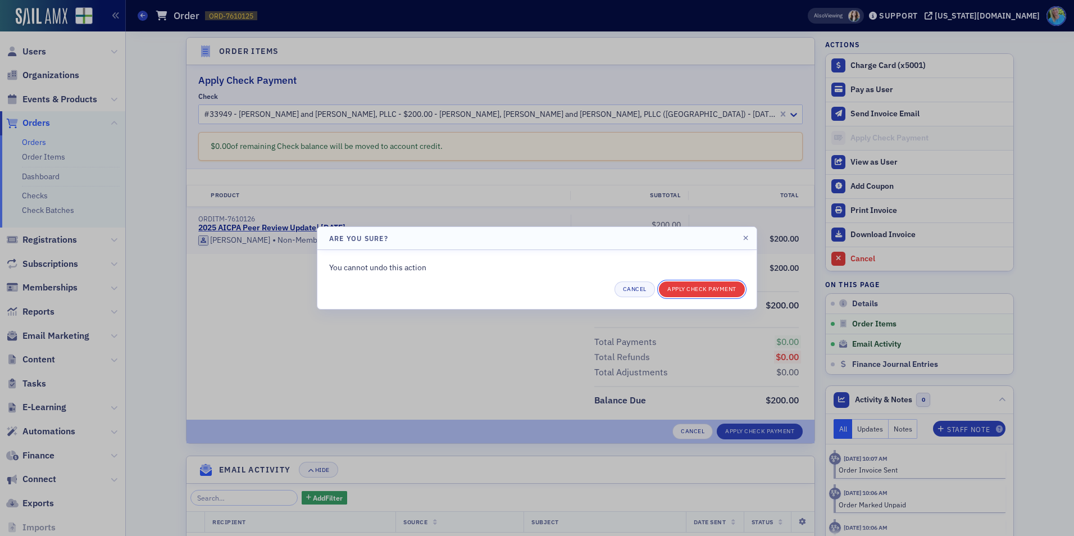
click at [701, 291] on button "Apply Check Payment" at bounding box center [702, 289] width 86 height 16
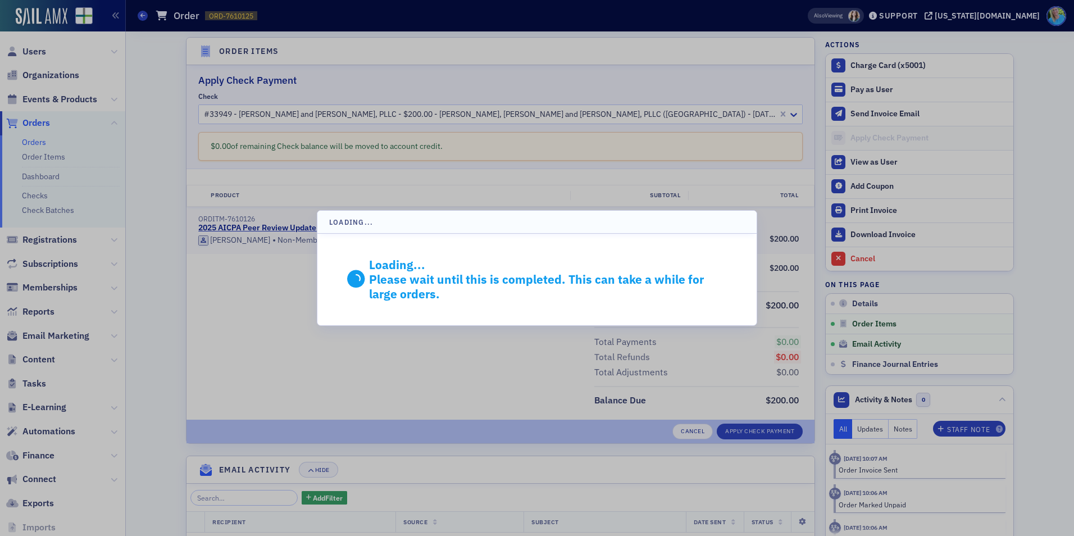
scroll to position [332, 0]
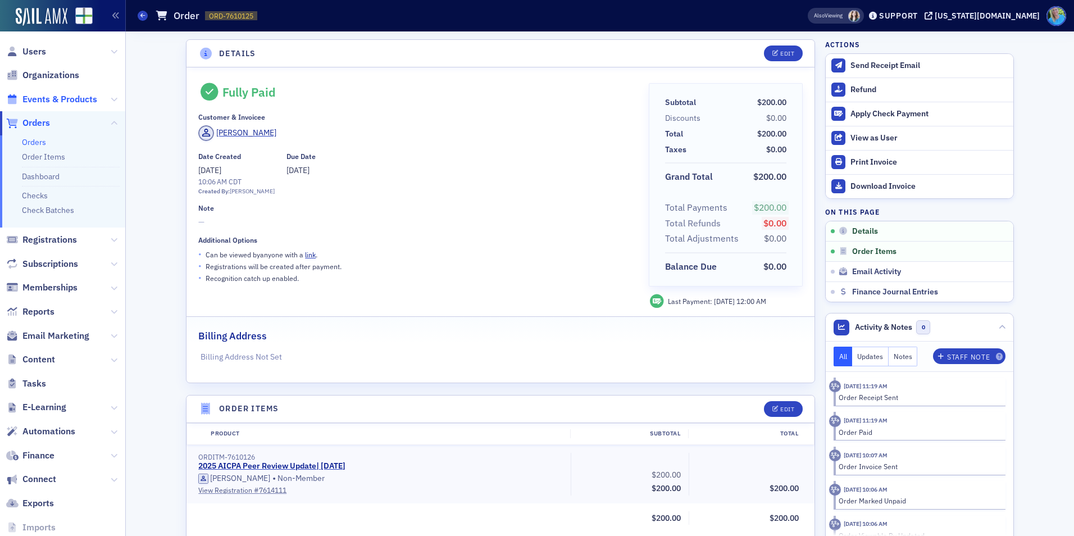
click at [61, 99] on span "Events & Products" at bounding box center [59, 99] width 75 height 12
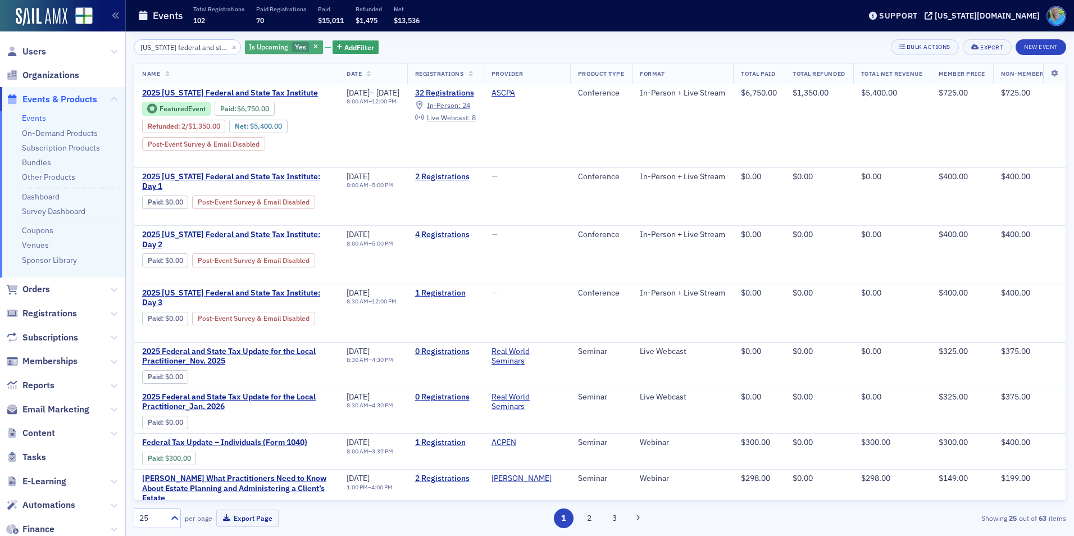
scroll to position [0, 6]
click at [309, 46] on div "Is Upcoming Yes Add Filter" at bounding box center [312, 47] width 134 height 16
click at [311, 48] on span "button" at bounding box center [316, 47] width 10 height 10
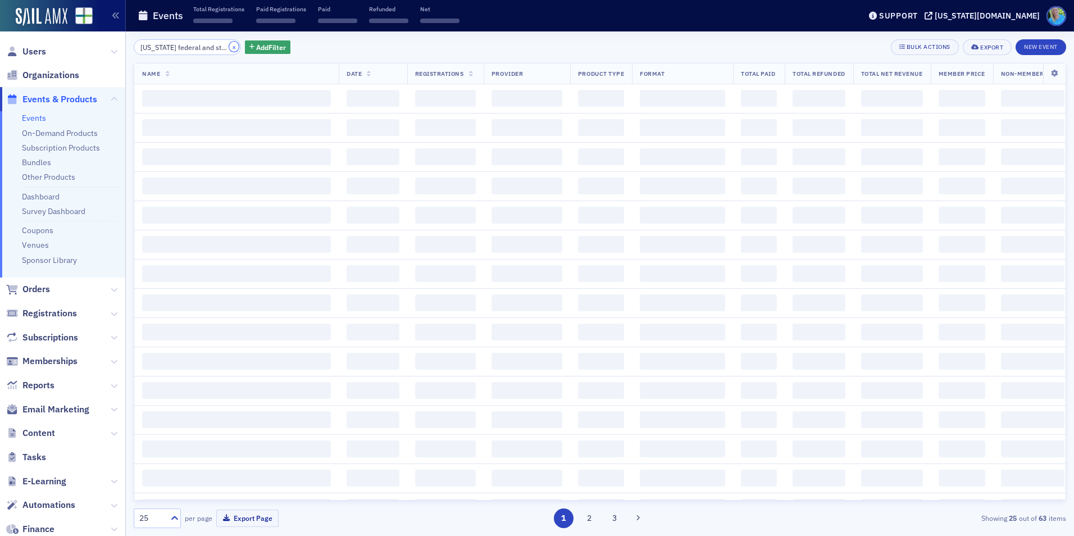
click at [229, 48] on button "×" at bounding box center [234, 47] width 10 height 10
click at [218, 47] on input "search" at bounding box center [187, 47] width 107 height 16
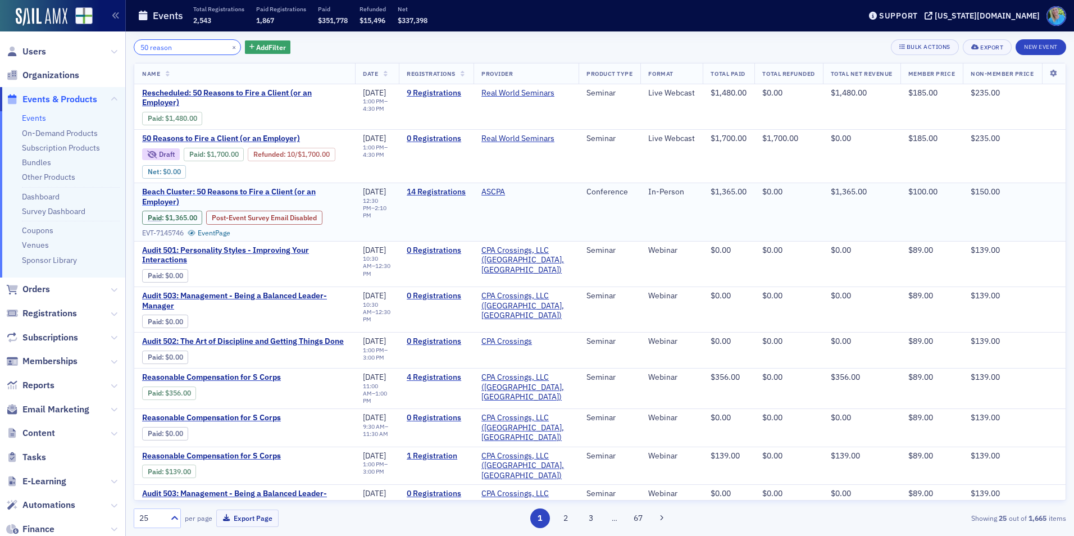
type input "50 reason"
click at [282, 207] on span "Beach Cluster: 50 Reasons to Fire a Client (or an Employer)" at bounding box center [244, 197] width 205 height 20
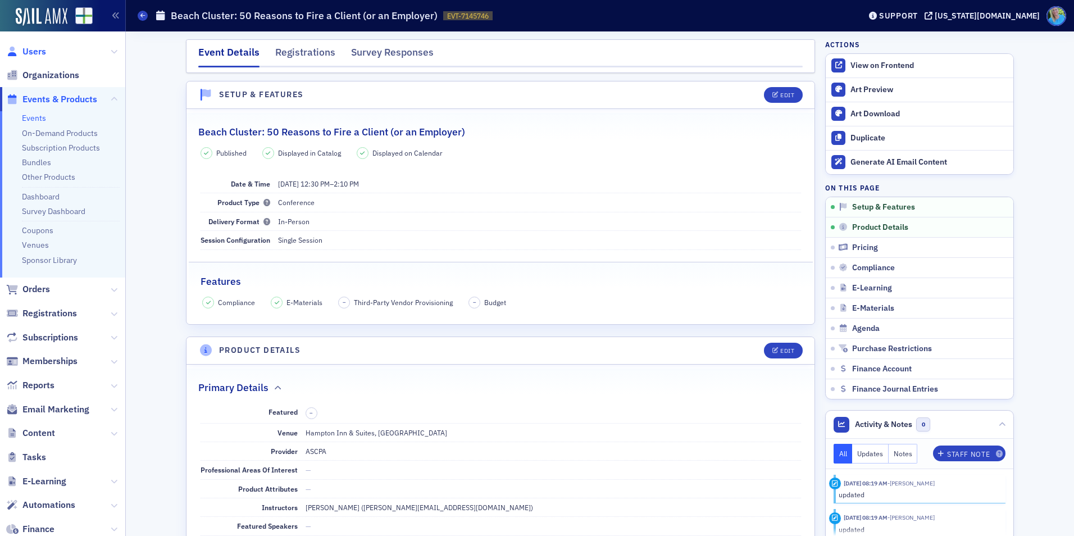
click at [34, 50] on span "Users" at bounding box center [34, 51] width 24 height 12
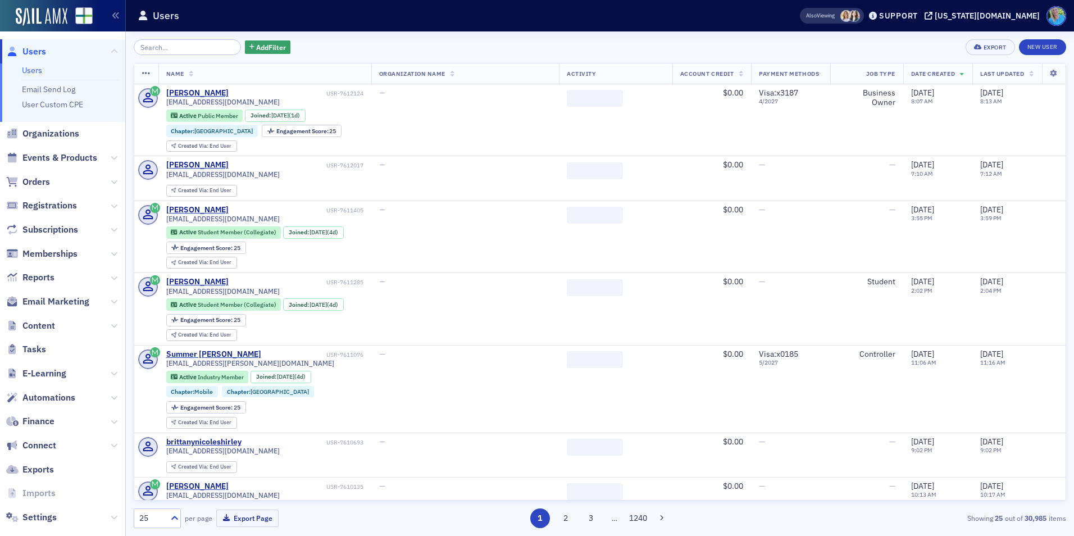
click at [178, 50] on input "search" at bounding box center [187, 47] width 107 height 16
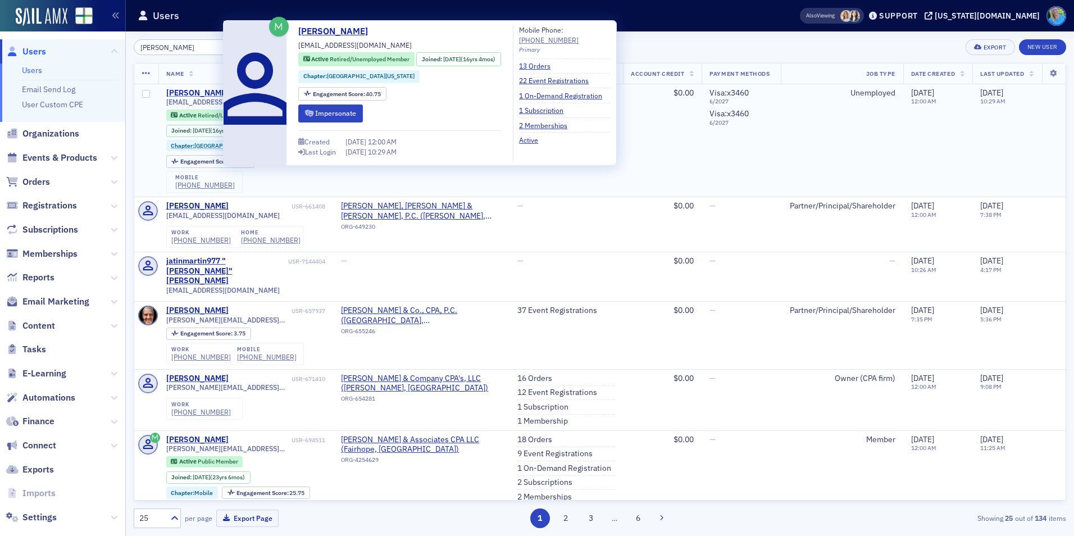
type input "[PERSON_NAME]"
click at [213, 92] on div "[PERSON_NAME]" at bounding box center [197, 93] width 62 height 10
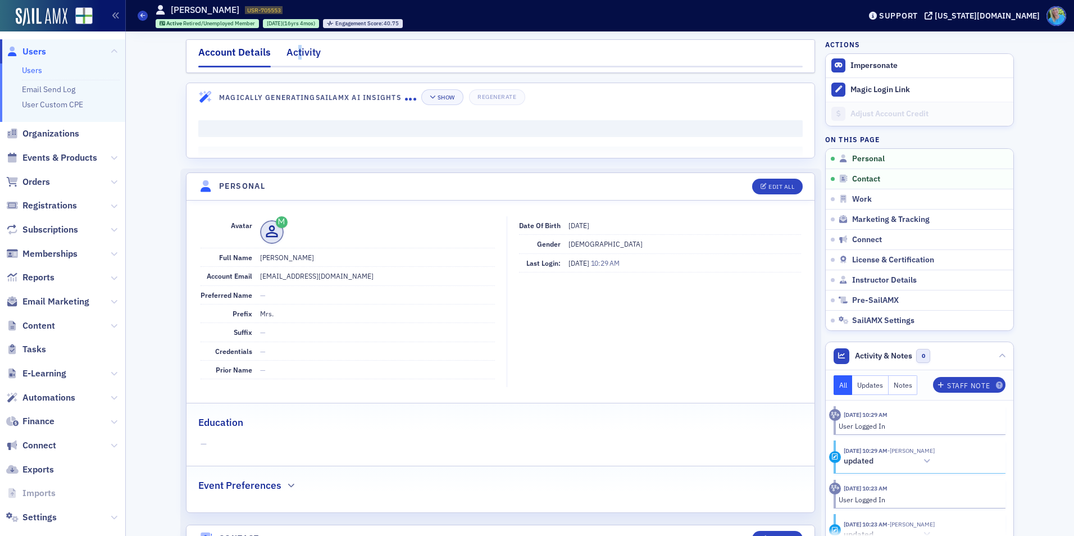
click at [295, 56] on div "Activity" at bounding box center [303, 55] width 34 height 21
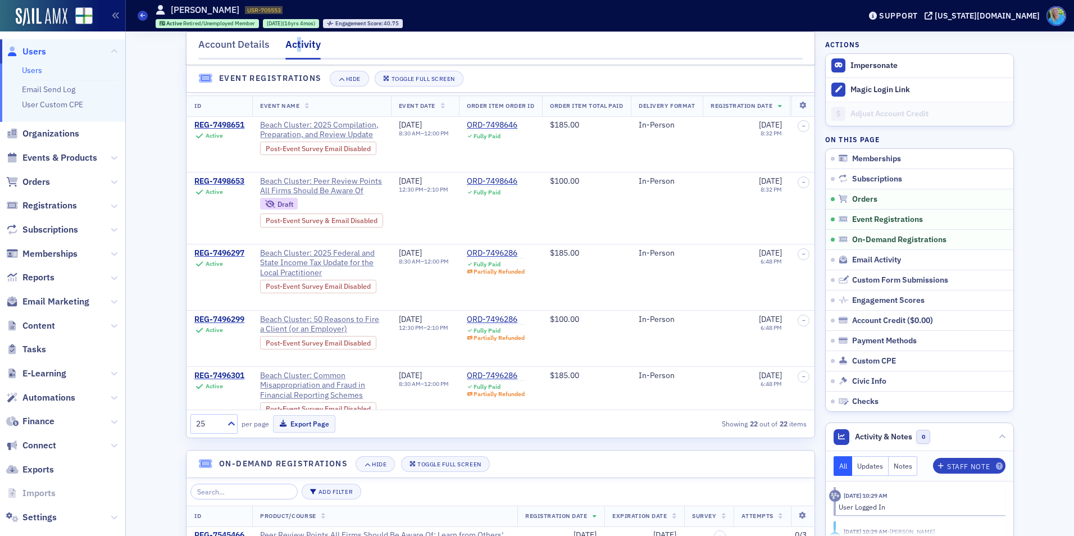
scroll to position [730, 0]
click at [226, 323] on div "REG-7496299" at bounding box center [219, 318] width 50 height 10
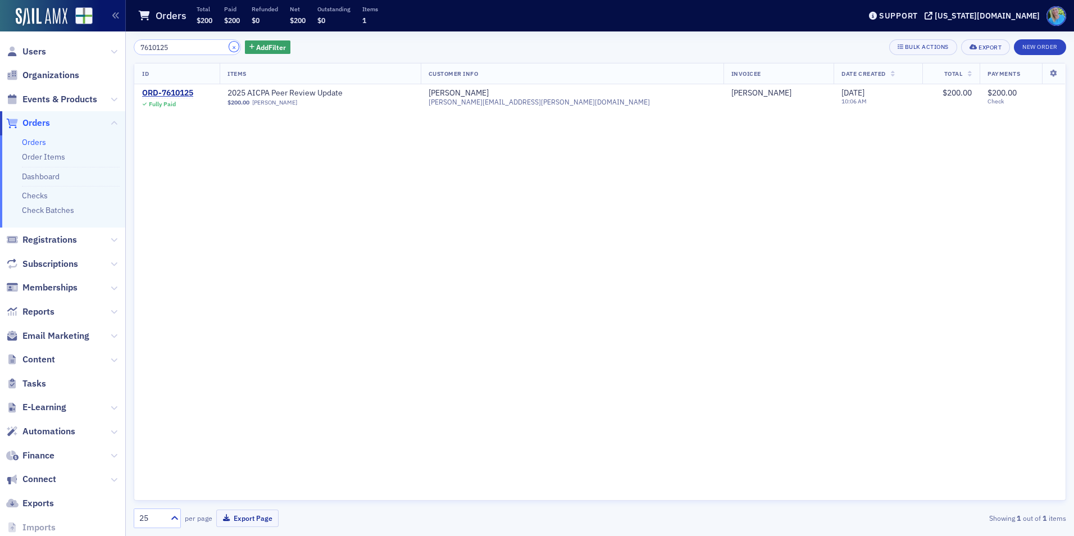
click at [229, 46] on button "×" at bounding box center [234, 47] width 10 height 10
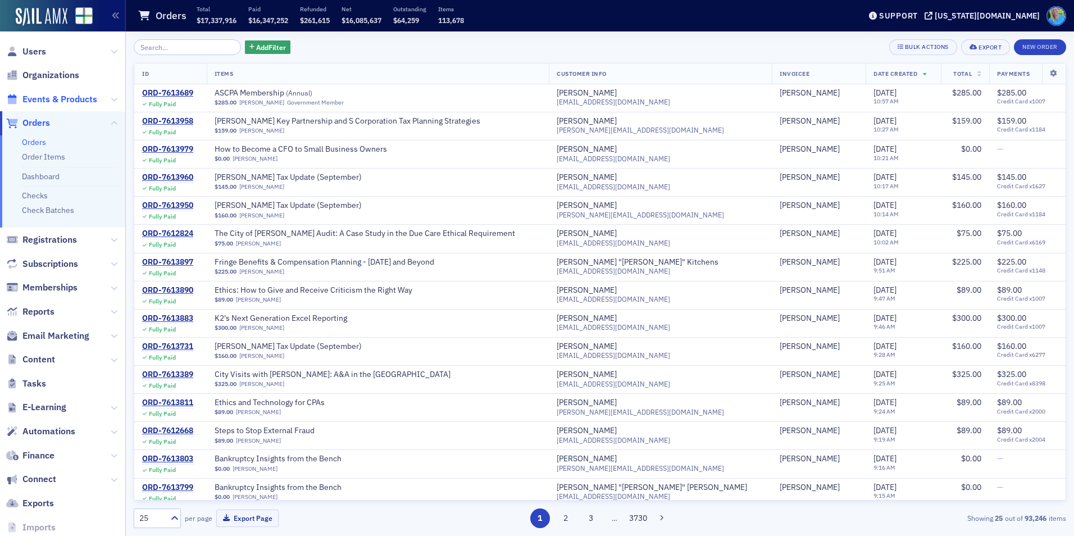
click at [60, 95] on span "Events & Products" at bounding box center [59, 99] width 75 height 12
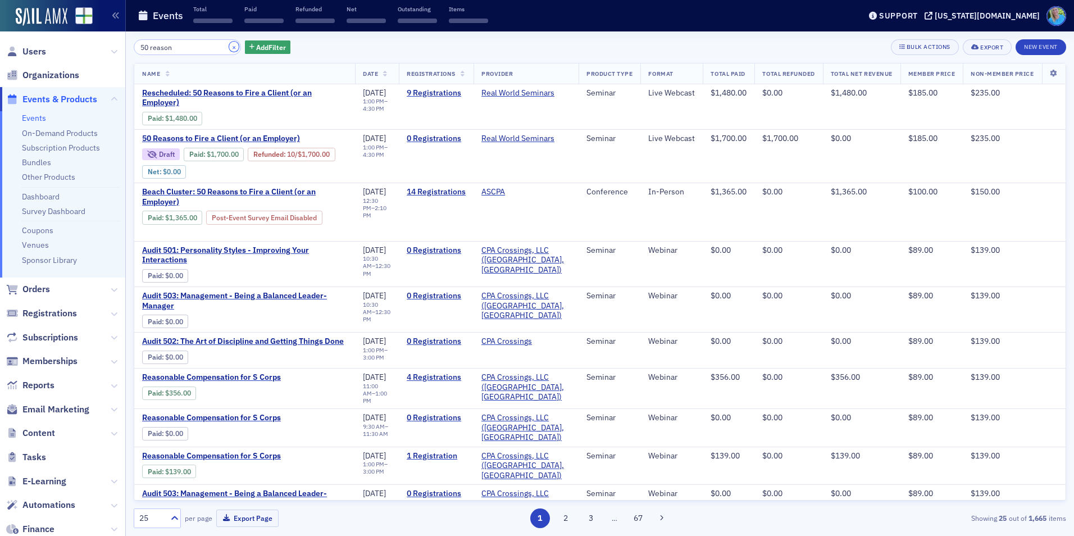
click at [229, 46] on button "×" at bounding box center [234, 47] width 10 height 10
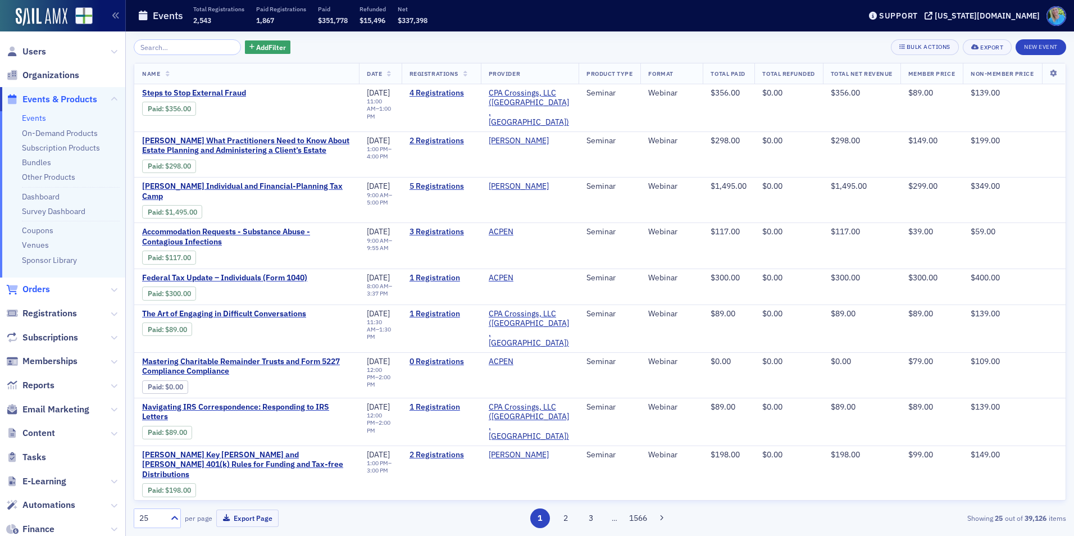
click at [37, 288] on span "Orders" at bounding box center [36, 289] width 28 height 12
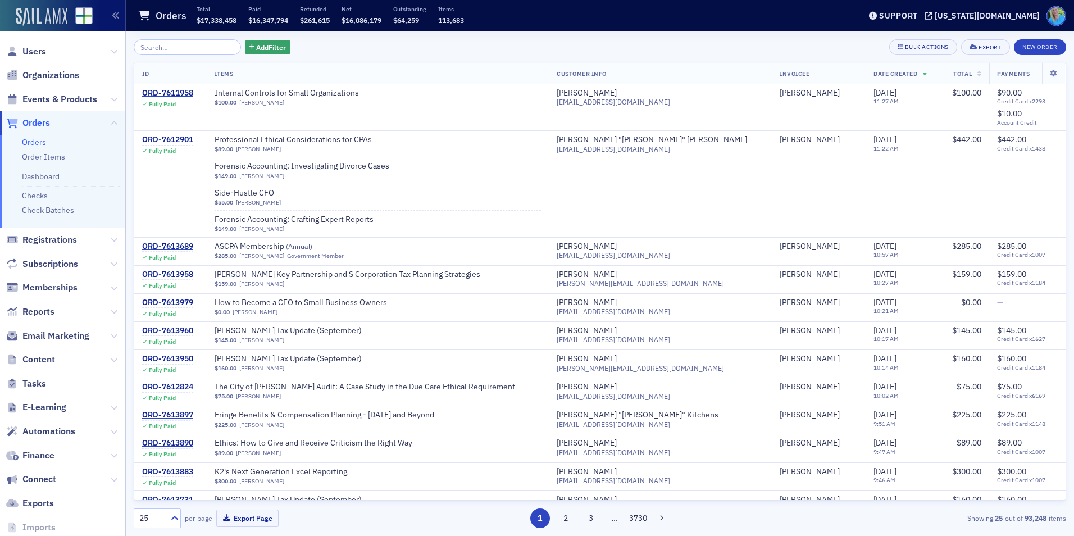
click at [35, 20] on img at bounding box center [42, 17] width 52 height 18
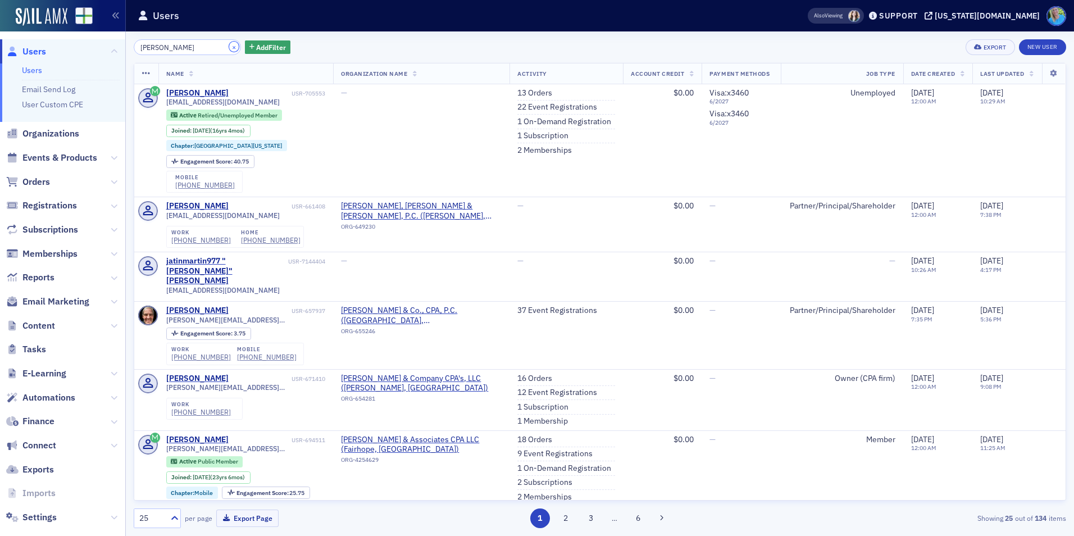
click at [229, 48] on button "×" at bounding box center [234, 47] width 10 height 10
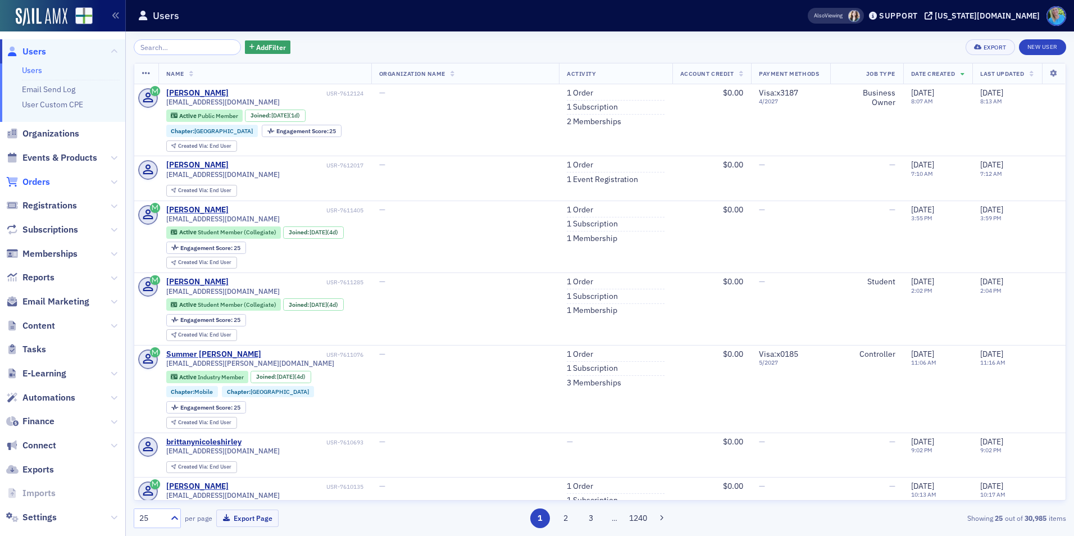
click at [41, 178] on span "Orders" at bounding box center [36, 182] width 28 height 12
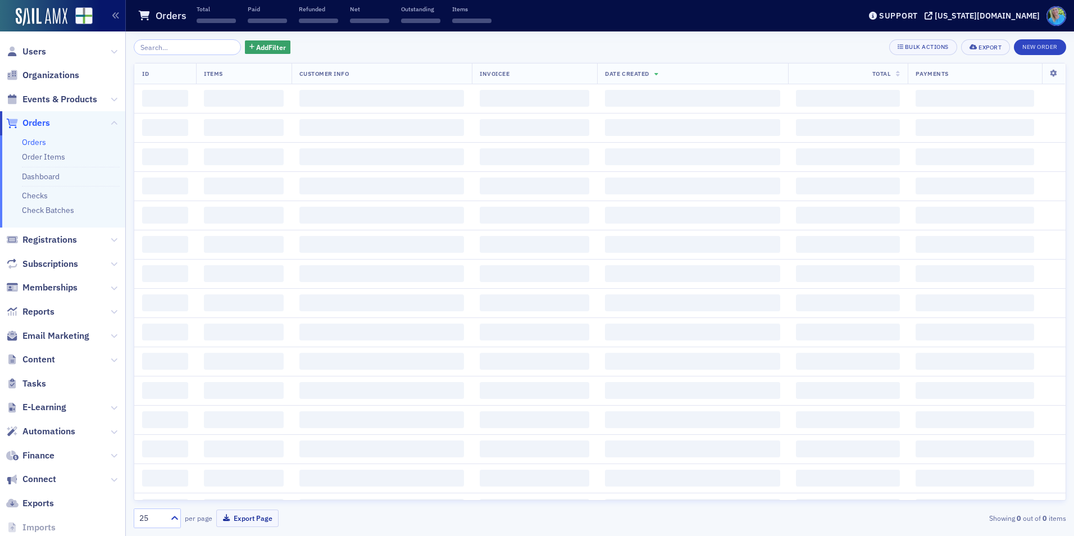
click at [166, 46] on input "search" at bounding box center [187, 47] width 107 height 16
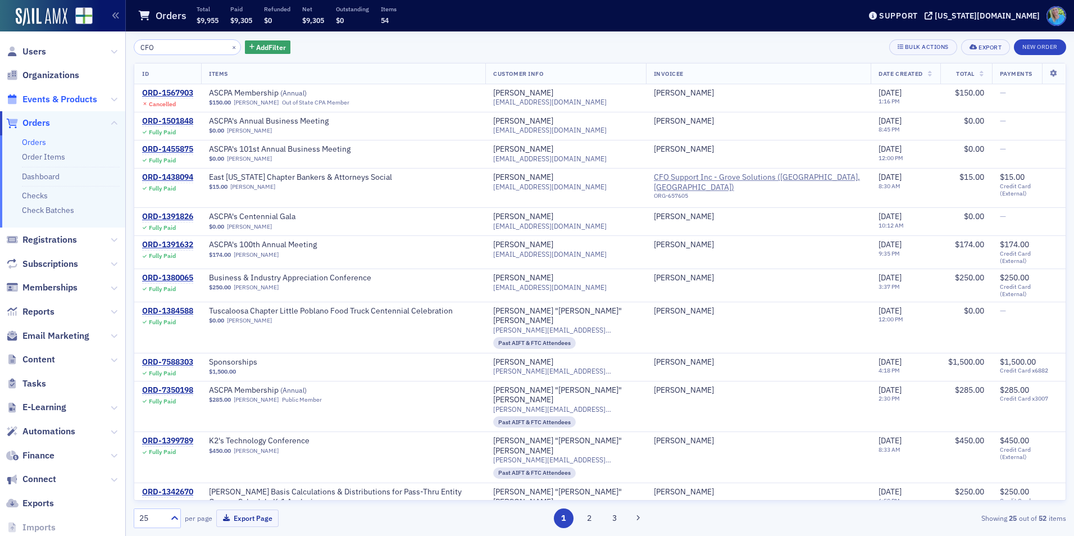
type input "CFO"
click at [78, 99] on span "Events & Products" at bounding box center [59, 99] width 75 height 12
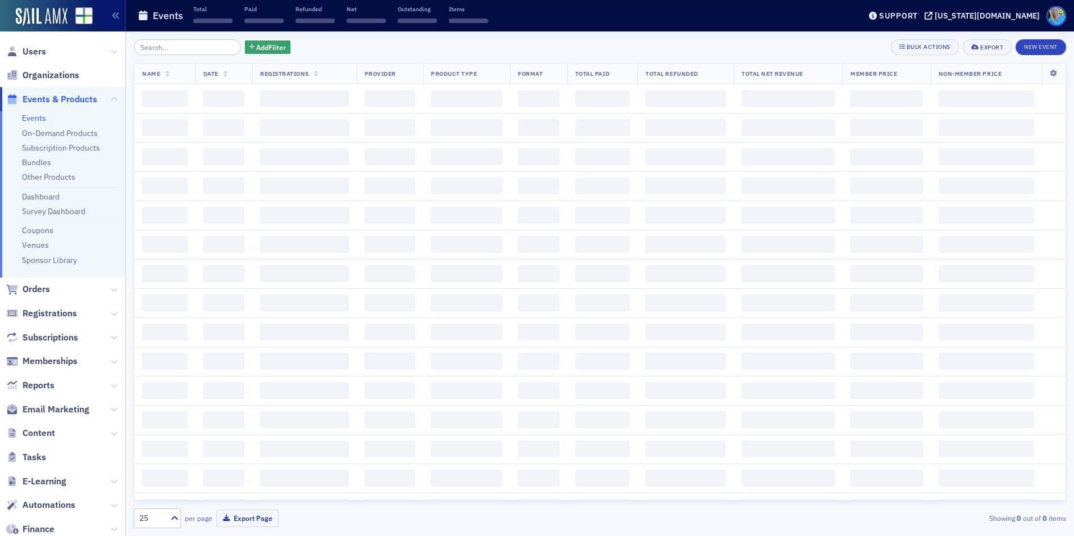
click at [202, 49] on input "search" at bounding box center [187, 47] width 107 height 16
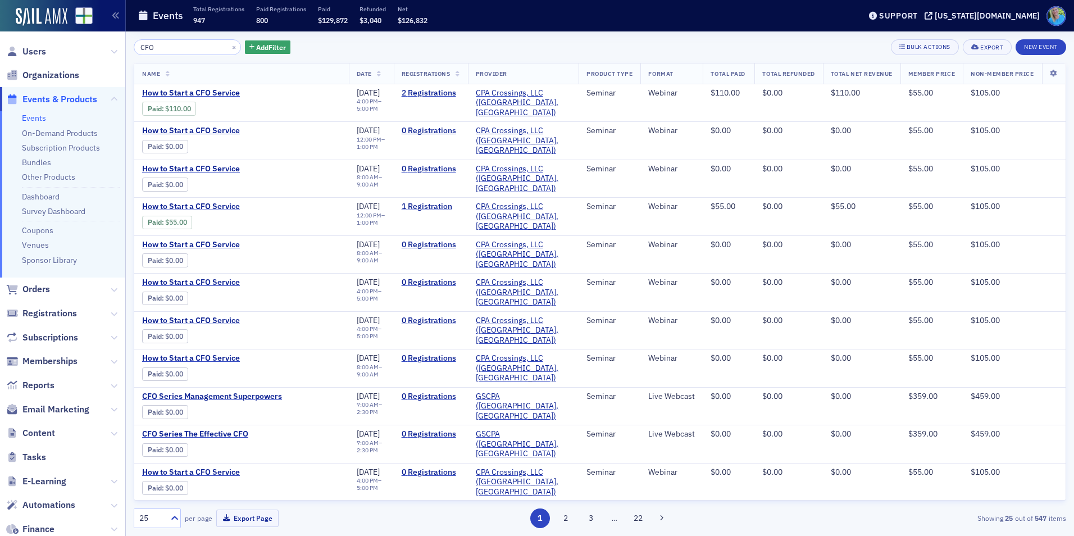
drag, startPoint x: 183, startPoint y: 47, endPoint x: 115, endPoint y: 52, distance: 68.2
click at [115, 52] on div "Users Organizations Events & Products Events On-Demand Products Subscription Pr…" at bounding box center [537, 268] width 1074 height 536
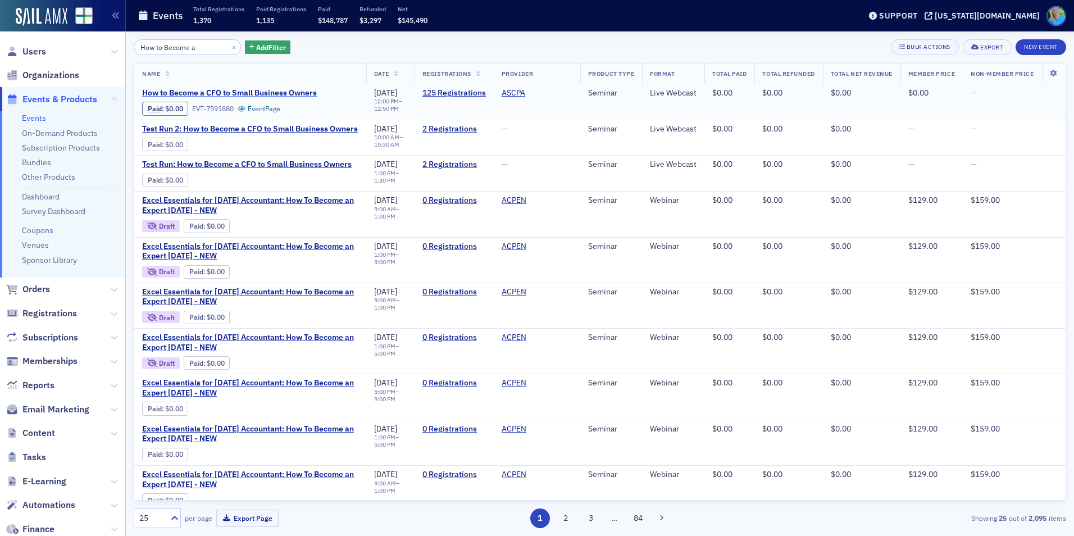
type input "How to Become a"
click at [298, 92] on span "How to Become a CFO to Small Business Owners" at bounding box center [236, 93] width 189 height 10
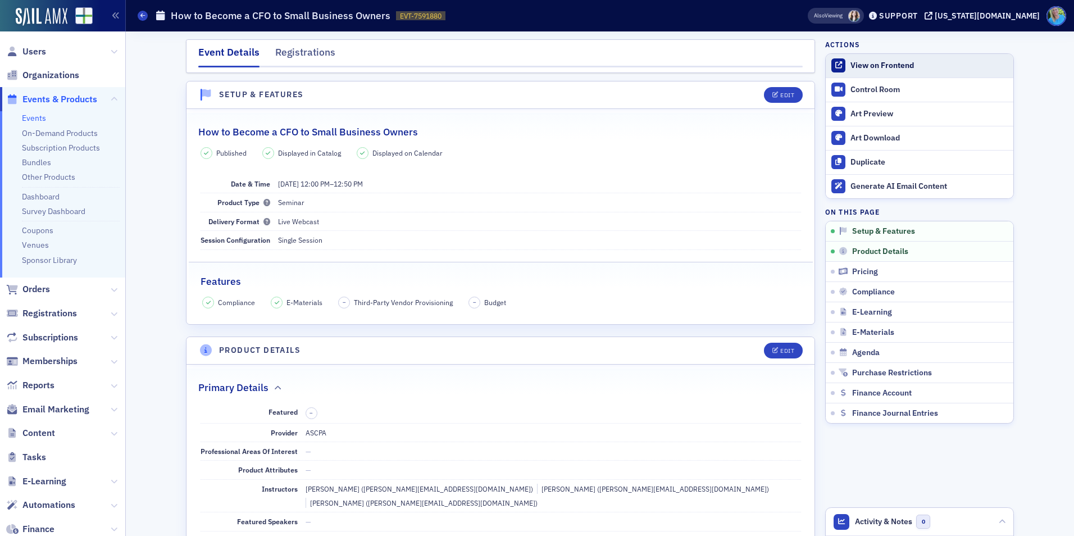
click at [869, 67] on div "View on Frontend" at bounding box center [928, 66] width 157 height 10
click at [873, 88] on div "Control Room" at bounding box center [928, 90] width 157 height 10
click at [37, 290] on span "Orders" at bounding box center [36, 289] width 28 height 12
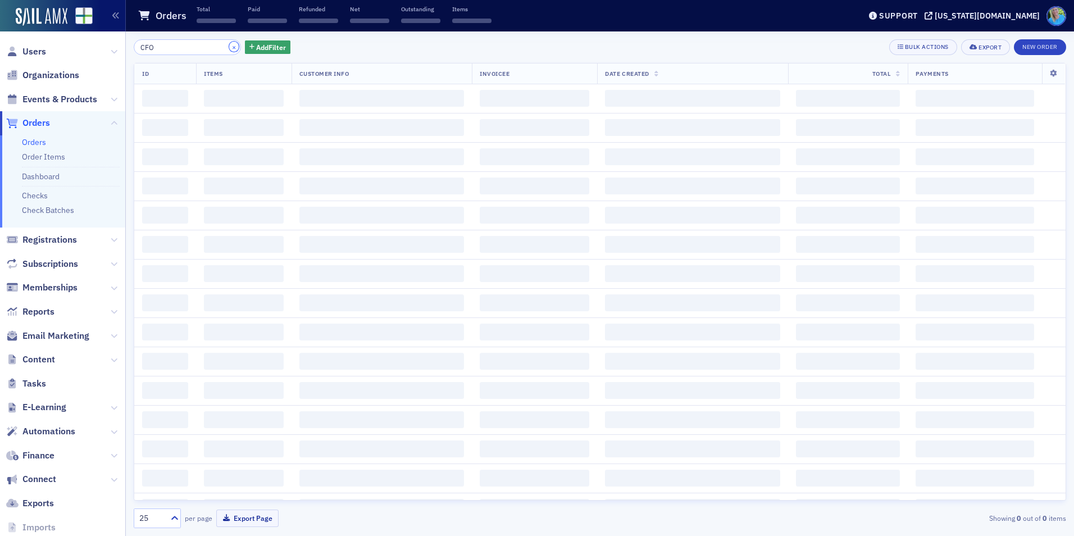
click at [229, 48] on button "×" at bounding box center [234, 47] width 10 height 10
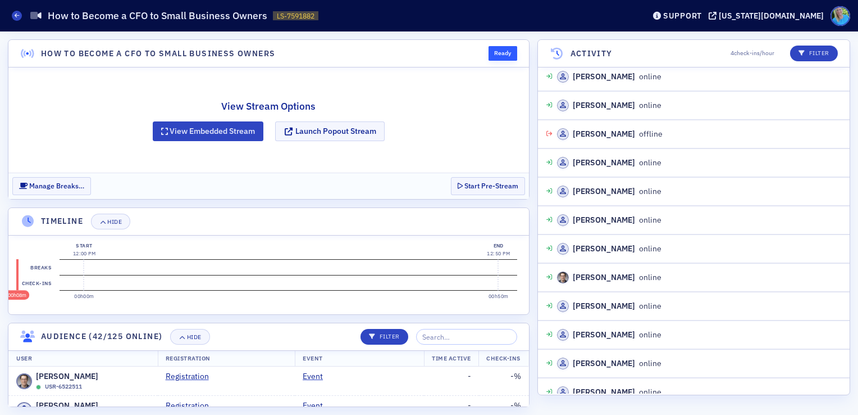
scroll to position [1952, 0]
click at [192, 334] on div "Hide" at bounding box center [194, 337] width 15 height 6
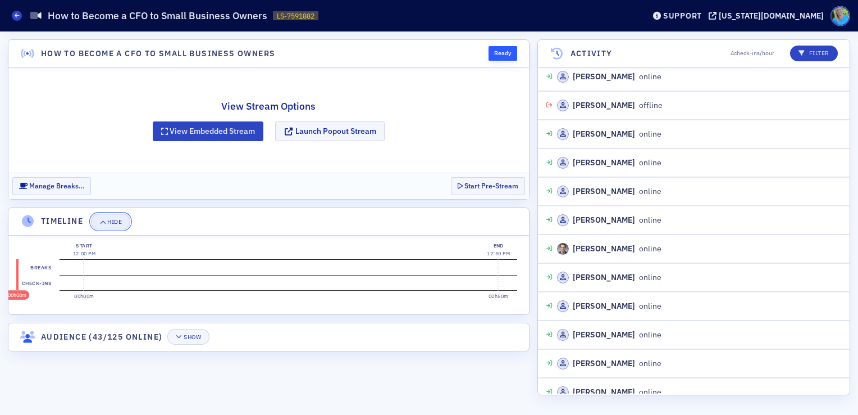
click at [123, 224] on button "Hide" at bounding box center [110, 221] width 39 height 16
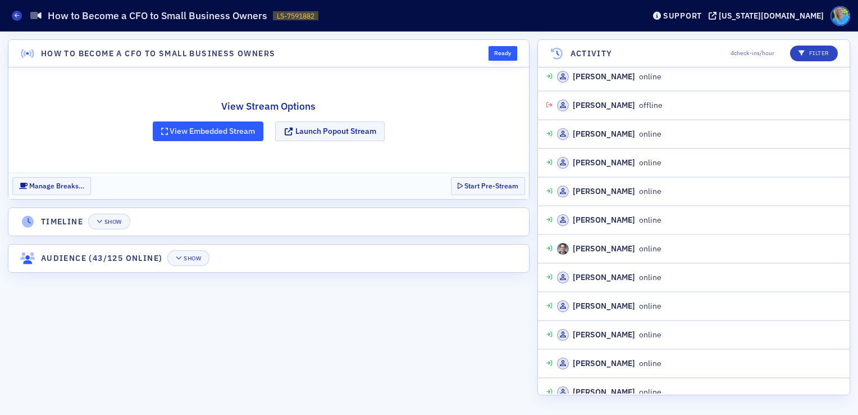
click at [202, 131] on button "View Embedded Stream" at bounding box center [208, 131] width 111 height 20
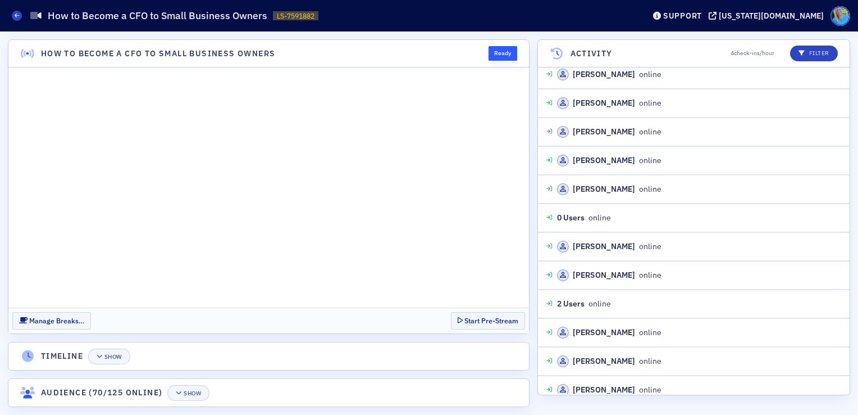
scroll to position [2986, 0]
click at [538, 275] on div "2 Users online 11:57 AM" at bounding box center [694, 274] width 312 height 29
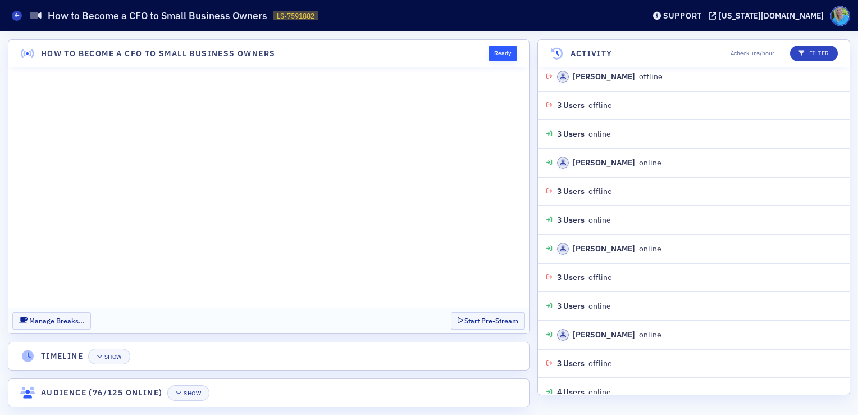
scroll to position [4559, 0]
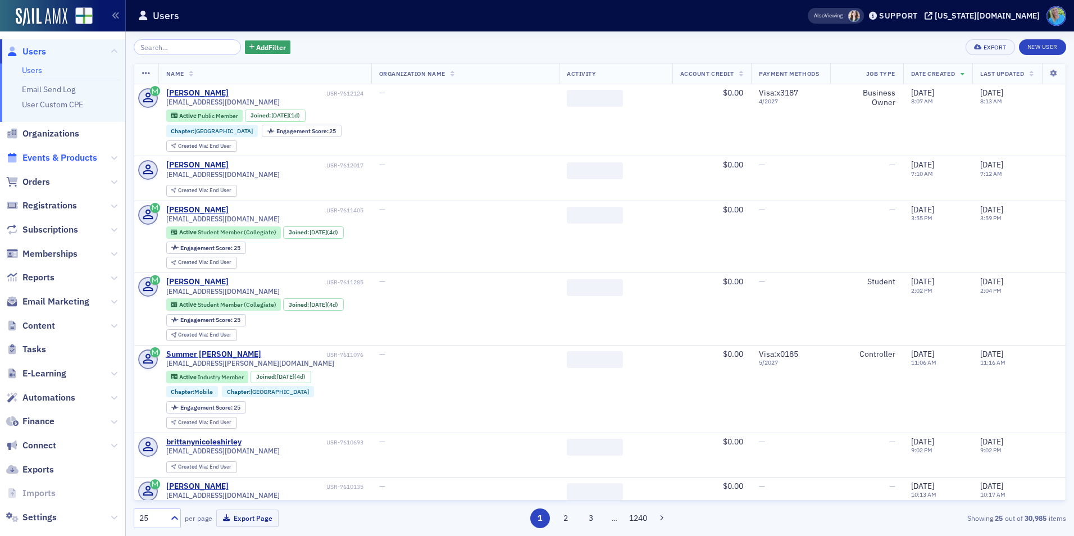
click at [62, 161] on span "Events & Products" at bounding box center [59, 158] width 75 height 12
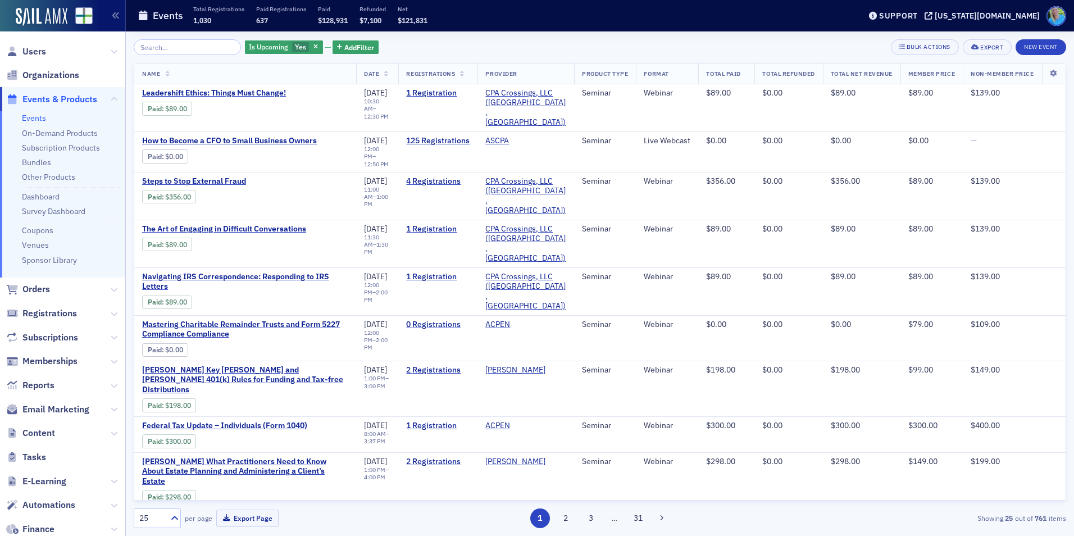
click at [189, 45] on input "search" at bounding box center [187, 47] width 107 height 16
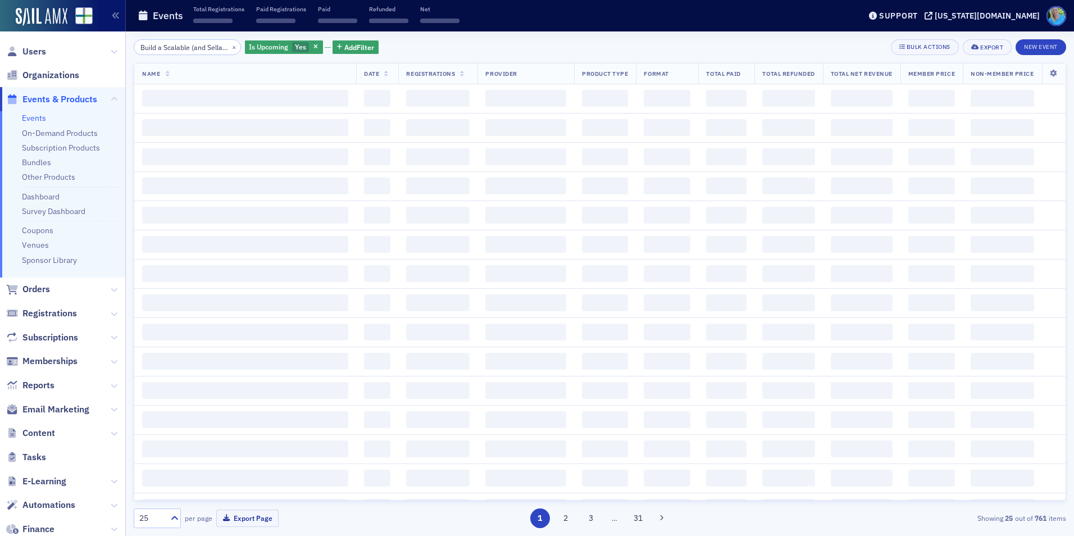
scroll to position [0, 160]
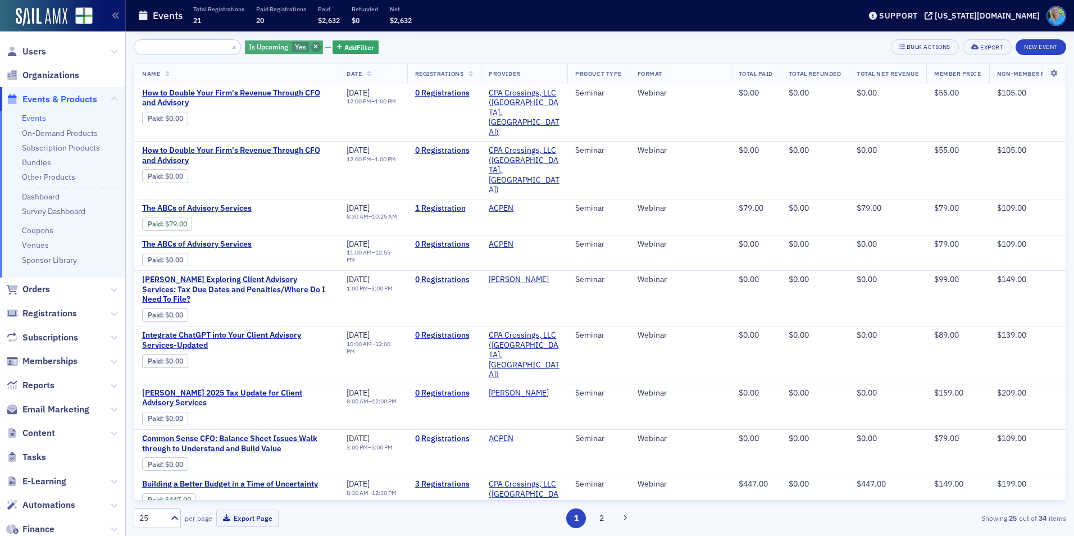
type input "Build a Scalable (and Sellable) Firm Through Advisory Services (CFO Project)"
click at [313, 45] on icon "button" at bounding box center [315, 47] width 4 height 6
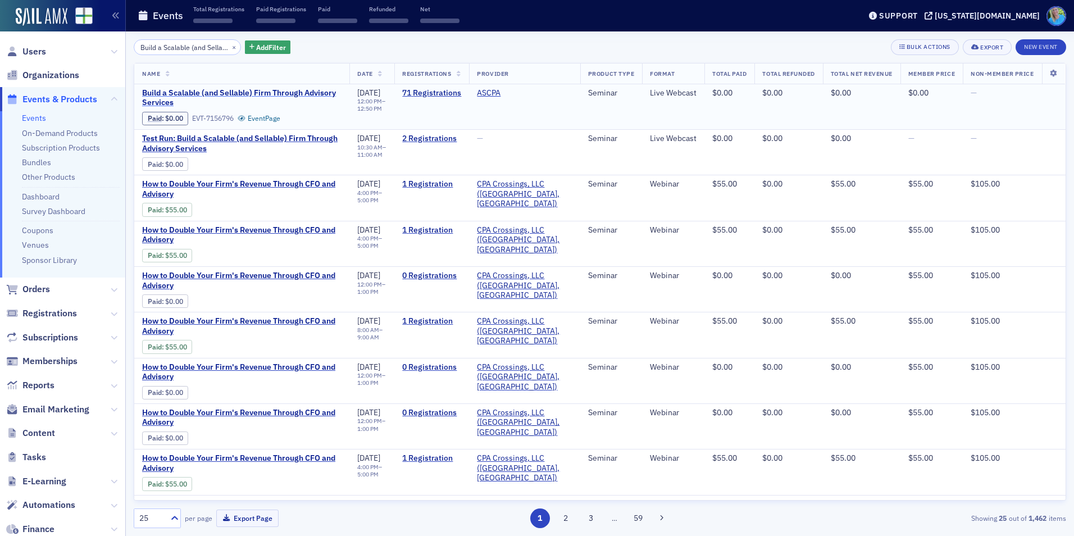
click at [270, 91] on span "Build a Scalable (and Sellable) Firm Through Advisory Services" at bounding box center [241, 98] width 199 height 20
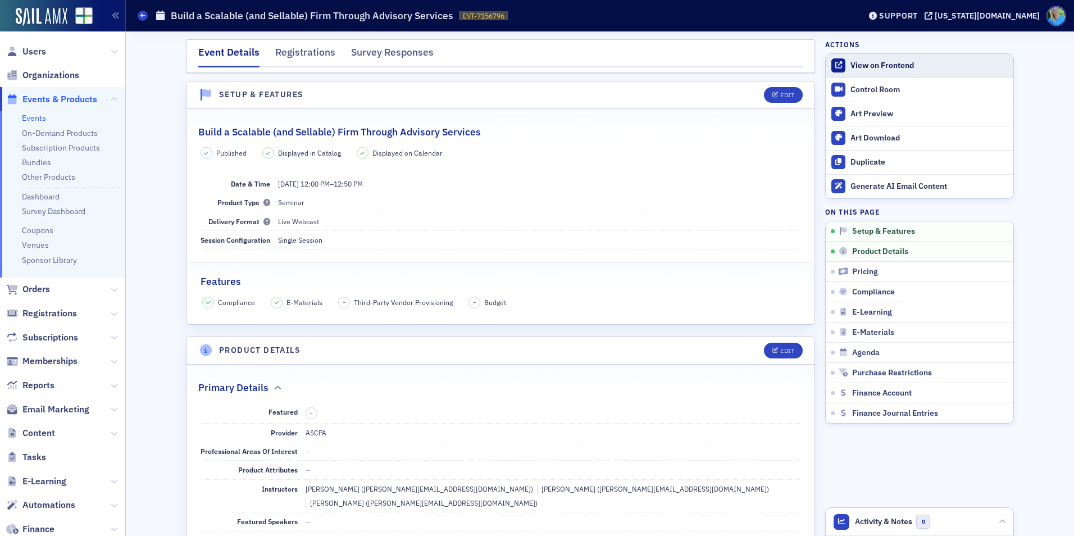
click at [864, 69] on div "View on Frontend" at bounding box center [928, 66] width 157 height 10
